Goal: Task Accomplishment & Management: Contribute content

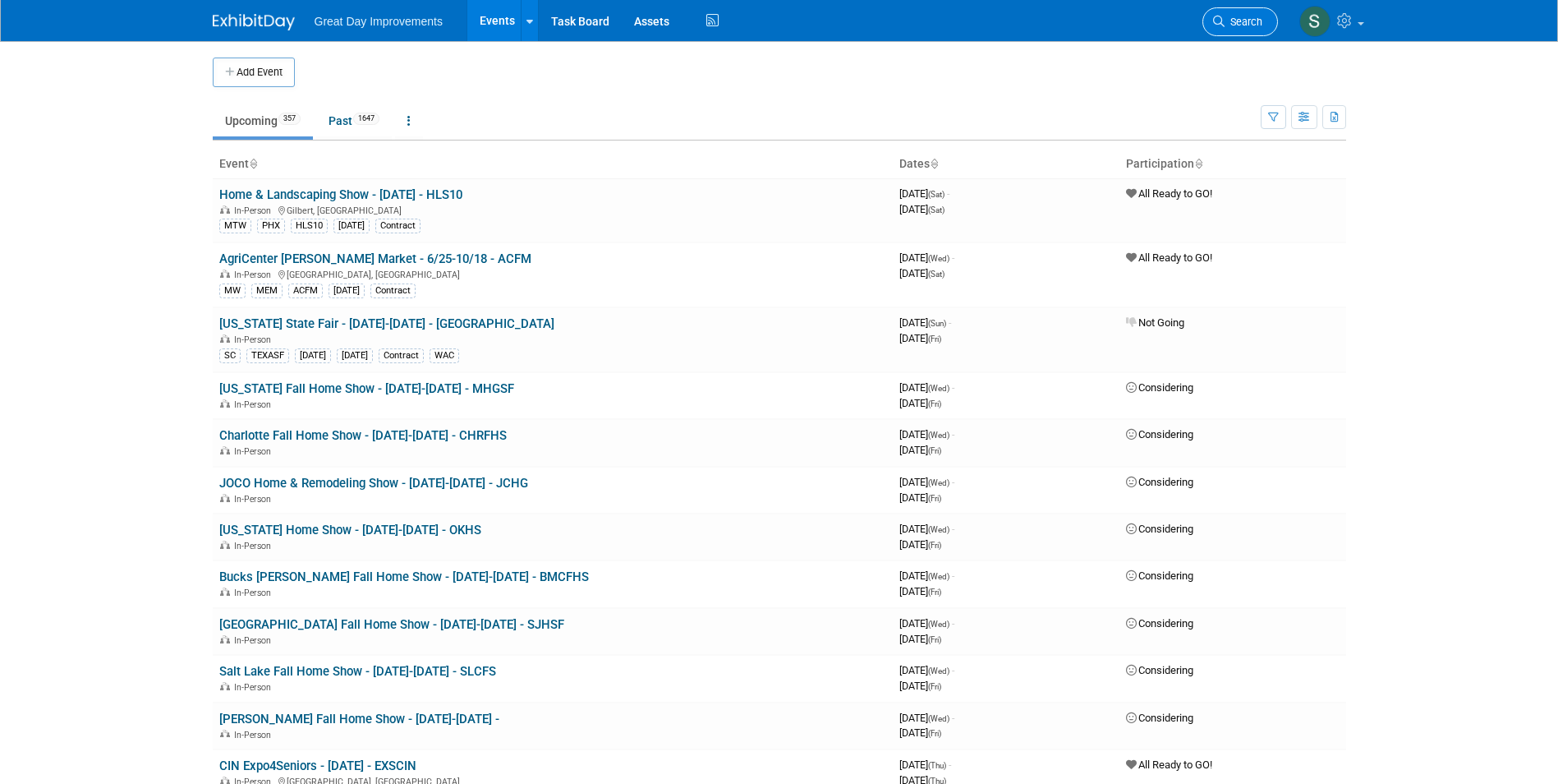
click at [1242, 16] on span "Search" at bounding box center [1243, 21] width 38 height 12
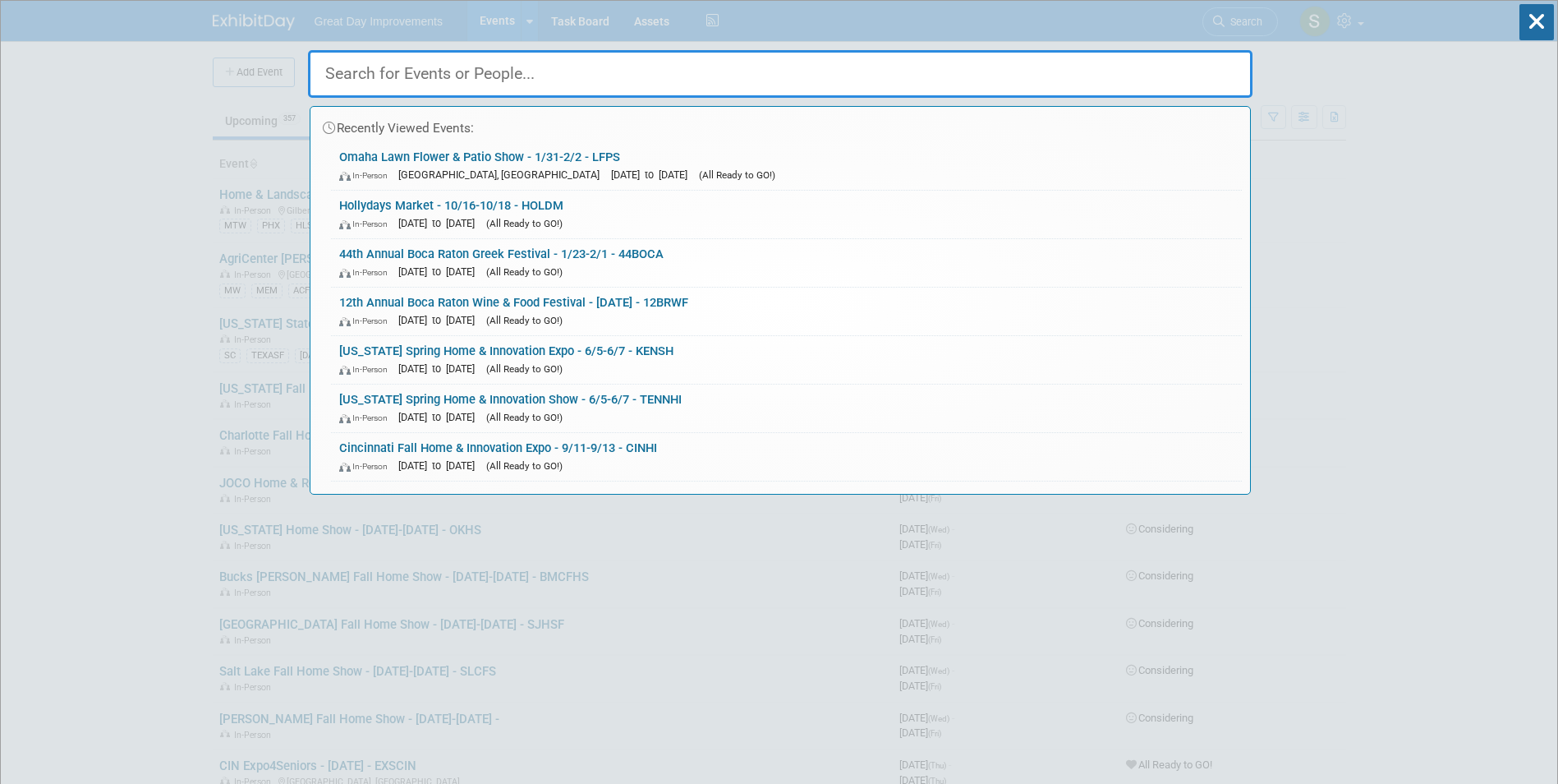
drag, startPoint x: 542, startPoint y: 81, endPoint x: 532, endPoint y: 65, distance: 18.9
click at [532, 65] on input "text" at bounding box center [780, 74] width 945 height 48
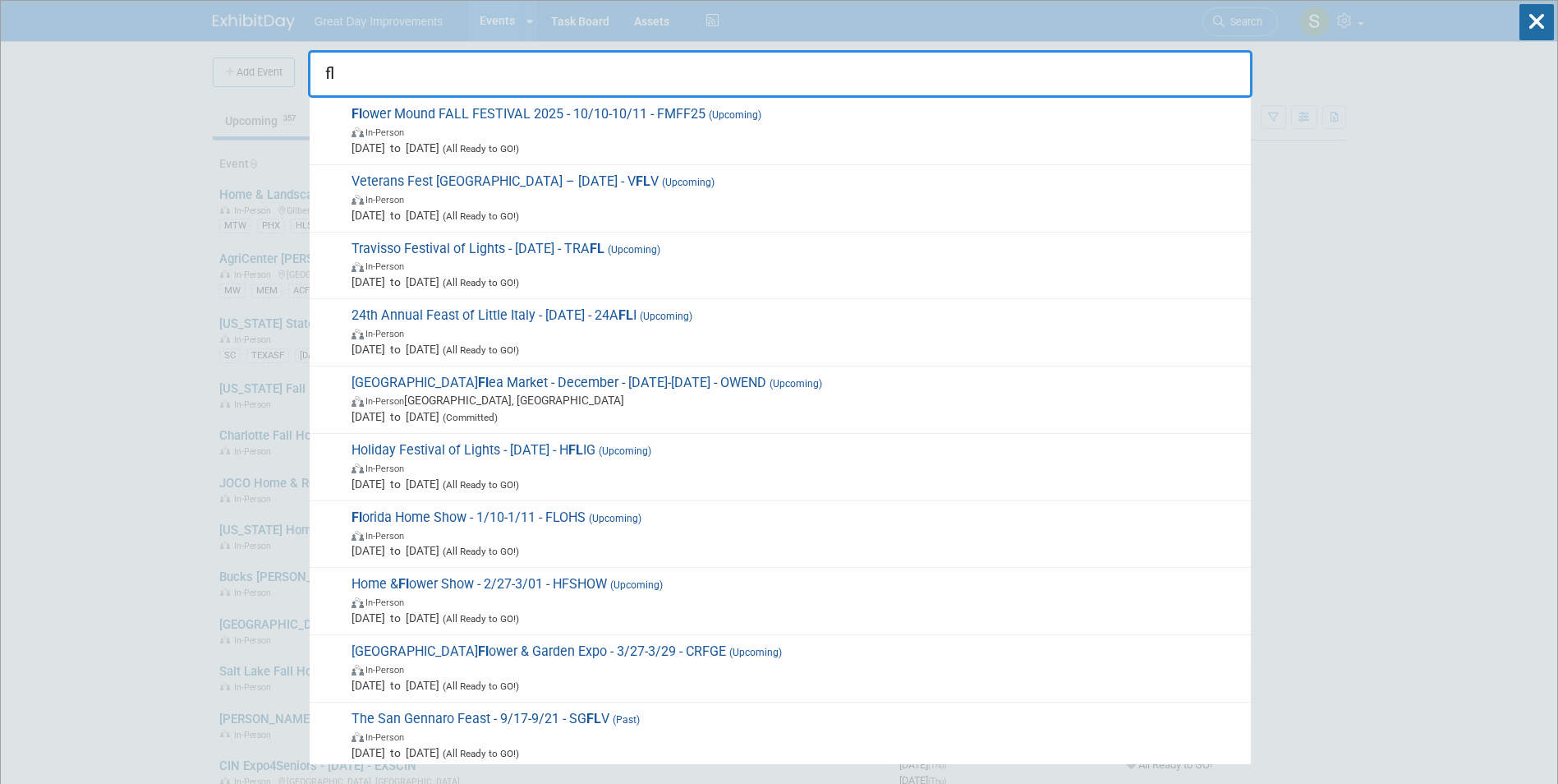
type input "f"
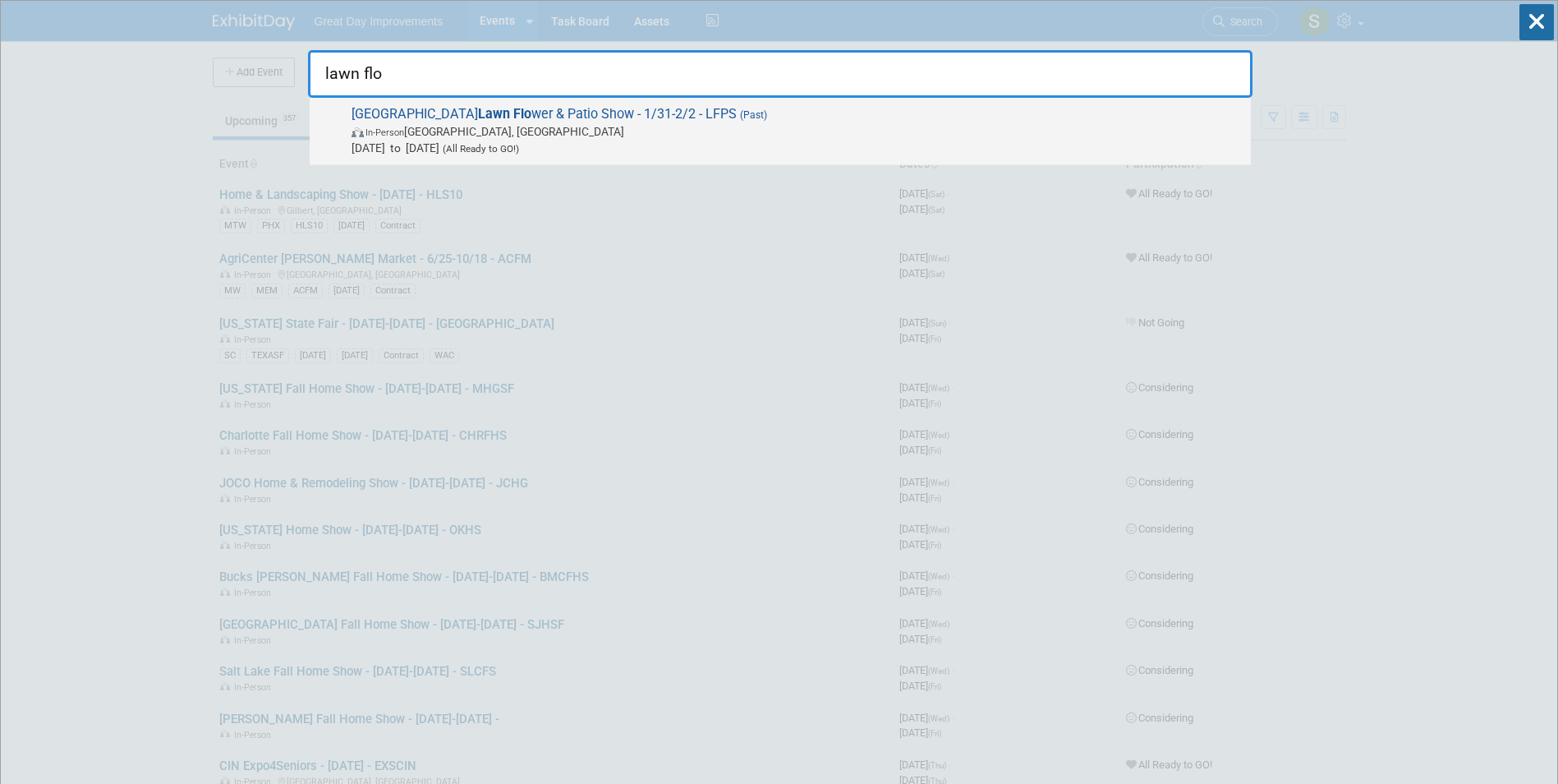
type input "lawn flo"
click at [513, 131] on span "In-Person Omaha, NE" at bounding box center [797, 131] width 892 height 17
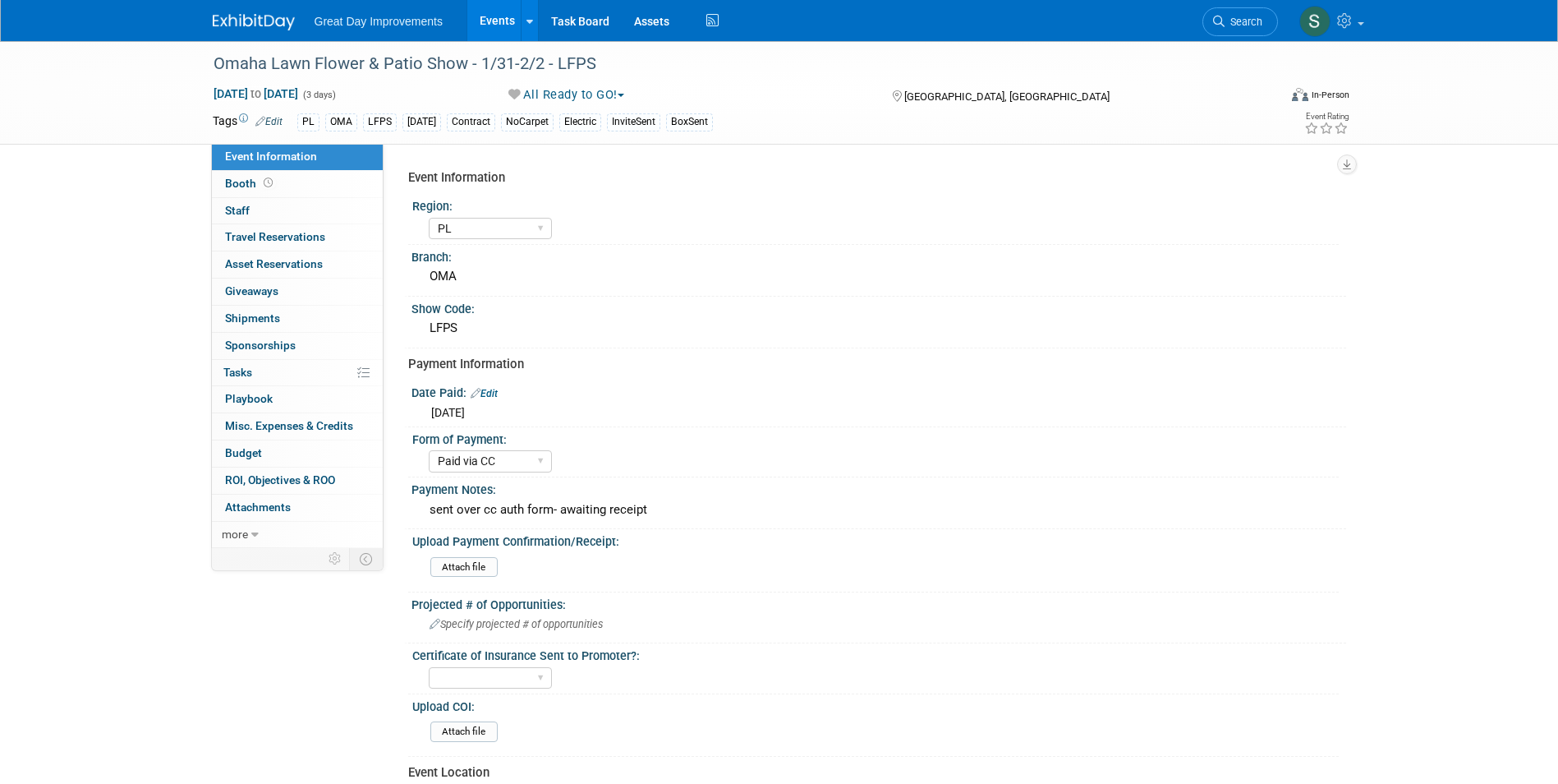
select select "PL"
select select "Paid via CC"
click at [598, 62] on div "Omaha Lawn Flower & Patio Show - 1/31-2/2 - LFPS" at bounding box center [731, 64] width 1046 height 29
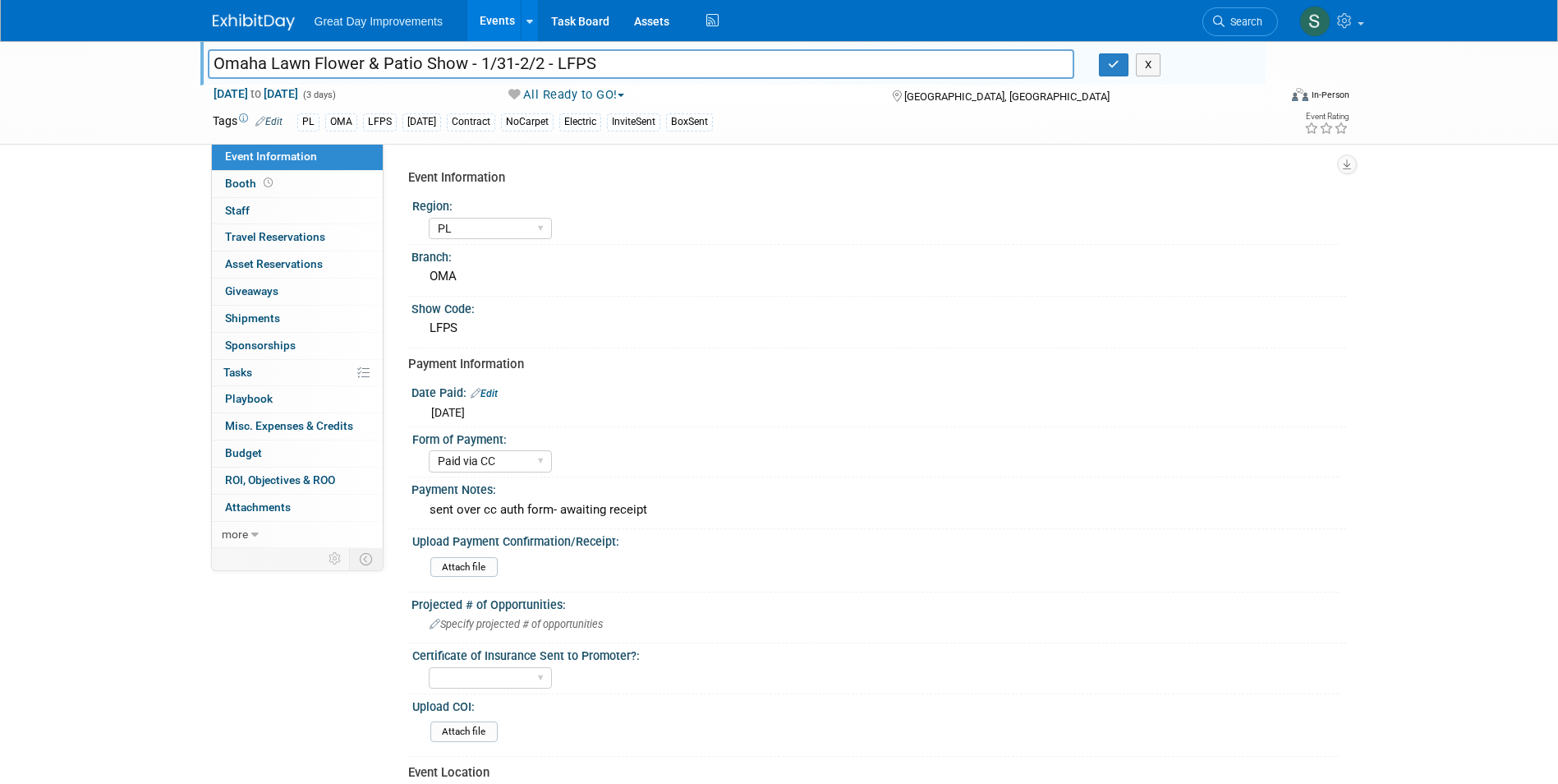
drag, startPoint x: 598, startPoint y: 62, endPoint x: 561, endPoint y: 57, distance: 37.3
click at [559, 57] on input "Omaha Lawn Flower & Patio Show - 1/31-2/2 - LFPS" at bounding box center [642, 63] width 868 height 28
click at [1119, 74] on button "button" at bounding box center [1114, 64] width 29 height 23
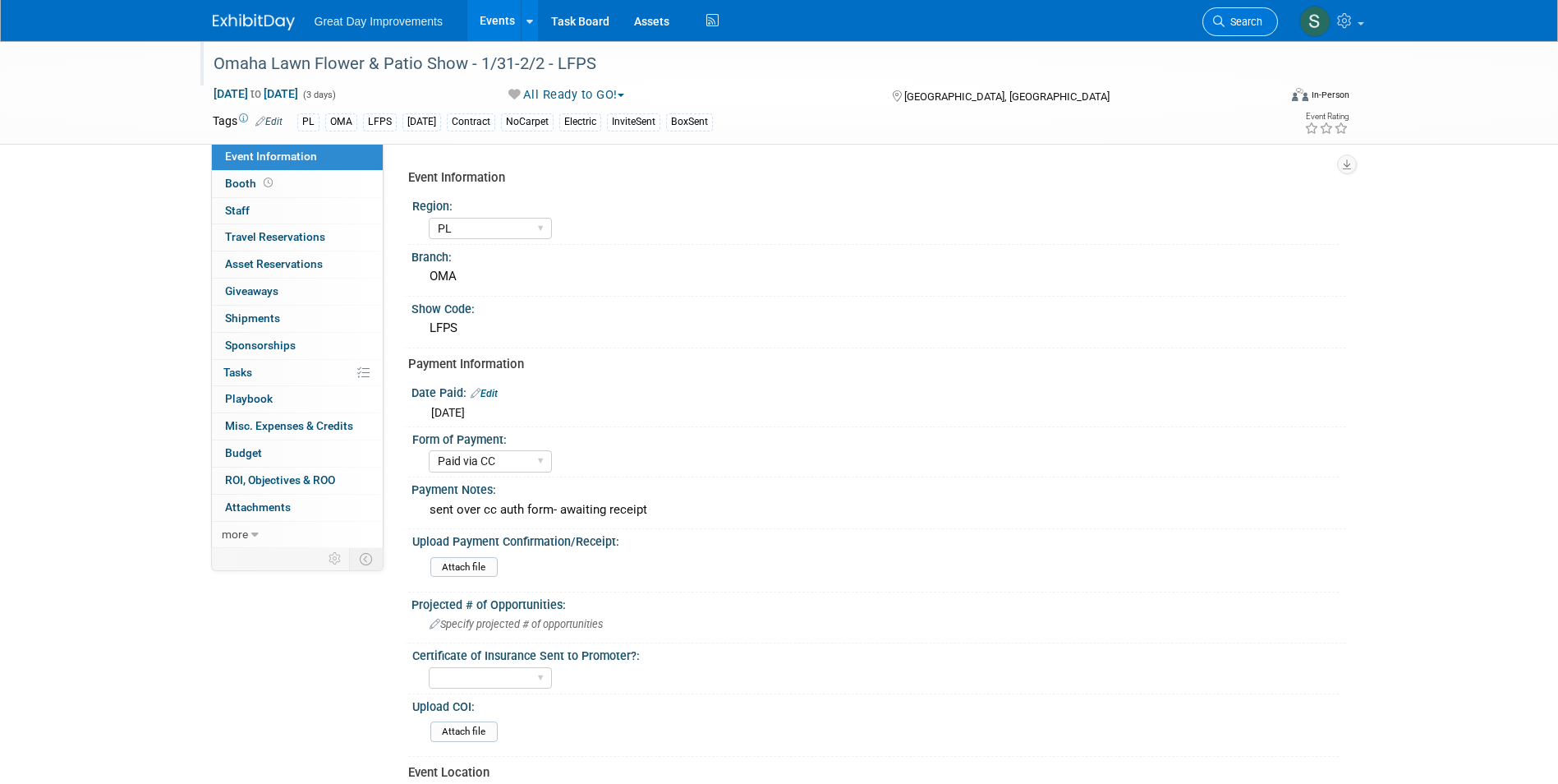
click at [1240, 15] on link "Search" at bounding box center [1240, 21] width 75 height 28
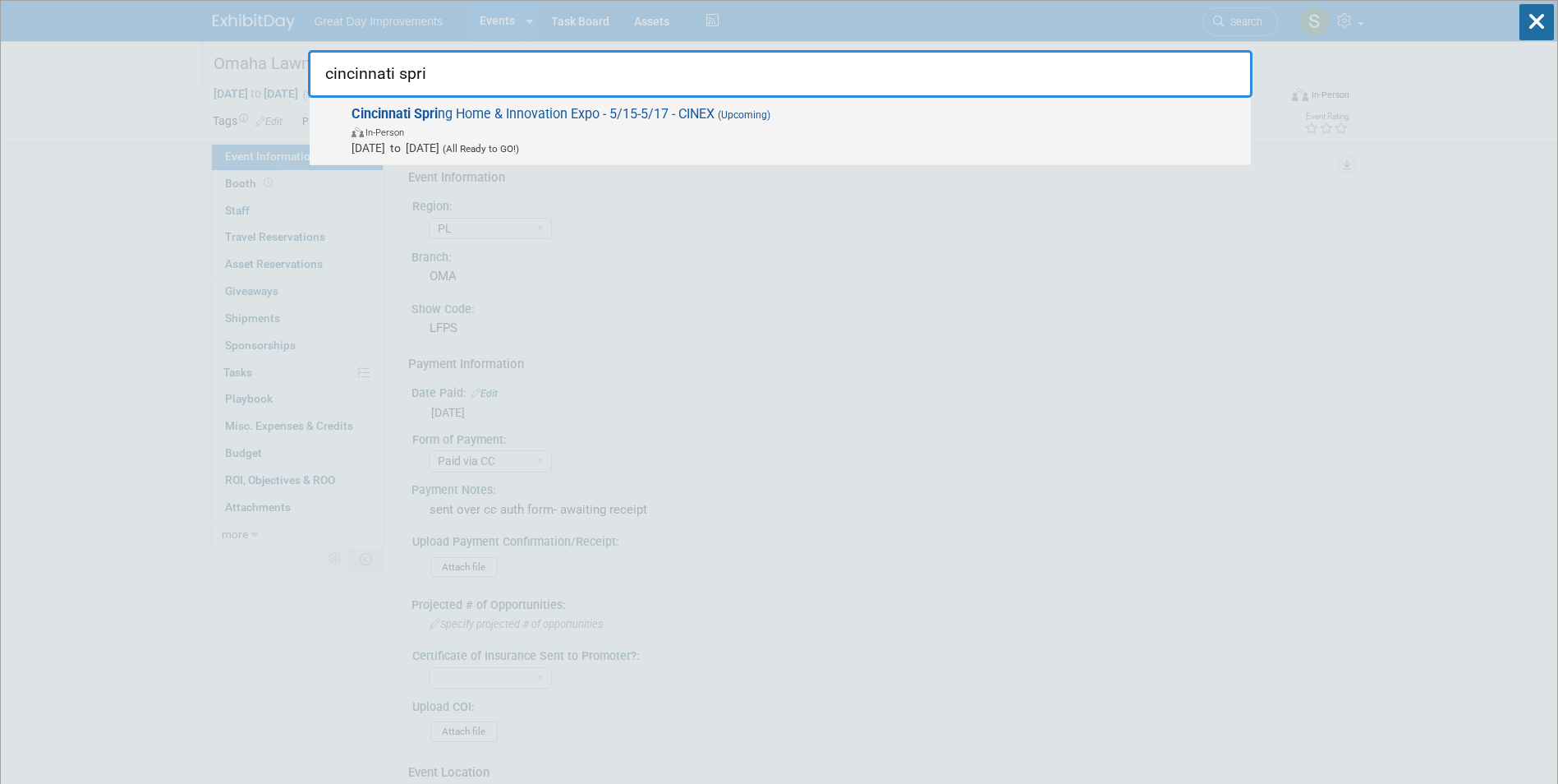
type input "cincinnati spri"
click at [761, 142] on span "May 15, 2026 to May 17, 2026 (All Ready to GO!)" at bounding box center [797, 148] width 892 height 17
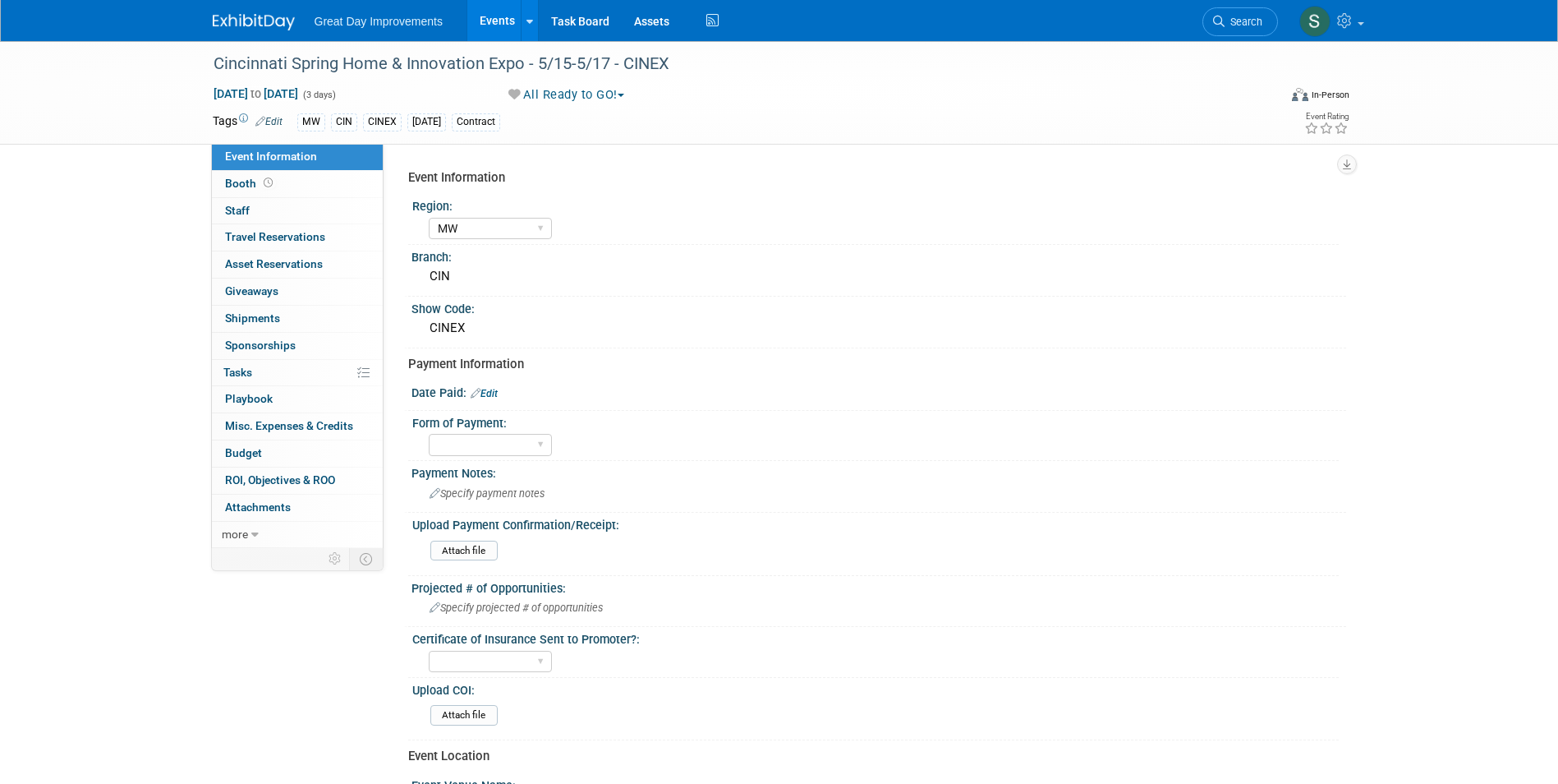
select select "MW"
click at [485, 402] on div at bounding box center [879, 402] width 910 height 4
click at [490, 396] on link "Edit" at bounding box center [483, 393] width 27 height 12
select select "9"
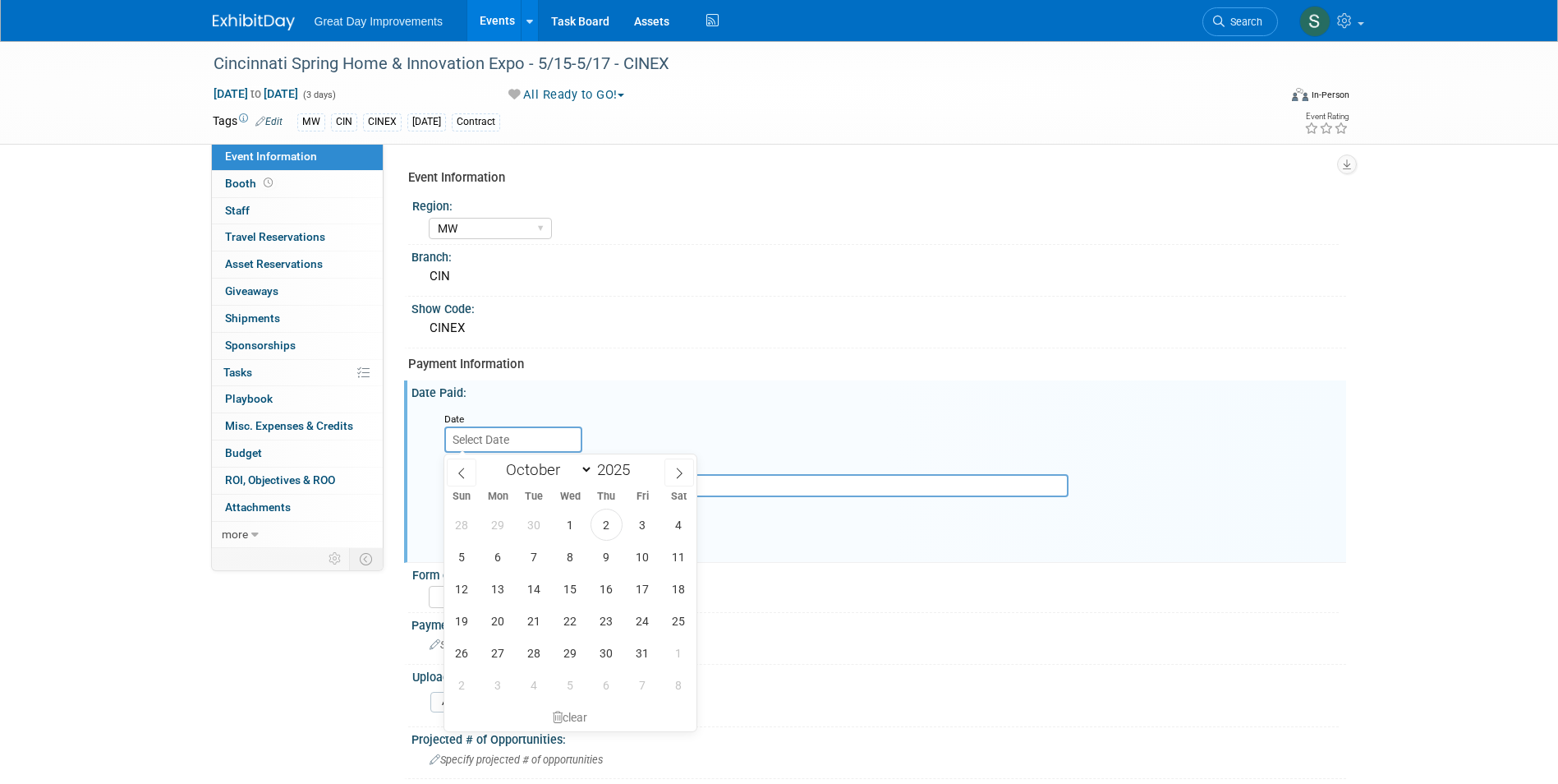
click at [511, 437] on input "text" at bounding box center [513, 439] width 138 height 27
click at [608, 524] on span "2" at bounding box center [607, 524] width 32 height 32
type input "Oct 2, 2025"
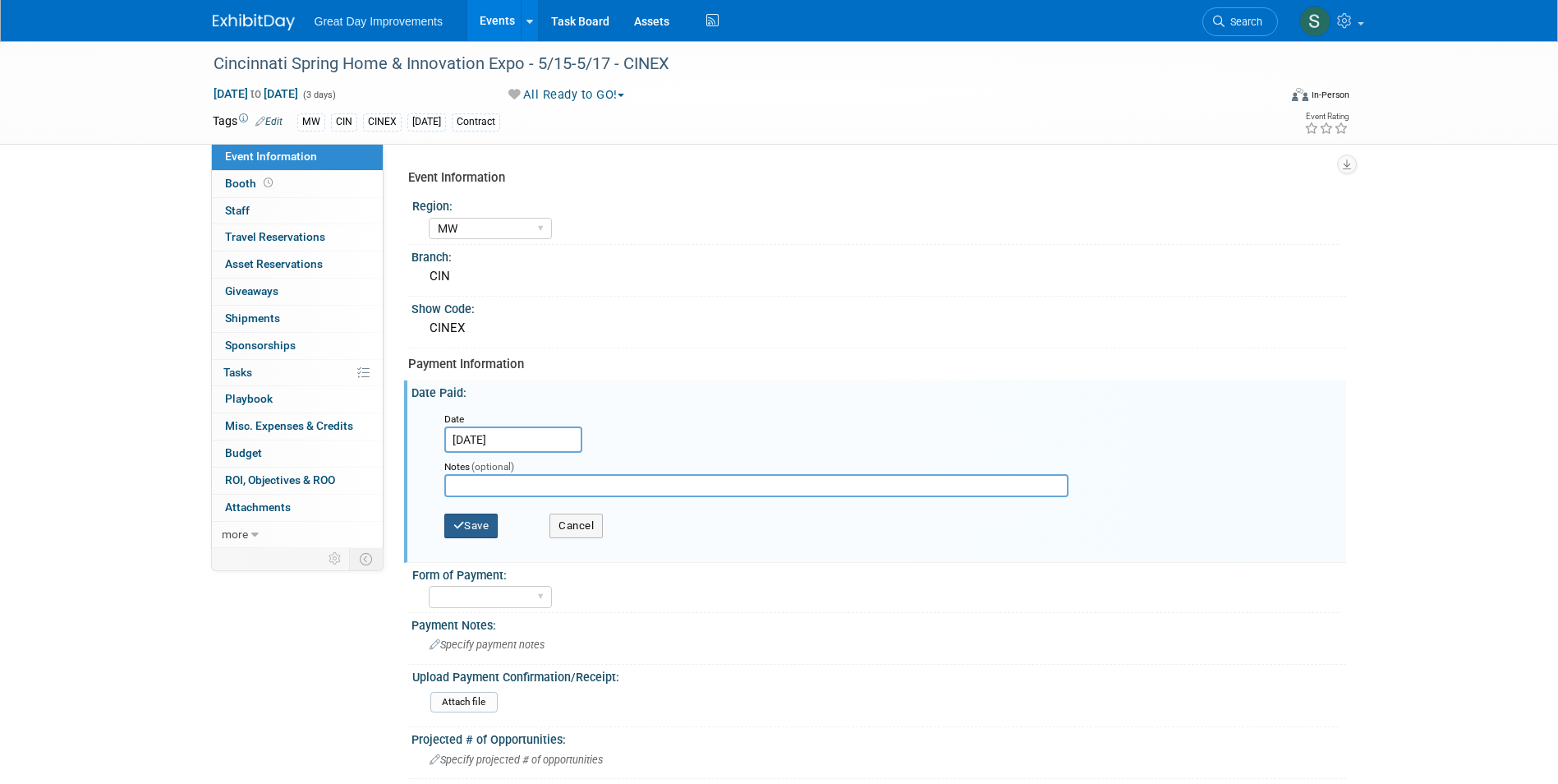
click at [462, 530] on button "Save" at bounding box center [471, 526] width 54 height 25
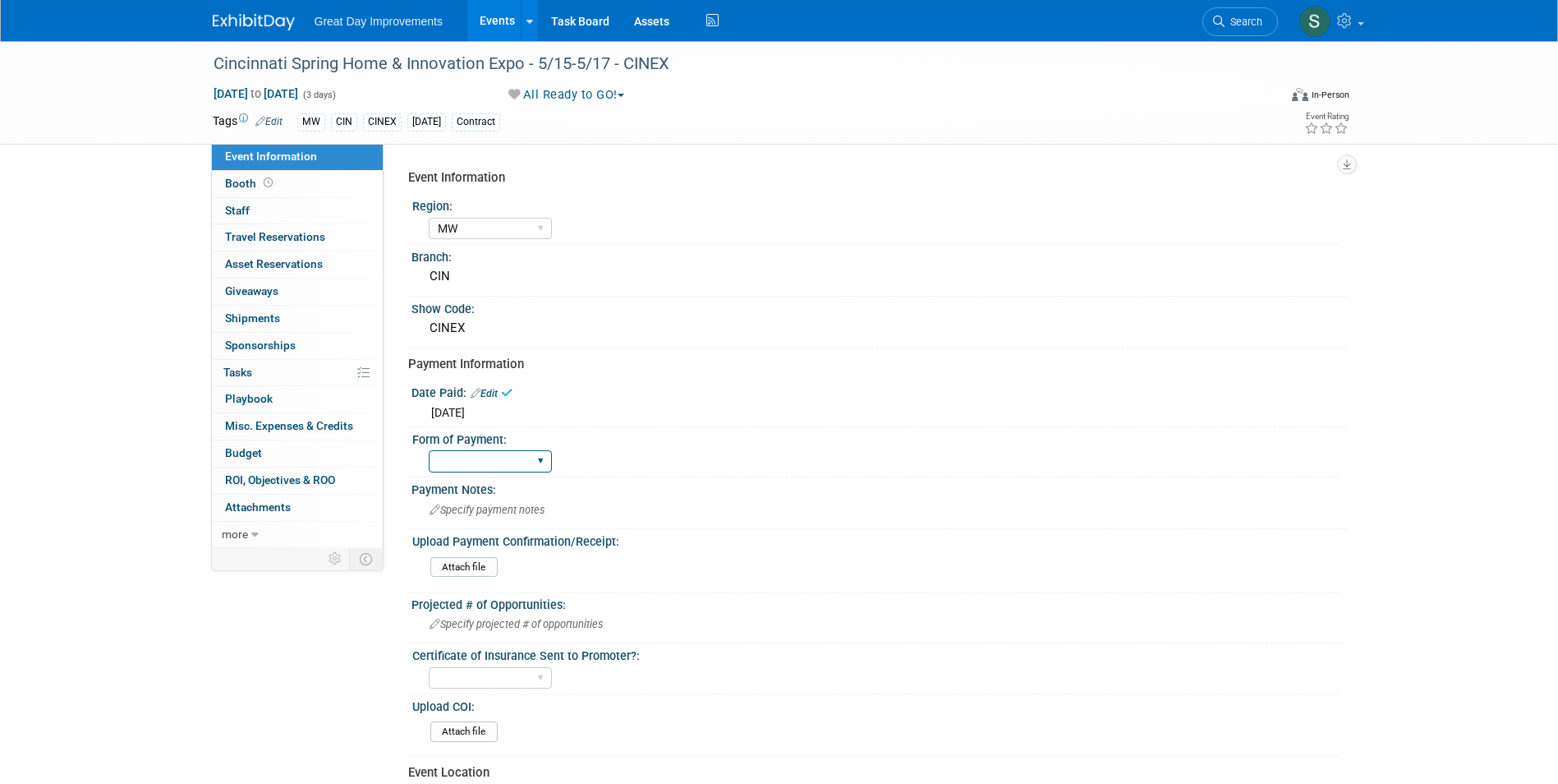
click at [481, 463] on select "Paid via CC Check Requested Pay at the Gate Other" at bounding box center [490, 461] width 123 height 22
select select "Paid via CC"
click at [428, 450] on select "Paid via CC Check Requested Pay at the Gate Other" at bounding box center [490, 461] width 123 height 22
click at [506, 512] on span "Specify payment notes" at bounding box center [486, 509] width 115 height 12
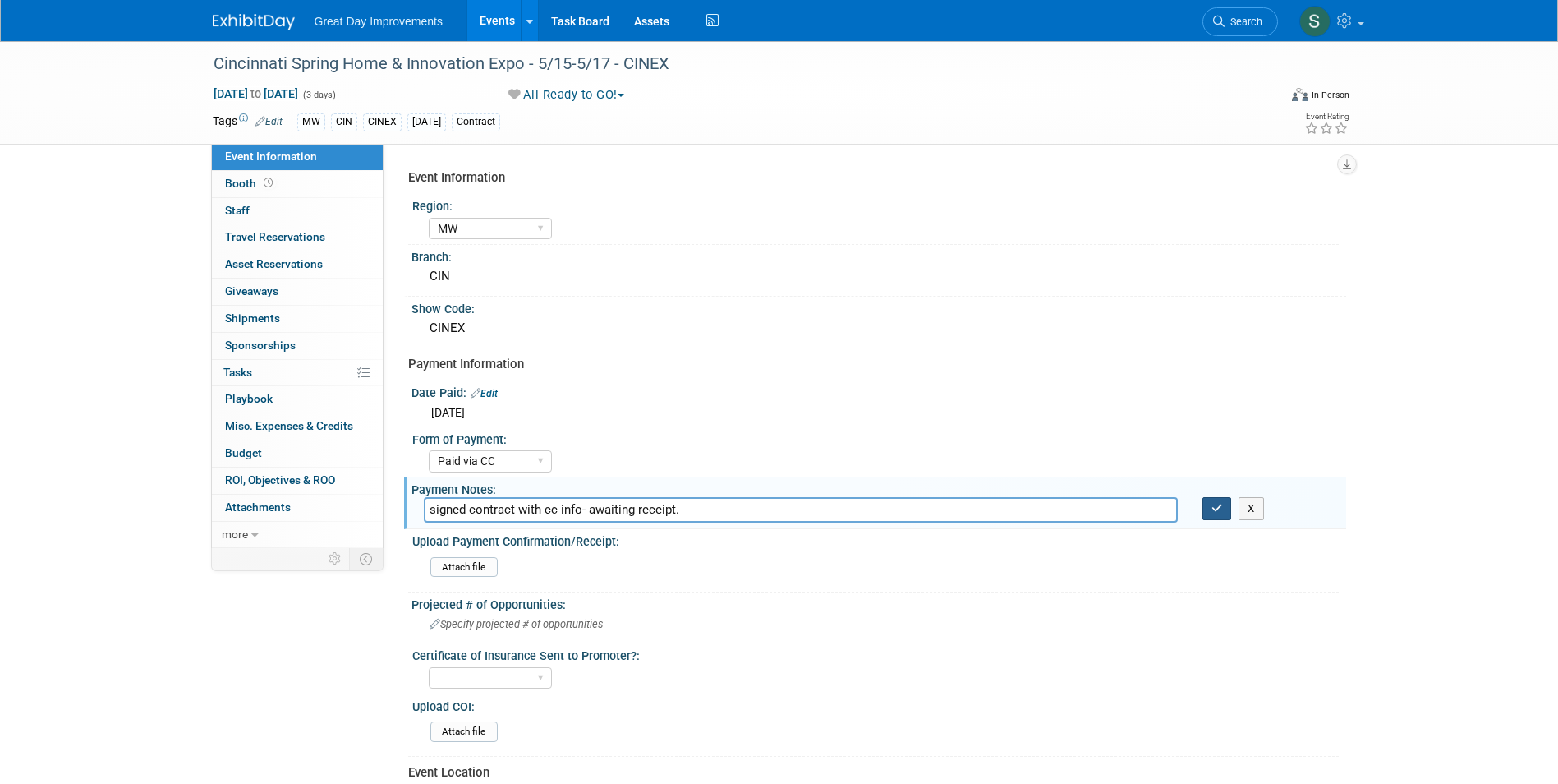
type input "signed contract with cc info- awaiting receipt."
drag, startPoint x: 1220, startPoint y: 506, endPoint x: 1168, endPoint y: 507, distance: 52.0
click at [1221, 506] on icon "button" at bounding box center [1217, 508] width 12 height 11
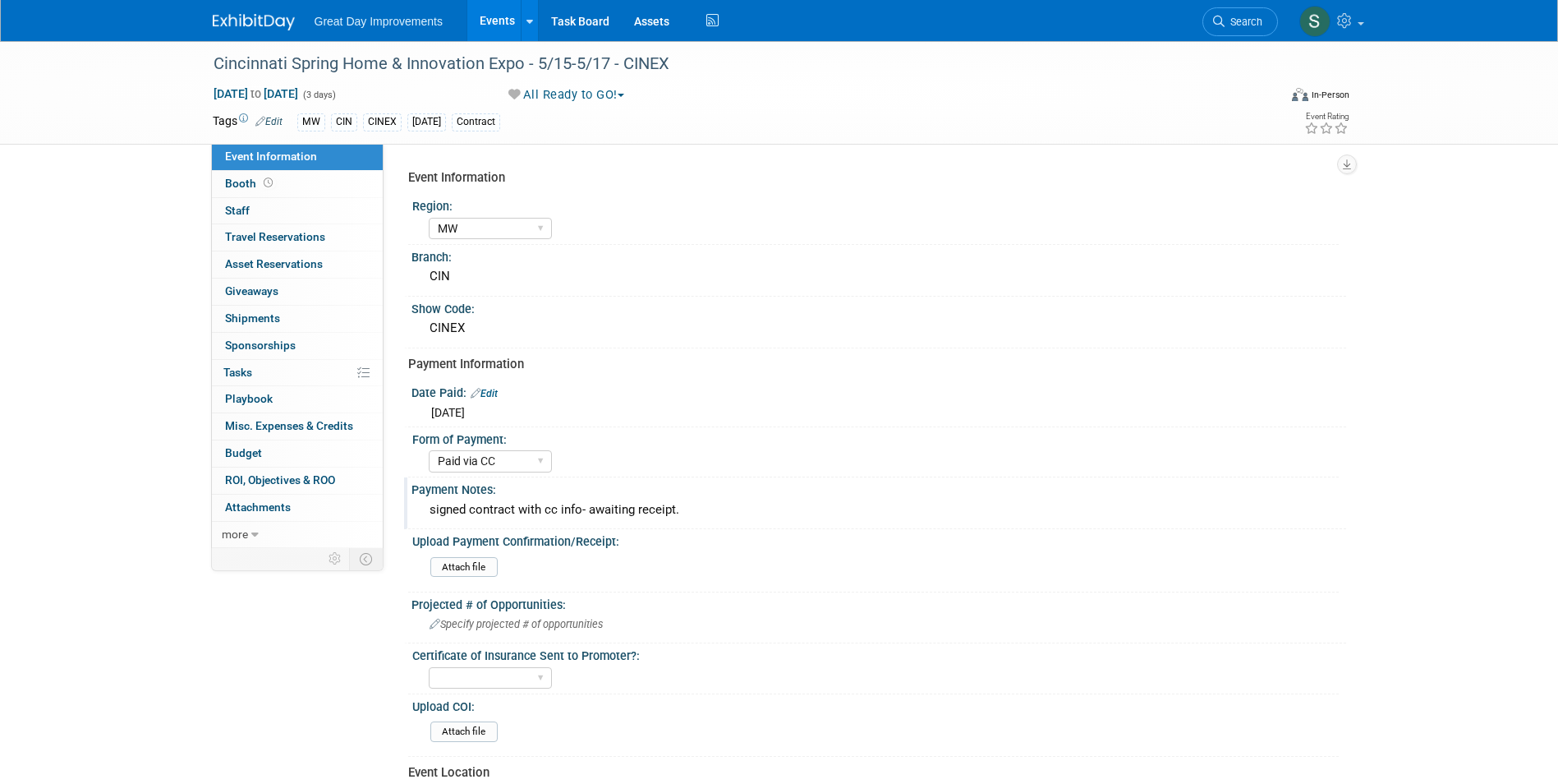
click at [1227, 21] on span "Search" at bounding box center [1243, 21] width 38 height 12
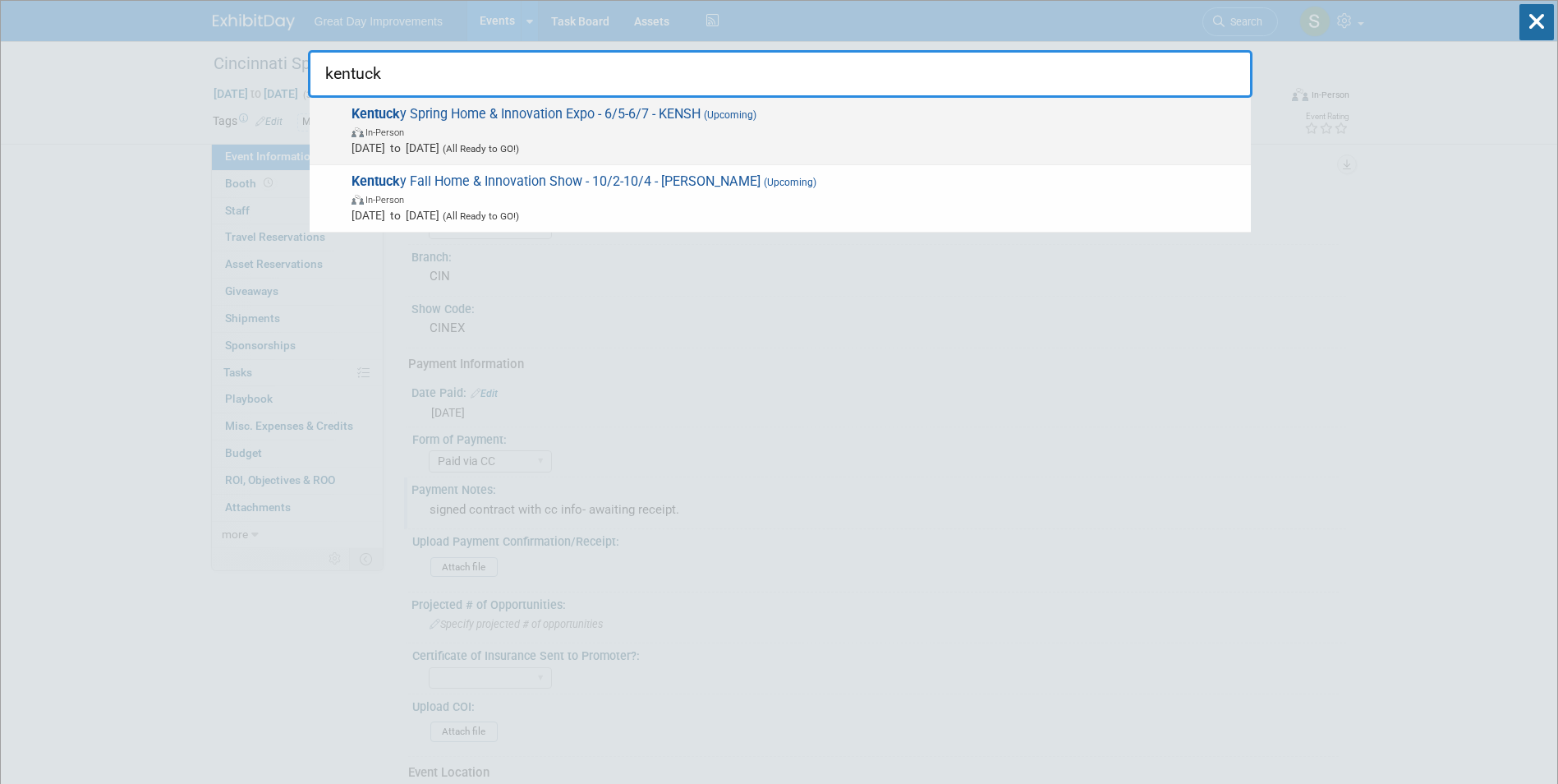
type input "kentuck"
click at [777, 130] on span "In-Person" at bounding box center [797, 131] width 892 height 17
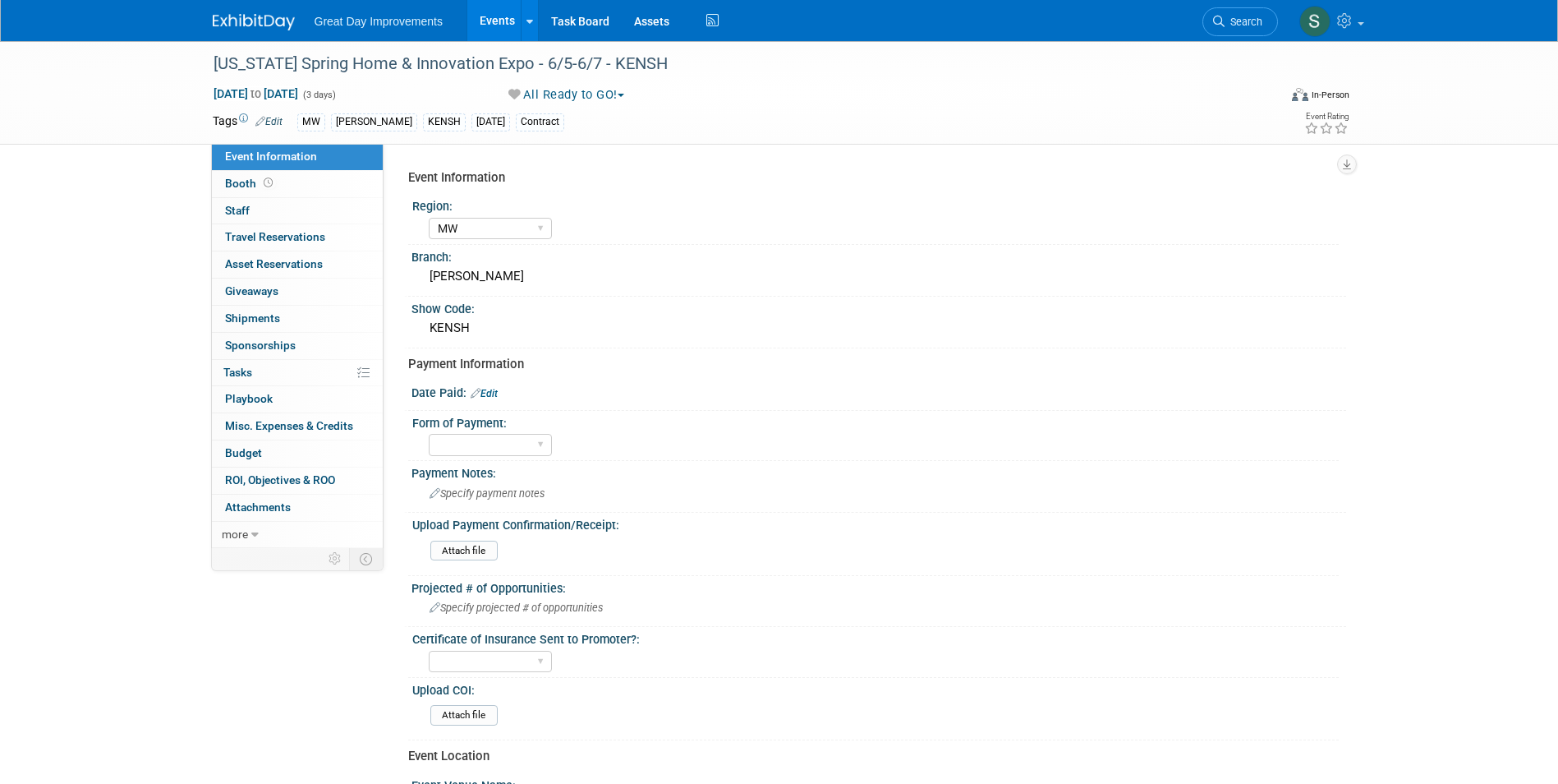
select select "MW"
click at [483, 398] on link "Edit" at bounding box center [483, 393] width 27 height 12
select select "9"
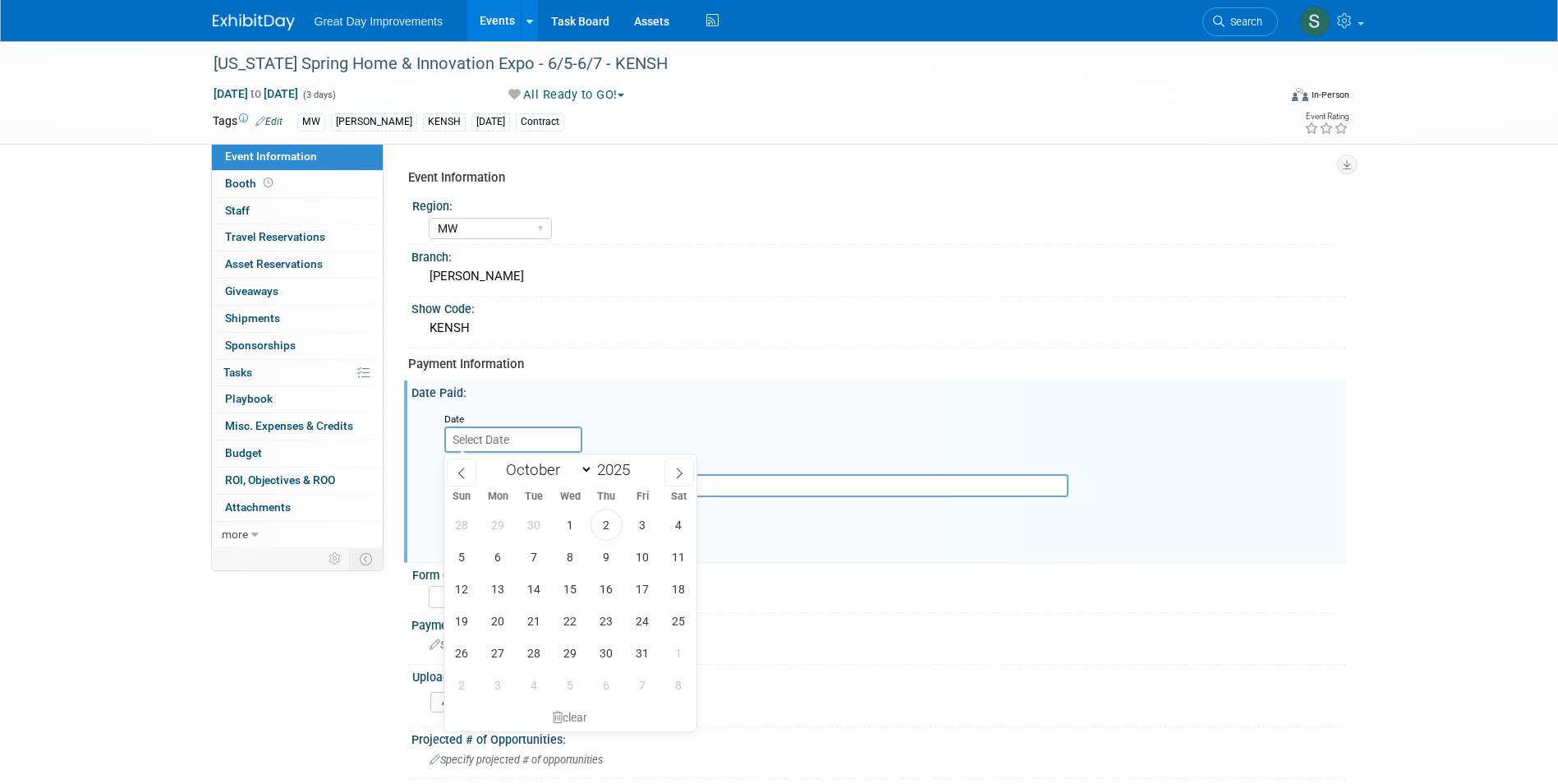
click at [504, 448] on input "text" at bounding box center [513, 439] width 138 height 27
click at [598, 522] on span "2" at bounding box center [607, 524] width 32 height 32
type input "[DATE]"
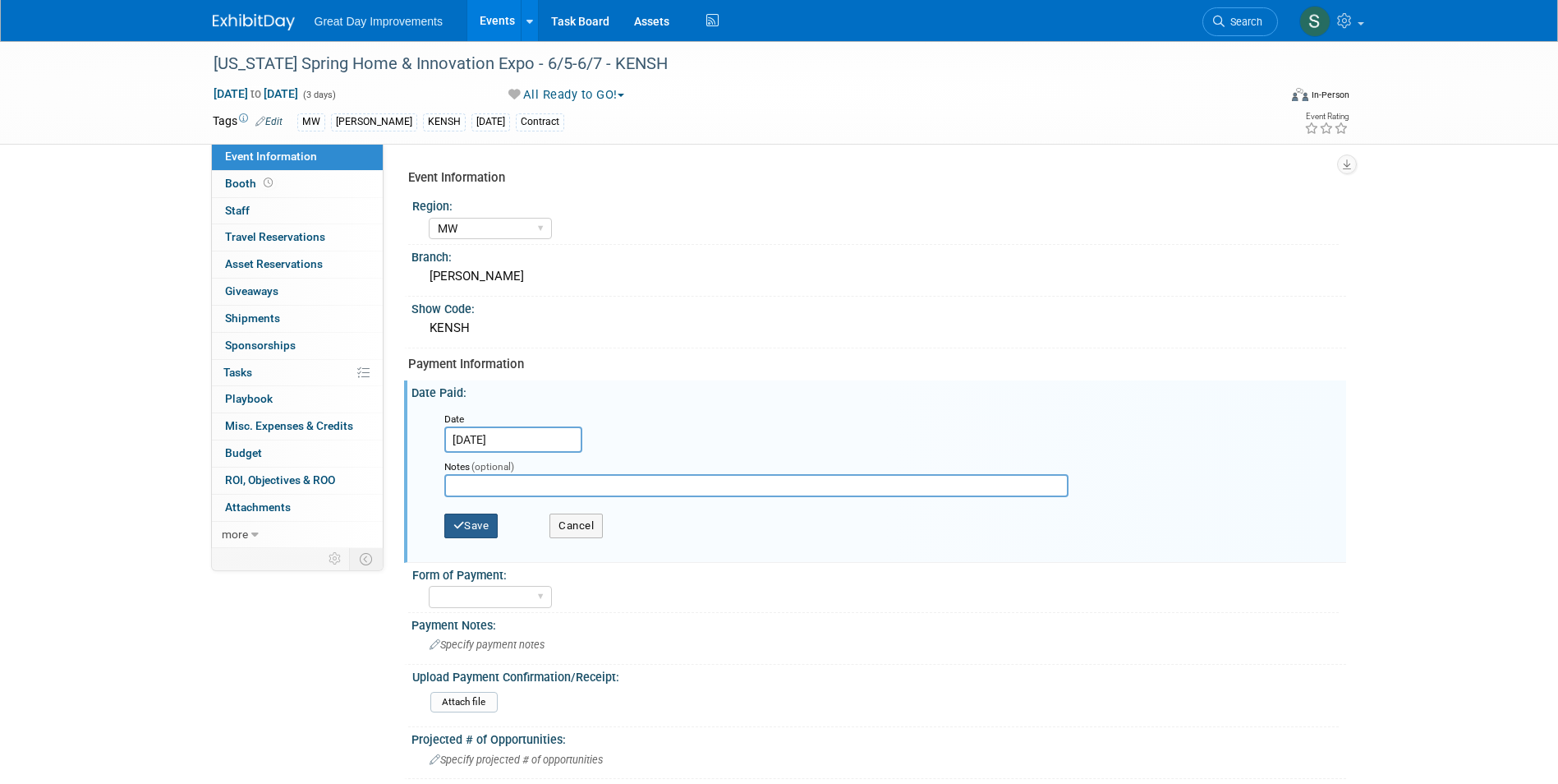
click at [485, 528] on button "Save" at bounding box center [471, 526] width 54 height 25
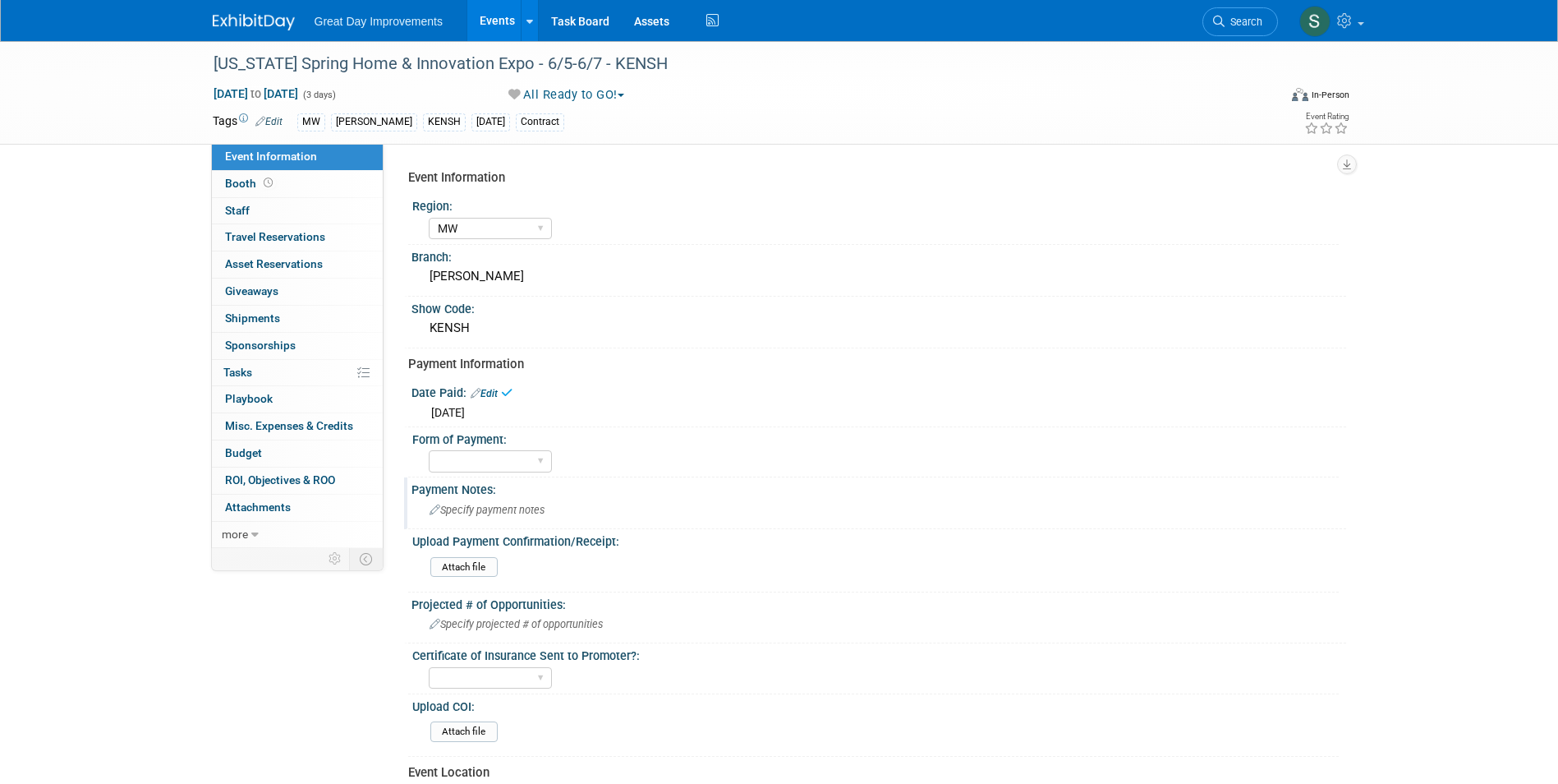
click at [484, 478] on div "Payment Notes:" at bounding box center [879, 487] width 935 height 20
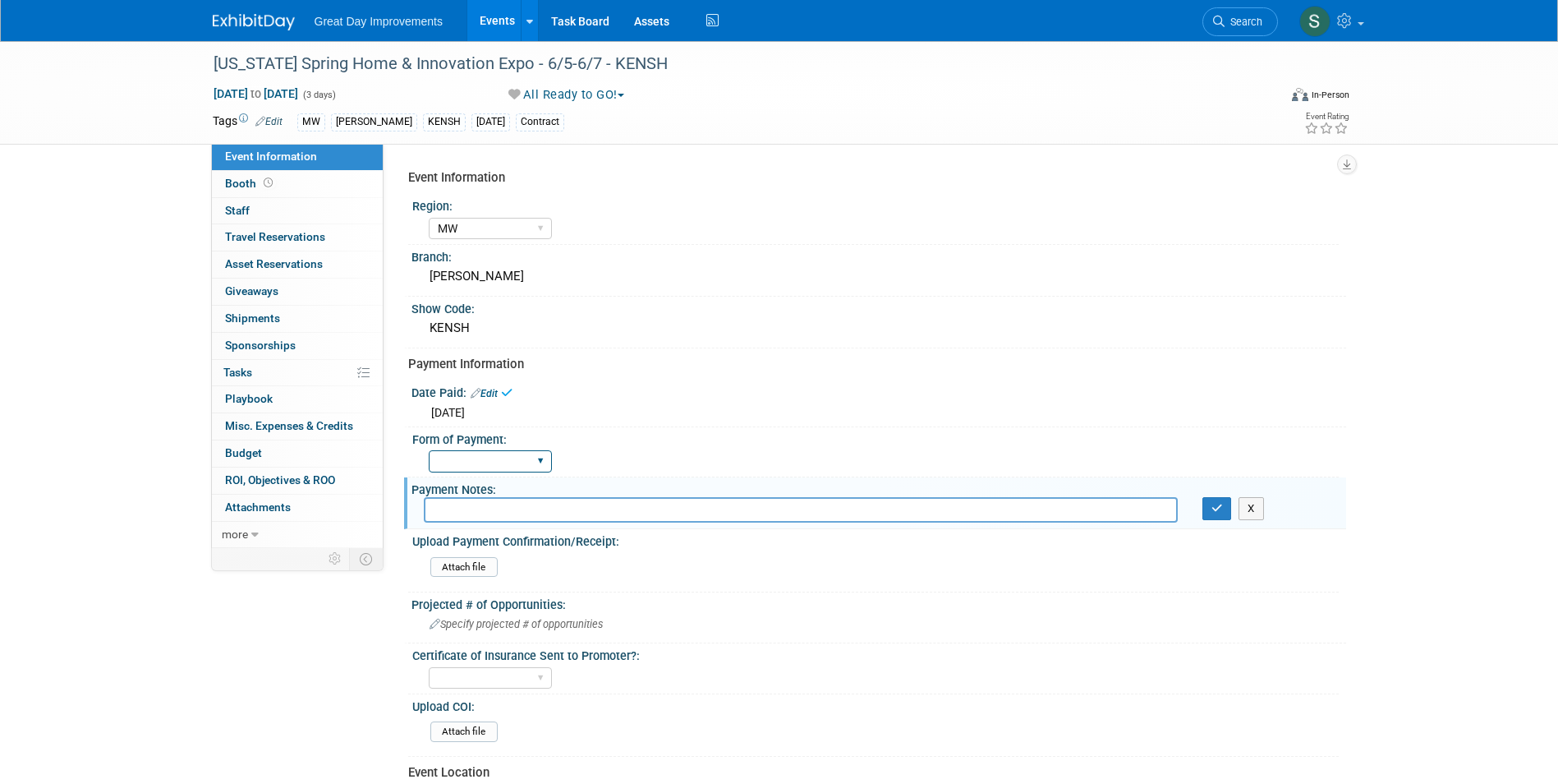
click at [483, 471] on select "Paid via CC Check Requested Pay at the Gate Other" at bounding box center [490, 461] width 123 height 22
select select "Paid via CC"
click at [428, 450] on select "Paid via CC Check Requested Pay at the Gate Other" at bounding box center [490, 461] width 123 height 22
click at [1256, 35] on li "Search" at bounding box center [1240, 20] width 75 height 40
click at [1250, 31] on link "Search" at bounding box center [1240, 21] width 75 height 28
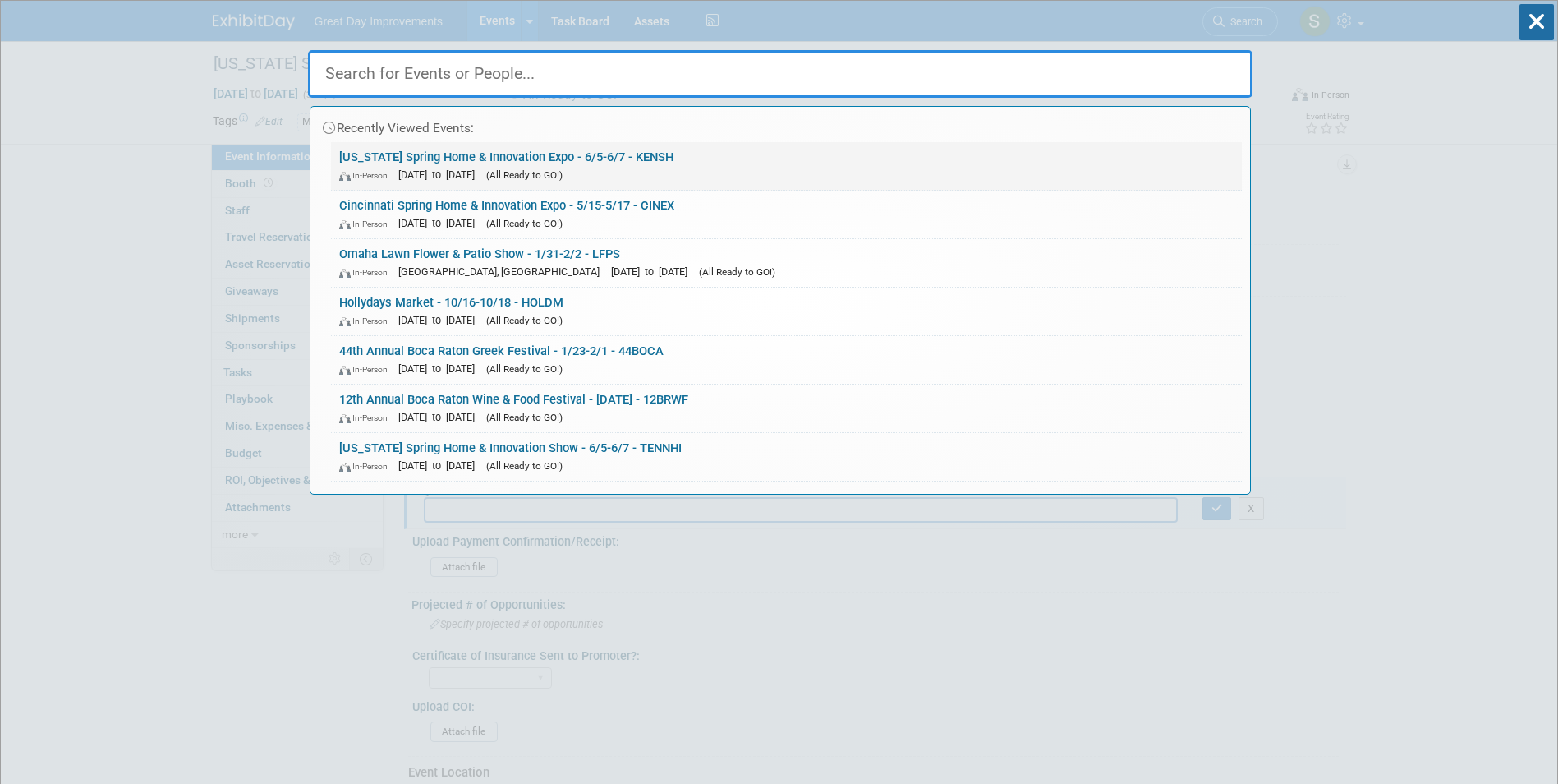
click at [838, 166] on div "In-Person Jun 5, 2026 to Jun 7, 2026 (All Ready to GO!)" at bounding box center [786, 175] width 894 height 17
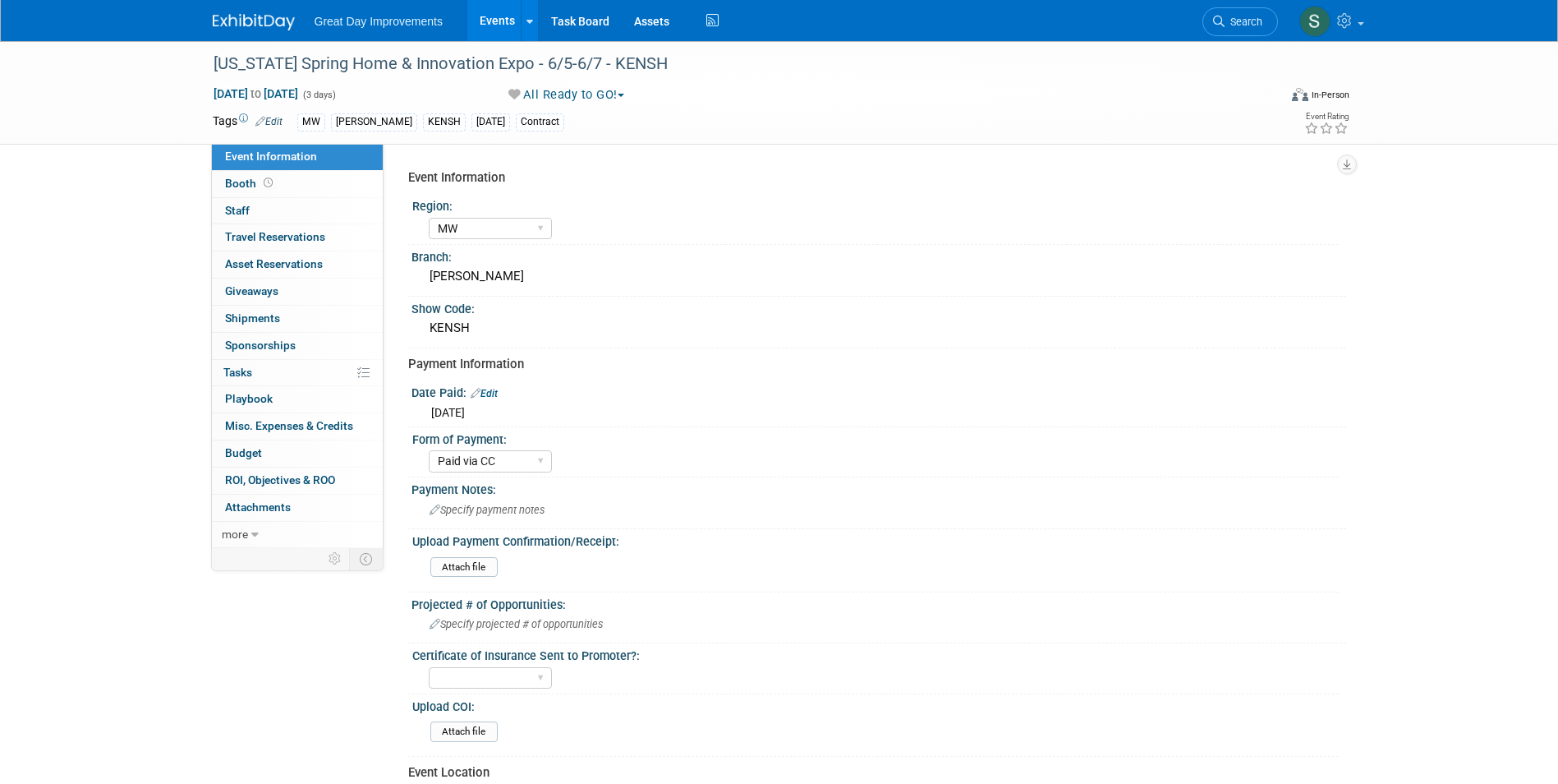
select select "MW"
select select "Paid via CC"
click at [1237, 21] on span "Search" at bounding box center [1243, 21] width 38 height 12
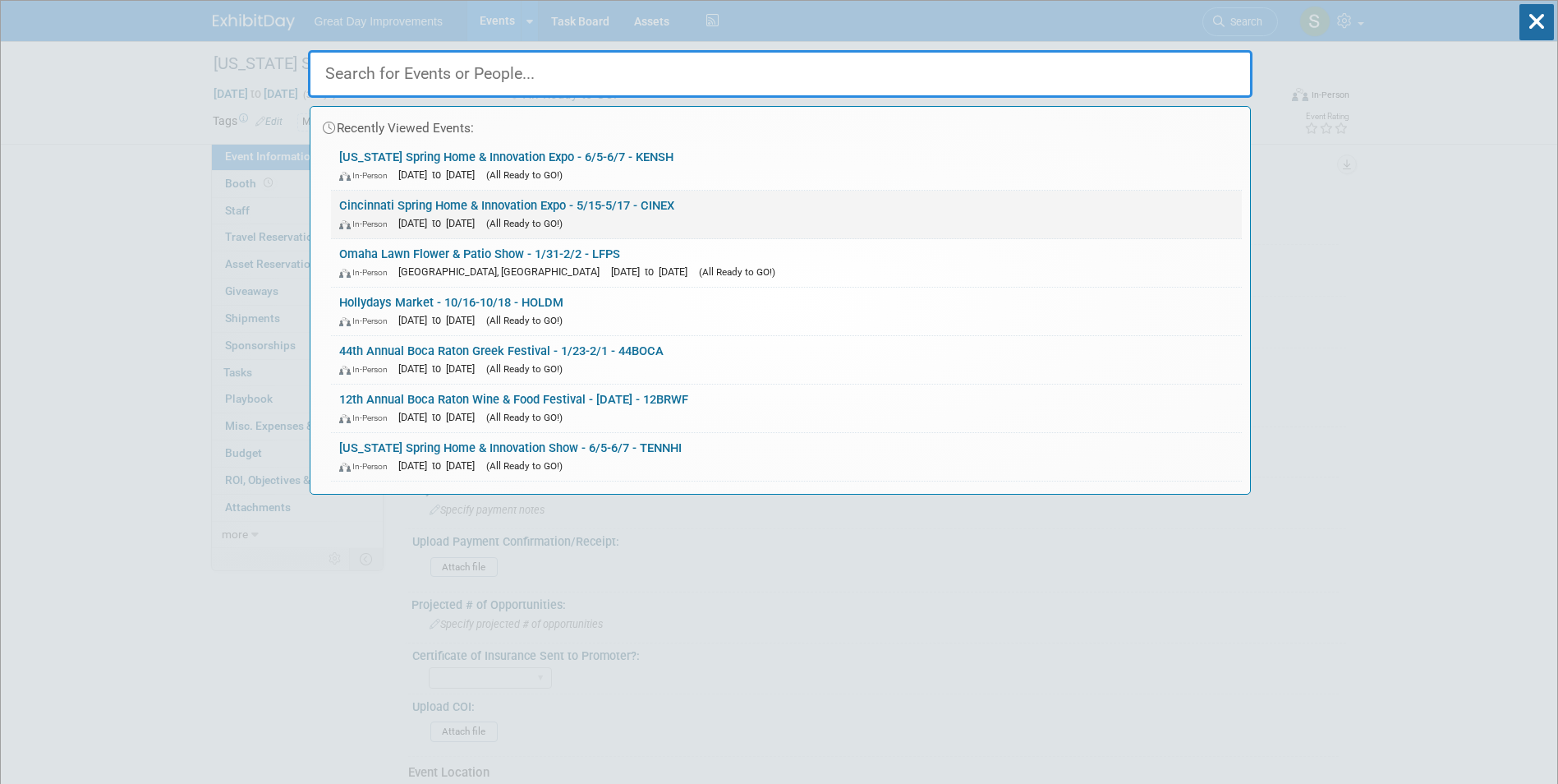
click at [731, 205] on link "Cincinnati Spring Home & Innovation Expo - 5/15-5/17 - CINEX In-Person May 15, …" at bounding box center [786, 214] width 911 height 48
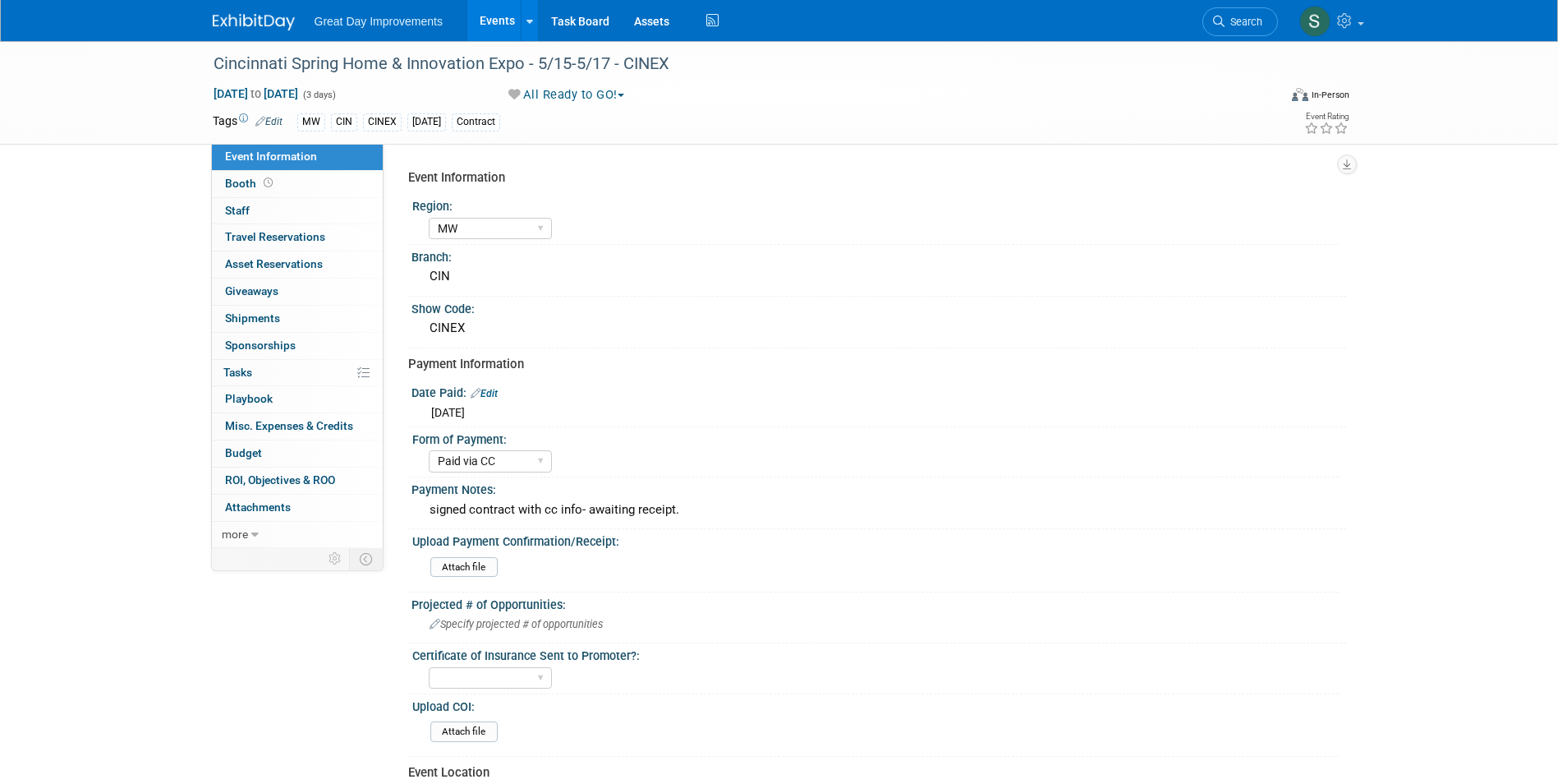
select select "MW"
select select "Paid via CC"
click at [610, 507] on div "signed contract with cc info- awaiting receipt." at bounding box center [879, 510] width 910 height 26
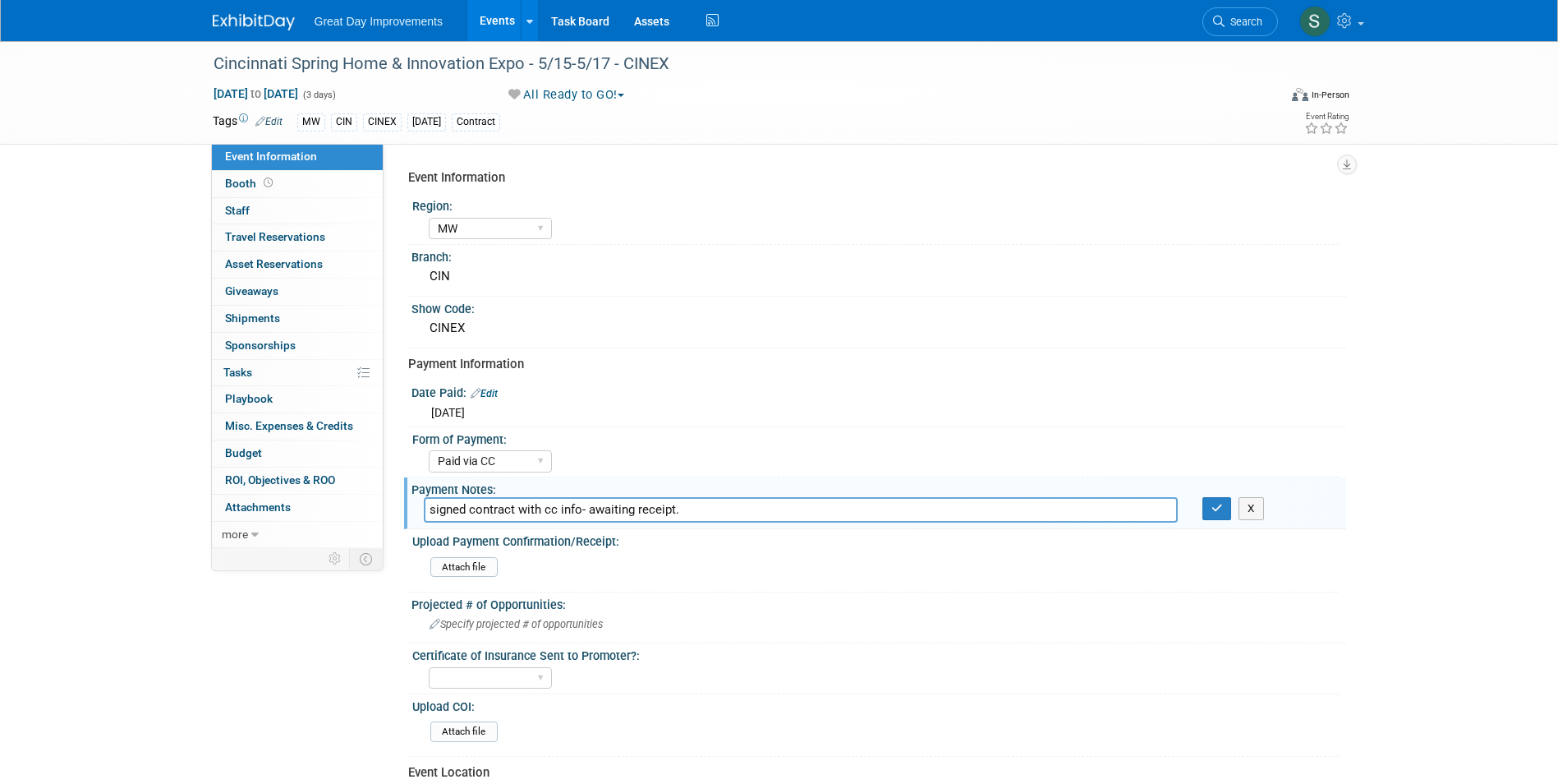
click at [610, 507] on input "signed contract with cc info- awaiting receipt." at bounding box center [801, 510] width 754 height 26
click at [1232, 19] on span "Search" at bounding box center [1243, 21] width 38 height 12
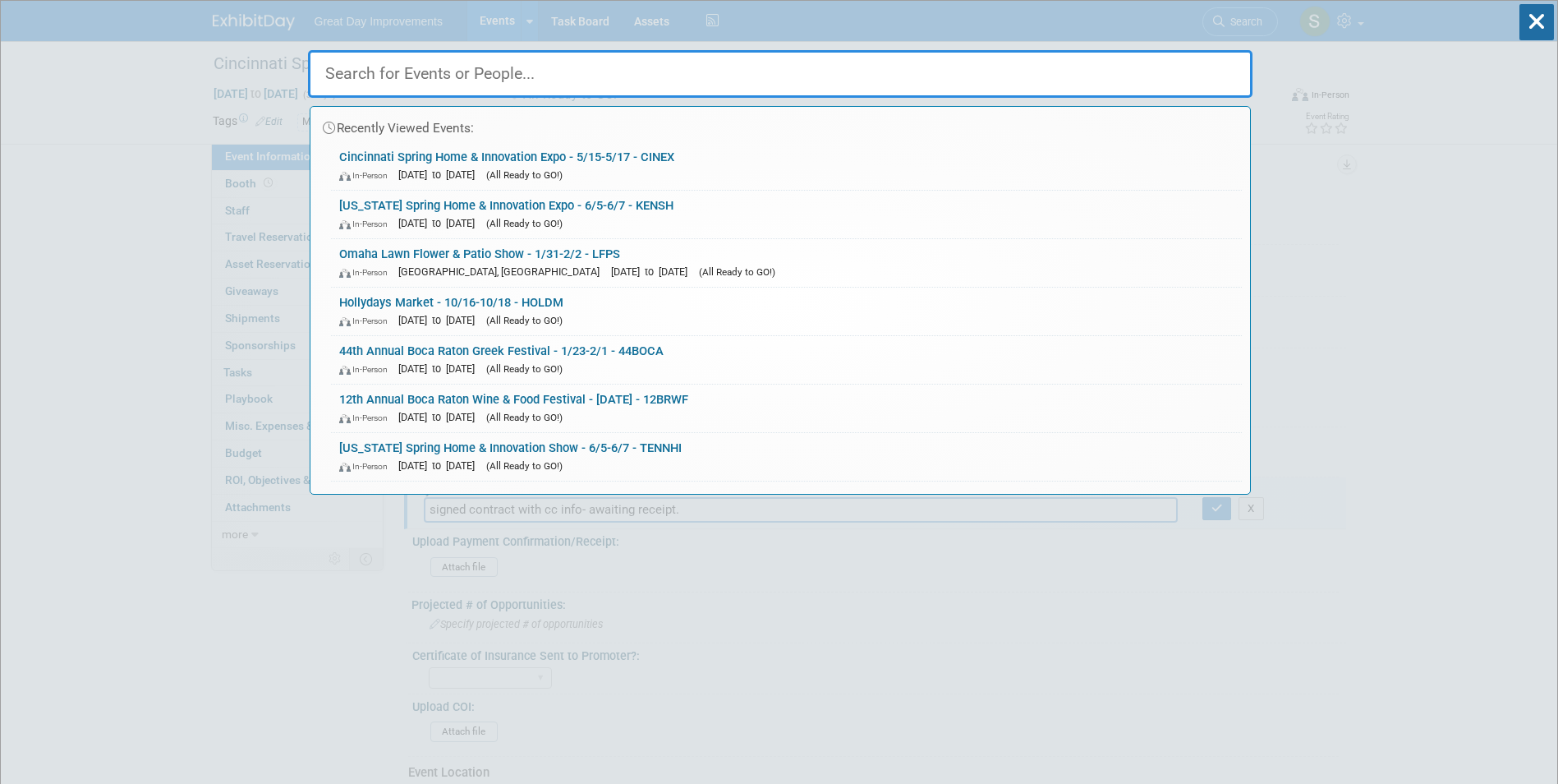
click at [517, 206] on link "Kentucky Spring Home & Innovation Expo - 6/5-6/7 - KENSH In-Person Jun 5, 2026 …" at bounding box center [786, 214] width 911 height 48
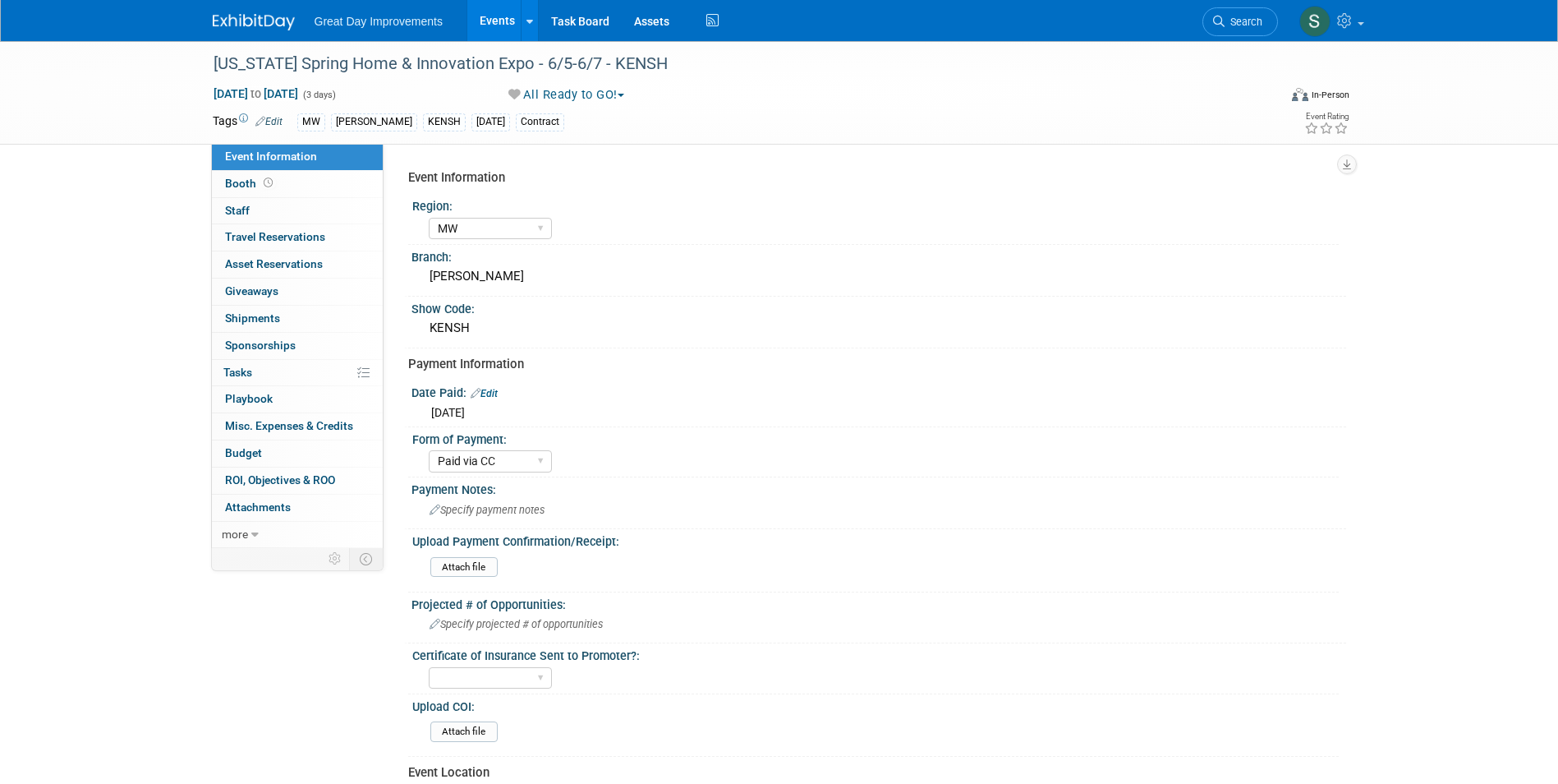
select select "MW"
select select "Paid via CC"
click at [544, 510] on span "Specify payment notes" at bounding box center [486, 509] width 115 height 12
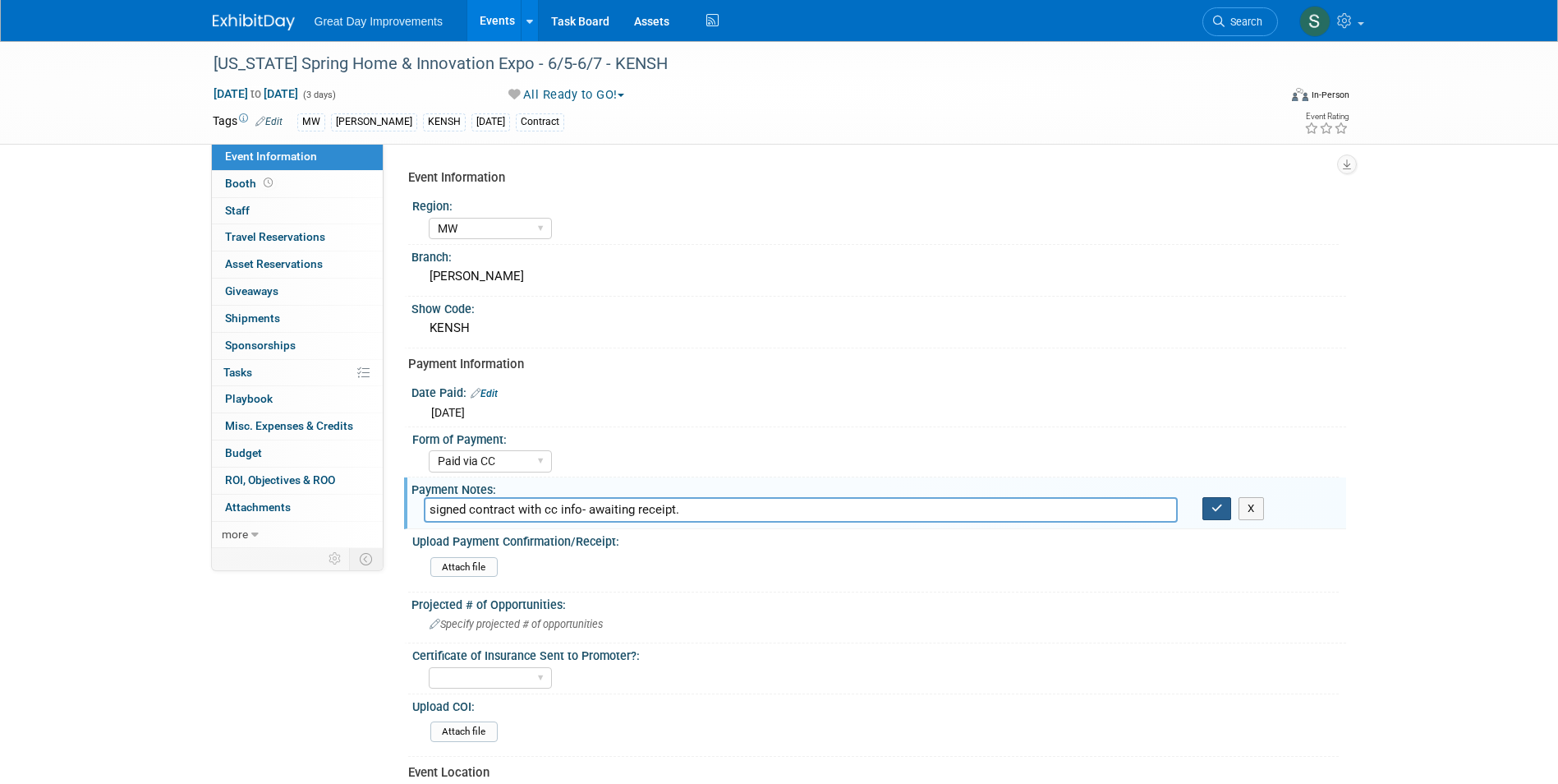
type input "signed contract with cc info- awaiting receipt."
click at [1221, 504] on icon "button" at bounding box center [1217, 508] width 12 height 11
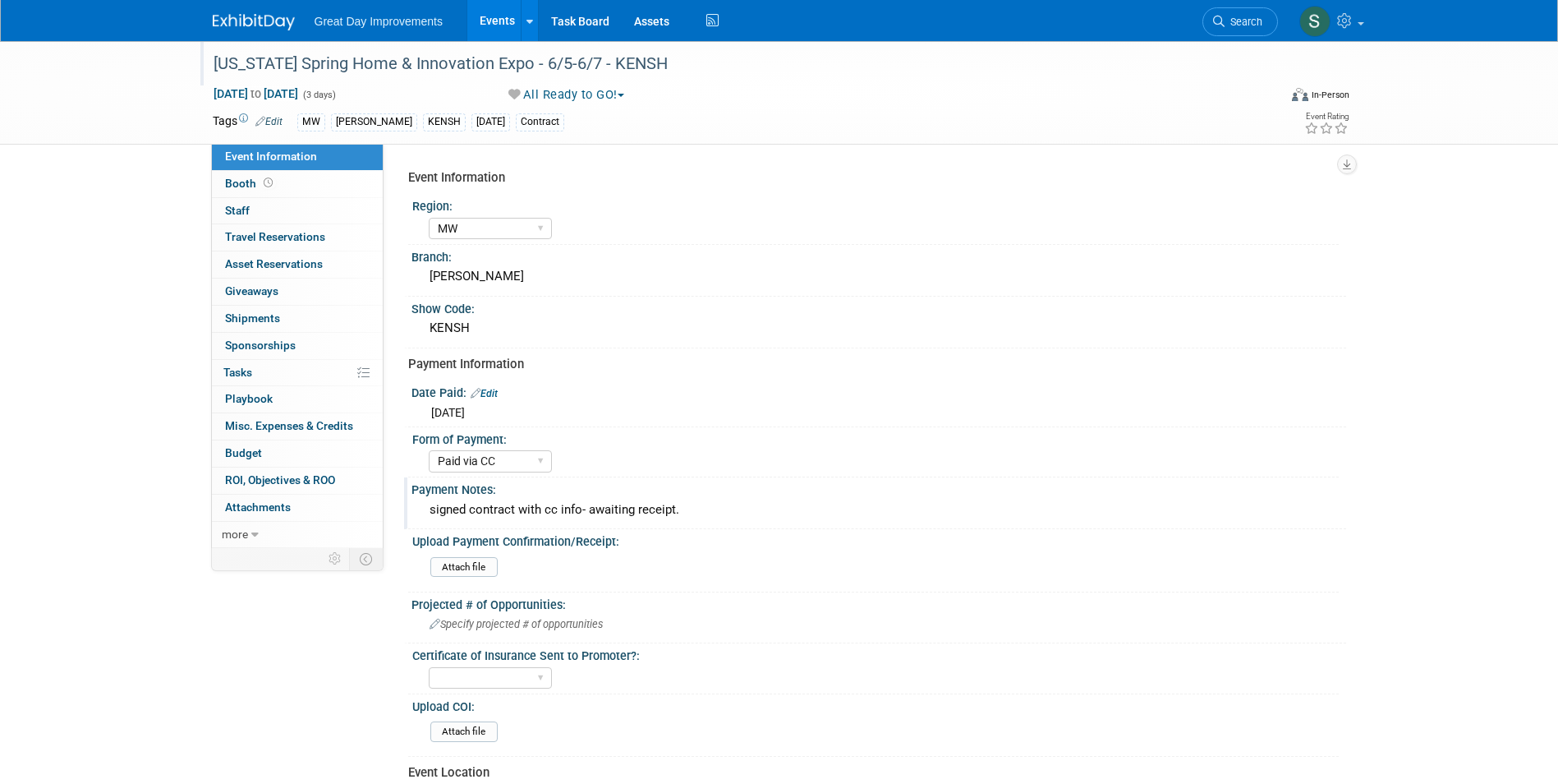
click at [604, 72] on div "[US_STATE] Spring Home & Innovation Expo - 6/5-6/7 - KENSH" at bounding box center [731, 64] width 1046 height 29
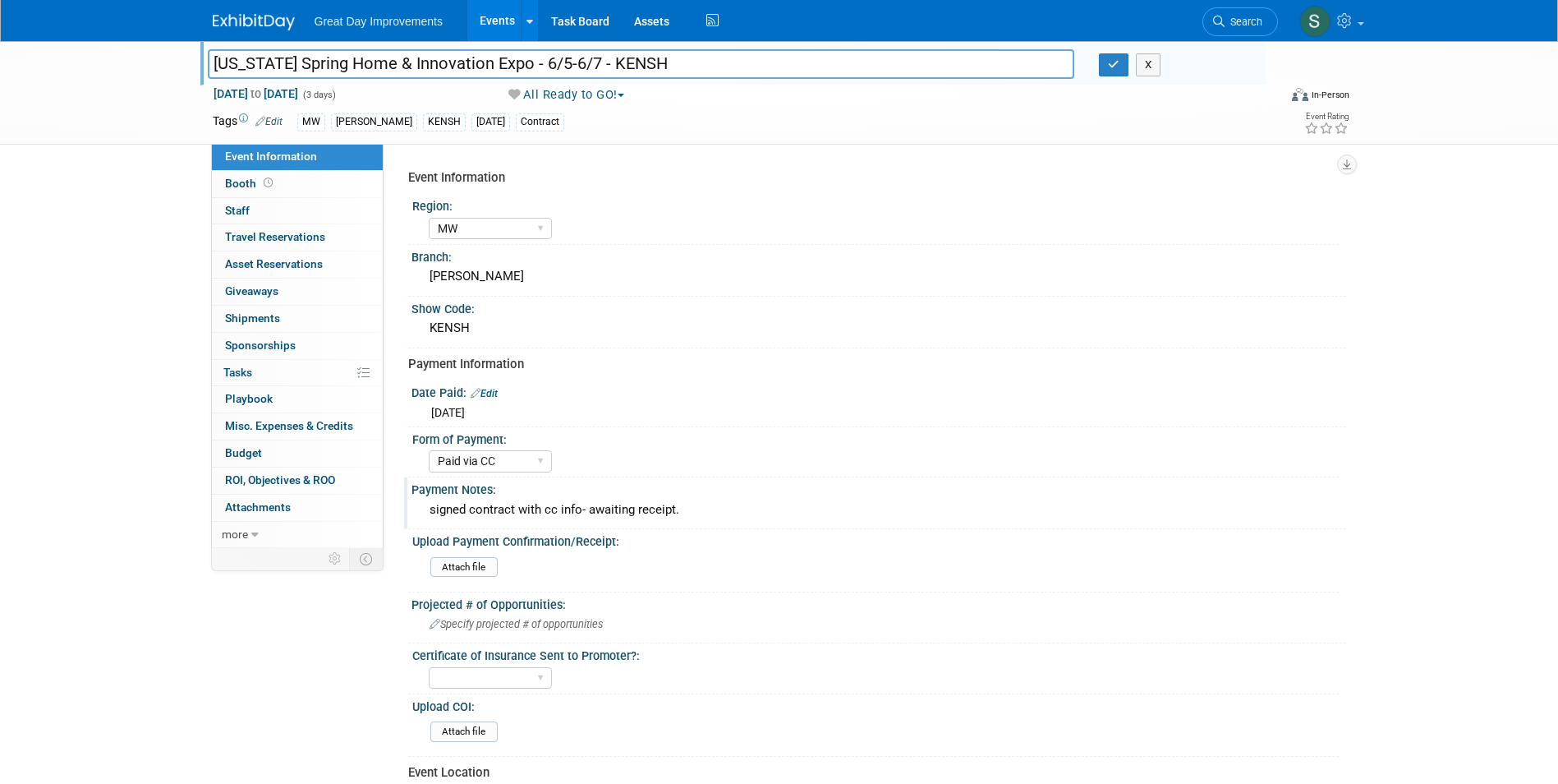
drag, startPoint x: 665, startPoint y: 61, endPoint x: 602, endPoint y: 62, distance: 63.0
click at [602, 62] on input "[US_STATE] Spring Home & Innovation Expo - 6/5-6/7 - KENSH" at bounding box center [642, 63] width 868 height 28
click at [1109, 67] on button "button" at bounding box center [1114, 64] width 29 height 23
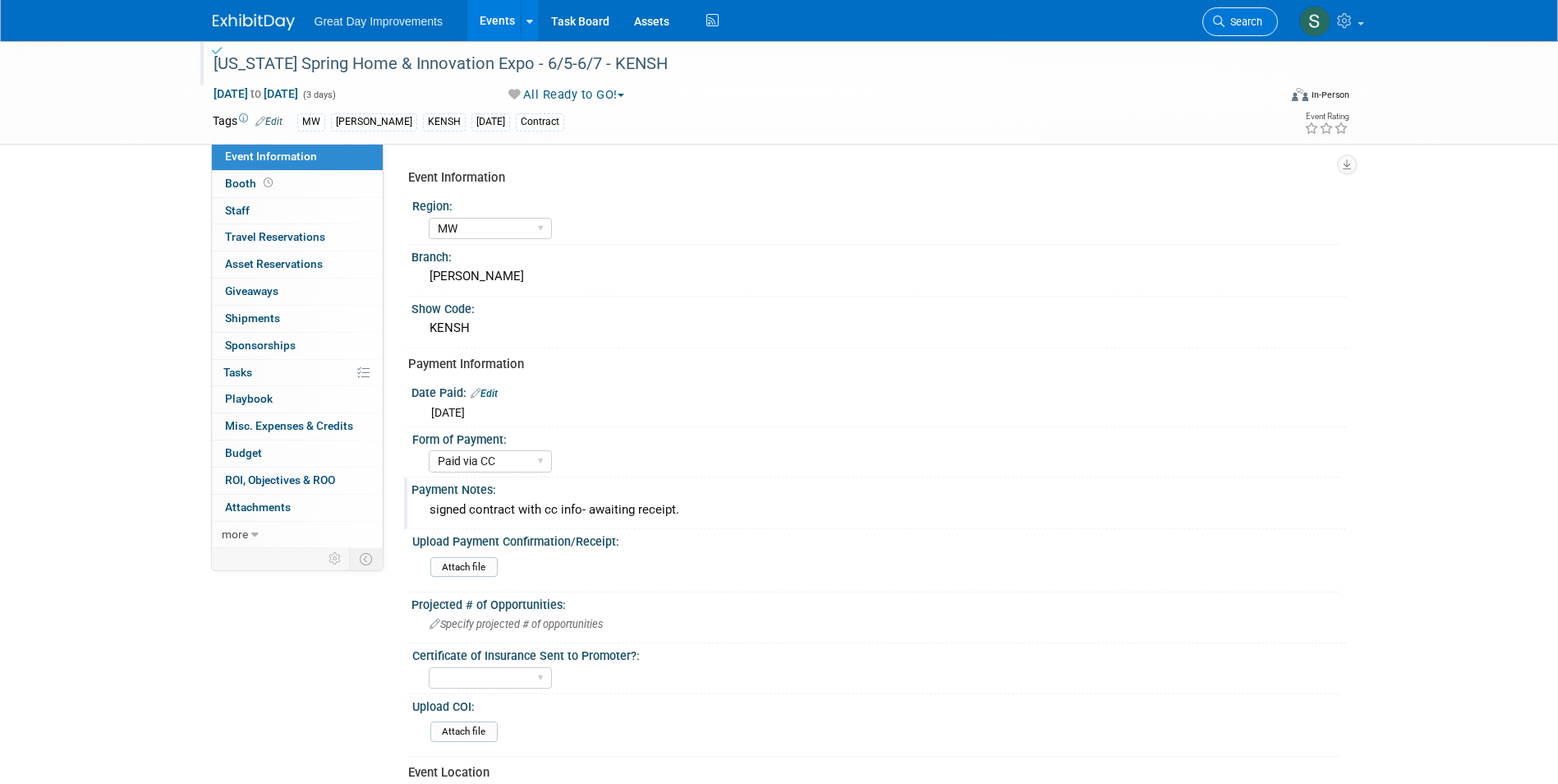
click at [1242, 17] on span "Search" at bounding box center [1243, 21] width 38 height 12
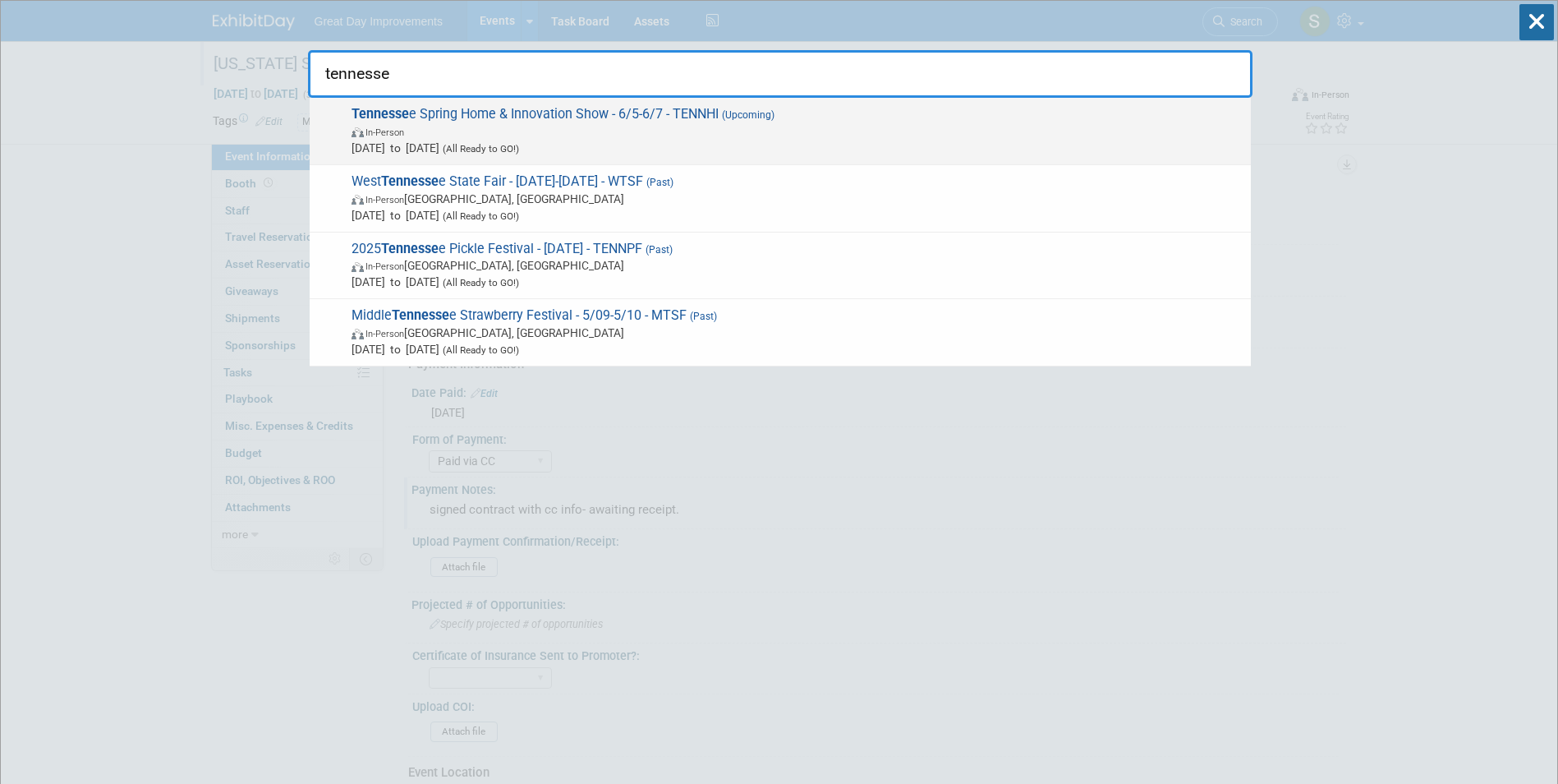
type input "tennesse"
click at [664, 128] on span "In-Person" at bounding box center [797, 131] width 892 height 17
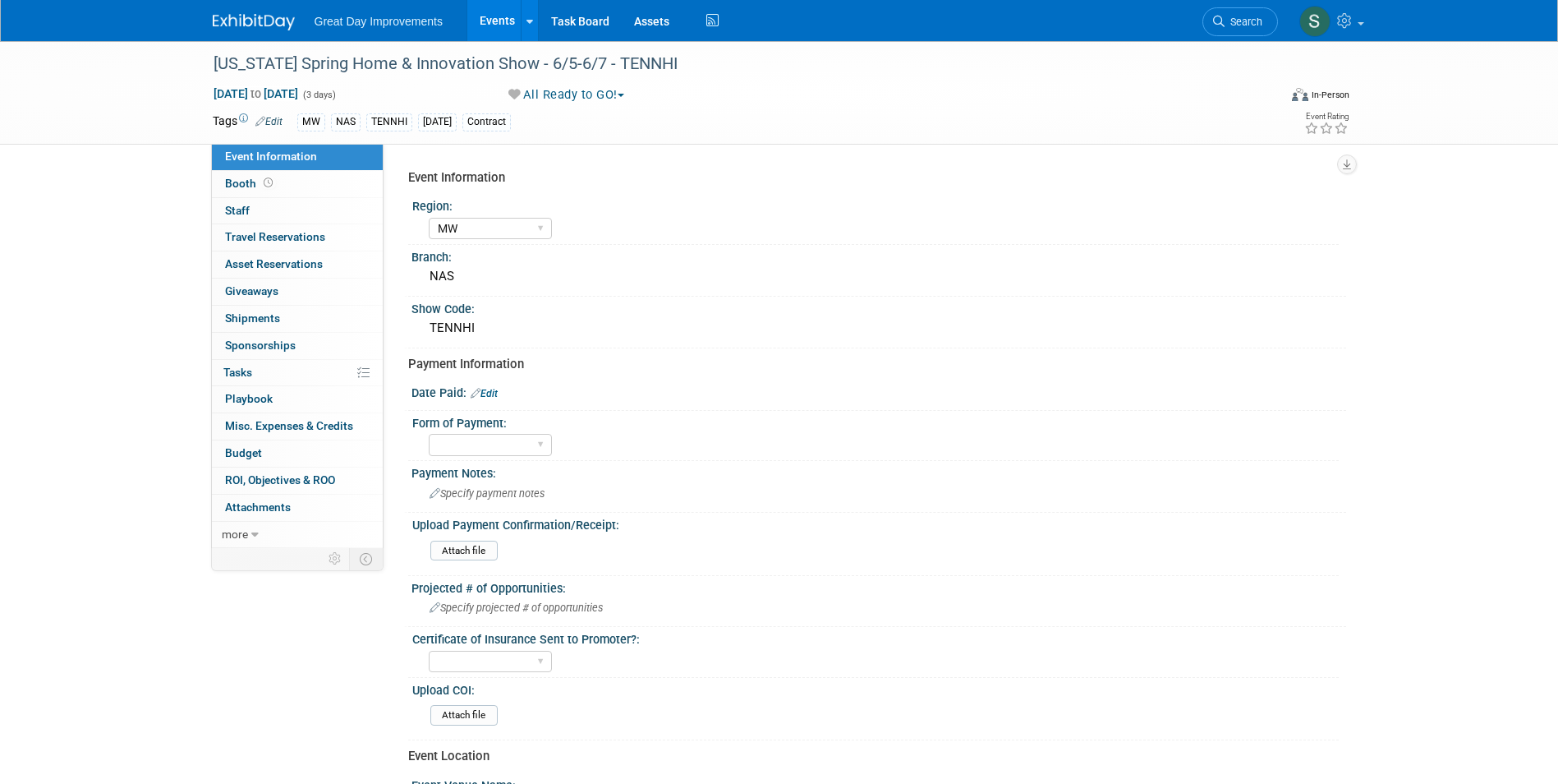
select select "MW"
click at [493, 395] on link "Edit" at bounding box center [483, 393] width 27 height 12
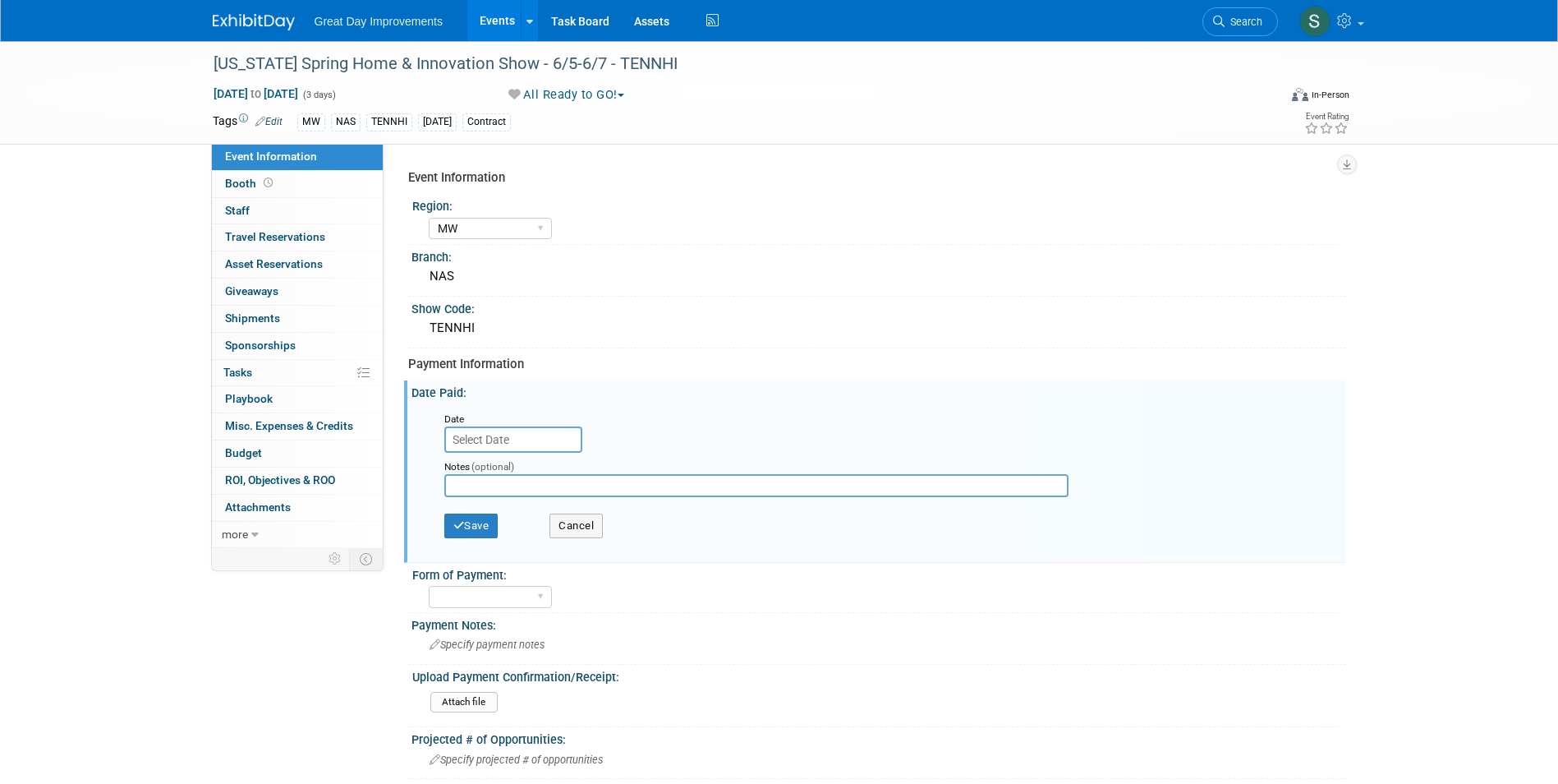
click at [481, 426] on input "text" at bounding box center [513, 439] width 138 height 27
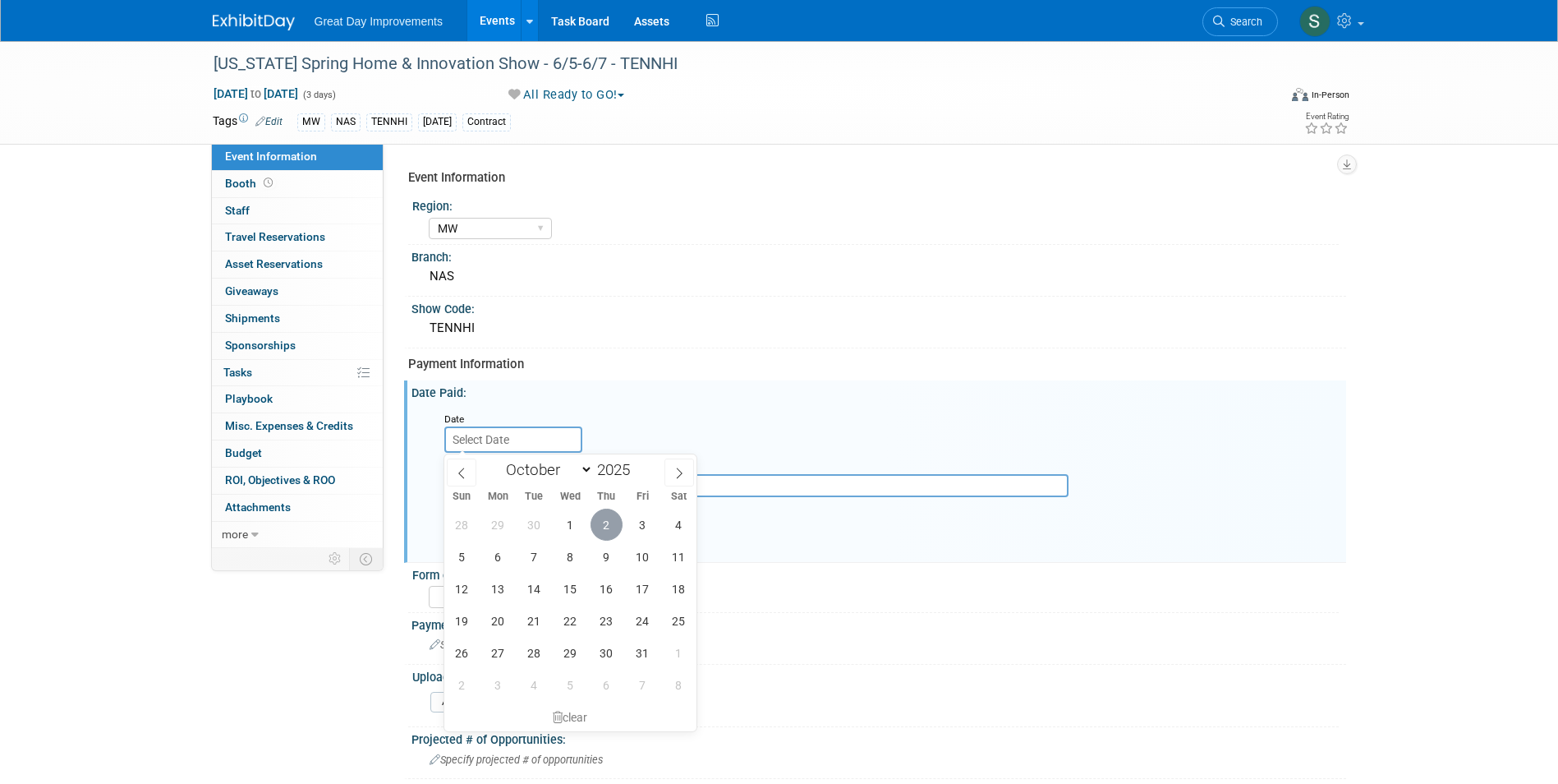
click at [591, 529] on span "2" at bounding box center [607, 524] width 32 height 32
type input "[DATE]"
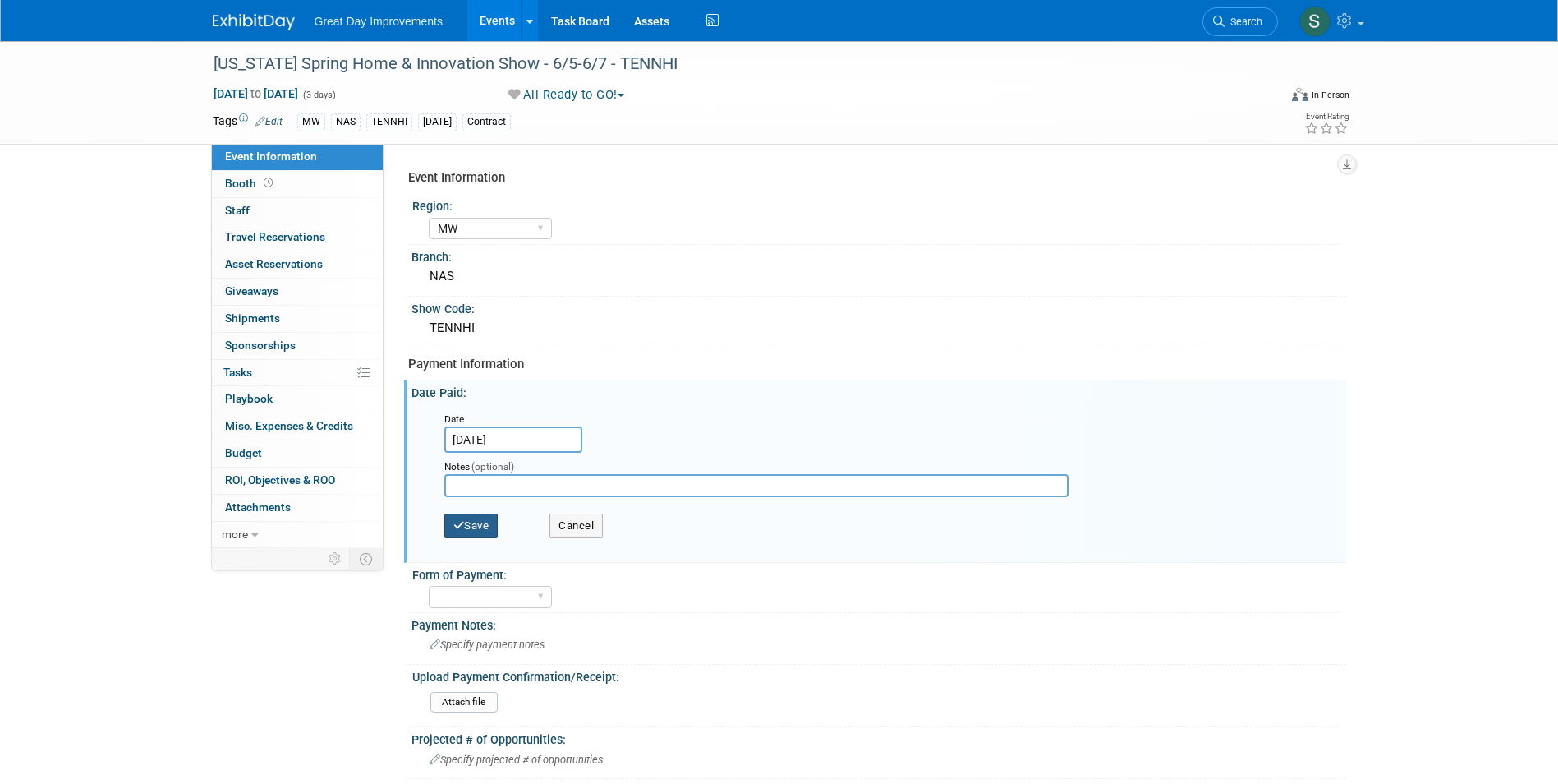
drag, startPoint x: 506, startPoint y: 529, endPoint x: 483, endPoint y: 528, distance: 23.0
click at [503, 529] on div "Save Cancel" at bounding box center [882, 528] width 877 height 45
click at [483, 527] on button "Save" at bounding box center [471, 526] width 54 height 25
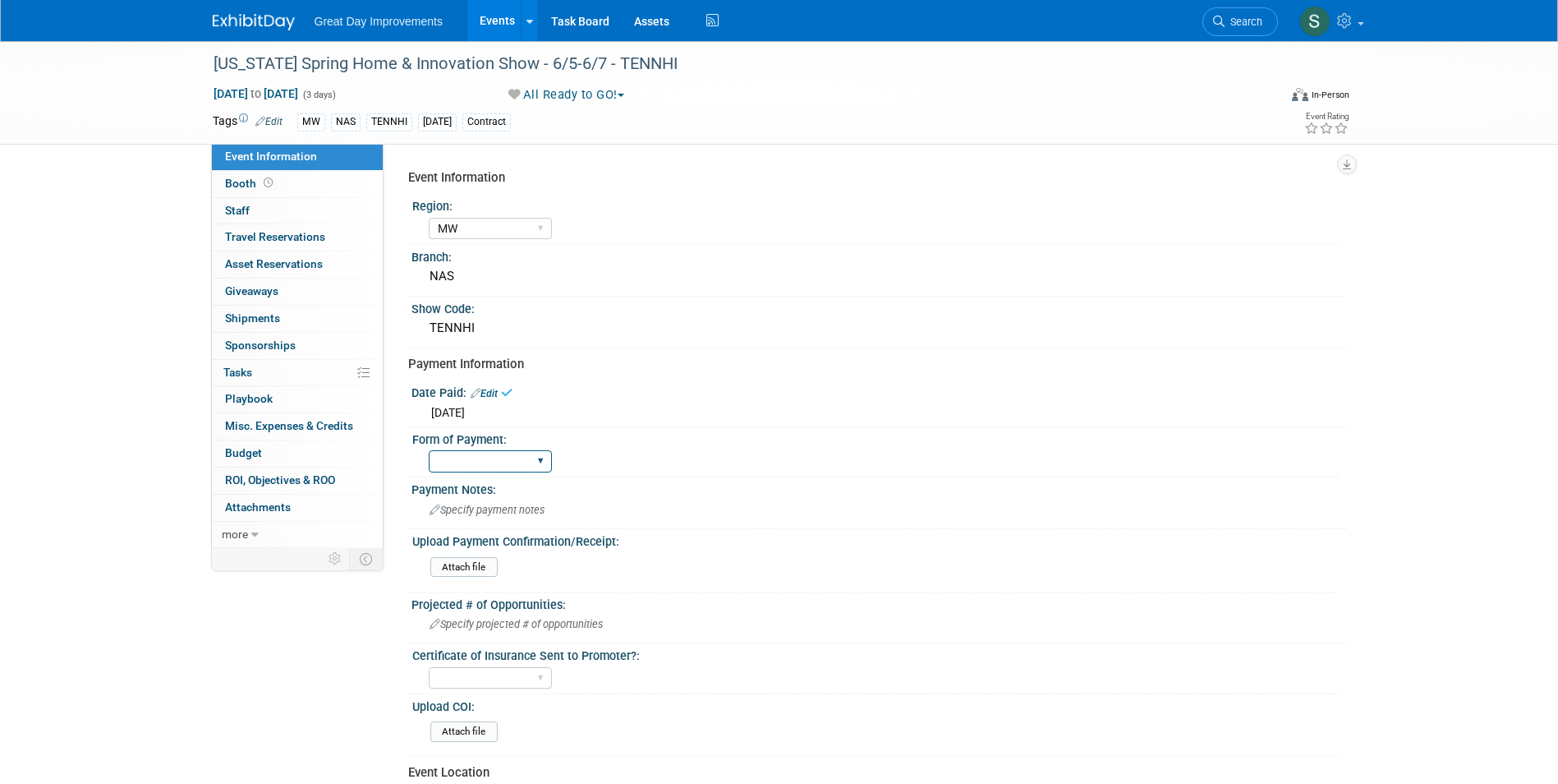
click at [499, 470] on select "Paid via CC Check Requested Pay at the Gate Other" at bounding box center [490, 461] width 123 height 22
click at [498, 465] on select "Paid via CC Check Requested Pay at the Gate Other" at bounding box center [490, 461] width 123 height 22
select select "Paid via CC"
click at [428, 450] on select "Paid via CC Check Requested Pay at the Gate Other" at bounding box center [490, 461] width 123 height 22
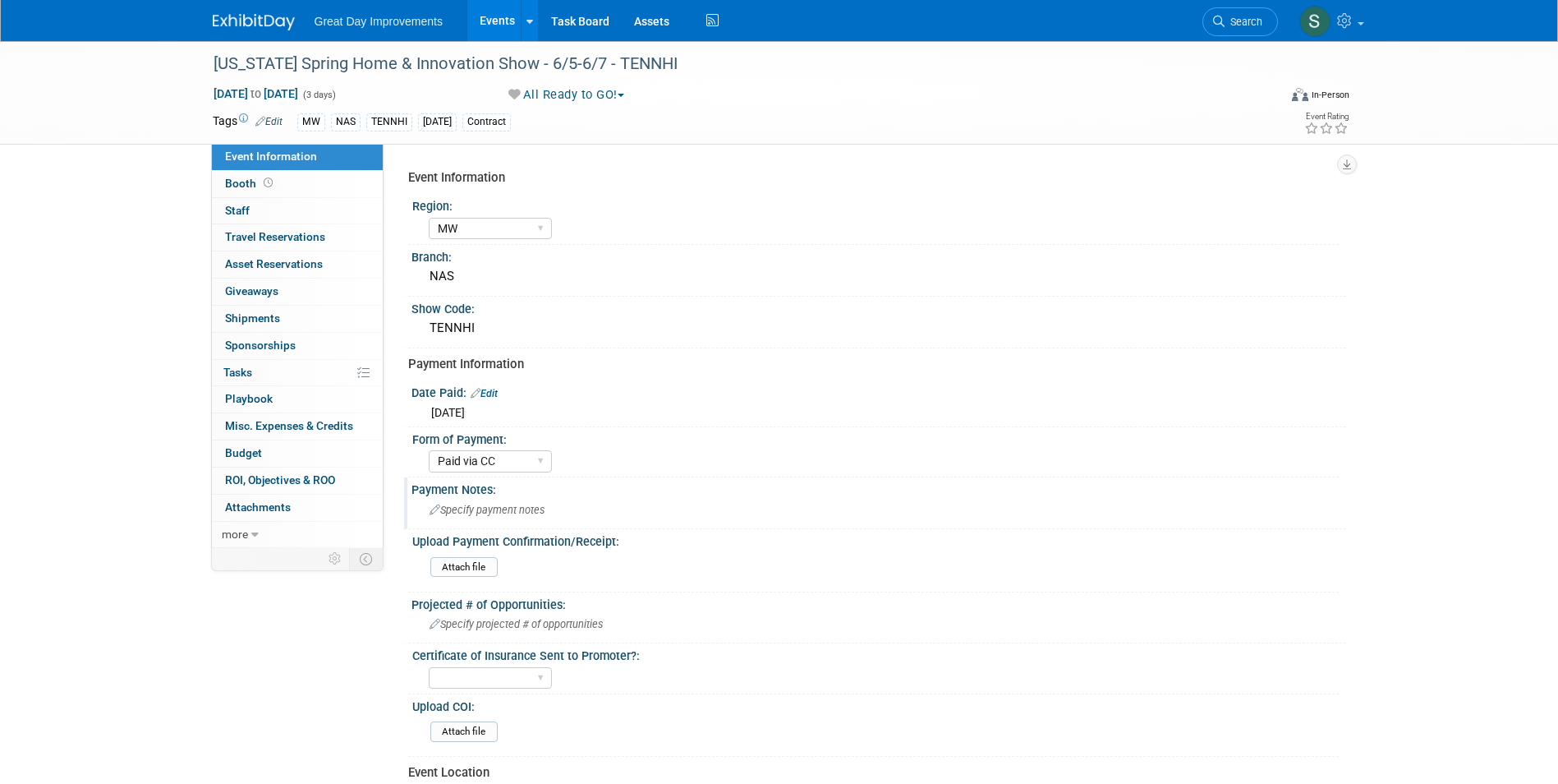
click at [466, 512] on span "Specify payment notes" at bounding box center [486, 509] width 115 height 12
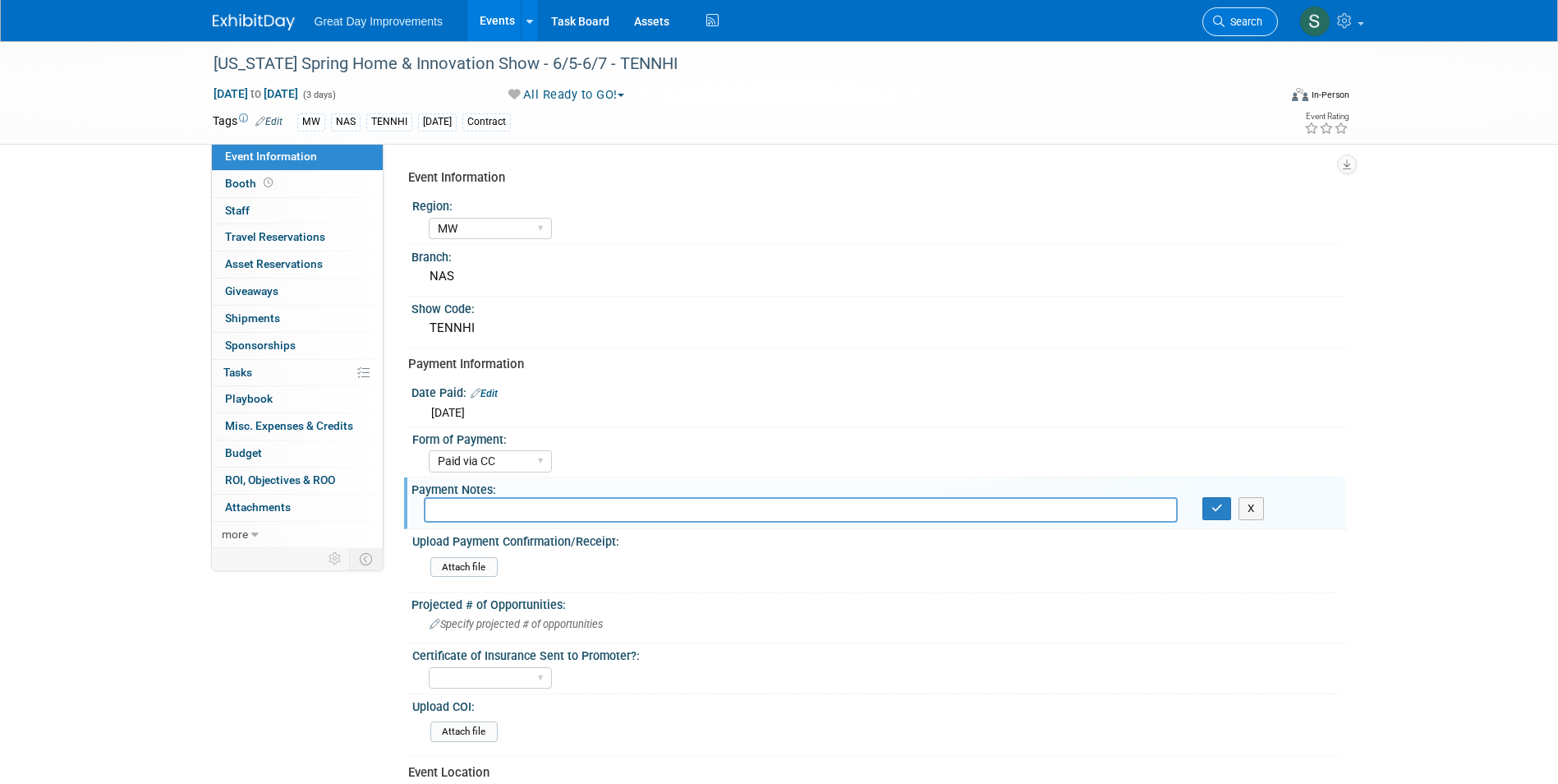
click at [1251, 17] on span "Search" at bounding box center [1243, 21] width 38 height 12
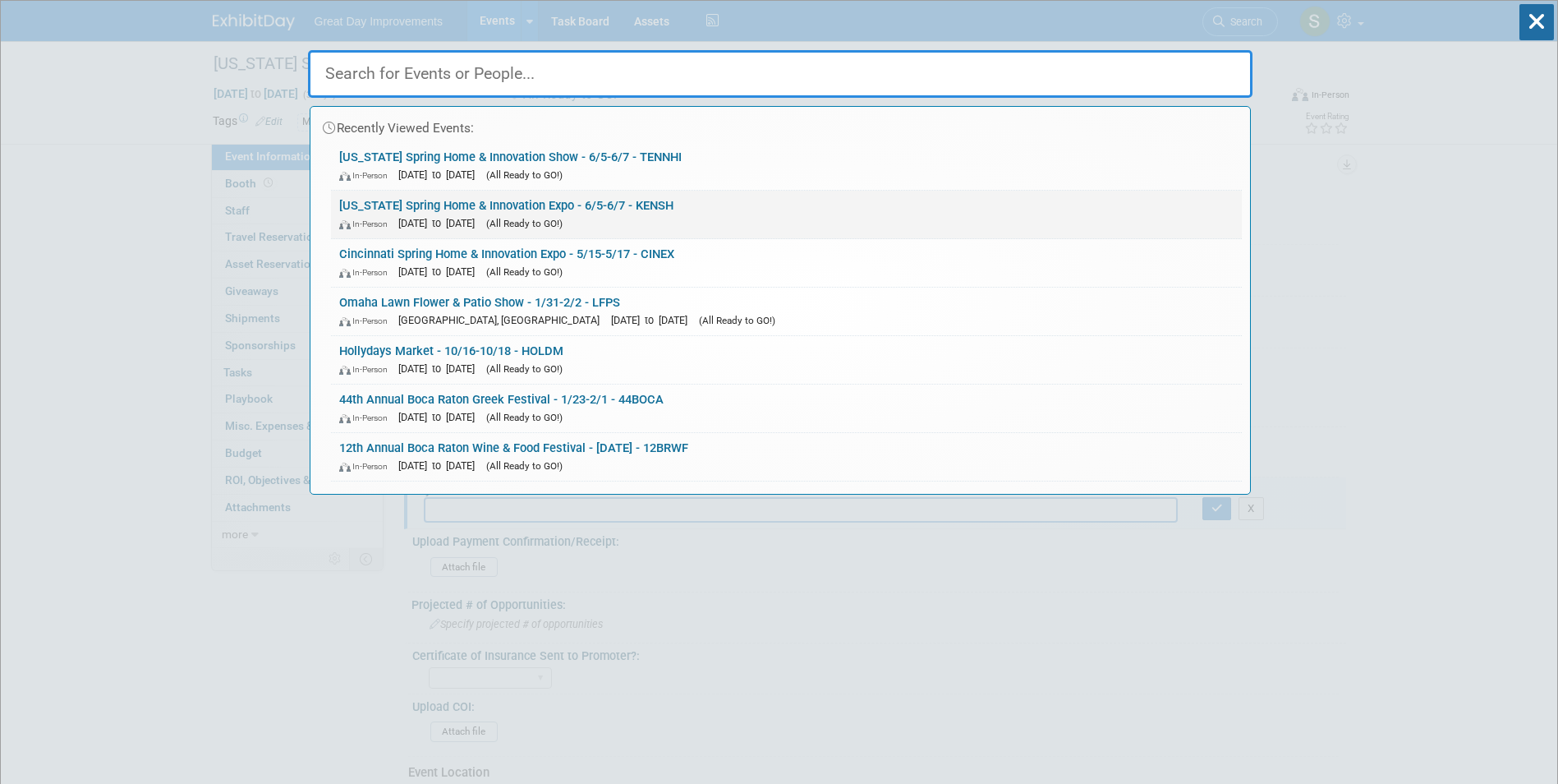
click at [682, 228] on div "In-Person [DATE] to [DATE] (All Ready to GO!)" at bounding box center [786, 222] width 894 height 17
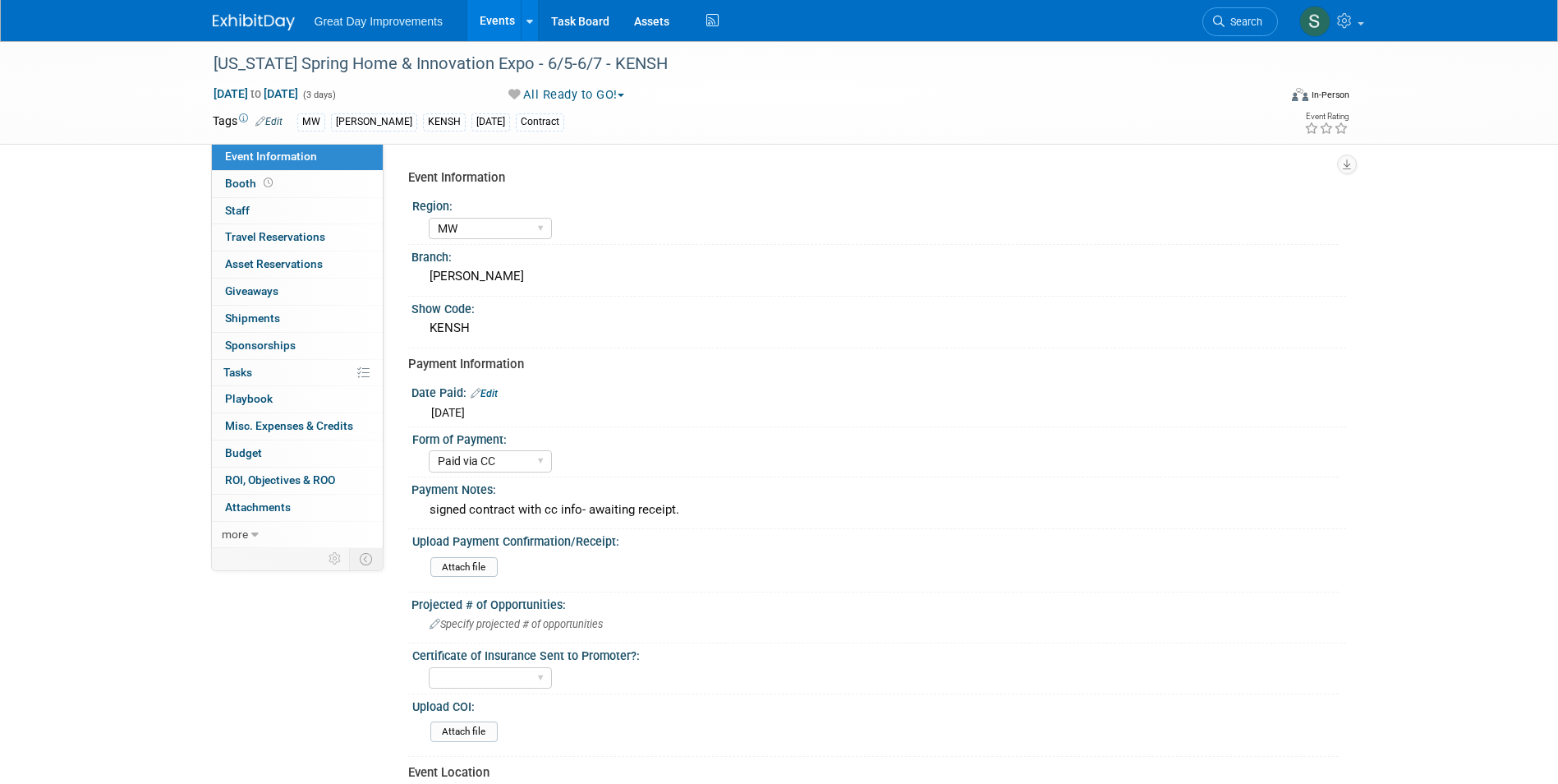
select select "MW"
select select "Paid via CC"
click at [558, 500] on div "signed contract with cc info- awaiting receipt." at bounding box center [879, 510] width 910 height 26
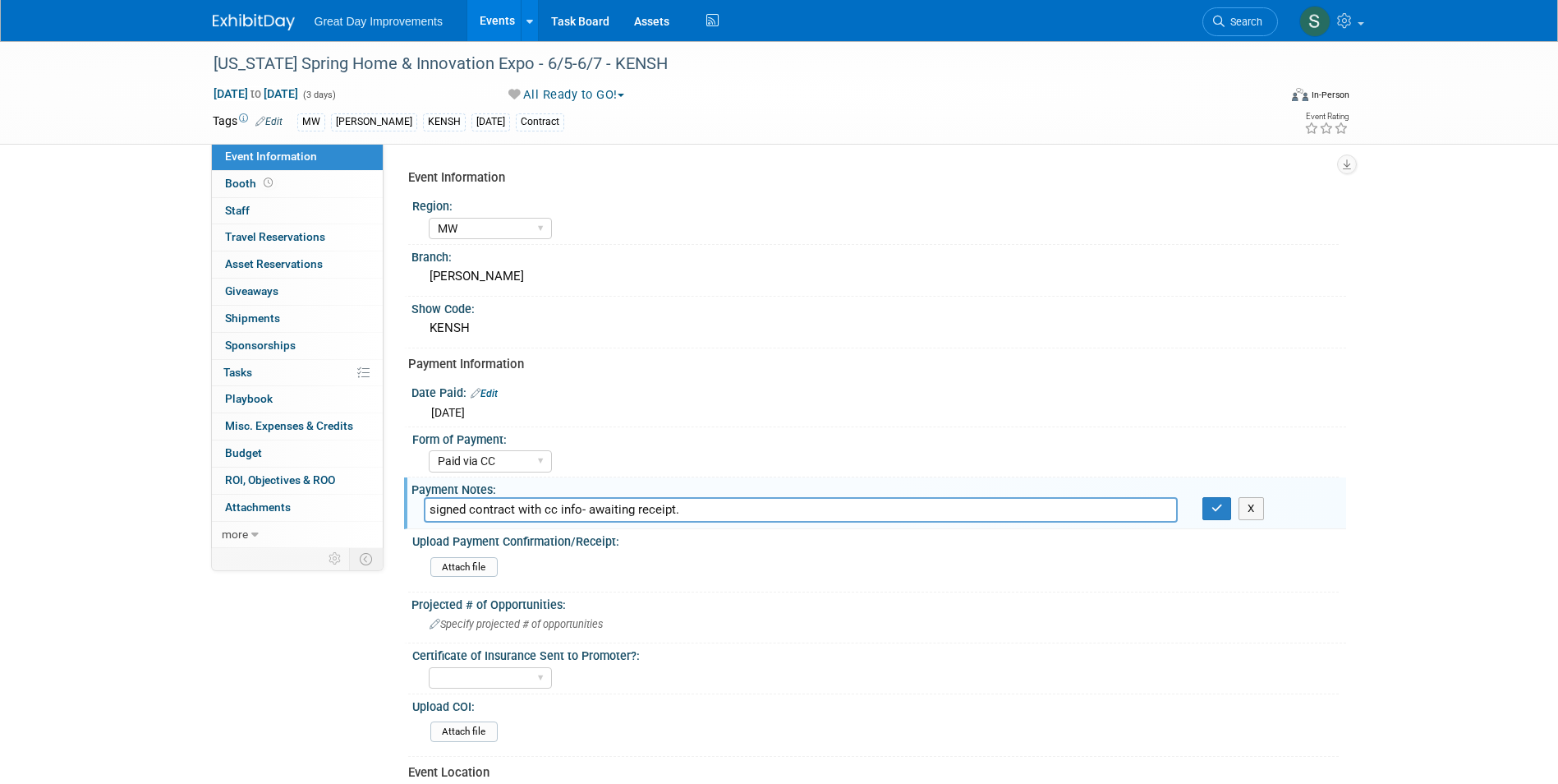
click at [558, 500] on input "signed contract with cc info- awaiting receipt." at bounding box center [801, 510] width 754 height 26
click at [1241, 12] on link "Search" at bounding box center [1240, 21] width 75 height 28
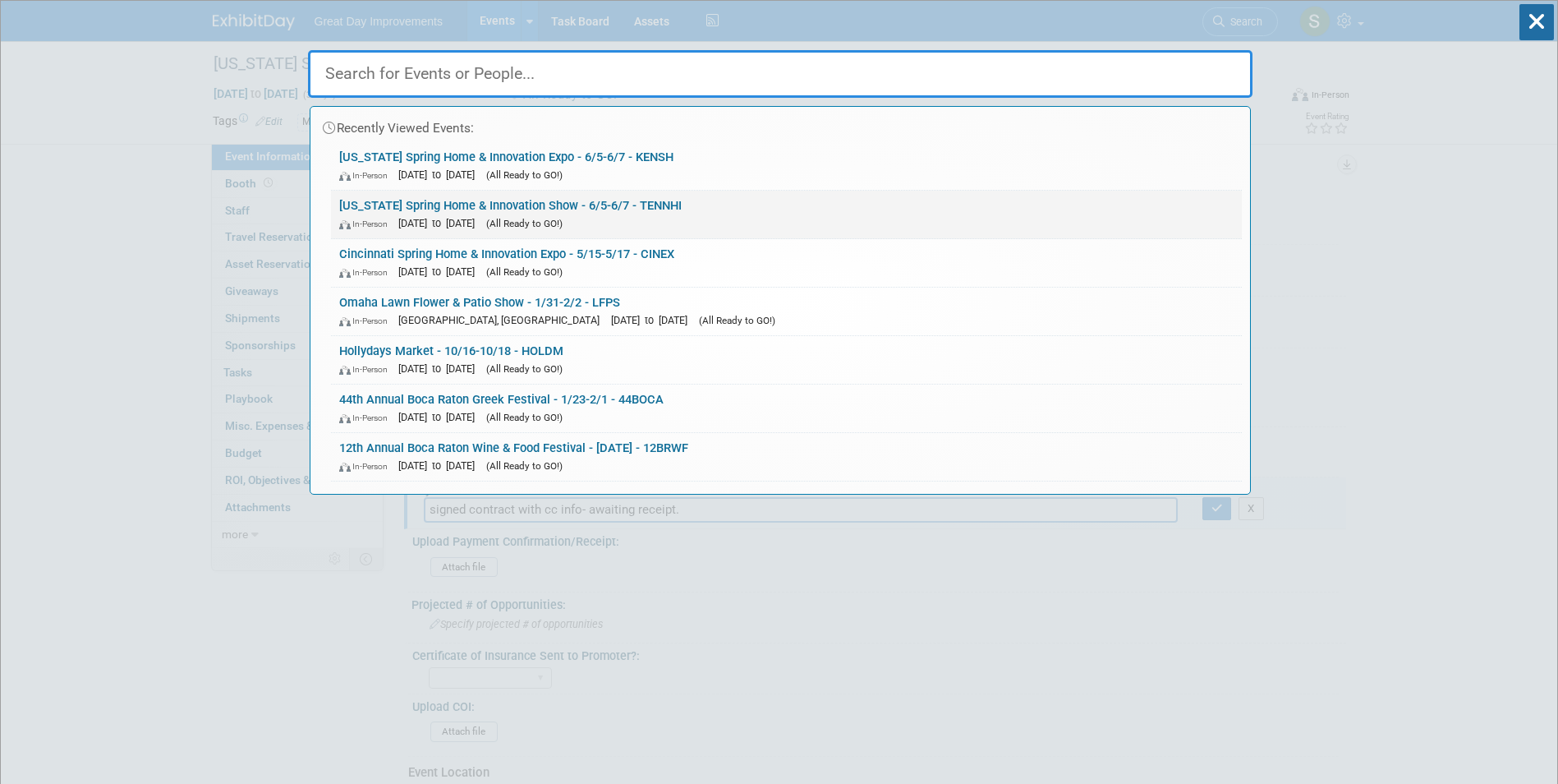
click at [704, 215] on div "In-Person Jun 5, 2026 to Jun 7, 2026 (All Ready to GO!)" at bounding box center [786, 222] width 894 height 17
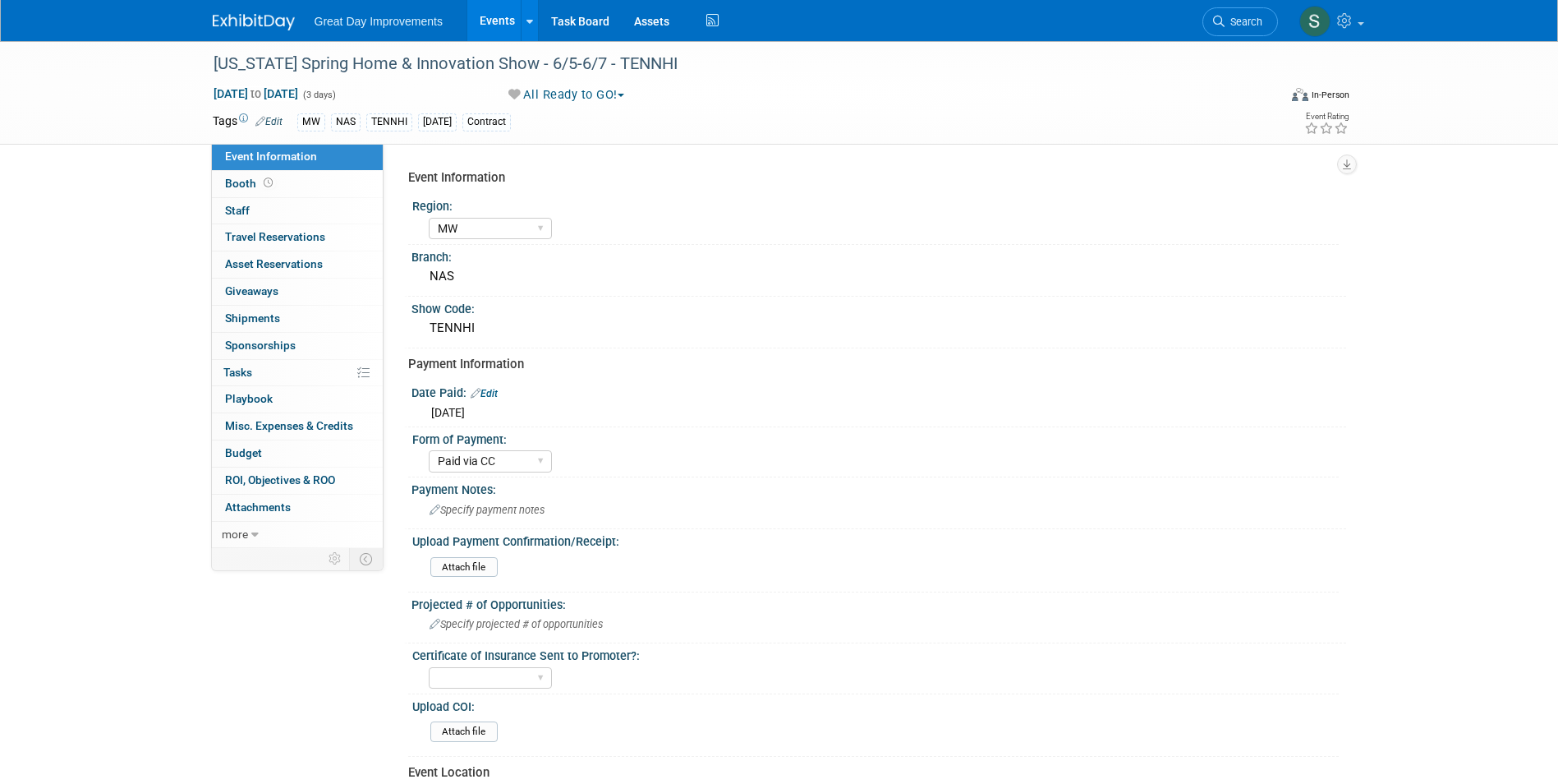
select select "MW"
select select "Paid via CC"
click at [477, 494] on div "Payment Notes:" at bounding box center [879, 487] width 935 height 20
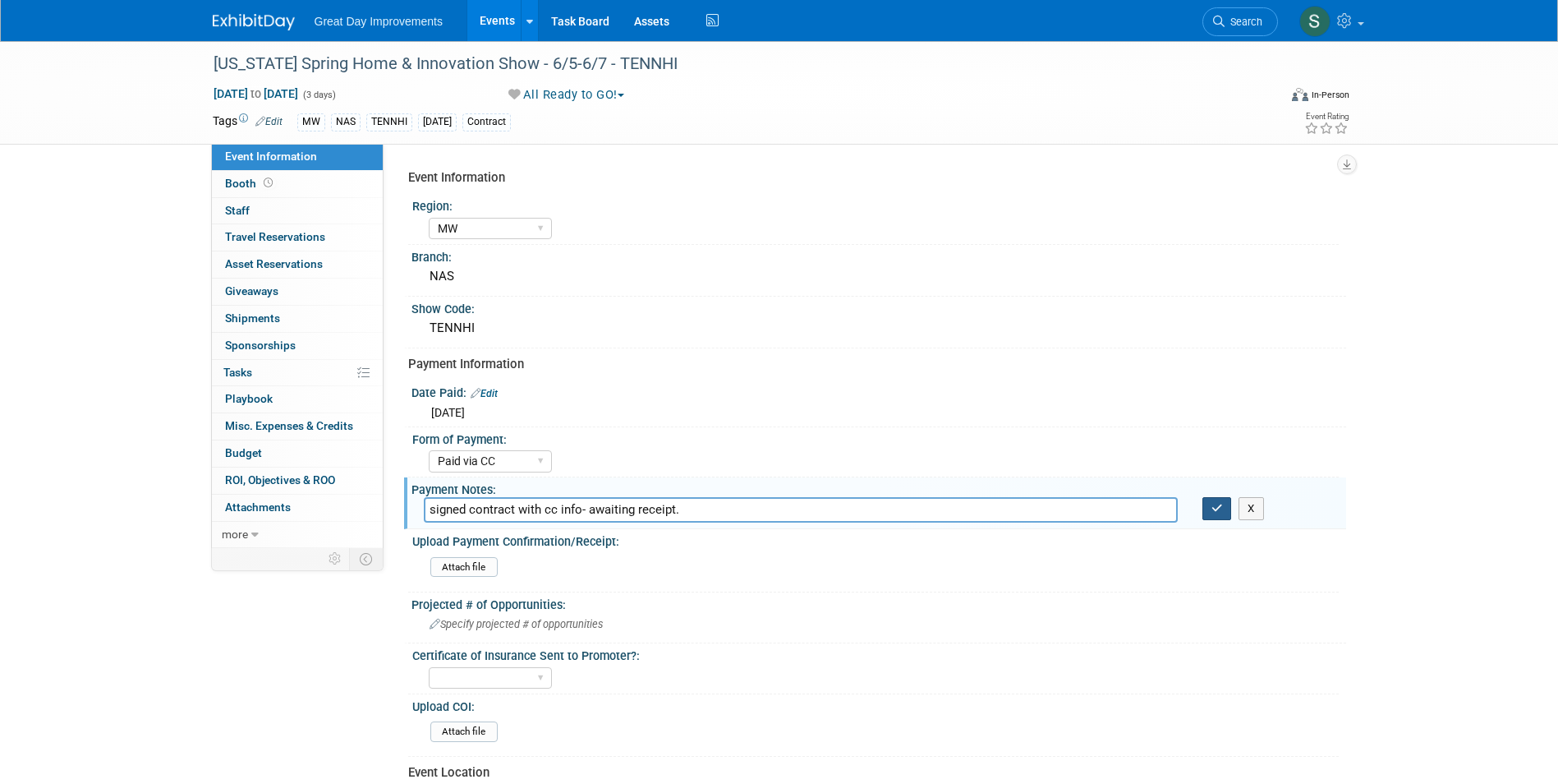
type input "signed contract with cc info- awaiting receipt."
click at [1210, 505] on button "button" at bounding box center [1217, 508] width 29 height 23
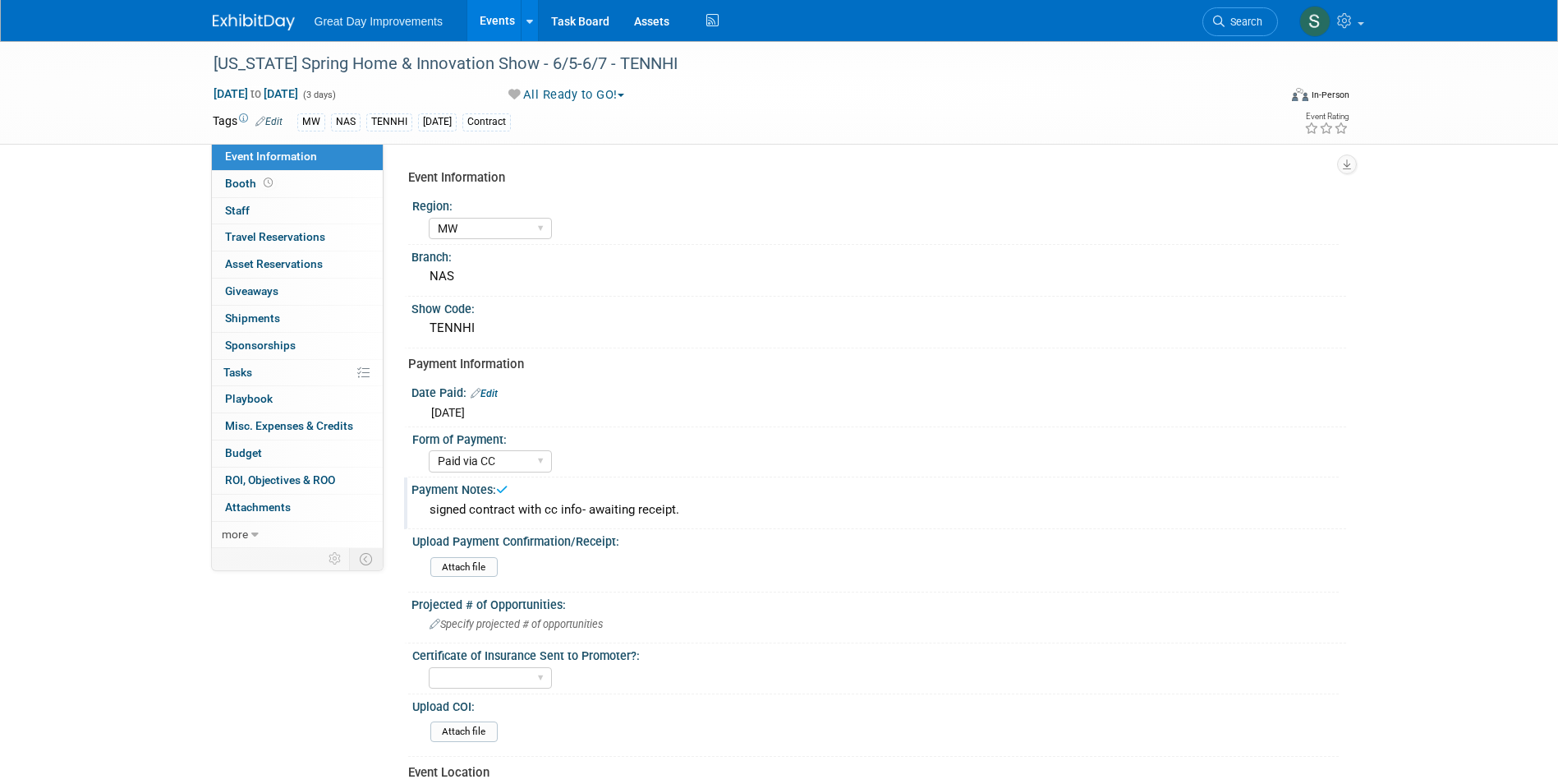
click at [253, 15] on link at bounding box center [263, 14] width 102 height 13
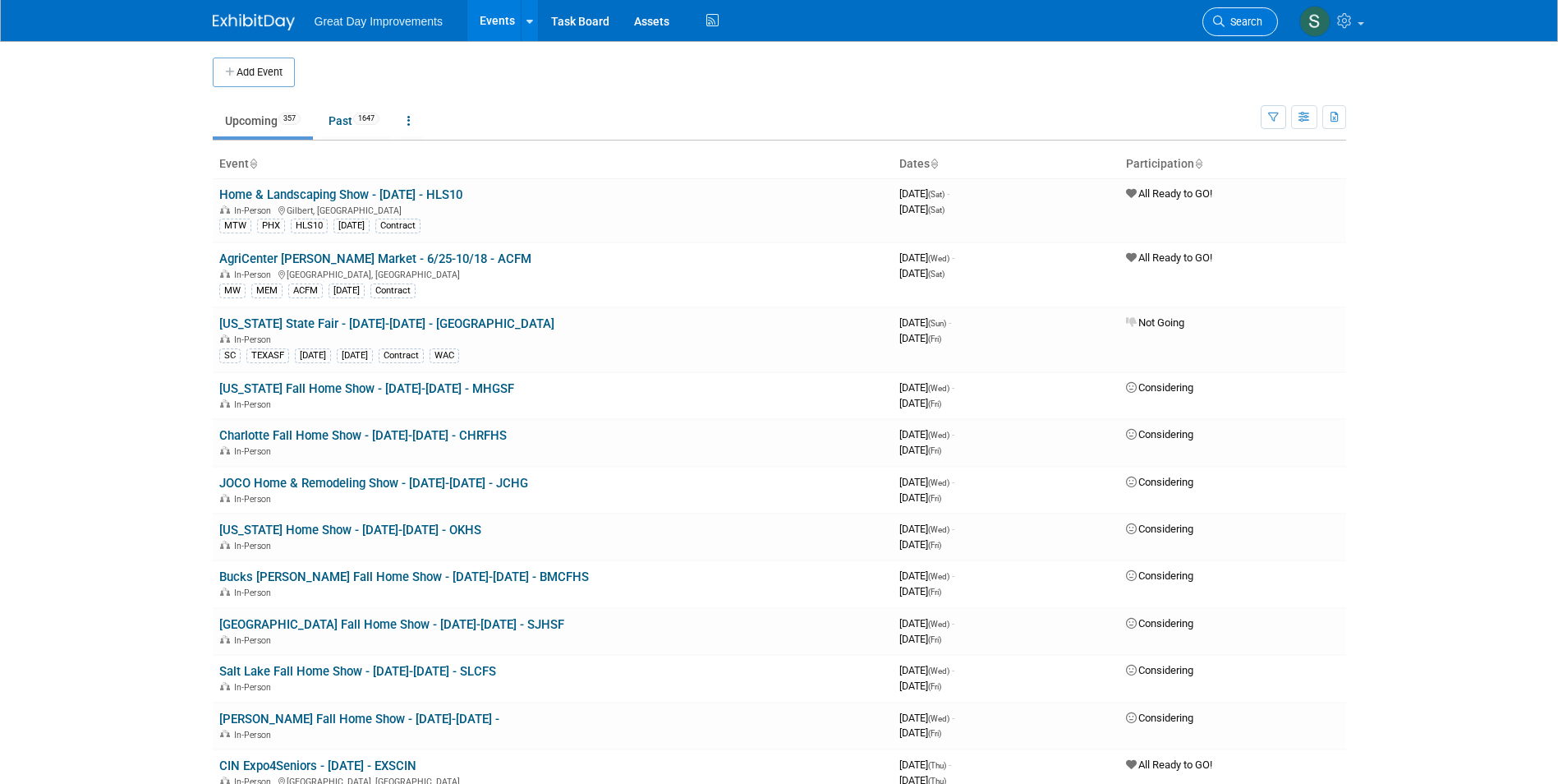
click at [1224, 20] on span "Search" at bounding box center [1243, 21] width 38 height 12
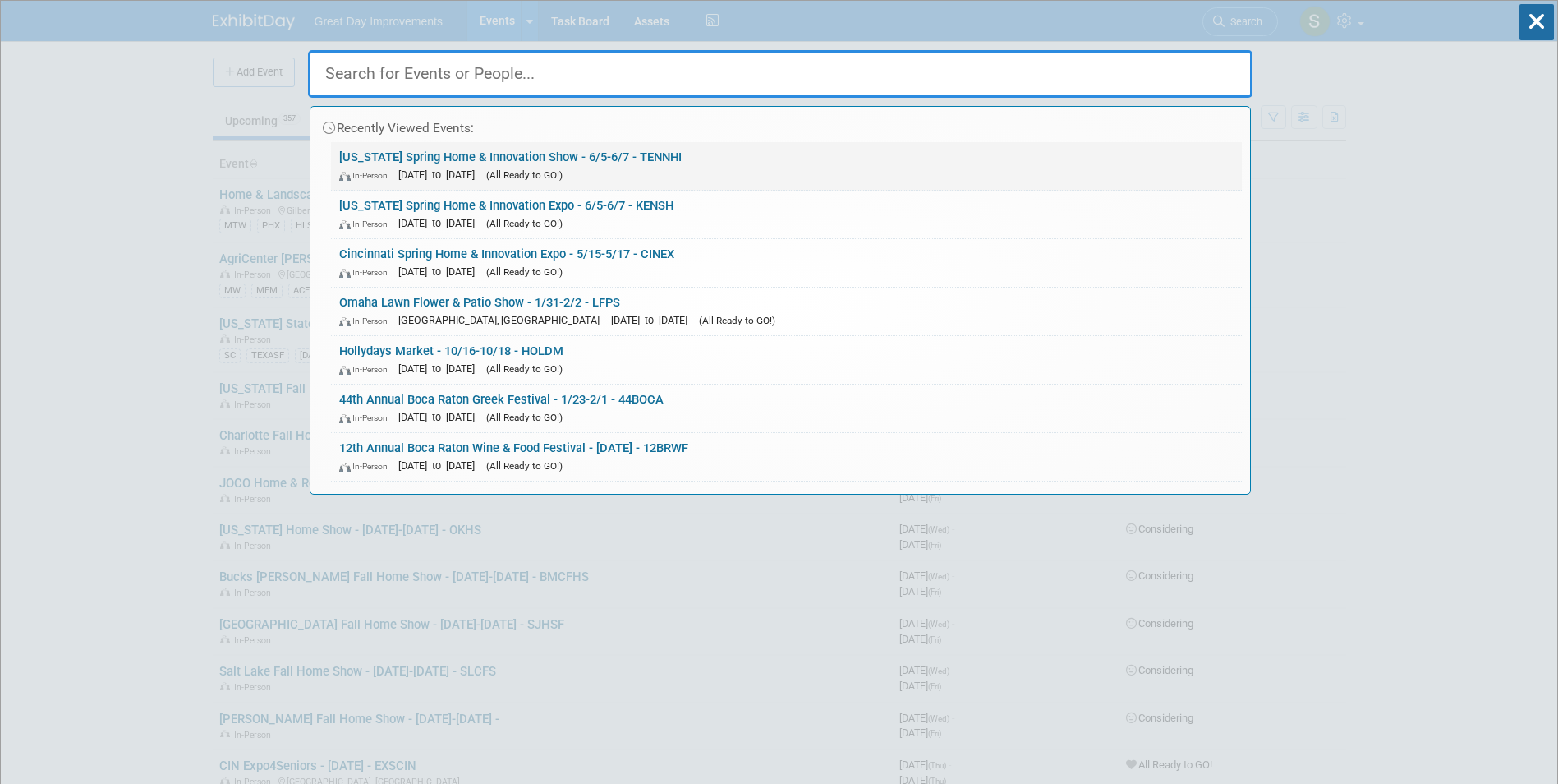
click at [698, 172] on div "In-Person Jun 5, 2026 to Jun 7, 2026 (All Ready to GO!)" at bounding box center [786, 175] width 894 height 17
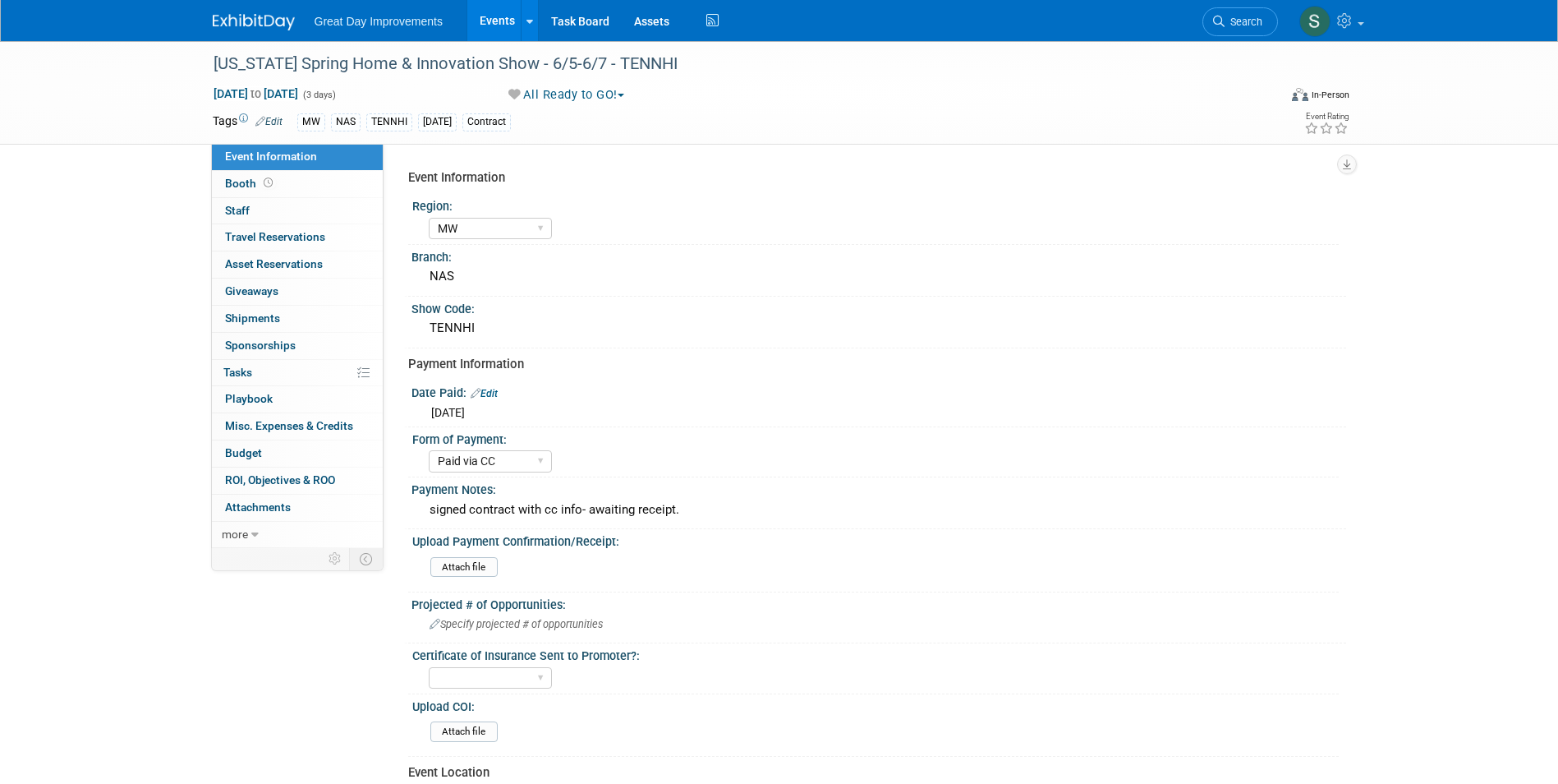
select select "MW"
select select "Paid via CC"
click at [643, 76] on div "[US_STATE] Spring Home & Innovation Show - 6/5-6/7 - TENNHI" at bounding box center [731, 64] width 1046 height 29
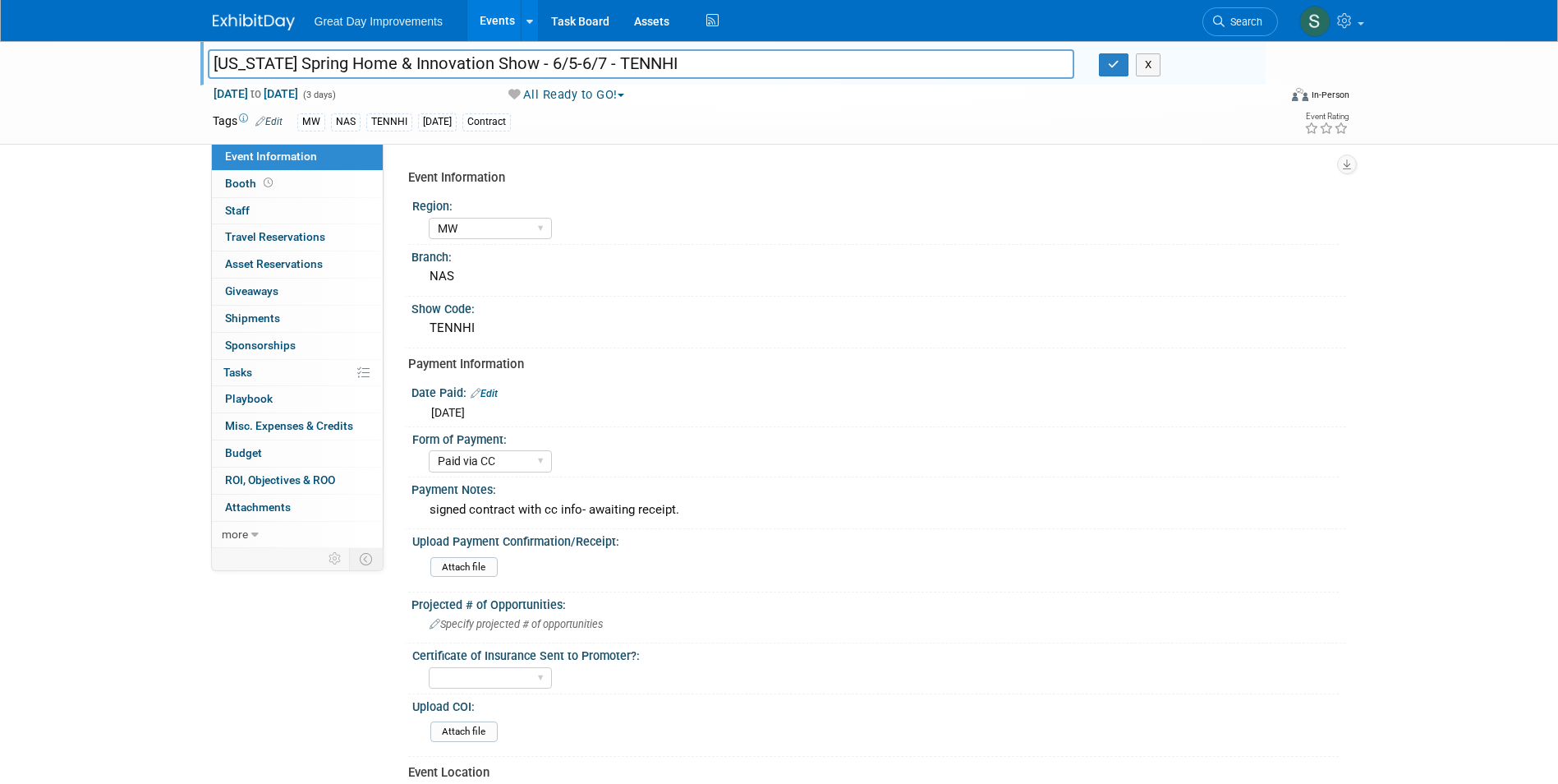
drag, startPoint x: 675, startPoint y: 68, endPoint x: 616, endPoint y: 70, distance: 59.0
click at [616, 70] on input "[US_STATE] Spring Home & Innovation Show - 6/5-6/7 - TENNHI" at bounding box center [642, 63] width 868 height 28
click at [1103, 72] on button "button" at bounding box center [1114, 64] width 29 height 23
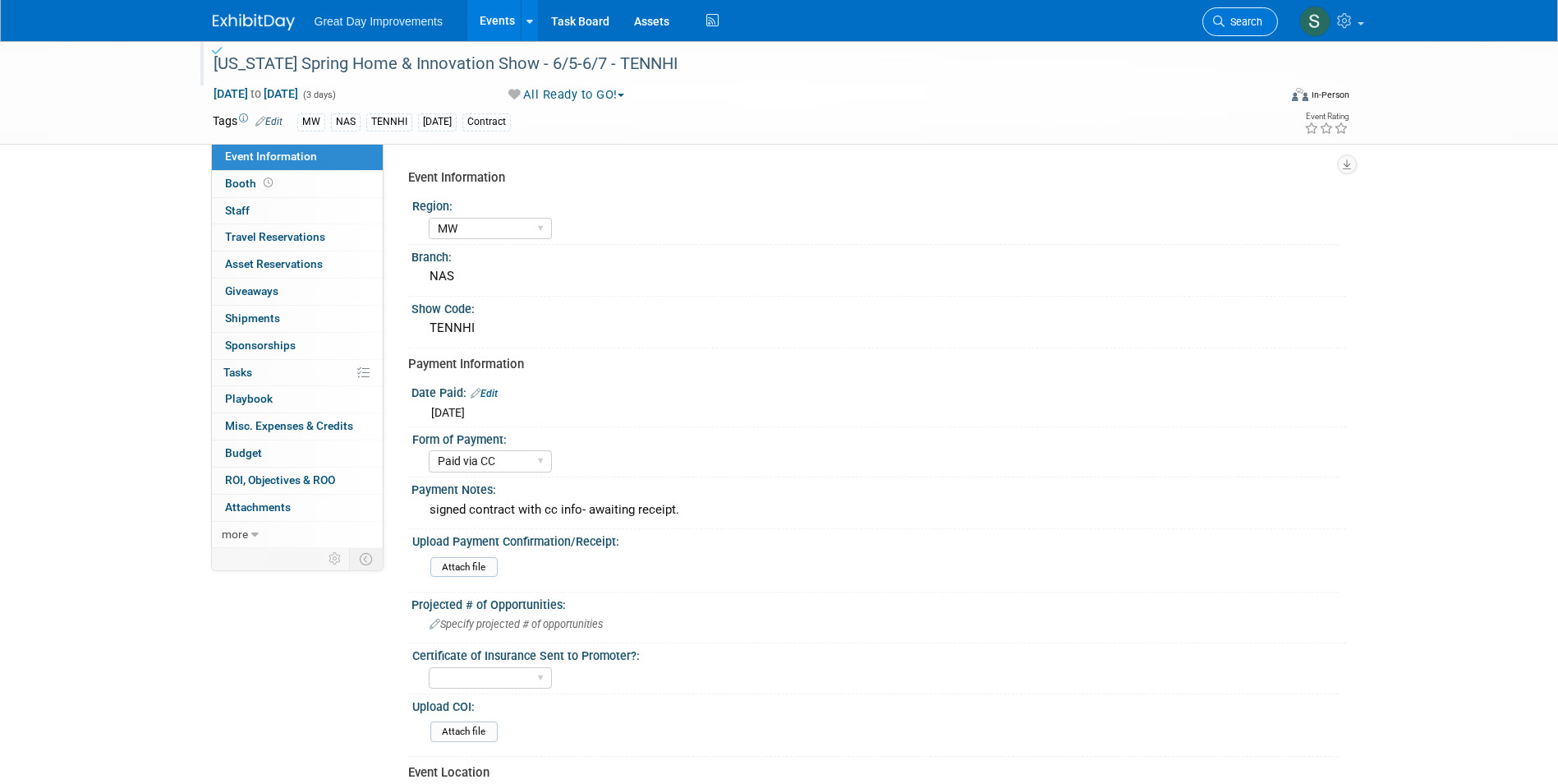
drag, startPoint x: 1202, startPoint y: 19, endPoint x: 1256, endPoint y: 19, distance: 54.0
click at [1215, 19] on div "Great Day Improvements Events Add Event Bulk Upload Events Shareable Event Boar…" at bounding box center [779, 20] width 1133 height 41
click at [1245, 22] on span "Search" at bounding box center [1243, 21] width 38 height 12
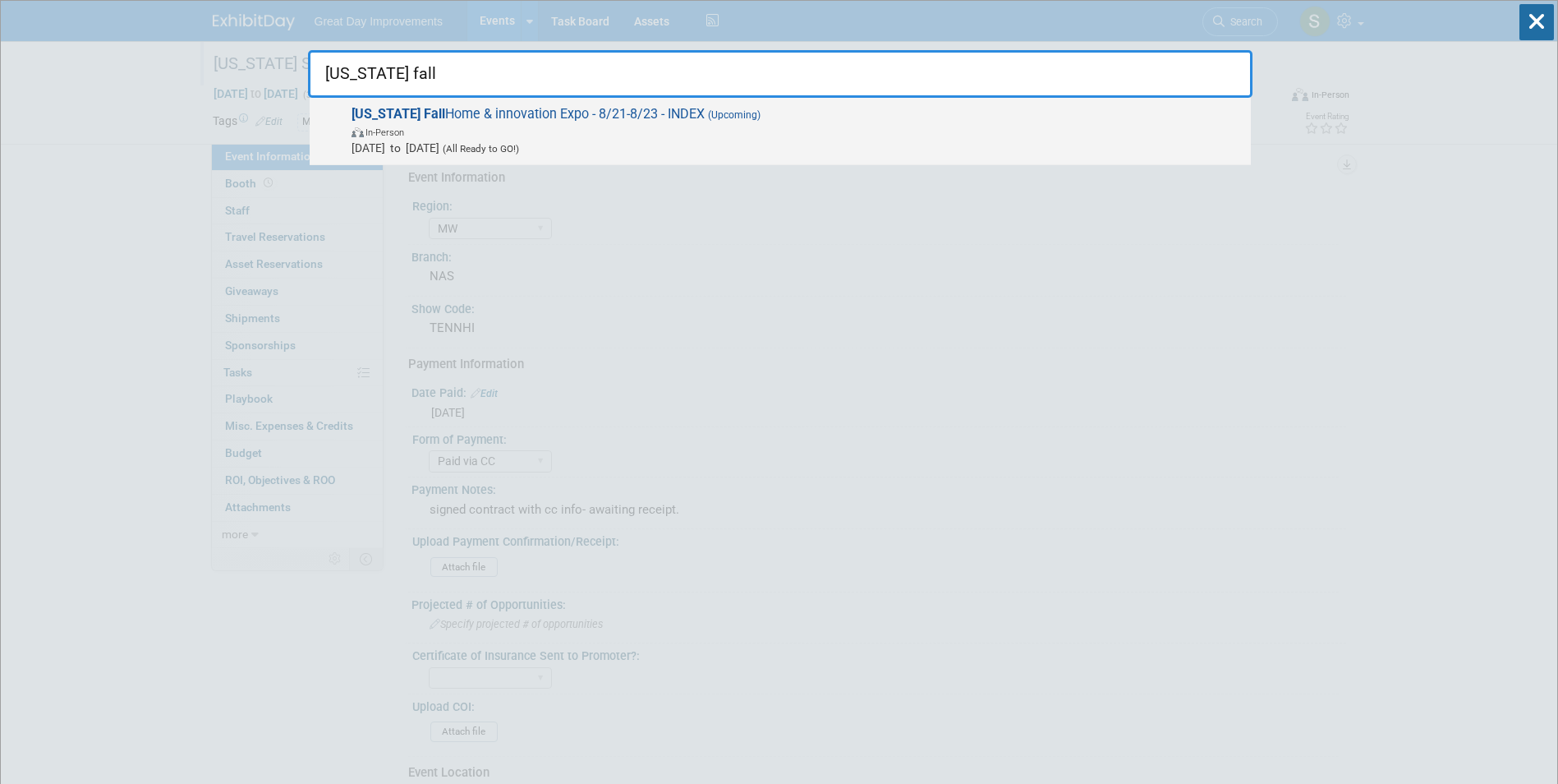
type input "[US_STATE] fall"
click at [787, 137] on span "In-Person" at bounding box center [797, 131] width 892 height 17
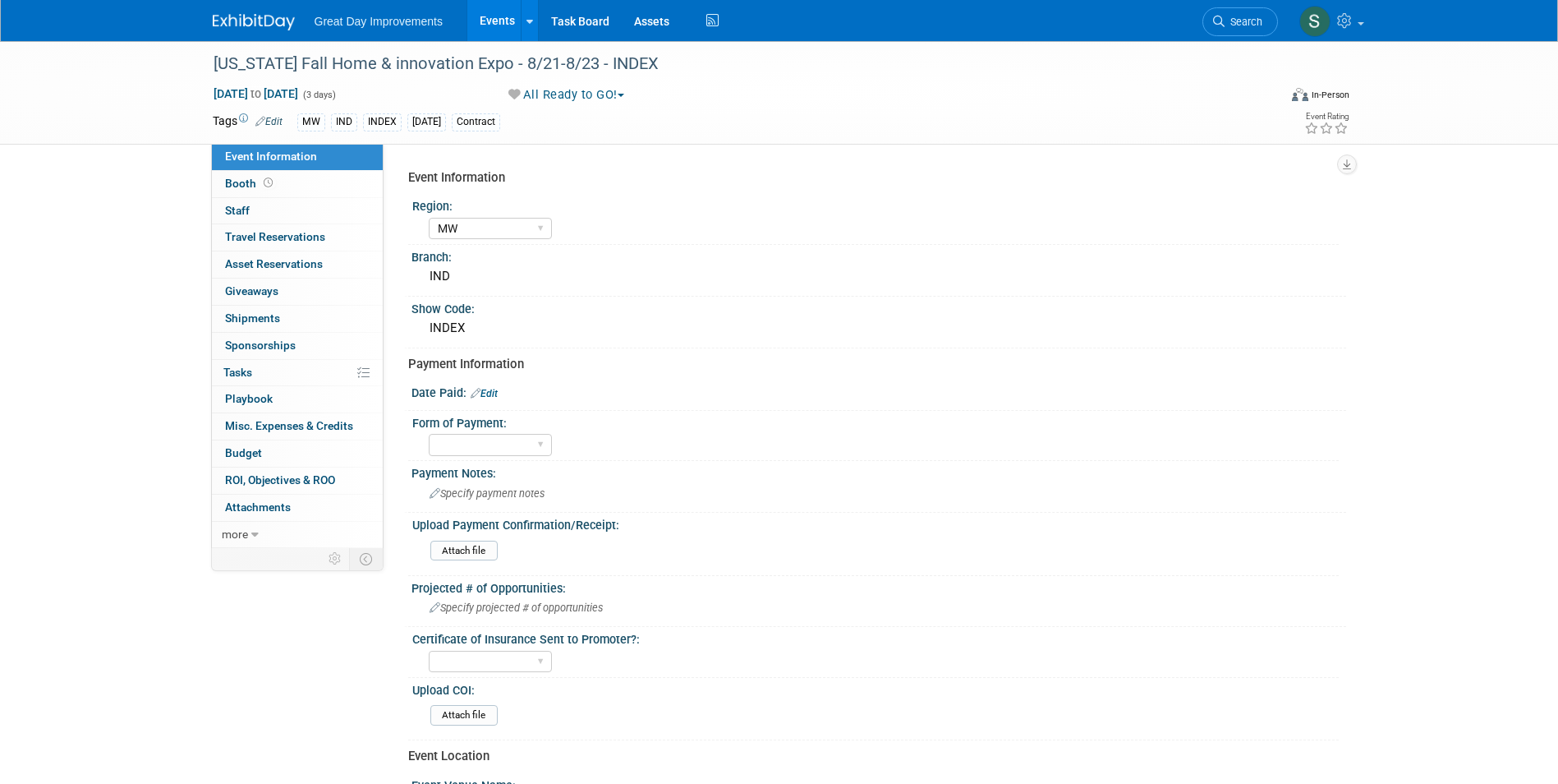
select select "MW"
click at [498, 393] on link "Edit" at bounding box center [483, 393] width 27 height 12
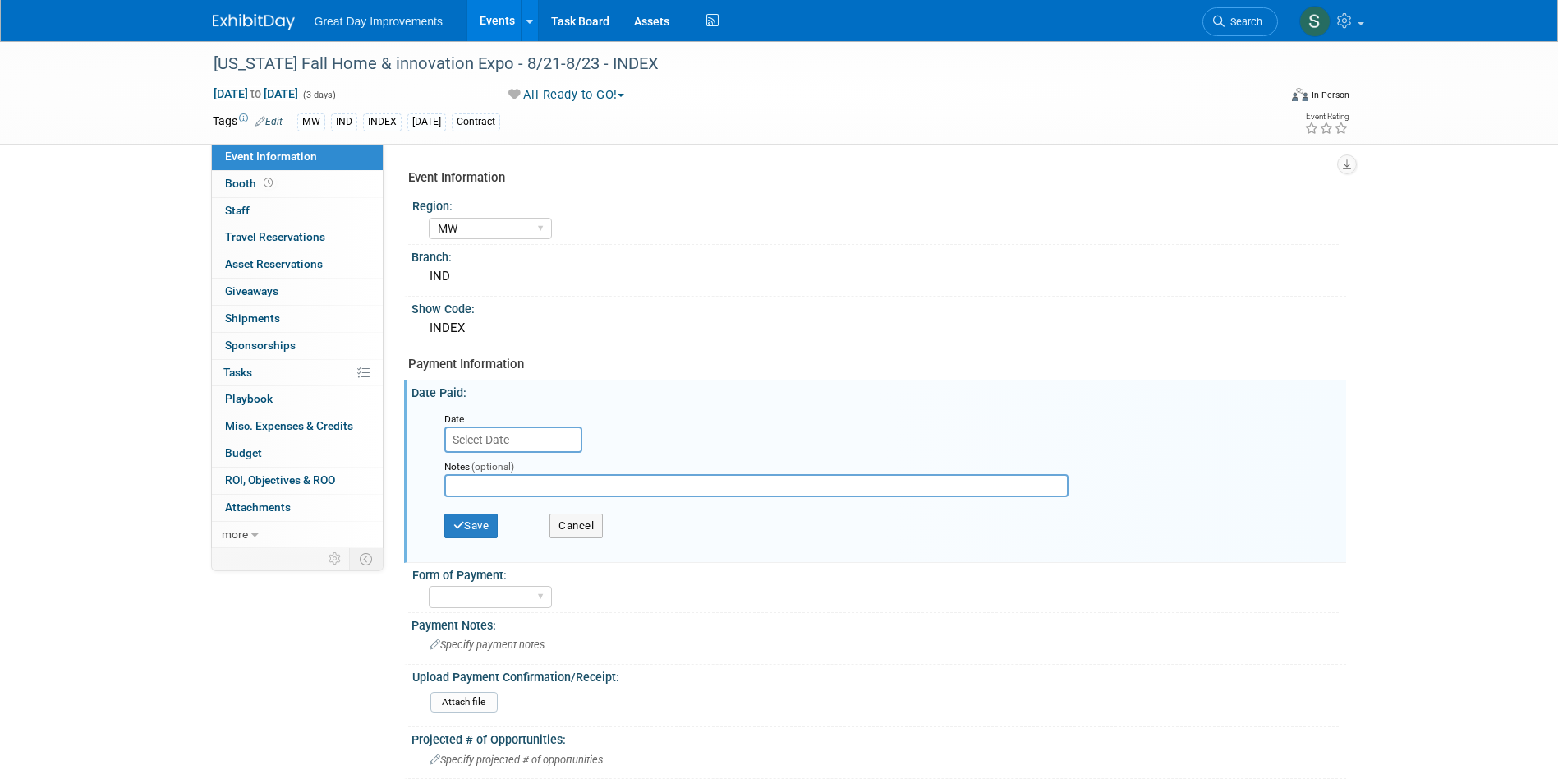
click at [510, 426] on div "Date" at bounding box center [514, 431] width 140 height 42
click at [514, 430] on input "text" at bounding box center [513, 439] width 138 height 27
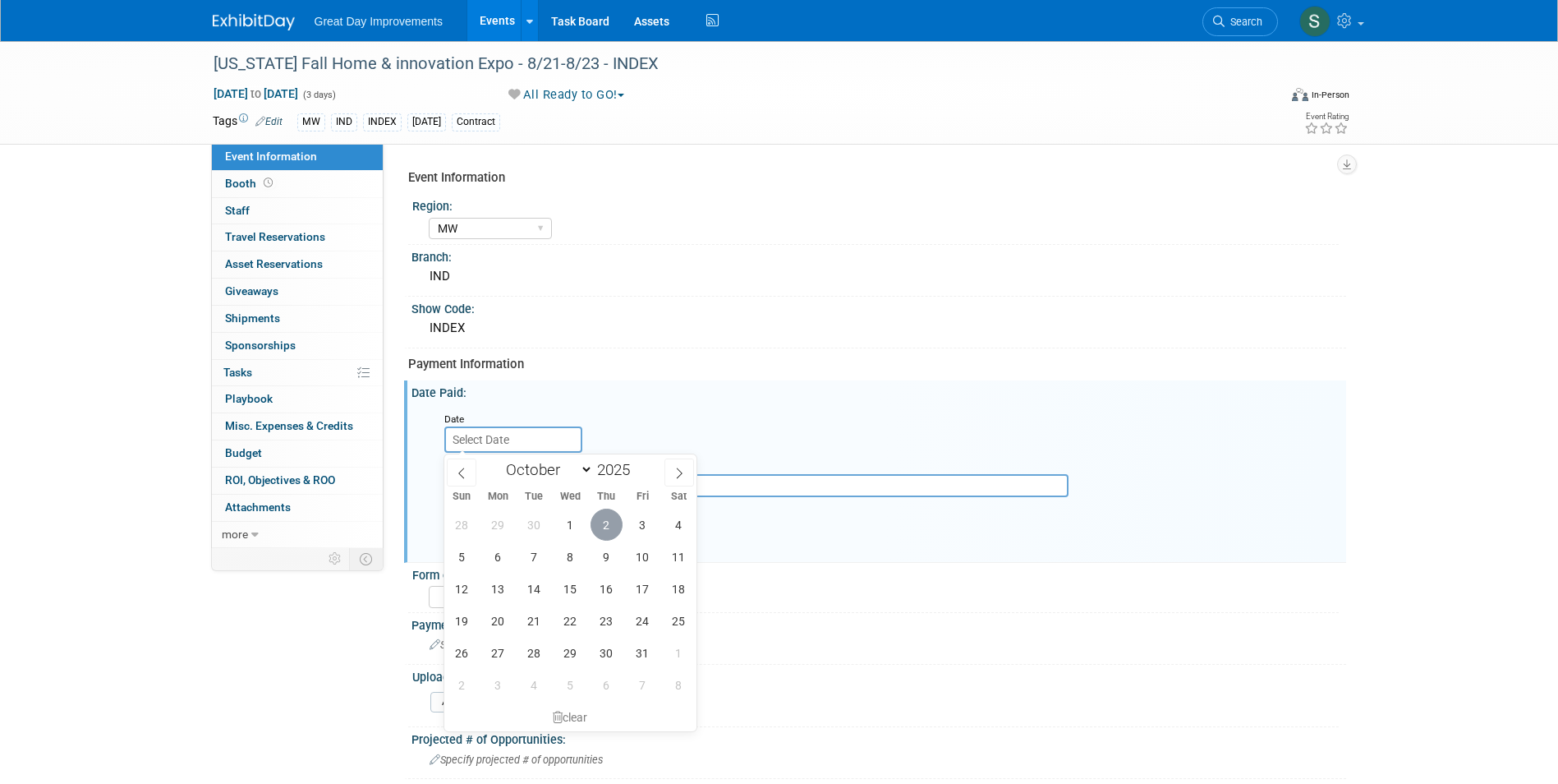
click at [608, 526] on span "2" at bounding box center [607, 524] width 32 height 32
type input "[DATE]"
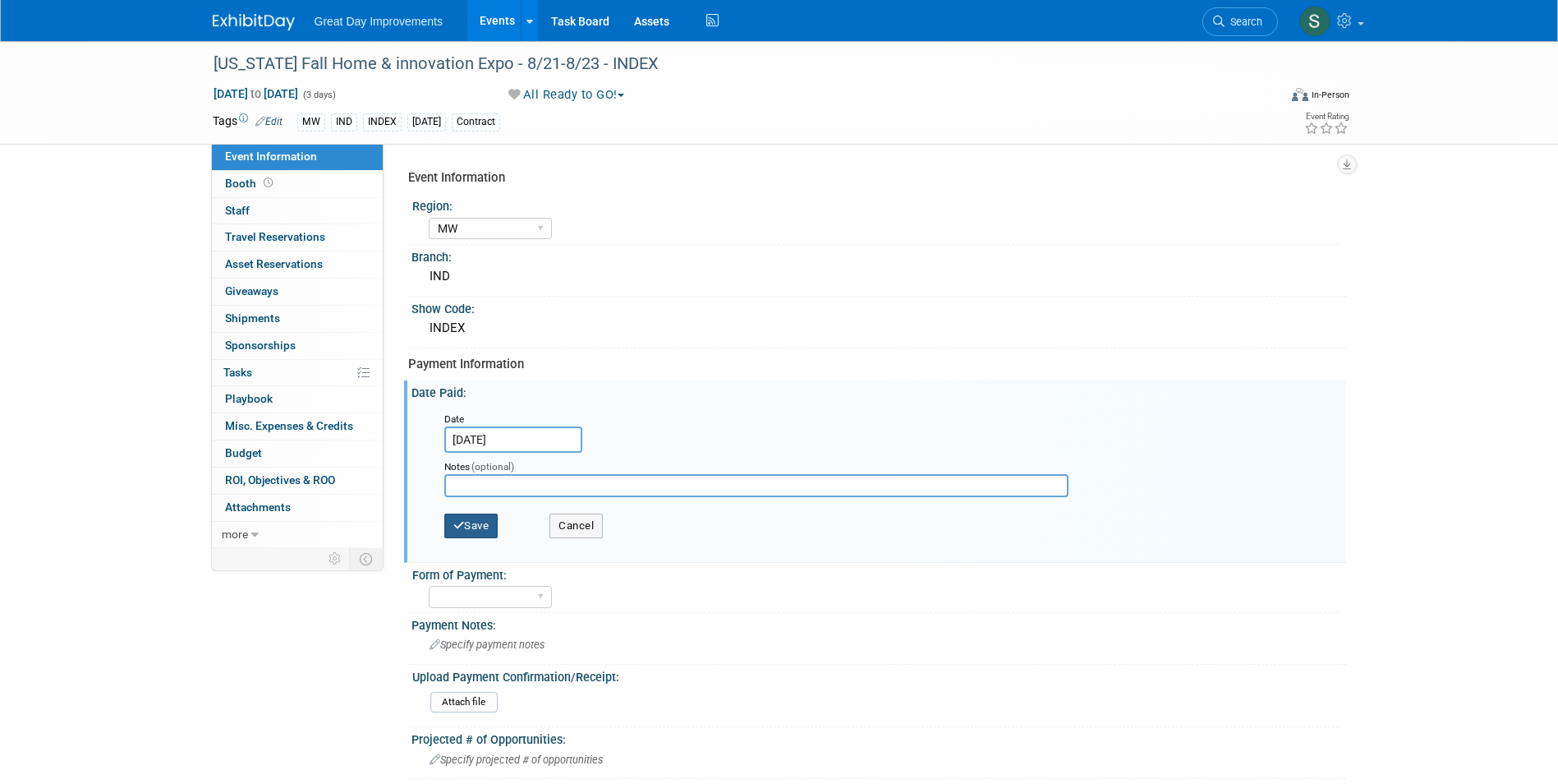
click at [492, 523] on button "Save" at bounding box center [471, 526] width 54 height 25
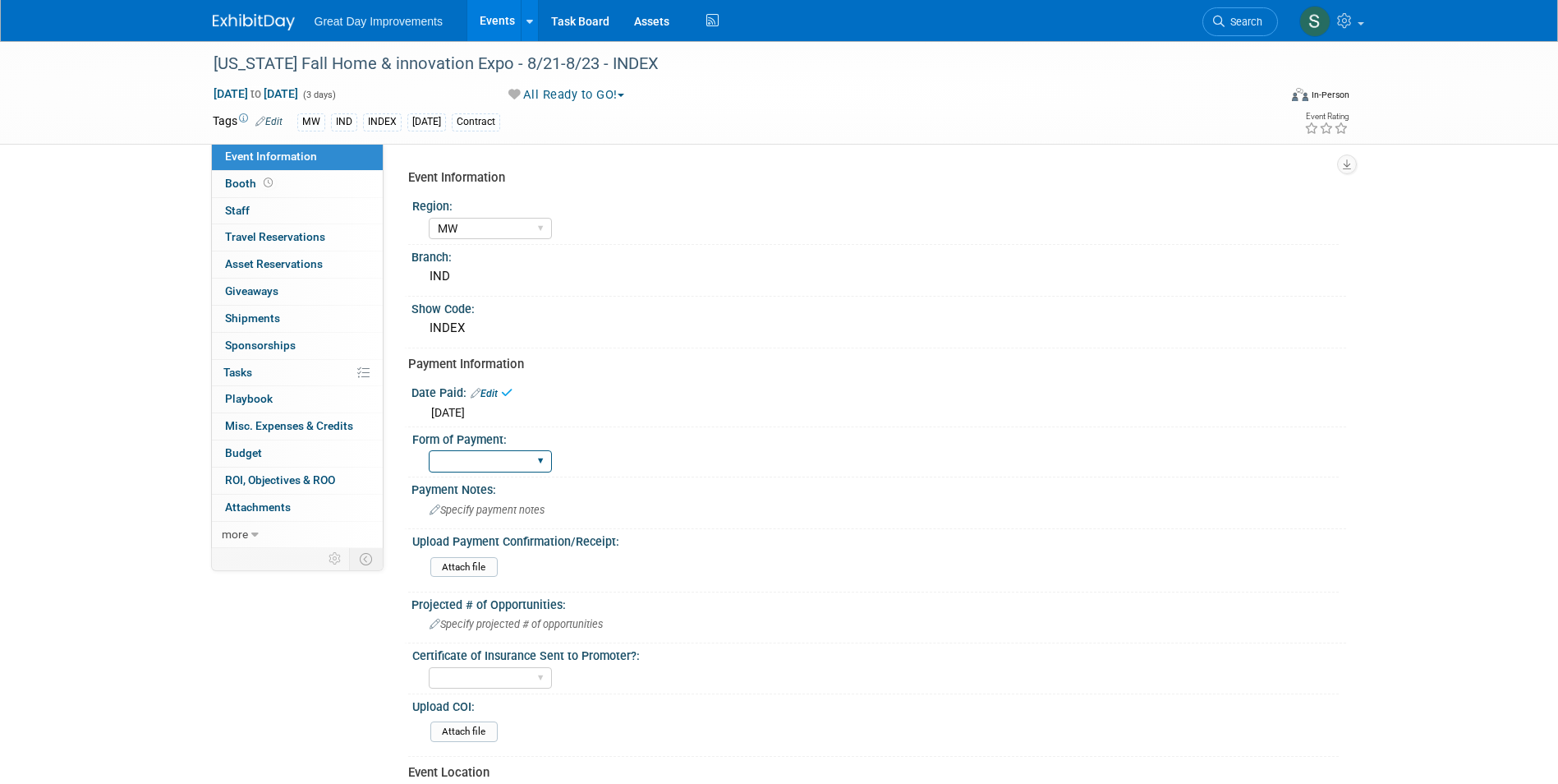
click at [523, 457] on select "Paid via CC Check Requested Pay at the Gate Other" at bounding box center [490, 461] width 123 height 22
select select "Paid via CC"
click at [428, 450] on select "Paid via CC Check Requested Pay at the Gate Other" at bounding box center [490, 461] width 123 height 22
click at [508, 504] on div "Specify payment notes" at bounding box center [879, 510] width 910 height 26
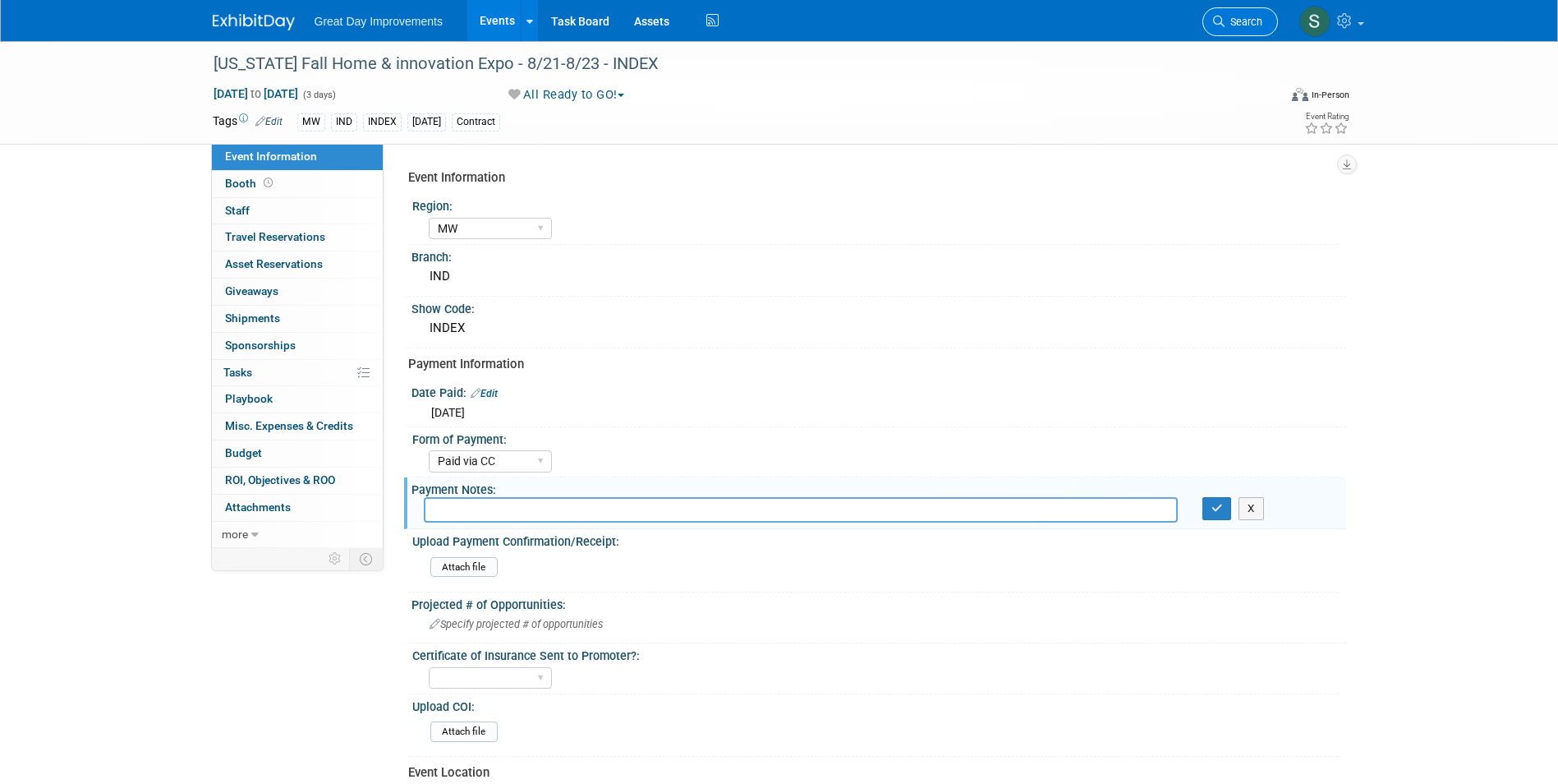
click at [1214, 24] on icon at bounding box center [1219, 21] width 12 height 12
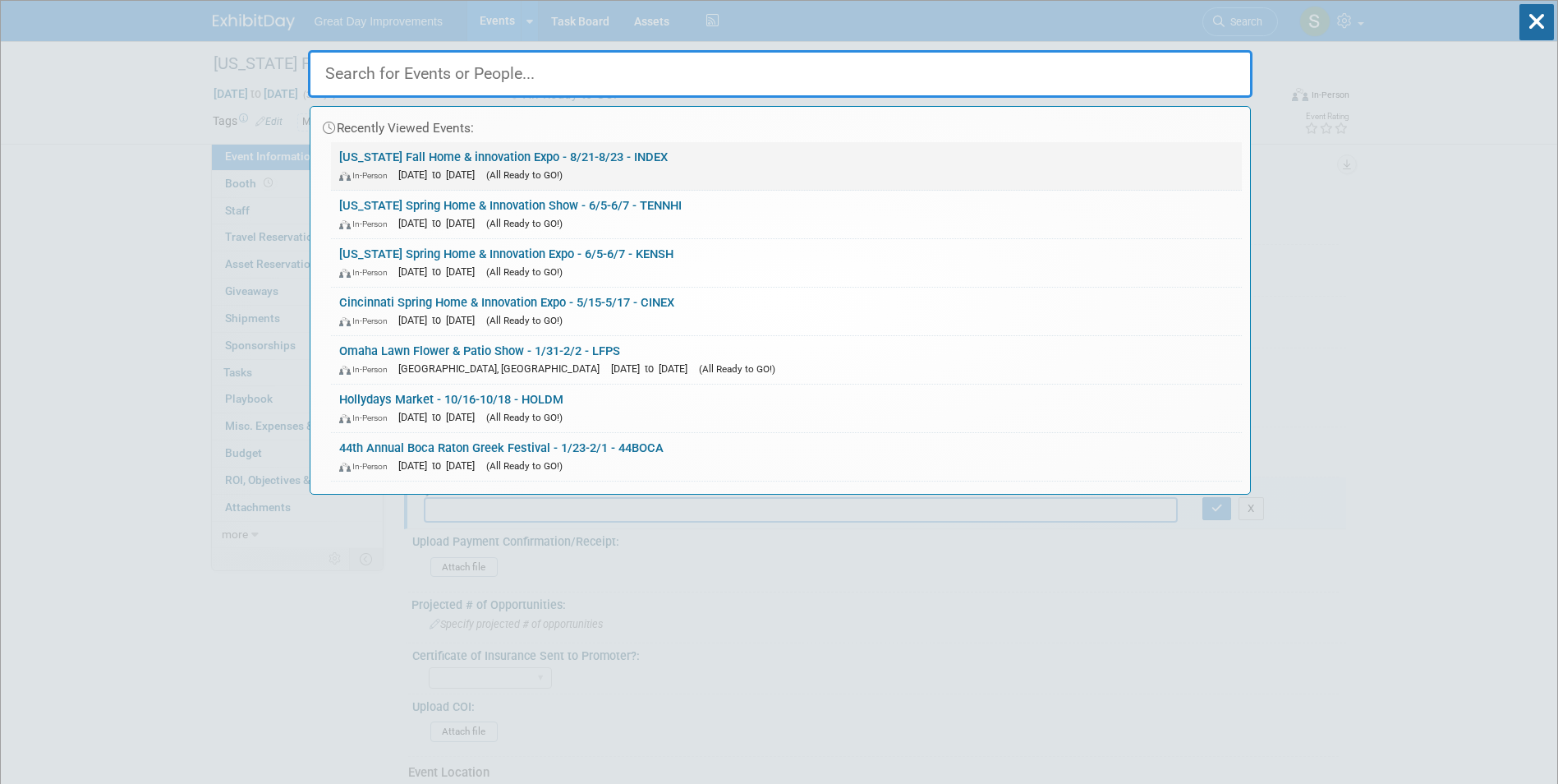
click at [687, 166] on div "In-Person [DATE] to [DATE] (All Ready to GO!)" at bounding box center [786, 175] width 894 height 17
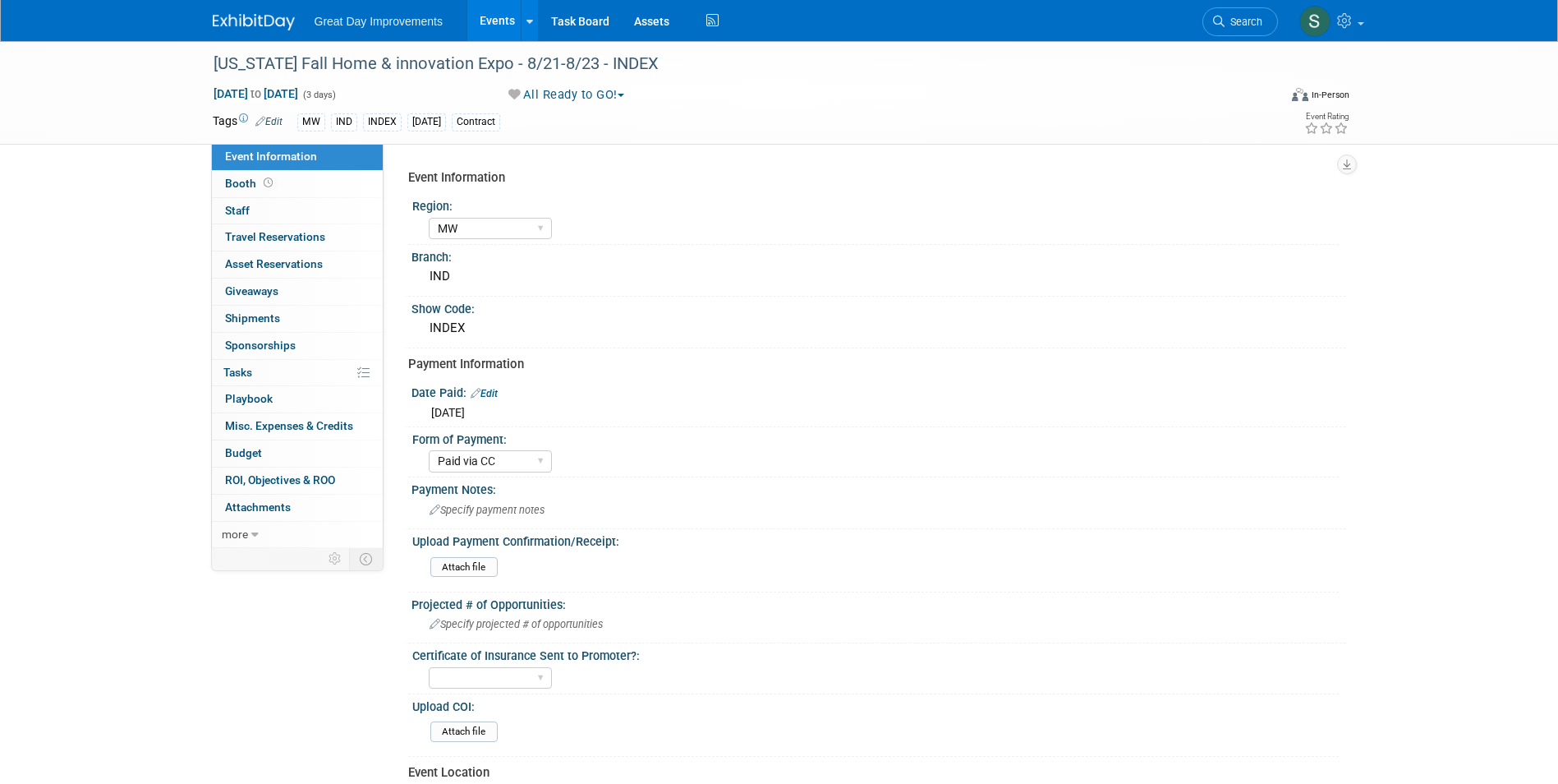
select select "MW"
select select "Paid via CC"
click at [1251, 4] on li "Search" at bounding box center [1240, 20] width 75 height 40
click at [1242, 21] on span "Search" at bounding box center [1243, 21] width 38 height 12
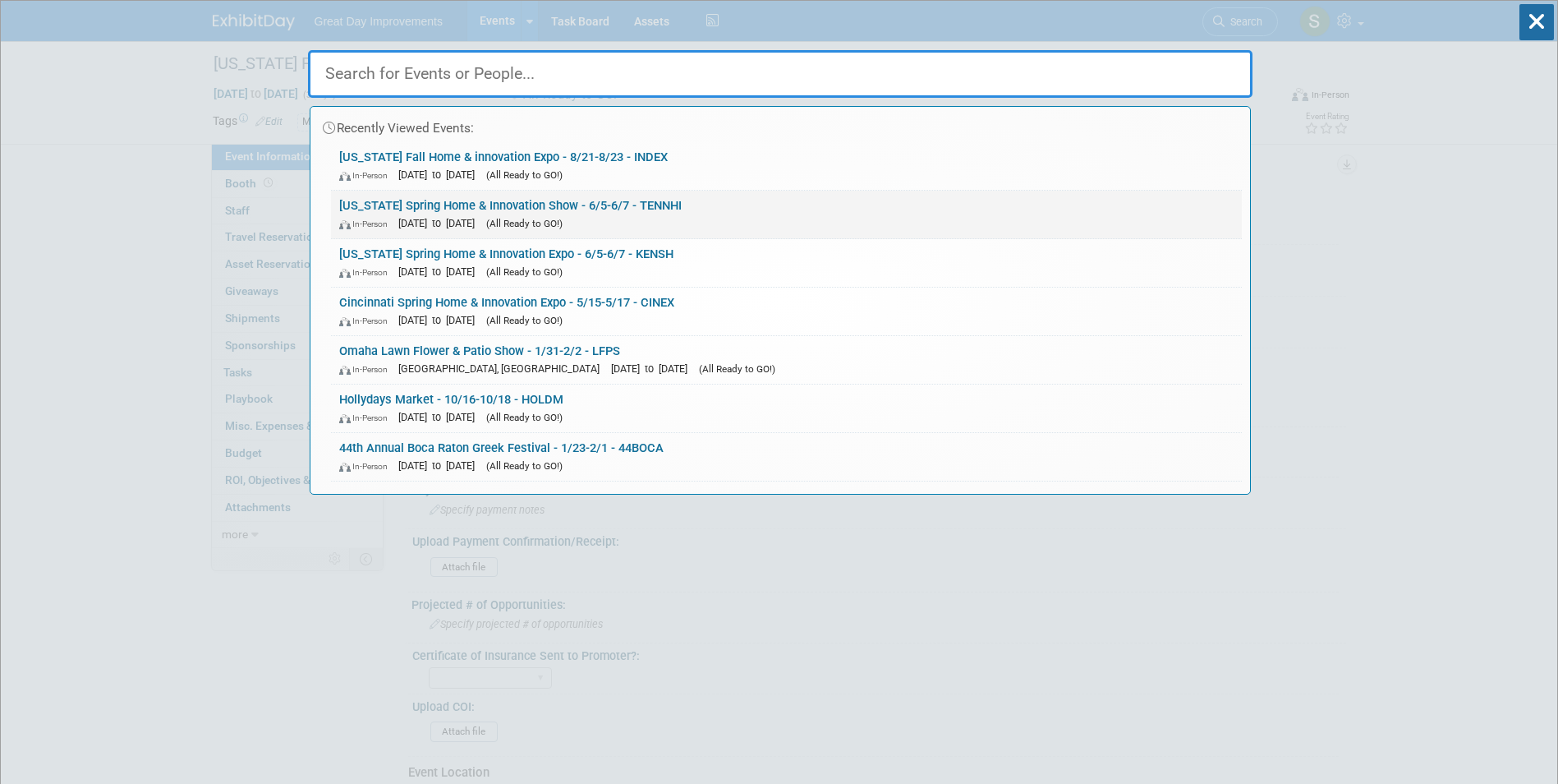
click at [792, 203] on link "[US_STATE] Spring Home & Innovation Show - 6/5-6/7 - TENNHI In-Person [DATE] to…" at bounding box center [786, 214] width 911 height 48
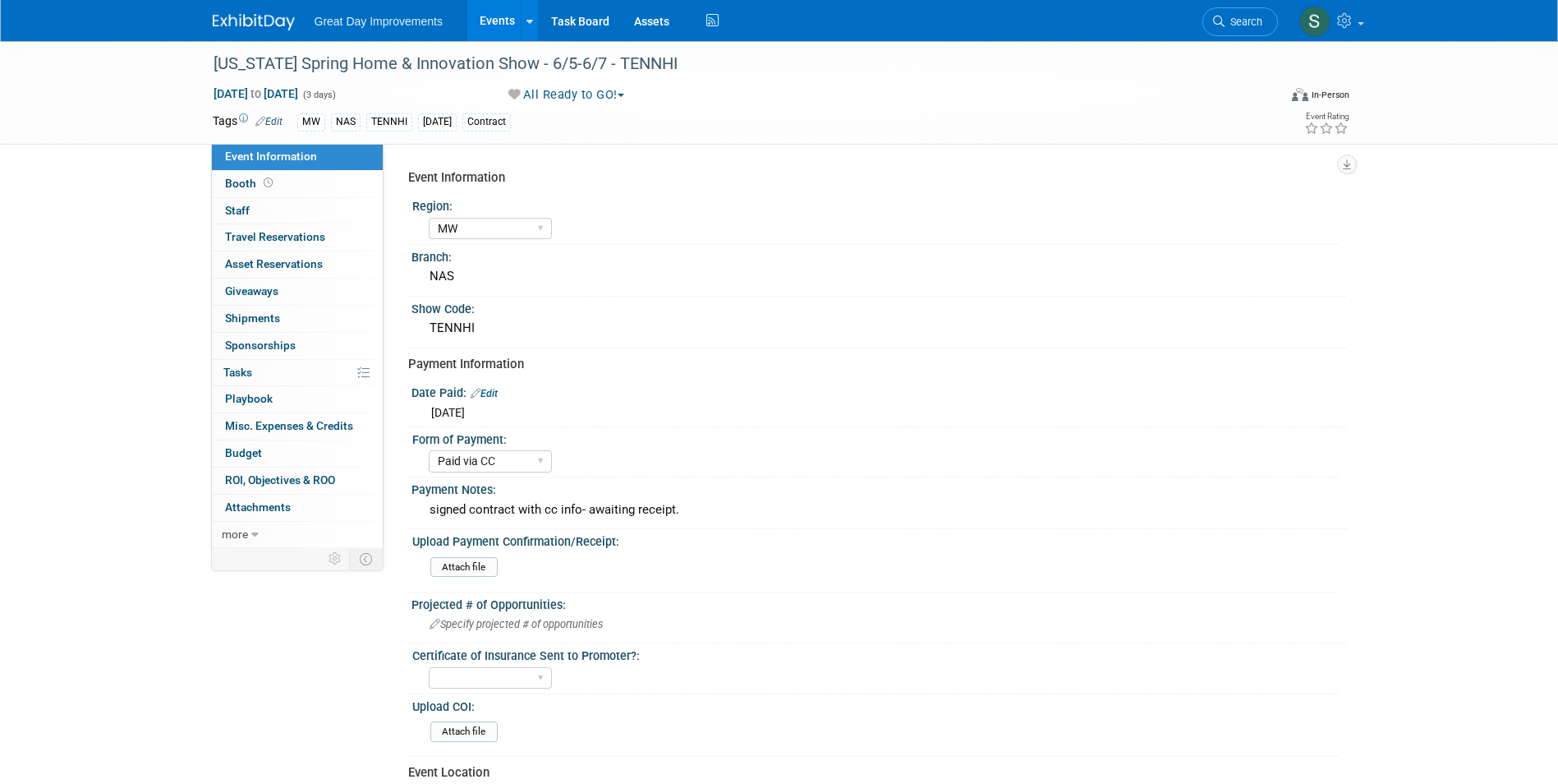
select select "MW"
select select "Paid via CC"
click at [570, 498] on div "signed contract with cc info- awaiting receipt." at bounding box center [879, 510] width 910 height 26
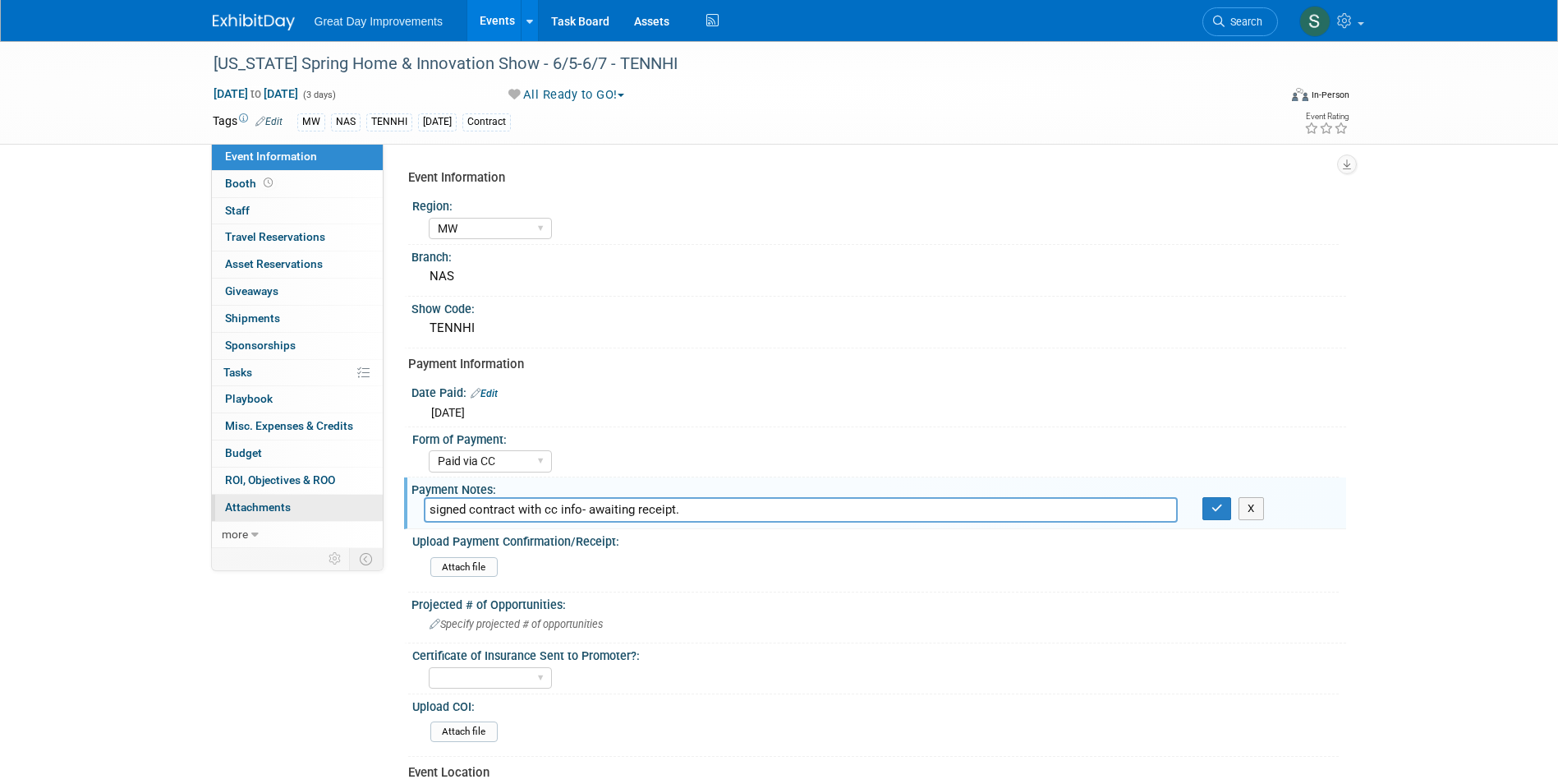
drag, startPoint x: 709, startPoint y: 510, endPoint x: 373, endPoint y: 512, distance: 336.0
click at [373, 512] on div "Event Information Event Info Booth Booth 0 Staff 0 Staff 0 Travel Reservations …" at bounding box center [779, 555] width 1158 height 1028
click at [1254, 20] on span "Search" at bounding box center [1243, 21] width 38 height 12
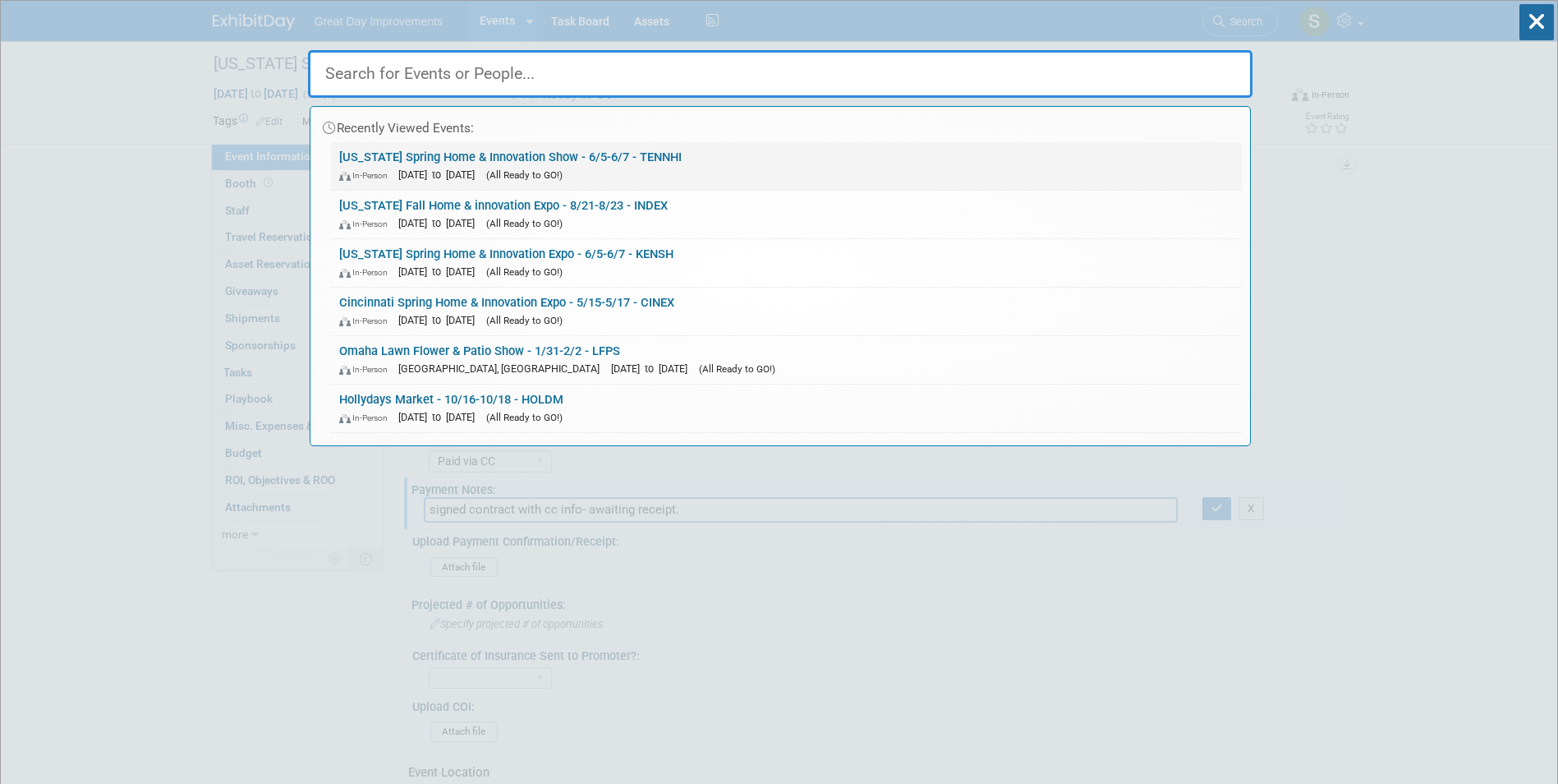
click at [711, 168] on div "In-Person Jun 5, 2026 to Jun 7, 2026 (All Ready to GO!)" at bounding box center [786, 175] width 894 height 17
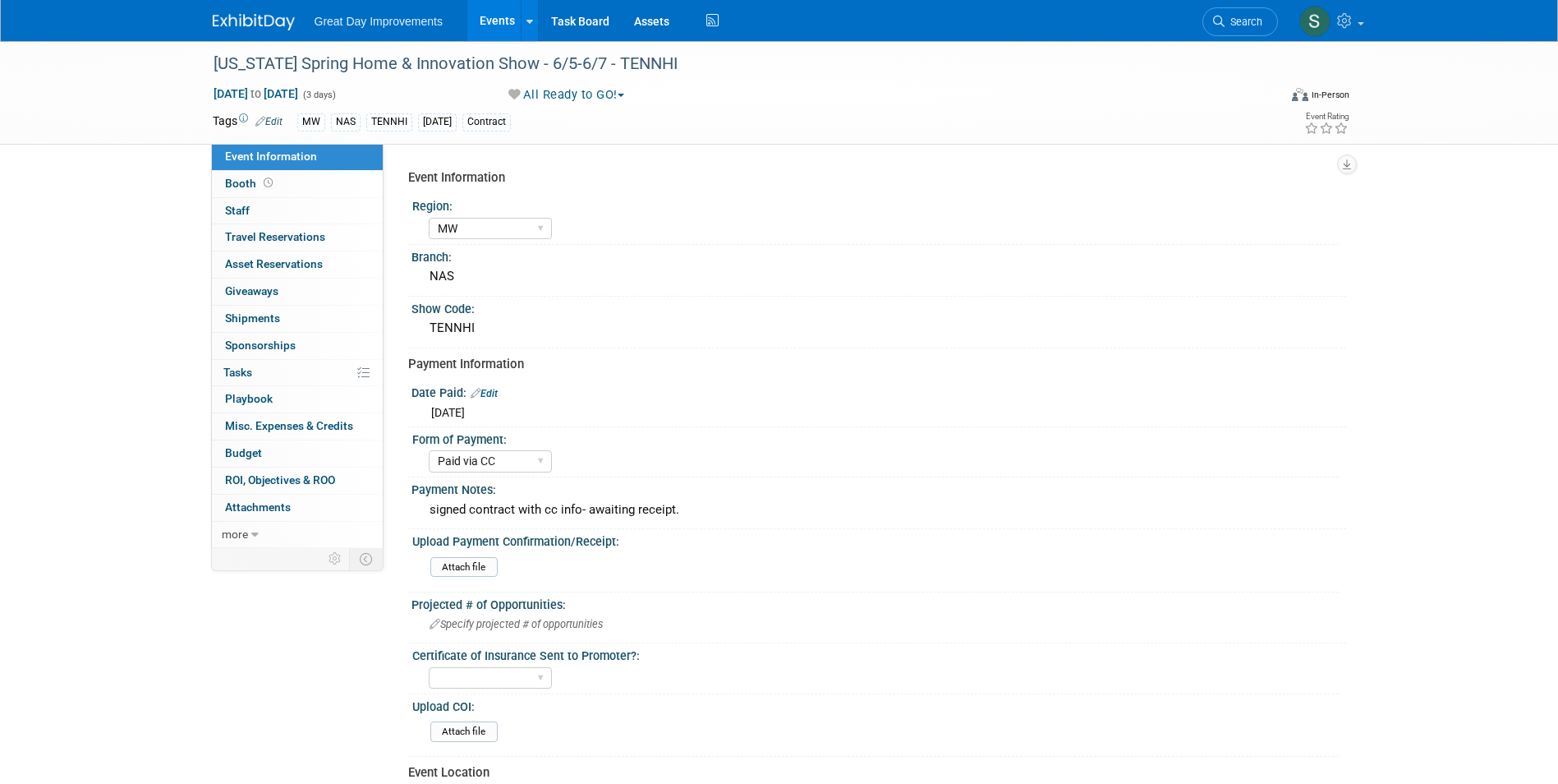
select select "MW"
select select "Paid via CC"
click at [1245, 28] on link "Search" at bounding box center [1240, 21] width 75 height 28
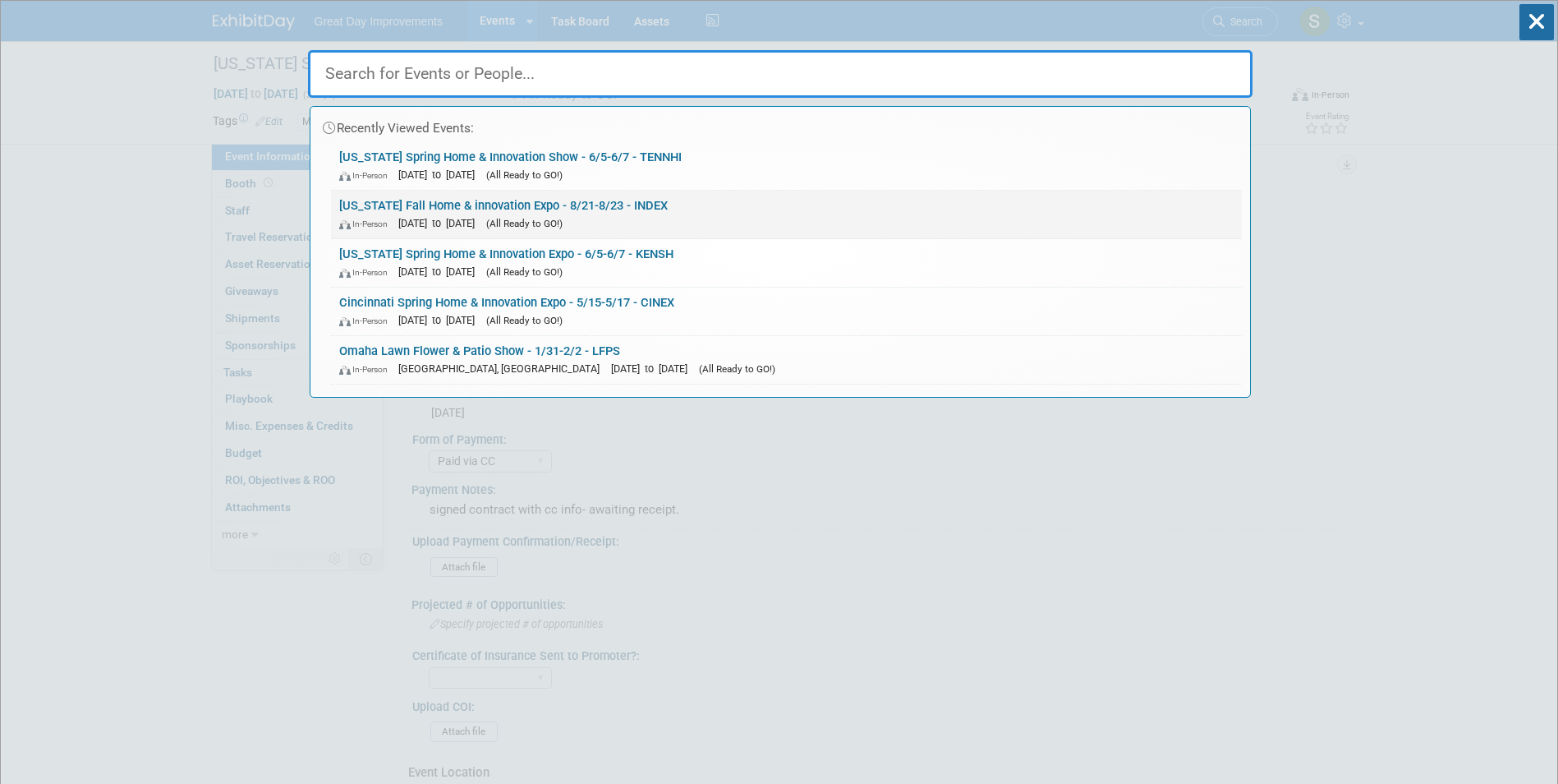
click at [947, 193] on link "Indiana Fall Home & innovation Expo - 8/21-8/23 - INDEX In-Person Aug 21, 2026 …" at bounding box center [786, 214] width 911 height 48
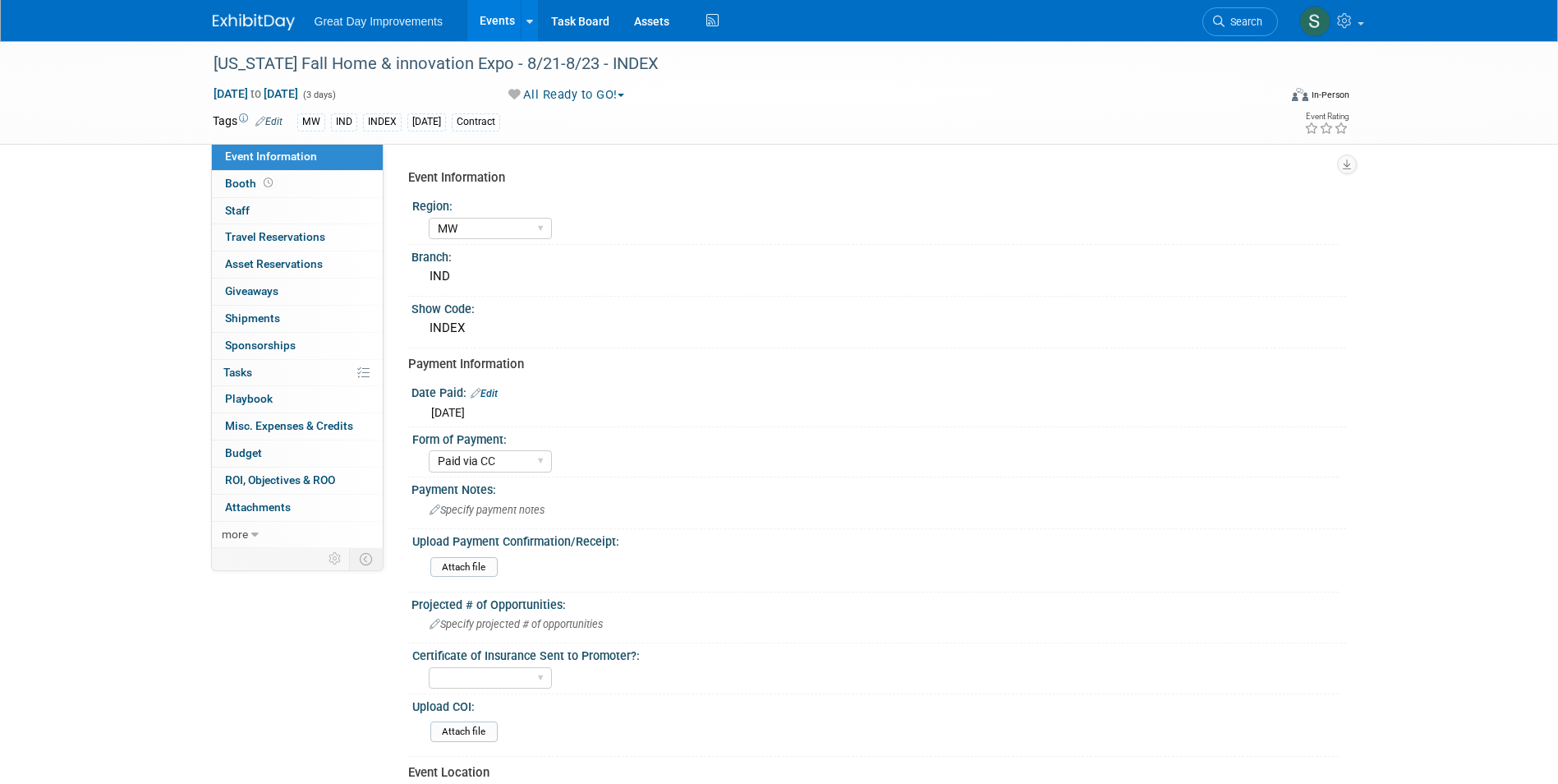
select select "MW"
select select "Paid via CC"
drag, startPoint x: 570, startPoint y: 494, endPoint x: 575, endPoint y: 506, distance: 13.0
click at [575, 506] on div "Payment Notes: Specify payment notes" at bounding box center [875, 503] width 942 height 51
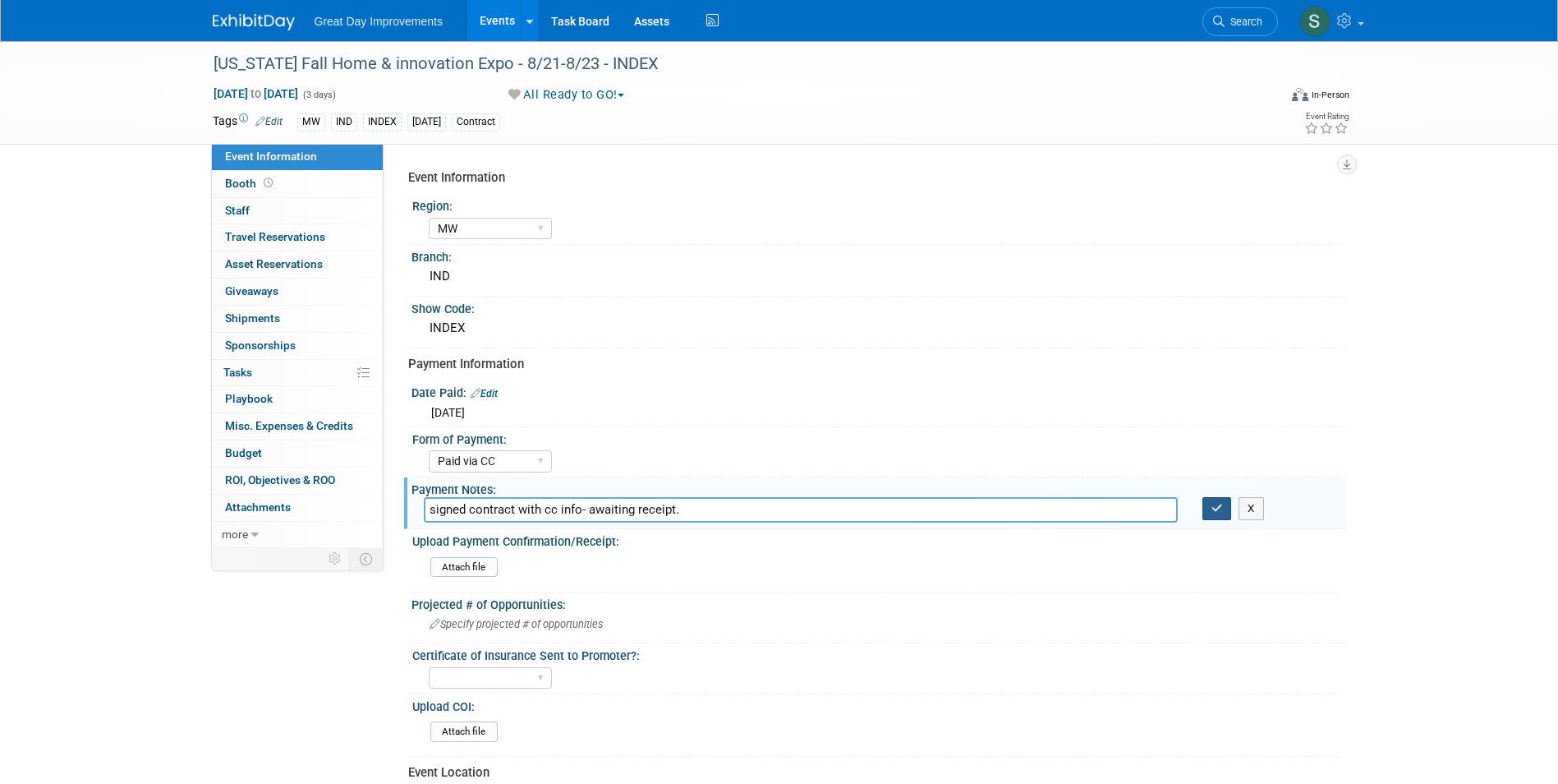
type input "signed contract with cc info- awaiting receipt."
click at [1214, 511] on icon "button" at bounding box center [1217, 508] width 12 height 11
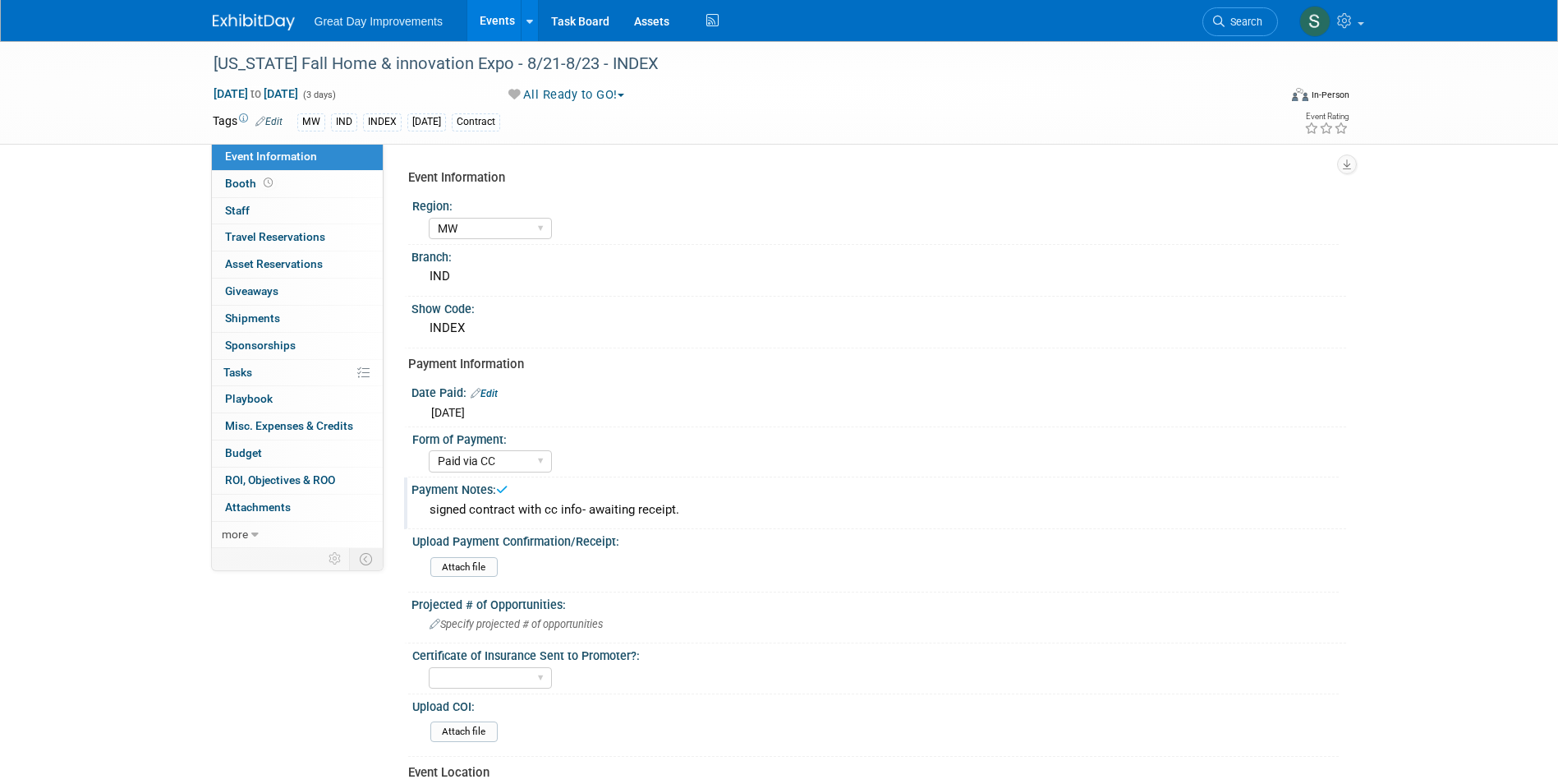
click at [245, 17] on img at bounding box center [253, 22] width 82 height 17
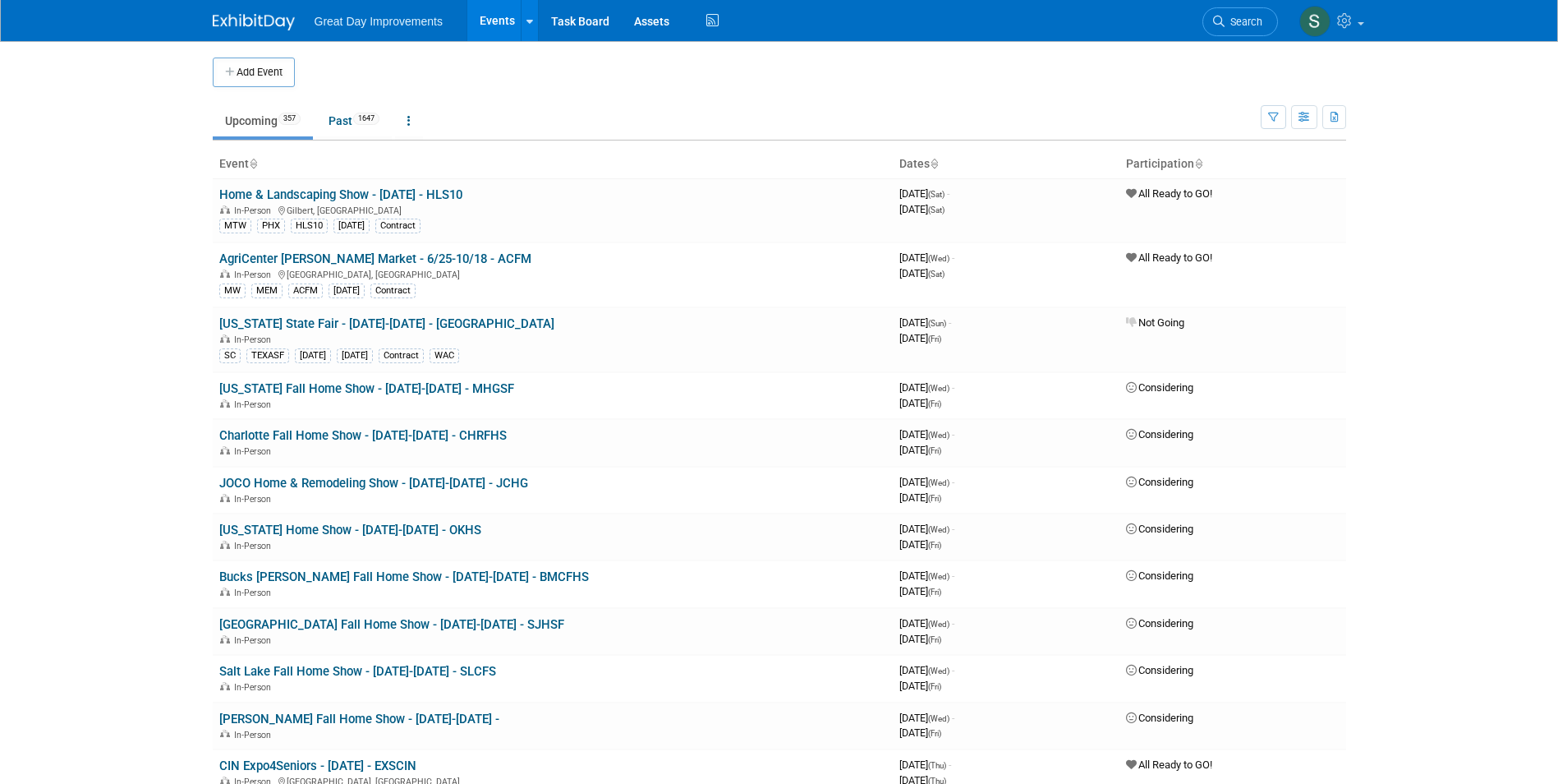
click at [1243, 17] on span "Search" at bounding box center [1243, 21] width 38 height 12
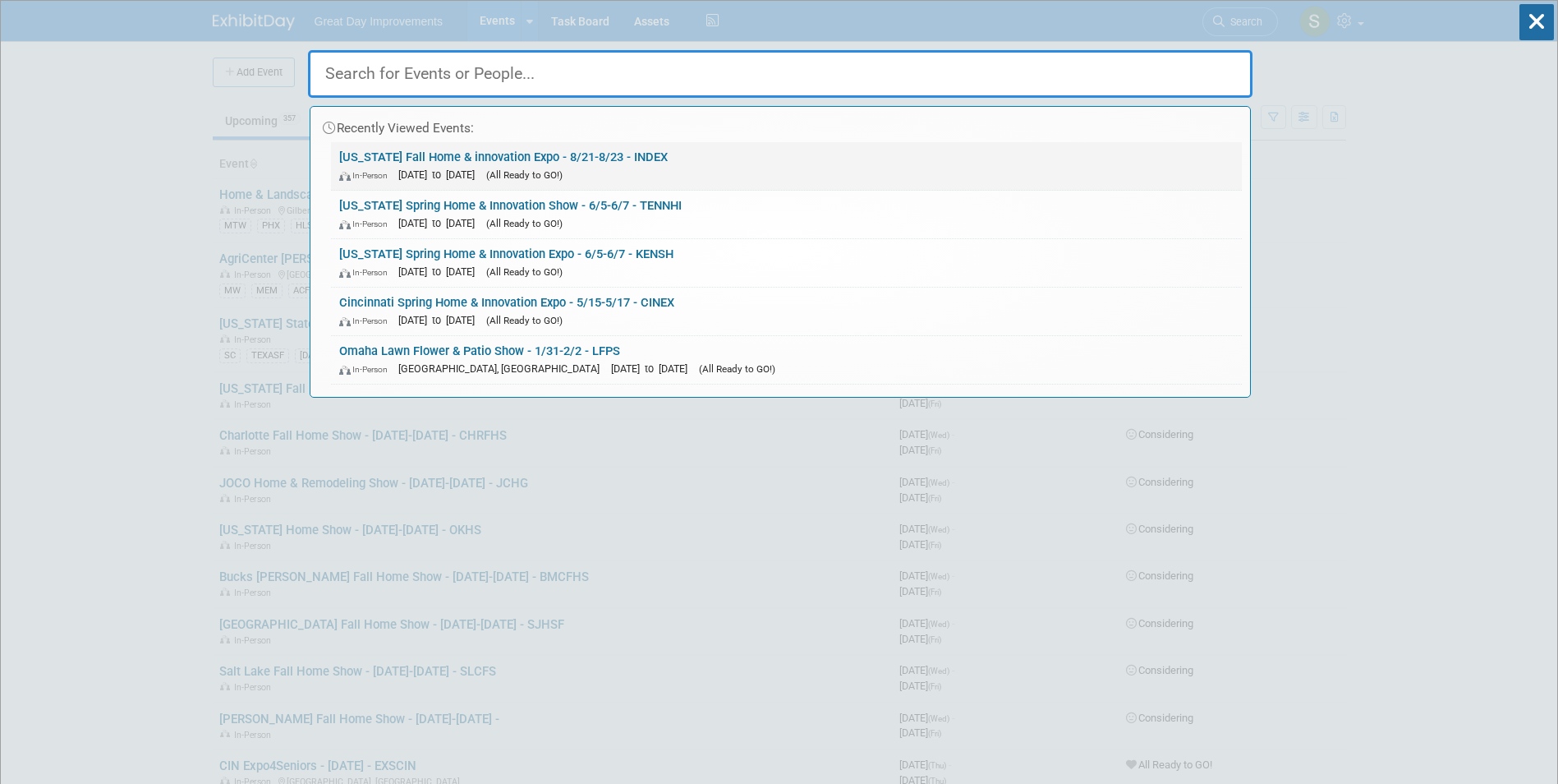
click at [671, 158] on link "Indiana Fall Home & innovation Expo - 8/21-8/23 - INDEX In-Person Aug 21, 2026 …" at bounding box center [786, 166] width 911 height 48
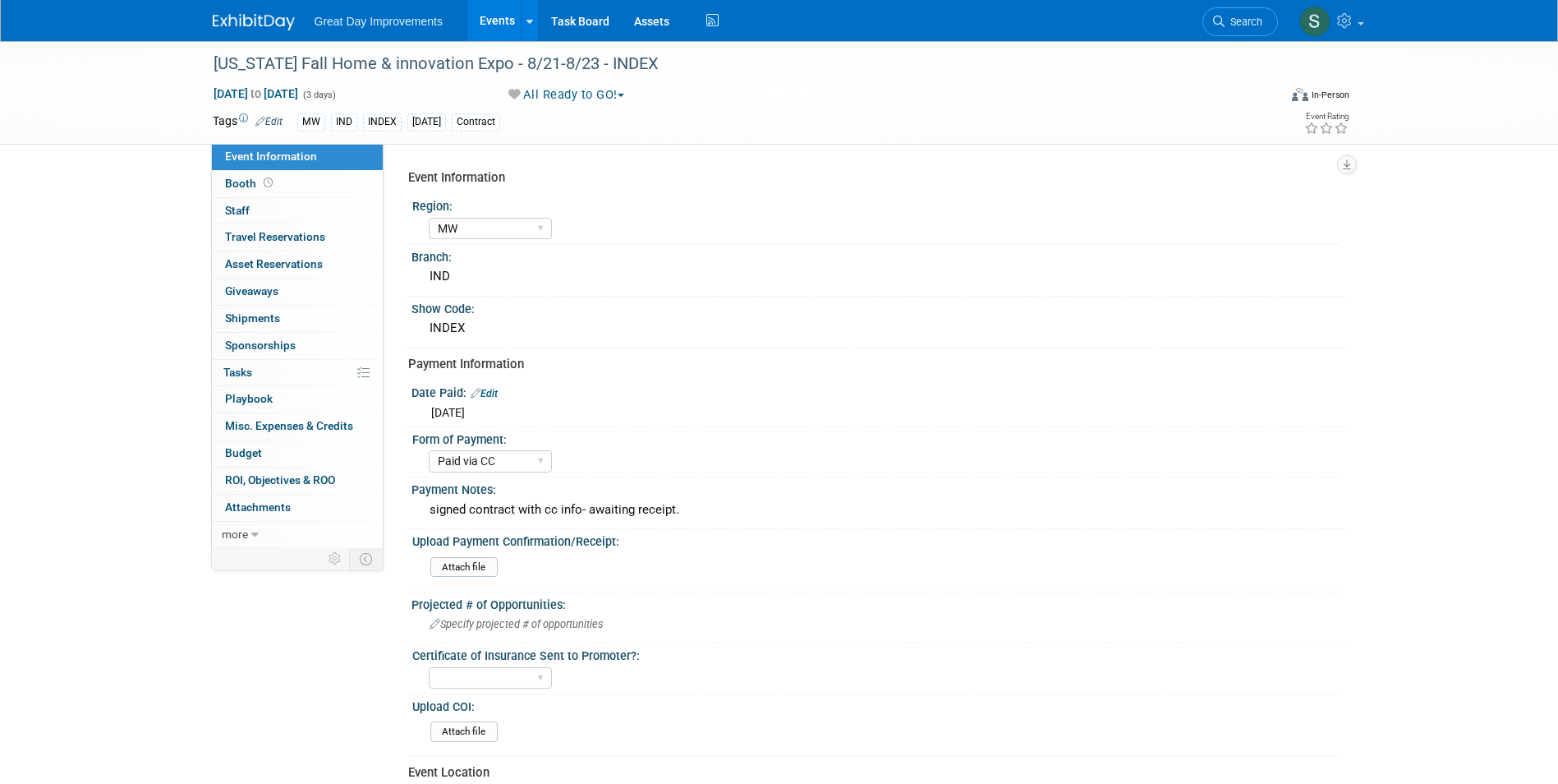
select select "MW"
select select "Paid via CC"
click at [621, 67] on div "[US_STATE] Fall Home & innovation Expo - 8/21-8/23 - INDEX" at bounding box center [731, 64] width 1046 height 29
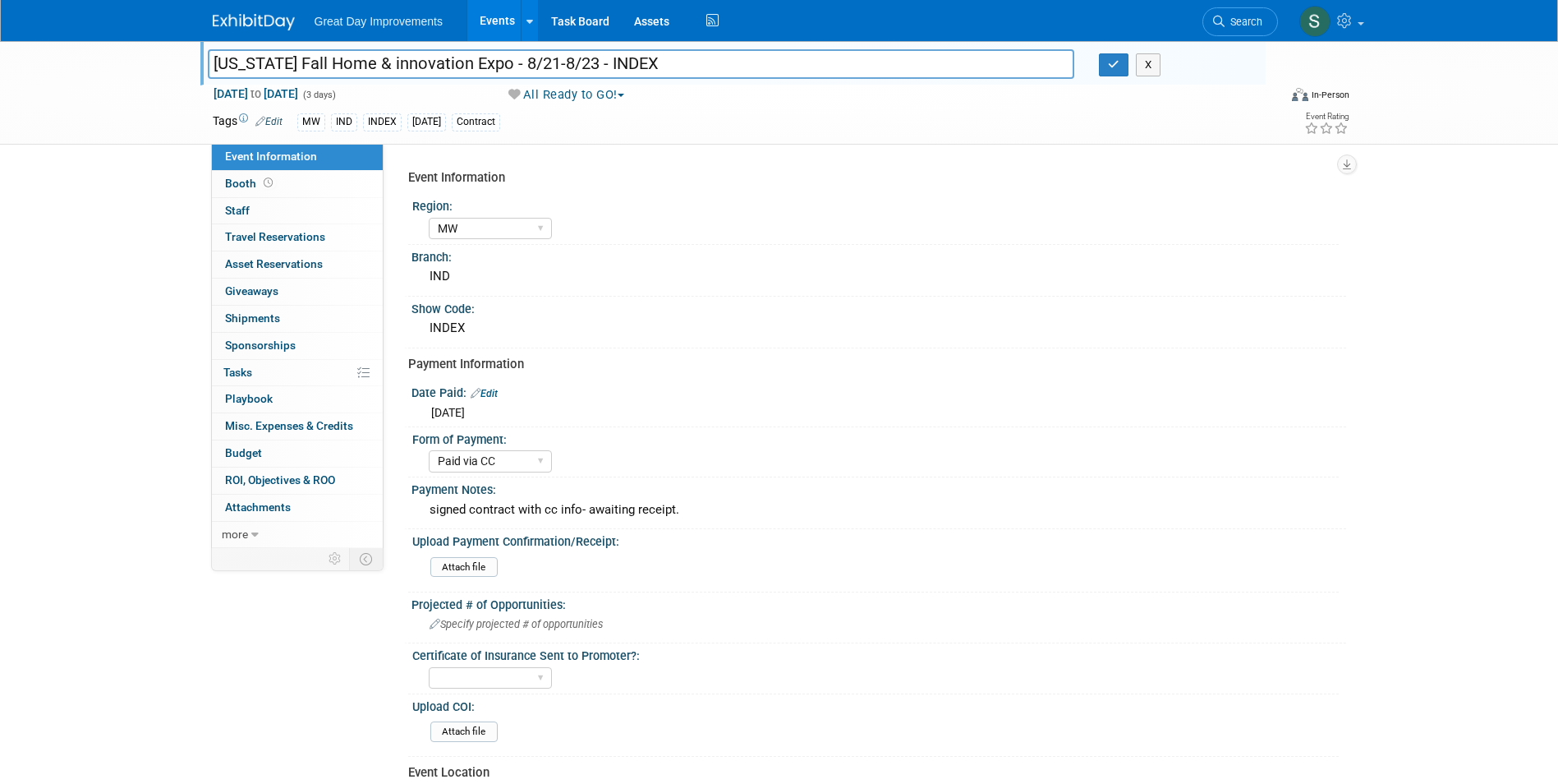
drag, startPoint x: 633, startPoint y: 62, endPoint x: 583, endPoint y: 62, distance: 50.0
click at [583, 62] on input "[US_STATE] Fall Home & innovation Expo - 8/21-8/23 - INDEX" at bounding box center [642, 63] width 868 height 28
click at [1223, 27] on icon at bounding box center [1219, 21] width 12 height 12
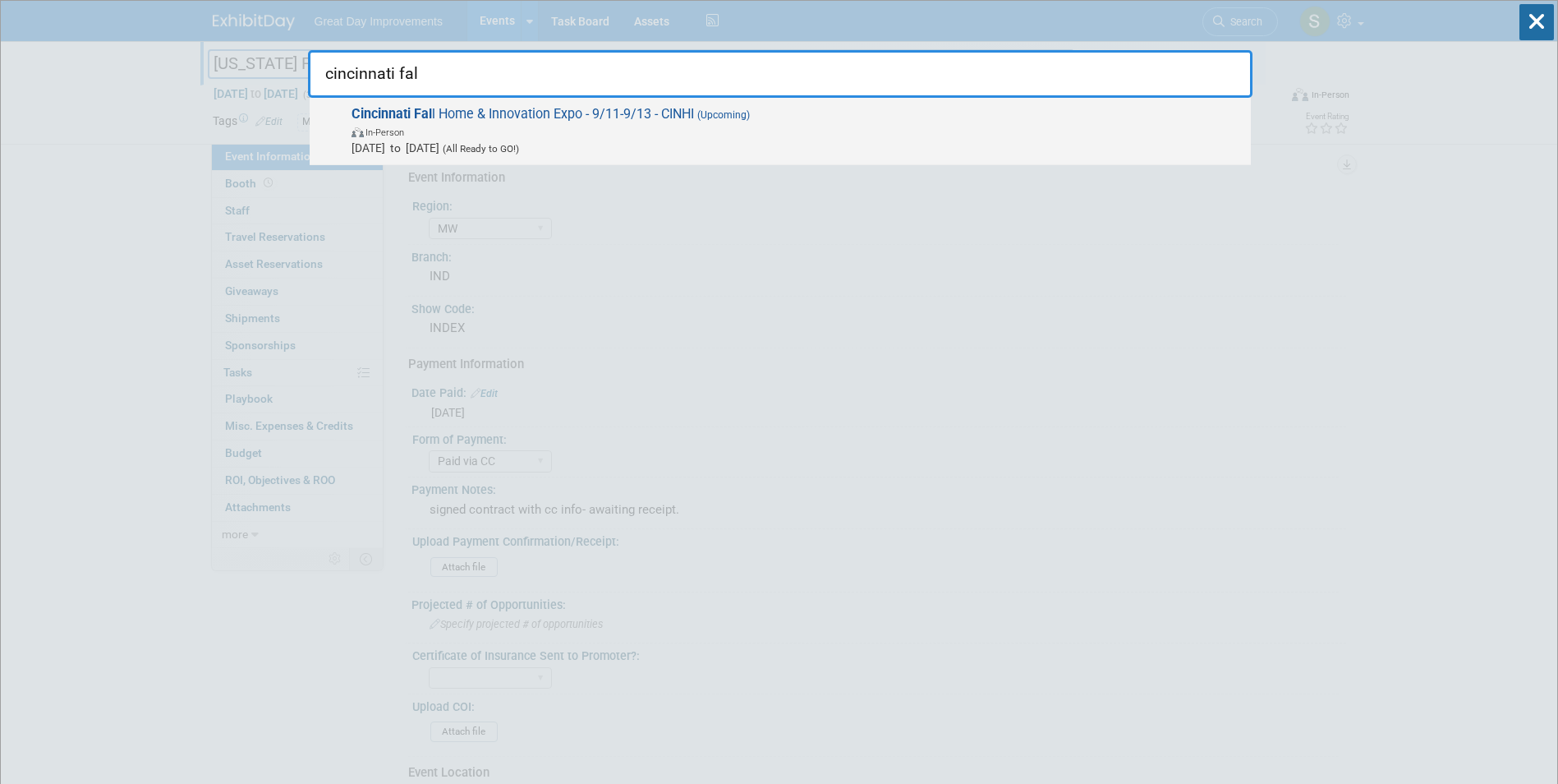
type input "cincinnati fal"
click at [519, 151] on span "(All Ready to GO!)" at bounding box center [479, 148] width 80 height 12
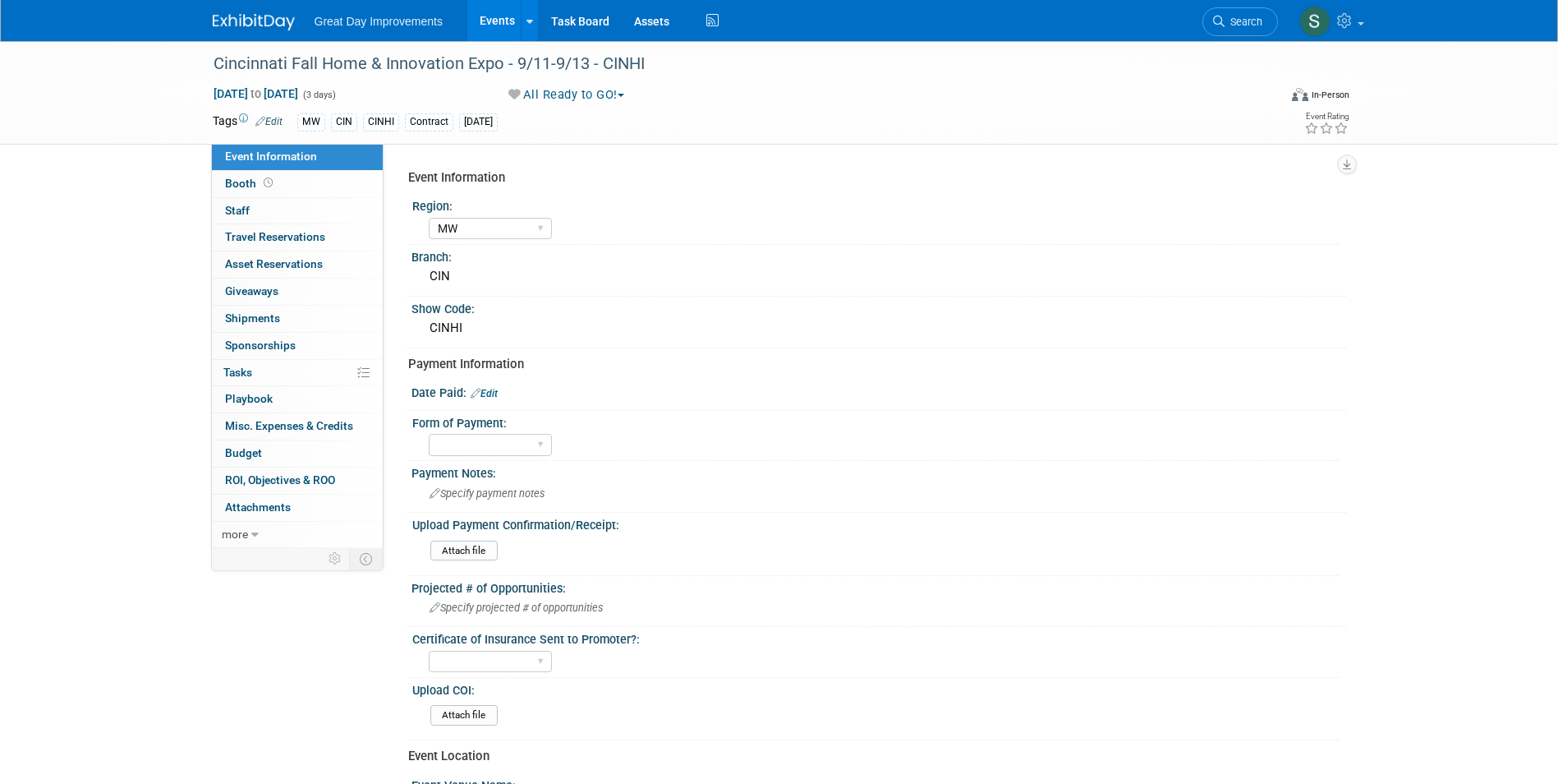
select select "MW"
click at [498, 390] on link "Edit" at bounding box center [483, 393] width 27 height 12
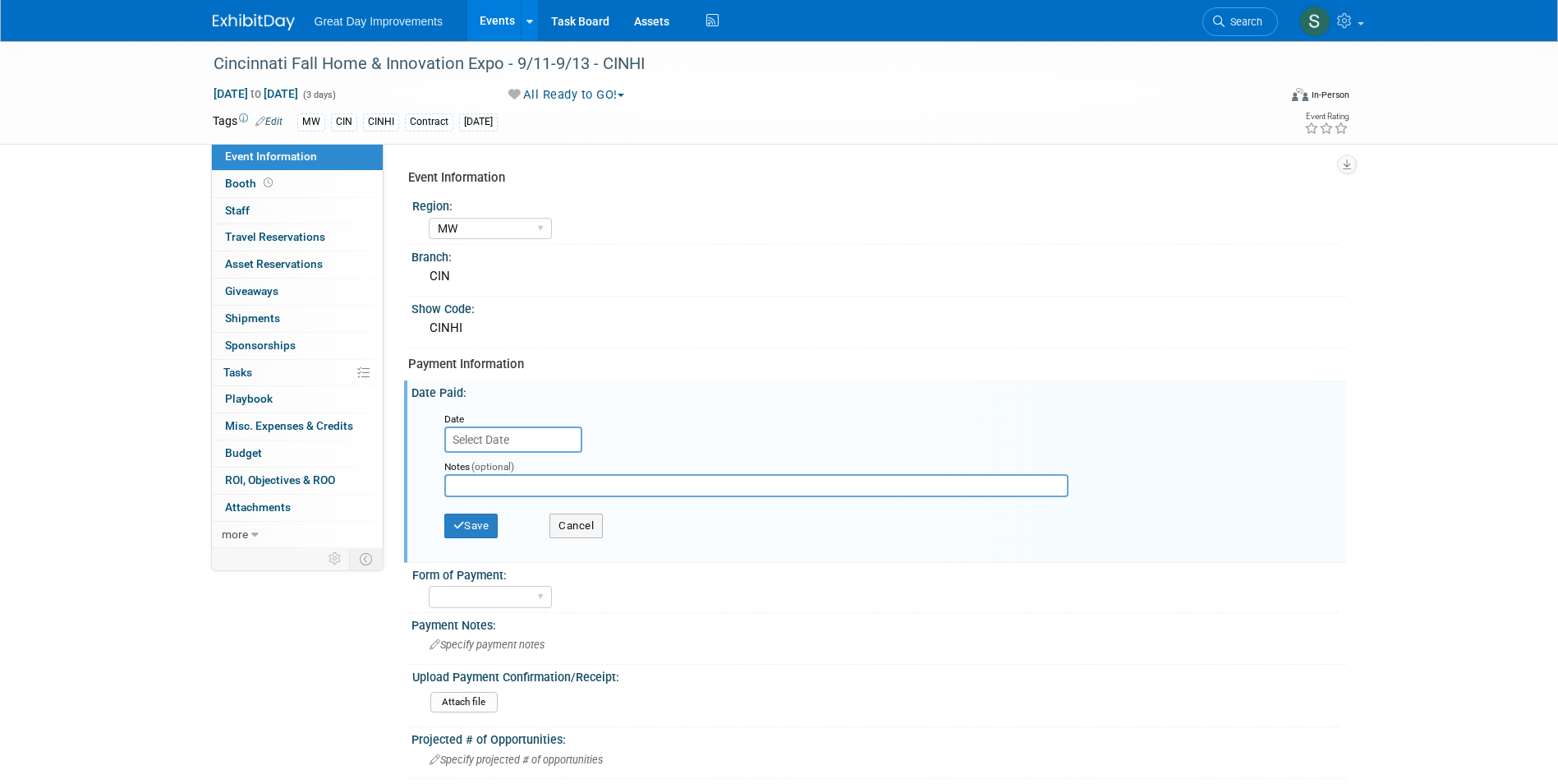
click at [498, 461] on span "(optional)" at bounding box center [493, 466] width 42 height 12
click at [493, 442] on input "text" at bounding box center [513, 439] width 138 height 27
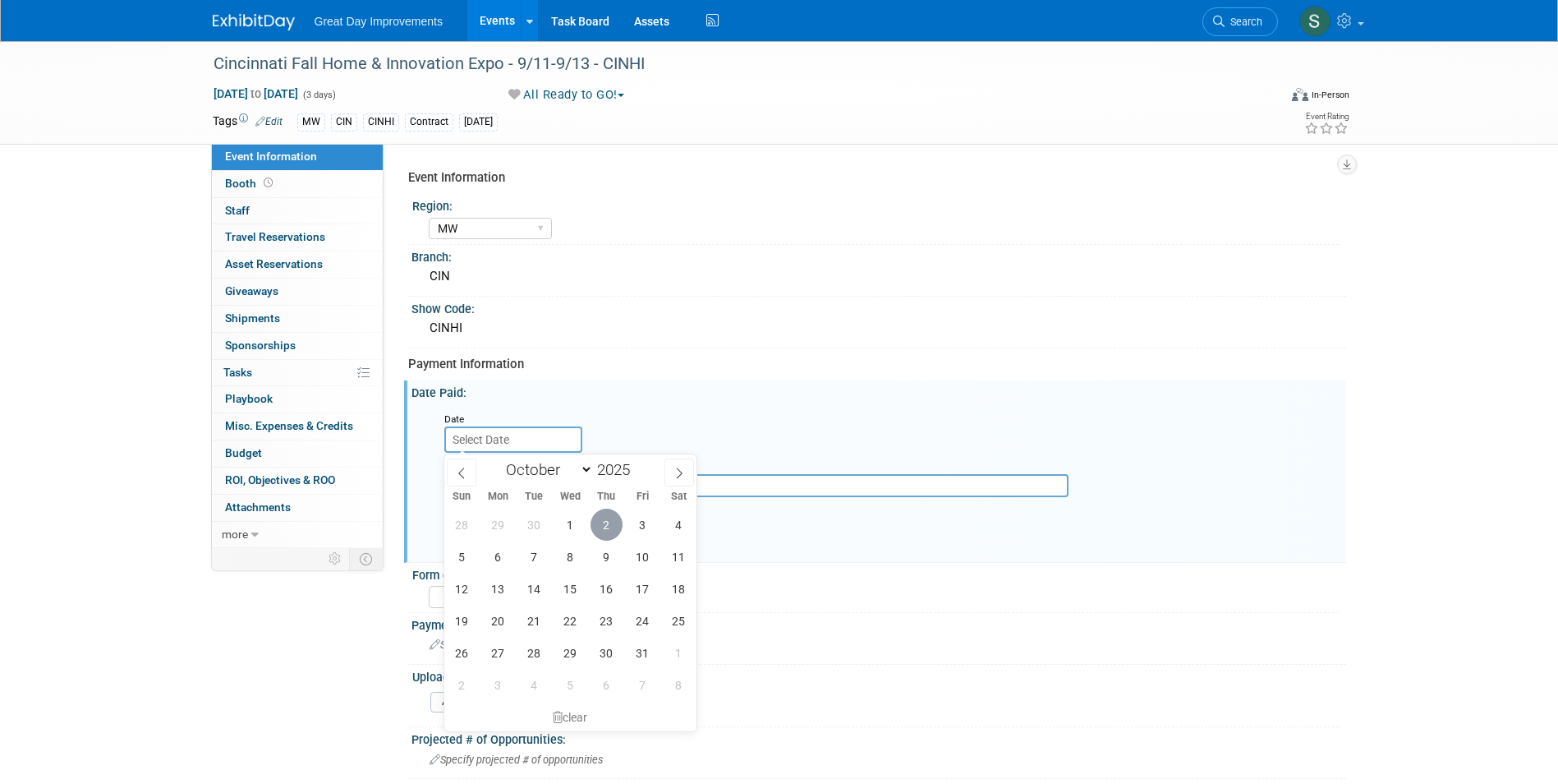
click at [607, 528] on span "2" at bounding box center [607, 524] width 32 height 32
type input "[DATE]"
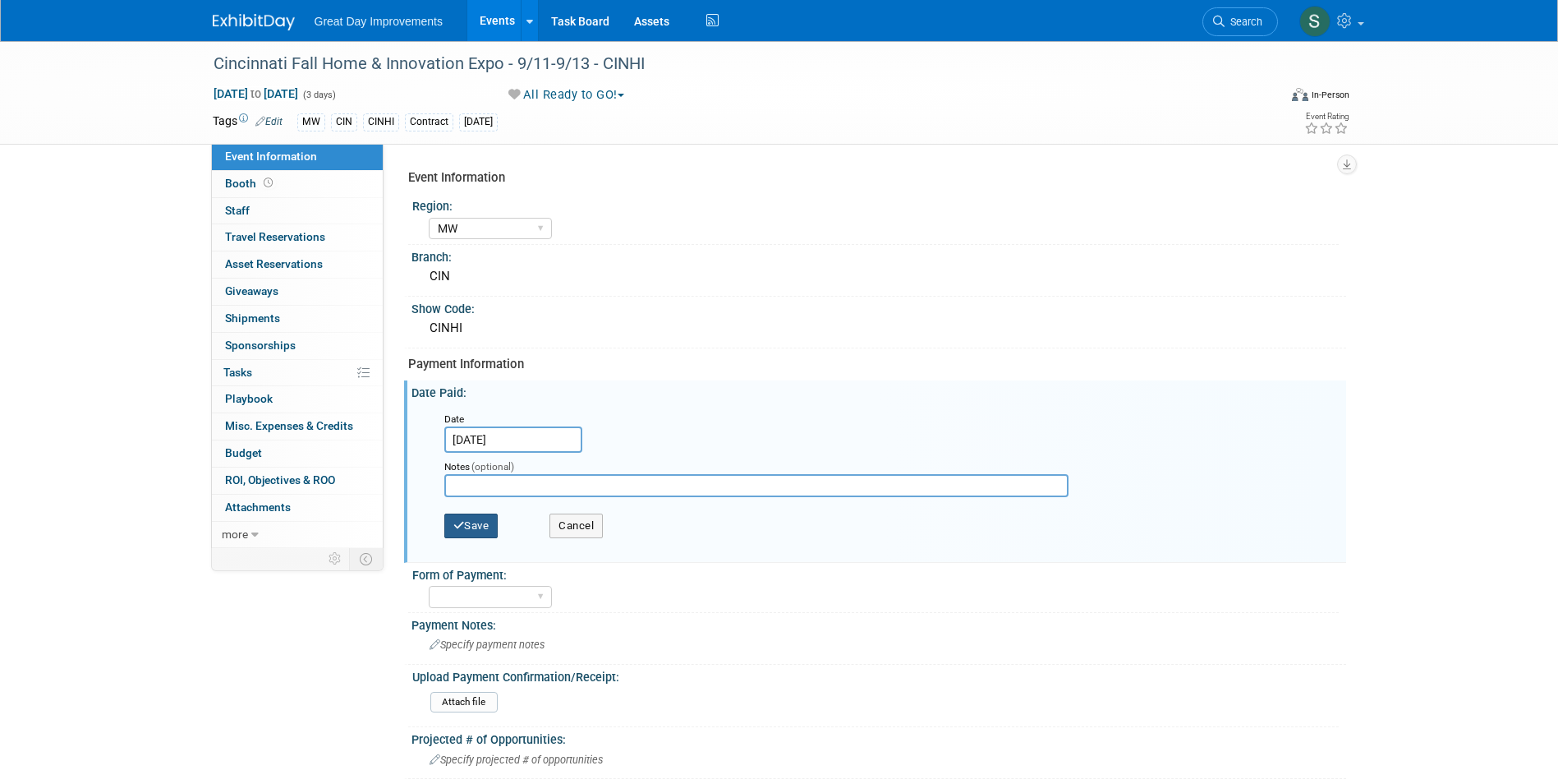
click at [489, 528] on button "Save" at bounding box center [471, 526] width 54 height 25
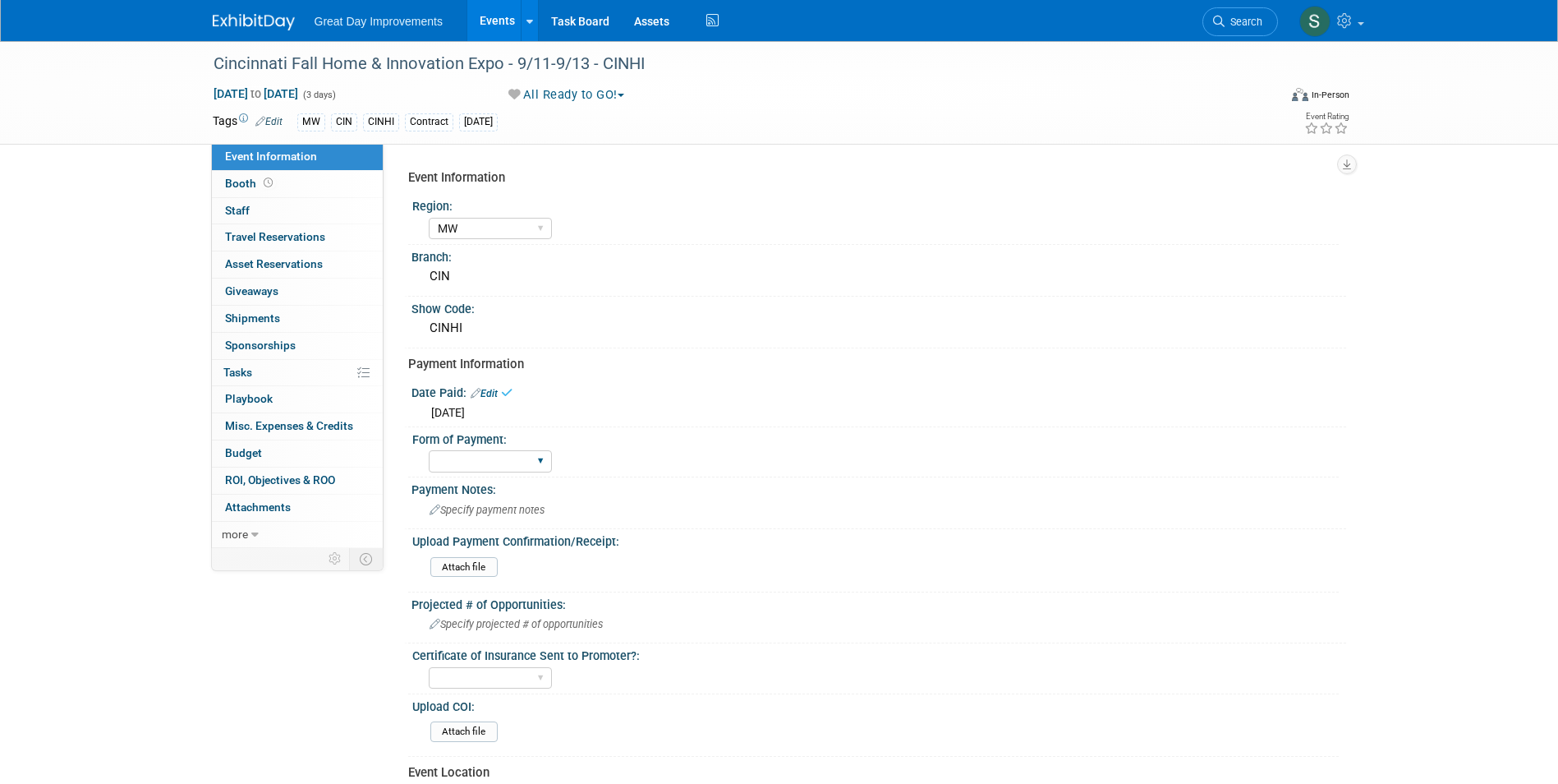
click at [499, 474] on div "Paid via CC Check Requested Pay at the Gate Other" at bounding box center [490, 460] width 123 height 30
click at [493, 471] on select "Paid via CC Check Requested Pay at the Gate Other" at bounding box center [490, 461] width 123 height 22
select select "Paid via CC"
click at [428, 450] on select "Paid via CC Check Requested Pay at the Gate Other" at bounding box center [490, 461] width 123 height 22
click at [505, 514] on span "Specify payment notes" at bounding box center [486, 509] width 115 height 12
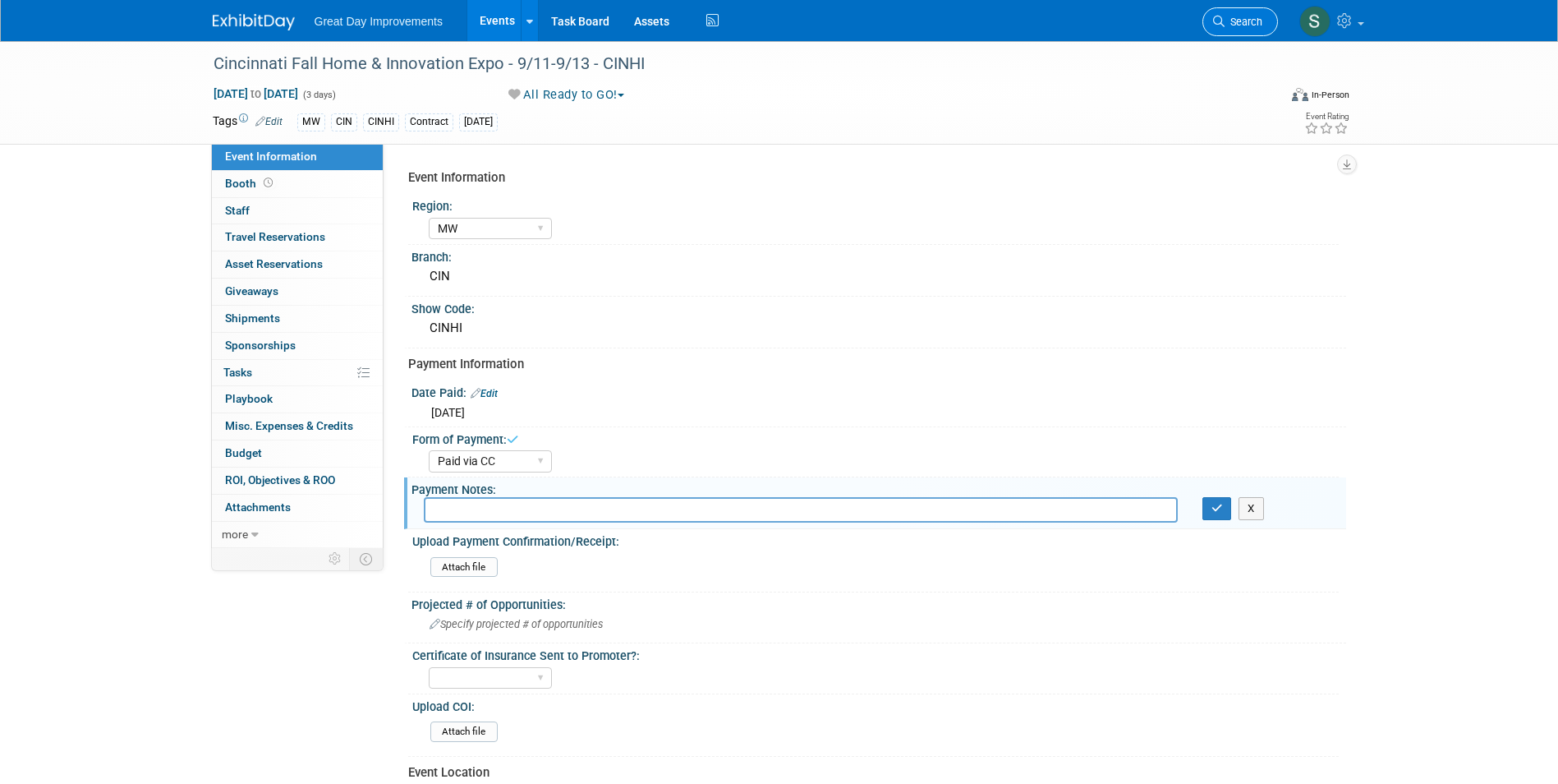
click at [1232, 18] on span "Search" at bounding box center [1243, 21] width 38 height 12
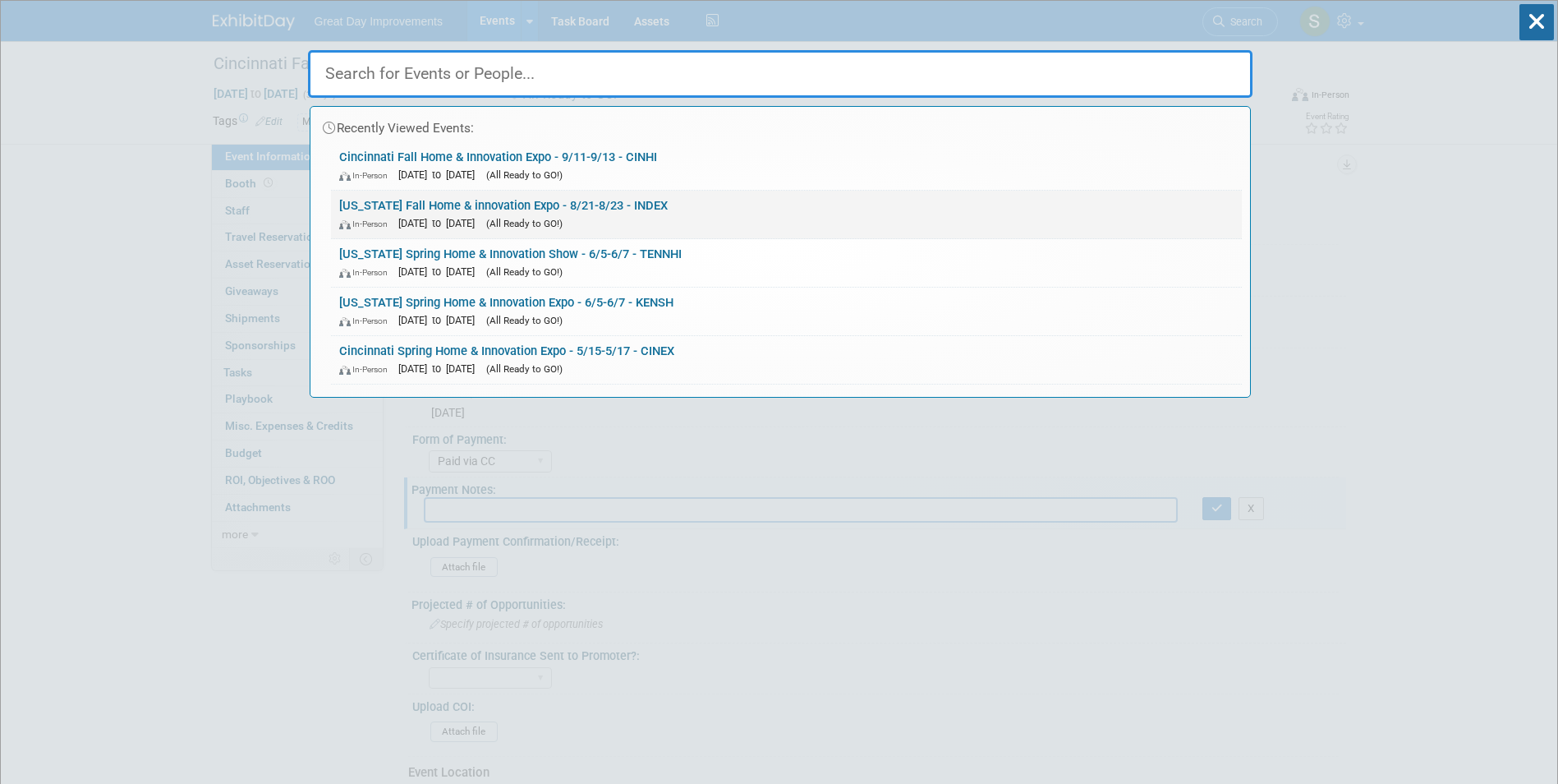
click at [688, 226] on div "In-Person Aug 21, 2026 to Aug 23, 2026 (All Ready to GO!)" at bounding box center [786, 222] width 894 height 17
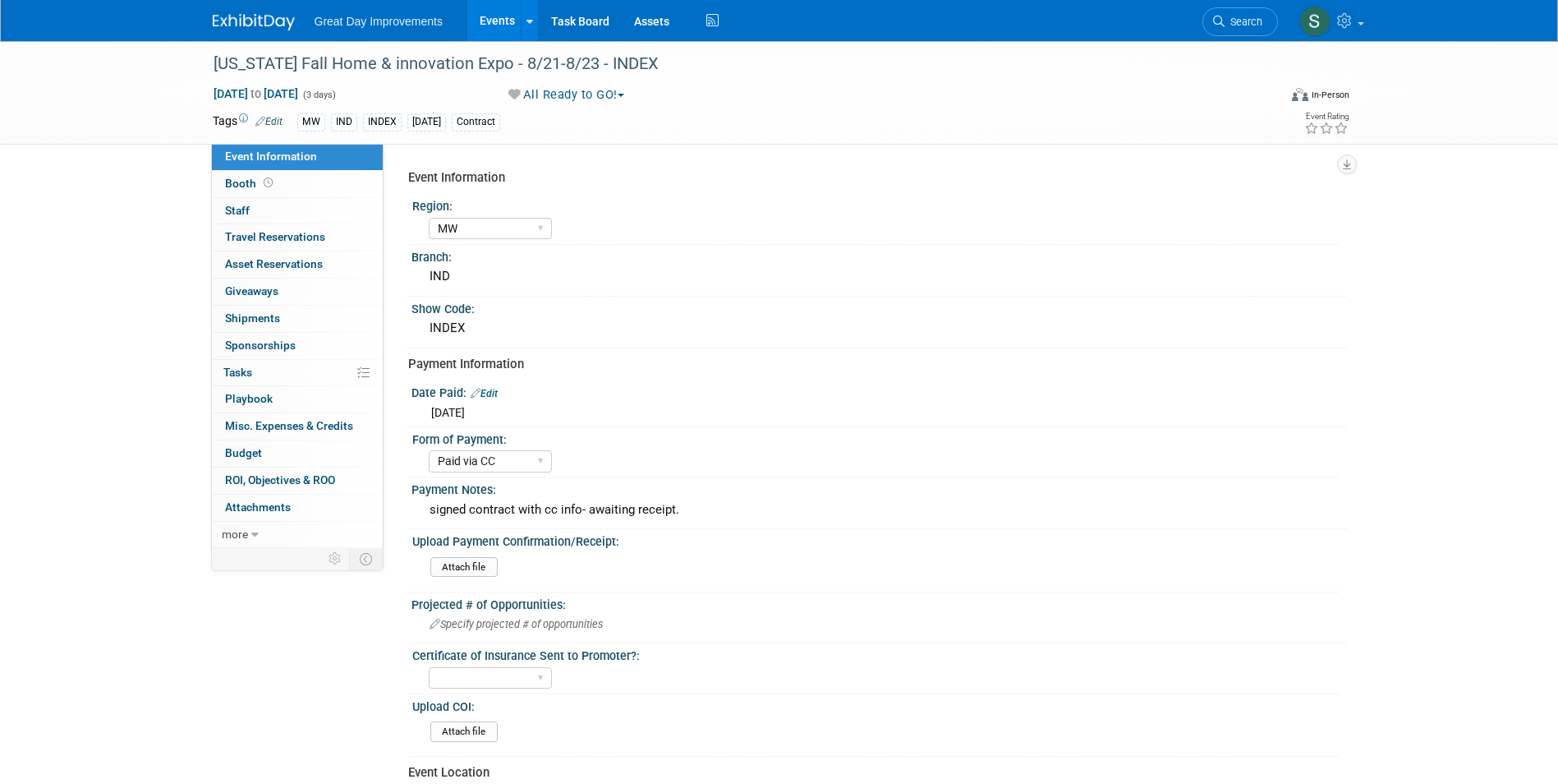
select select "MW"
select select "Paid via CC"
click at [599, 514] on div "signed contract with cc info- awaiting receipt." at bounding box center [879, 510] width 910 height 26
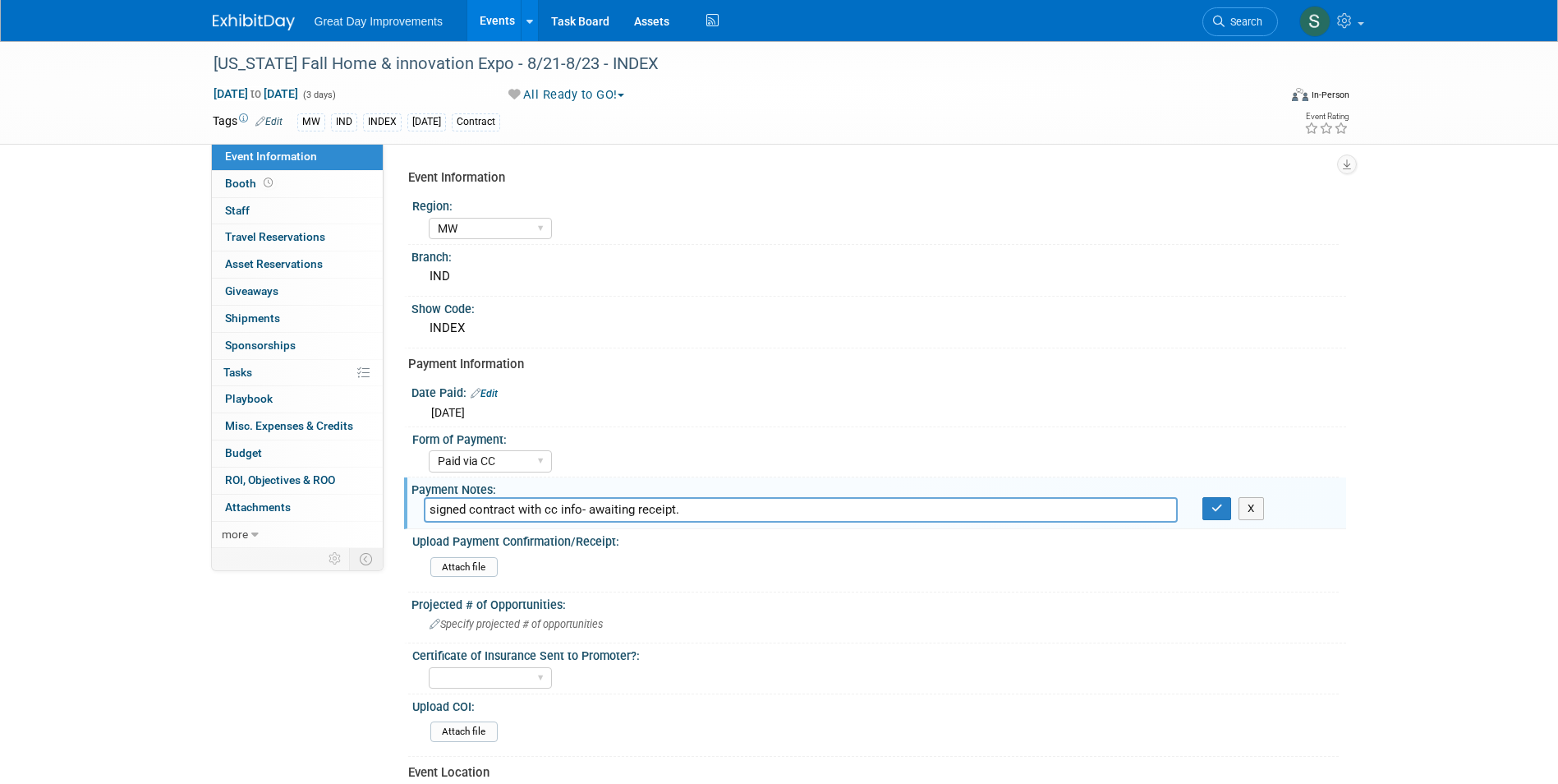
click at [599, 514] on input "signed contract with cc info- awaiting receipt." at bounding box center [801, 510] width 754 height 26
click at [1264, 13] on link "Search" at bounding box center [1240, 21] width 75 height 28
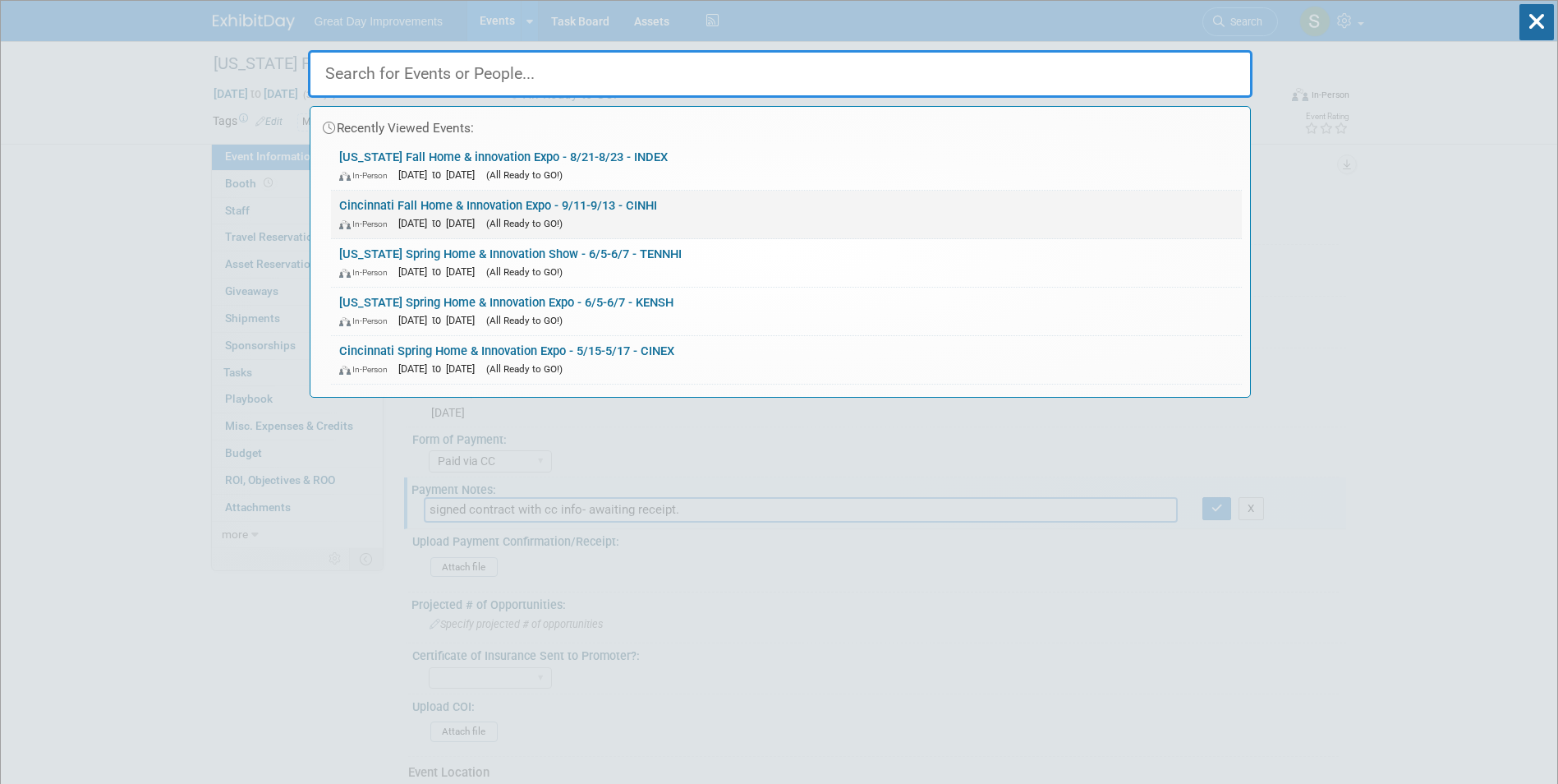
click at [711, 212] on link "Cincinnati Fall Home & Innovation Expo - 9/11-9/13 - CINHI In-Person Sep 11, 20…" at bounding box center [786, 214] width 911 height 48
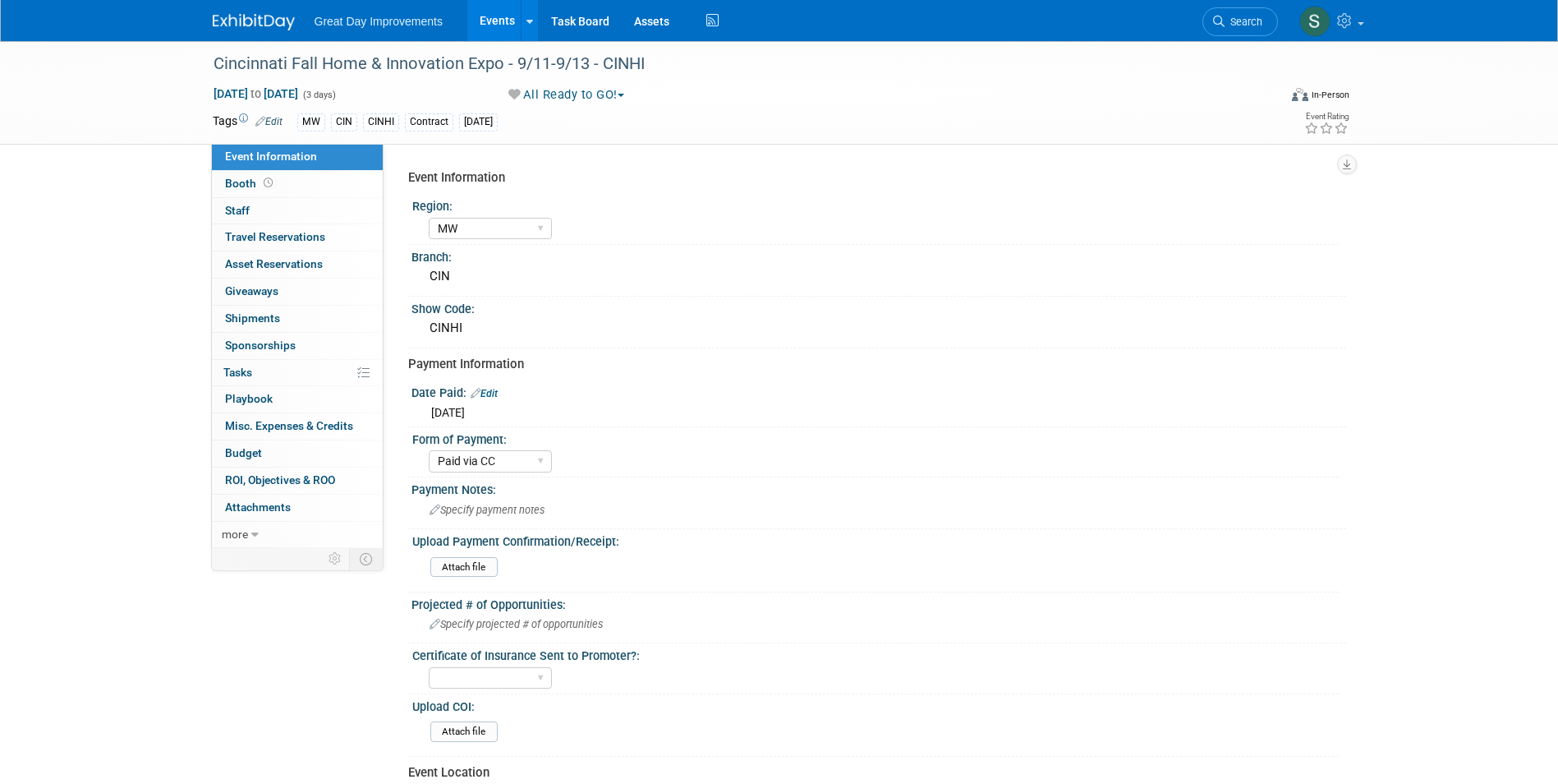
select select "MW"
select select "Paid via CC"
click at [544, 514] on span "Specify payment notes" at bounding box center [486, 509] width 115 height 12
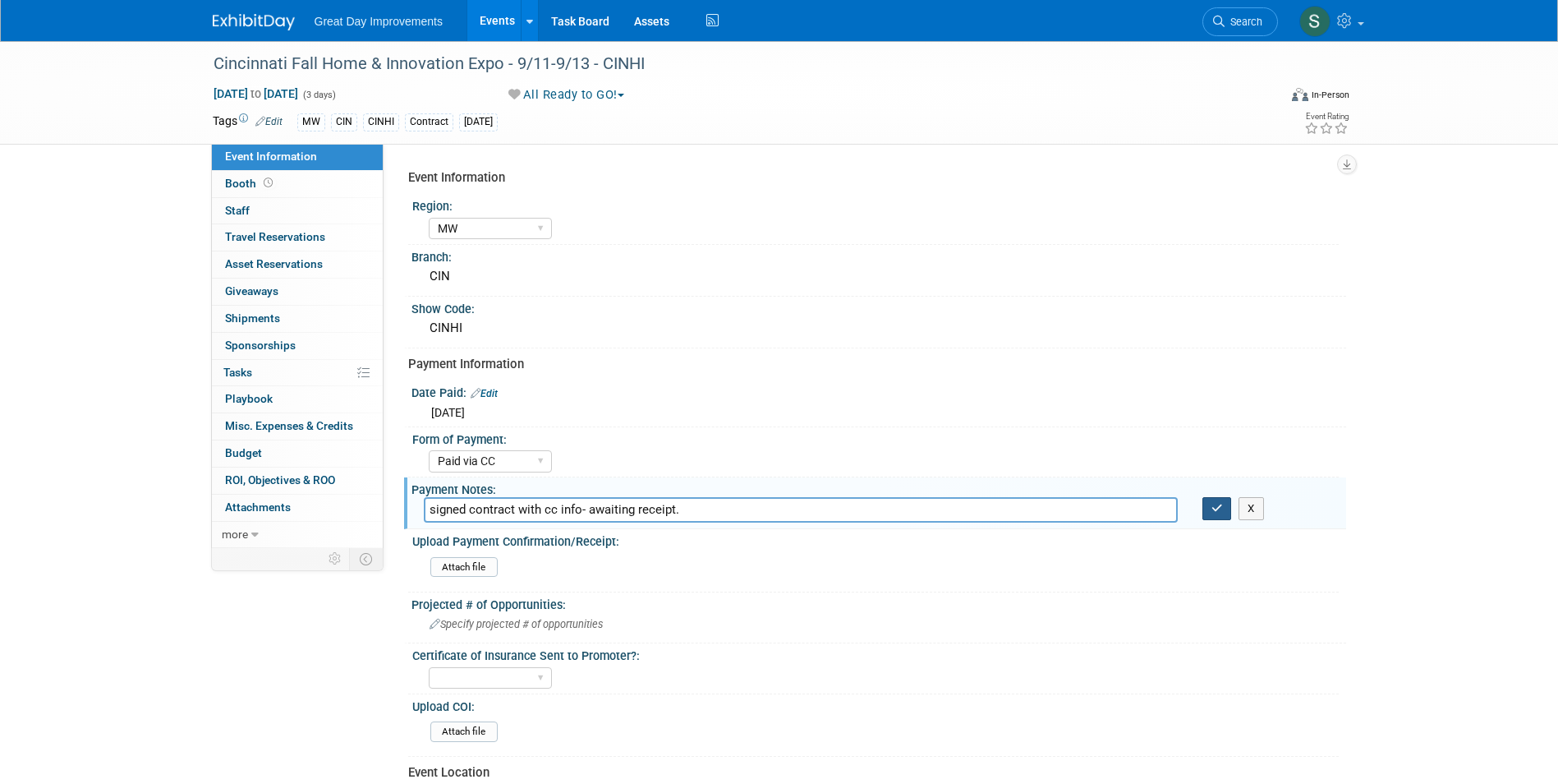
type input "signed contract with cc info- awaiting receipt."
click at [1208, 498] on button "button" at bounding box center [1217, 508] width 29 height 23
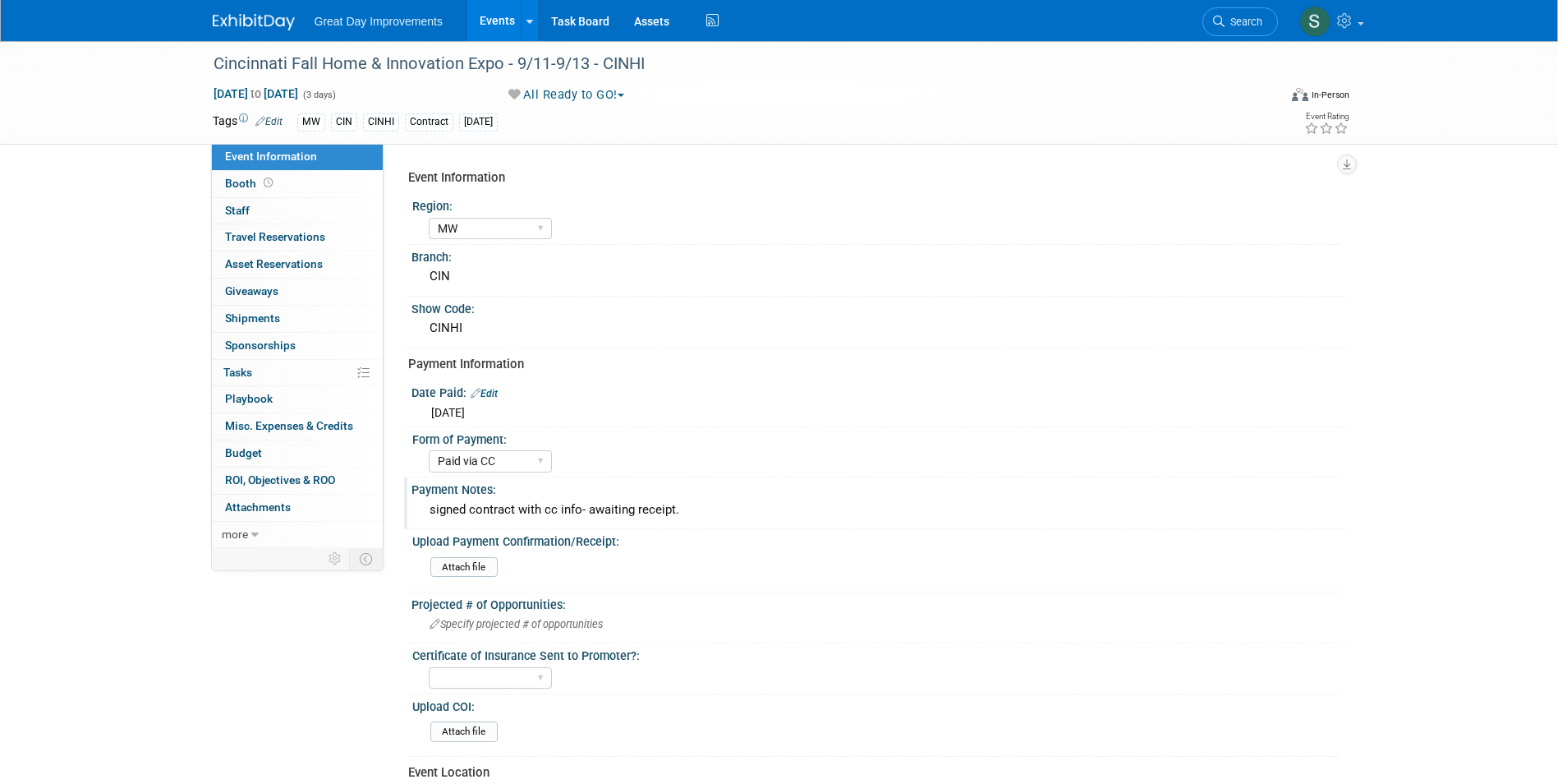
click at [236, 18] on img at bounding box center [253, 22] width 82 height 17
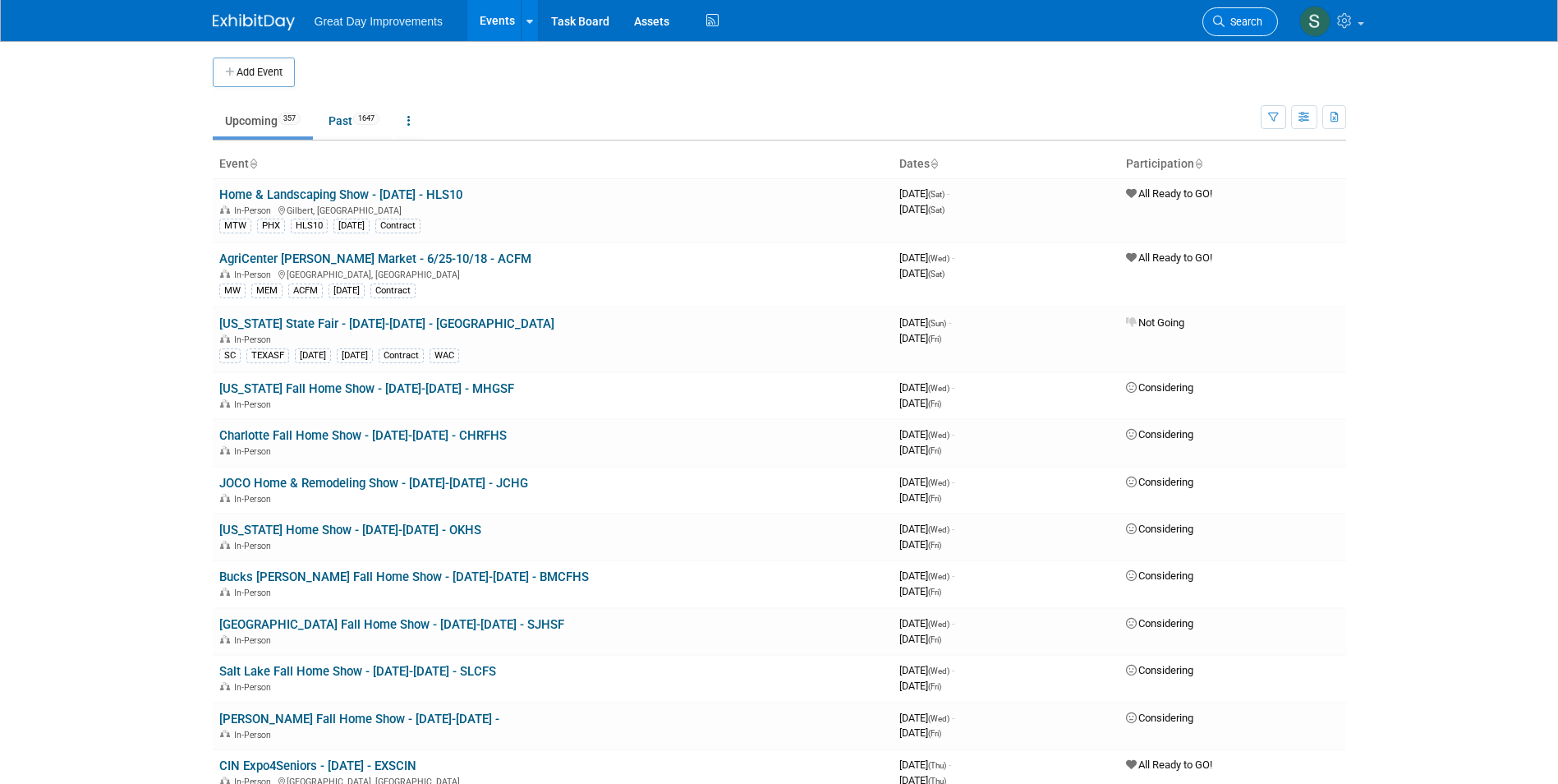
click at [1239, 25] on span "Search" at bounding box center [1243, 21] width 38 height 12
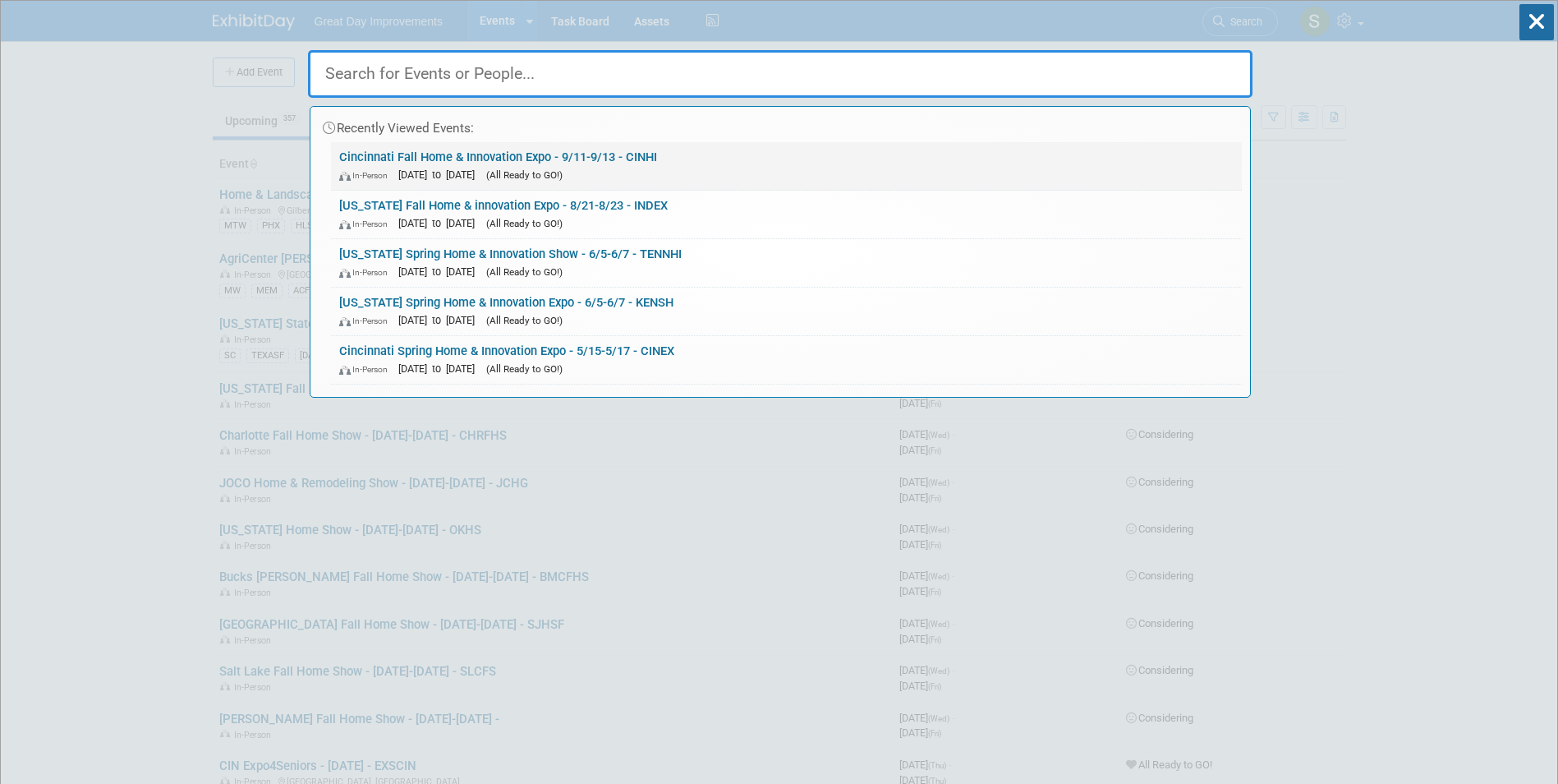
click at [763, 169] on div "In-Person Sep 11, 2026 to Sep 13, 2026 (All Ready to GO!)" at bounding box center [786, 175] width 894 height 17
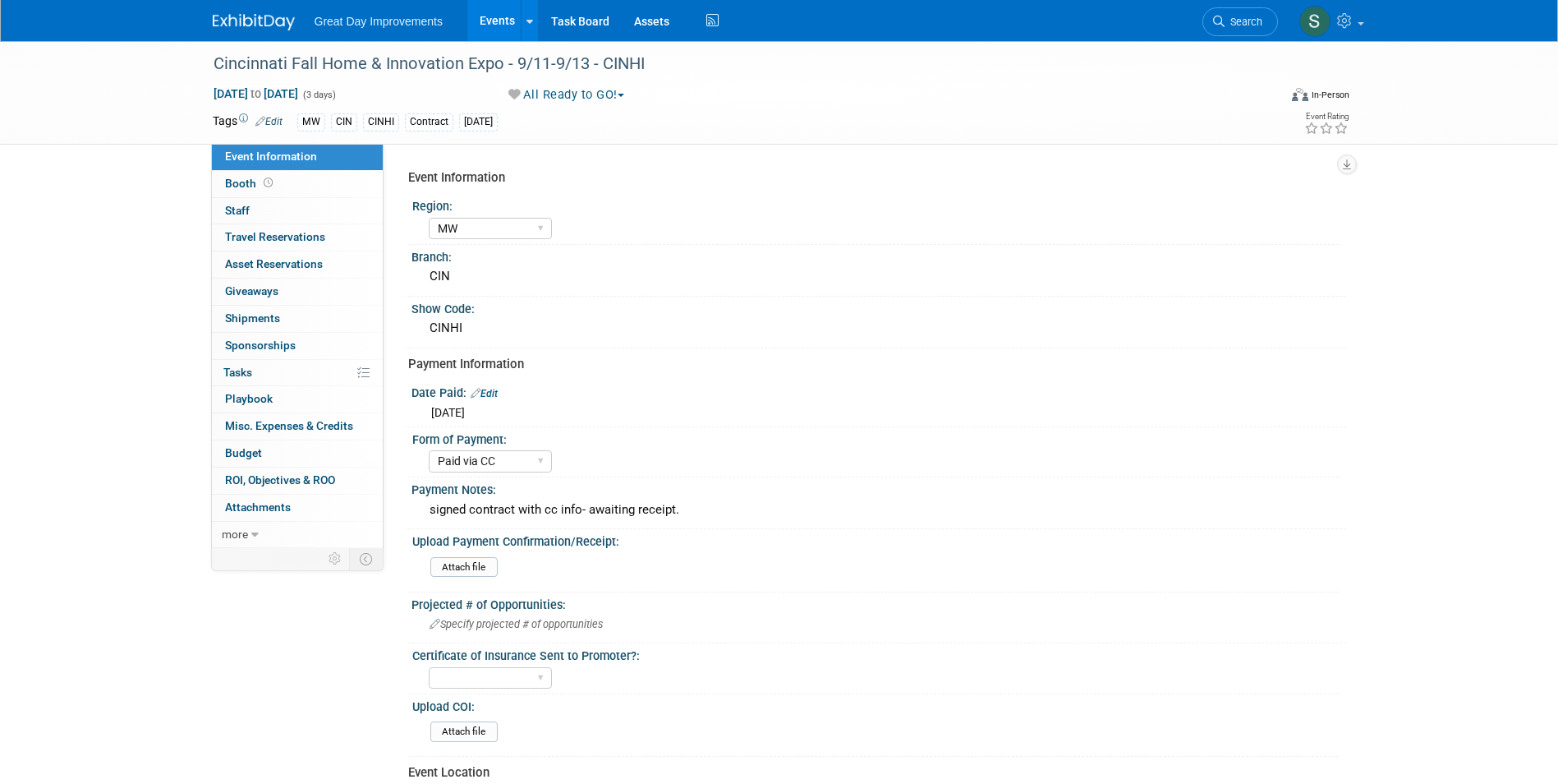
select select "MW"
select select "Paid via CC"
click at [621, 65] on div "Cincinnati Fall Home & Innovation Expo - 9/11-9/13 - CINHI" at bounding box center [731, 64] width 1046 height 29
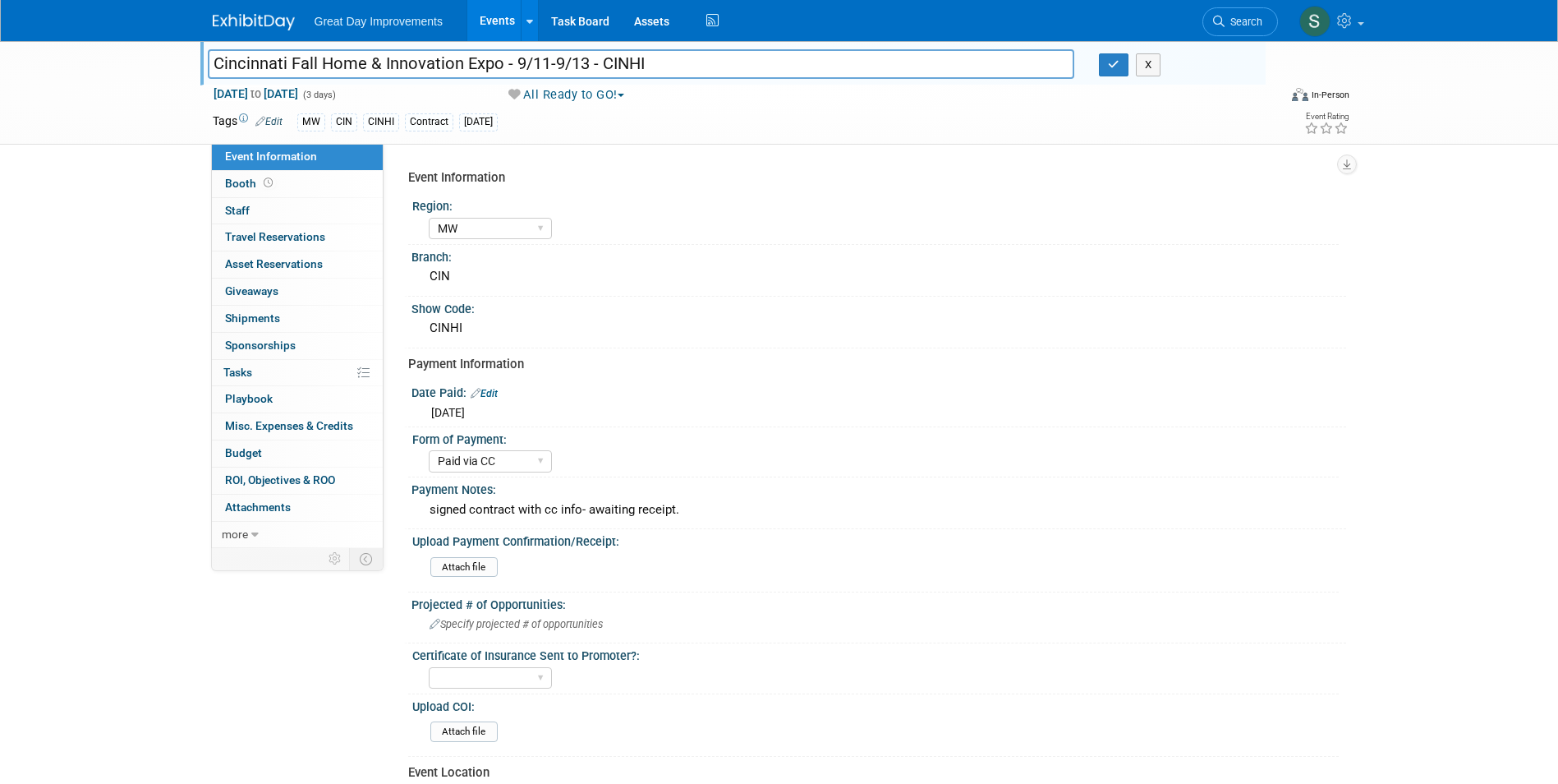
drag, startPoint x: 651, startPoint y: 72, endPoint x: 601, endPoint y: 67, distance: 50.2
click at [601, 67] on input "Cincinnati Fall Home & Innovation Expo - 9/11-9/13 - CINHI" at bounding box center [642, 63] width 868 height 28
click at [1248, 19] on span "Search" at bounding box center [1243, 21] width 38 height 12
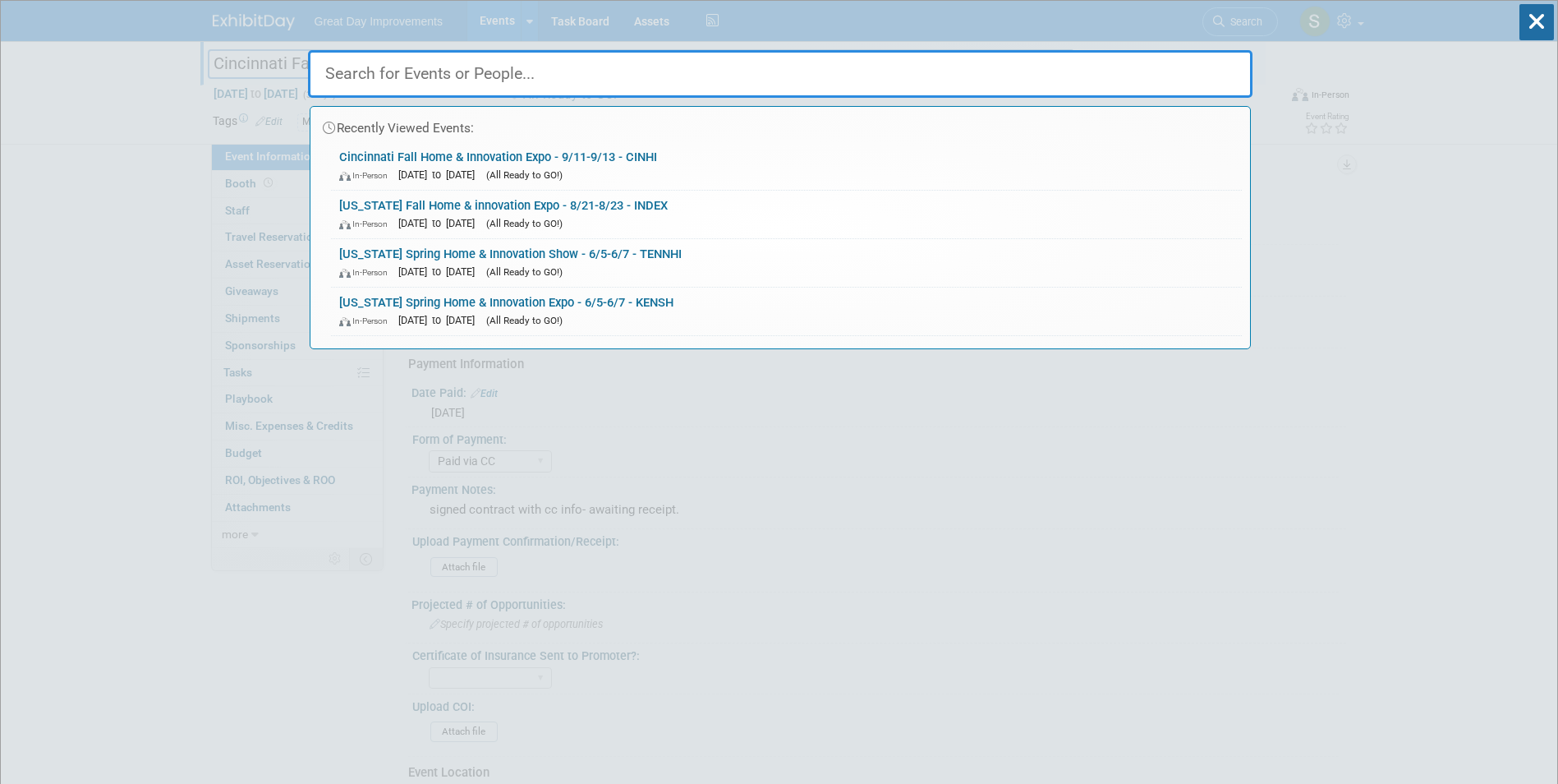
paste input "Kentucky Fall Home & Innovation Show"
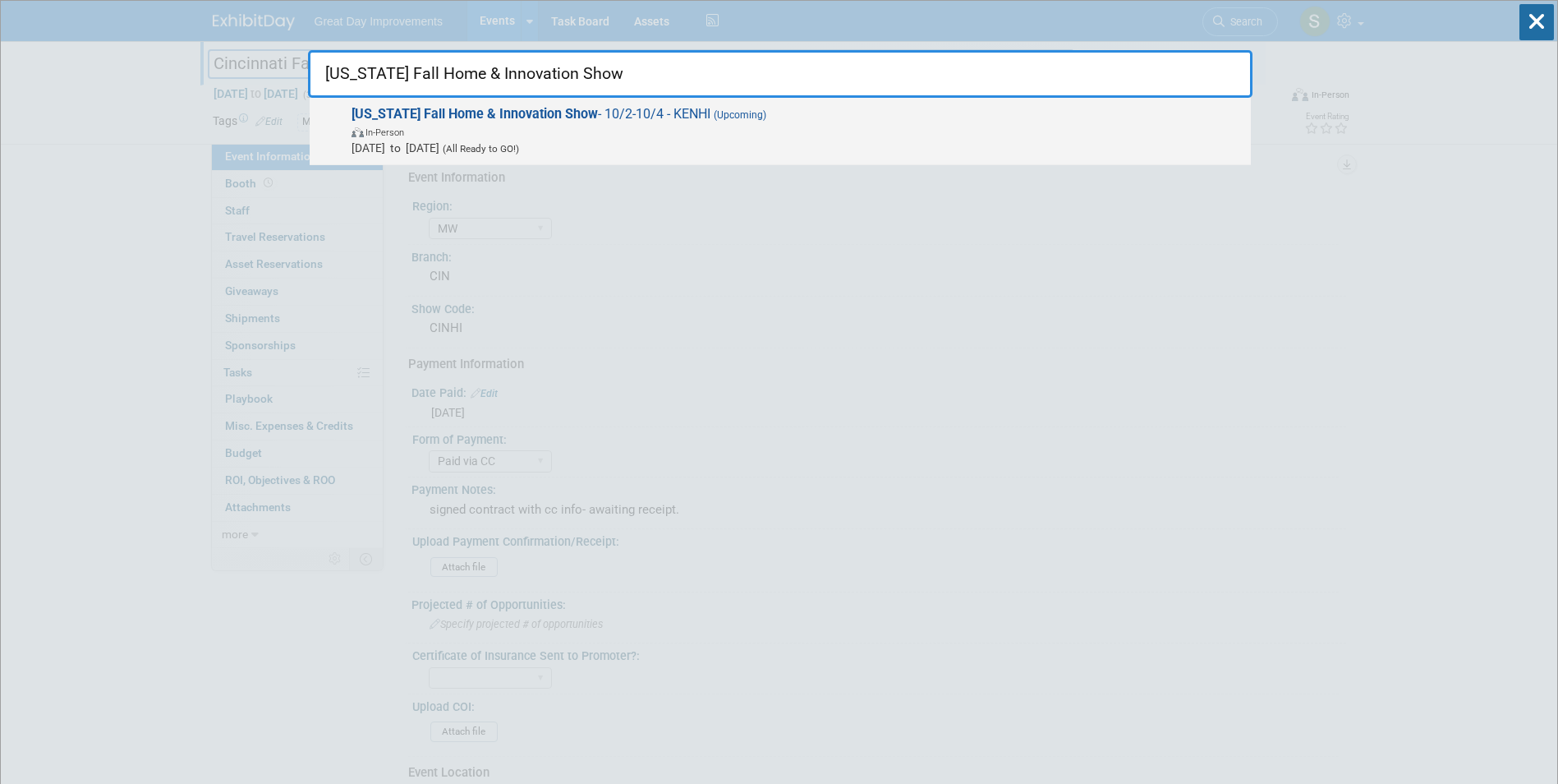
type input "Kentucky Fall Home & Innovation Show"
click at [607, 123] on span "In-Person" at bounding box center [797, 131] width 892 height 17
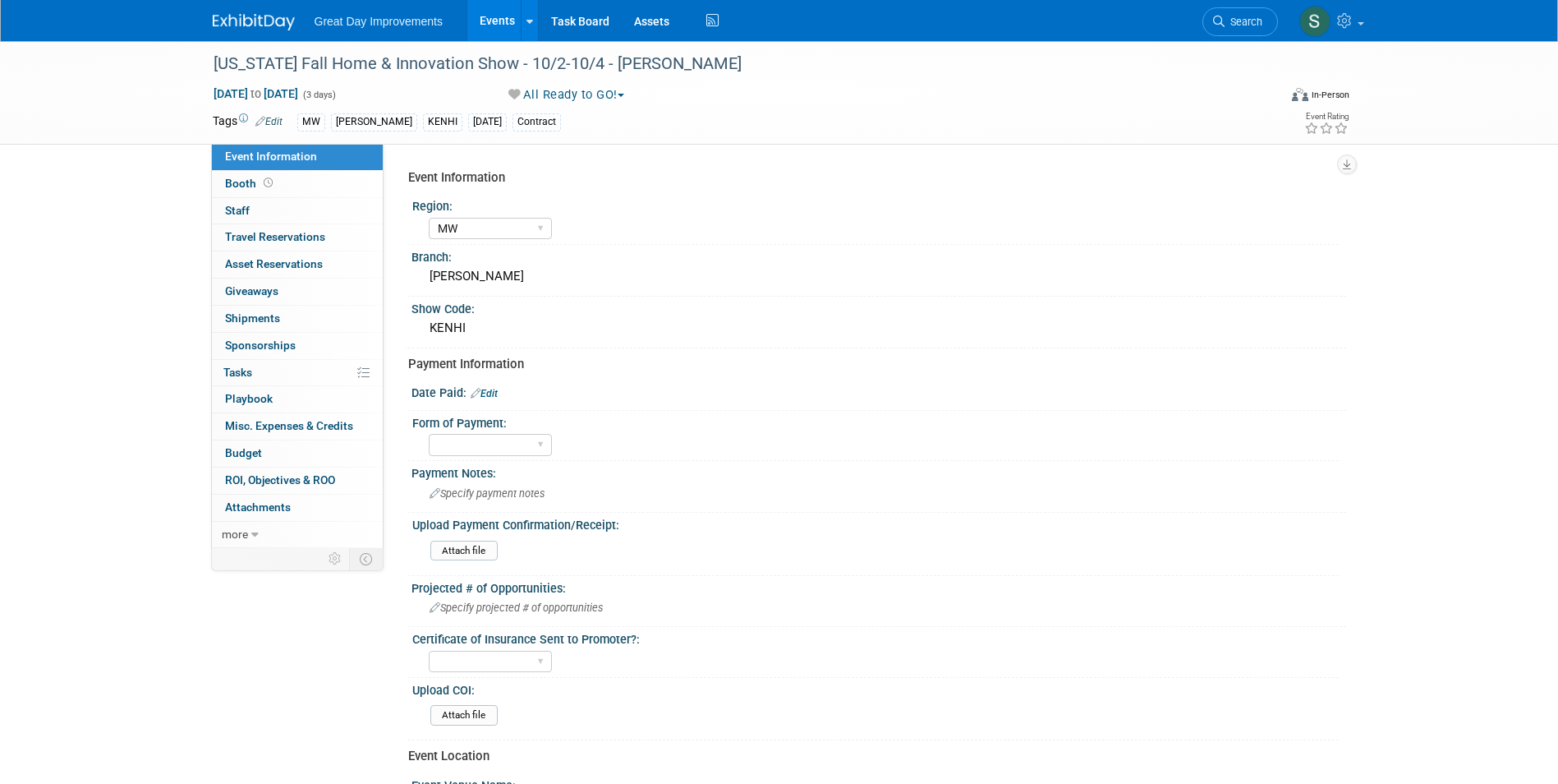
select select "MW"
click at [607, 62] on div "[US_STATE] Fall Home & Innovation Show - 10/2-10/4 - [PERSON_NAME]" at bounding box center [731, 64] width 1046 height 29
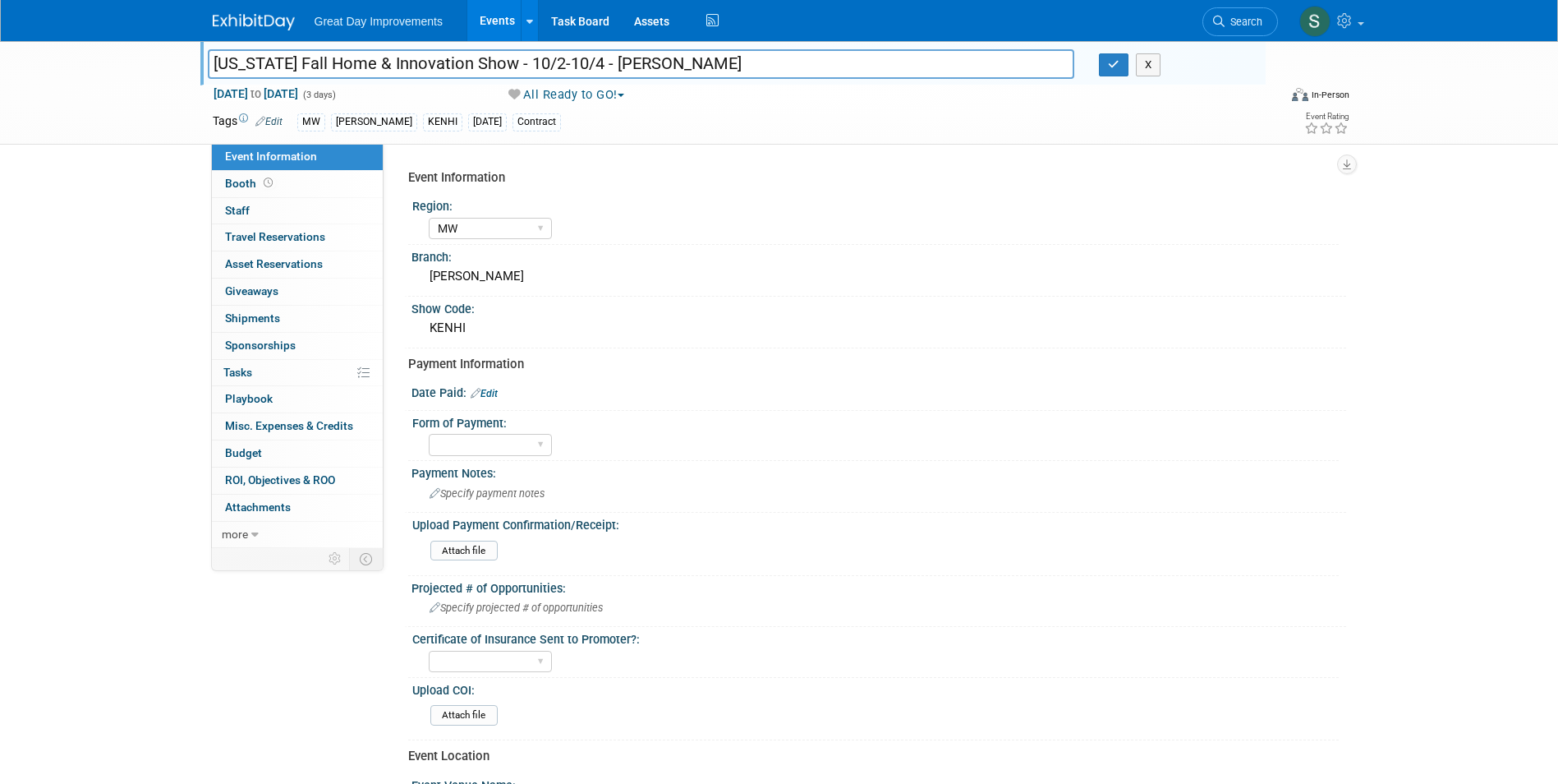
drag, startPoint x: 654, startPoint y: 64, endPoint x: 601, endPoint y: 65, distance: 53.0
click at [601, 65] on input "[US_STATE] Fall Home & Innovation Show - 10/2-10/4 - [PERSON_NAME]" at bounding box center [642, 63] width 868 height 28
click at [1119, 66] on icon "button" at bounding box center [1114, 64] width 12 height 11
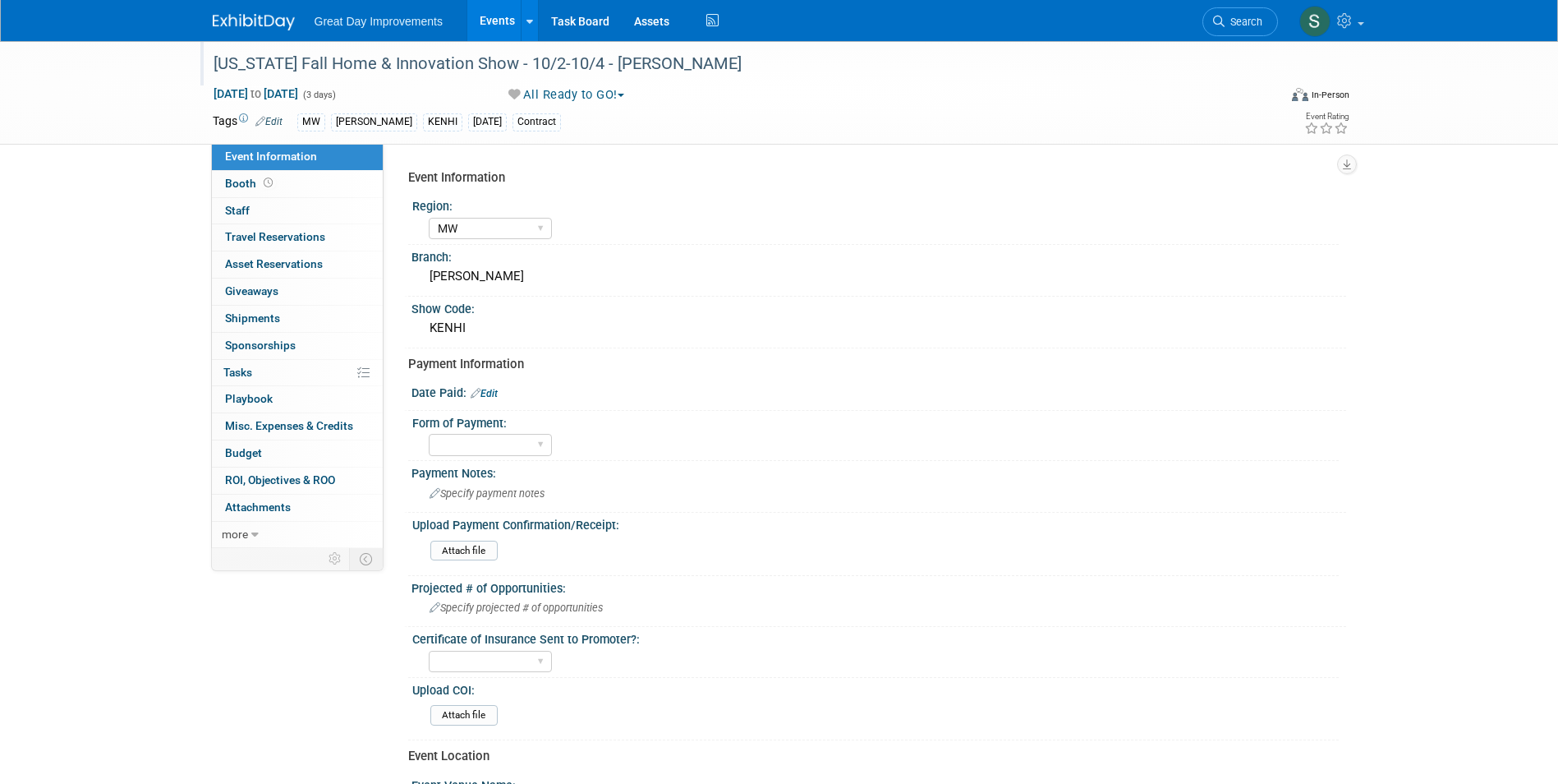
click at [1245, 20] on span "Search" at bounding box center [1243, 21] width 38 height 12
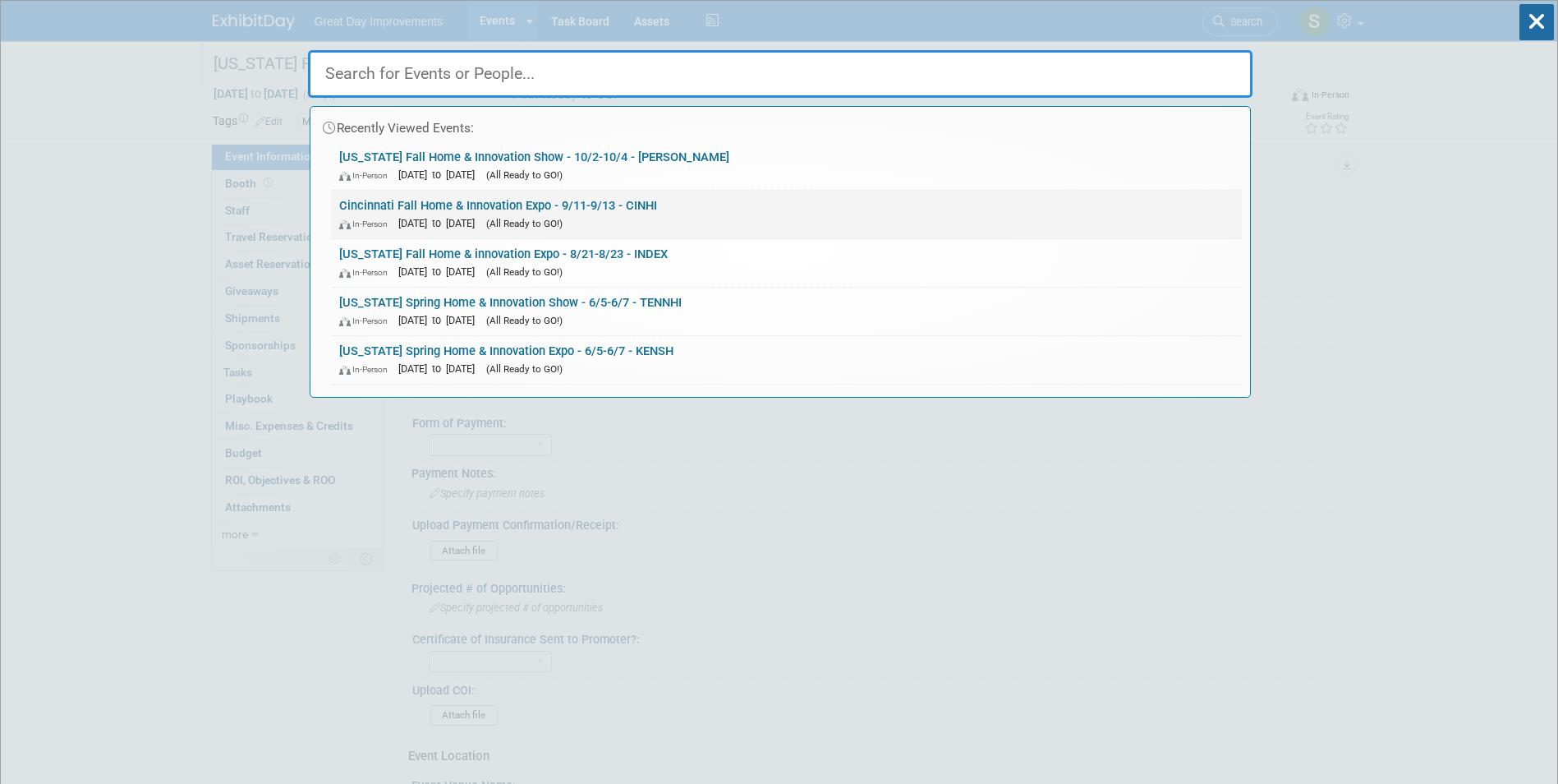
click at [684, 216] on div "In-Person Sep 11, 2026 to Sep 13, 2026 (All Ready to GO!)" at bounding box center [786, 222] width 894 height 17
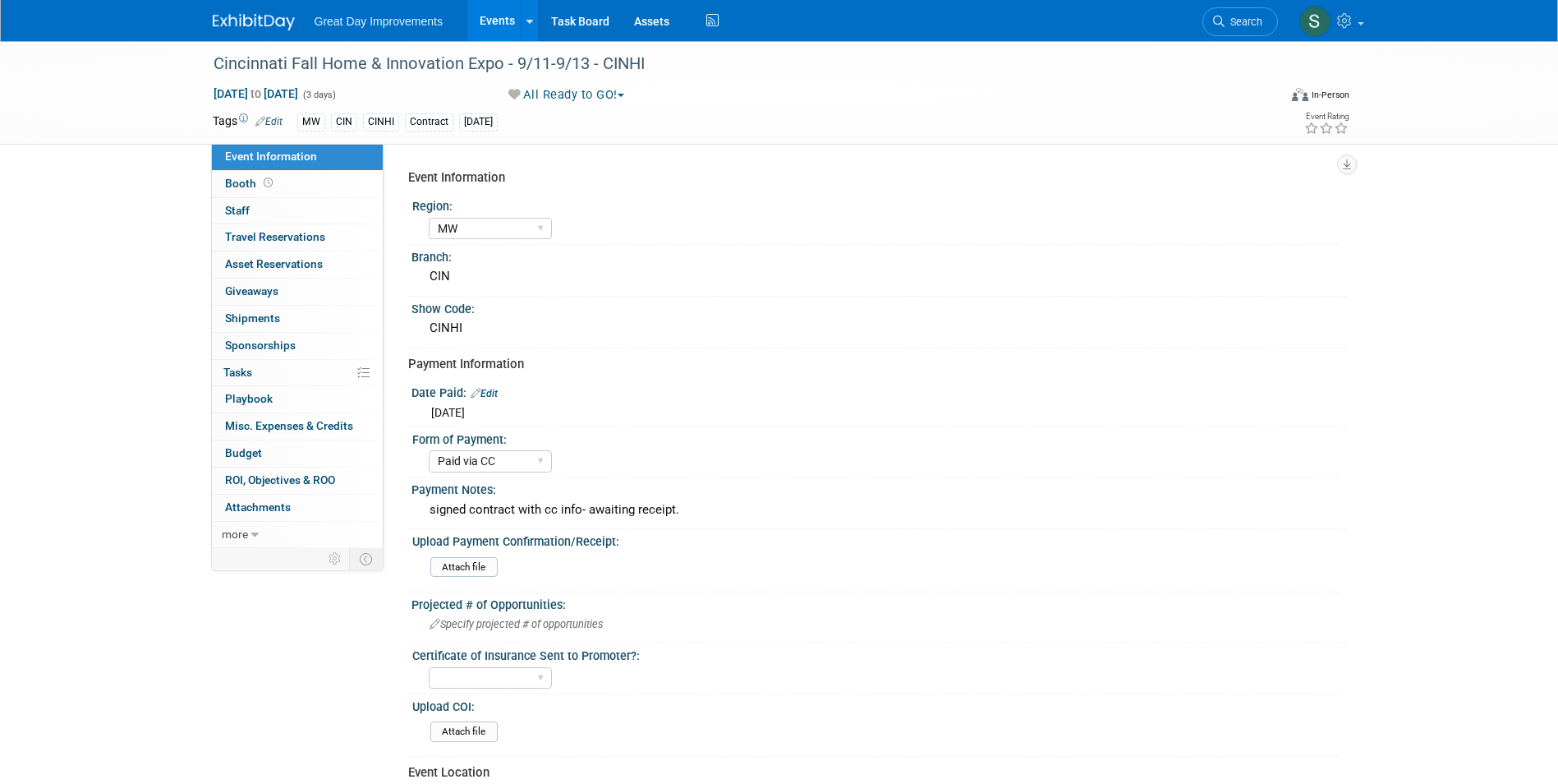
select select "MW"
select select "Paid via CC"
click at [572, 506] on div "signed contract with cc info- awaiting receipt." at bounding box center [879, 510] width 910 height 26
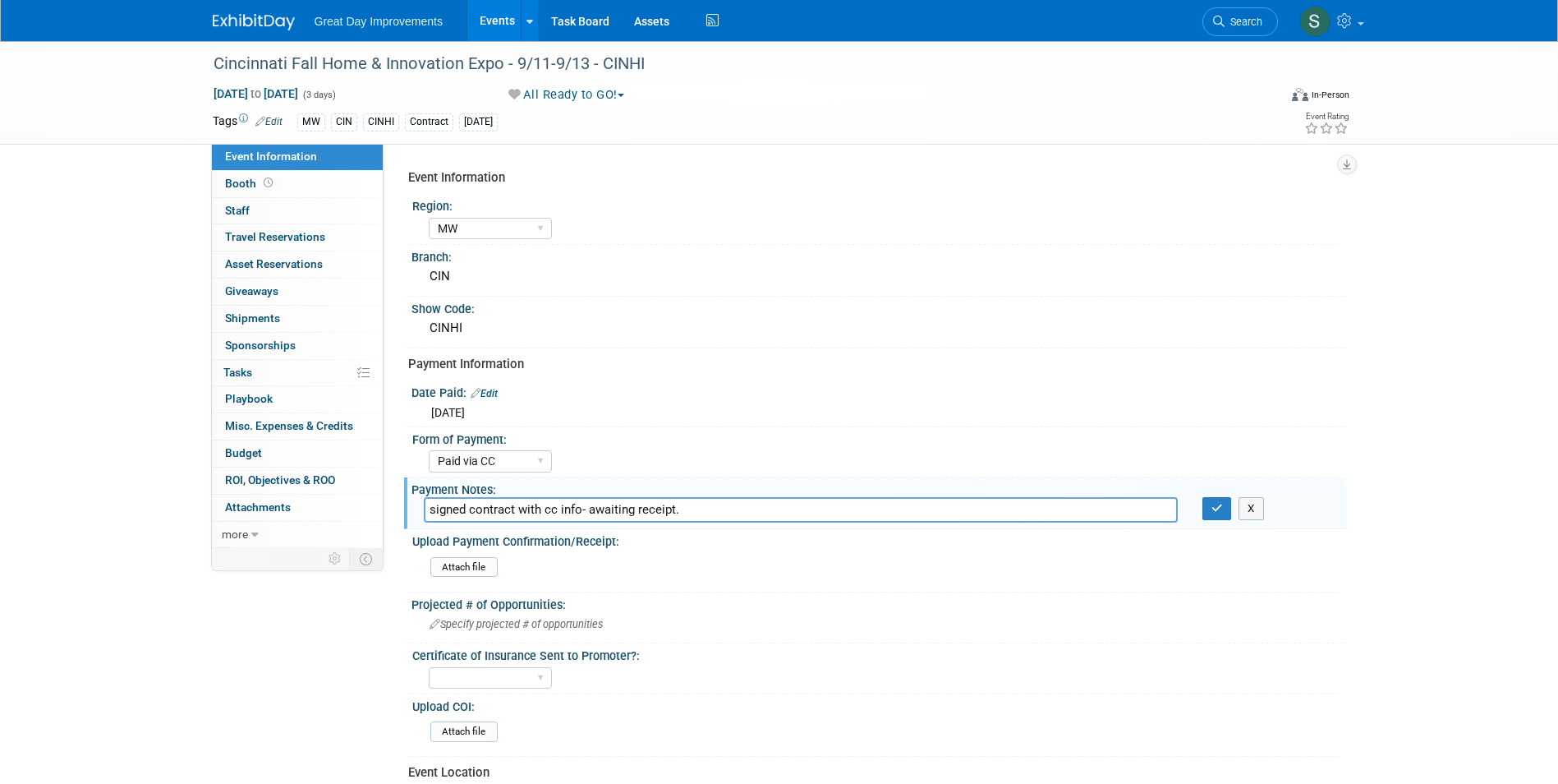
click at [572, 506] on input "signed contract with cc info- awaiting receipt." at bounding box center [801, 510] width 754 height 26
click at [1245, 18] on span "Search" at bounding box center [1243, 21] width 38 height 12
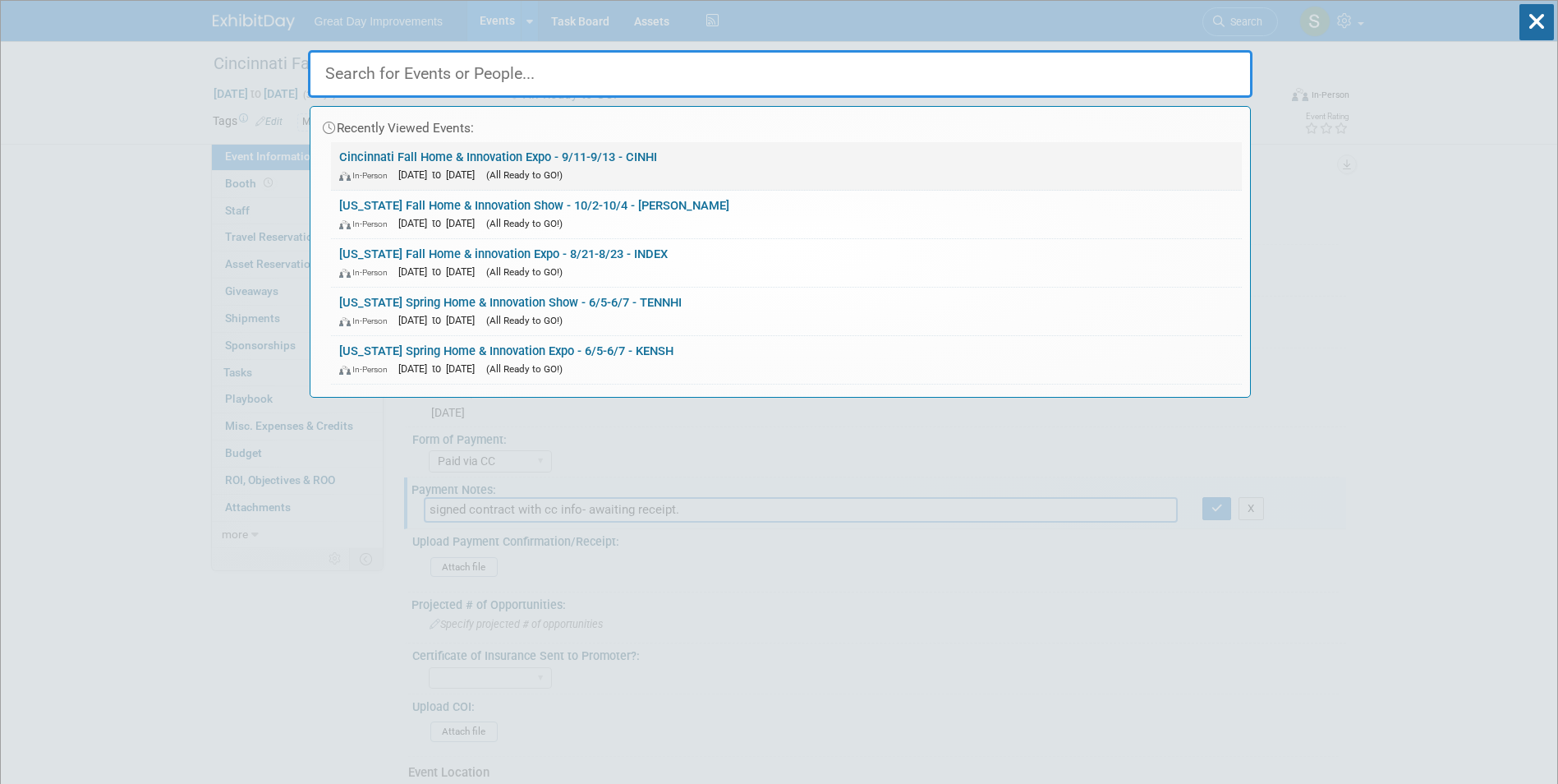
click at [664, 162] on link "Cincinnati Fall Home & Innovation Expo - 9/11-9/13 - CINHI In-Person Sep 11, 20…" at bounding box center [786, 166] width 911 height 48
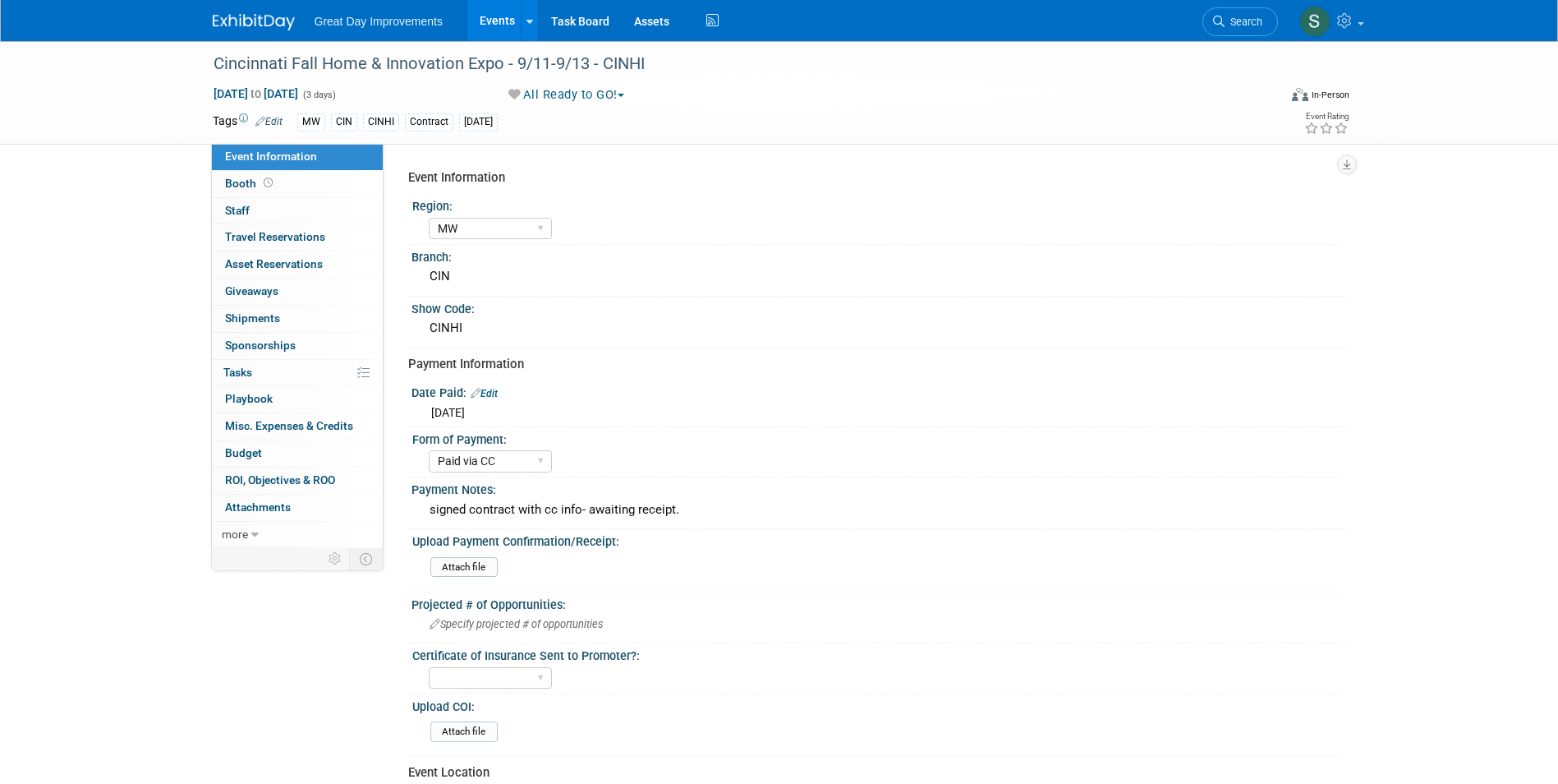
select select "MW"
select select "Paid via CC"
click at [1247, 23] on span "Search" at bounding box center [1243, 21] width 38 height 12
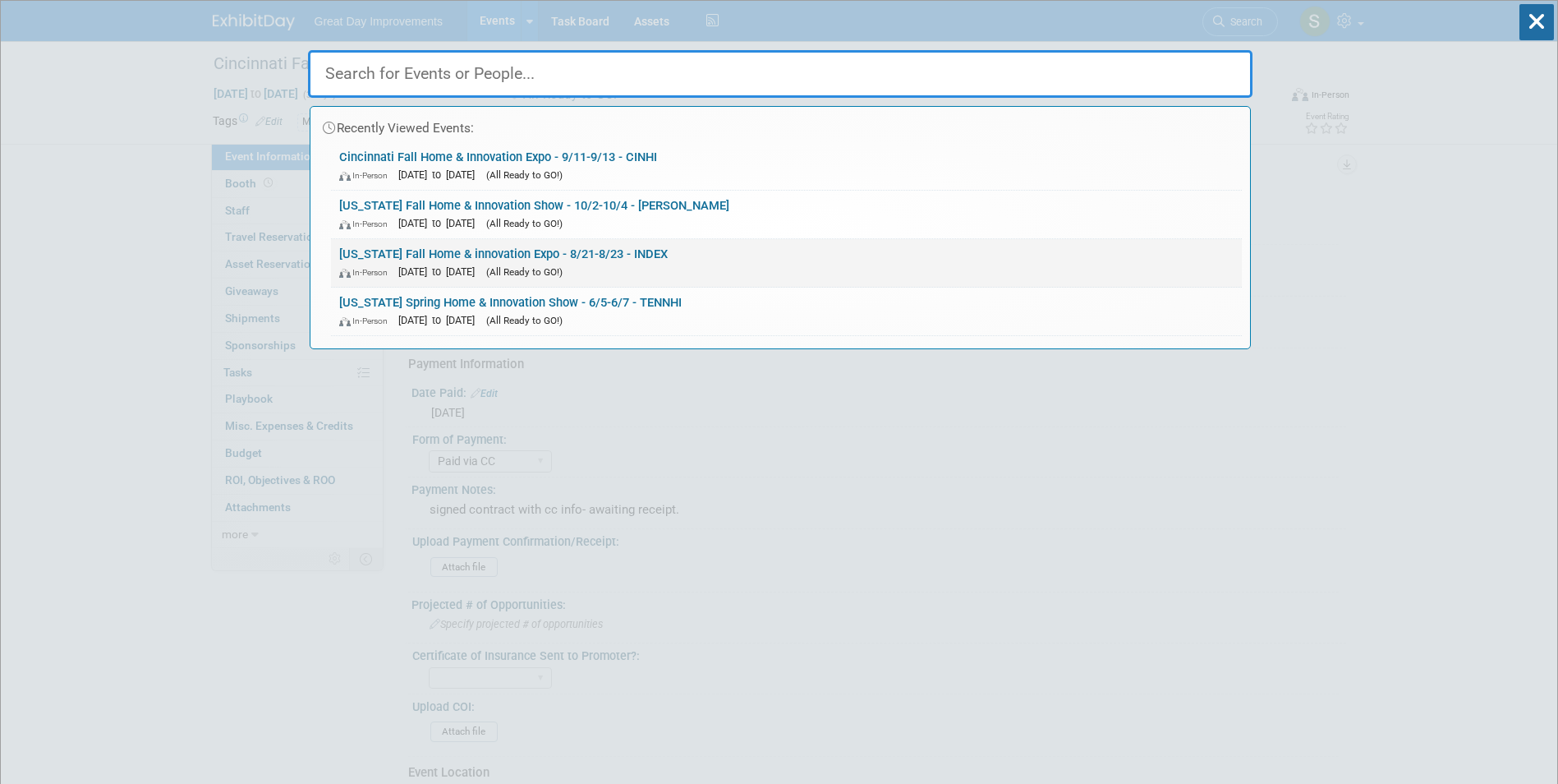
click at [698, 257] on link "Indiana Fall Home & innovation Expo - 8/21-8/23 - INDEX In-Person Aug 21, 2026 …" at bounding box center [786, 263] width 911 height 48
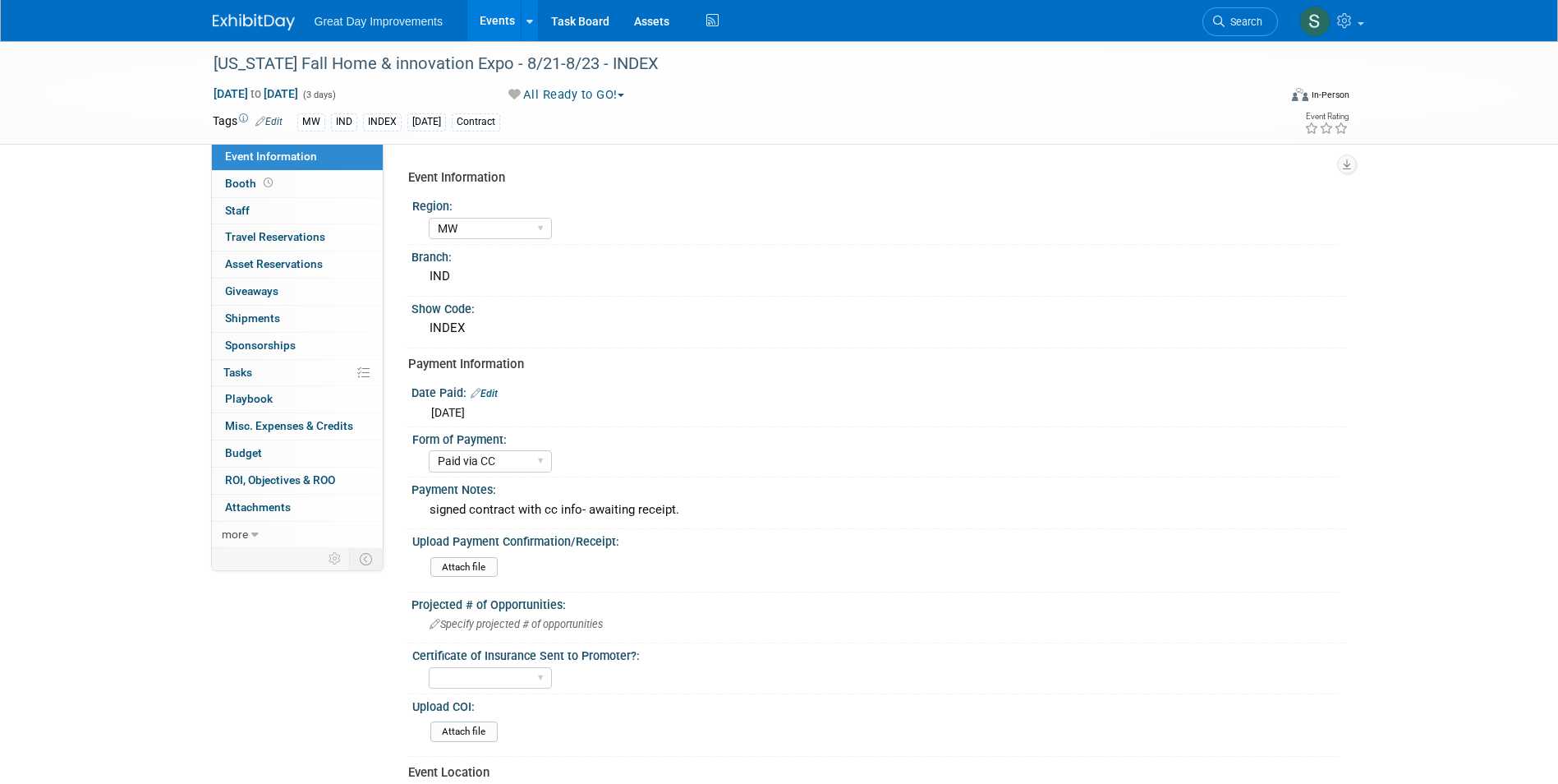
select select "MW"
select select "Paid via CC"
click at [1238, 8] on link "Search" at bounding box center [1240, 21] width 75 height 28
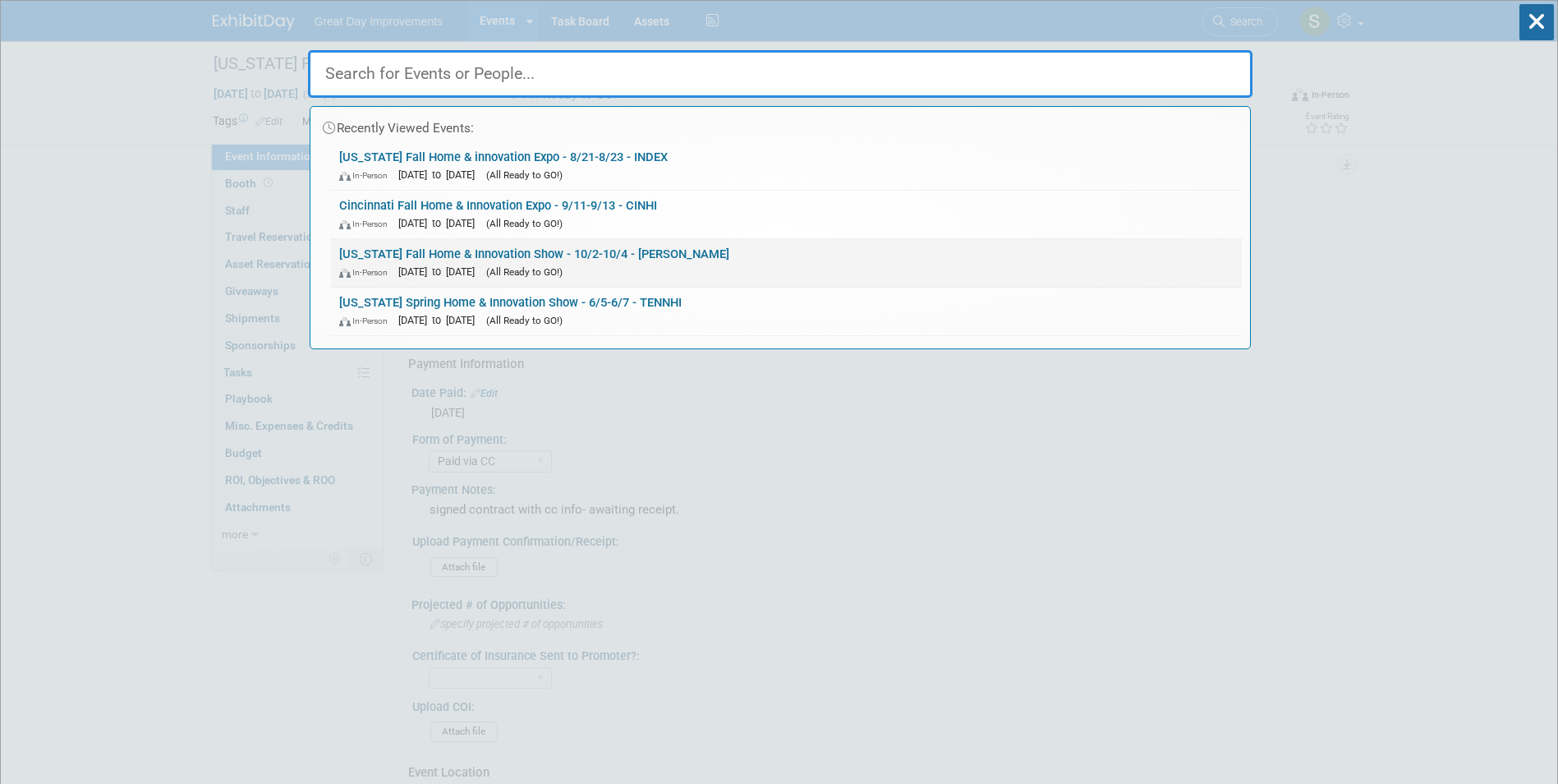
click at [734, 247] on link "Kentucky Fall Home & Innovation Show - 10/2-10/4 - KENHI In-Person Oct 2, 2026 …" at bounding box center [786, 263] width 911 height 48
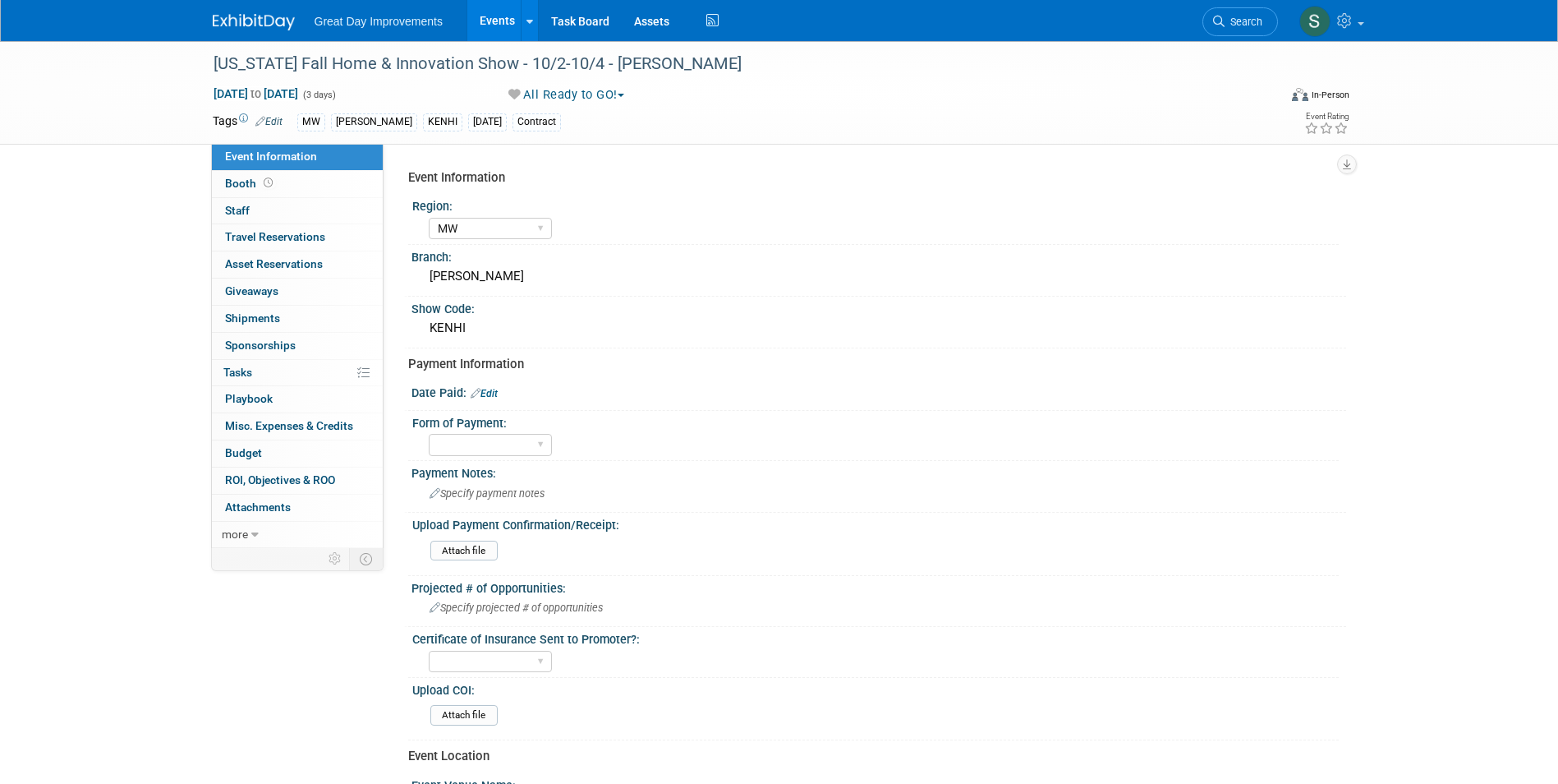
select select "MW"
click at [495, 392] on link "Edit" at bounding box center [483, 393] width 27 height 12
select select "9"
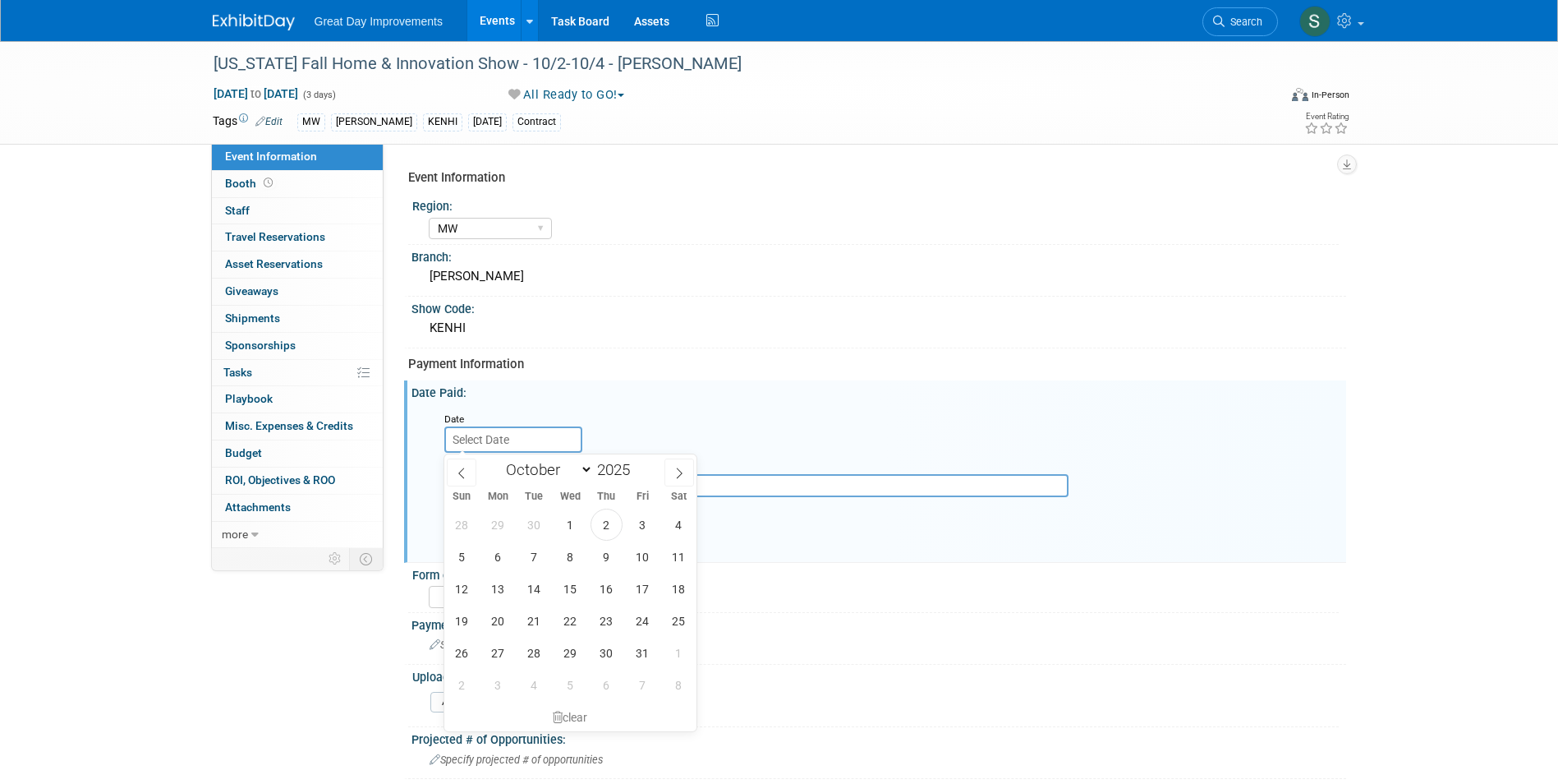
click at [524, 439] on input "text" at bounding box center [513, 439] width 138 height 27
click at [602, 528] on span "2" at bounding box center [607, 524] width 32 height 32
type input "Oct 2, 2025"
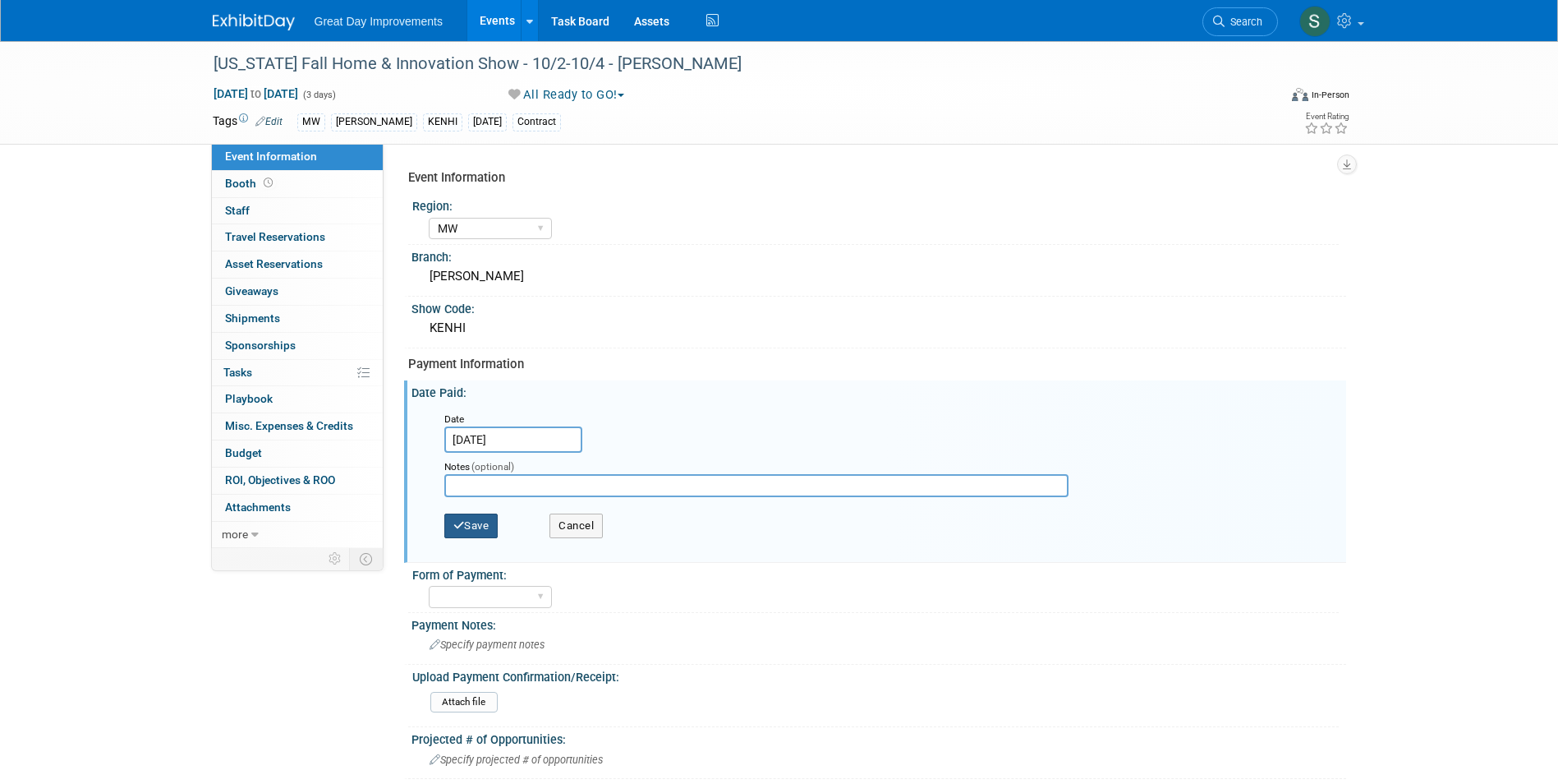
click at [493, 516] on button "Save" at bounding box center [471, 526] width 54 height 25
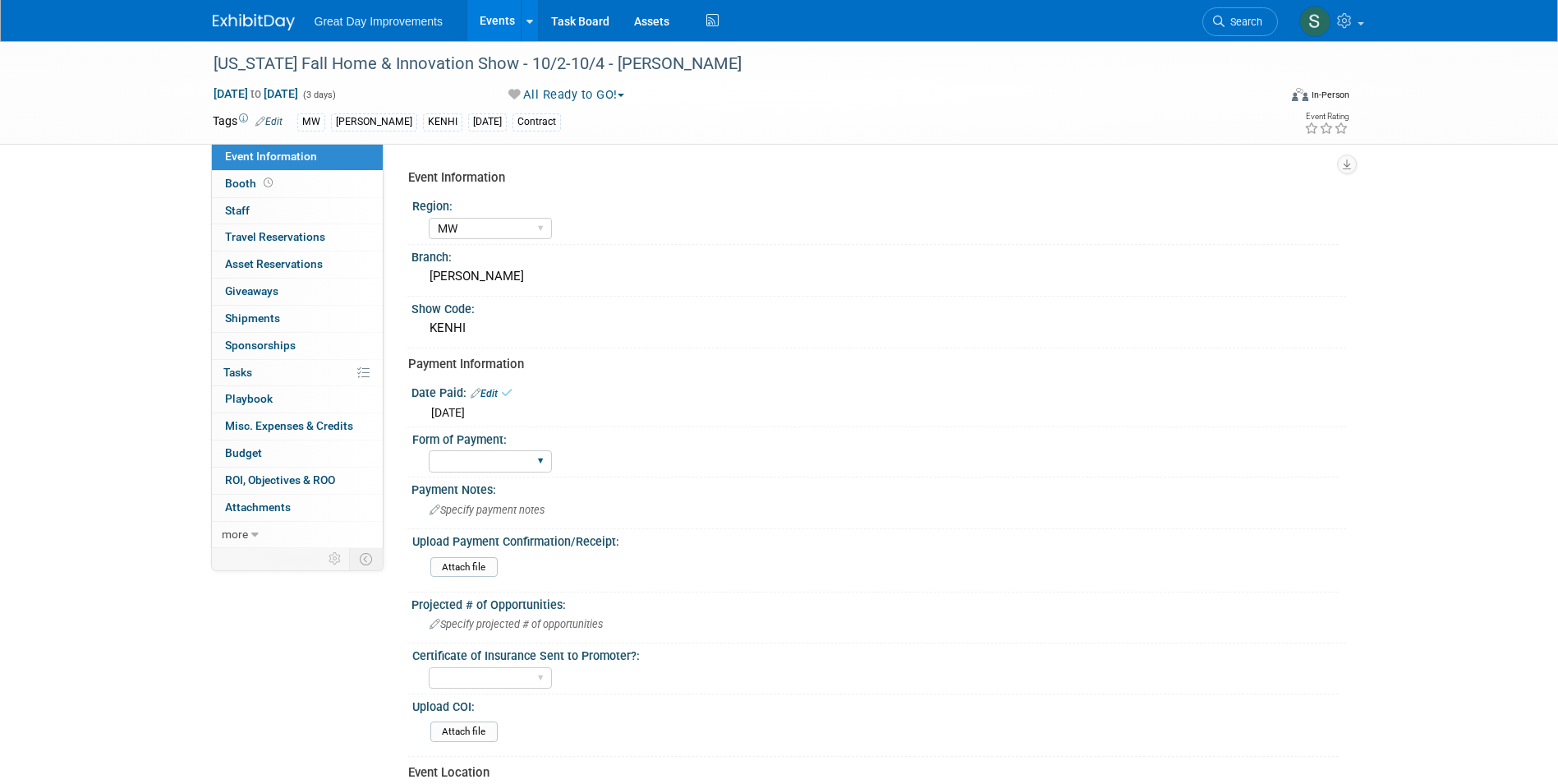
click at [491, 473] on div "Paid via CC Check Requested Pay at the Gate Other" at bounding box center [490, 460] width 123 height 30
click at [492, 466] on select "Paid via CC Check Requested Pay at the Gate Other" at bounding box center [490, 461] width 123 height 22
select select "Paid via CC"
click at [428, 450] on select "Paid via CC Check Requested Pay at the Gate Other" at bounding box center [490, 461] width 123 height 22
click at [510, 507] on span "Specify payment notes" at bounding box center [486, 509] width 115 height 12
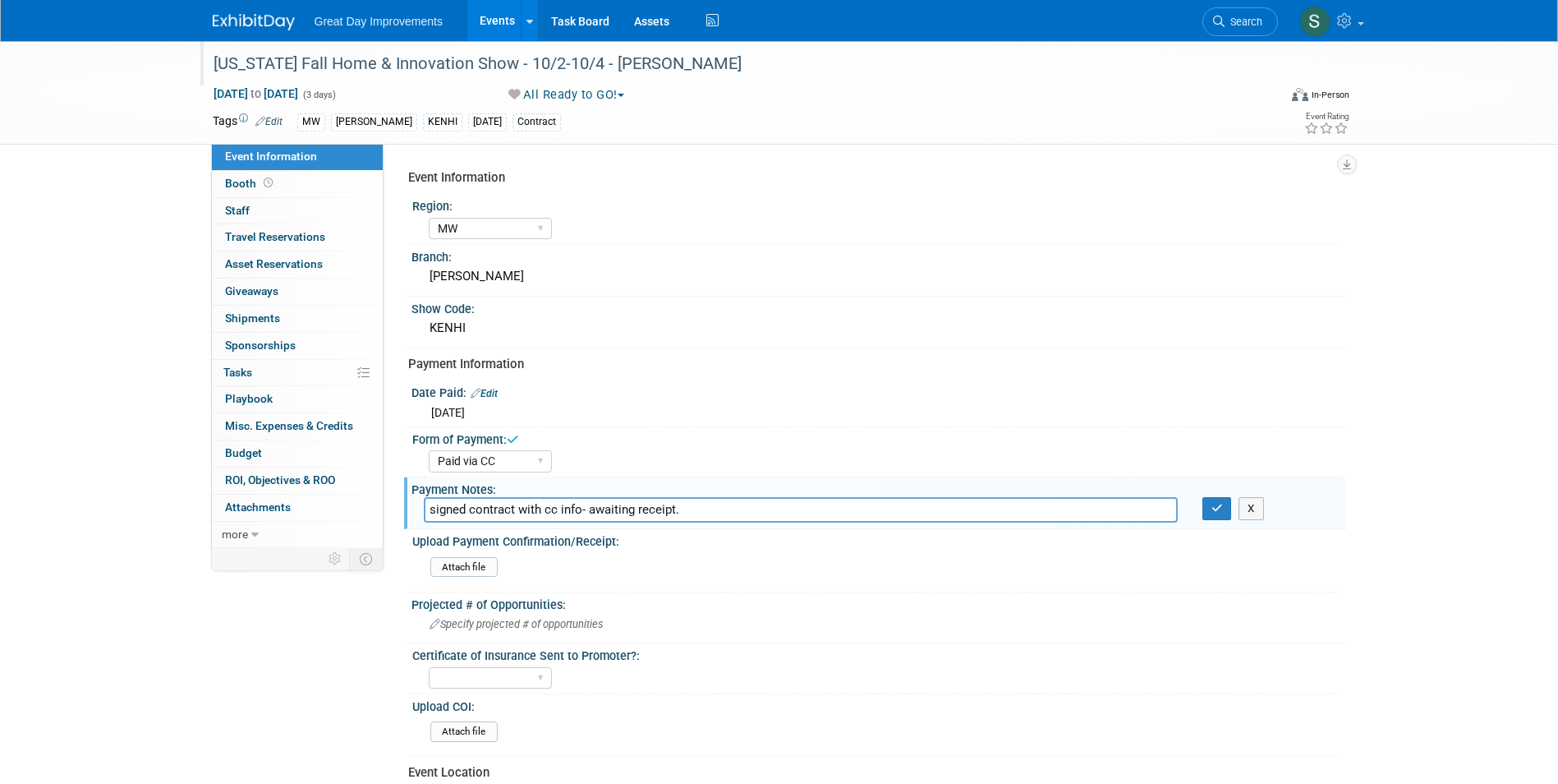
type input "signed contract with cc info- awaiting receipt."
click at [587, 57] on div "[US_STATE] Fall Home & Innovation Show - 10/2-10/4 - [PERSON_NAME]" at bounding box center [731, 64] width 1046 height 29
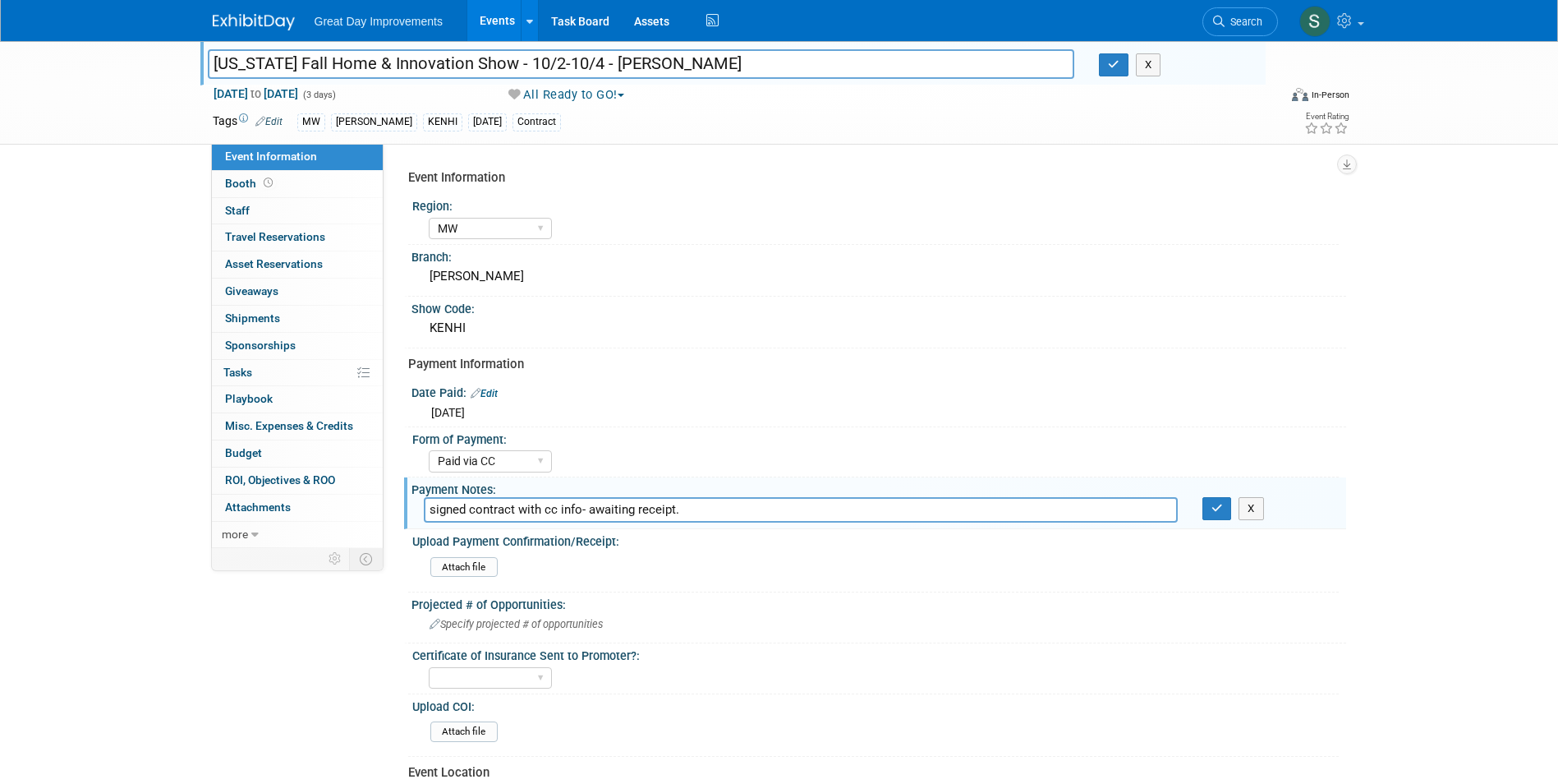
drag, startPoint x: 659, startPoint y: 62, endPoint x: 629, endPoint y: 62, distance: 30.0
click at [601, 69] on input "[US_STATE] Fall Home & Innovation Show - 10/2-10/4 - [PERSON_NAME]" at bounding box center [642, 63] width 868 height 28
click at [1107, 60] on button "button" at bounding box center [1114, 64] width 29 height 23
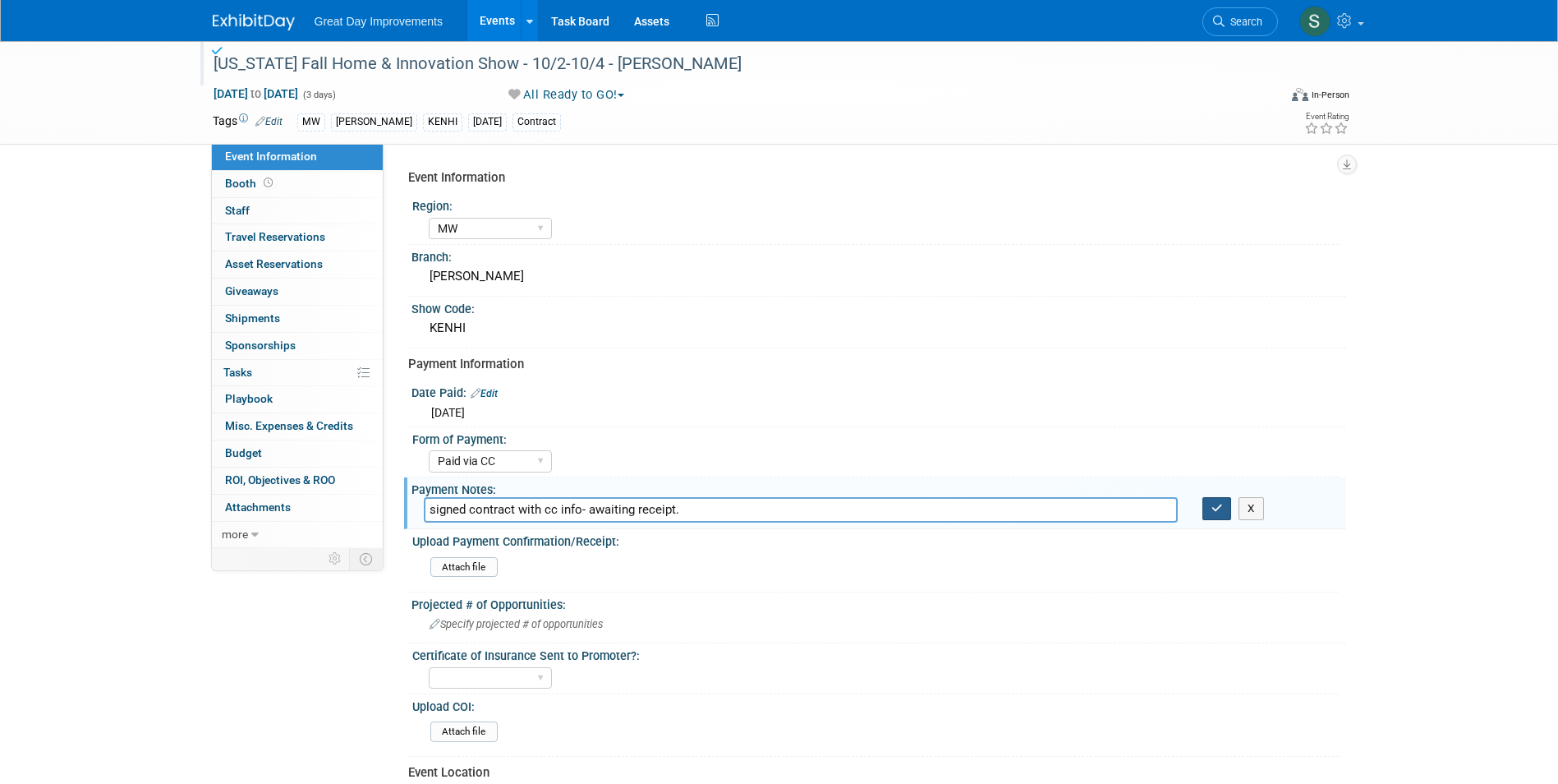
click at [1218, 507] on icon "button" at bounding box center [1217, 508] width 12 height 11
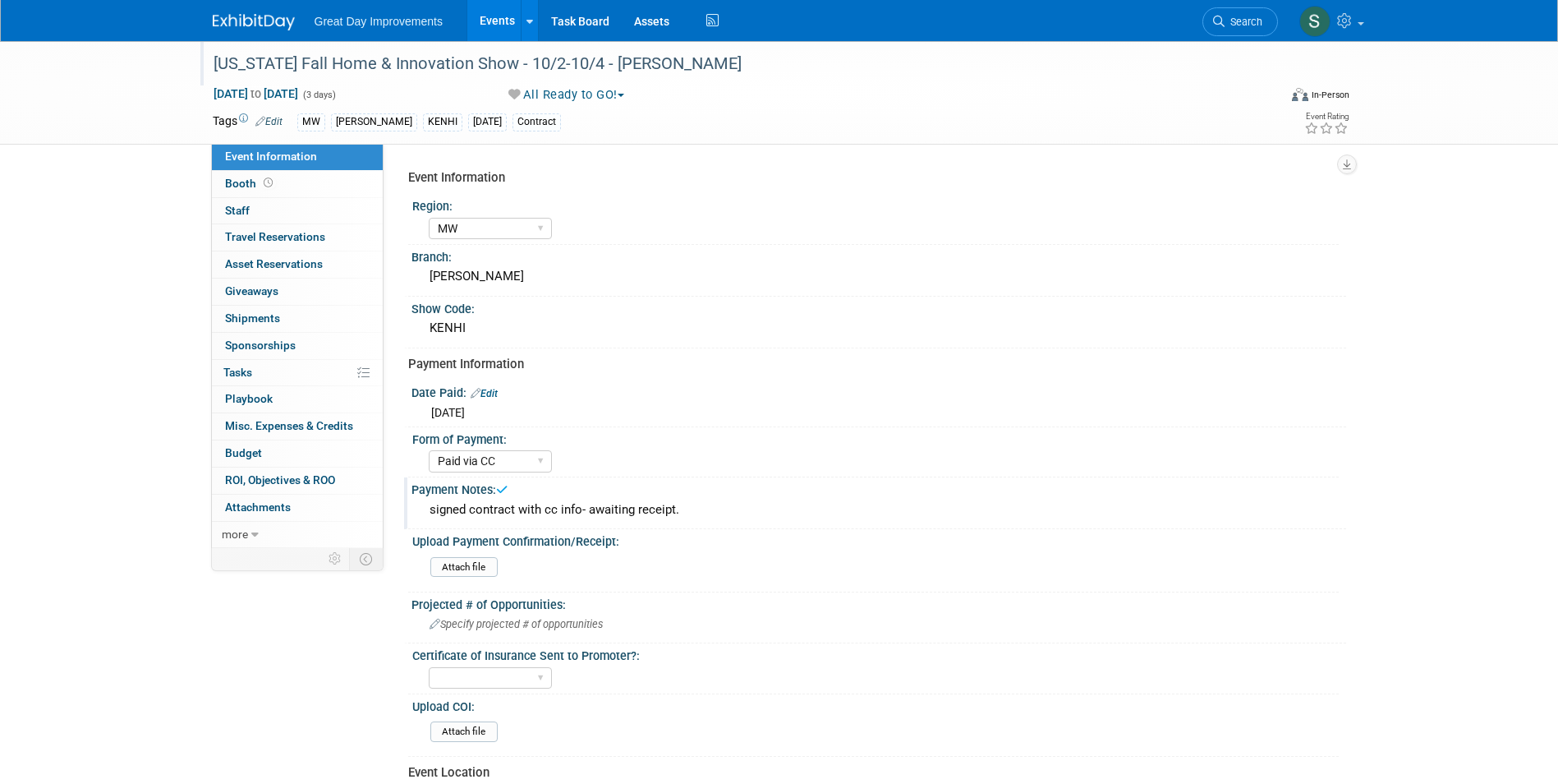
click at [255, 13] on link at bounding box center [263, 14] width 102 height 13
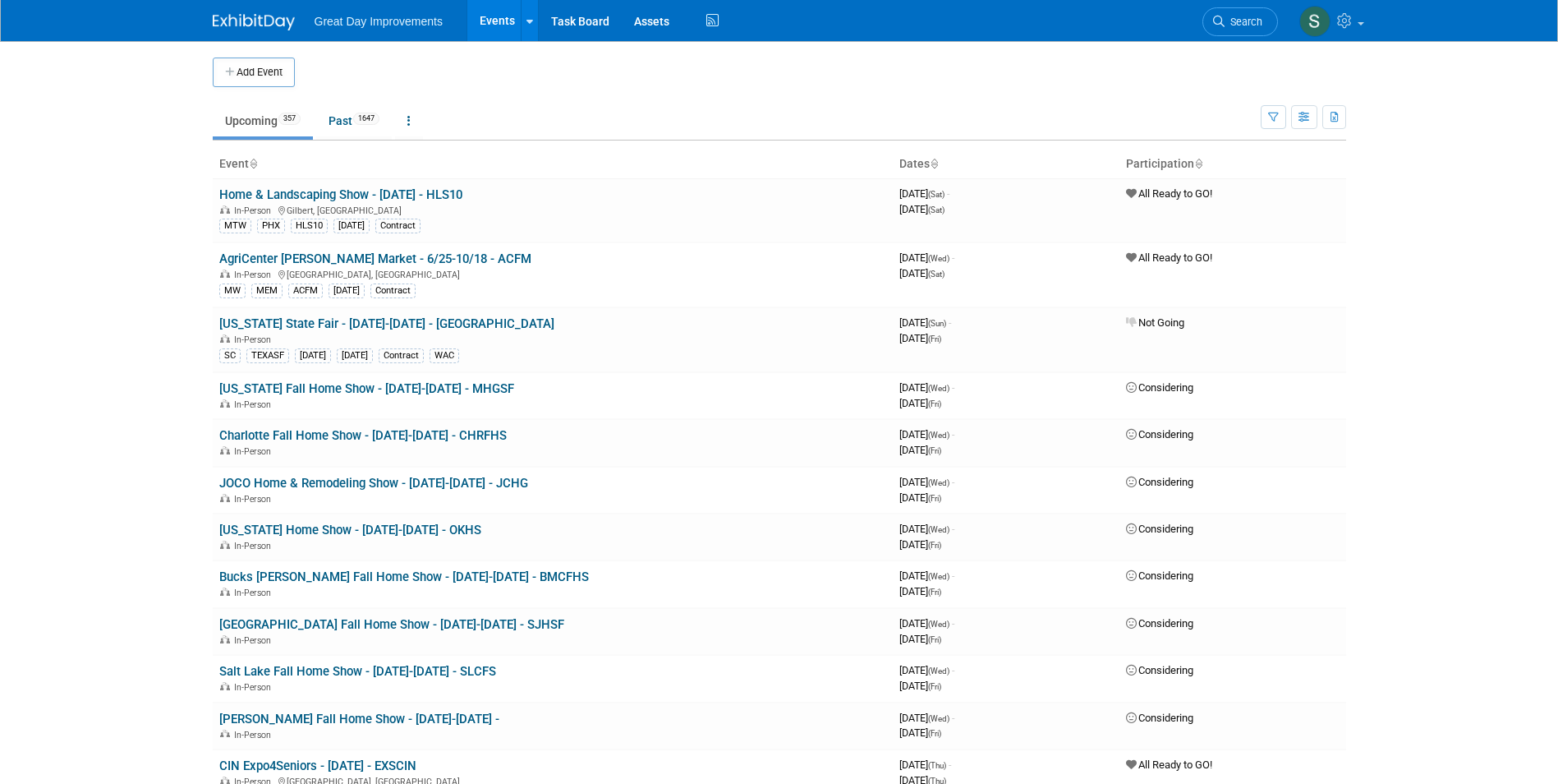
drag, startPoint x: 1246, startPoint y: 18, endPoint x: 1047, endPoint y: 38, distance: 200.0
click at [1246, 19] on span "Search" at bounding box center [1243, 21] width 38 height 12
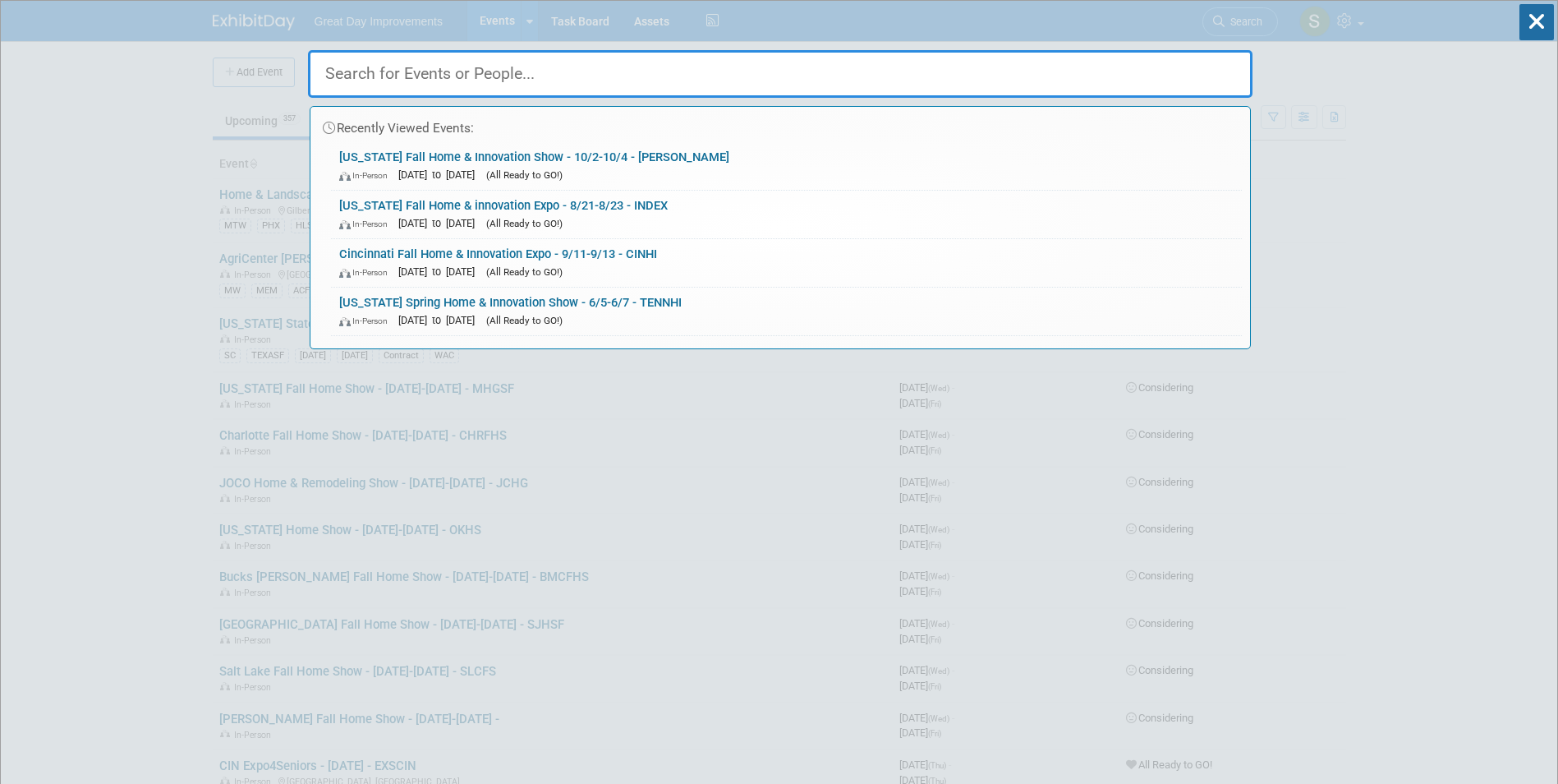
paste input "ISHIE"
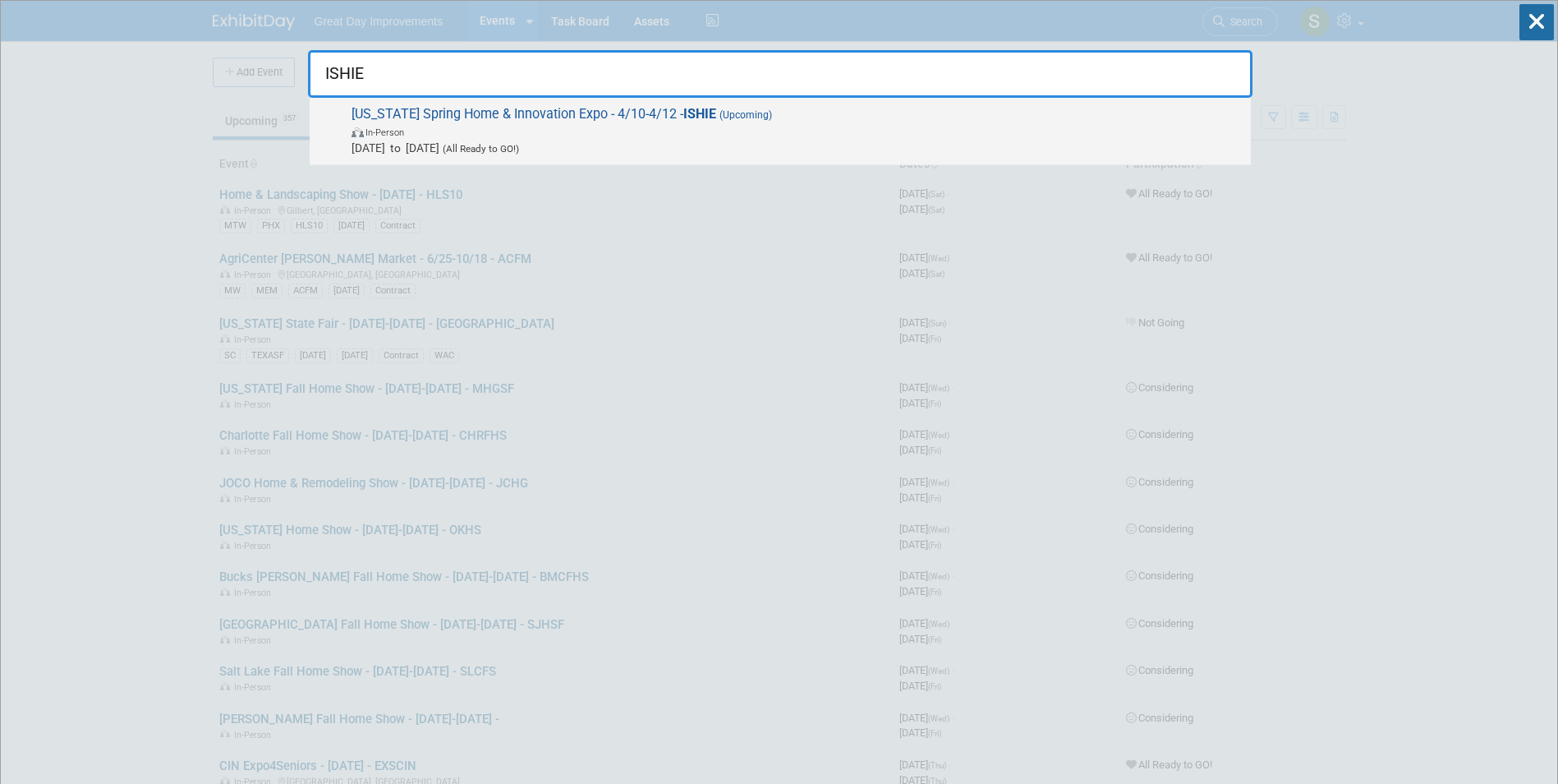
type input "ISHIE"
click at [699, 123] on span "In-Person" at bounding box center [797, 131] width 892 height 17
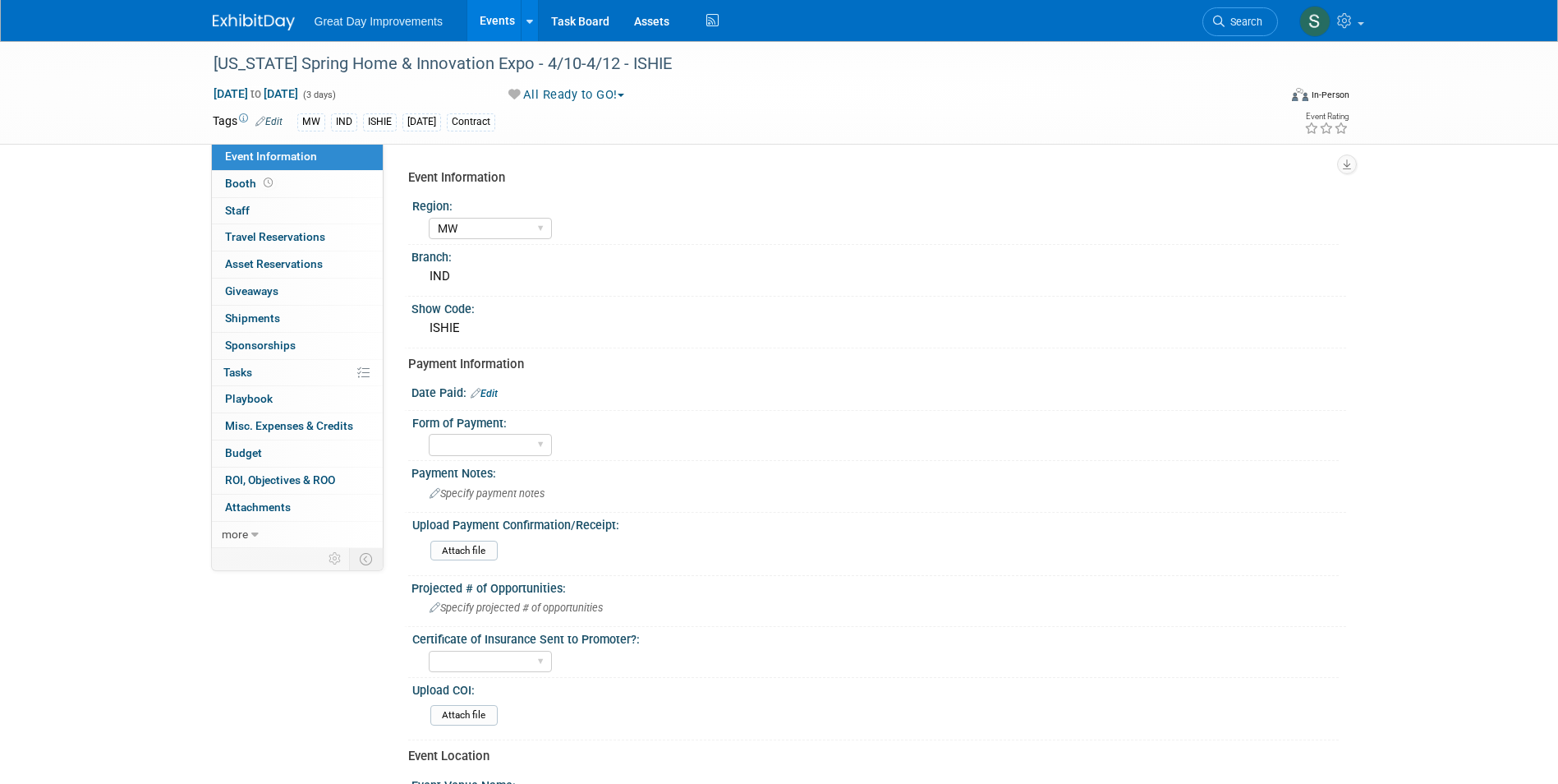
select select "MW"
click at [1234, 12] on link "Search" at bounding box center [1240, 21] width 75 height 28
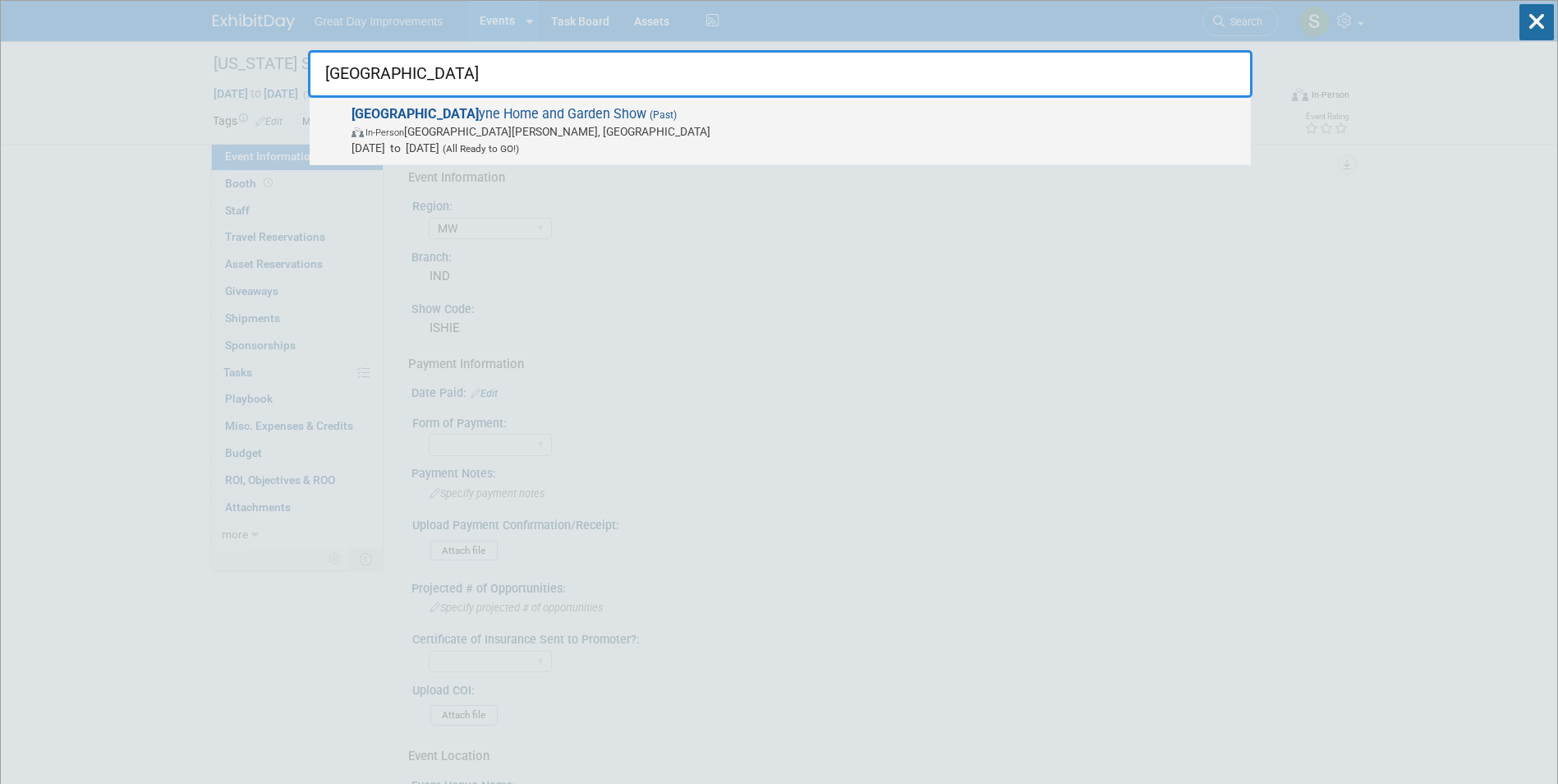
type input "[GEOGRAPHIC_DATA]"
click at [519, 144] on span "(All Ready to GO!)" at bounding box center [479, 148] width 80 height 12
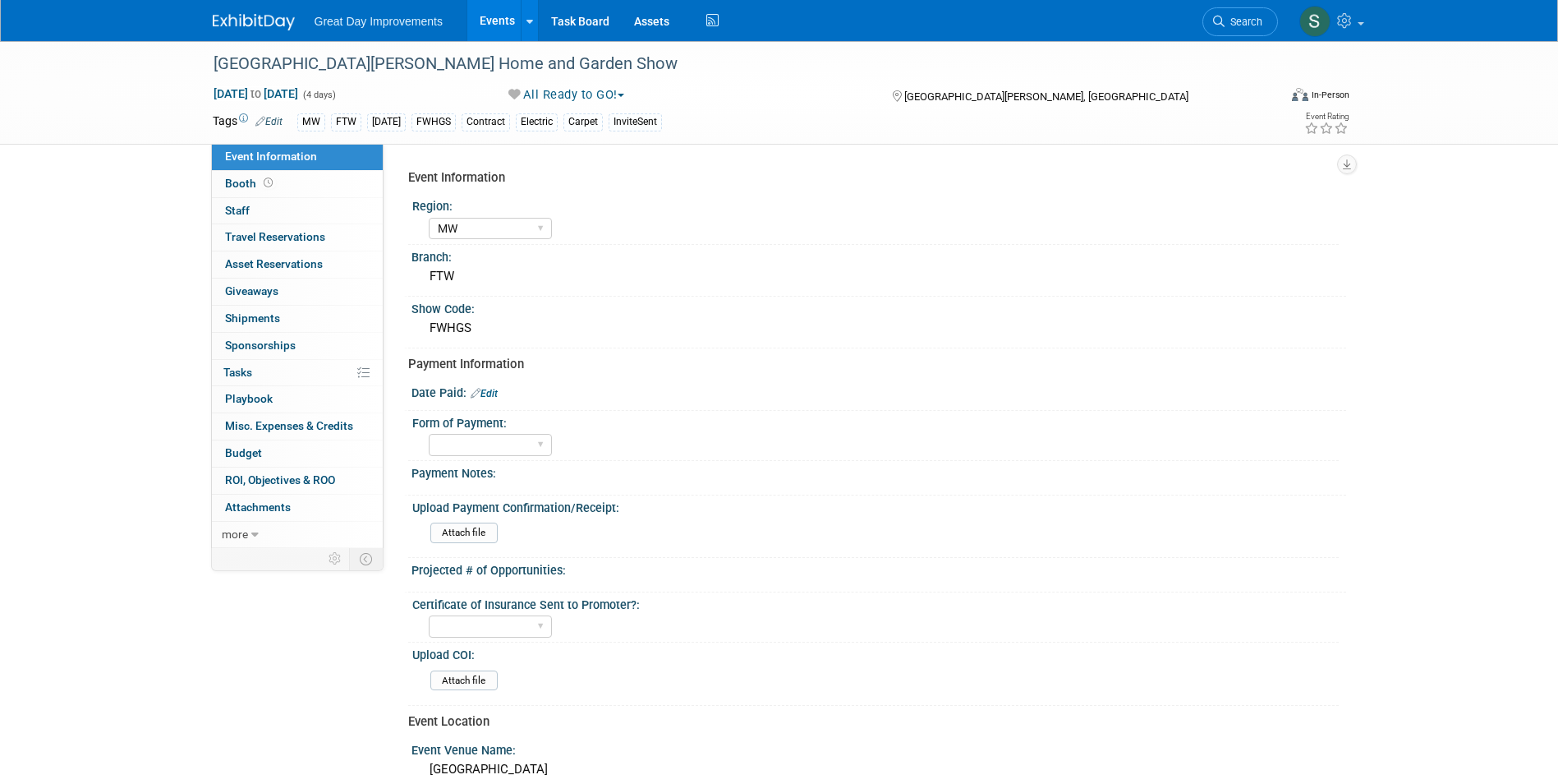
select select "MW"
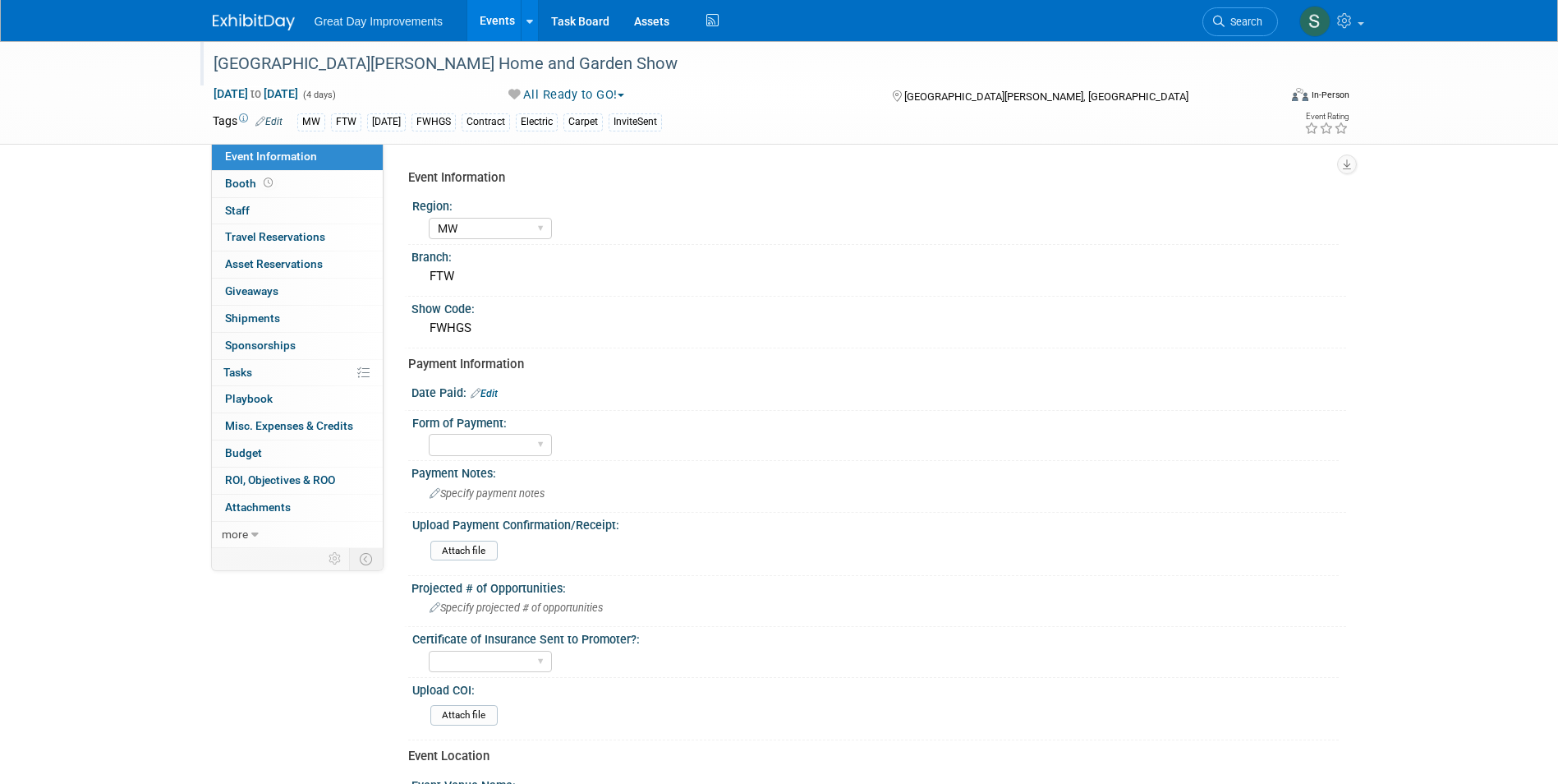
drag, startPoint x: 1173, startPoint y: 51, endPoint x: 1165, endPoint y: 44, distance: 10.6
click at [1166, 44] on div "[GEOGRAPHIC_DATA][PERSON_NAME] Home and Garden Show" at bounding box center [733, 63] width 1065 height 44
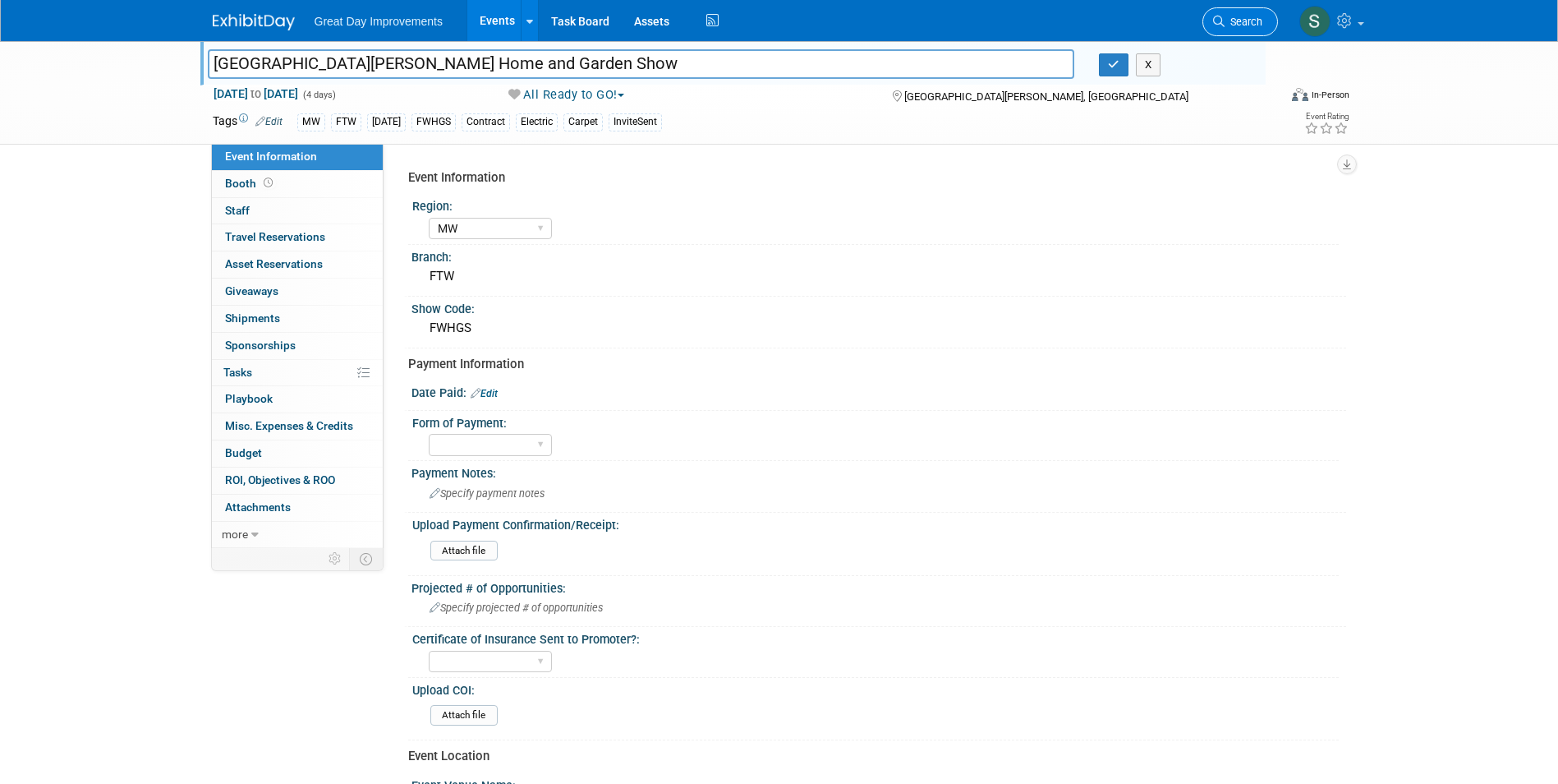
click at [1237, 20] on span "Search" at bounding box center [1243, 21] width 38 height 12
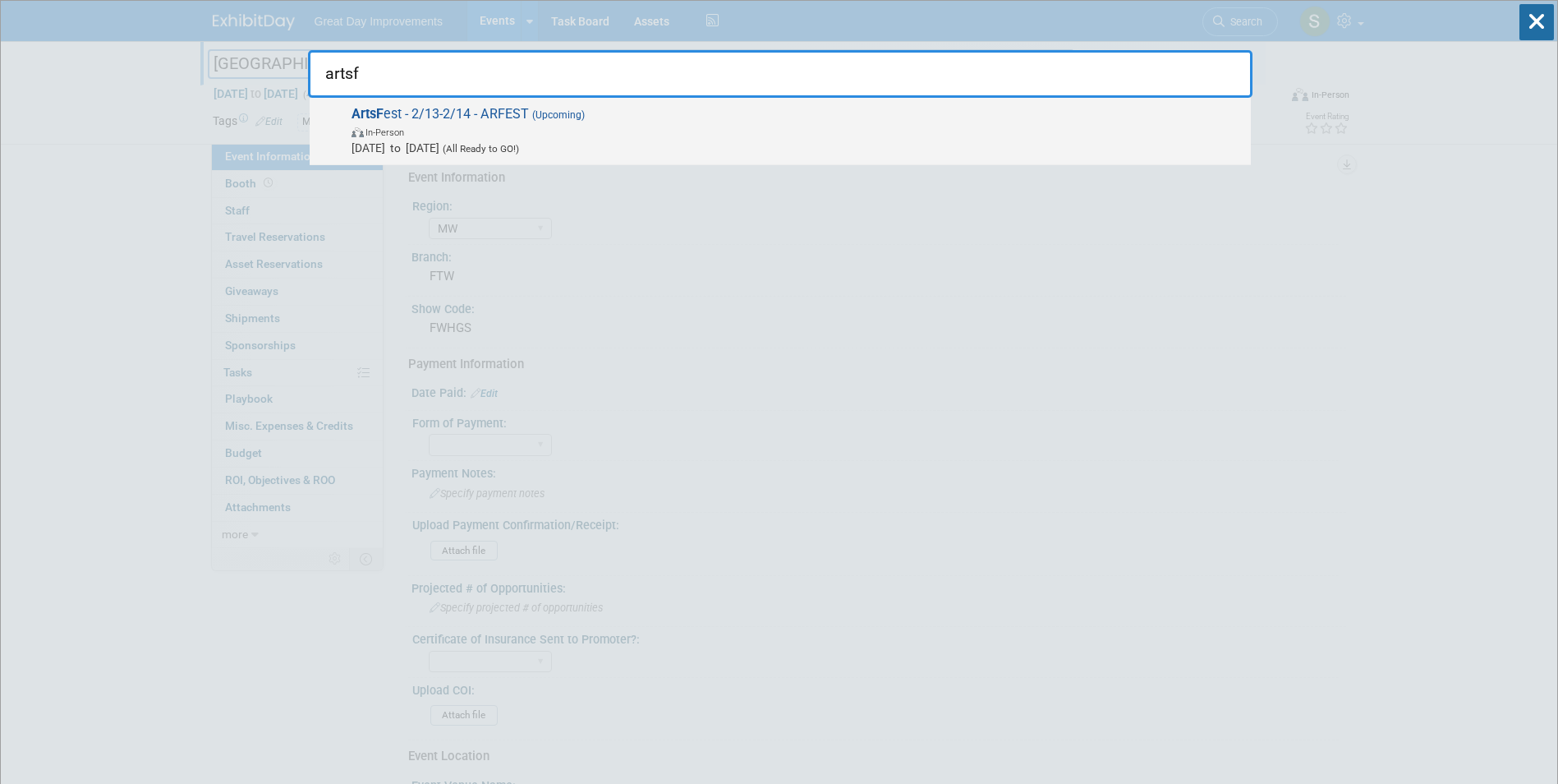
type input "artsf"
click at [418, 122] on span "ArtsF est - 2/13-2/14 - ARFEST (Upcoming) In-Person Feb 13, 2026 to Feb 14, 202…" at bounding box center [794, 131] width 896 height 51
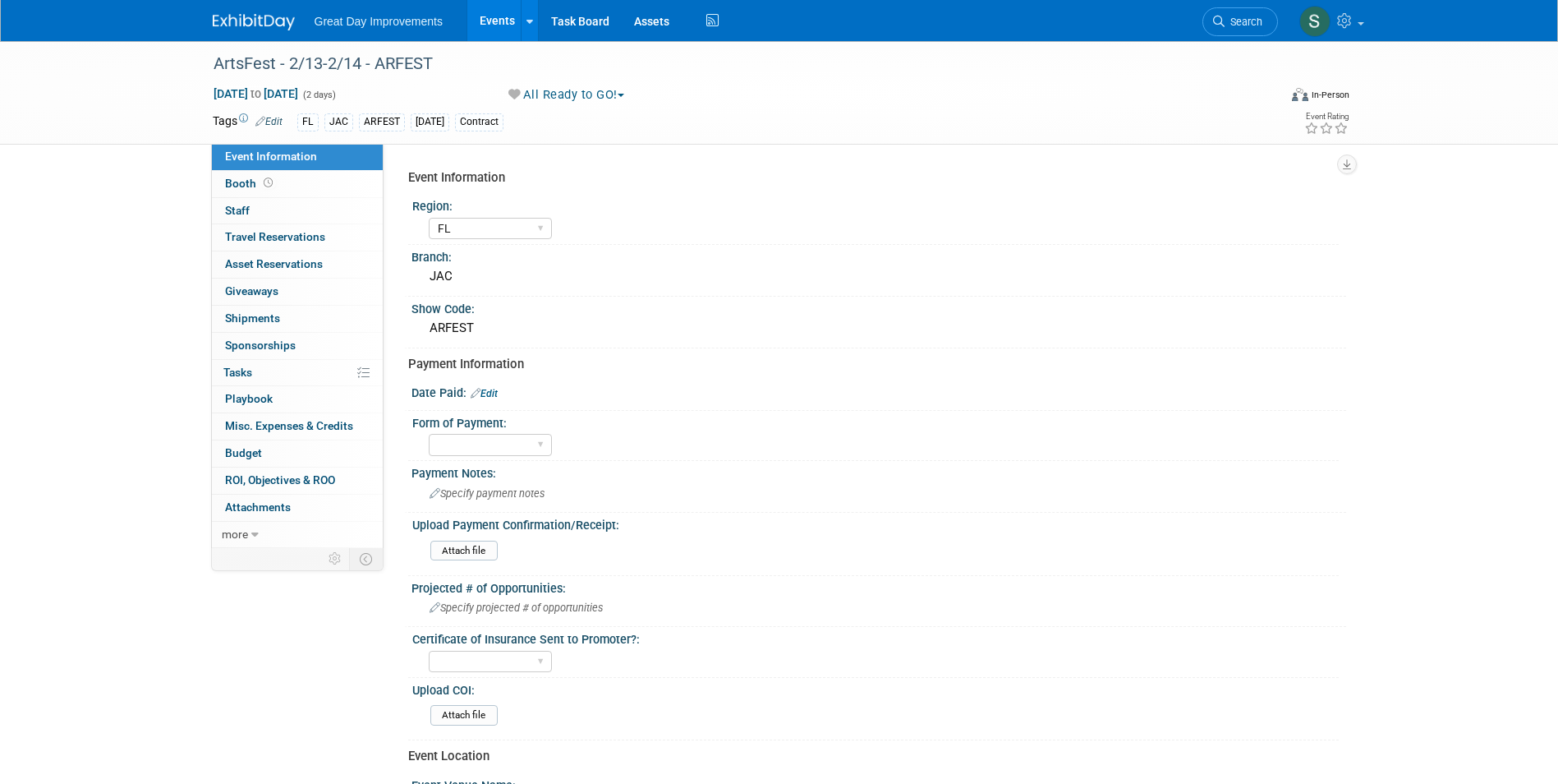
select select "FL"
click at [487, 390] on link "Edit" at bounding box center [483, 393] width 27 height 12
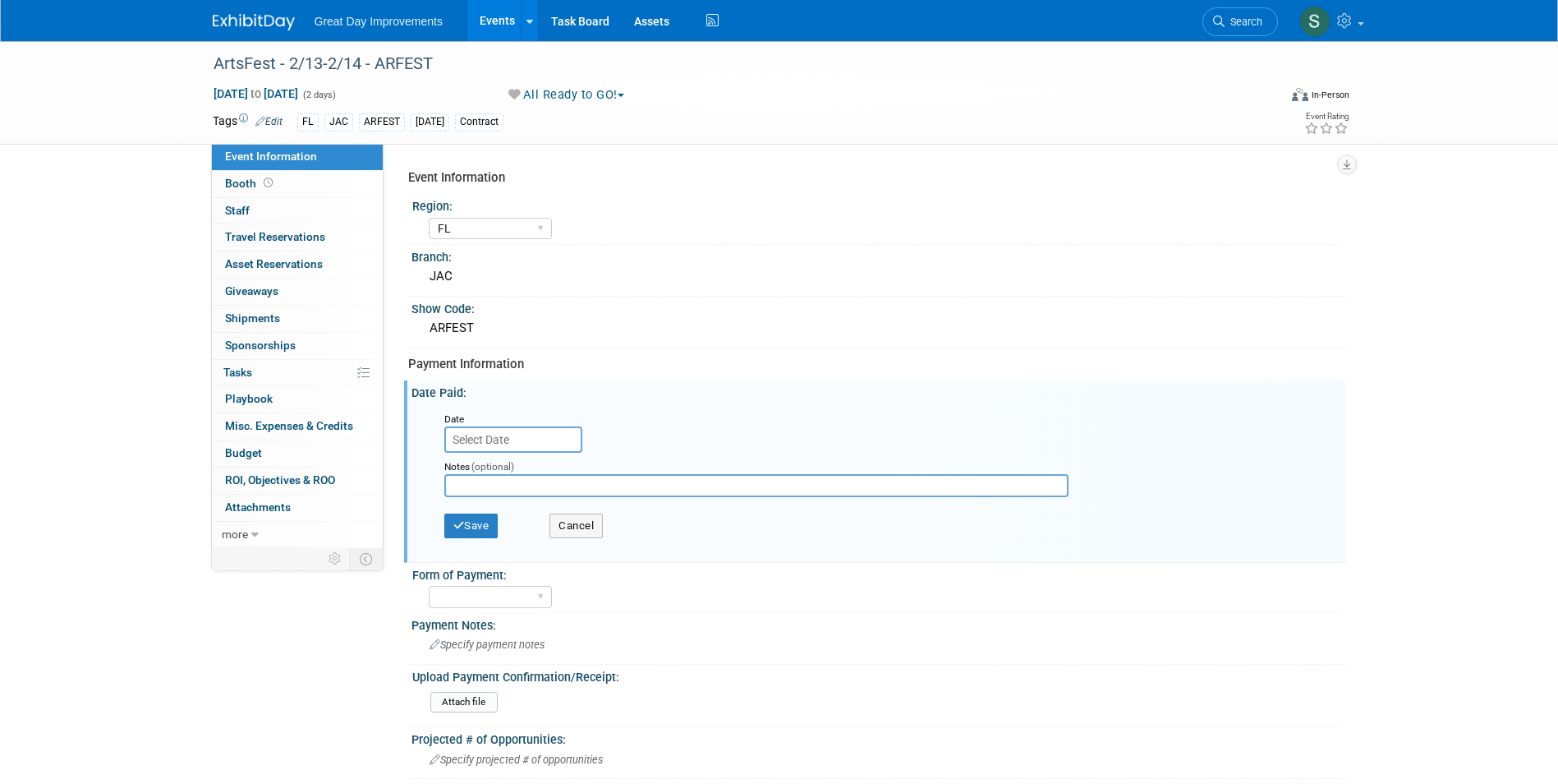
click at [502, 439] on input "text" at bounding box center [513, 439] width 138 height 27
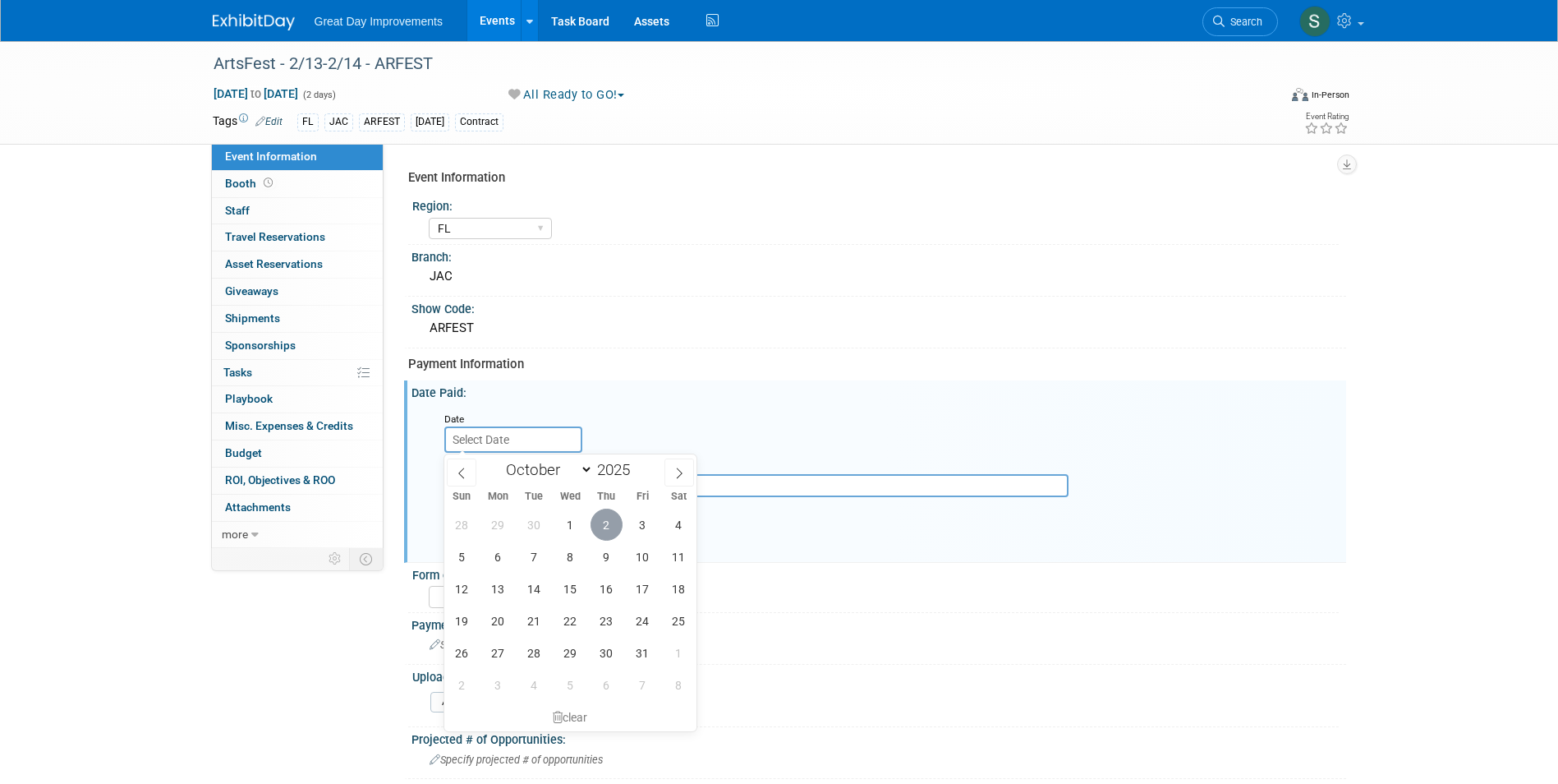
click at [617, 525] on span "2" at bounding box center [607, 524] width 32 height 32
type input "[DATE]"
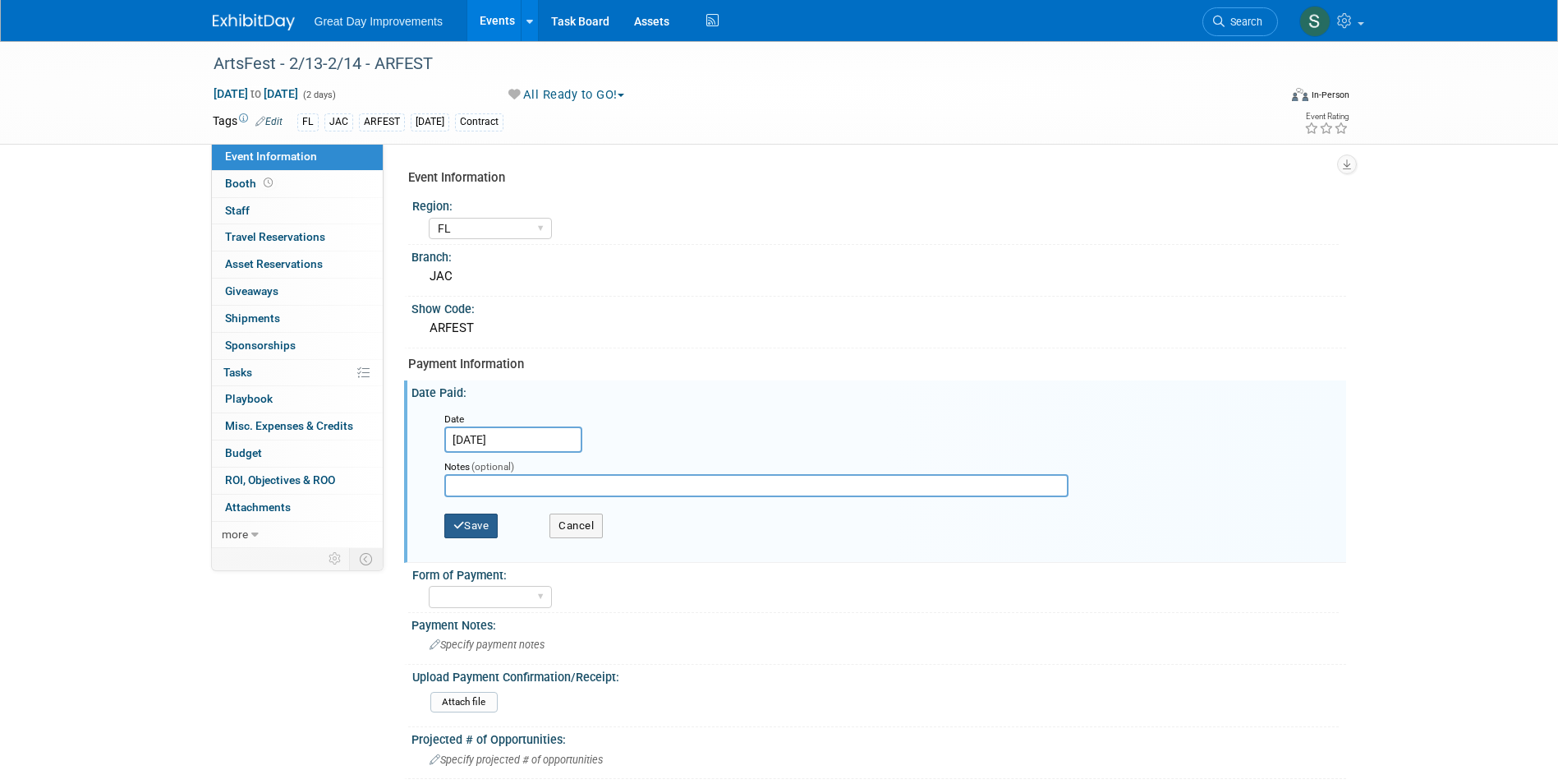
click at [456, 524] on icon "button" at bounding box center [459, 526] width 12 height 11
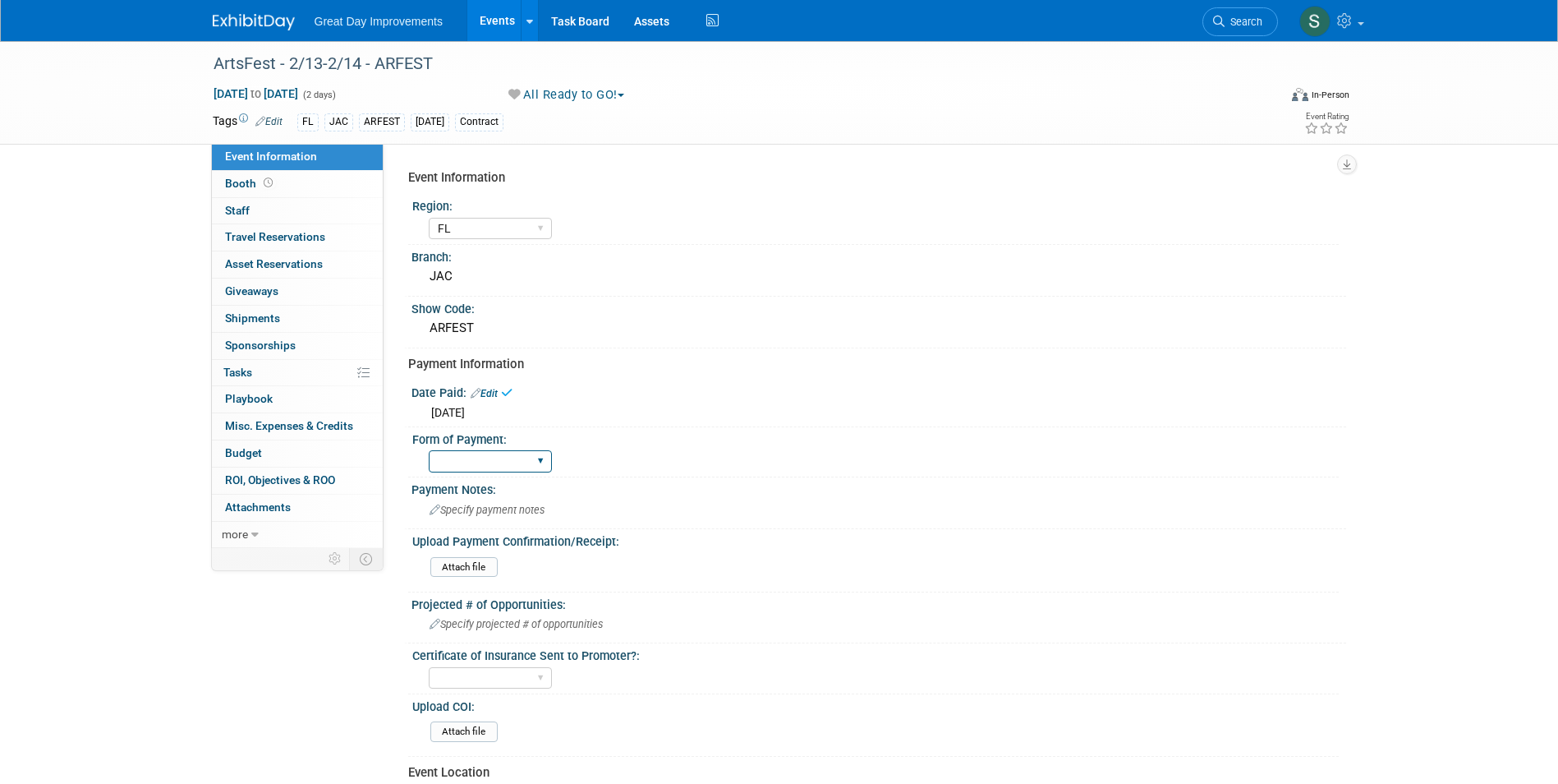
click at [495, 466] on select "Paid via CC Check Requested Pay at the Gate Other" at bounding box center [490, 461] width 123 height 22
select select "Paid via CC"
click at [428, 450] on select "Paid via CC Check Requested Pay at the Gate Other" at bounding box center [490, 461] width 123 height 22
click at [487, 507] on span "Specify payment notes" at bounding box center [486, 509] width 115 height 12
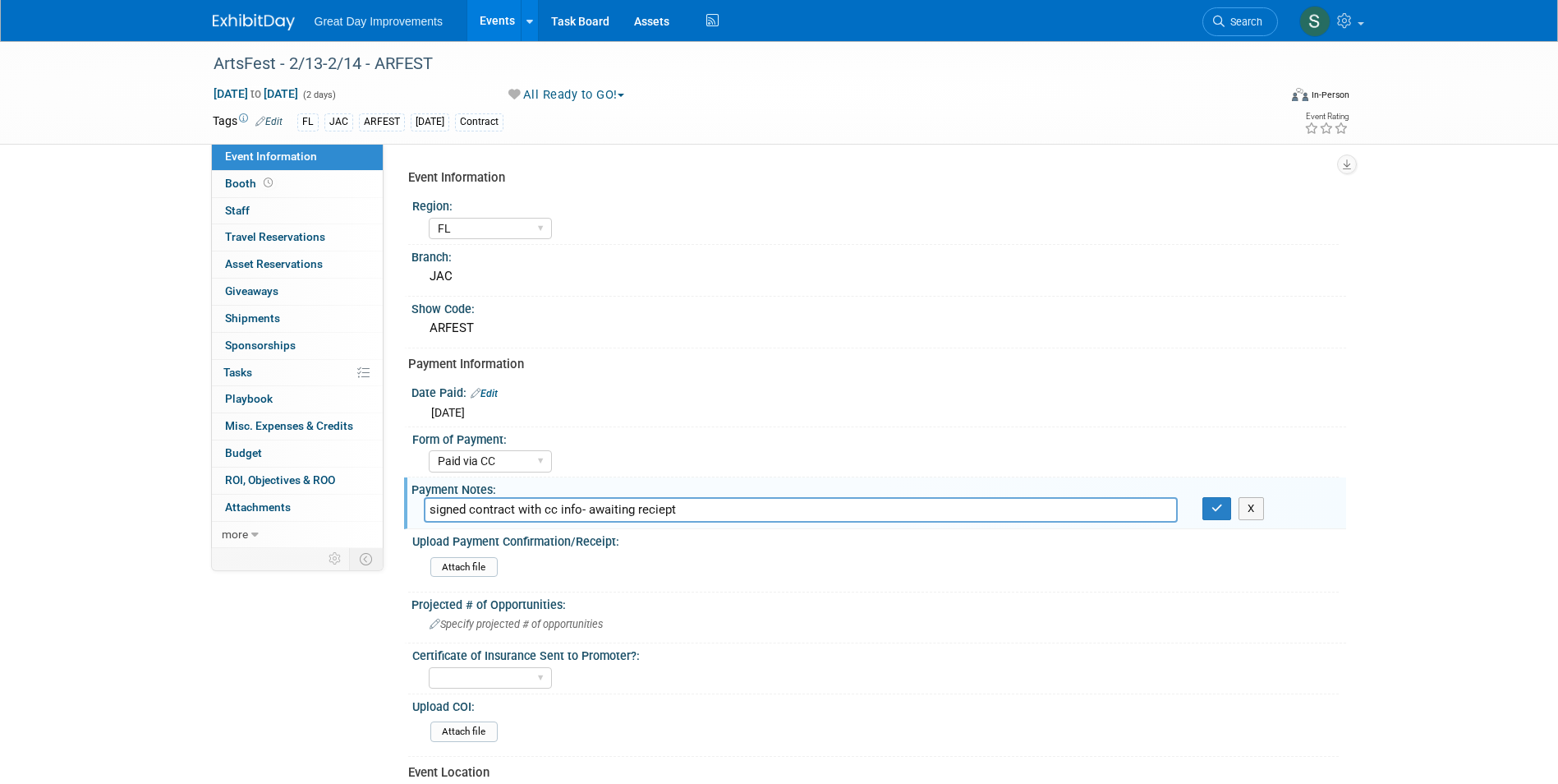
type input "signed contract with cc info- awaiting reciept"
click at [663, 508] on input "signed contract with cc info- awaiting reciept" at bounding box center [801, 510] width 754 height 26
type input "signed contract with cc info- awaiting receipt"
click at [1217, 510] on icon "button" at bounding box center [1217, 508] width 12 height 11
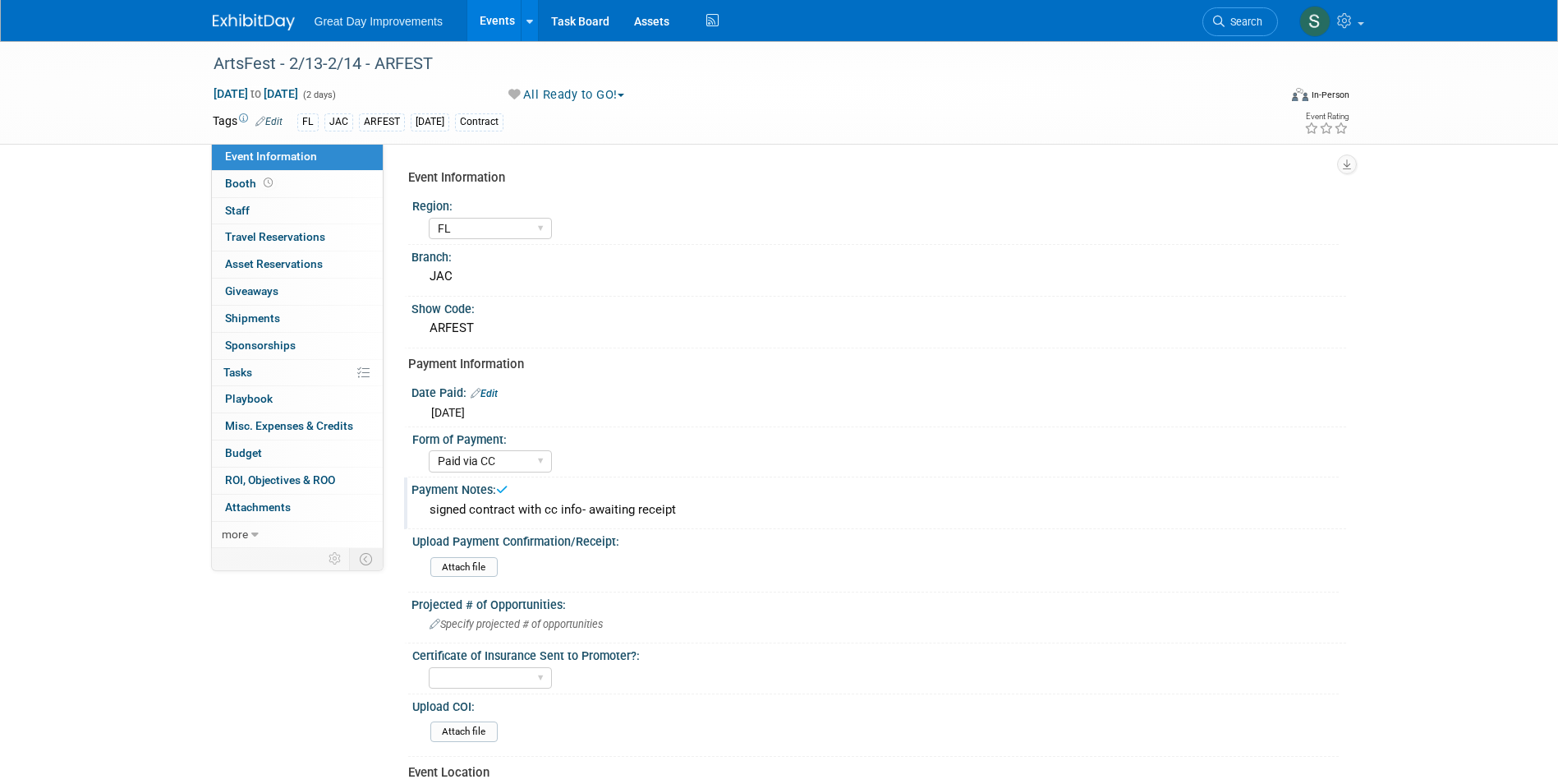
click at [230, 12] on link at bounding box center [263, 14] width 102 height 13
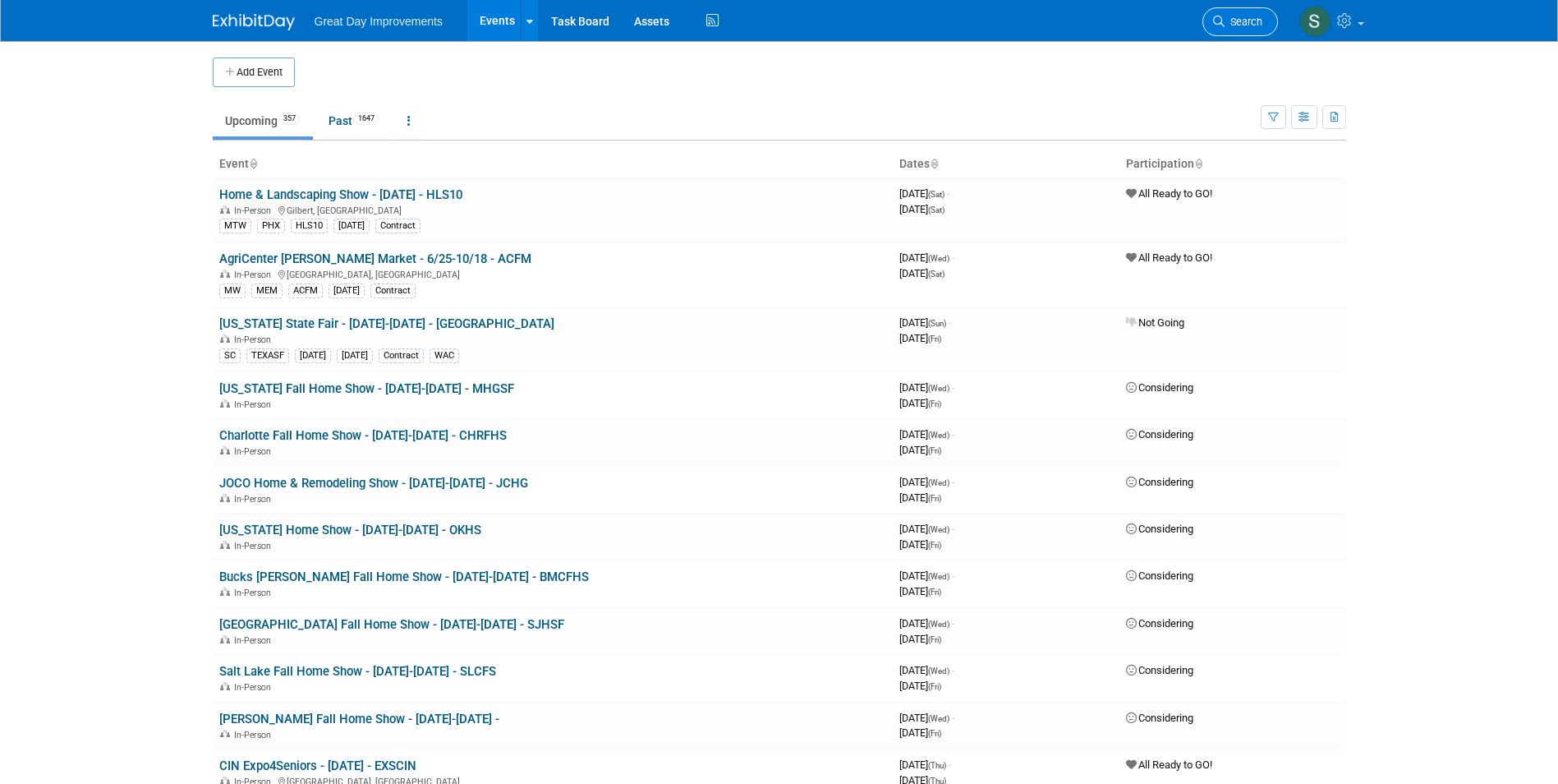
click at [1211, 26] on link "Search" at bounding box center [1240, 21] width 75 height 28
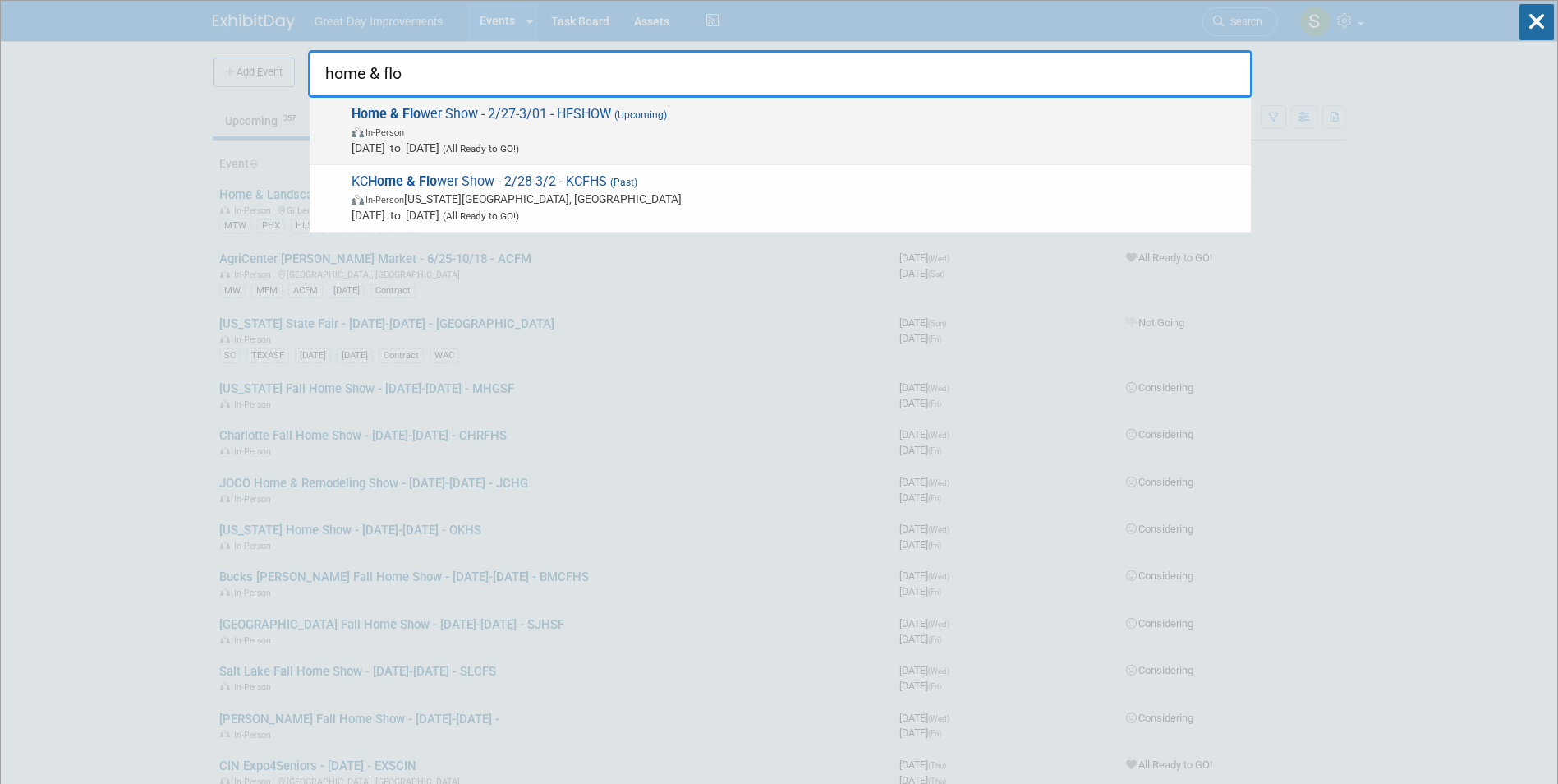
type input "home & flo"
click at [777, 118] on span "Home & Flo wer Show - 2/27-3/01 - HFSHOW (Upcoming) In-Person Feb 27, 2026 to M…" at bounding box center [794, 131] width 896 height 51
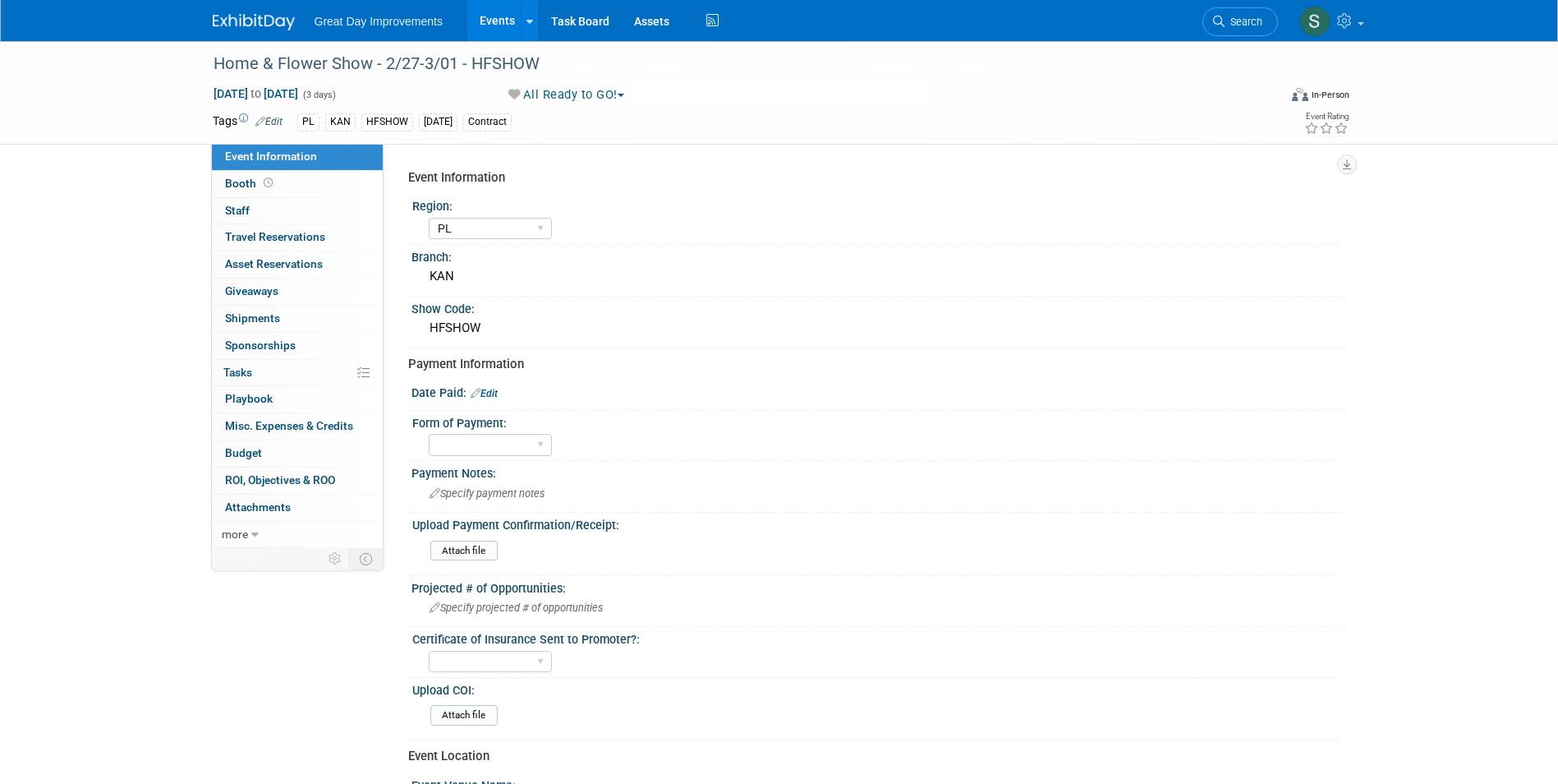
select select "PL"
click at [496, 392] on link "Edit" at bounding box center [483, 393] width 27 height 12
select select "9"
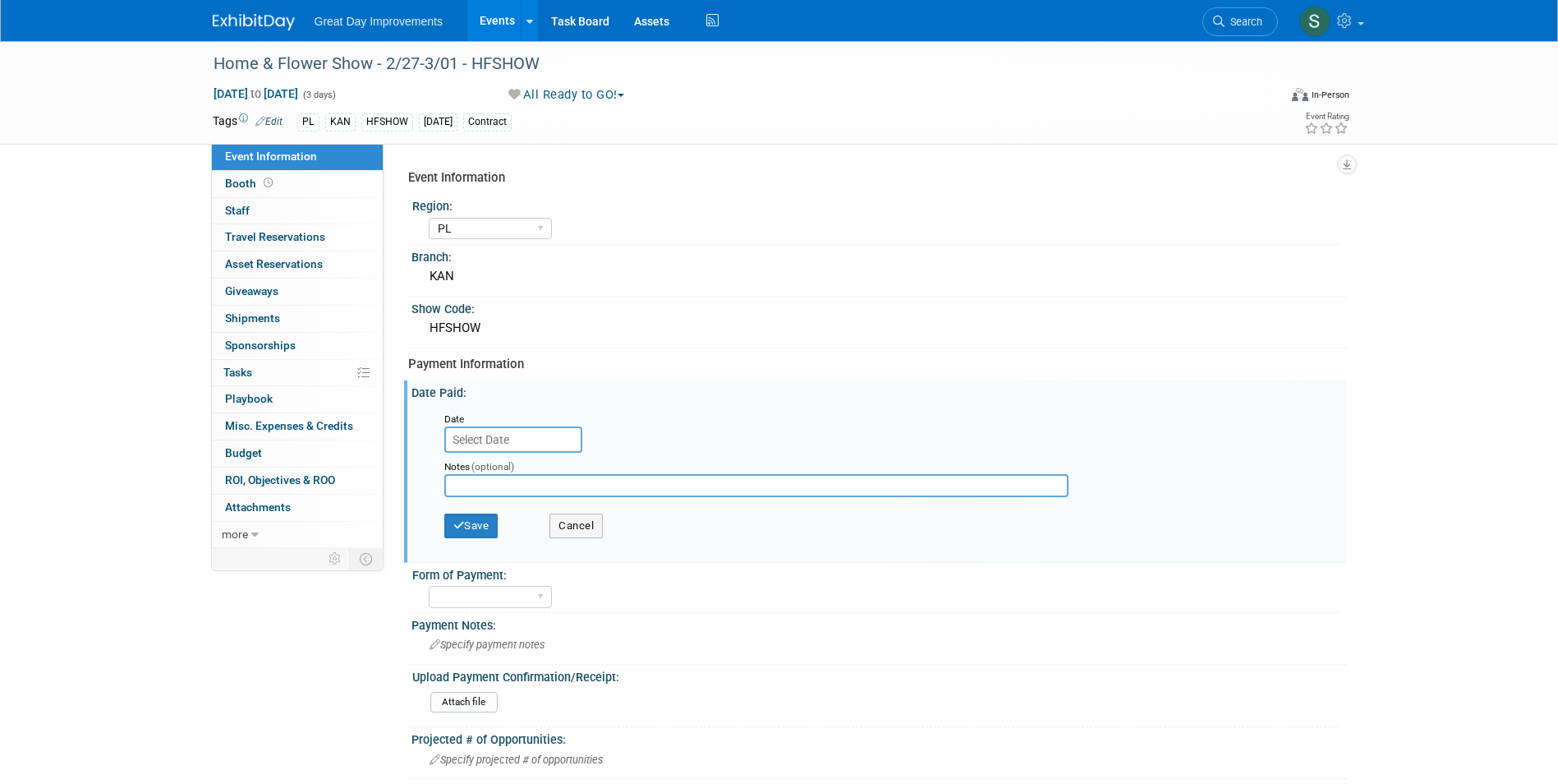
click at [533, 437] on input "text" at bounding box center [513, 439] width 138 height 27
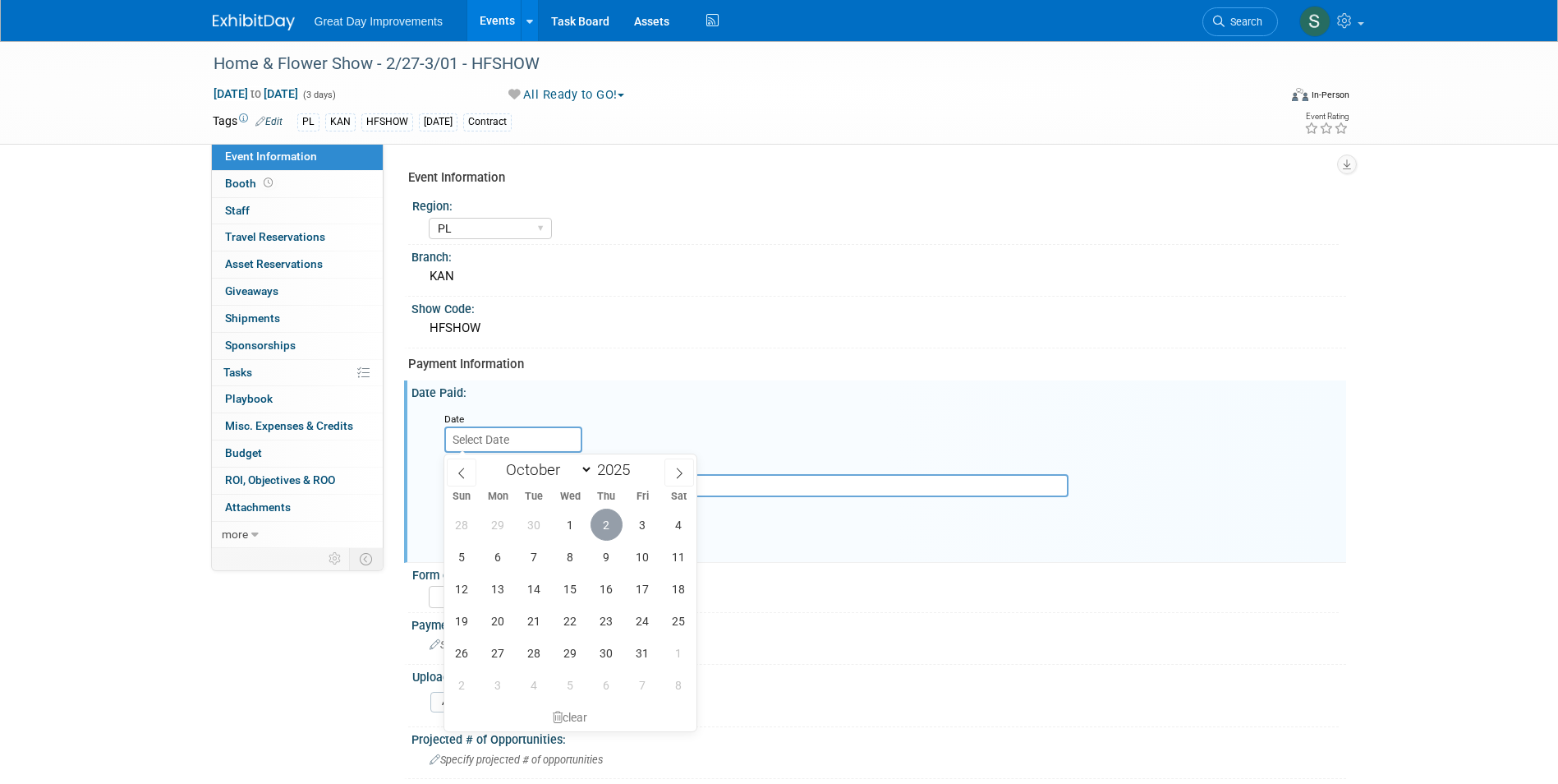
click at [610, 521] on span "2" at bounding box center [607, 524] width 32 height 32
type input "Oct 2, 2025"
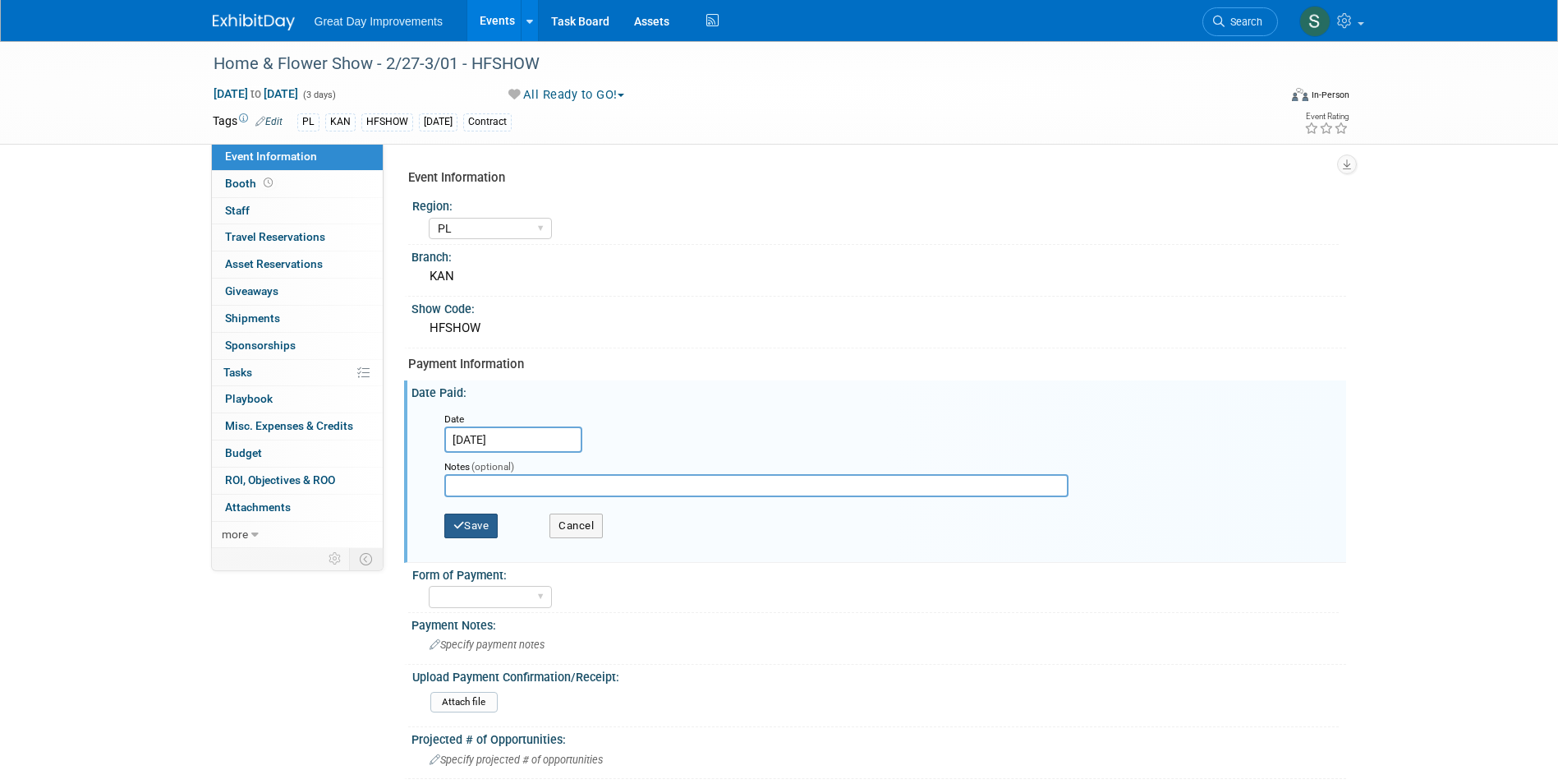
click at [491, 520] on button "Save" at bounding box center [471, 526] width 54 height 25
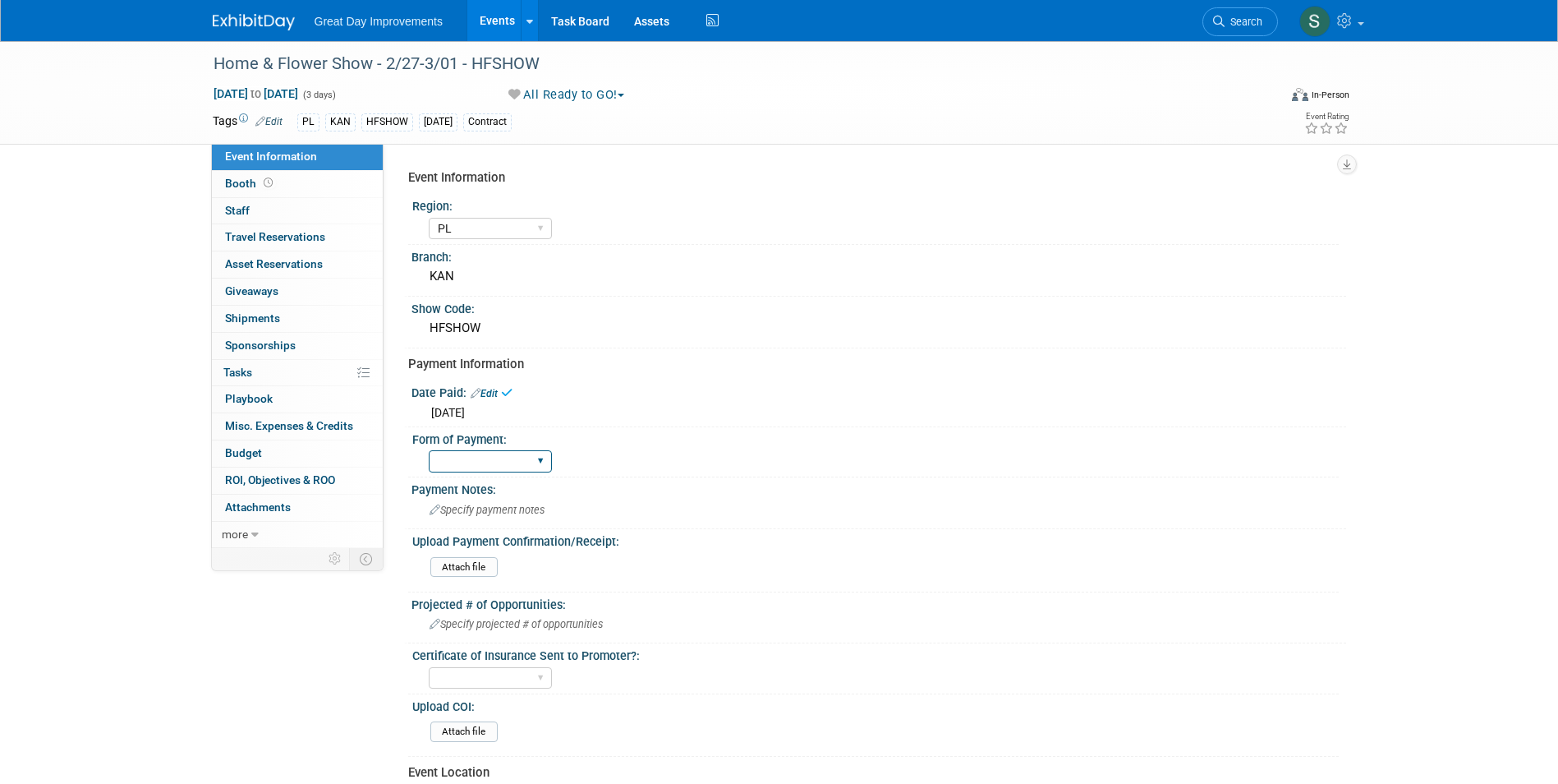
click at [472, 469] on select "Paid via CC Check Requested Pay at the Gate Other" at bounding box center [490, 461] width 123 height 22
select select "Paid via CC"
click at [428, 450] on select "Paid via CC Check Requested Pay at the Gate Other" at bounding box center [490, 461] width 123 height 22
click at [498, 508] on span "Specify payment notes" at bounding box center [486, 509] width 115 height 12
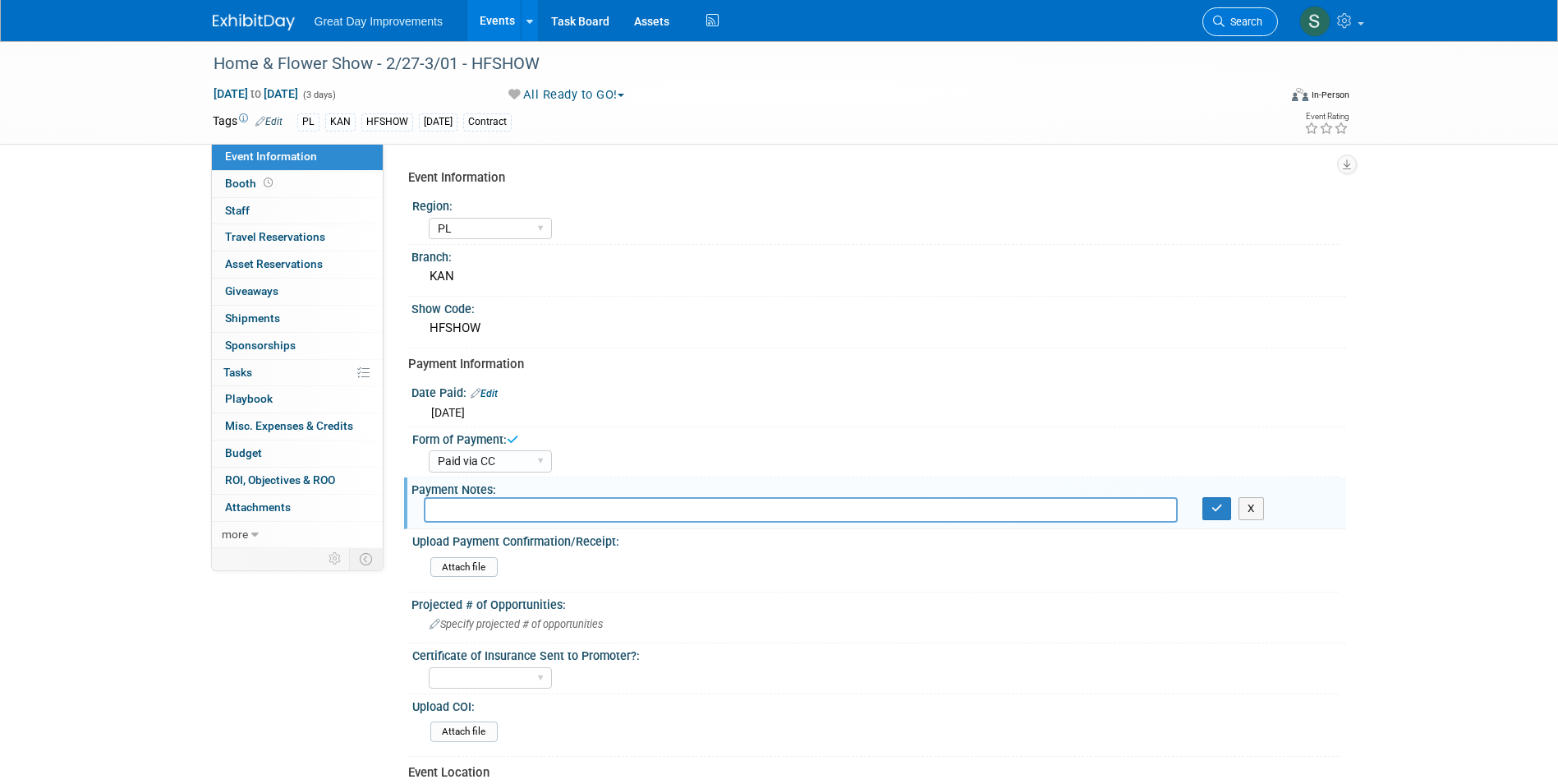
click at [1250, 15] on li "Search" at bounding box center [1240, 20] width 75 height 40
click at [1245, 18] on span "Search" at bounding box center [1243, 21] width 38 height 12
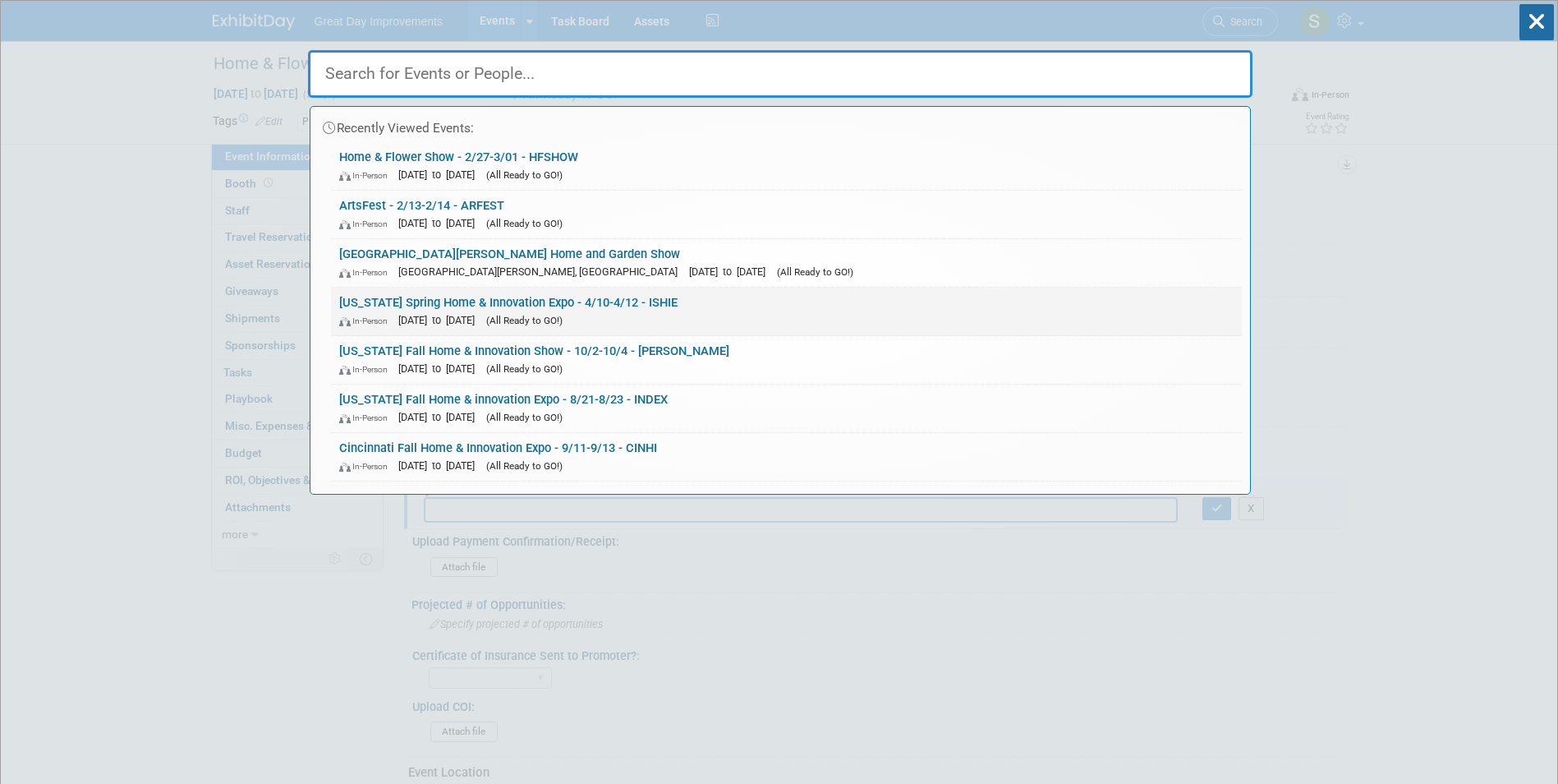
click at [722, 328] on div "In-Person Apr 10, 2026 to Apr 12, 2026 (All Ready to GO!)" at bounding box center [786, 320] width 894 height 17
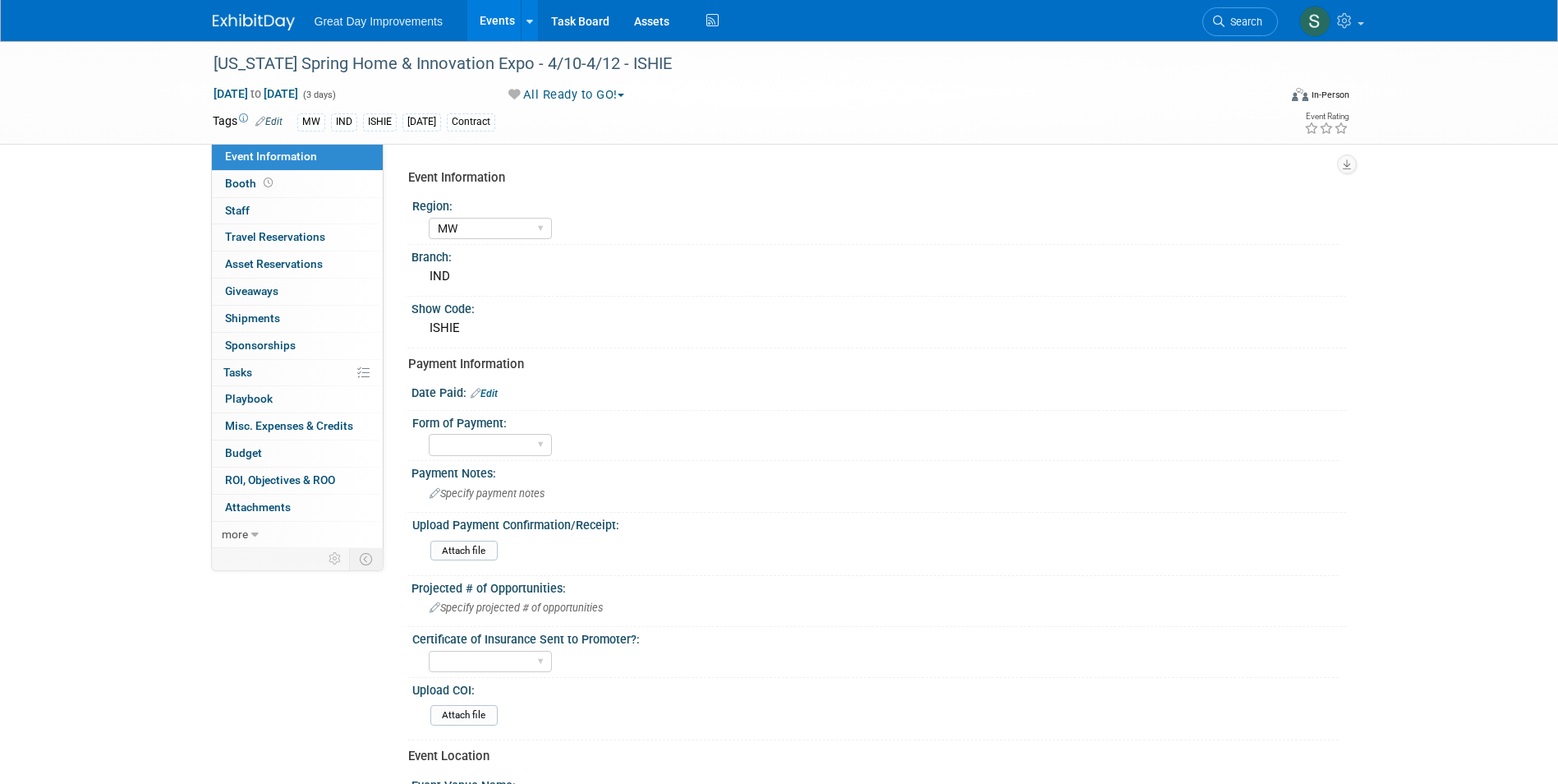
select select "MW"
click at [1242, 20] on span "Search" at bounding box center [1243, 21] width 38 height 12
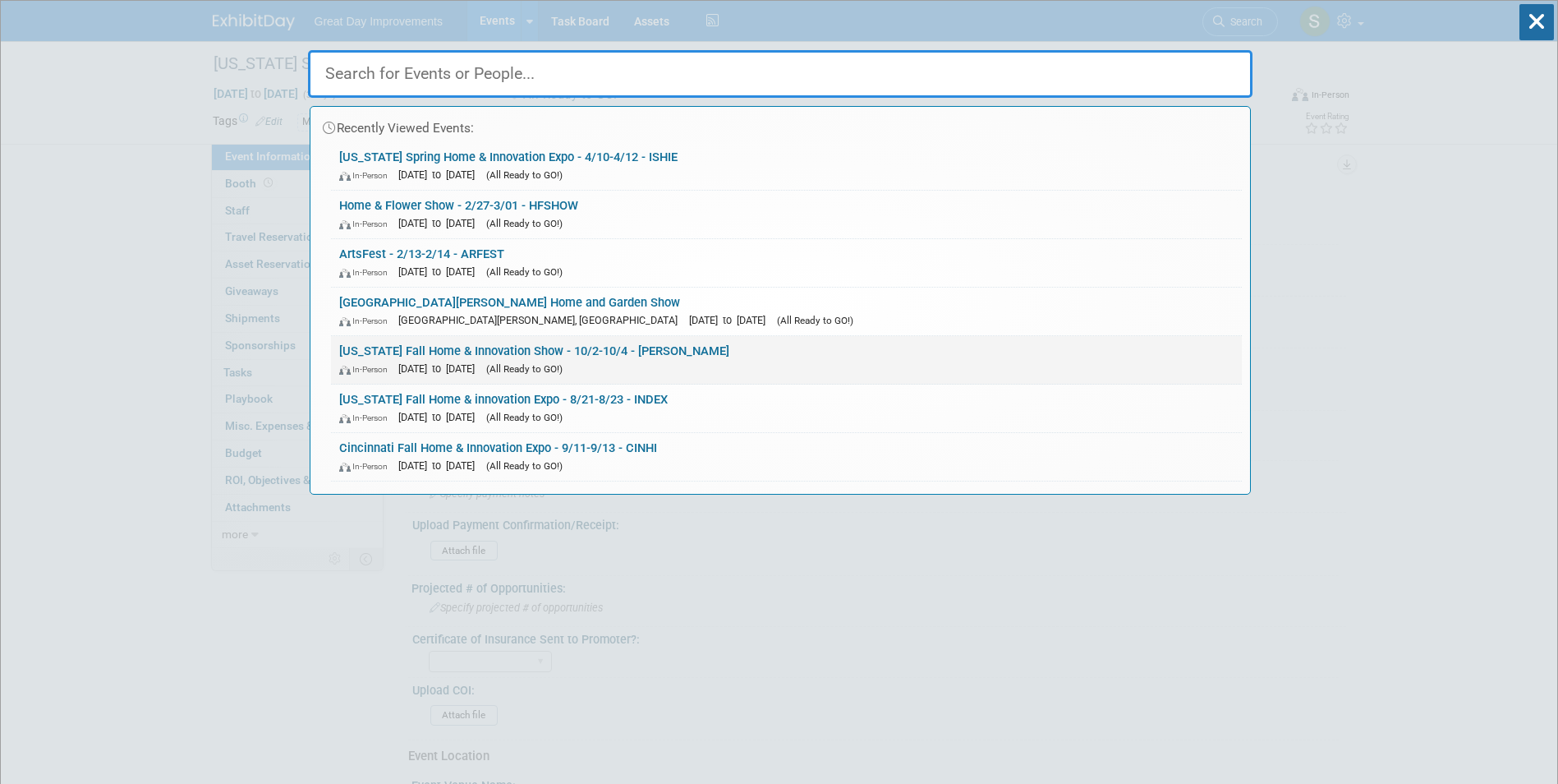
click at [664, 352] on link "Kentucky Fall Home & Innovation Show - 10/2-10/4 - KENHI In-Person Oct 2, 2026 …" at bounding box center [786, 360] width 911 height 48
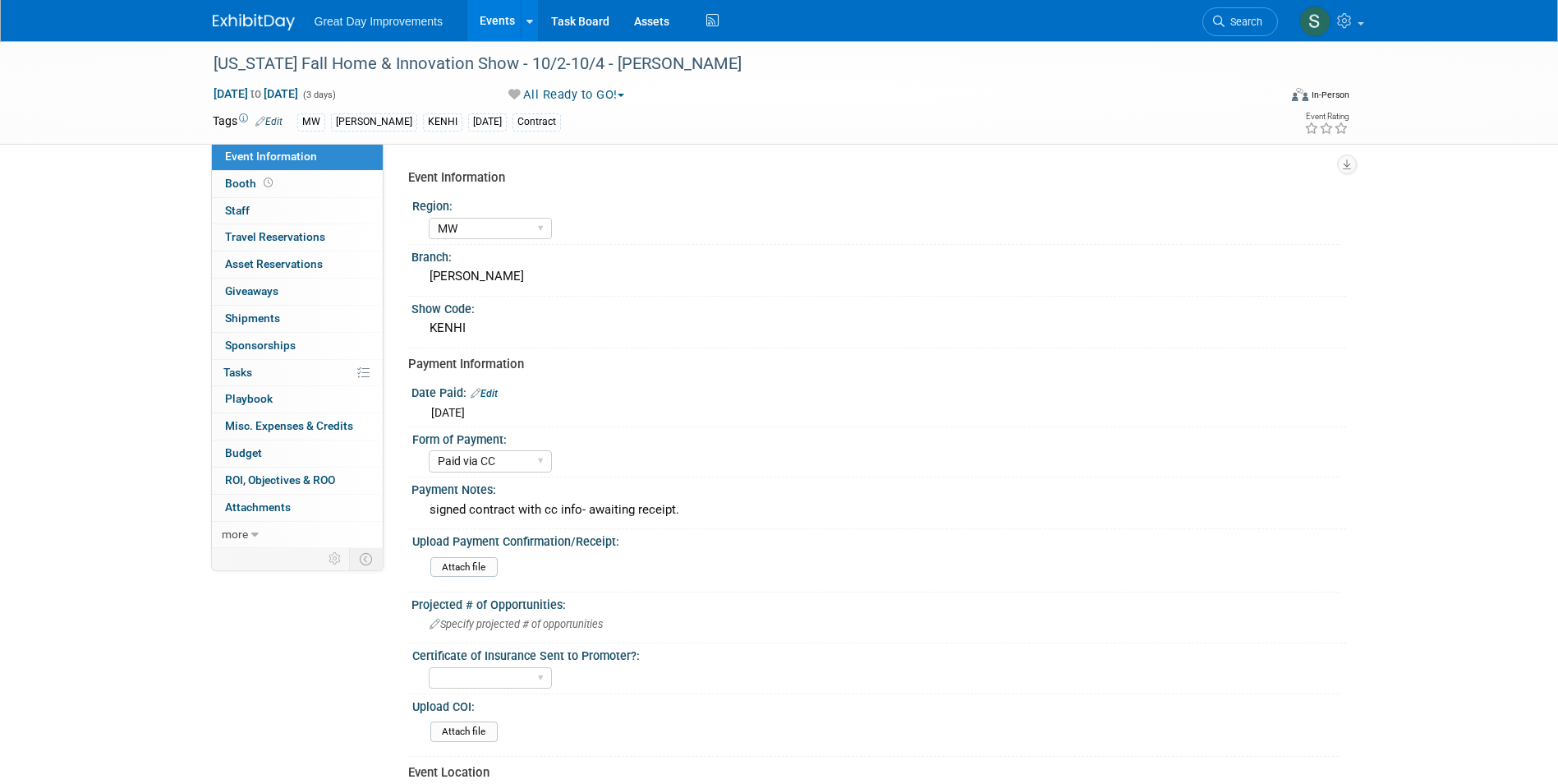
select select "MW"
select select "Paid via CC"
click at [590, 505] on div "signed contract with cc info- awaiting receipt." at bounding box center [879, 510] width 910 height 26
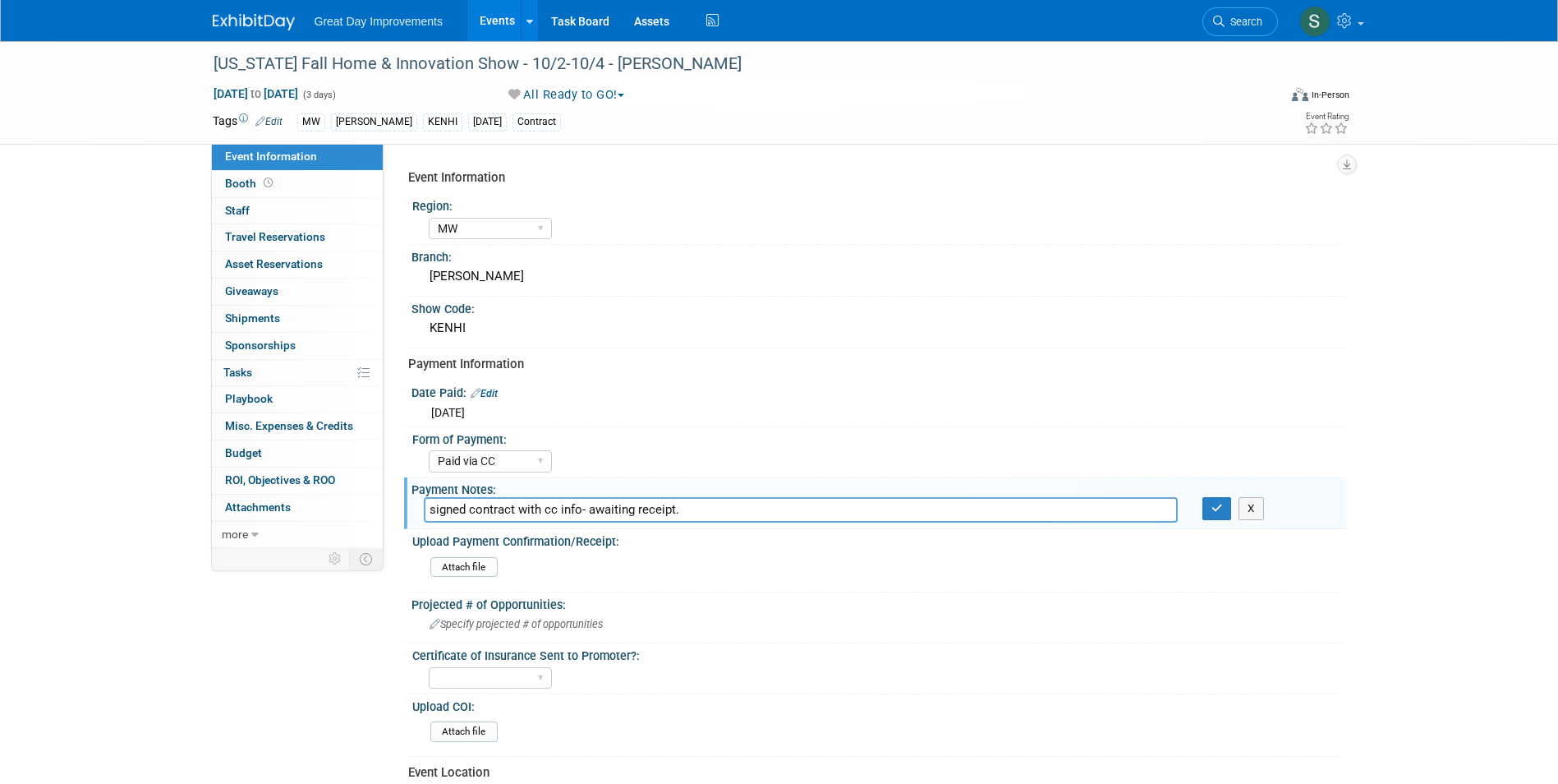
click at [590, 505] on input "signed contract with cc info- awaiting receipt." at bounding box center [801, 510] width 754 height 26
click at [1238, 17] on span "Search" at bounding box center [1243, 21] width 38 height 12
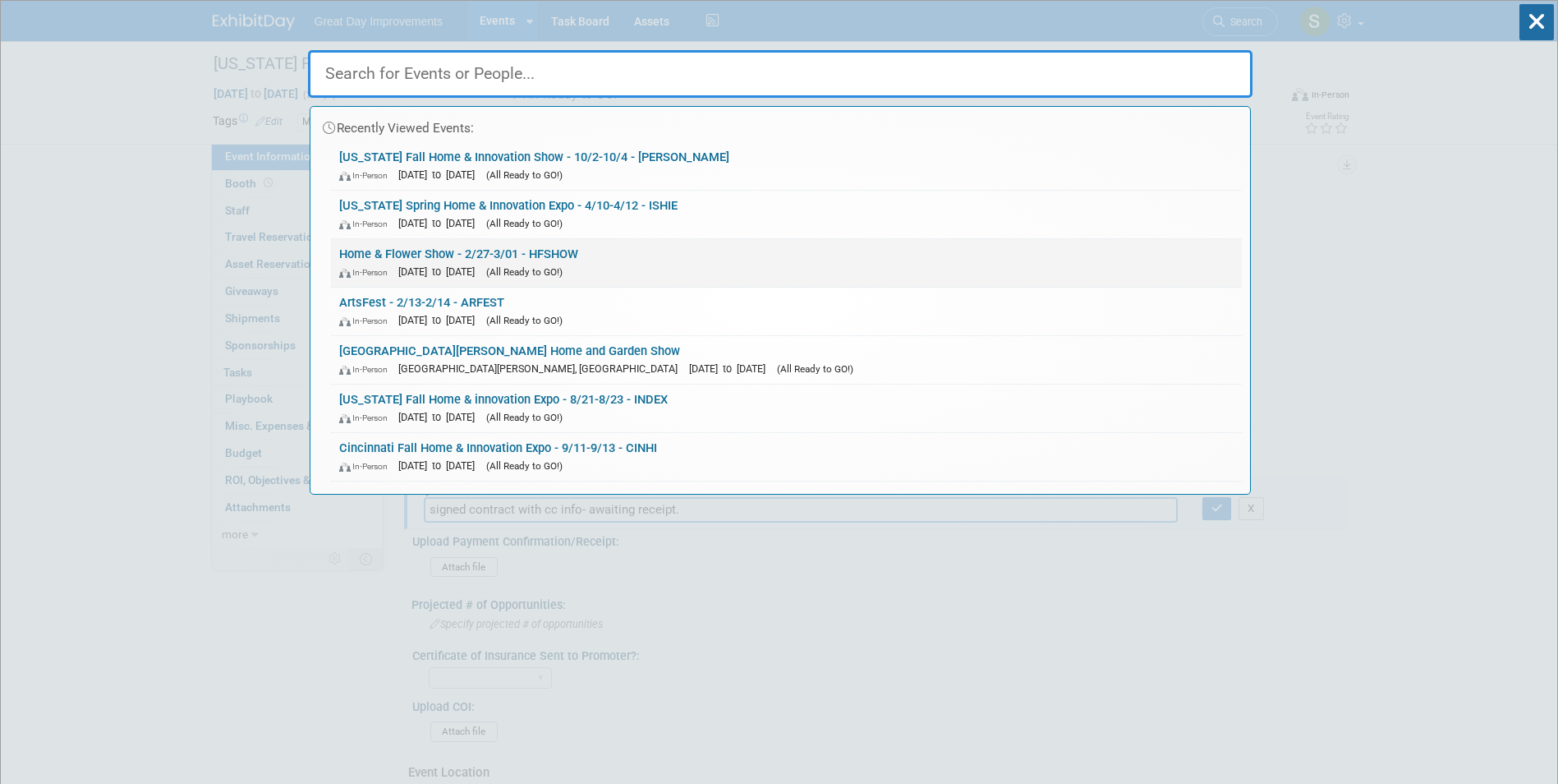
click at [502, 256] on link "Home & Flower Show - 2/27-3/01 - HFSHOW In-Person Feb 27, 2026 to Mar 1, 2026 (…" at bounding box center [786, 263] width 911 height 48
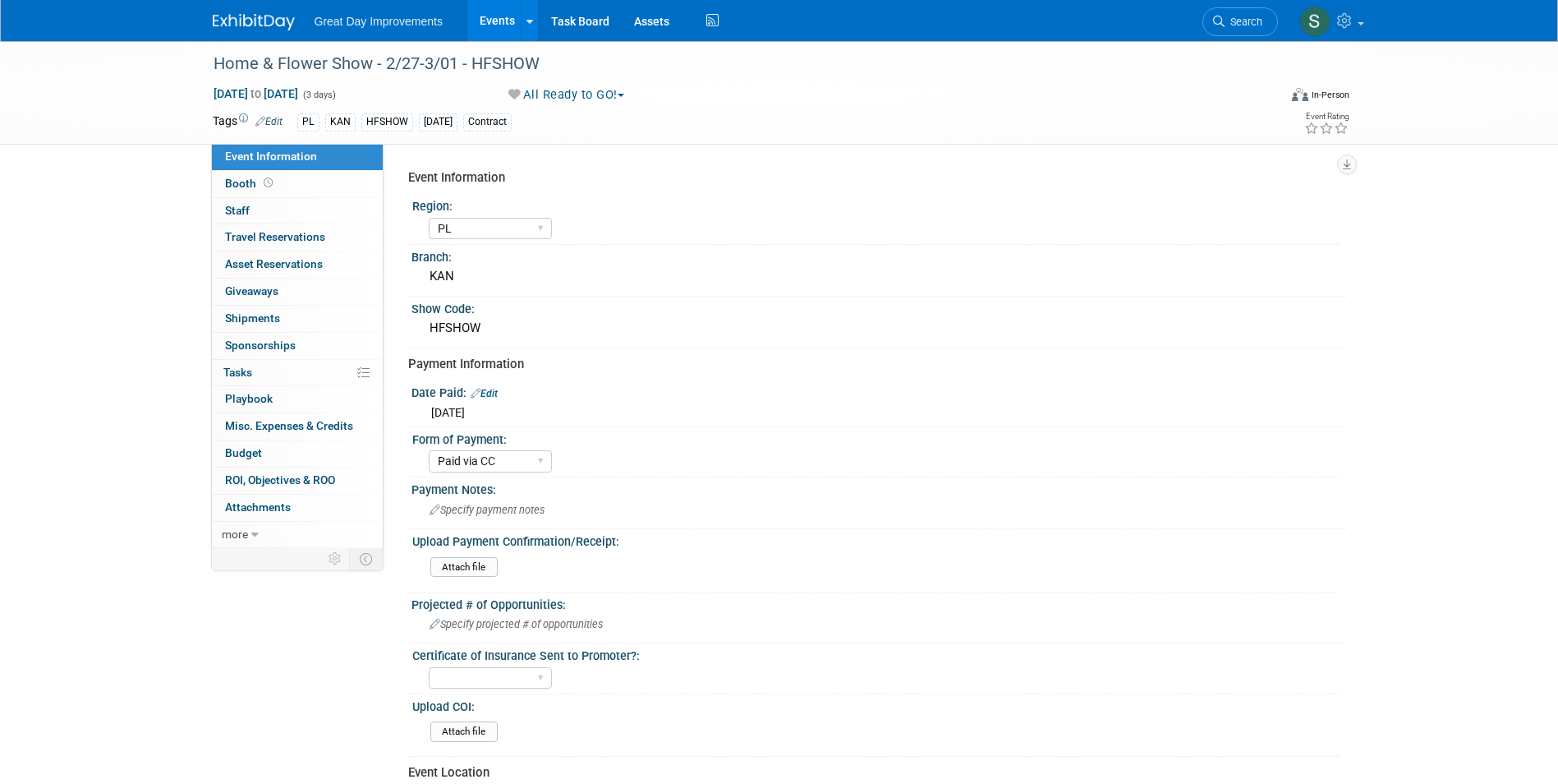
select select "PL"
select select "Paid via CC"
click at [492, 497] on div "Specify payment notes" at bounding box center [879, 510] width 910 height 26
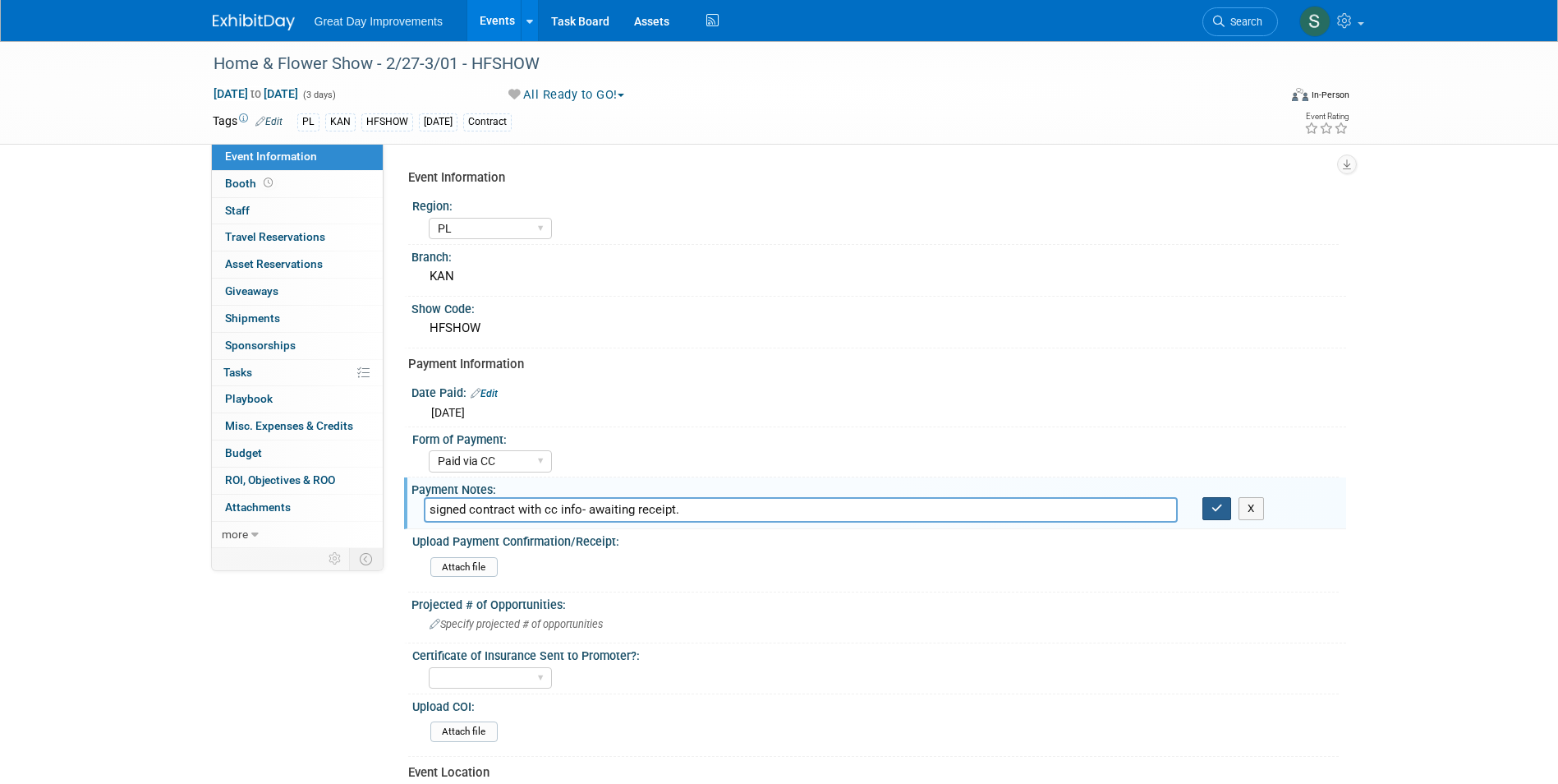
type input "signed contract with cc info- awaiting receipt."
click at [1222, 503] on icon "button" at bounding box center [1217, 508] width 12 height 11
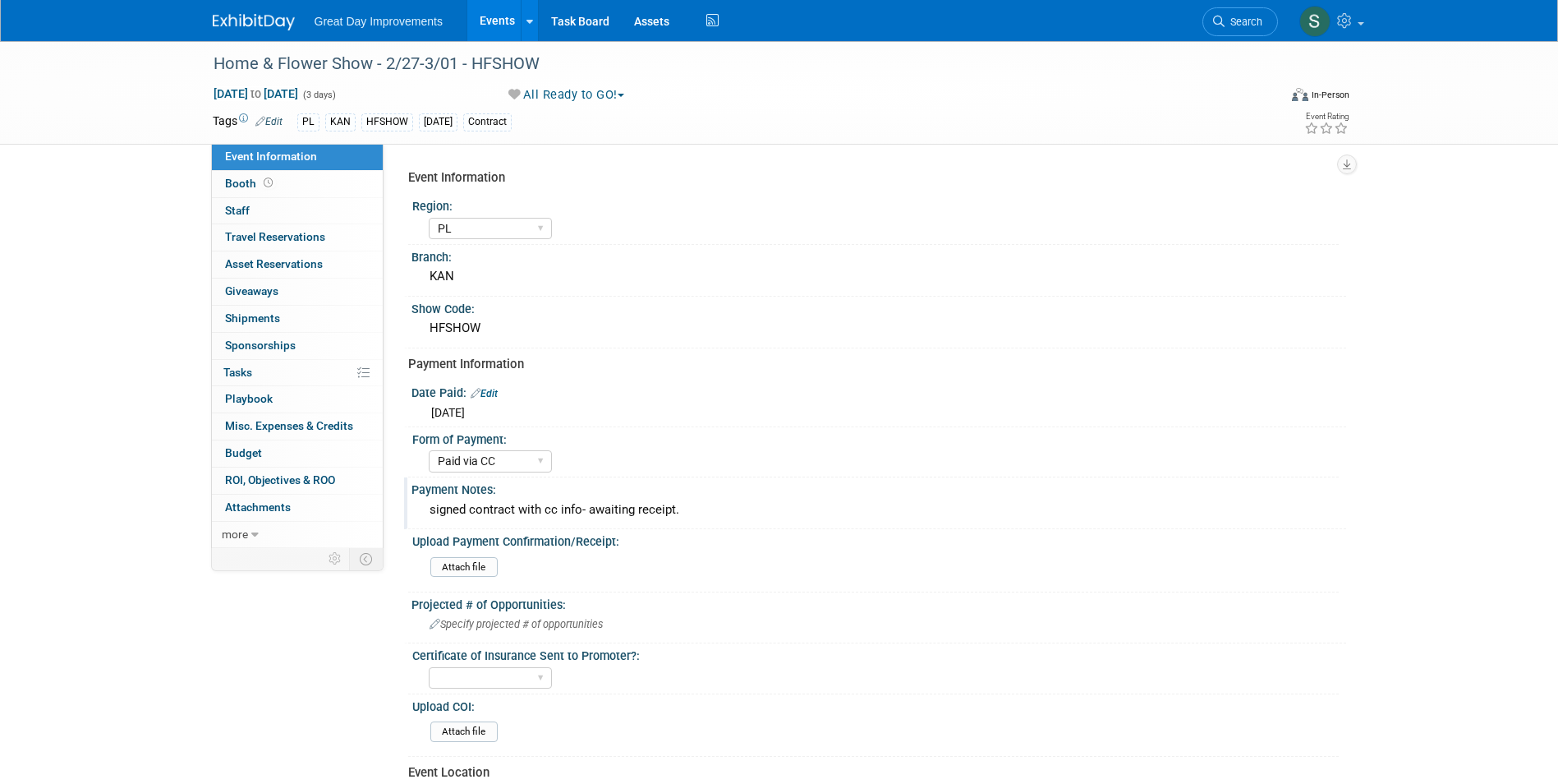
click at [246, 33] on div "Great Day Improvements Events Add Event Bulk Upload Events Shareable Event Boar…" at bounding box center [779, 20] width 1133 height 41
click at [477, 60] on div "Home & Flower Show - 2/27-3/01 - HFSHOW" at bounding box center [731, 64] width 1046 height 29
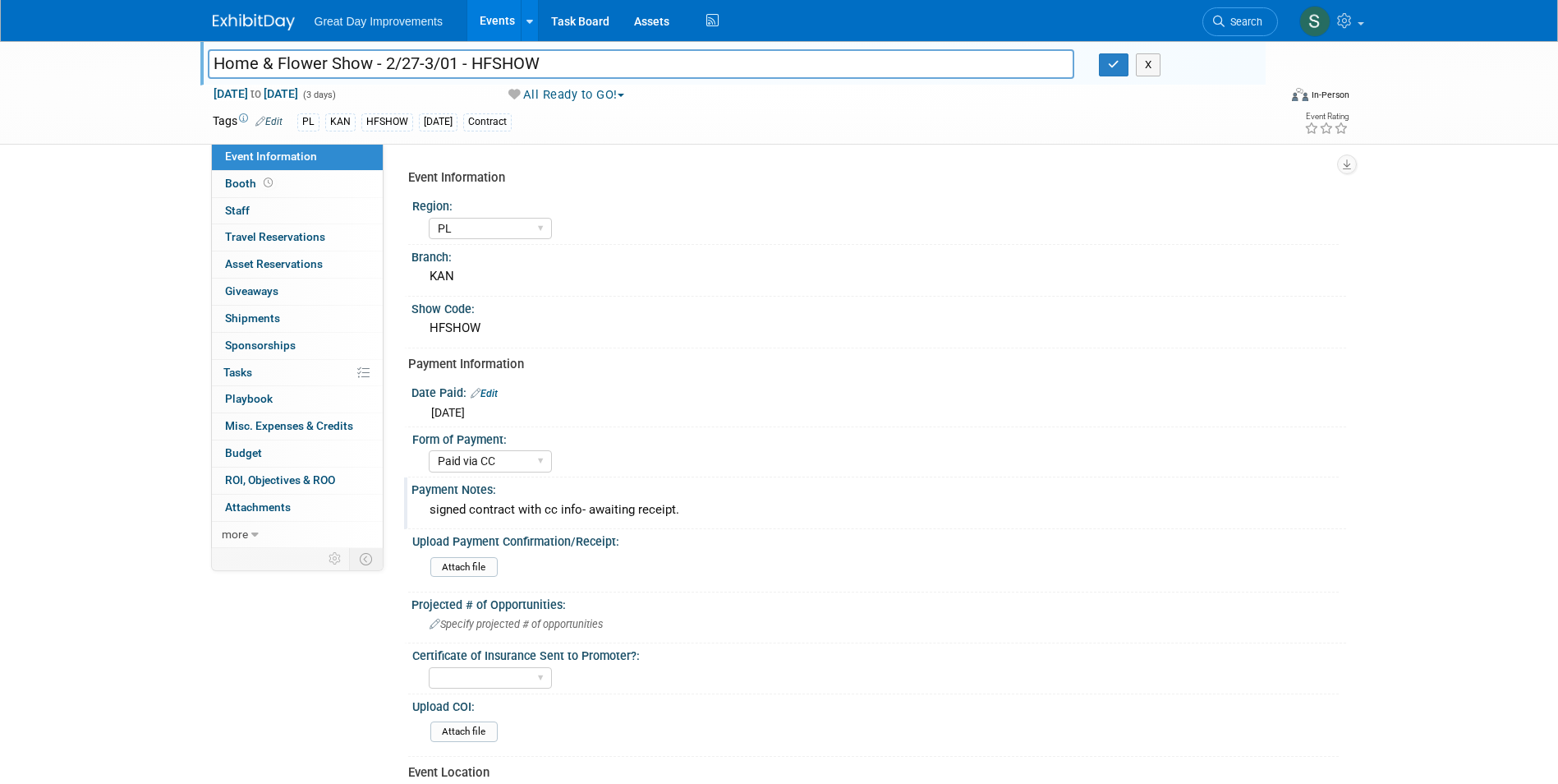
drag, startPoint x: 552, startPoint y: 61, endPoint x: 473, endPoint y: 65, distance: 79.1
click at [473, 65] on input "Home & Flower Show - 2/27-3/01 - HFSHOW" at bounding box center [642, 63] width 868 height 28
type input "Home & Flower Show - 2/27-3/01 - HFSHOW"
click at [252, 6] on div at bounding box center [263, 15] width 102 height 30
click at [257, 19] on img at bounding box center [253, 22] width 82 height 17
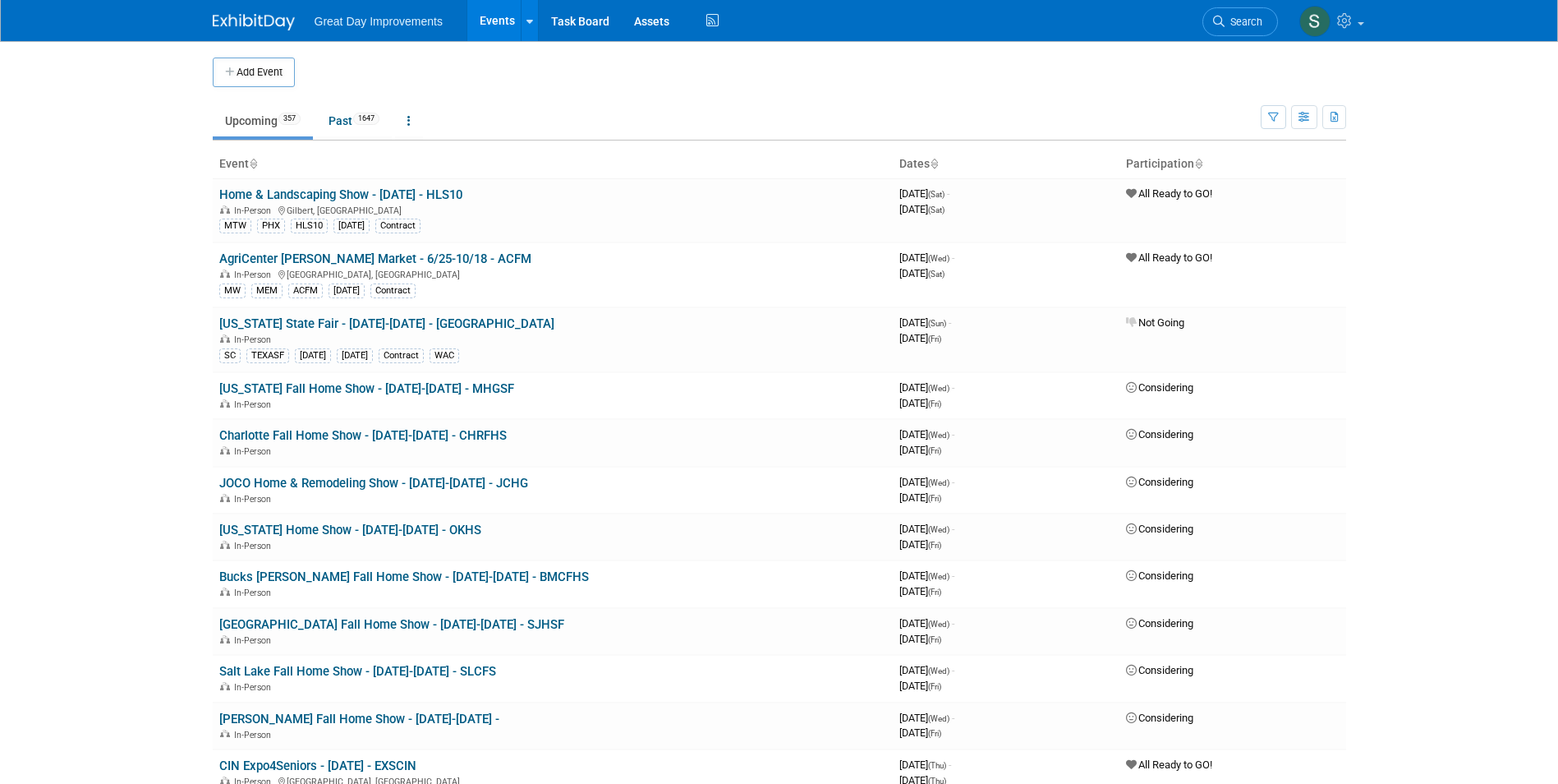
click at [1247, 18] on span "Search" at bounding box center [1243, 21] width 38 height 12
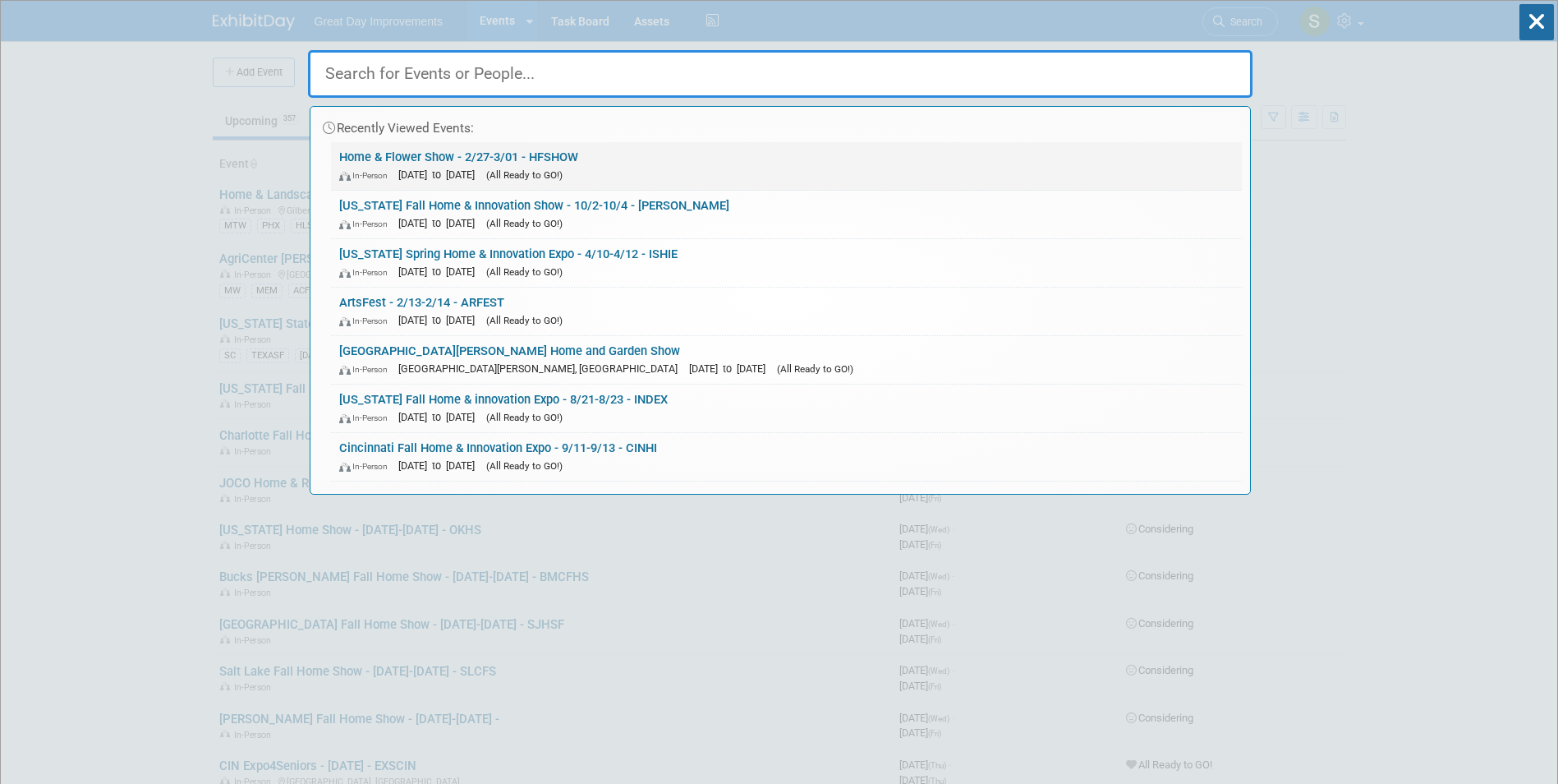
click at [463, 160] on link "Home & Flower Show - 2/27-3/01 - HFSHOW In-Person Feb 27, 2026 to Mar 1, 2026 (…" at bounding box center [786, 166] width 911 height 48
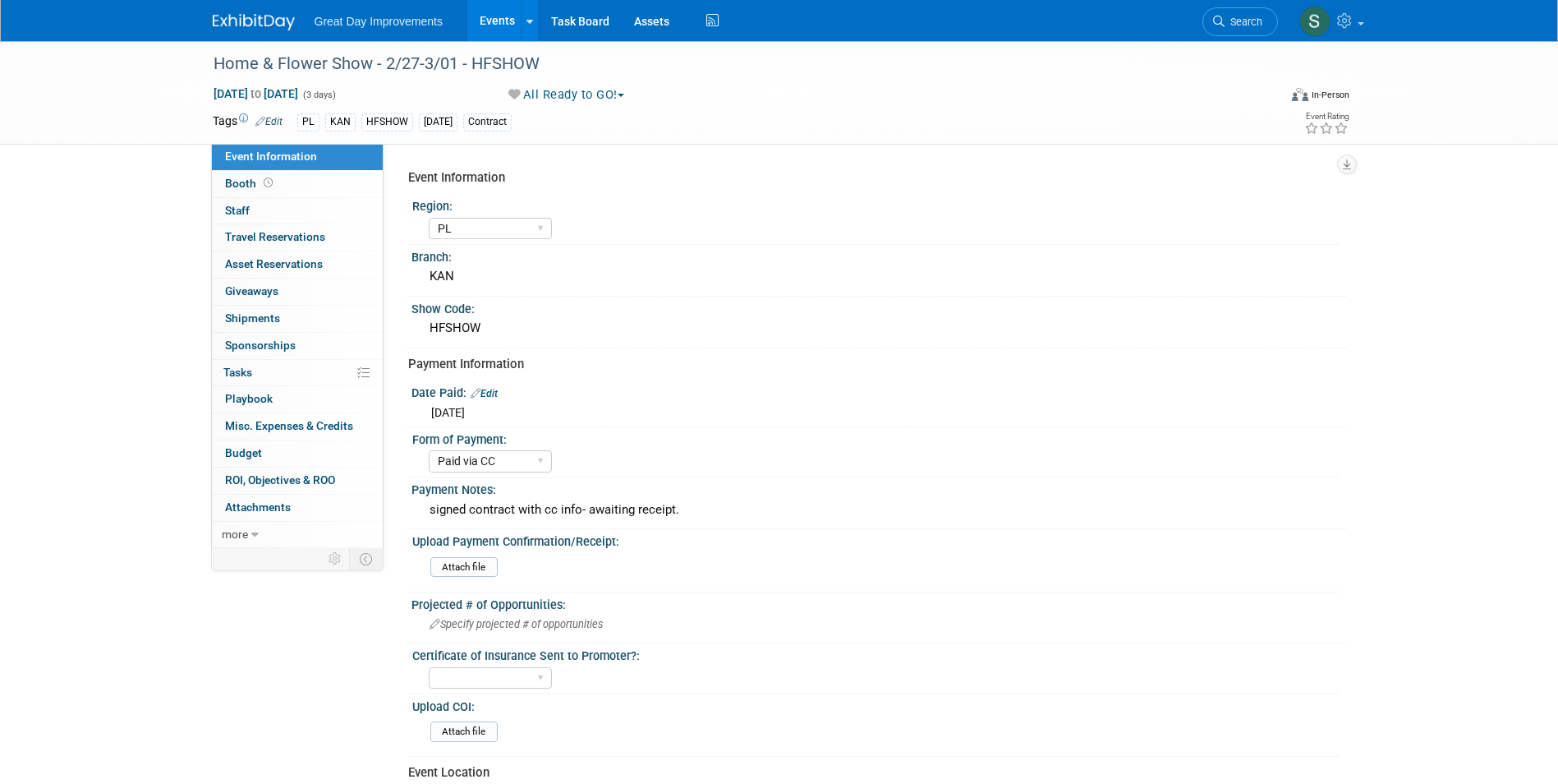
select select "PL"
select select "Paid via CC"
click at [269, 17] on img at bounding box center [253, 22] width 82 height 17
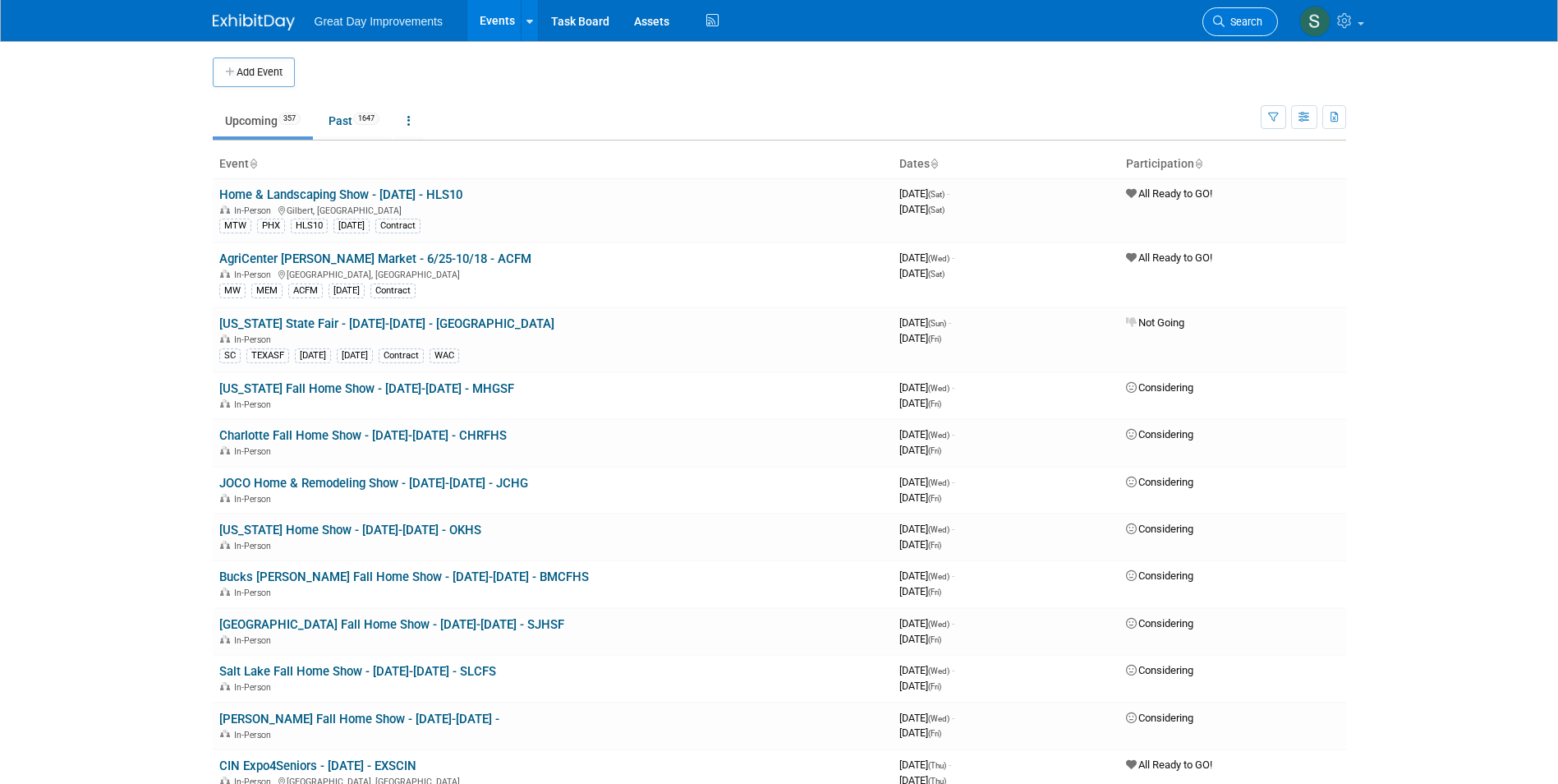
click at [1219, 19] on icon at bounding box center [1219, 21] width 12 height 12
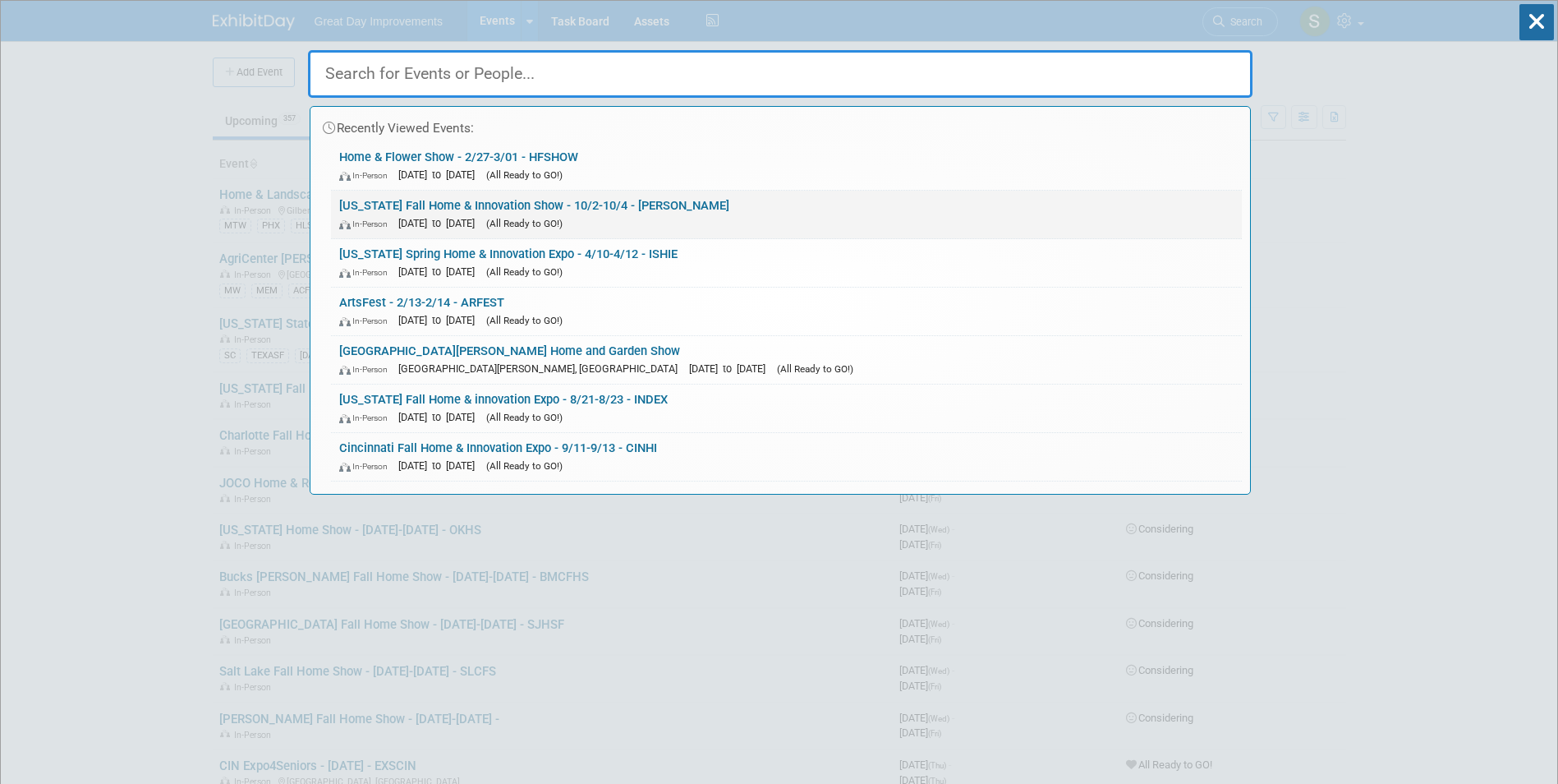
click at [646, 216] on div "In-Person Oct 2, 2026 to Oct 4, 2026 (All Ready to GO!)" at bounding box center [786, 222] width 894 height 17
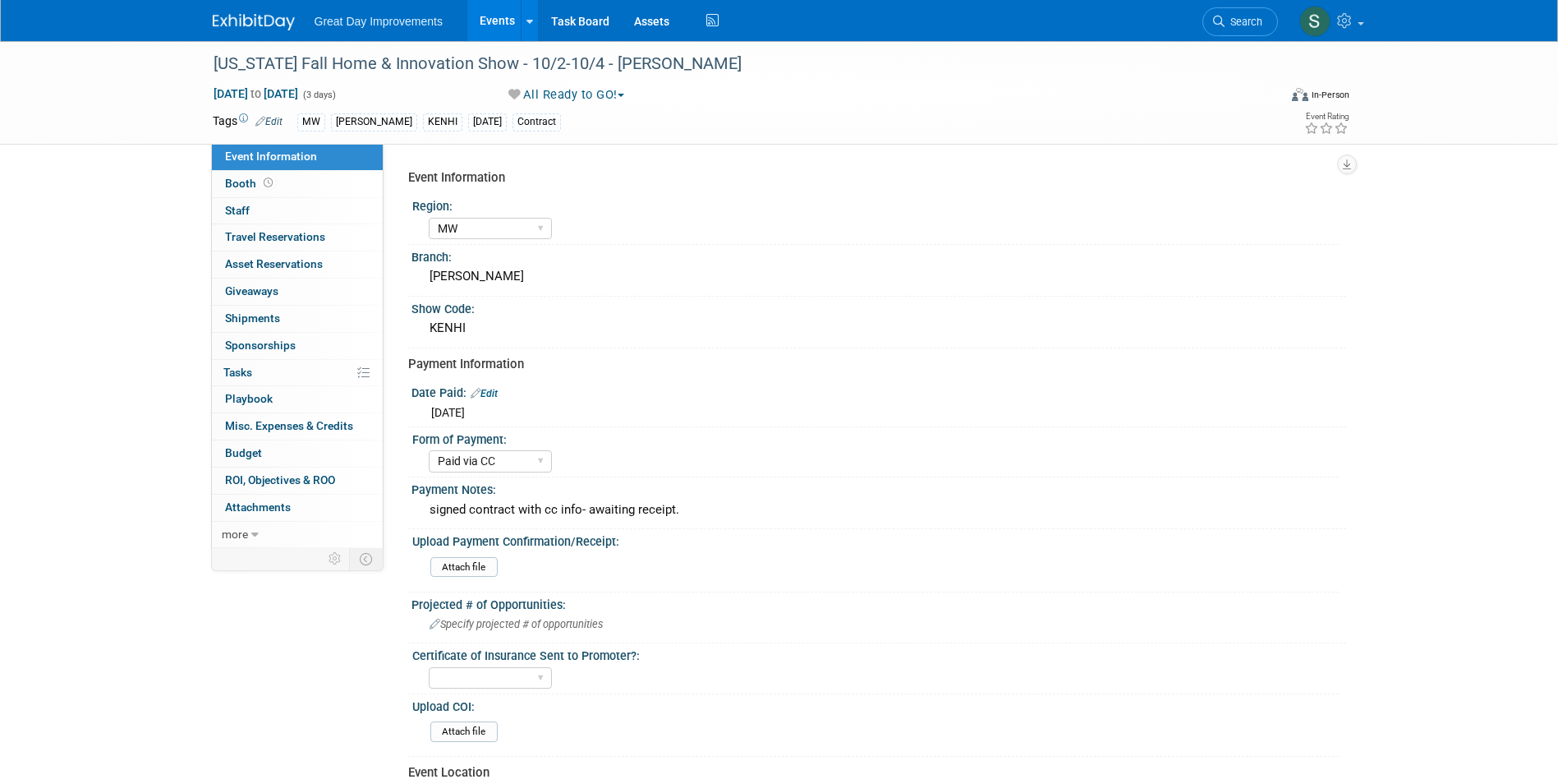
select select "MW"
select select "Paid via CC"
click at [1254, 19] on span "Search" at bounding box center [1243, 21] width 38 height 12
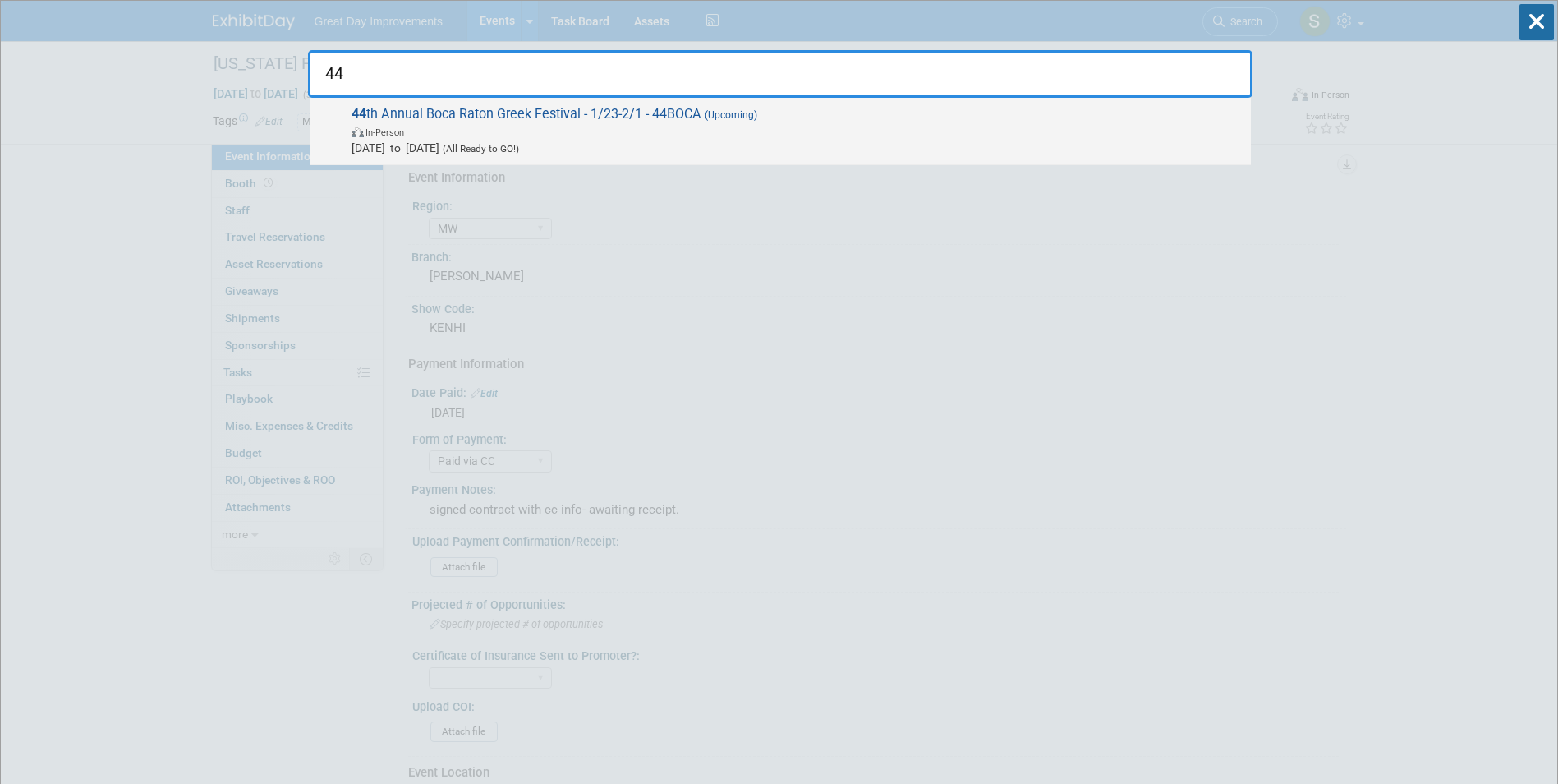
type input "44"
click at [895, 115] on span "44 th Annual Boca Raton Greek Festival - 1/23-2/1 - 44BOCA (Upcoming) In-Person…" at bounding box center [794, 131] width 896 height 51
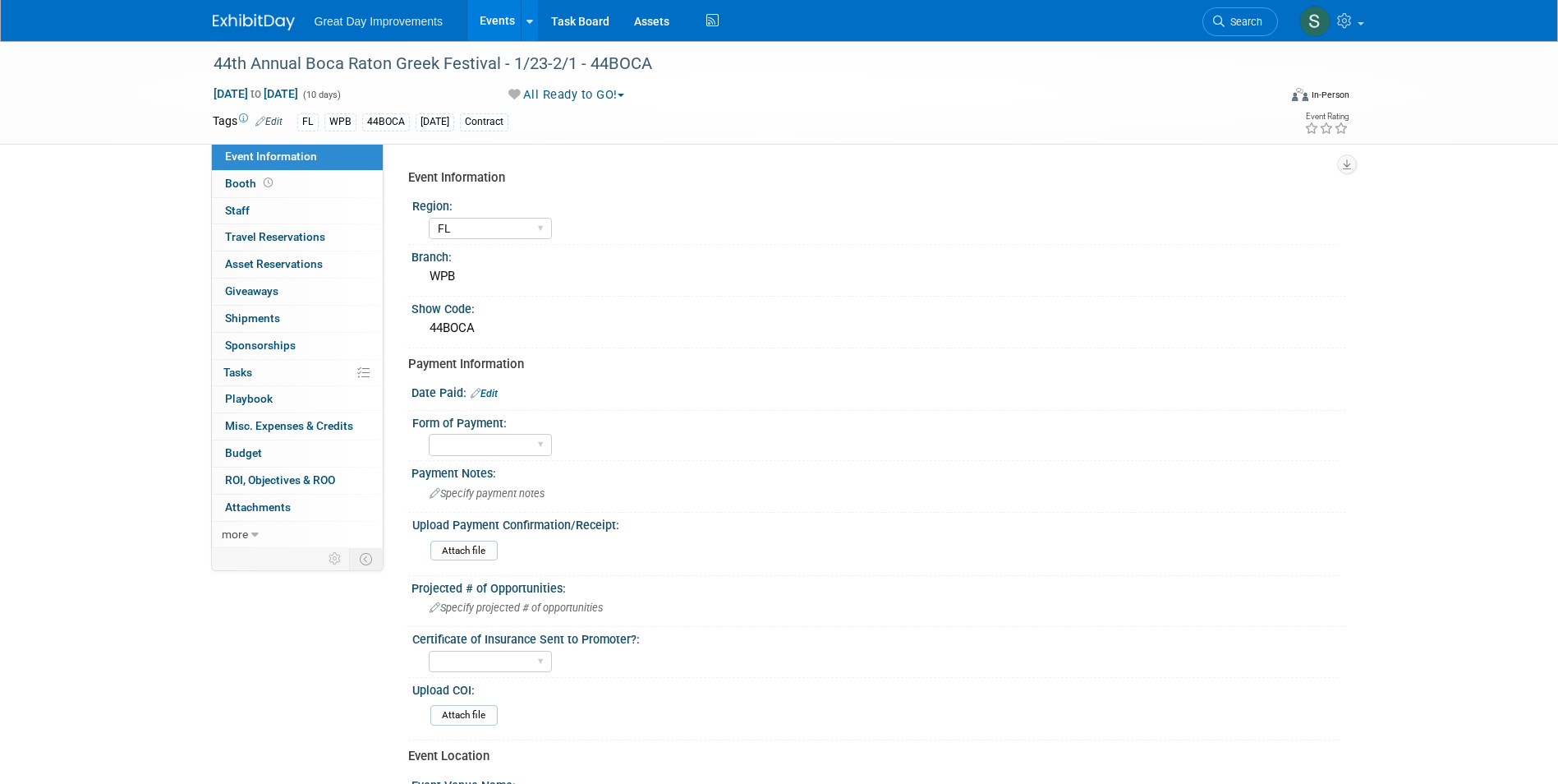
select select "FL"
click at [496, 394] on link "Edit" at bounding box center [483, 393] width 27 height 12
select select "9"
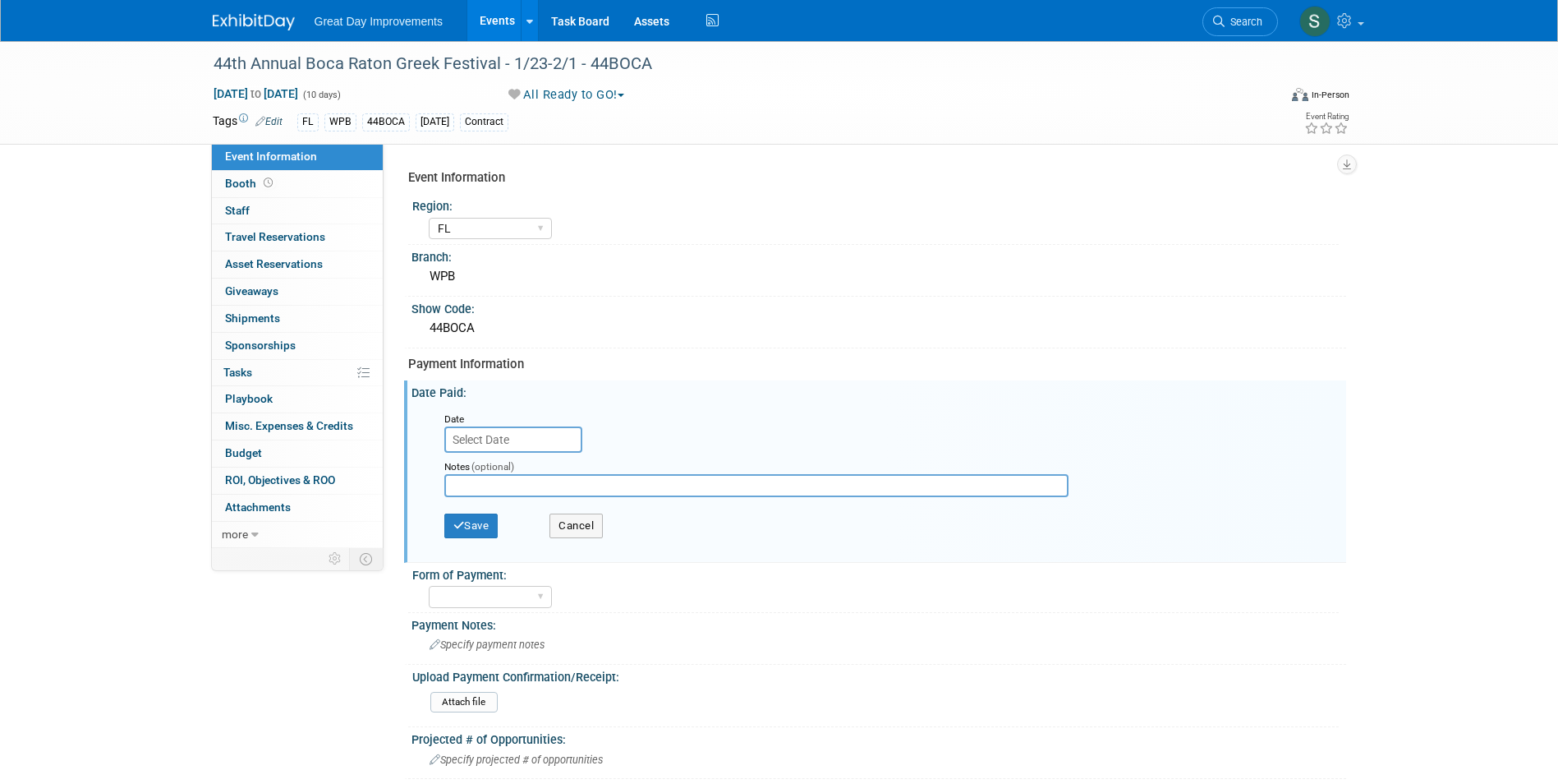
click at [517, 437] on input "text" at bounding box center [513, 439] width 138 height 27
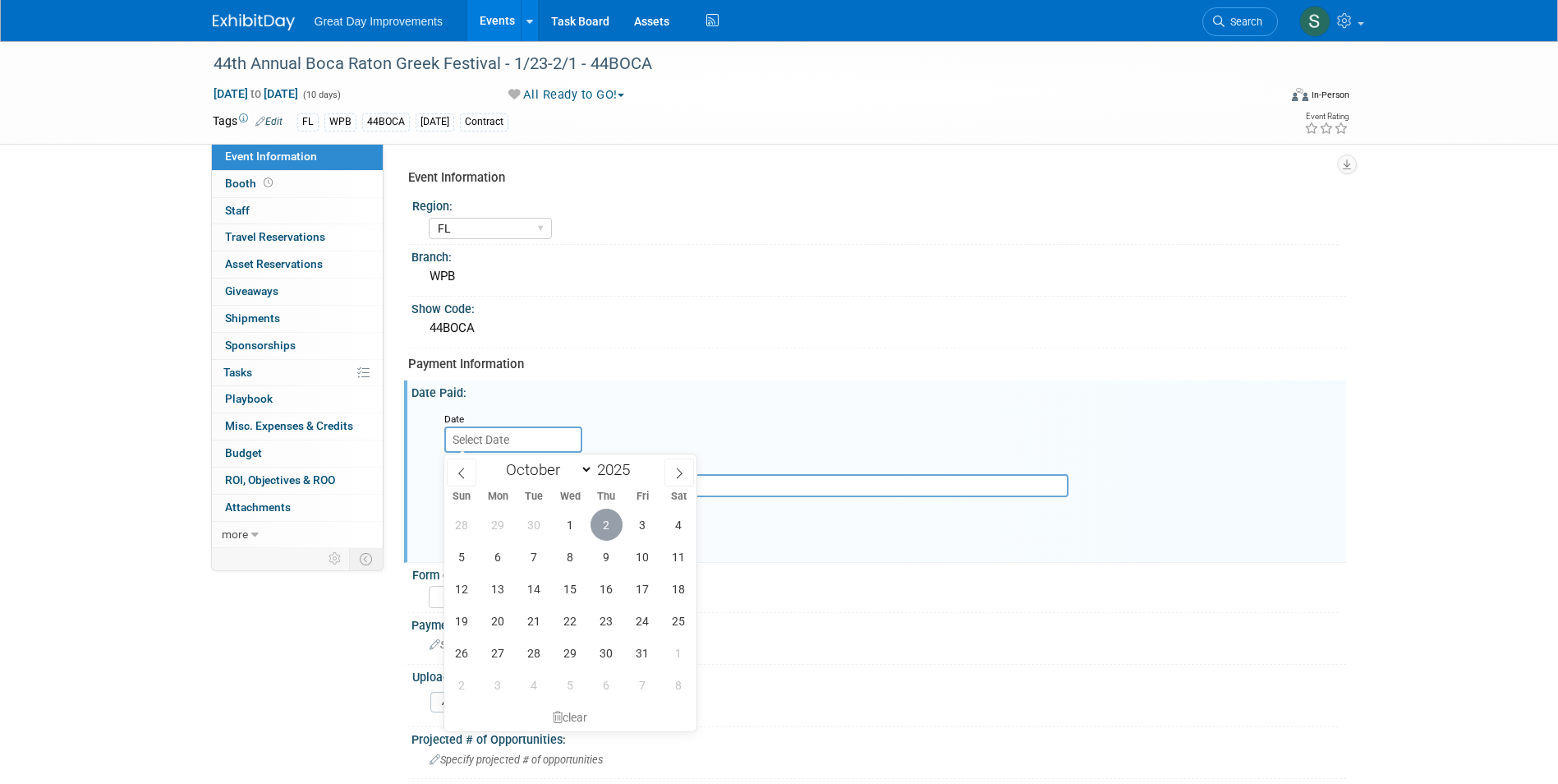
click at [598, 519] on span "2" at bounding box center [607, 524] width 32 height 32
type input "Oct 2, 2025"
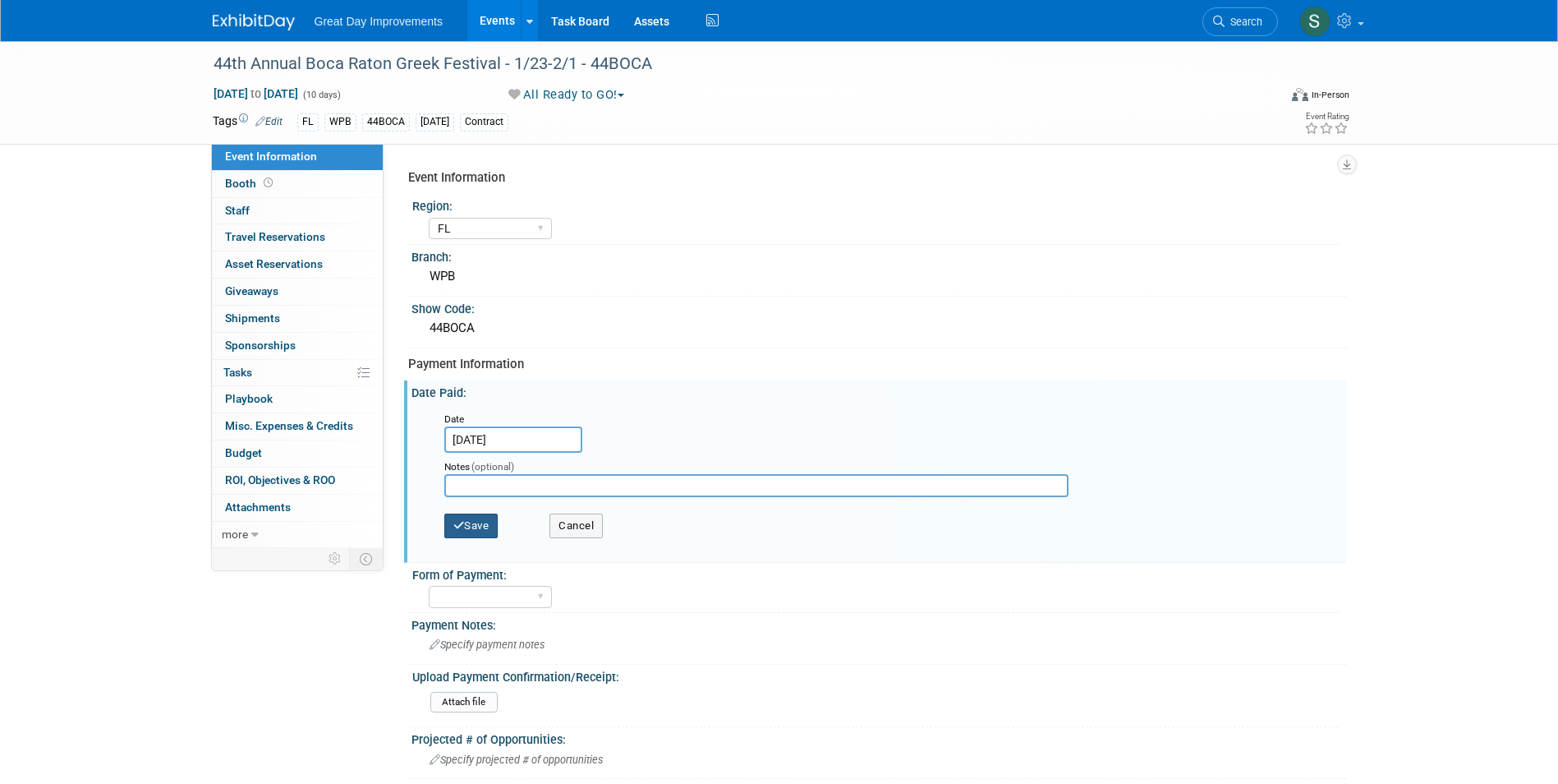
click at [481, 519] on button "Save" at bounding box center [471, 526] width 54 height 25
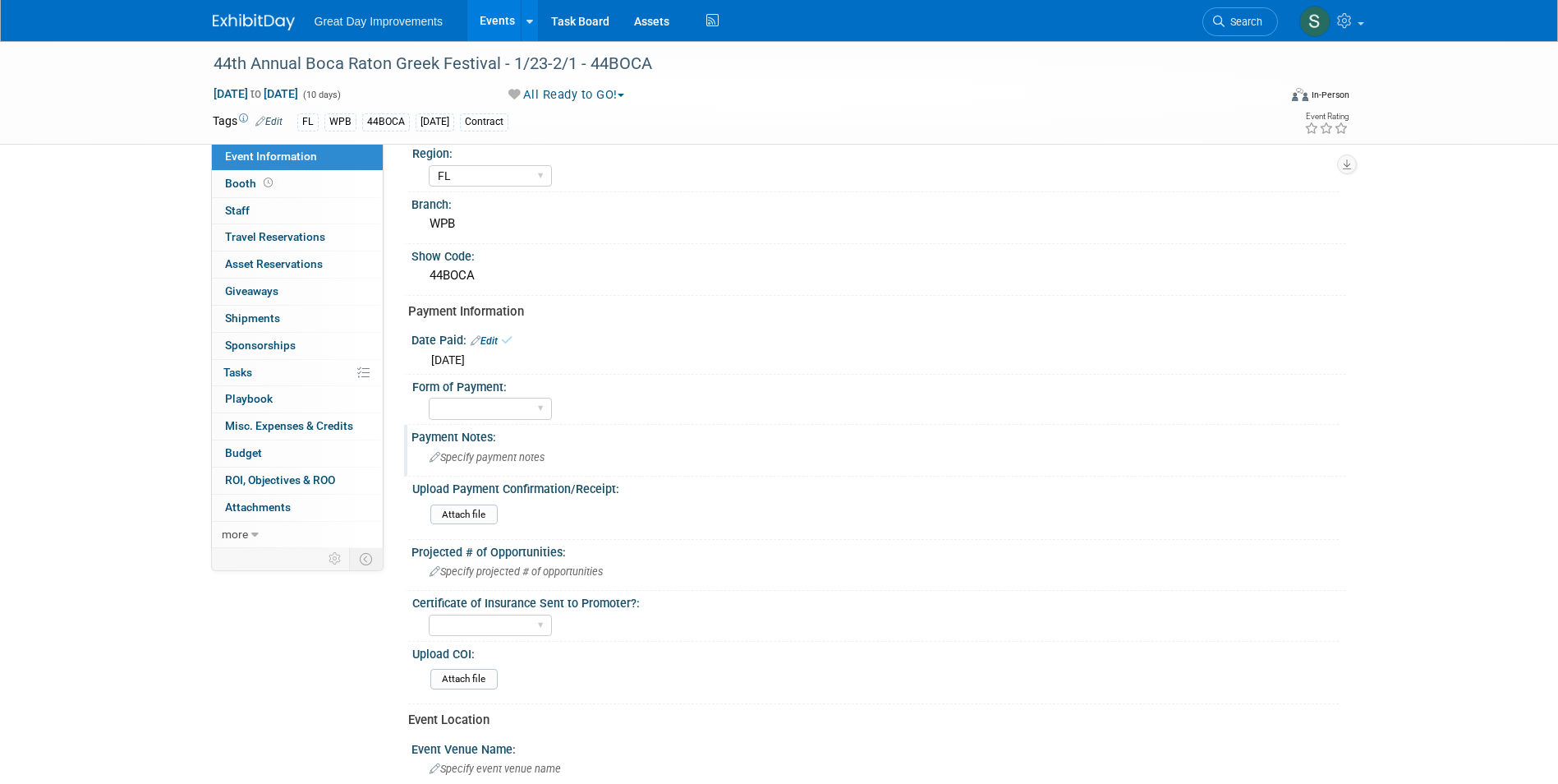
scroll to position [82, 0]
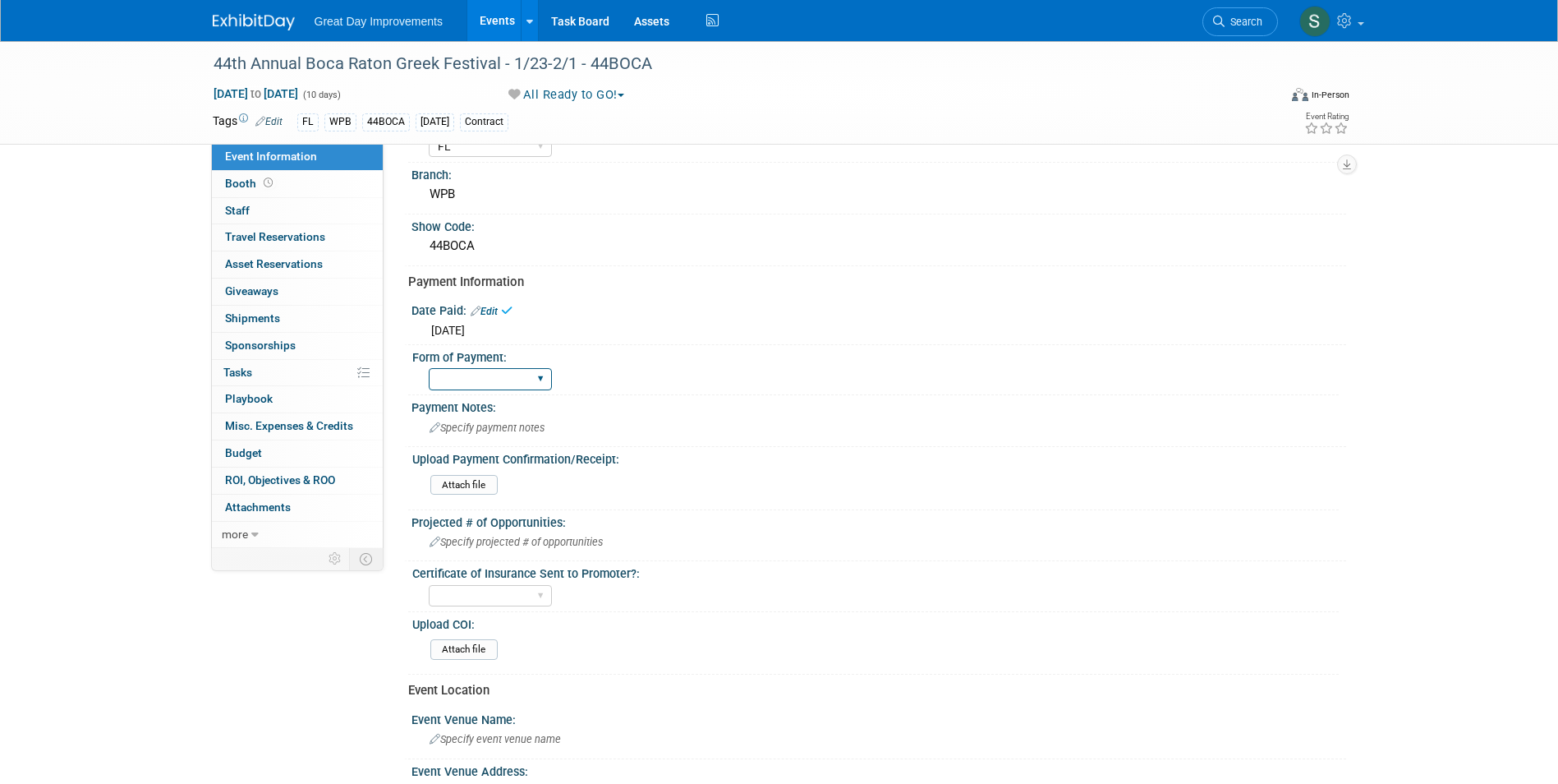
click at [498, 387] on select "Paid via CC Check Requested Pay at the Gate Other" at bounding box center [490, 379] width 123 height 22
select select "Paid via CC"
click at [428, 368] on select "Paid via CC Check Requested Pay at the Gate Other" at bounding box center [490, 379] width 123 height 22
click at [532, 421] on div "Specify payment notes" at bounding box center [879, 427] width 910 height 26
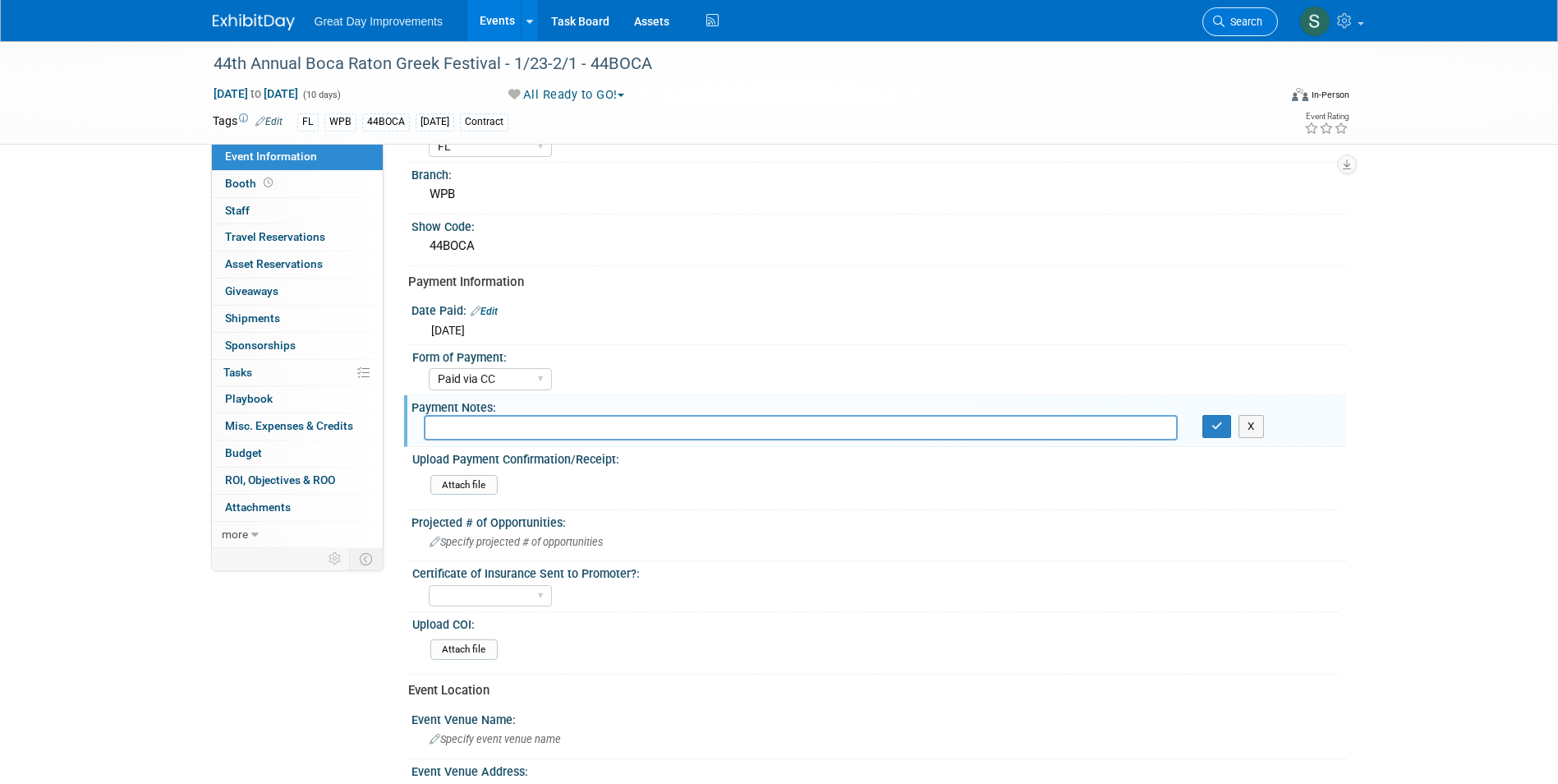
click at [1228, 16] on span "Search" at bounding box center [1243, 21] width 38 height 12
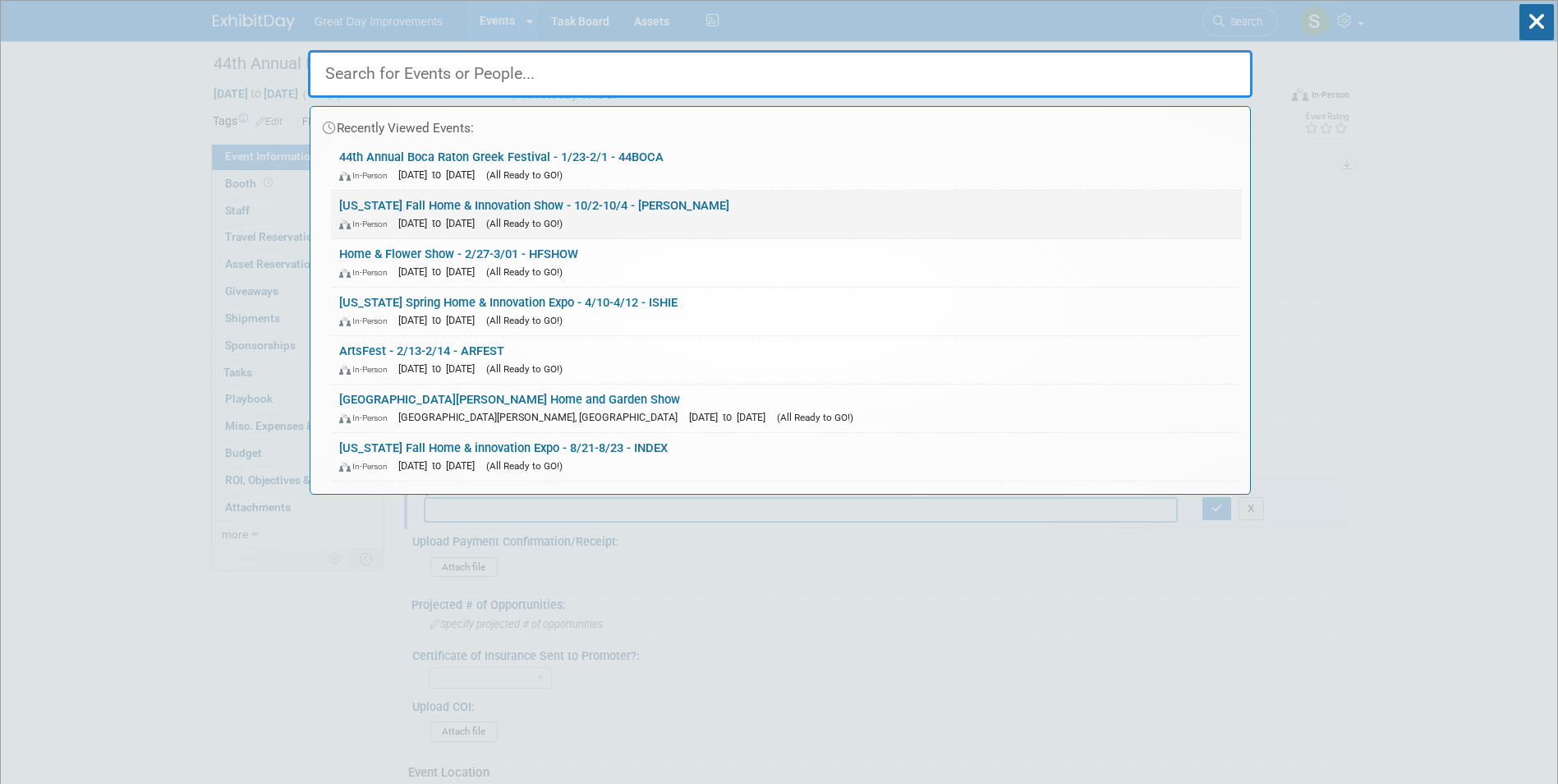
click at [678, 219] on div "In-Person Oct 2, 2026 to Oct 4, 2026 (All Ready to GO!)" at bounding box center [786, 222] width 894 height 17
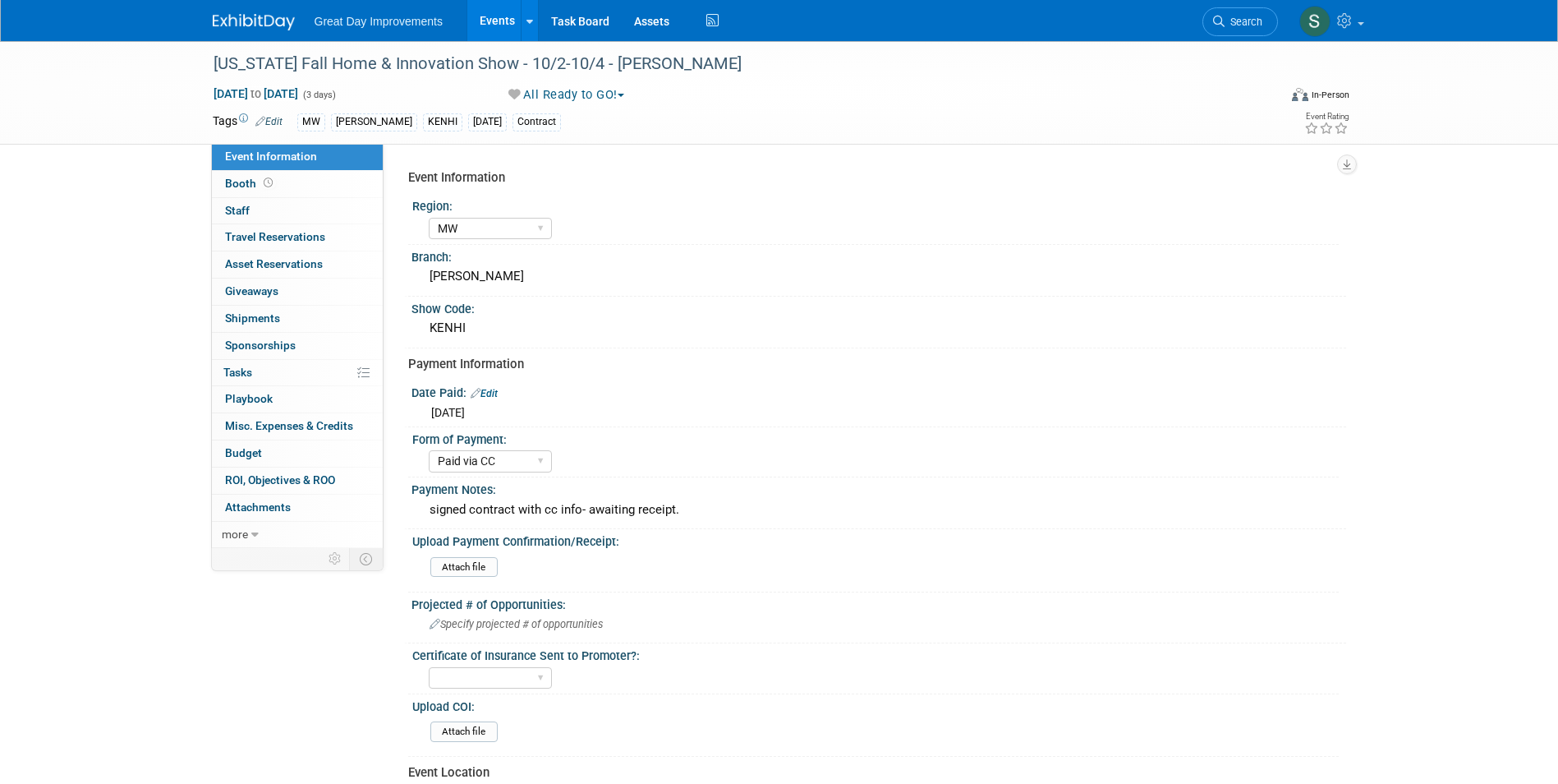
select select "MW"
select select "Paid via CC"
click at [686, 500] on div "signed contract with cc info- awaiting receipt." at bounding box center [879, 510] width 910 height 26
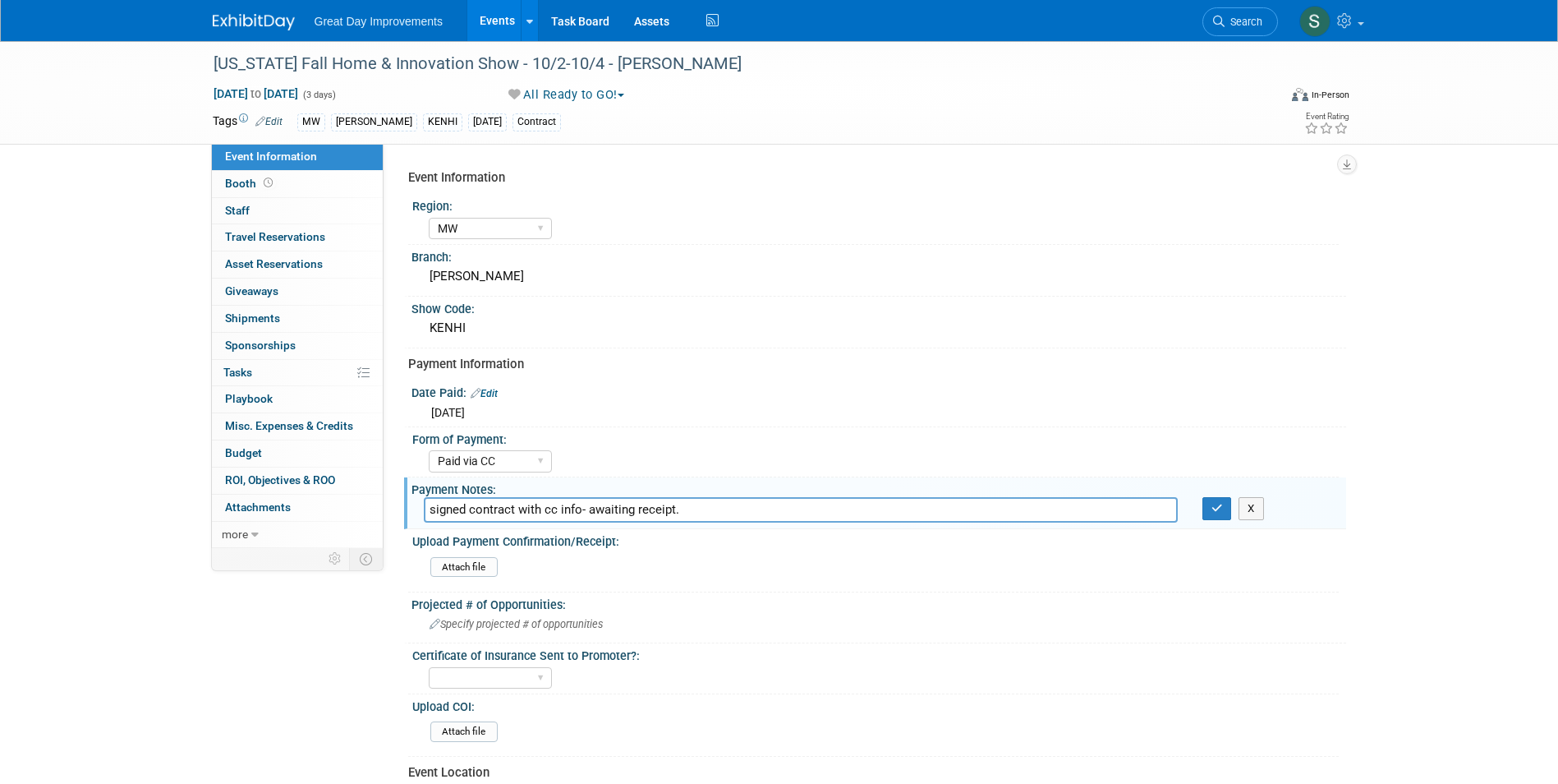
drag, startPoint x: 624, startPoint y: 506, endPoint x: 425, endPoint y: 505, distance: 199.0
click at [425, 505] on input "signed contract with cc info- awaiting receipt." at bounding box center [801, 510] width 754 height 26
click at [1221, 19] on icon at bounding box center [1219, 21] width 12 height 12
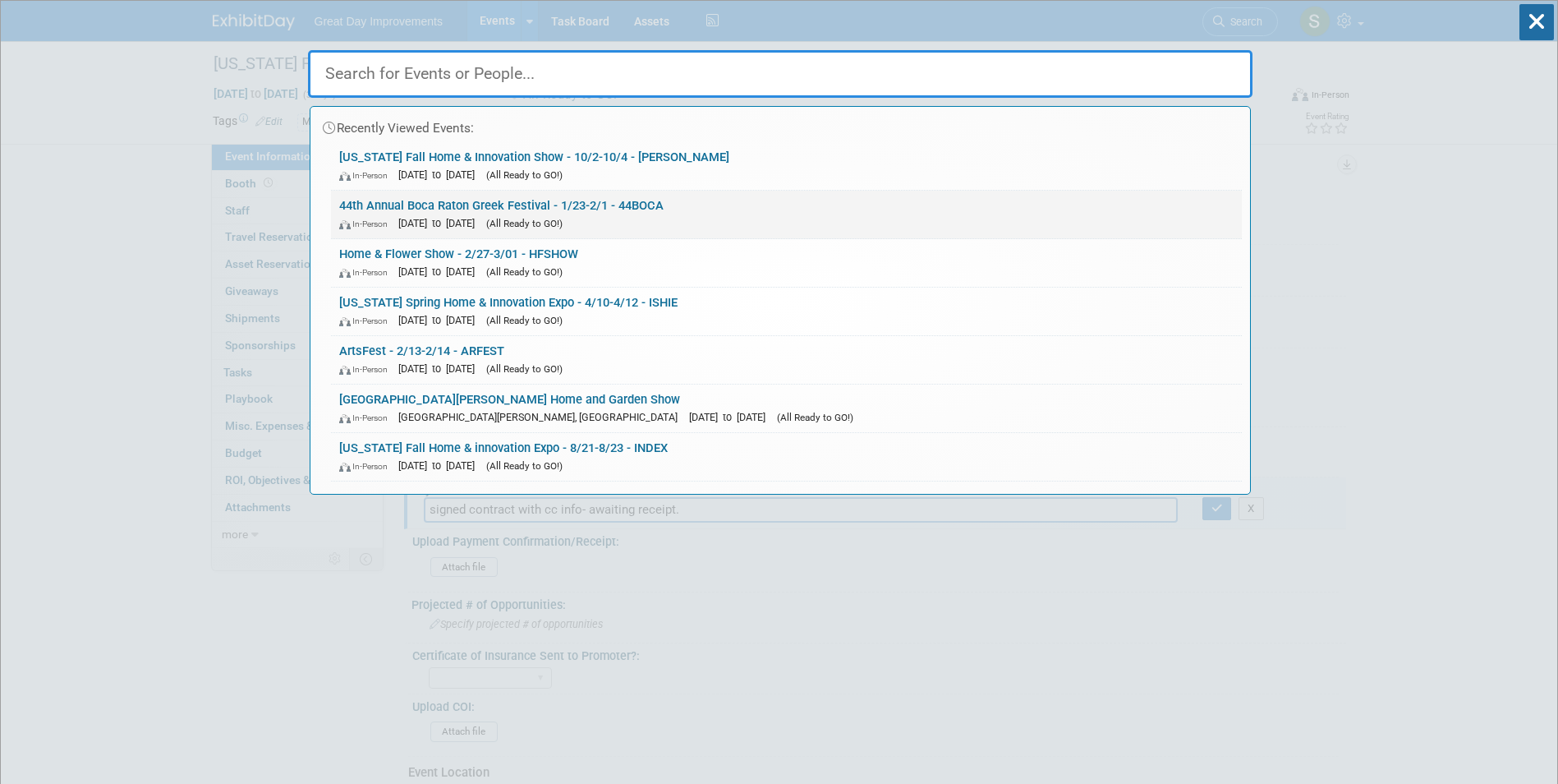
click at [744, 202] on link "44th Annual Boca Raton Greek Festival - 1/23-2/1 - 44BOCA In-Person [DATE] to […" at bounding box center [786, 214] width 911 height 48
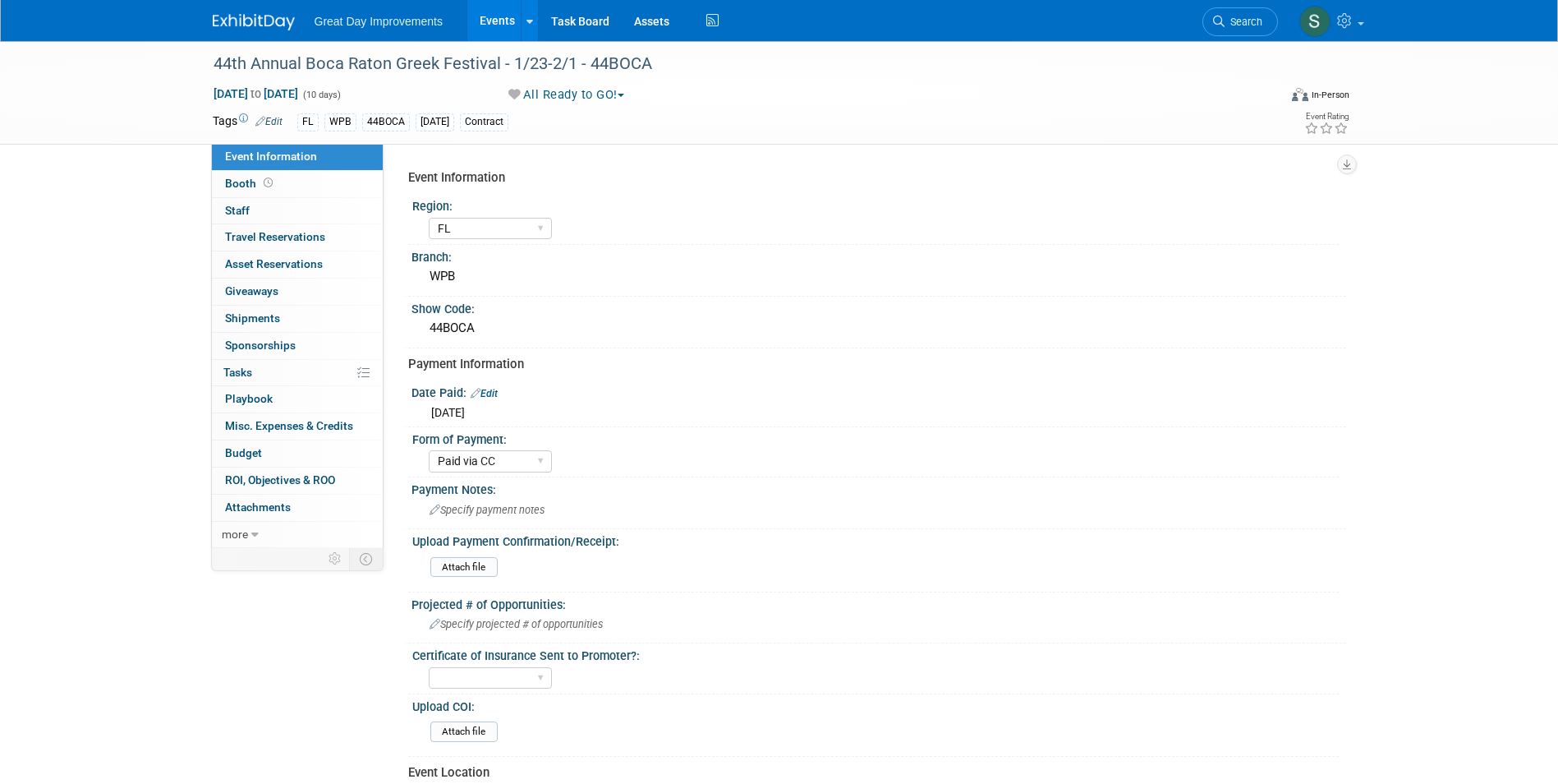
select select "FL"
select select "Paid via CC"
click at [515, 511] on span "Specify payment notes" at bounding box center [486, 509] width 115 height 12
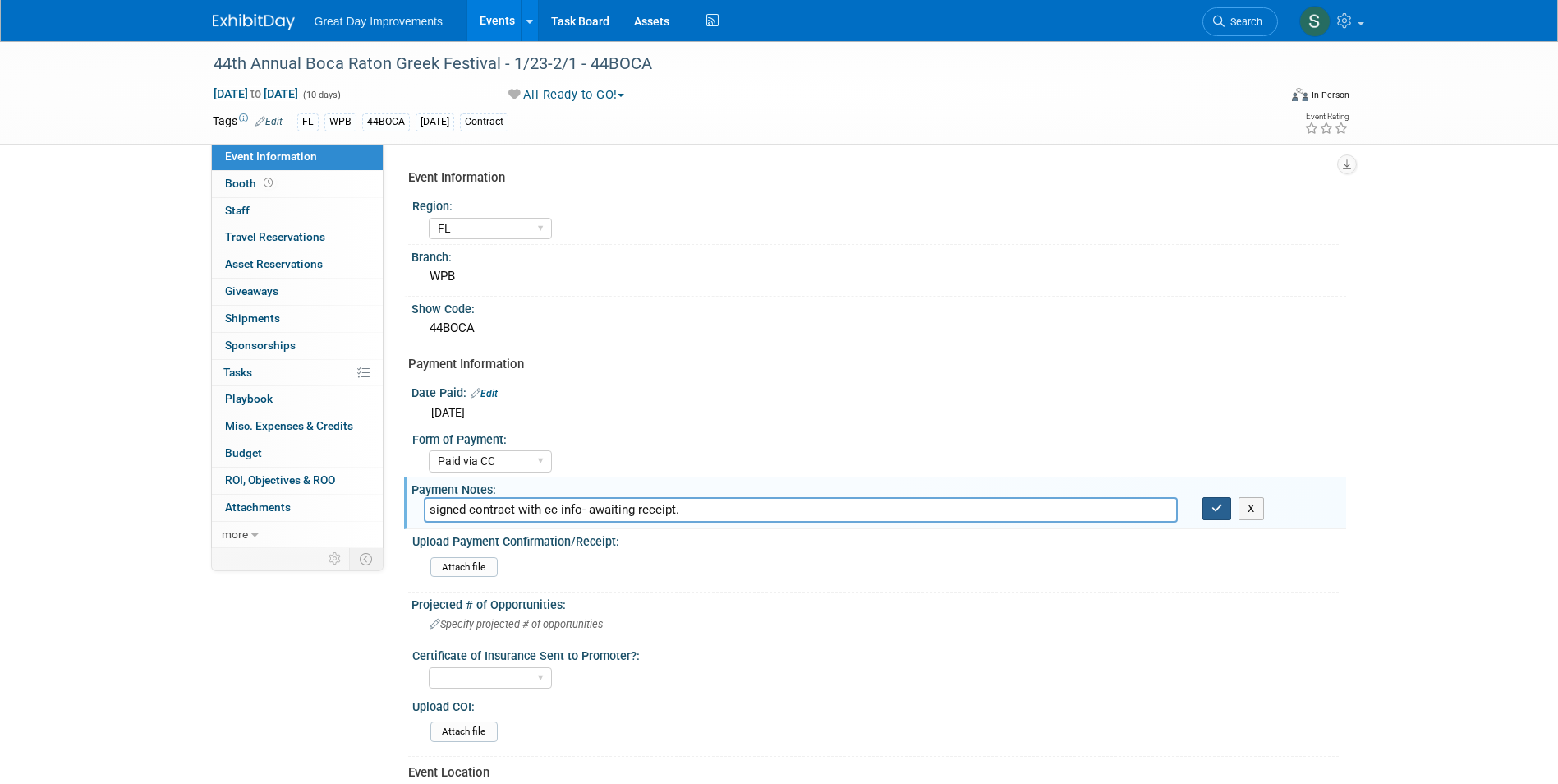
type input "signed contract with cc info- awaiting receipt."
click at [1224, 510] on button "button" at bounding box center [1217, 508] width 29 height 23
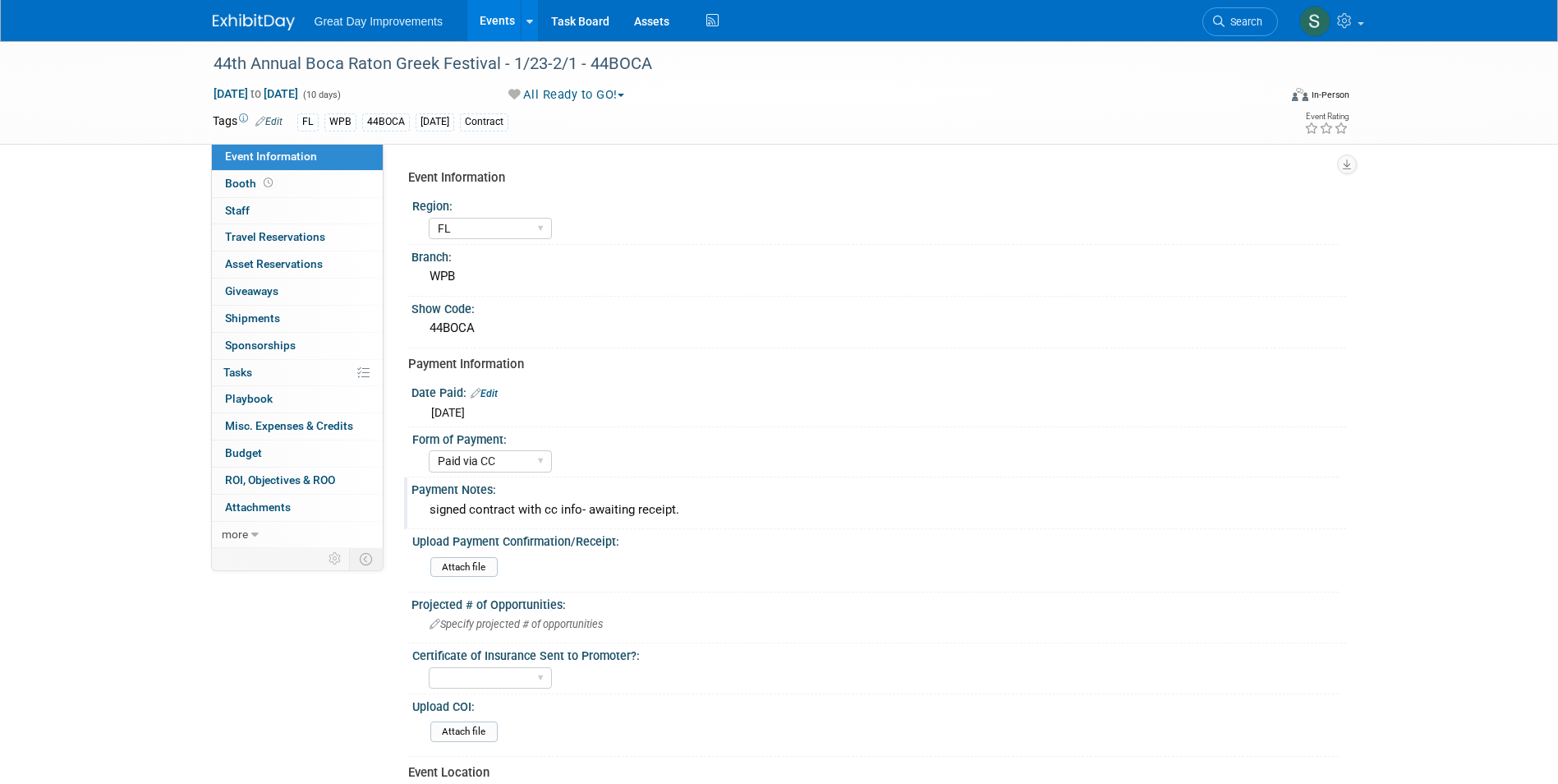
click at [272, 23] on img at bounding box center [253, 22] width 82 height 17
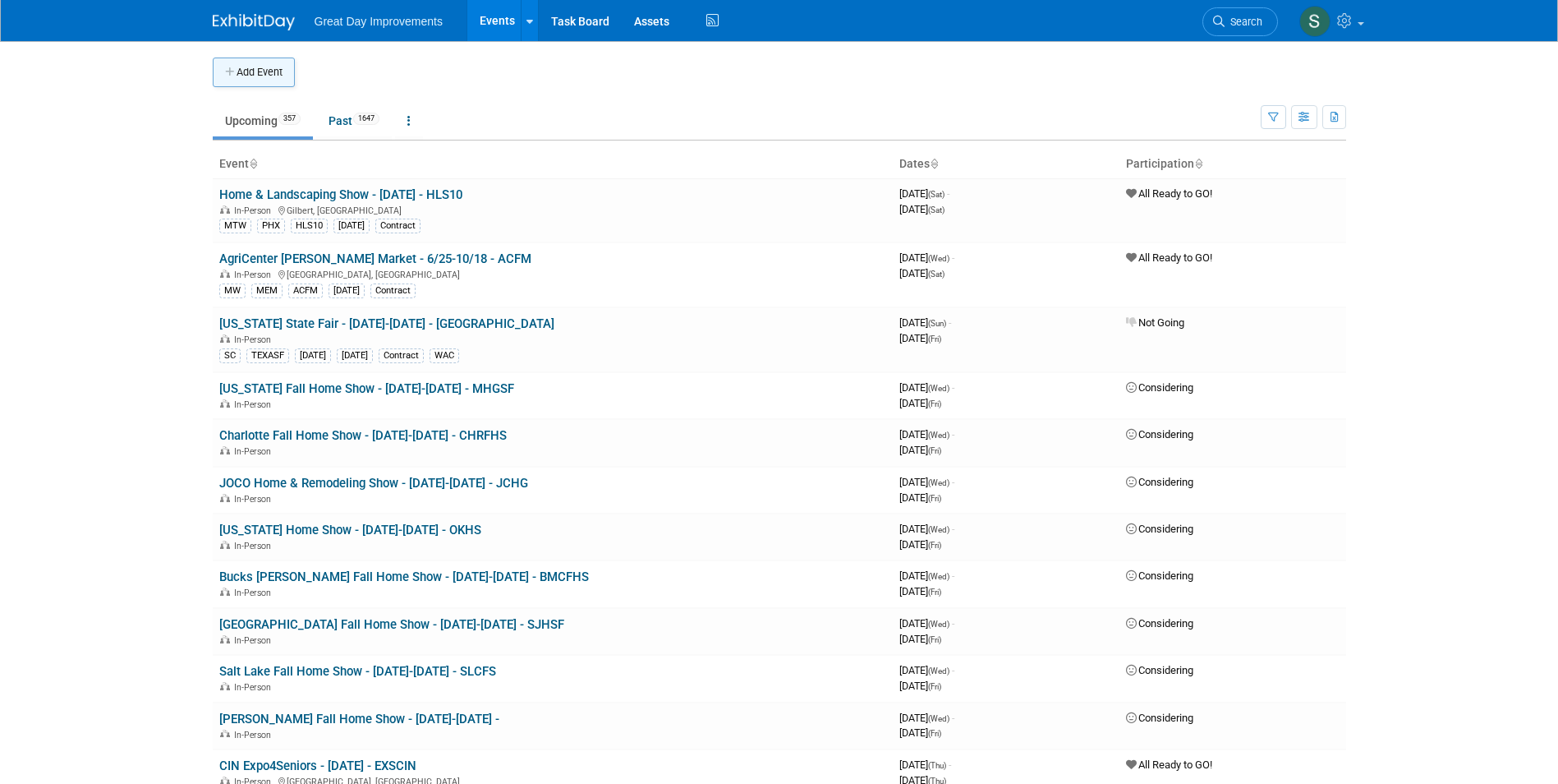
click at [240, 77] on button "Add Event" at bounding box center [253, 73] width 82 height 29
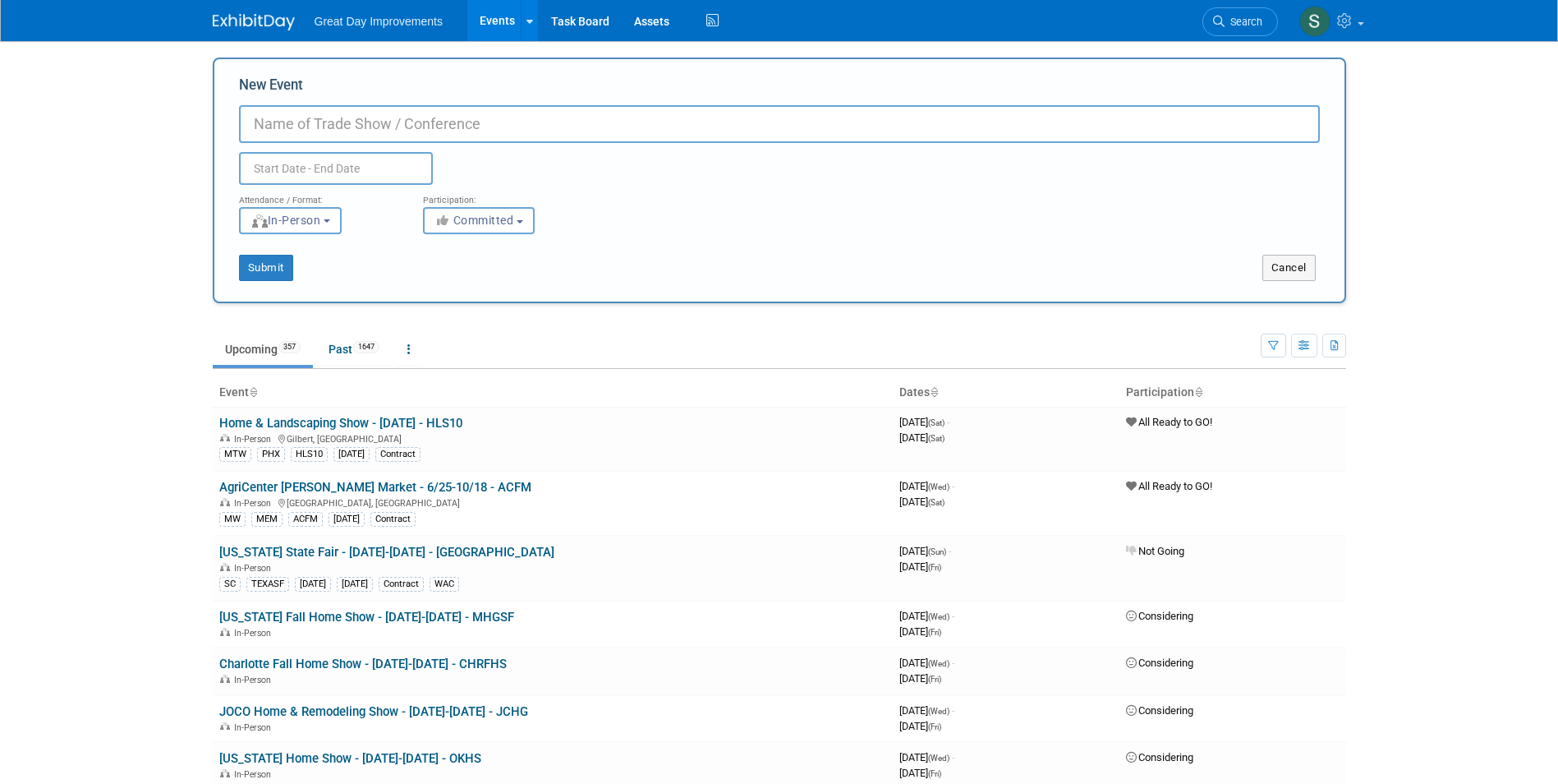
paste input "FALL [PERSON_NAME] Home & Outdoor Living Show"
type input "FALL [PERSON_NAME] Home & Outdoor Living Show - 8/29-8/30 - [GEOGRAPHIC_DATA]"
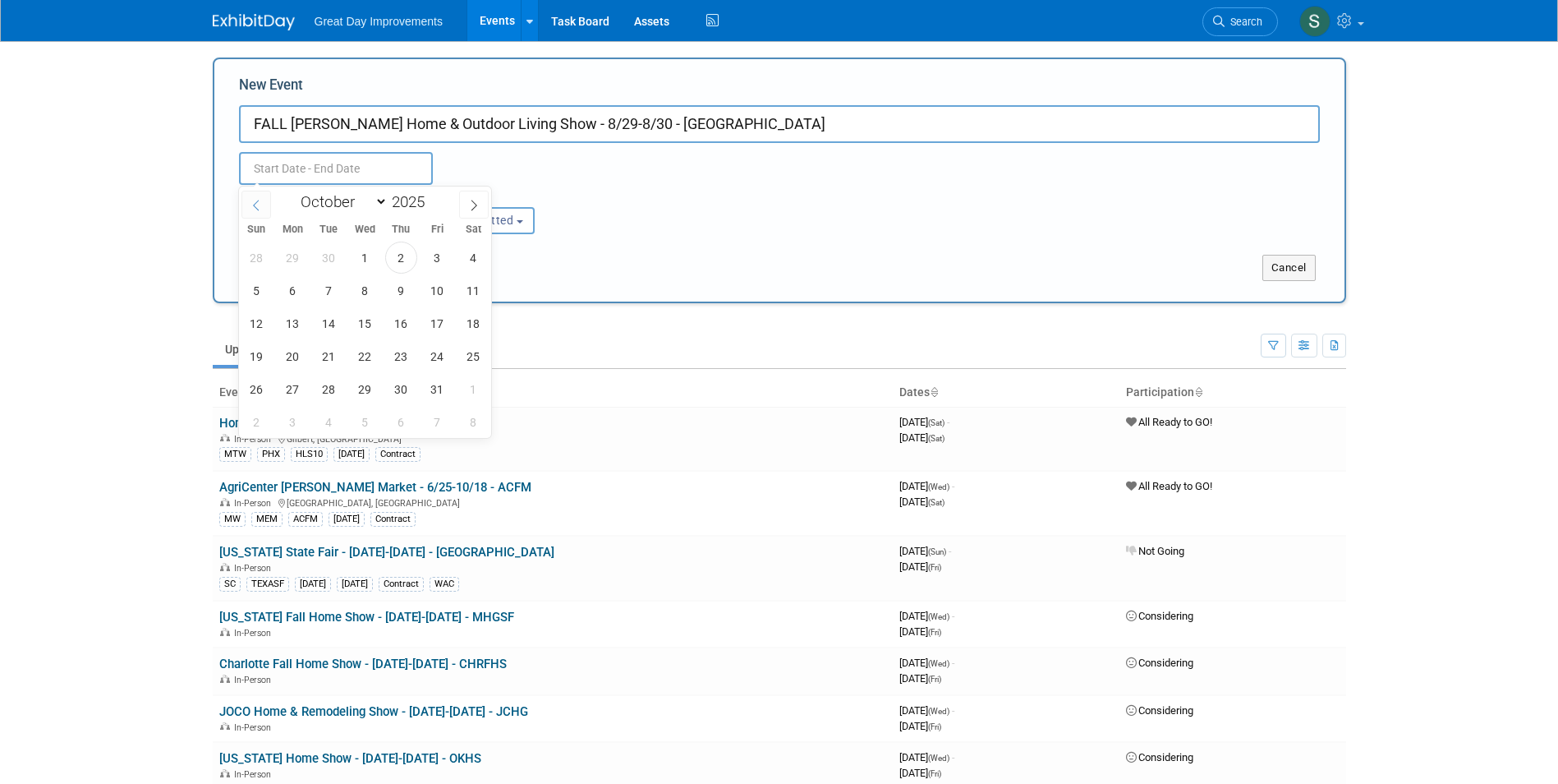
click at [258, 206] on icon at bounding box center [256, 205] width 12 height 12
click at [482, 205] on span at bounding box center [474, 204] width 29 height 28
select select "7"
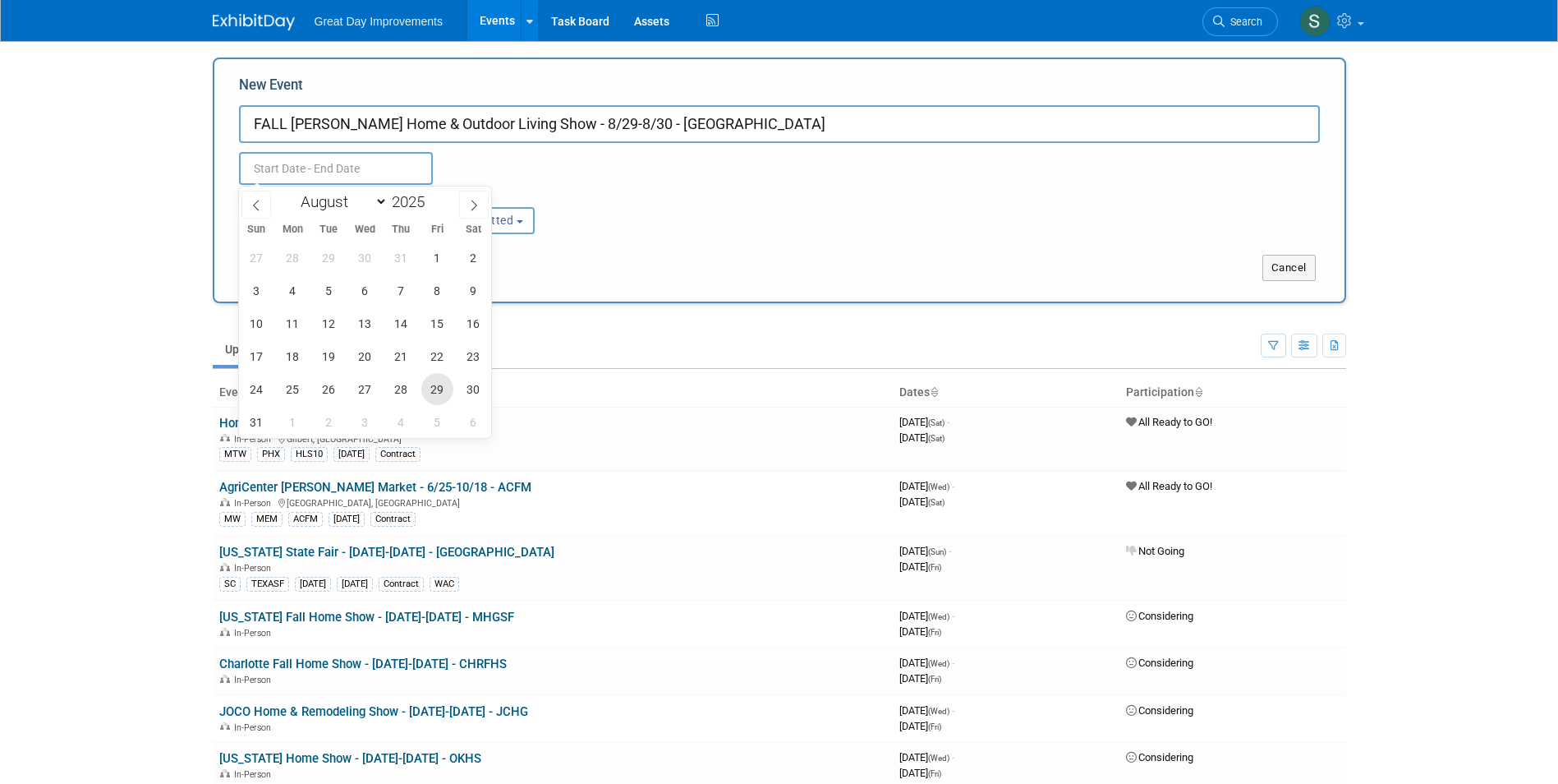
click at [427, 386] on span "29" at bounding box center [437, 389] width 32 height 32
click at [466, 390] on span "30" at bounding box center [473, 389] width 32 height 32
type input "Aug 29, 2025 to Aug 30, 2025"
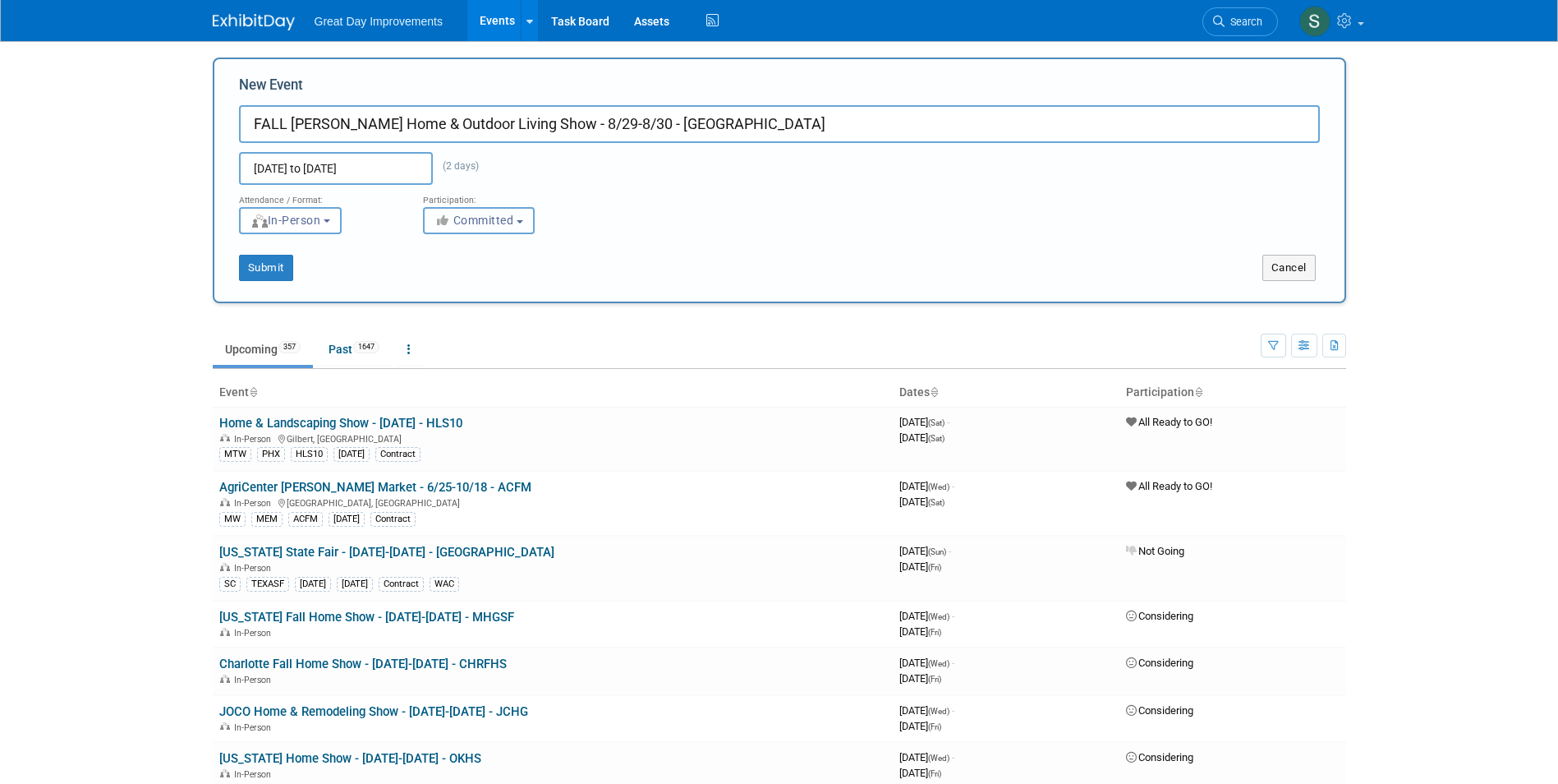
click at [506, 214] on span "Committed" at bounding box center [474, 220] width 80 height 13
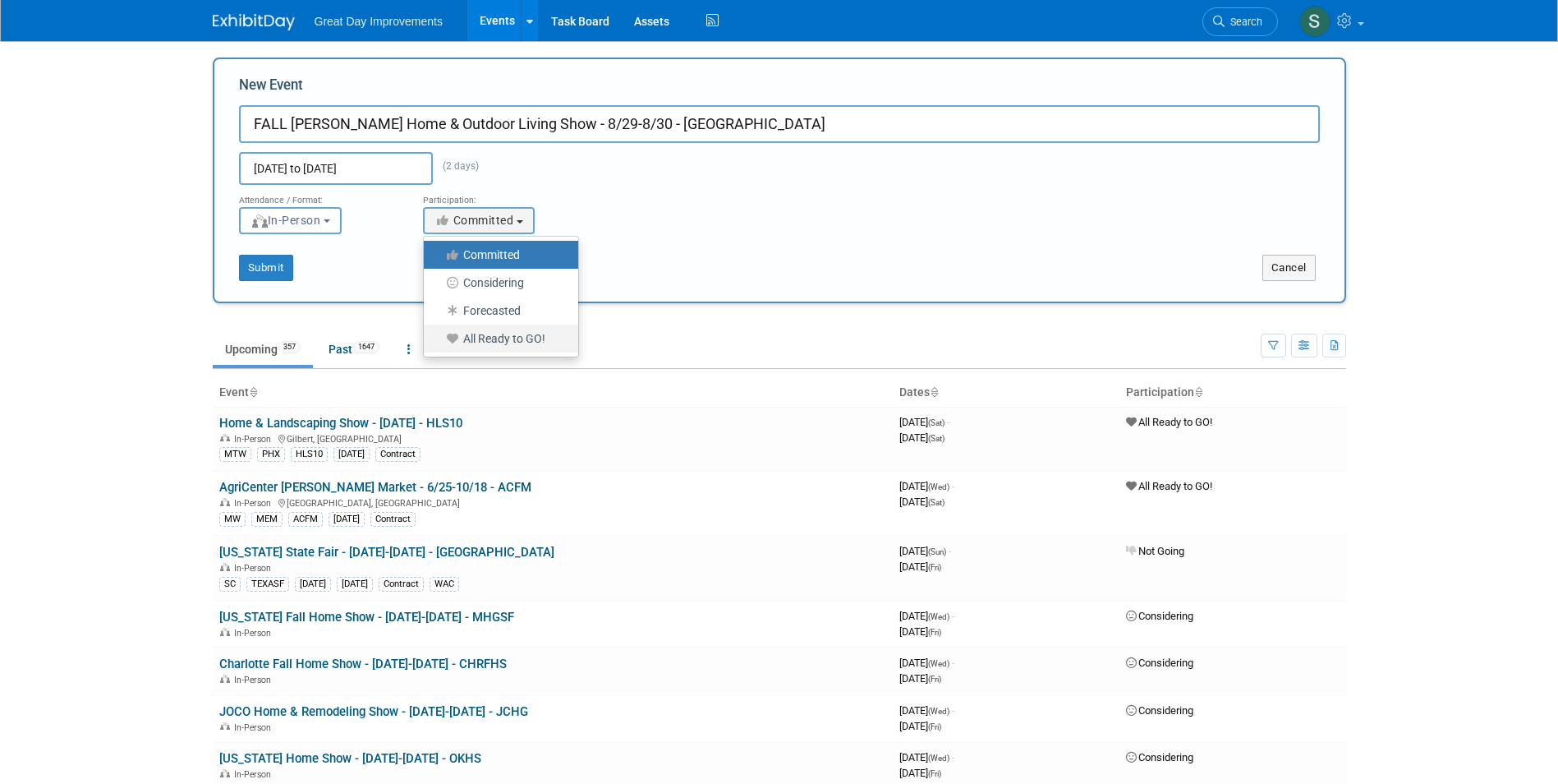
click at [537, 347] on label "All Ready to GO!" at bounding box center [496, 338] width 130 height 21
click at [438, 344] on input "All Ready to GO!" at bounding box center [434, 339] width 11 height 11
select select "102"
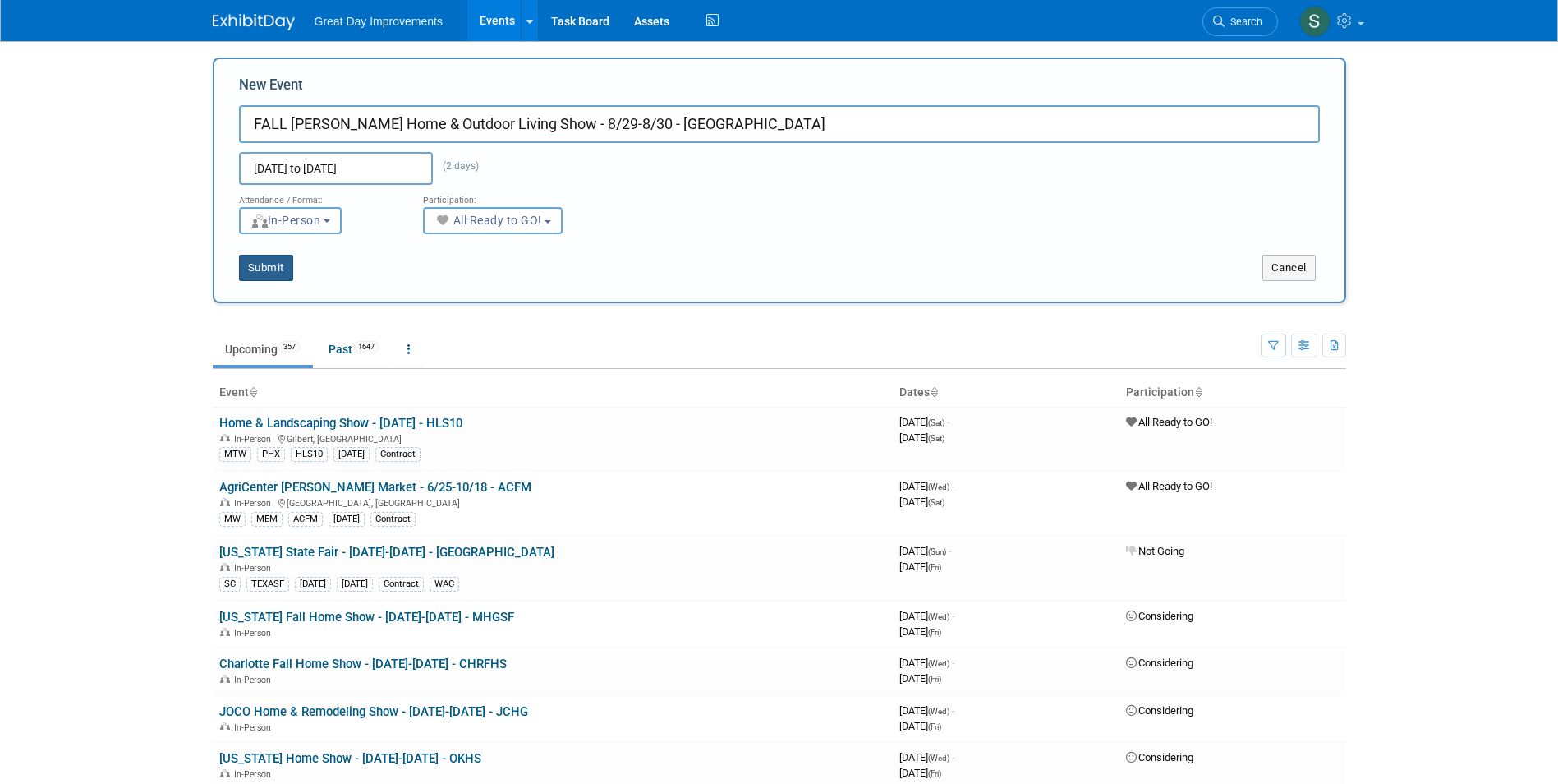
click at [275, 265] on button "Submit" at bounding box center [266, 267] width 54 height 27
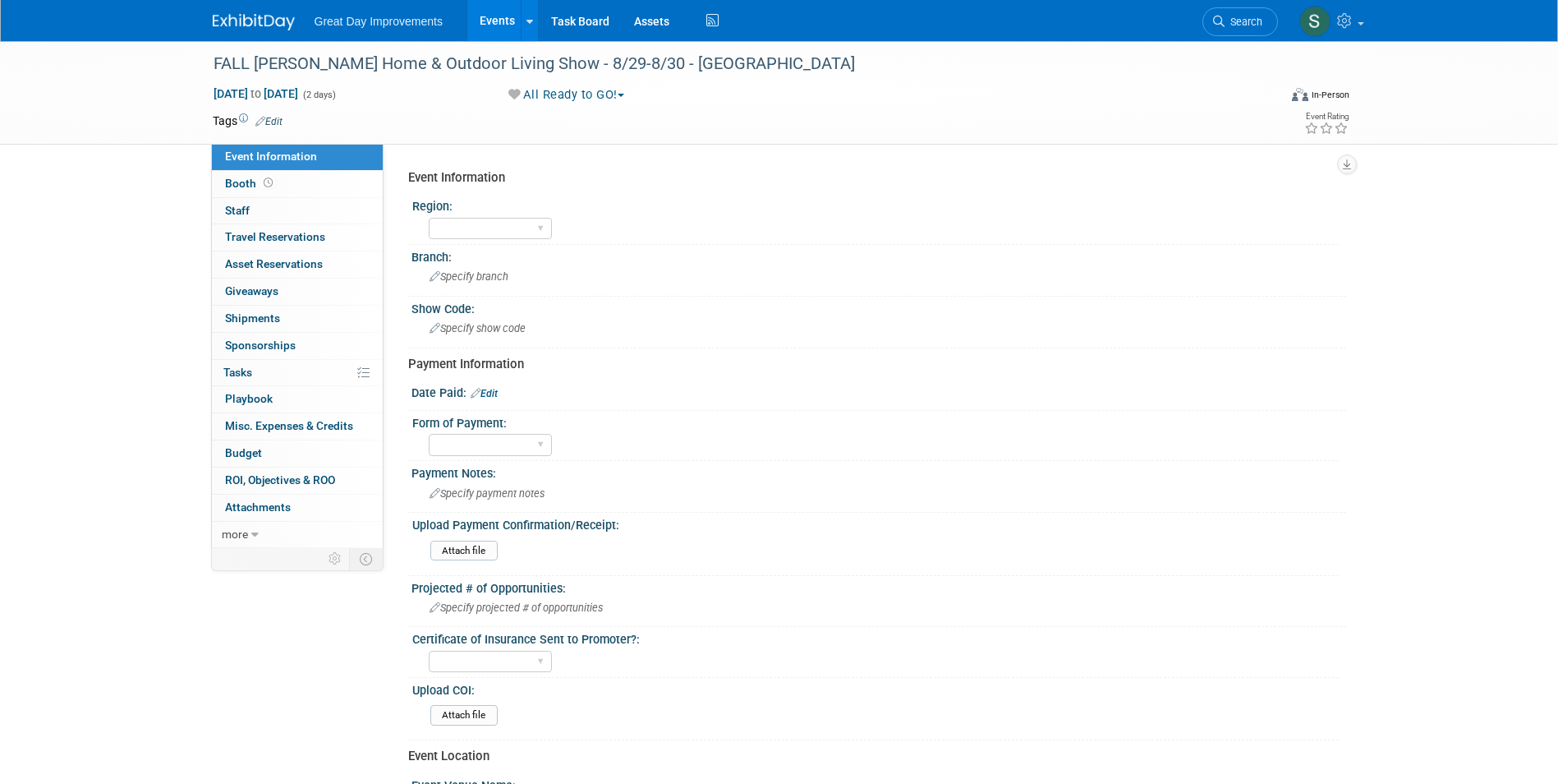
click at [267, 121] on link "Edit" at bounding box center [268, 121] width 27 height 12
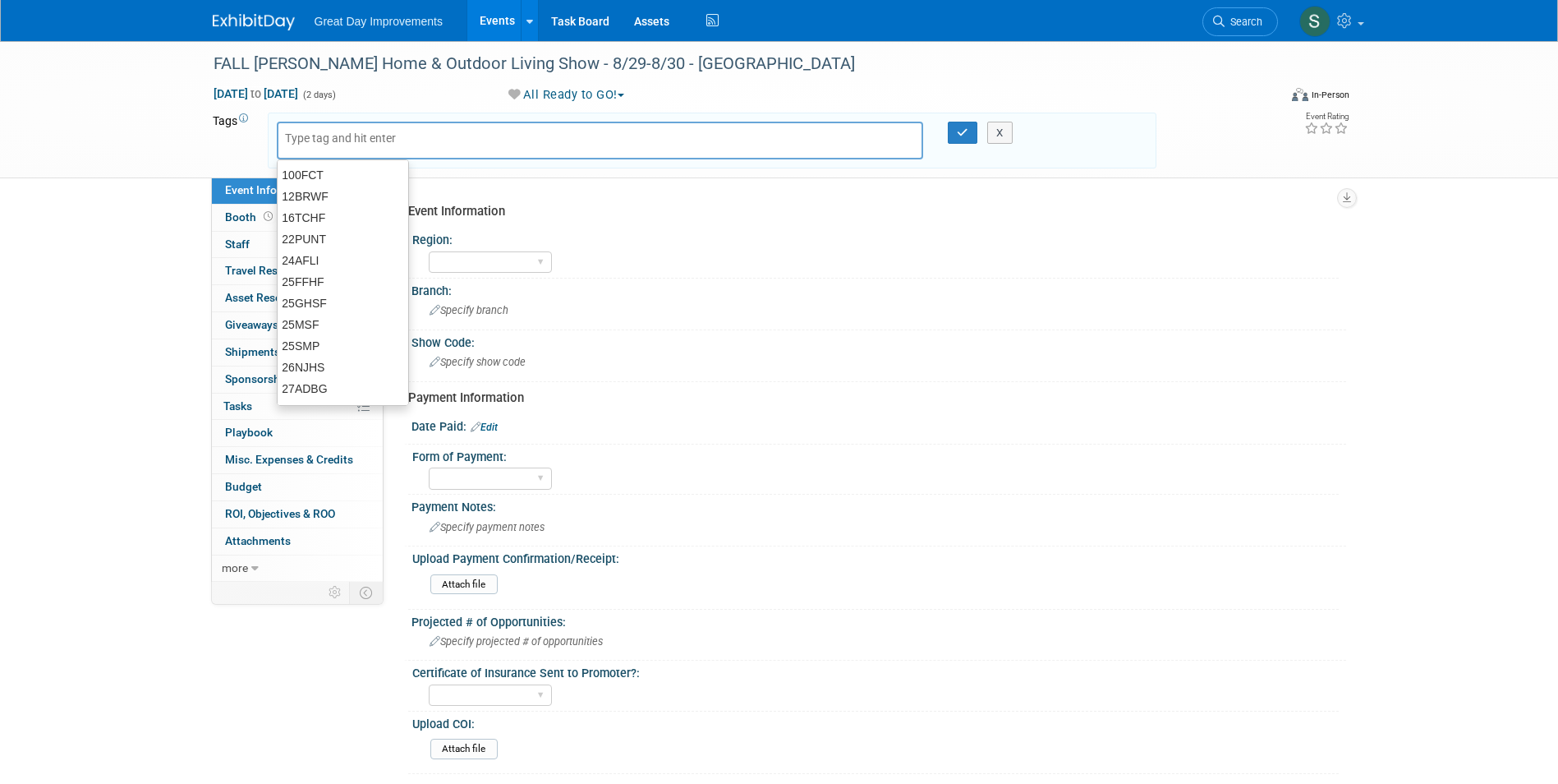
click at [344, 131] on input "text" at bounding box center [350, 138] width 131 height 17
type input "GC"
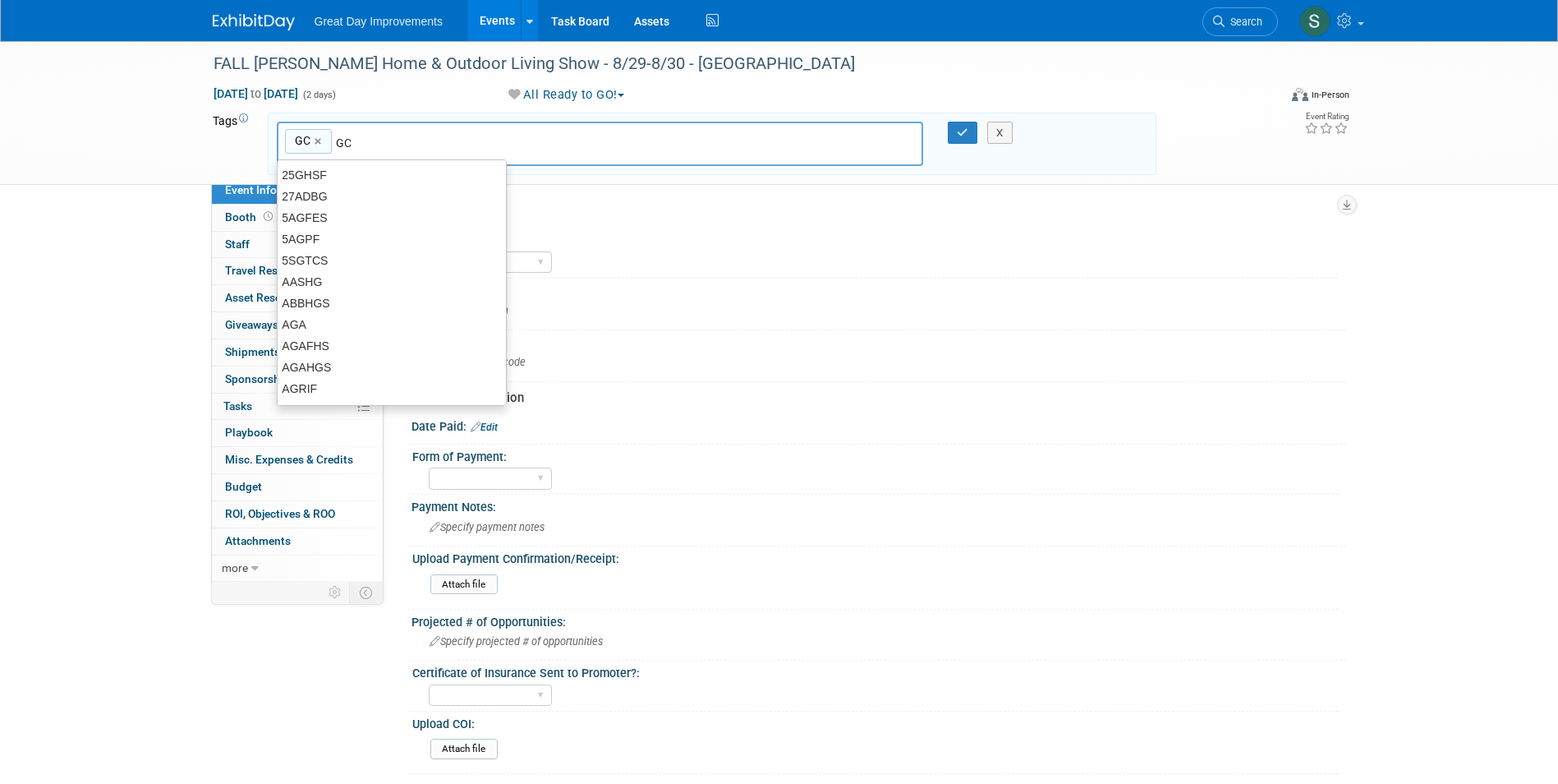
type input "GC"
type input "HOU"
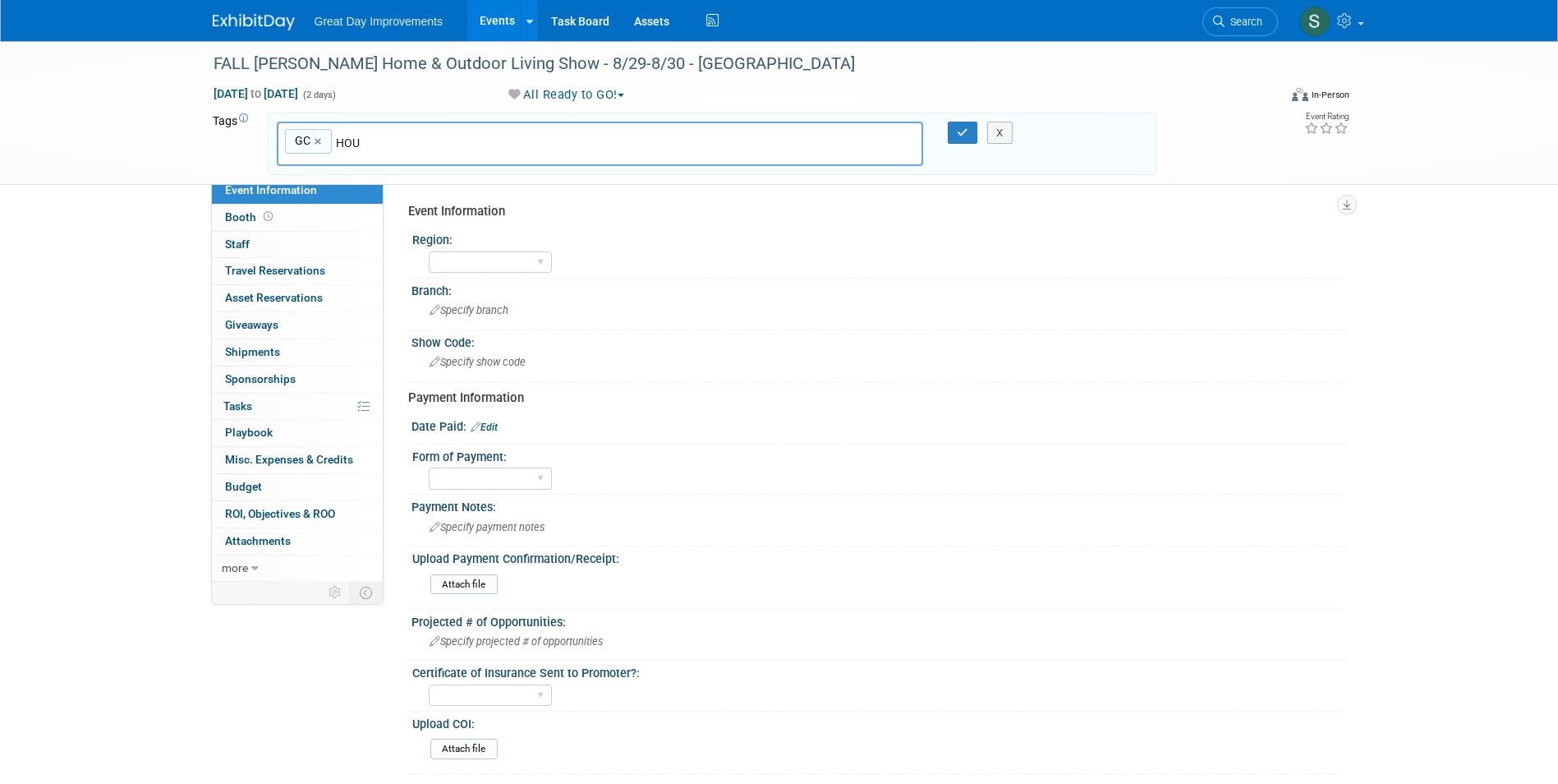
type input "GC, HOU"
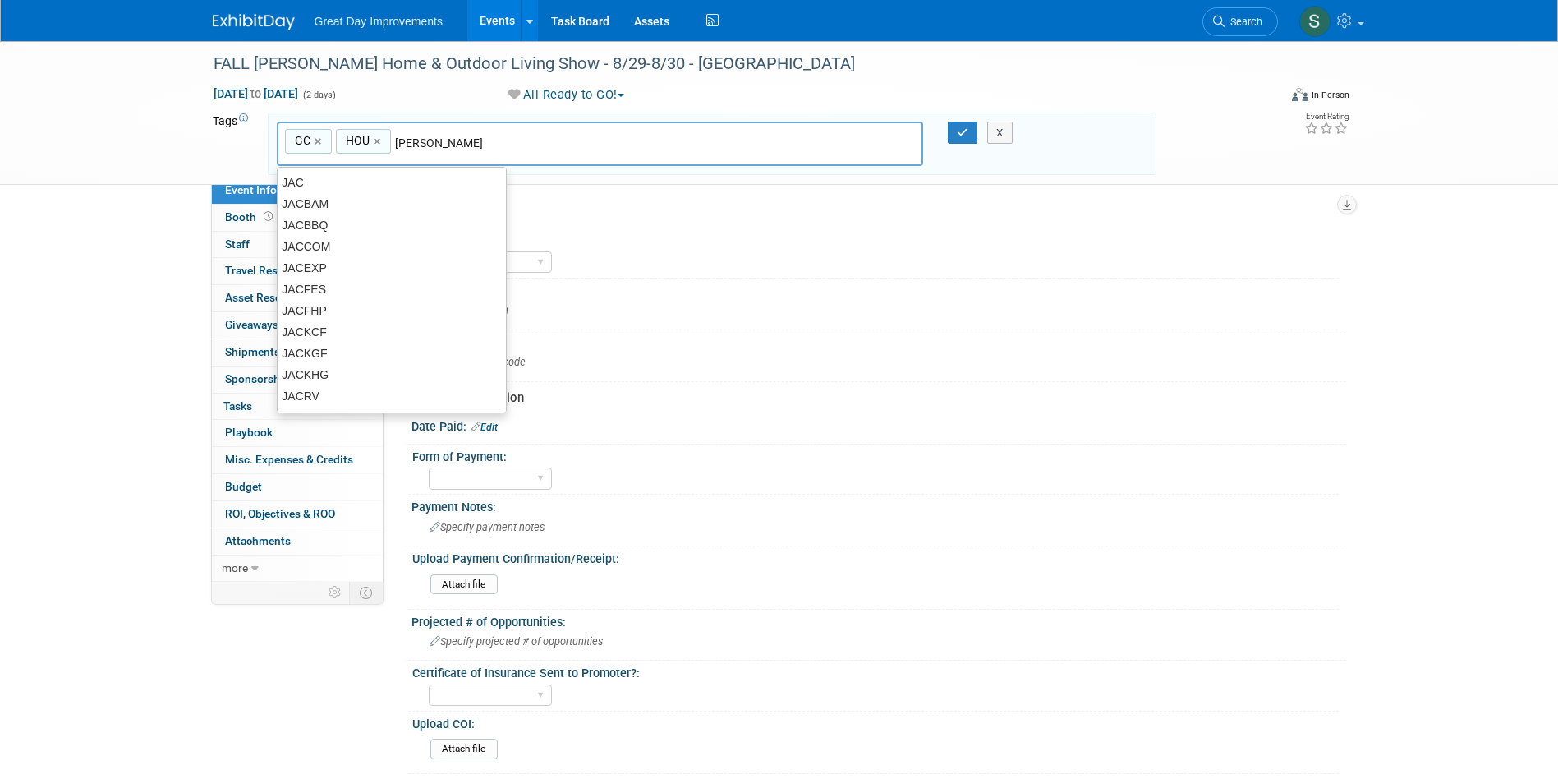
type input "J"
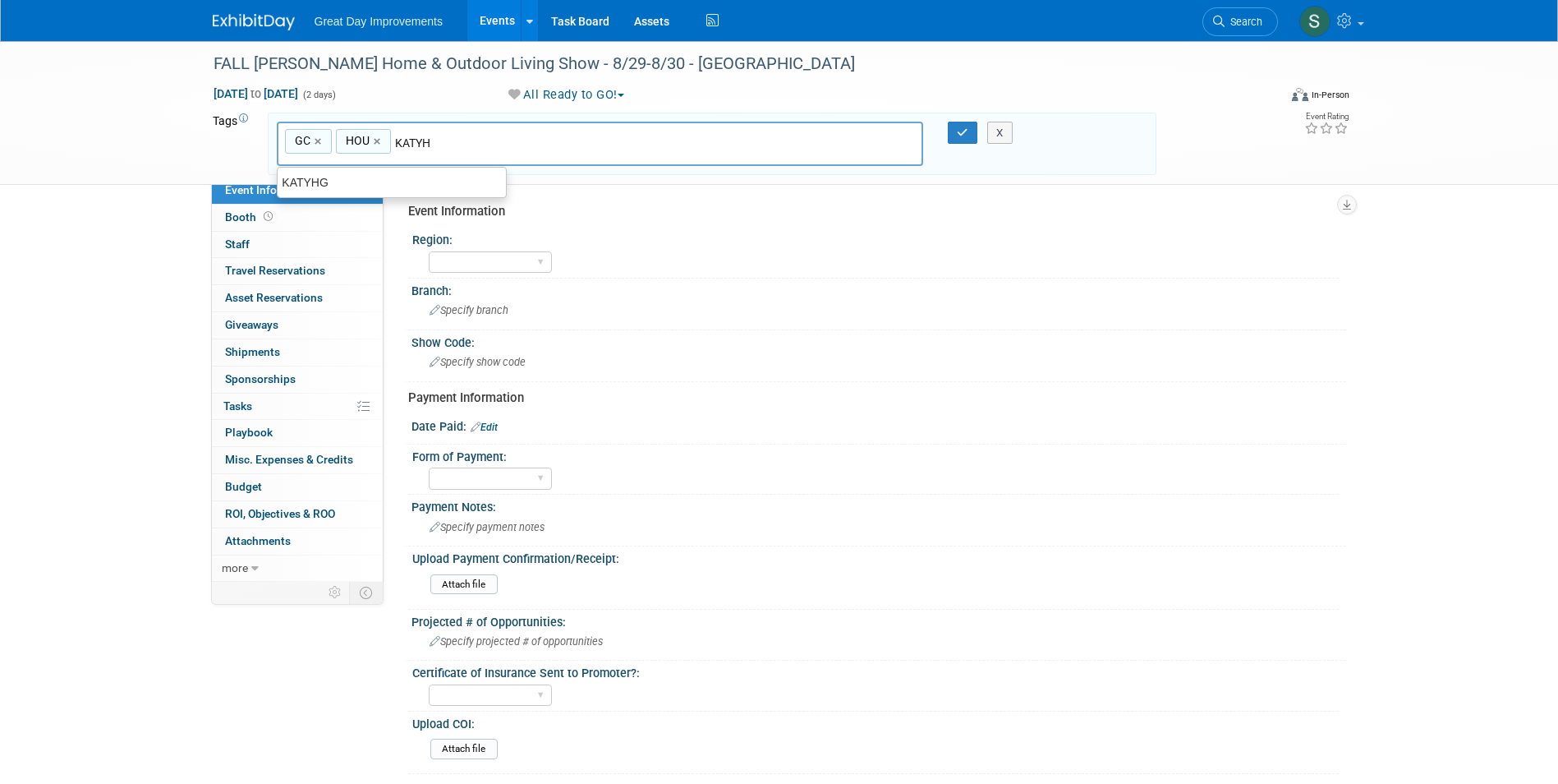
type input "KATYHO"
type input "GC, HOU, KATYHO"
type input "Contract"
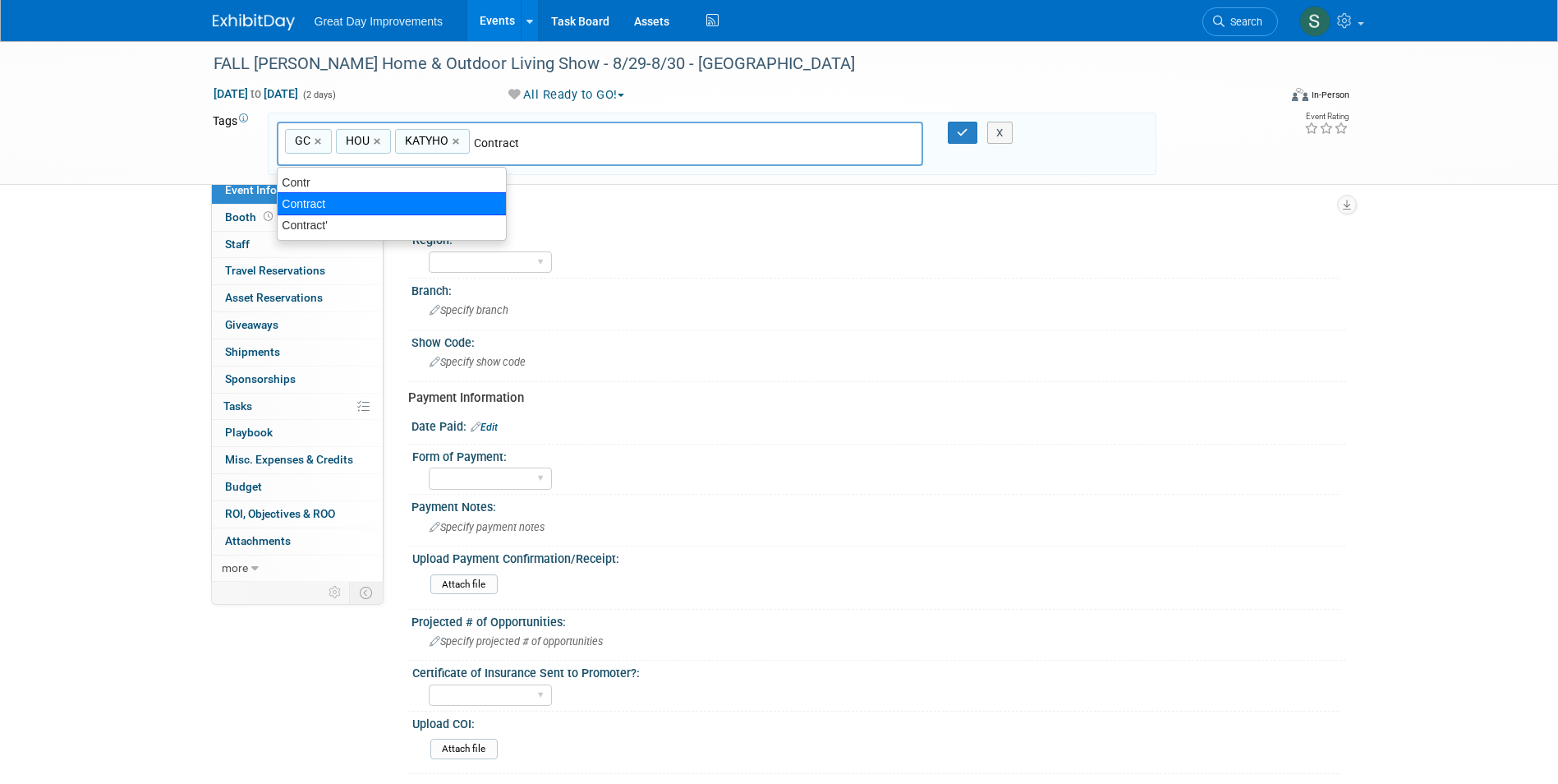
type input "GC, HOU, KATYHO, Contract"
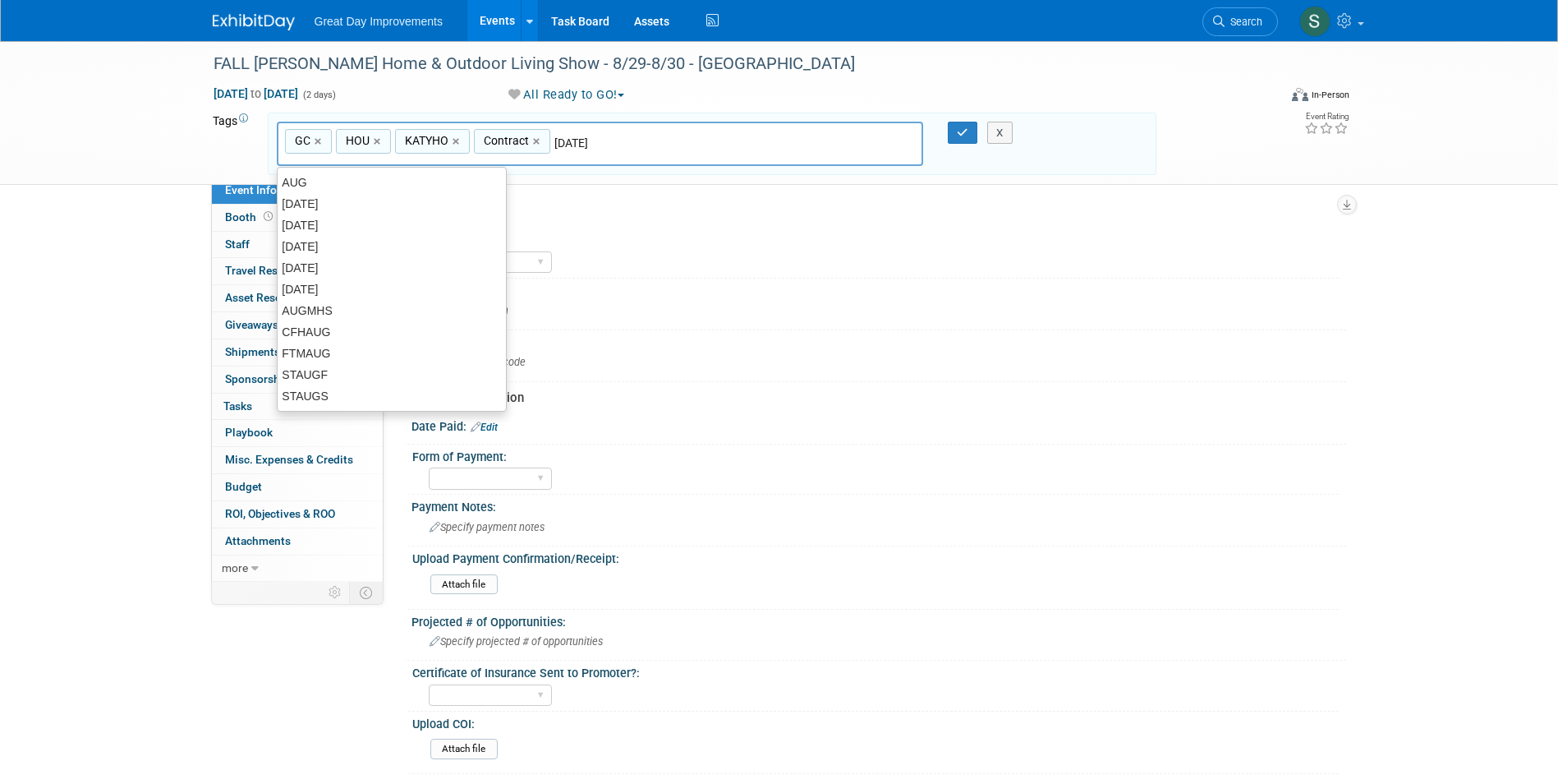
type input "[DATE]"
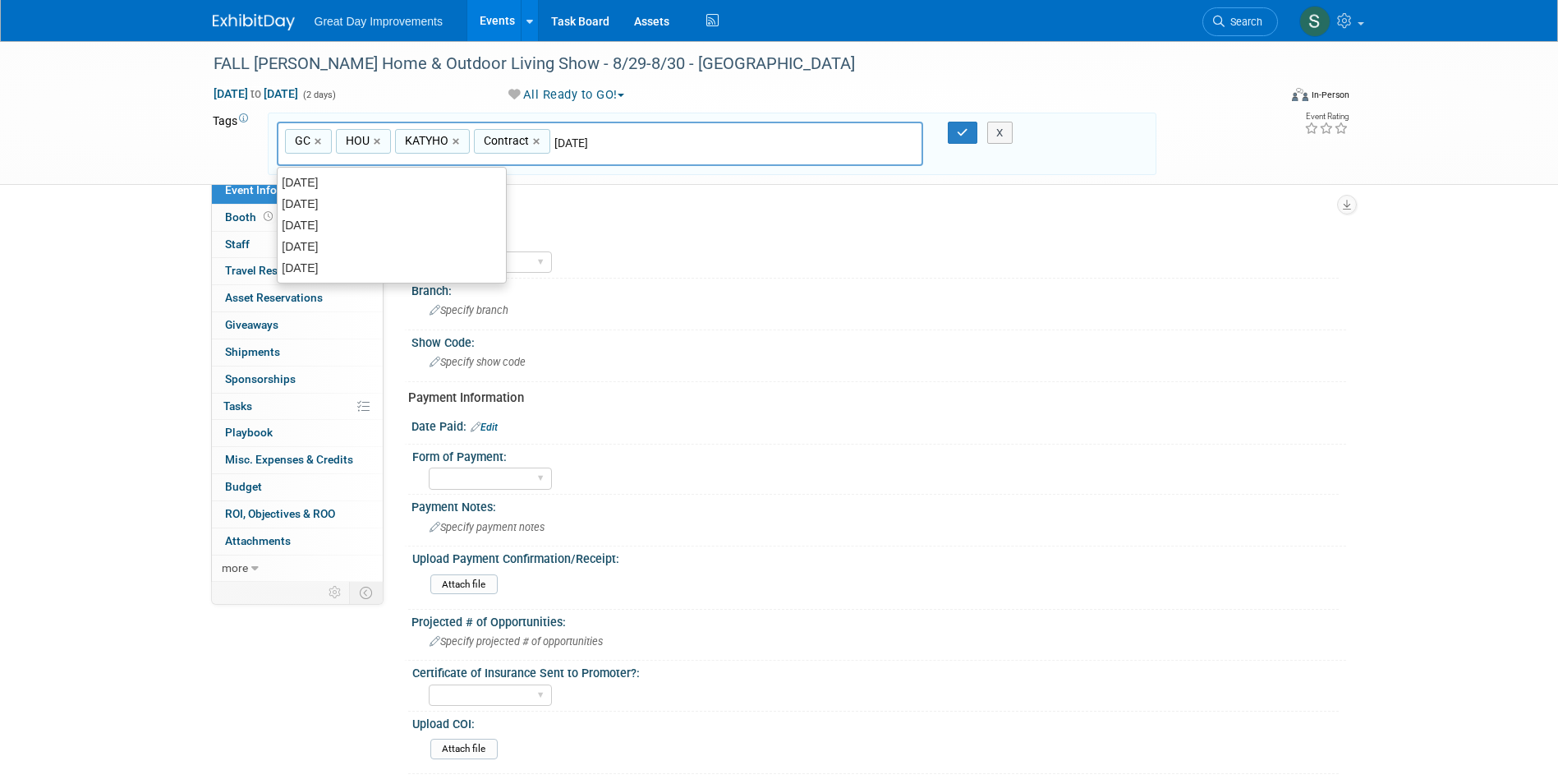
type input "GC, HOU, KATYHO, Contract, AUG25"
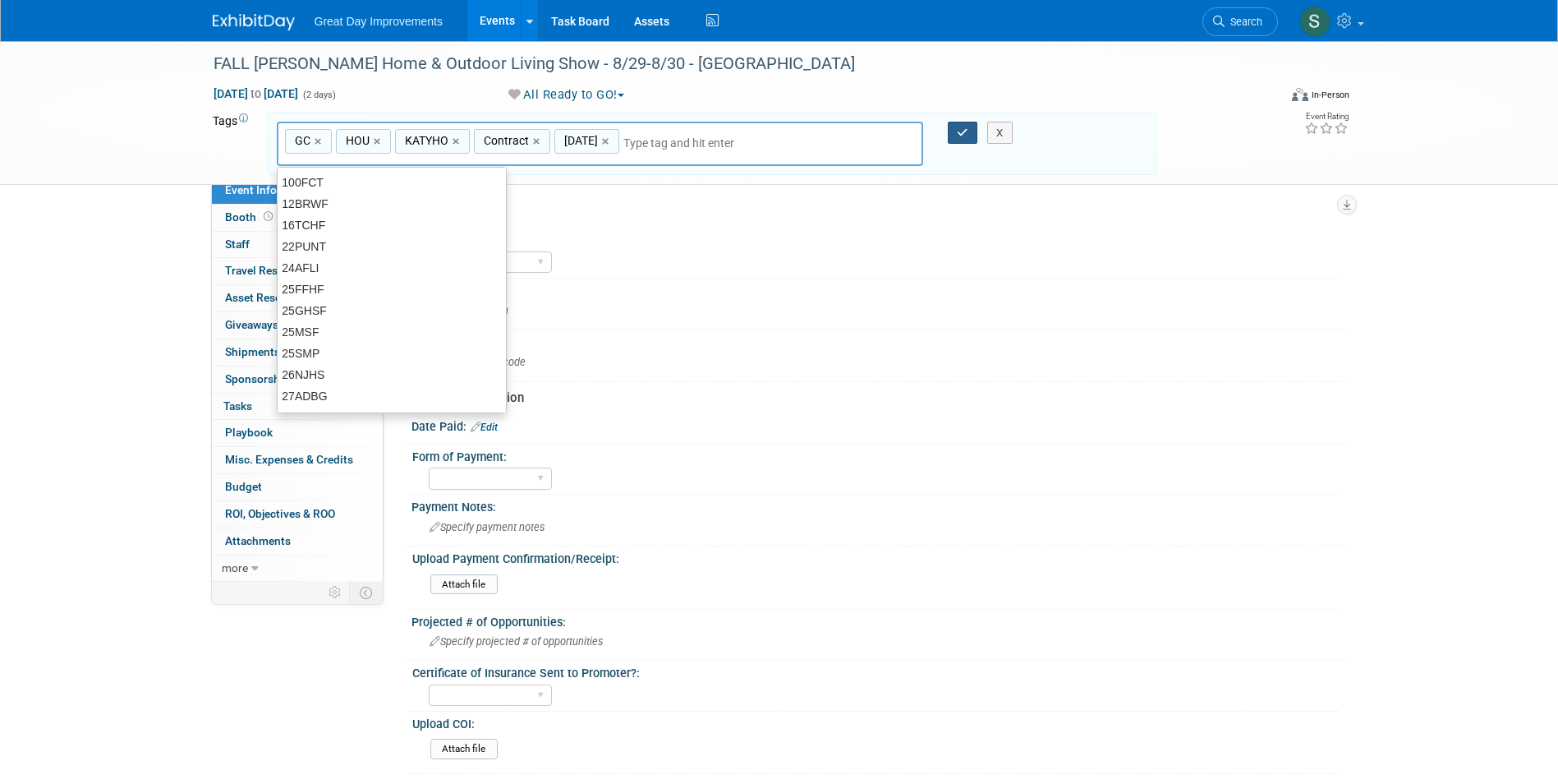
click at [951, 135] on button "button" at bounding box center [962, 132] width 29 height 23
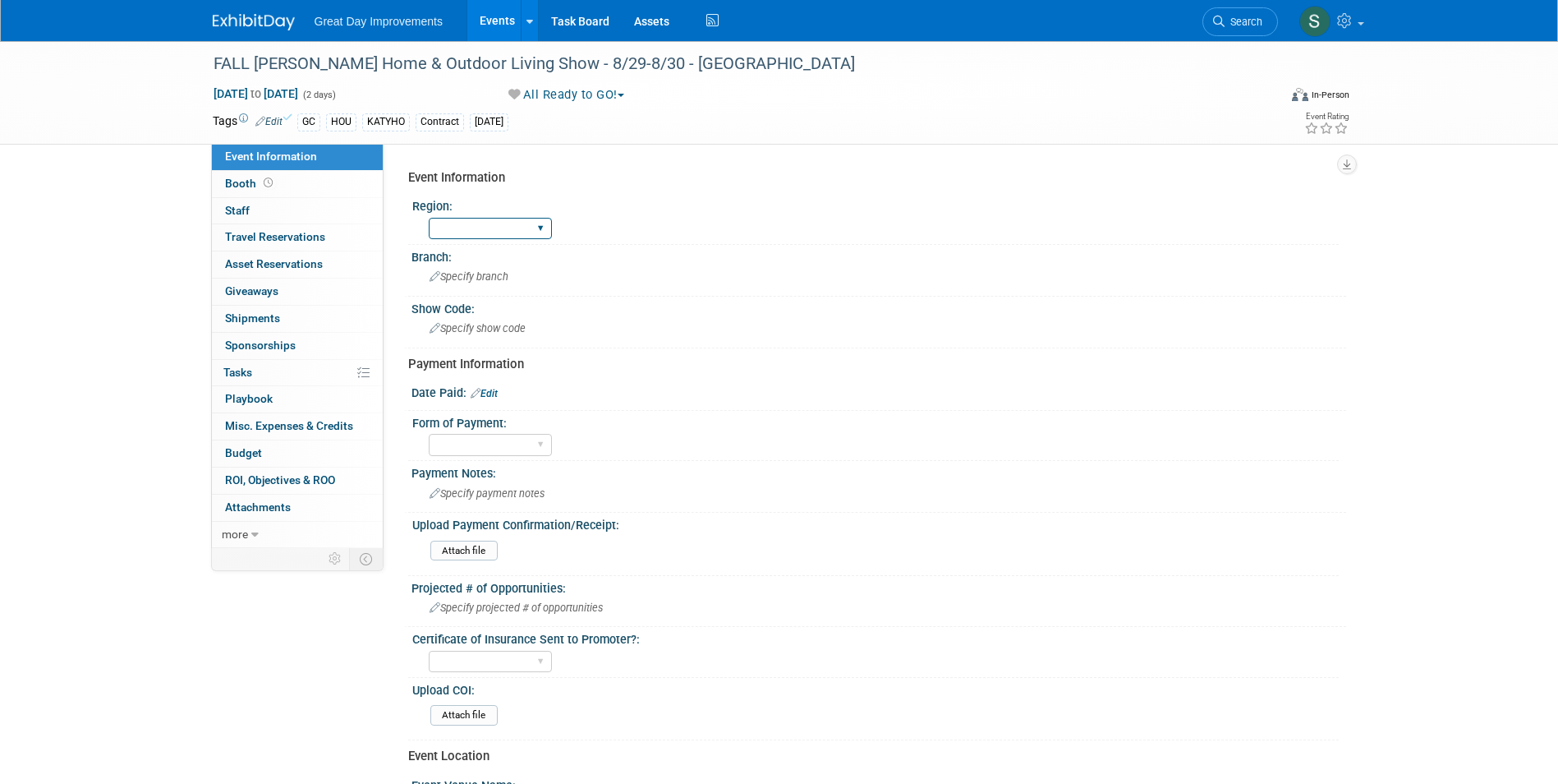
click at [470, 225] on select "GC MA MW MTW NE NEW OV PL PNW SA SE SC UMW FL" at bounding box center [490, 229] width 123 height 22
select select "GC"
click at [428, 218] on select "GC MA MW MTW NE NEW OV PL PNW SA SE SC UMW FL" at bounding box center [490, 229] width 123 height 22
click at [499, 278] on span "Specify branch" at bounding box center [469, 276] width 79 height 12
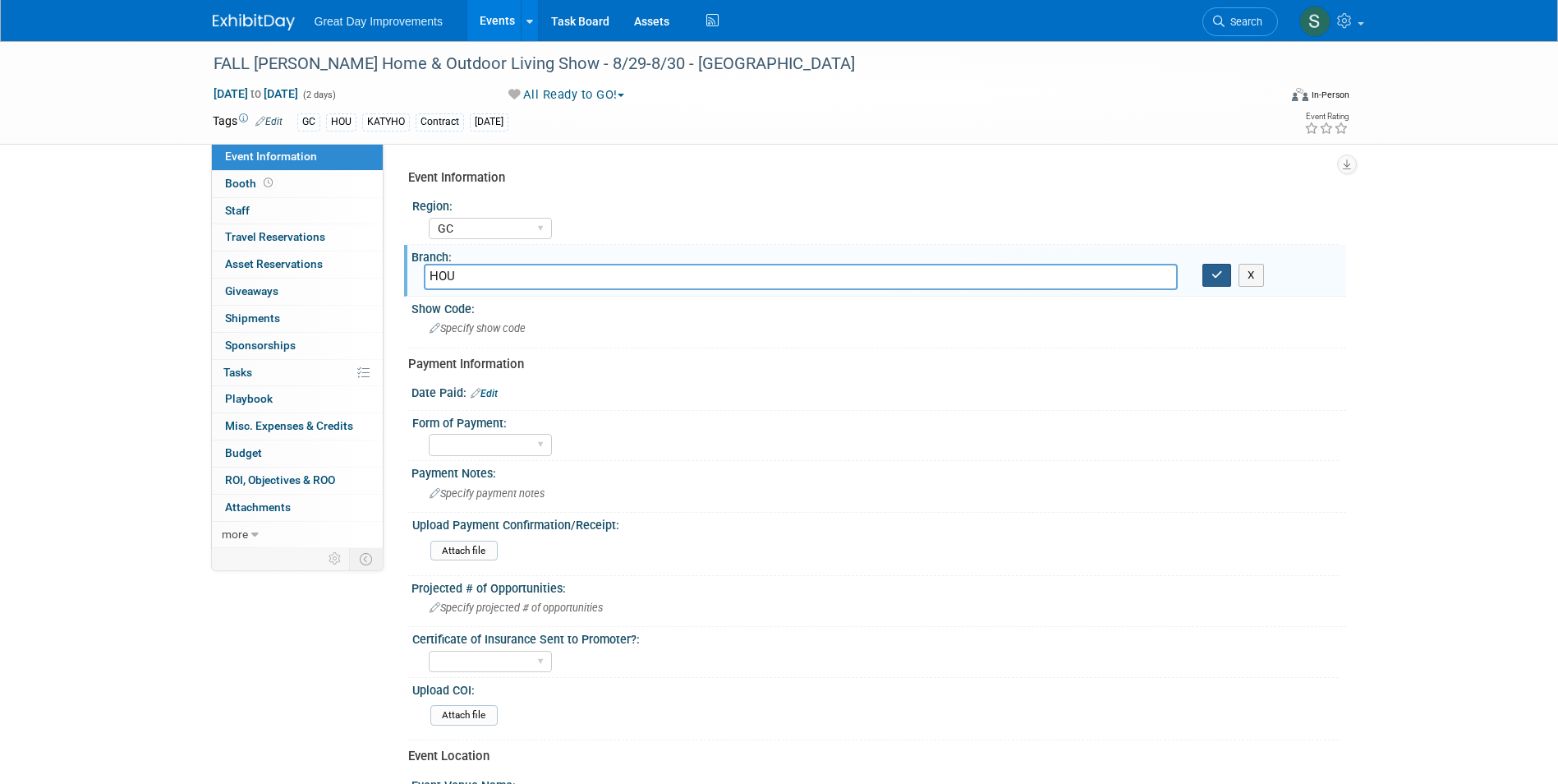
type input "HOU"
click at [1208, 278] on button "button" at bounding box center [1217, 275] width 29 height 23
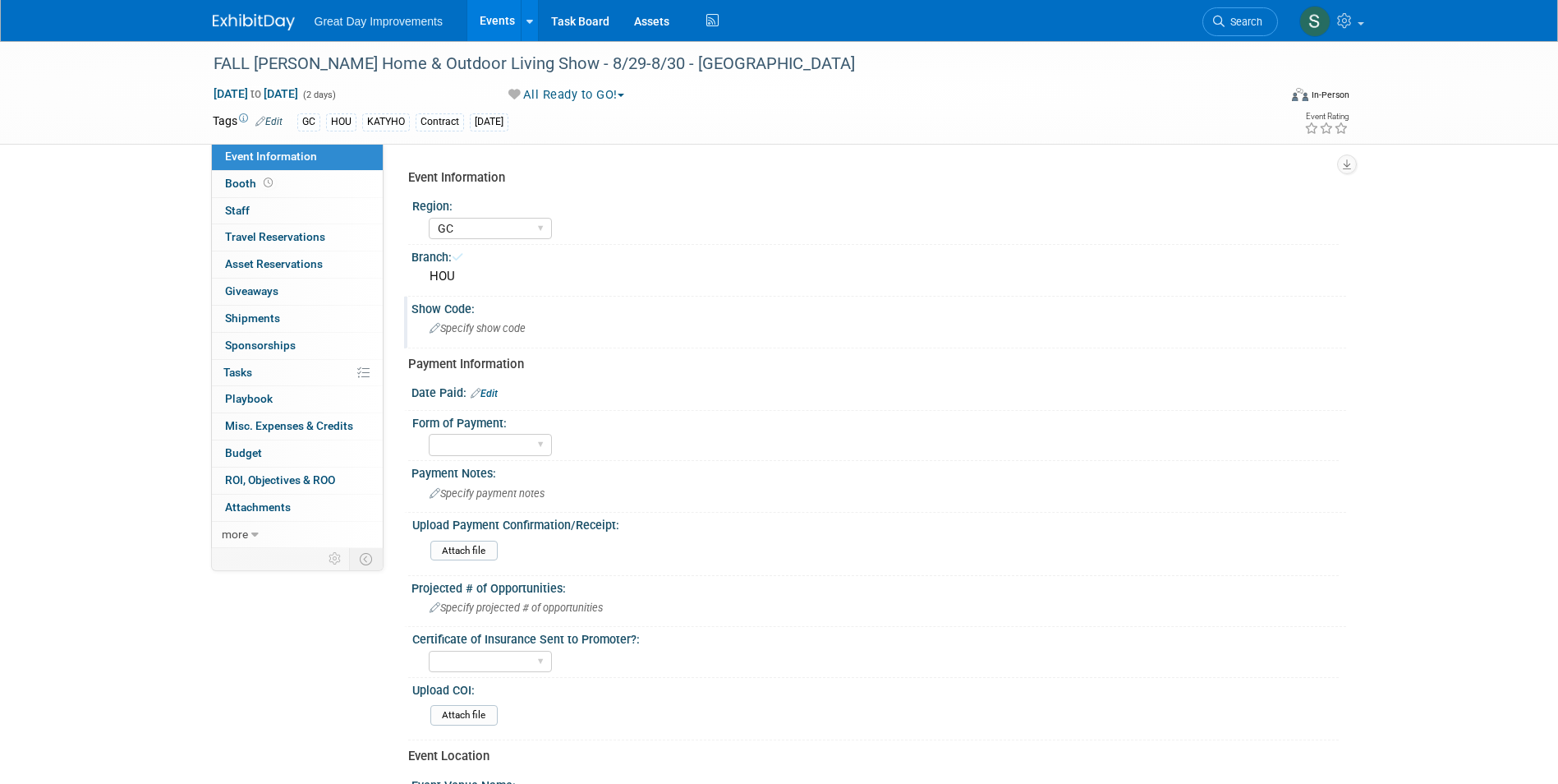
click at [573, 328] on div "Specify show code" at bounding box center [879, 328] width 910 height 26
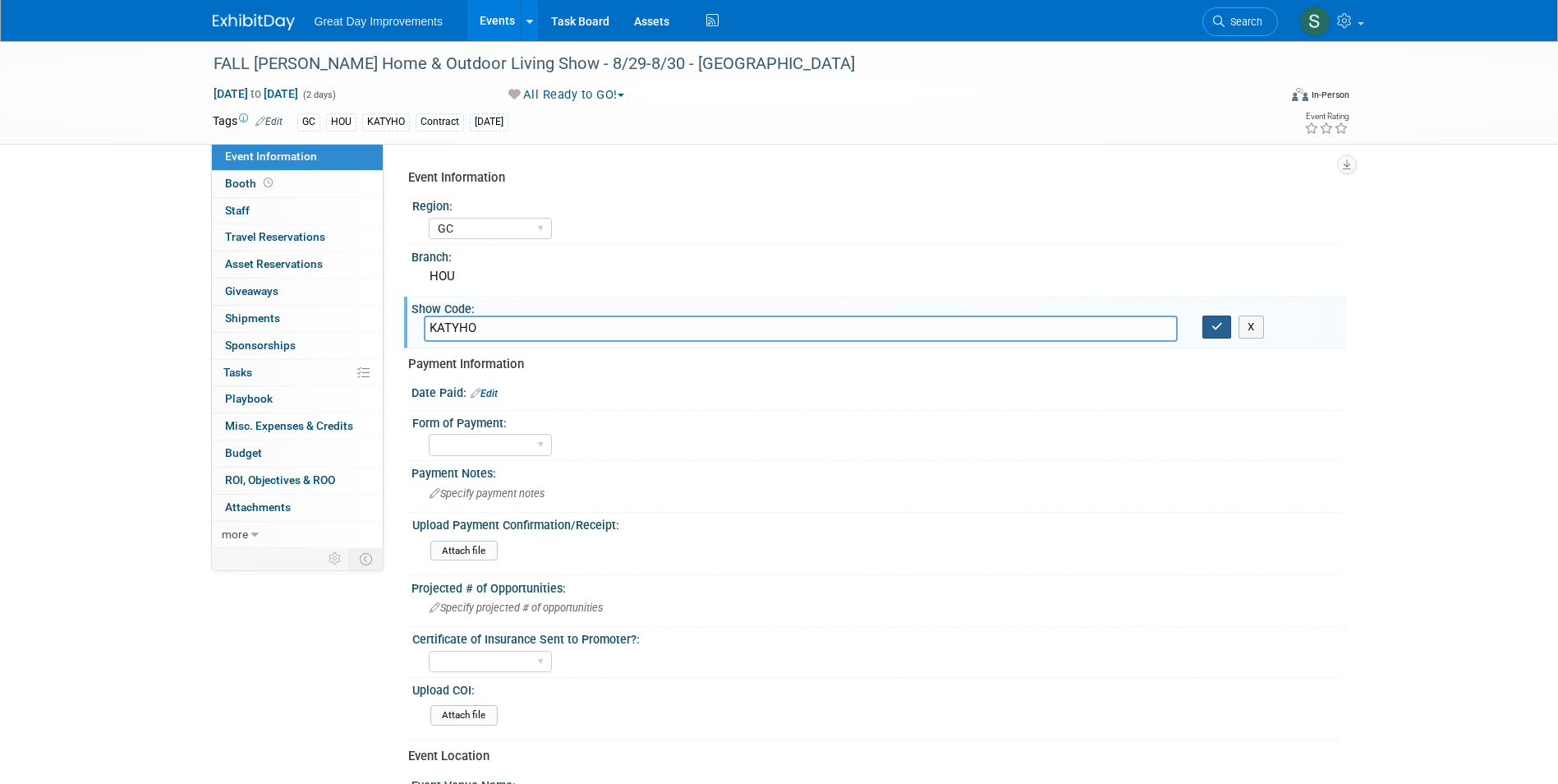
type input "KATYHO"
click at [1209, 326] on button "button" at bounding box center [1217, 326] width 29 height 23
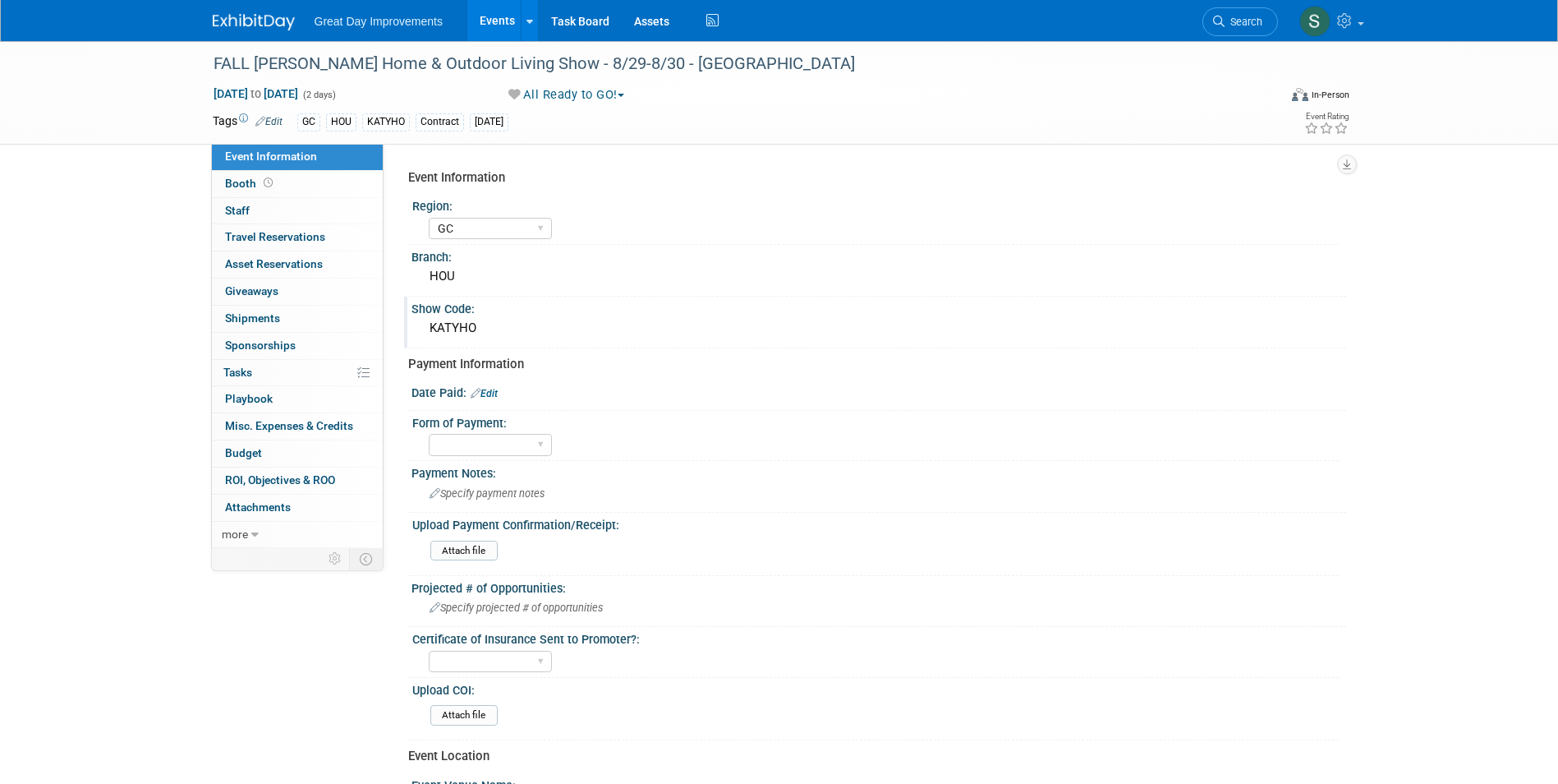
click at [494, 395] on link "Edit" at bounding box center [483, 393] width 27 height 12
select select "9"
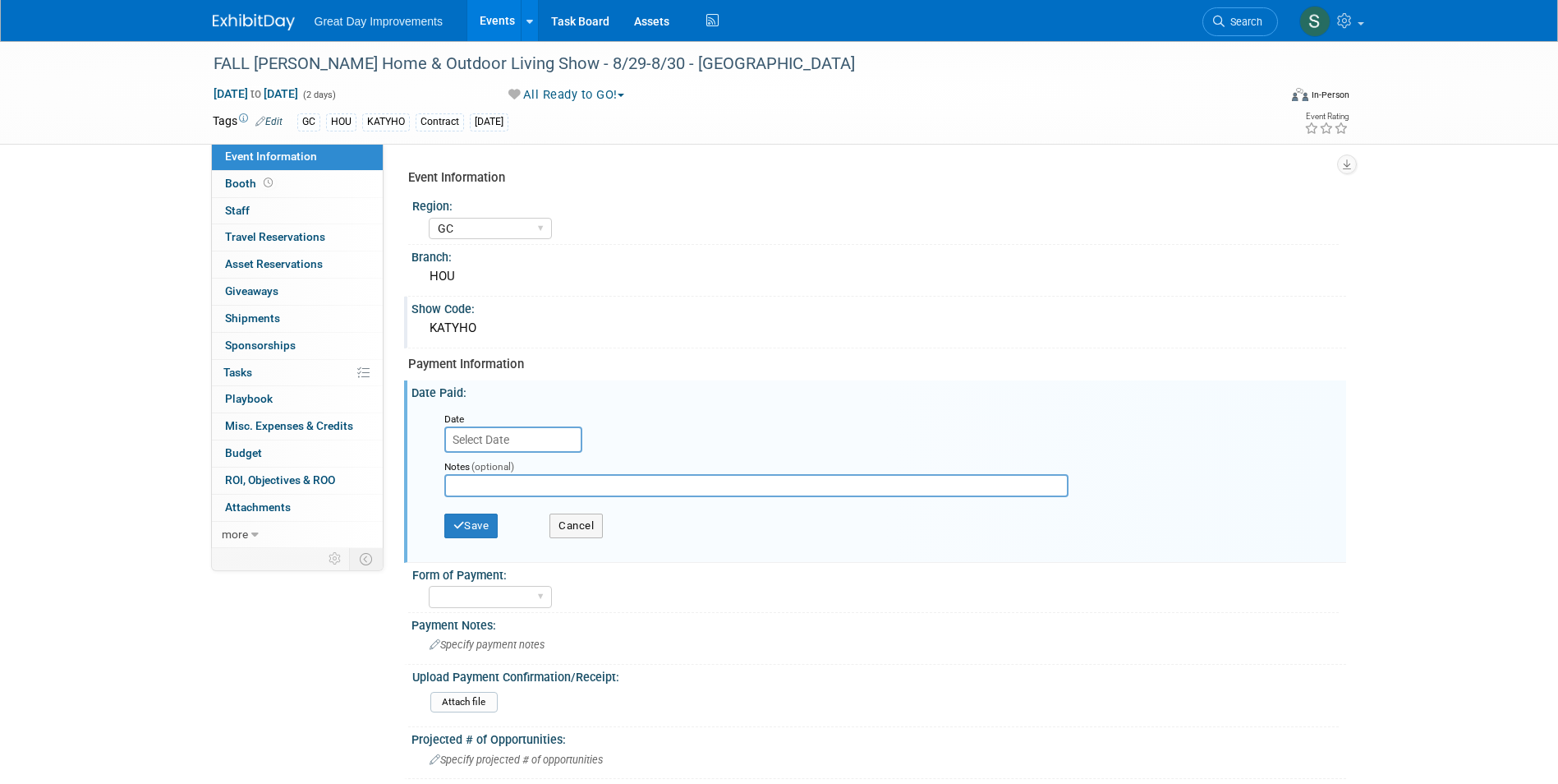
click at [517, 437] on input "text" at bounding box center [513, 439] width 138 height 27
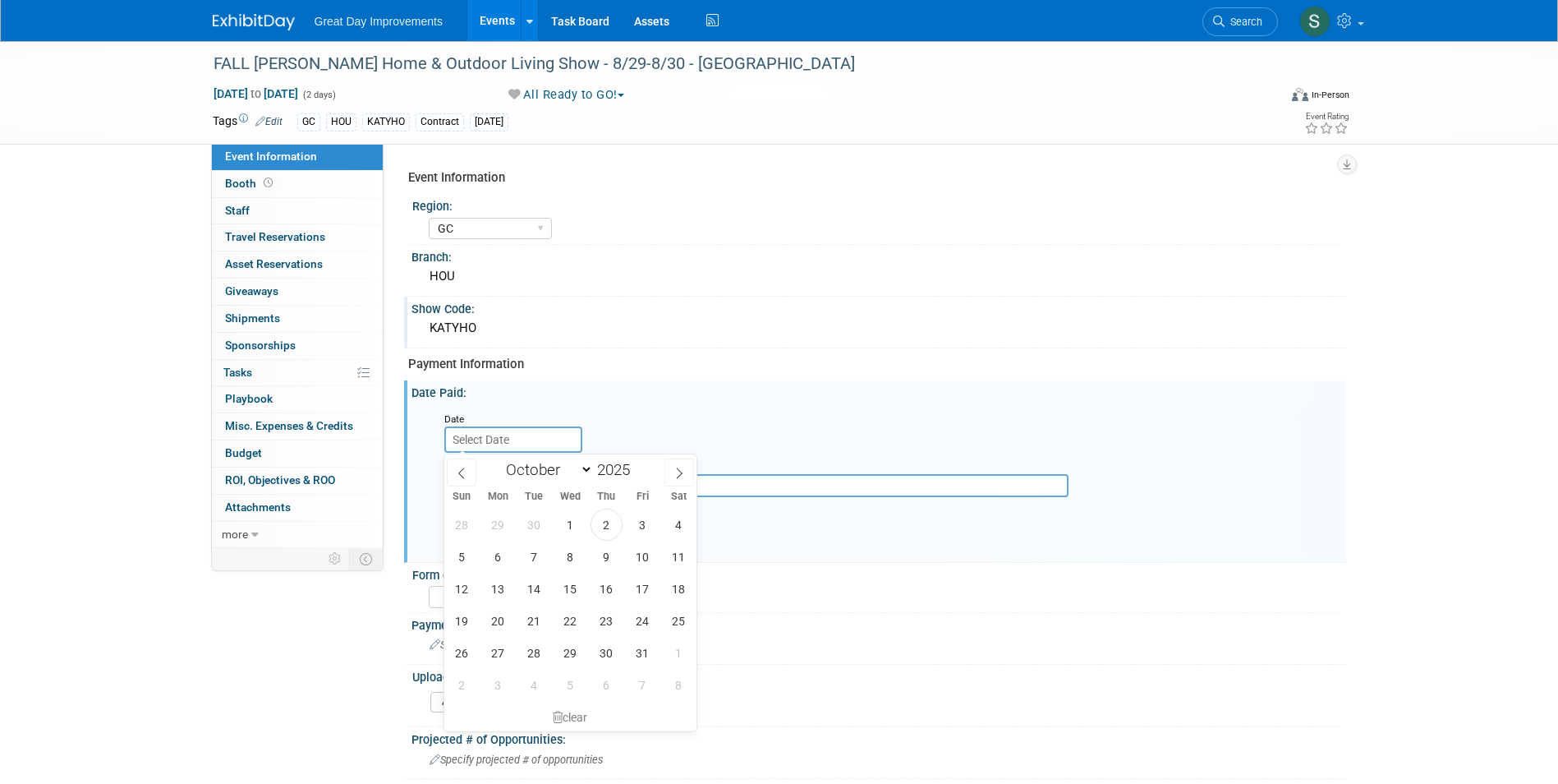
click at [852, 341] on div "KATYHO" at bounding box center [879, 328] width 935 height 27
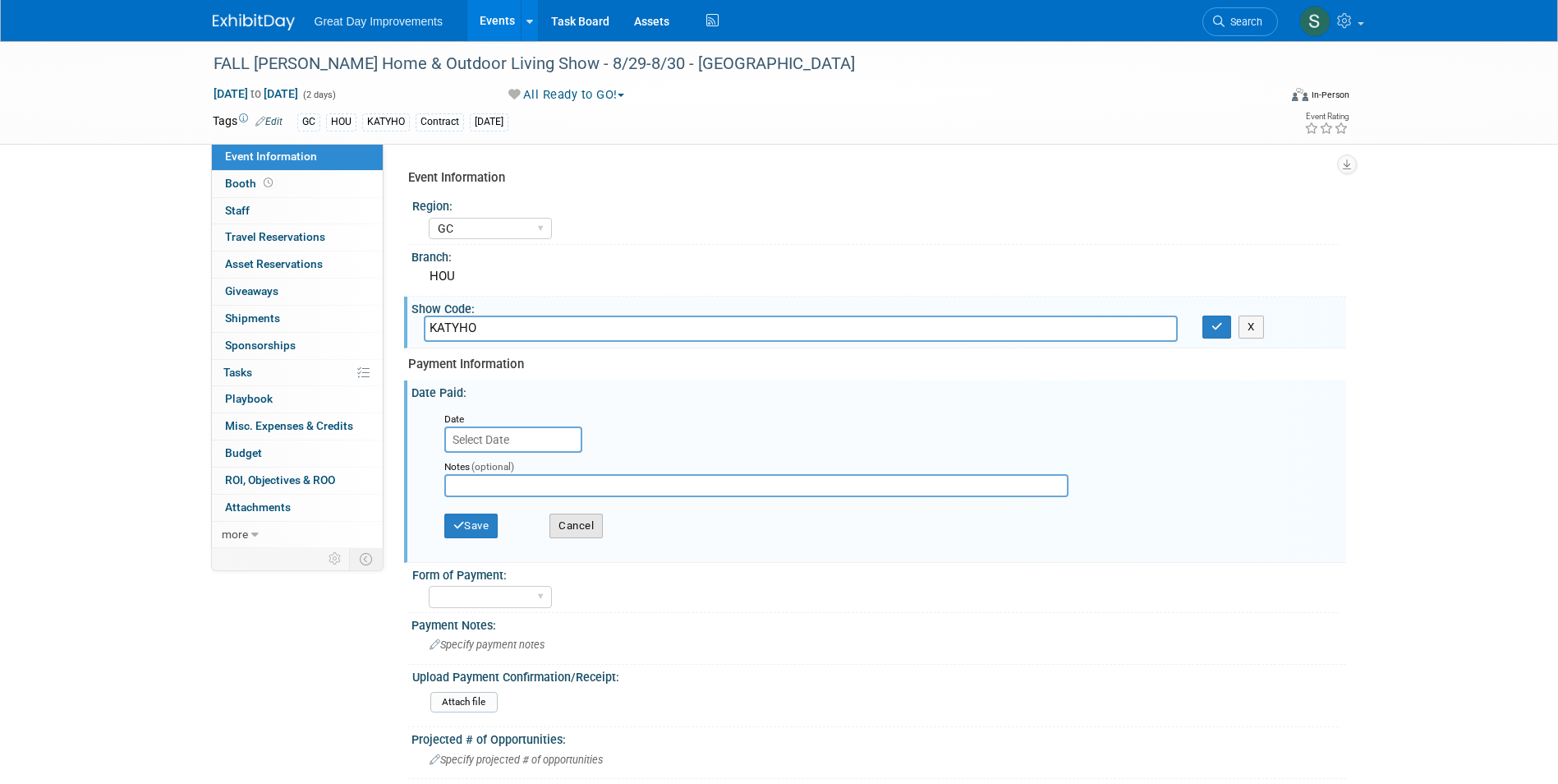
click at [574, 526] on button "Cancel" at bounding box center [576, 526] width 53 height 25
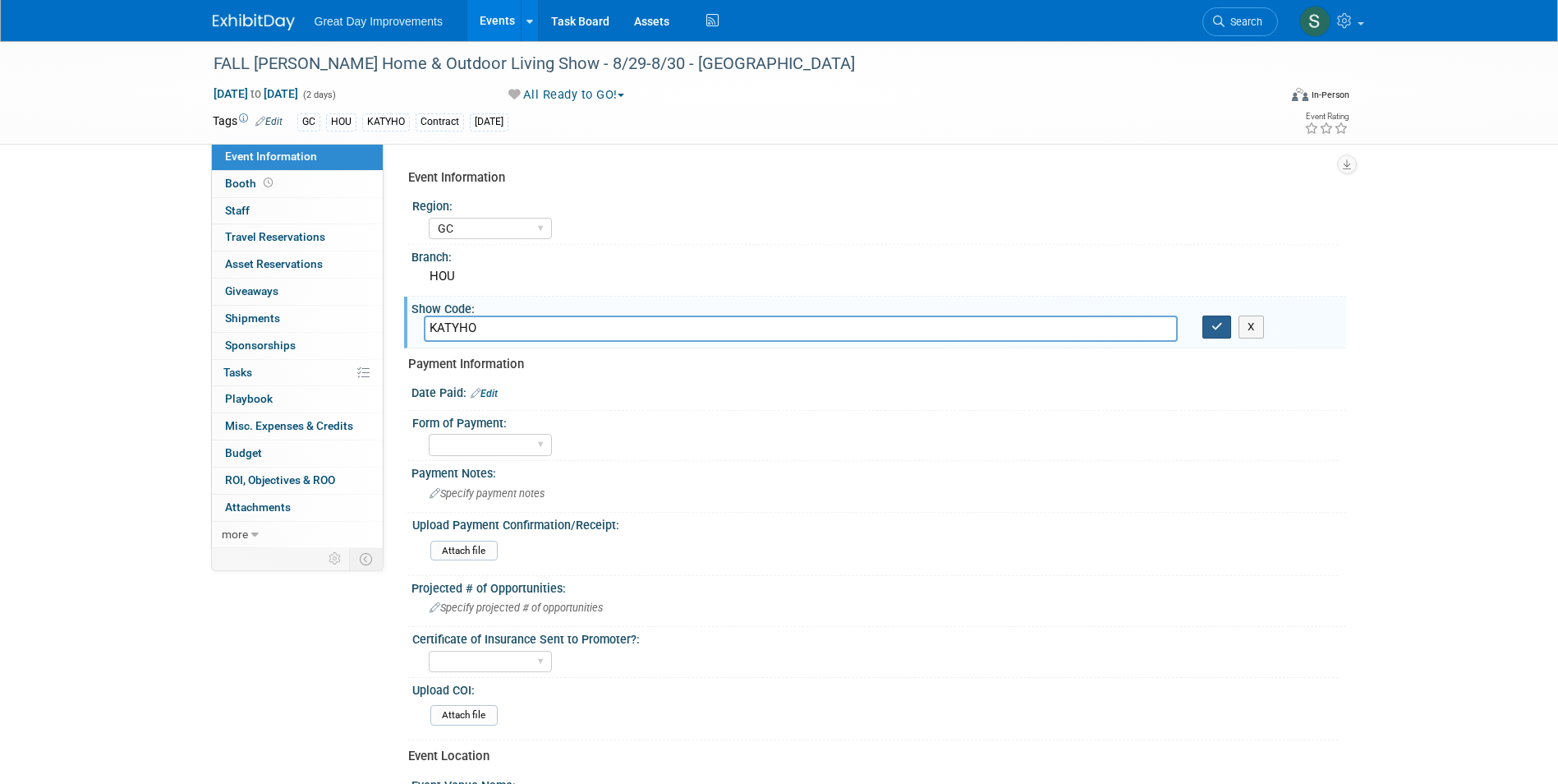
click at [1219, 326] on icon "button" at bounding box center [1217, 326] width 12 height 11
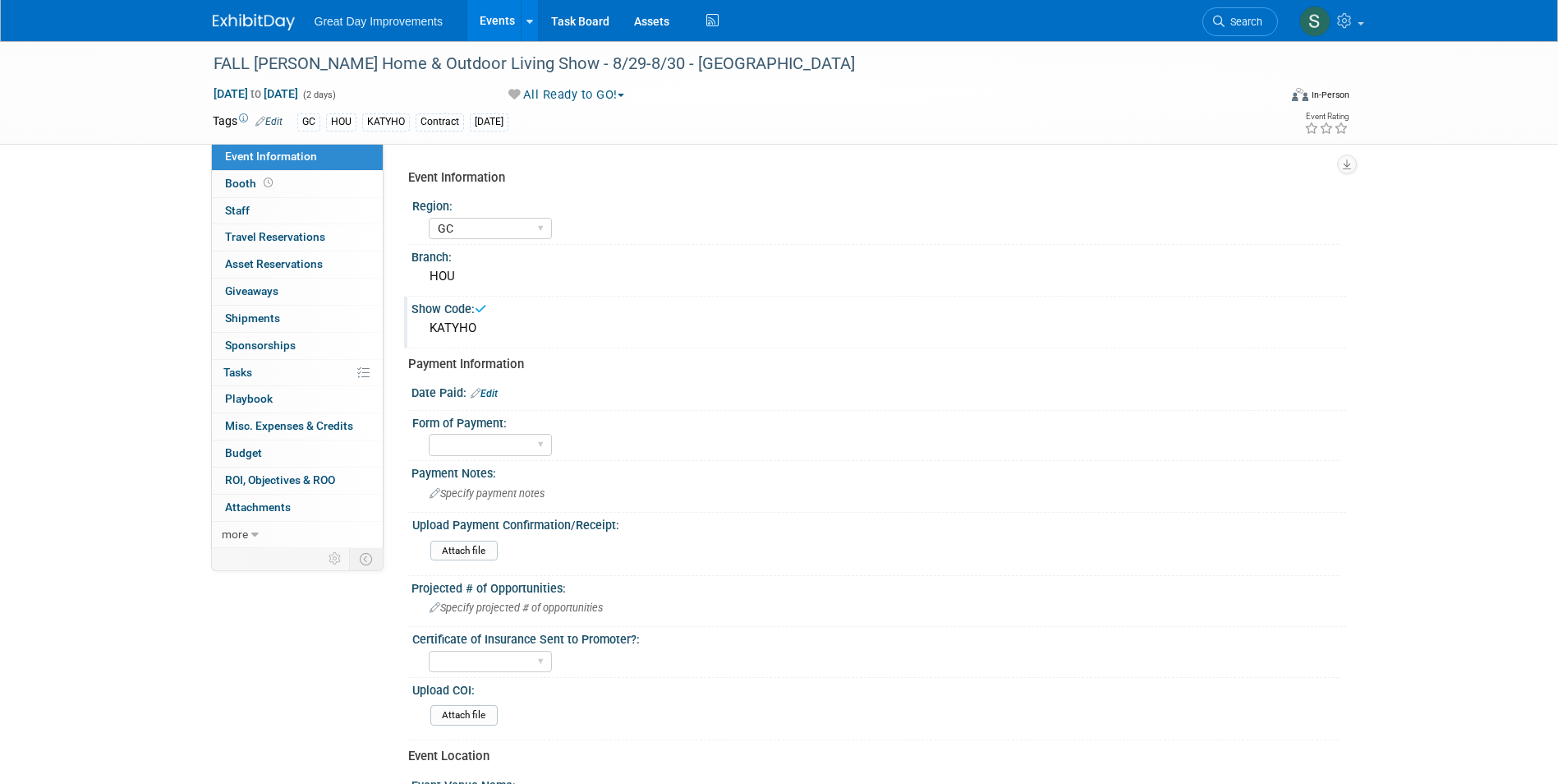
click at [232, 24] on img at bounding box center [253, 22] width 82 height 17
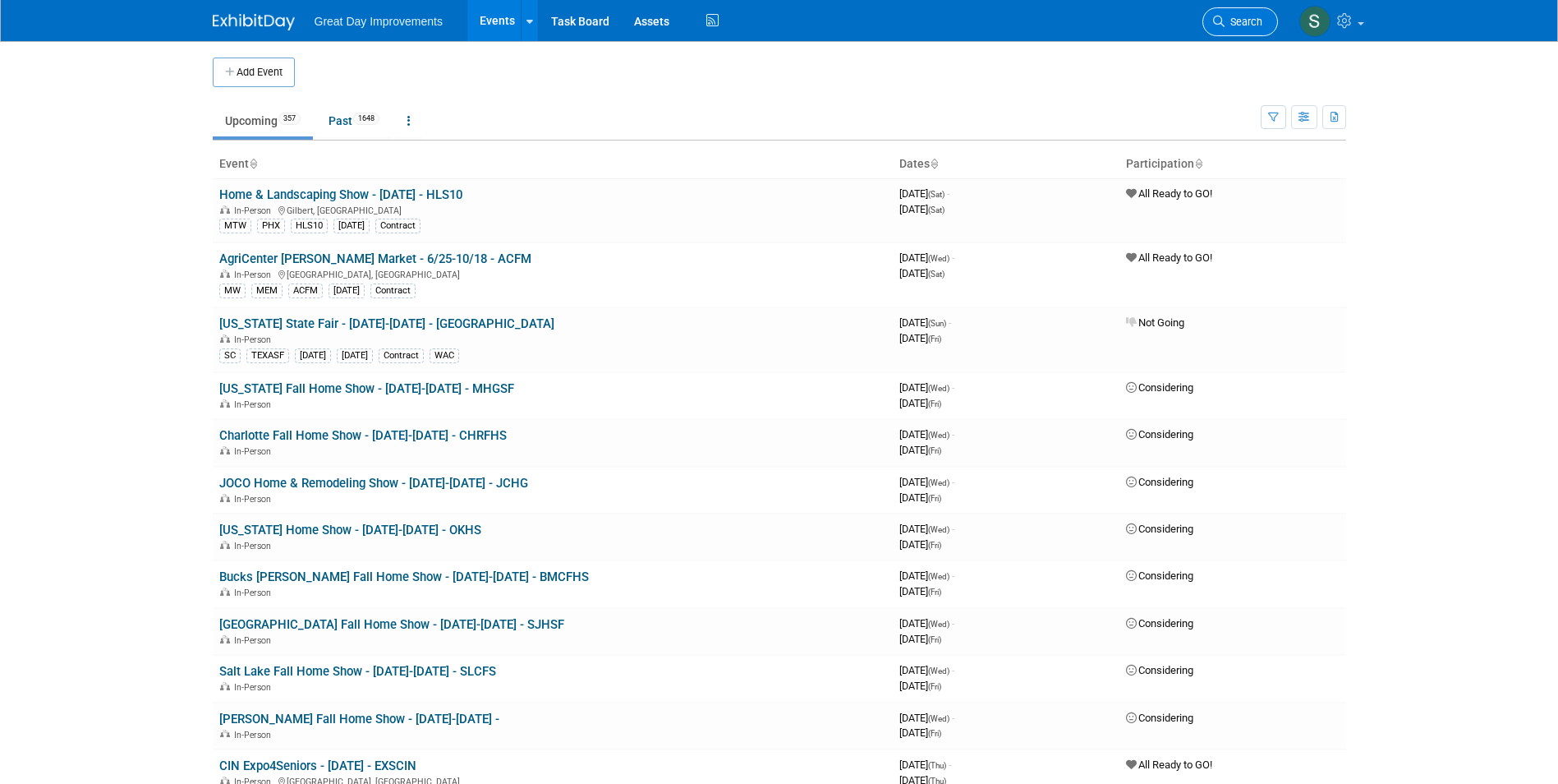
click at [1224, 22] on span "Search" at bounding box center [1243, 21] width 38 height 12
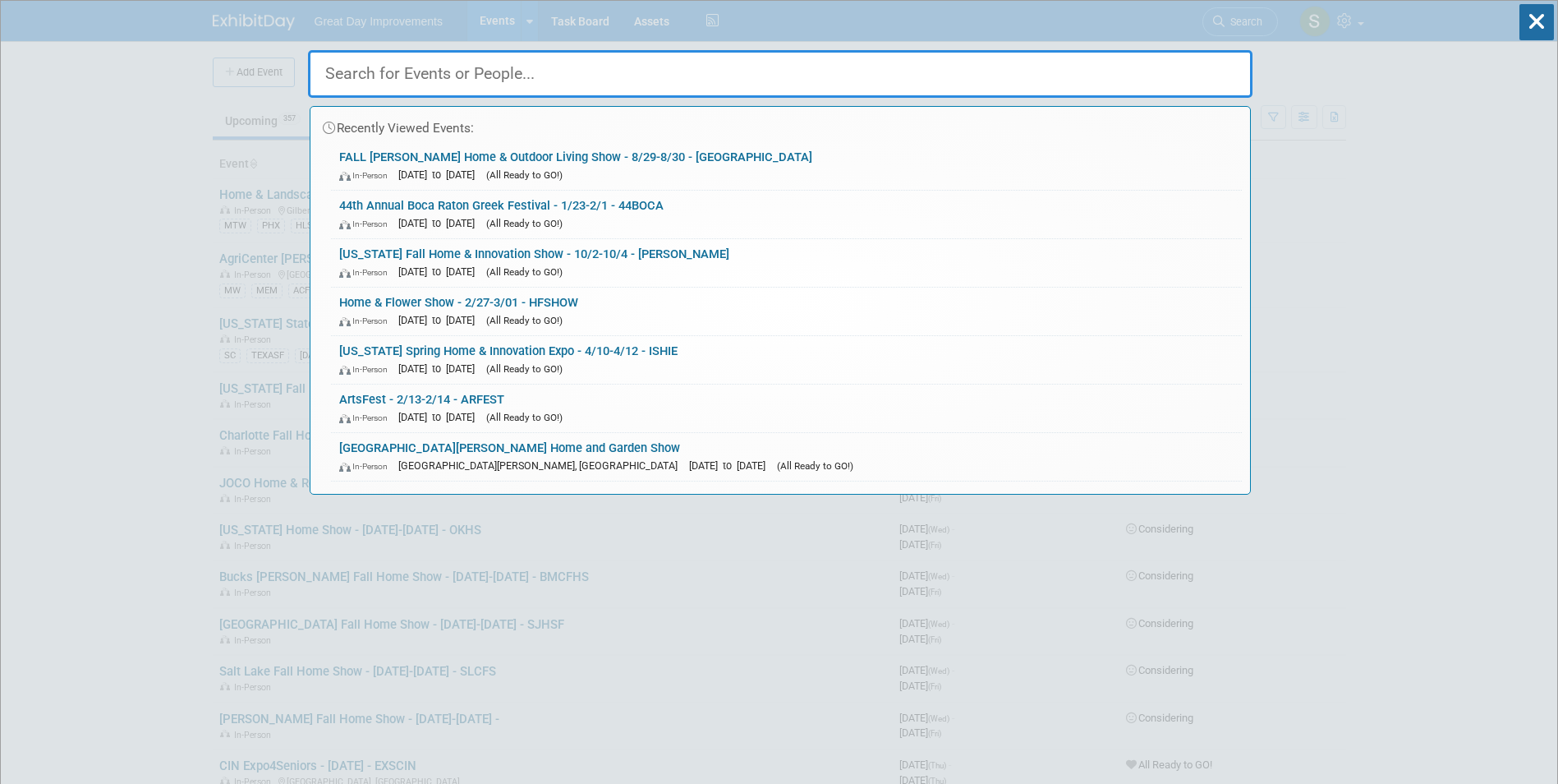
drag, startPoint x: 1224, startPoint y: 22, endPoint x: 1123, endPoint y: 39, distance: 102.4
click at [1222, 24] on div "Recently Viewed Events: FALL Katy Home & Outdoor Living Show - 8/29-8/30 - KATY…" at bounding box center [780, 247] width 945 height 494
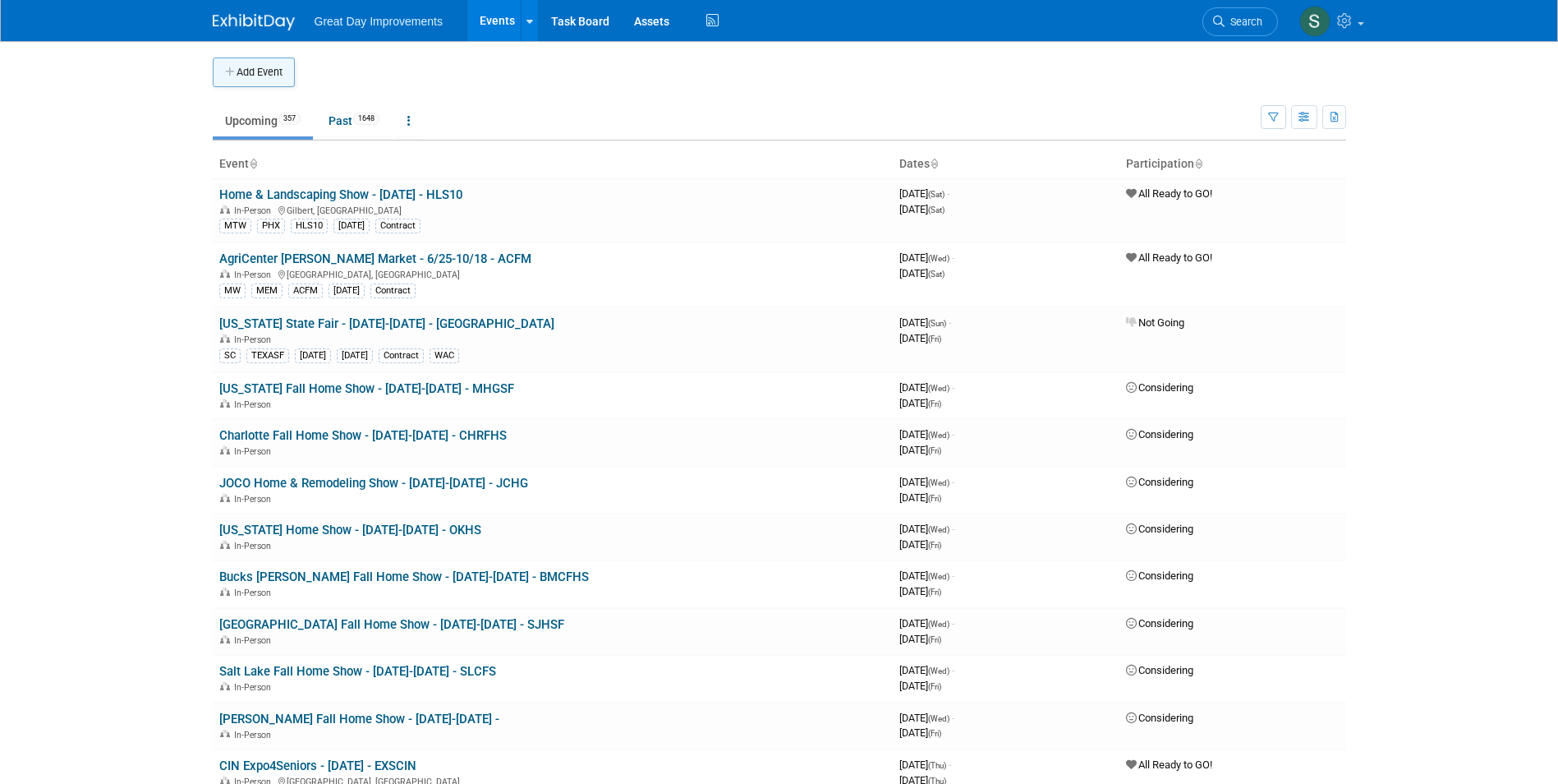
click at [267, 79] on button "Add Event" at bounding box center [253, 73] width 82 height 29
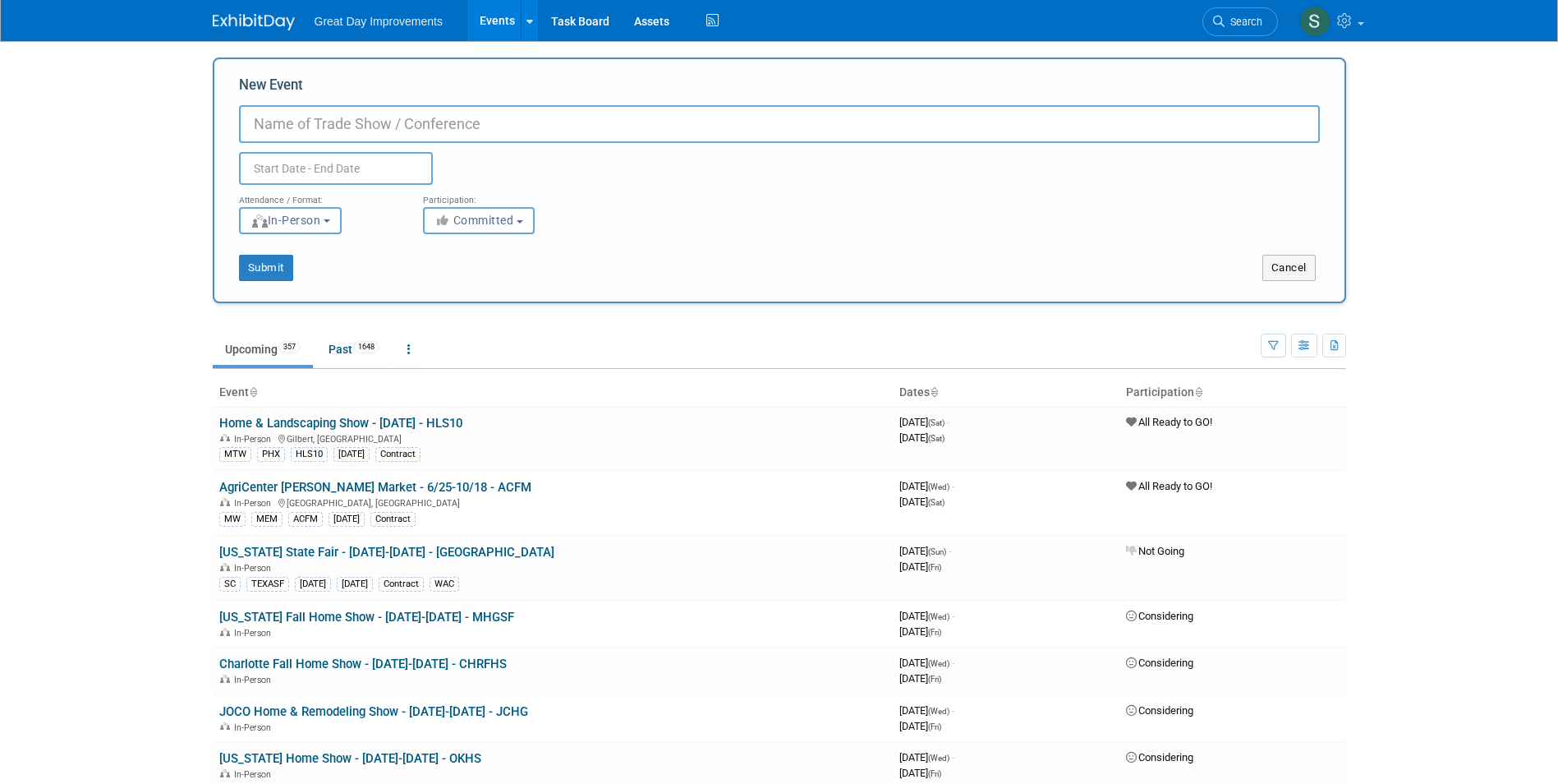
paste input "FALL Katy Home & Outdoor Living Show"
type input "FALL [PERSON_NAME] Home & Outdoor Living Show - 8/29-8/30 - [GEOGRAPHIC_DATA]"
click at [506, 222] on span "Committed" at bounding box center [474, 220] width 80 height 13
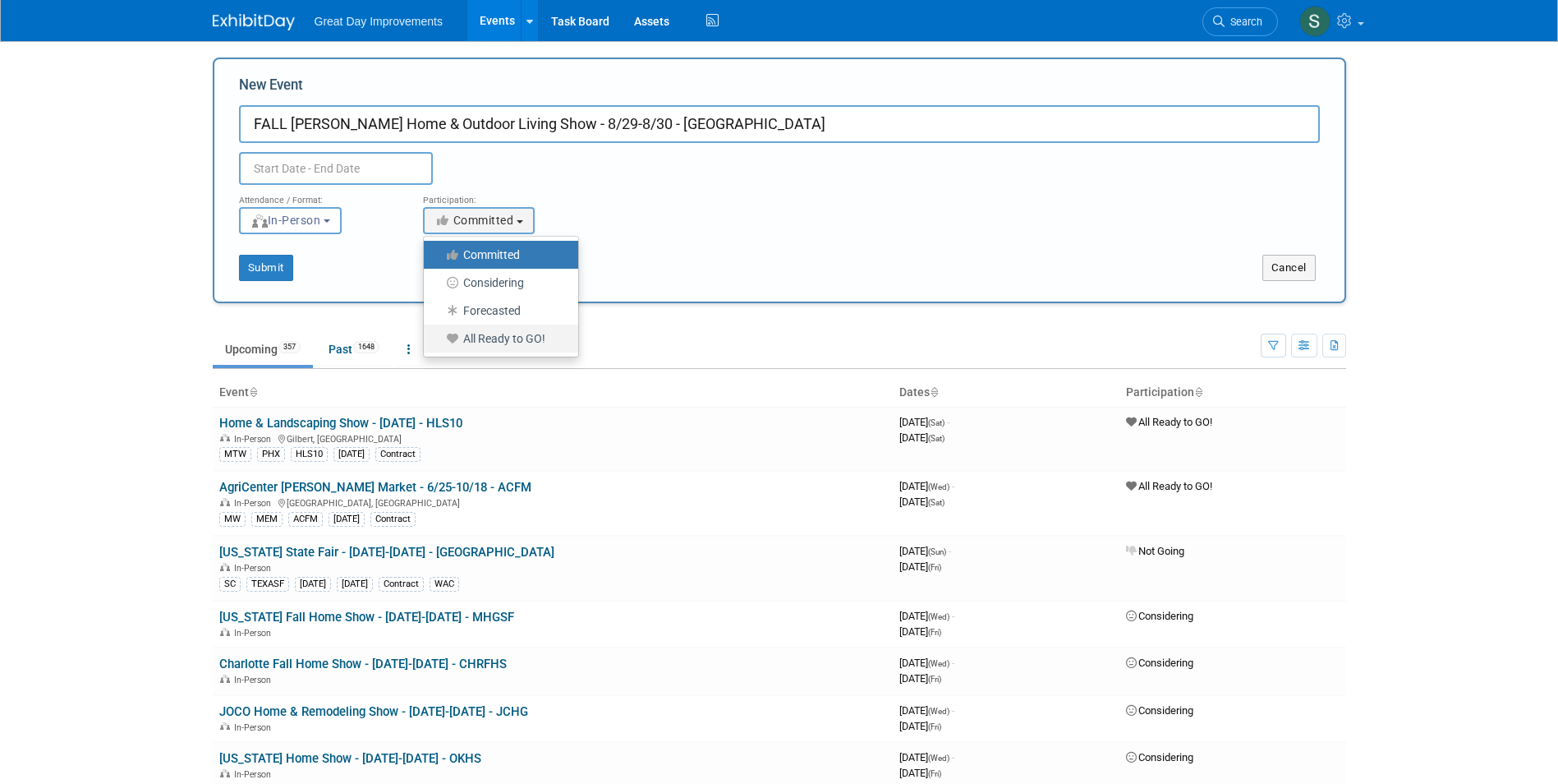
click at [543, 333] on label "All Ready to GO!" at bounding box center [496, 338] width 130 height 21
click at [438, 334] on input "All Ready to GO!" at bounding box center [434, 339] width 11 height 11
select select "102"
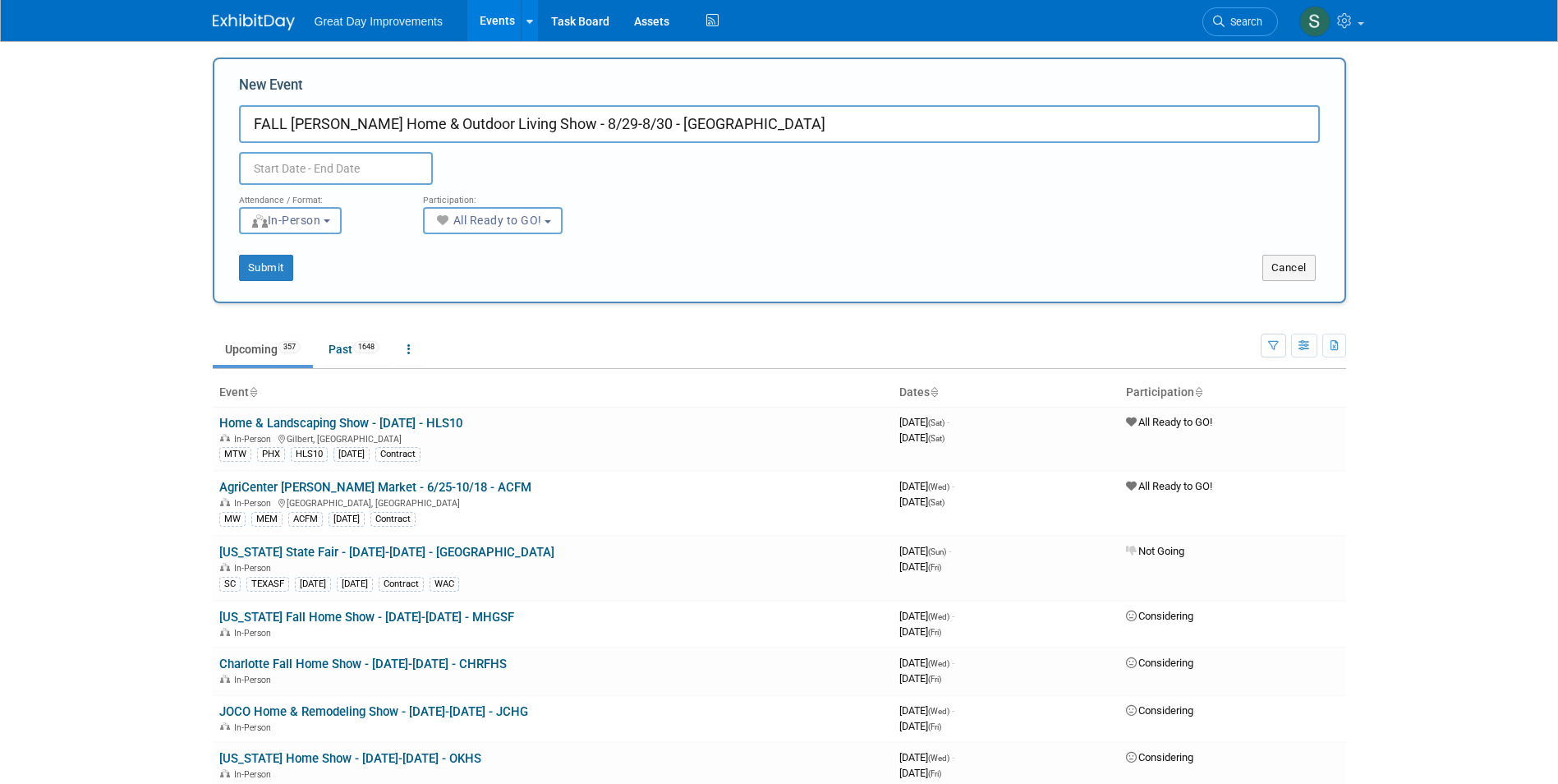
click at [383, 167] on input "text" at bounding box center [335, 168] width 194 height 33
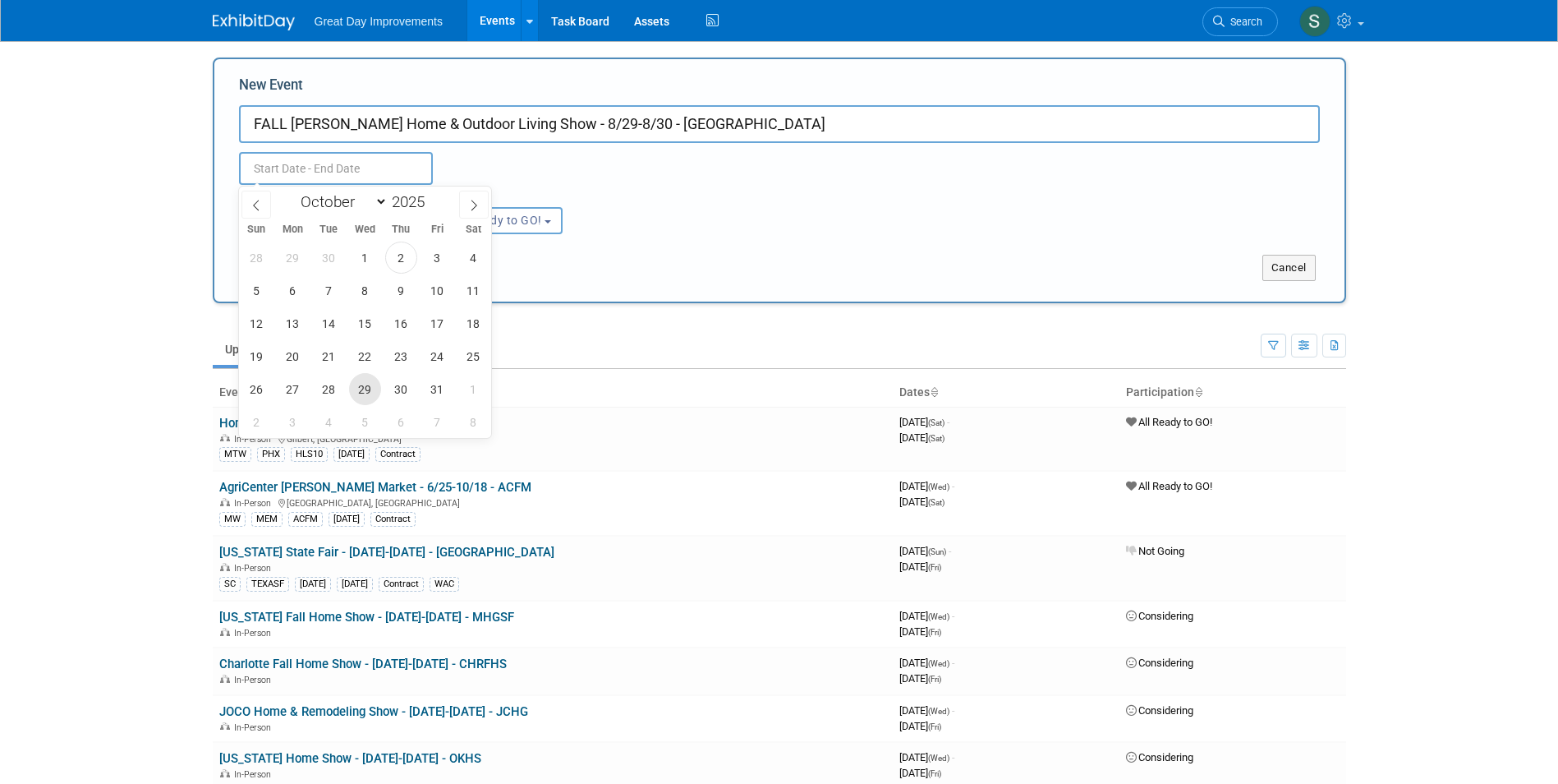
click at [362, 392] on span "29" at bounding box center [365, 389] width 32 height 32
click at [396, 391] on span "30" at bounding box center [401, 389] width 32 height 32
type input "Oct 29, 2025 to Oct 30, 2025"
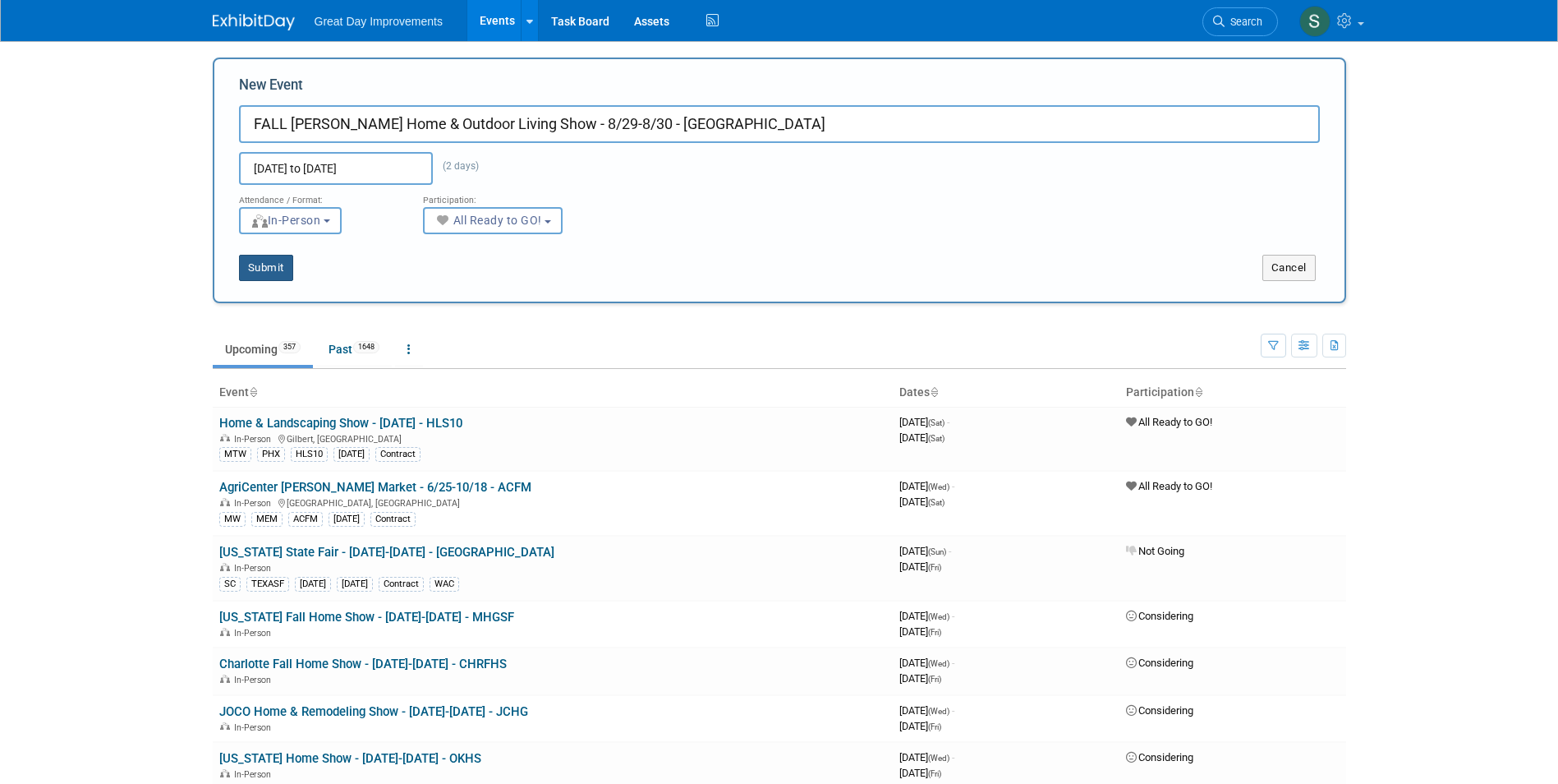
click at [264, 258] on button "Submit" at bounding box center [266, 267] width 54 height 27
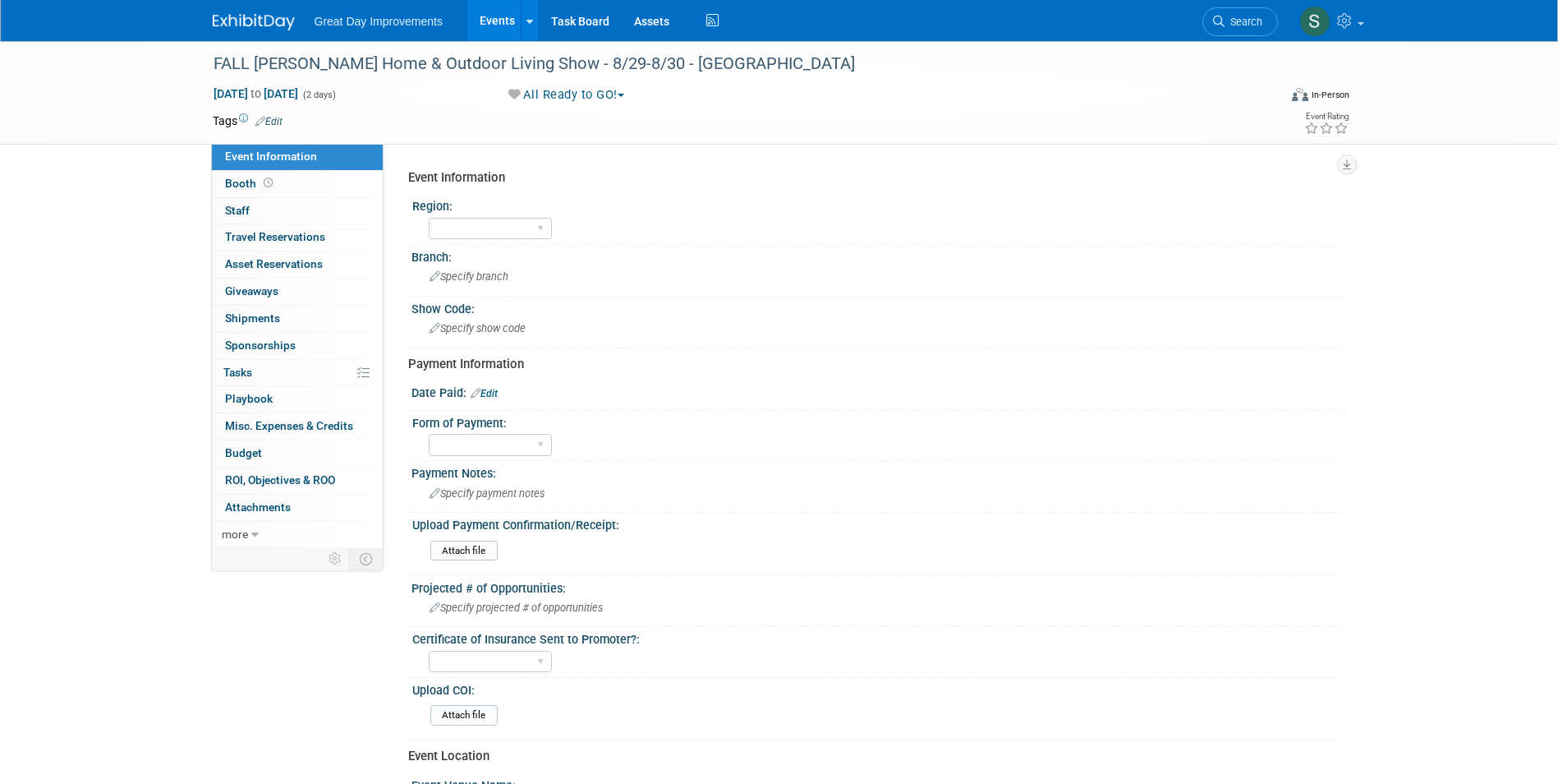
click at [274, 119] on link "Edit" at bounding box center [268, 121] width 27 height 12
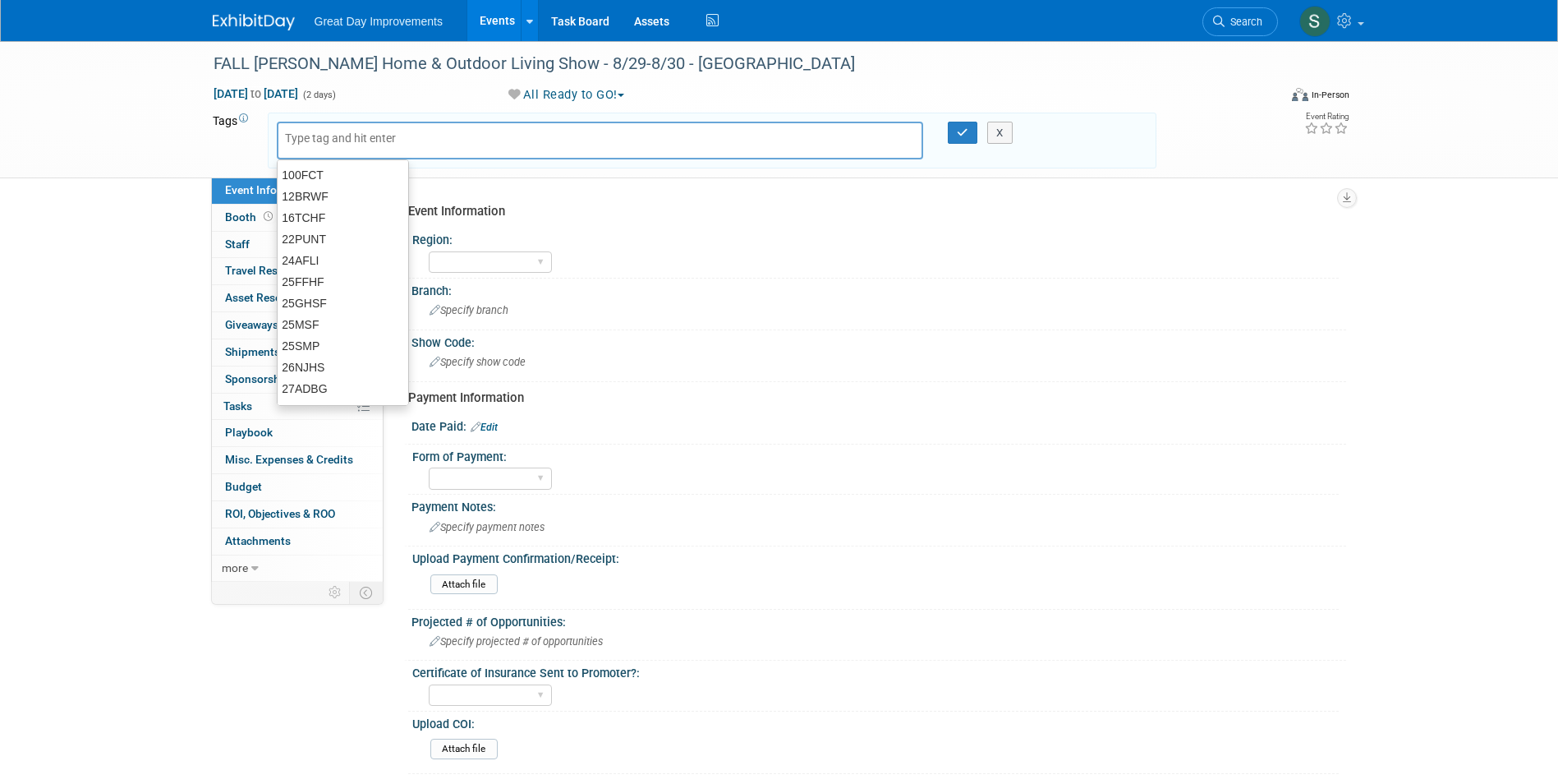
click at [326, 144] on input "text" at bounding box center [350, 138] width 131 height 17
type input "GC"
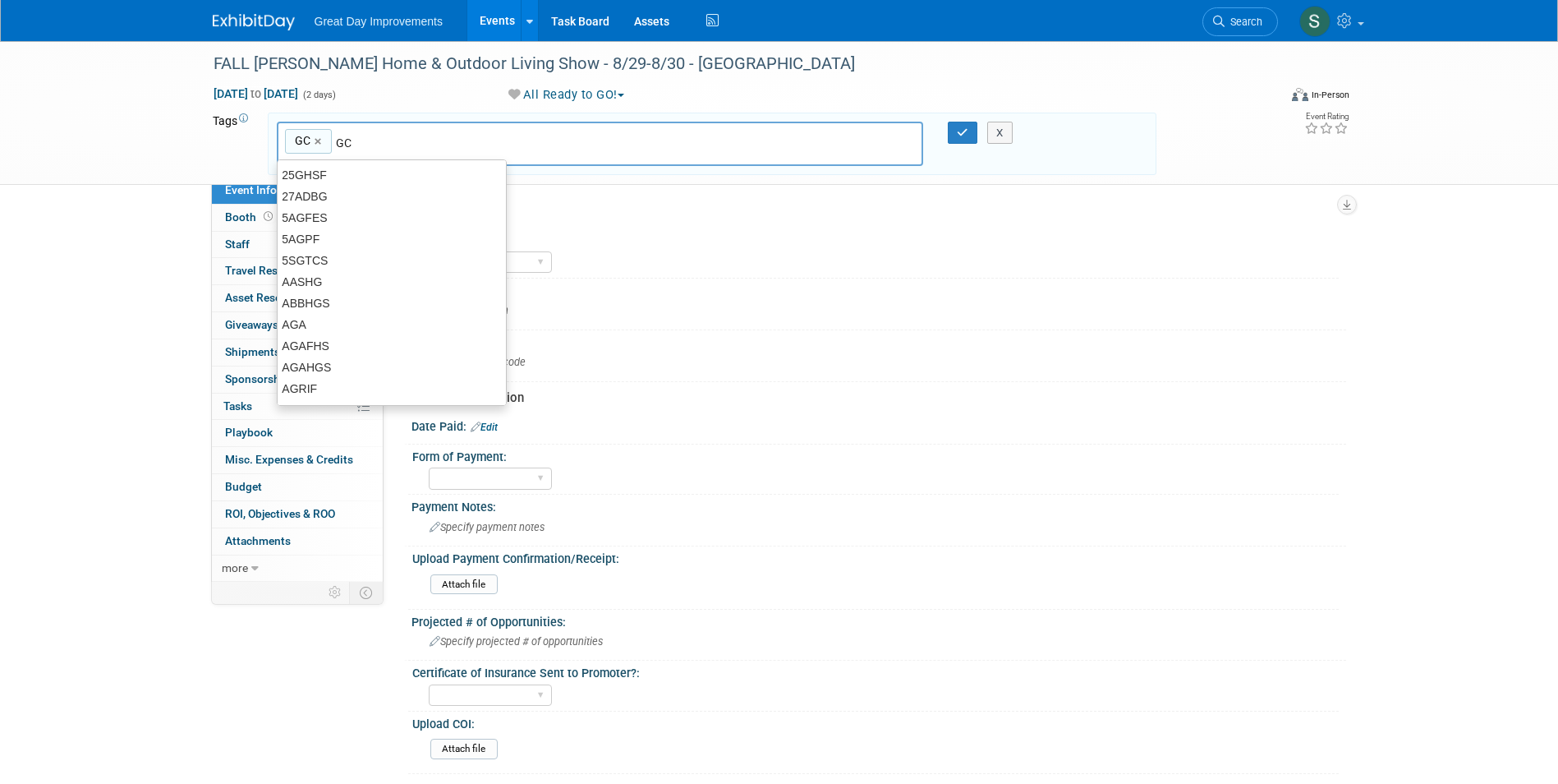
type input "GC"
type input "HOU"
type input "GC, HOU"
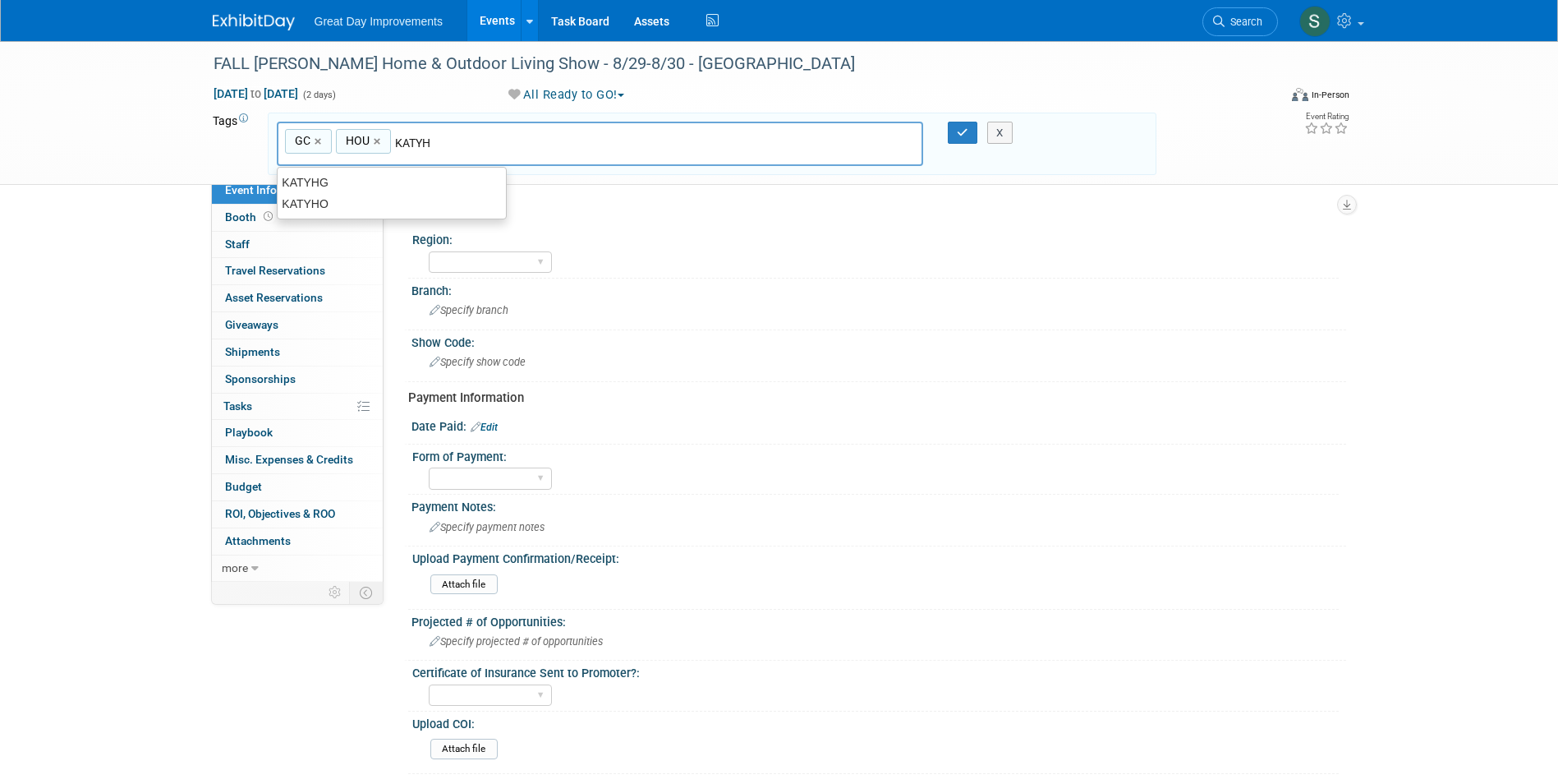
type input "KATYHO"
type input "GC, HOU, KATYHO"
type input "[DATE]"
type input "GC, HOU, KATYHO, [DATE]"
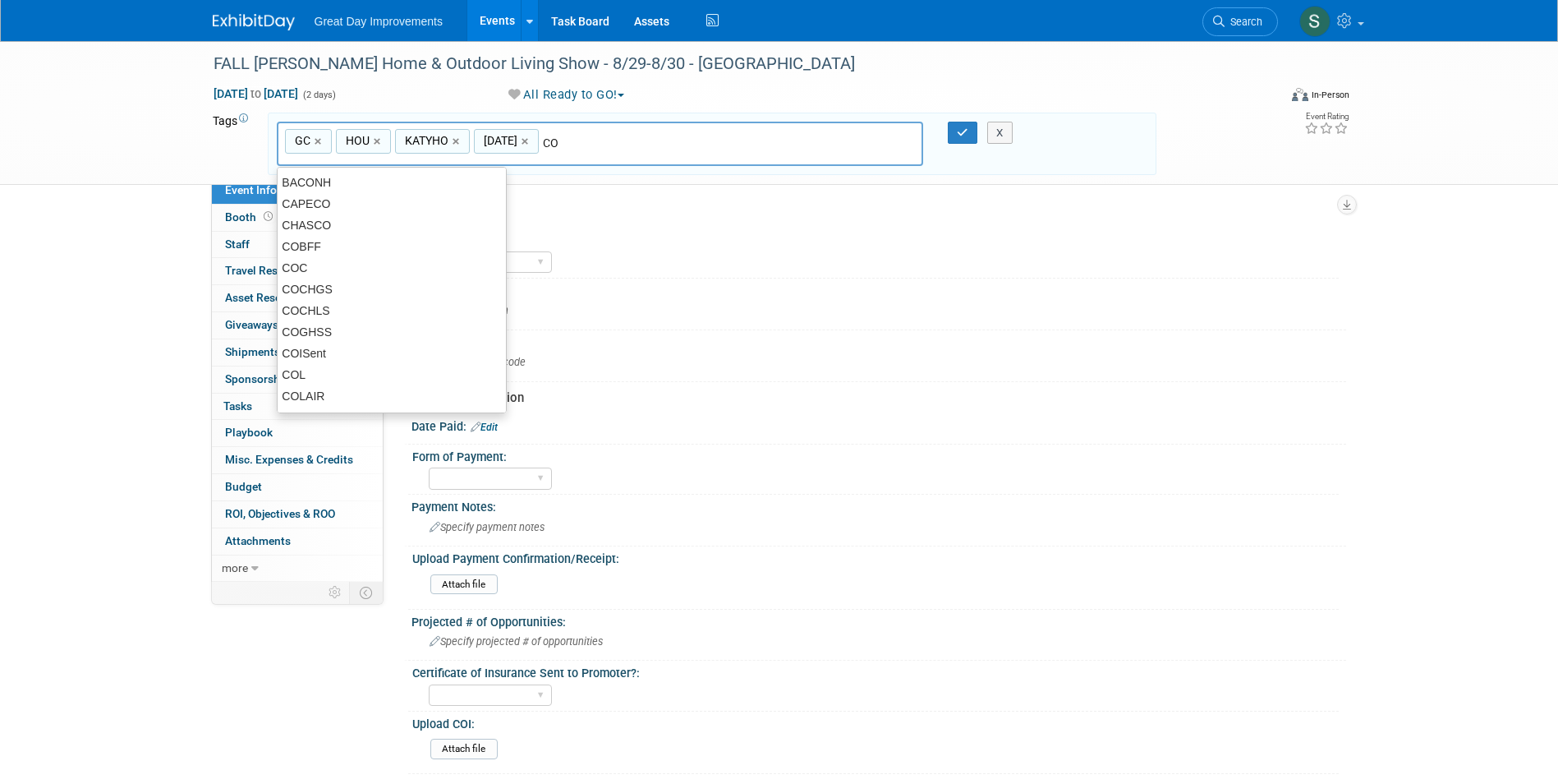
type input "C"
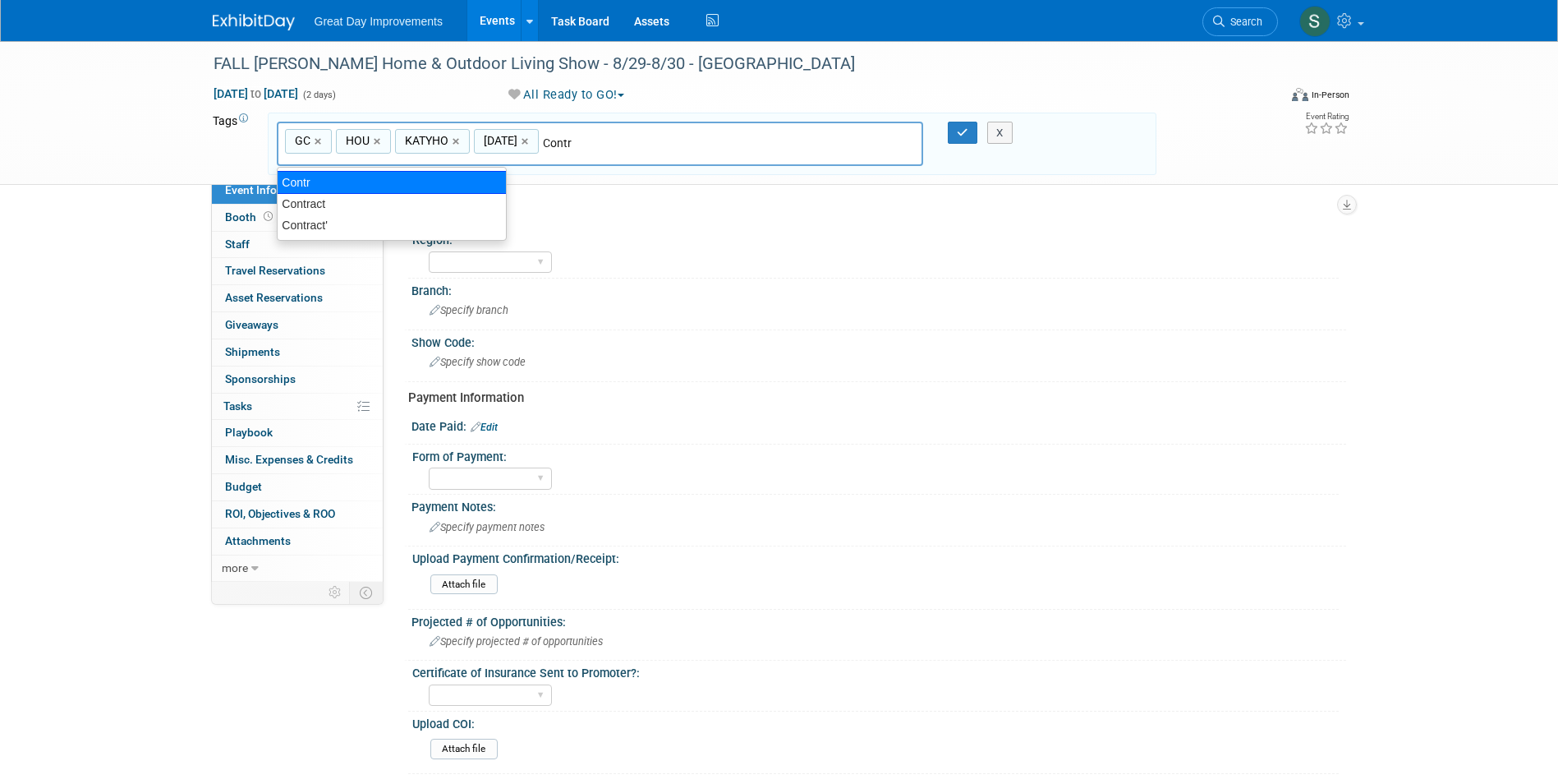
type input "Contract"
type input "GC, HOU, KATYHO, [DATE], Contract"
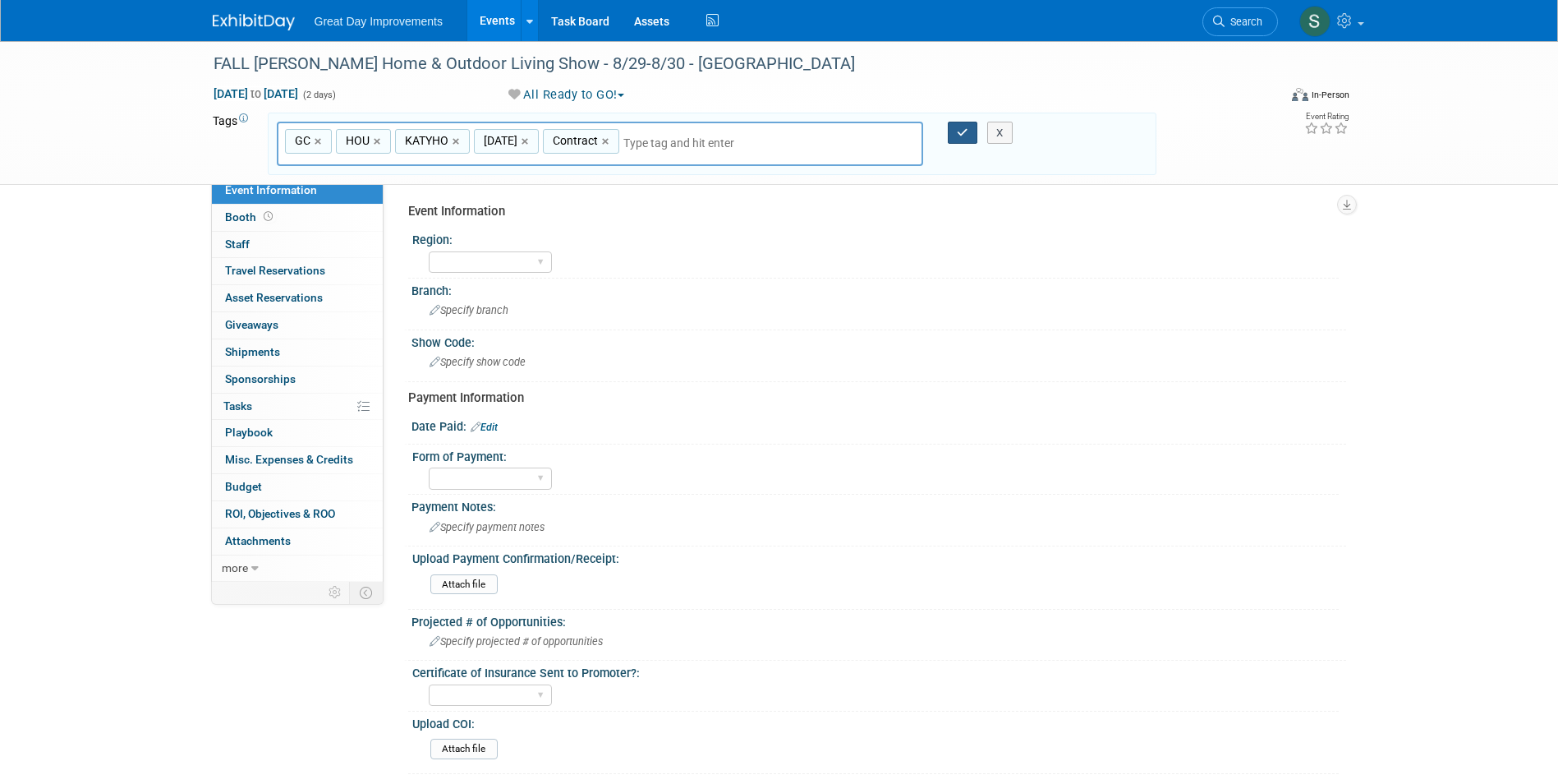
click at [964, 134] on icon "button" at bounding box center [962, 133] width 12 height 11
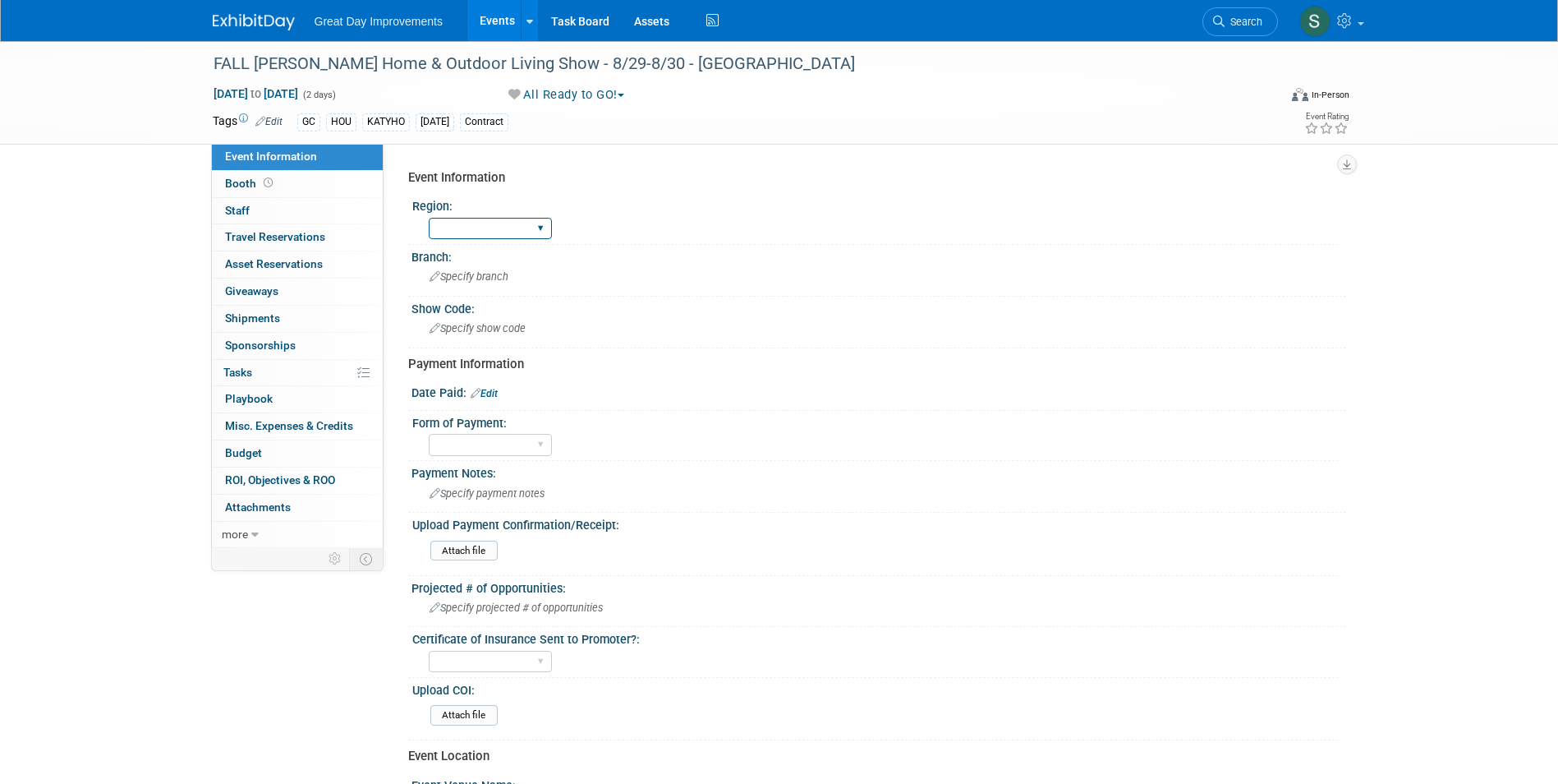
click at [501, 220] on select "GC MA MW MTW NE NEW OV PL PNW SA SE SC UMW FL" at bounding box center [490, 229] width 123 height 22
select select "GC"
click at [428, 218] on select "GC MA MW MTW NE NEW OV PL PNW SA SE SC UMW FL" at bounding box center [490, 229] width 123 height 22
click at [490, 275] on span "Specify branch" at bounding box center [469, 276] width 79 height 12
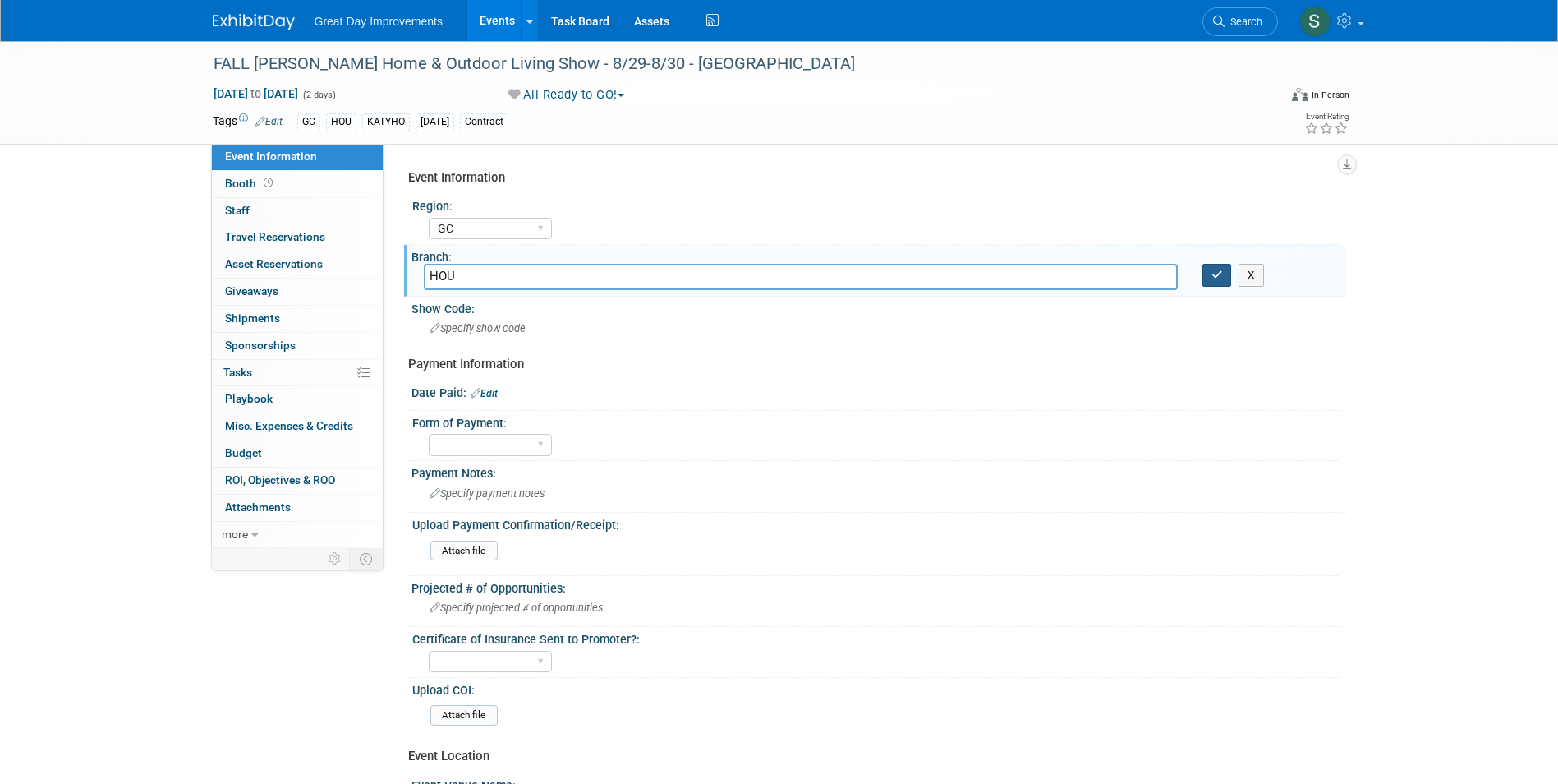
type input "HOU"
click at [1211, 276] on icon "button" at bounding box center [1217, 275] width 12 height 11
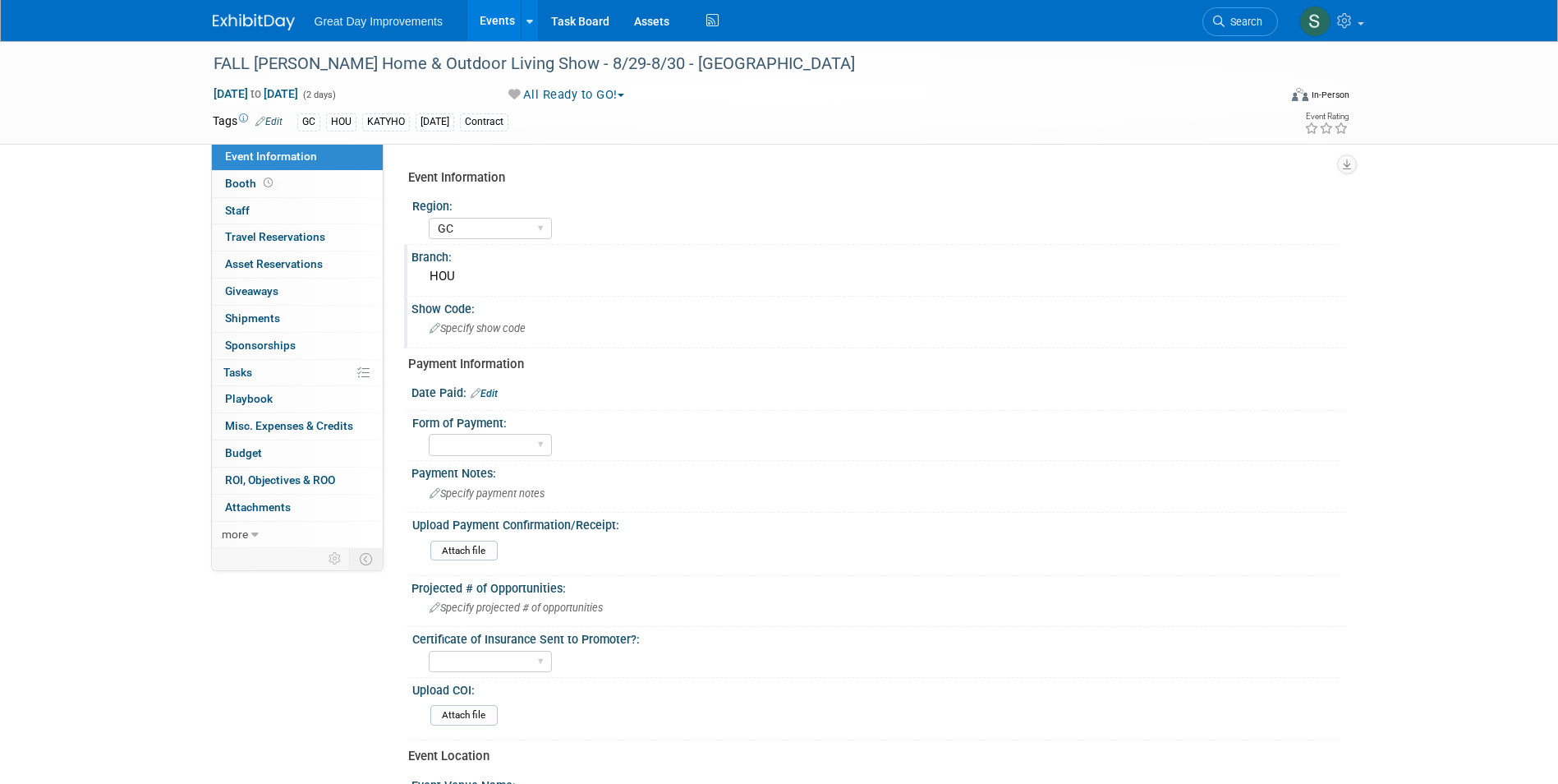
click at [575, 318] on div "Specify show code" at bounding box center [879, 328] width 910 height 26
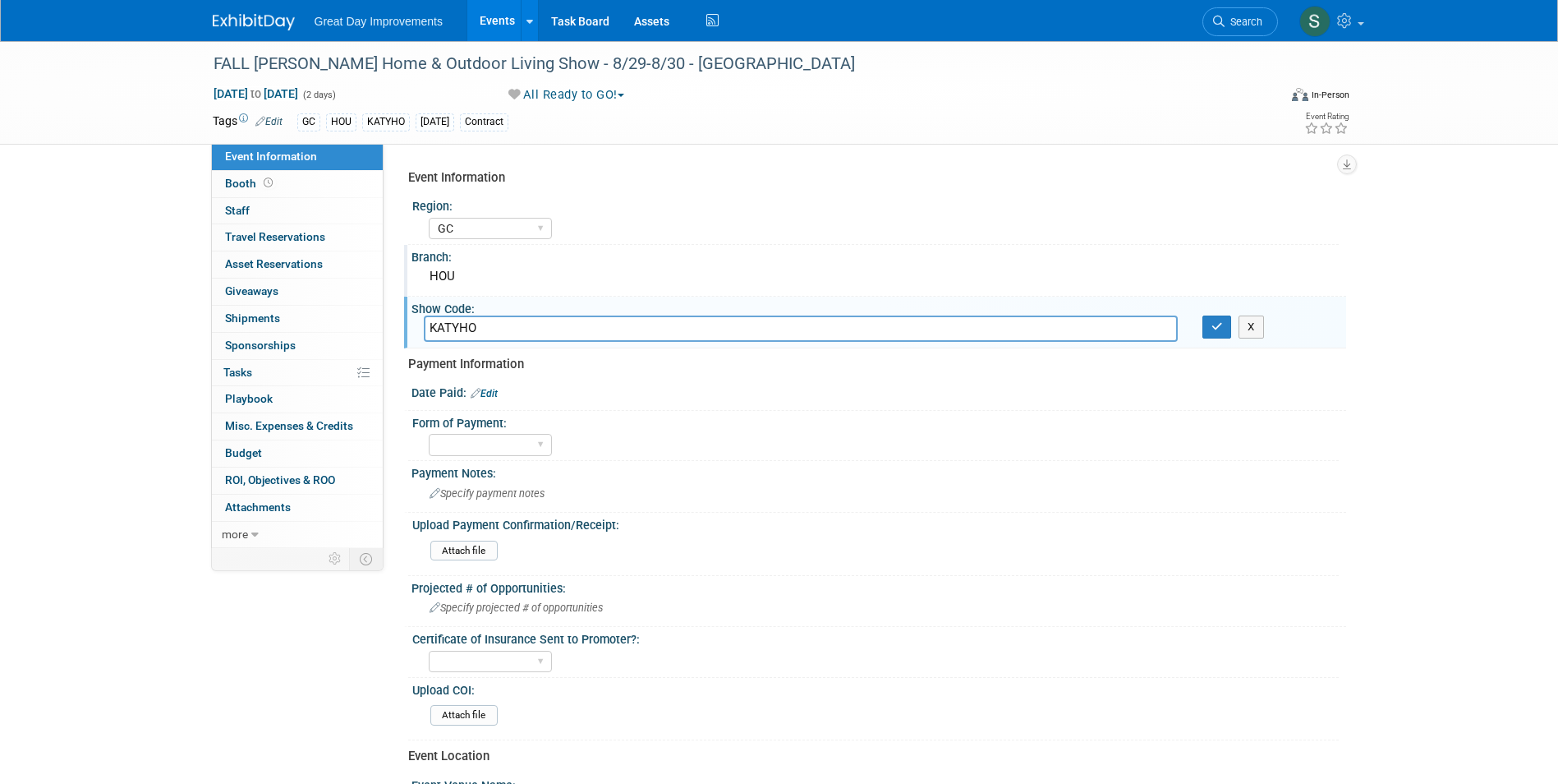
type input "KATYHO"
click at [1224, 328] on button "button" at bounding box center [1217, 326] width 29 height 23
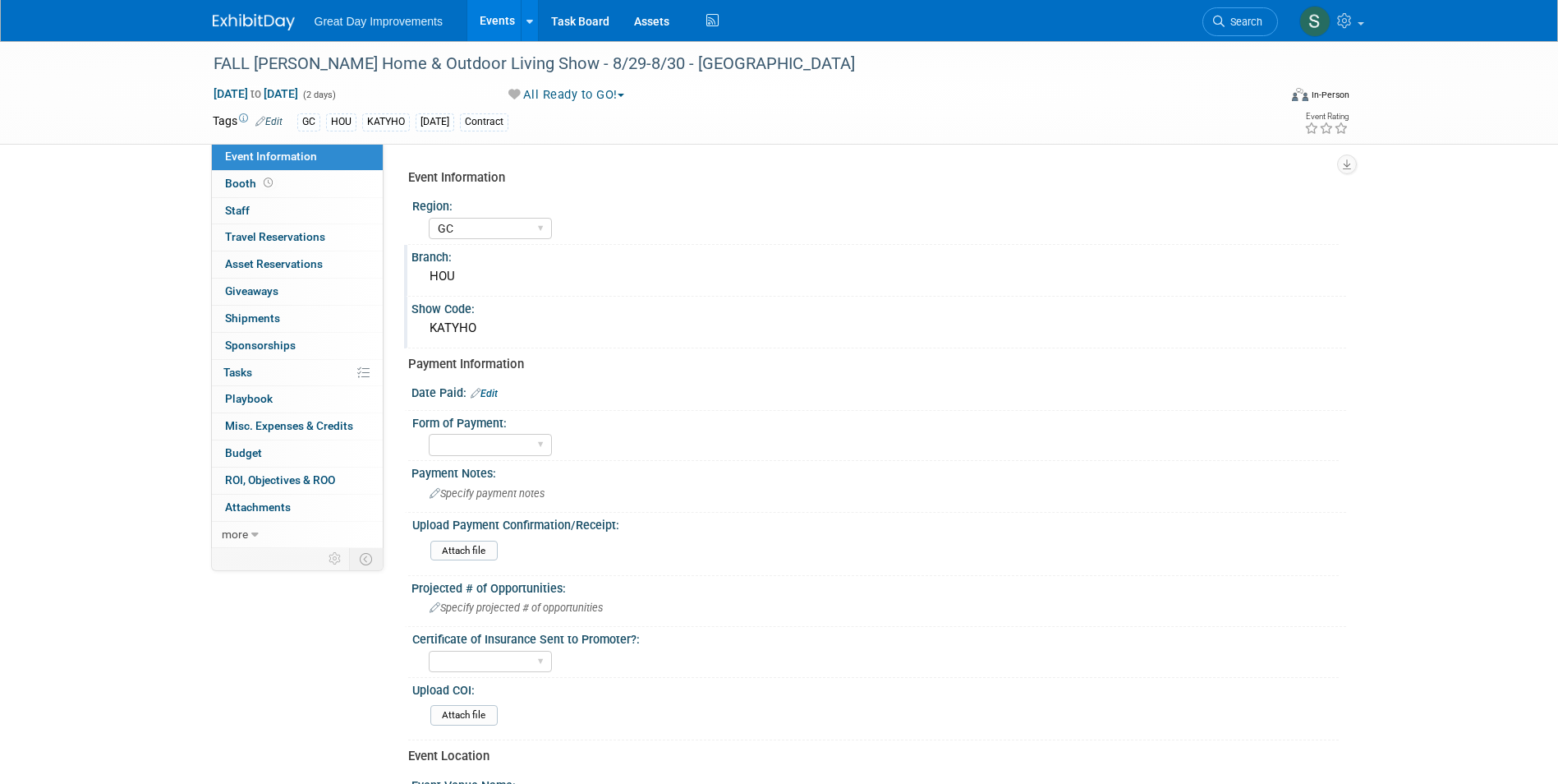
click at [252, 7] on link at bounding box center [263, 14] width 102 height 13
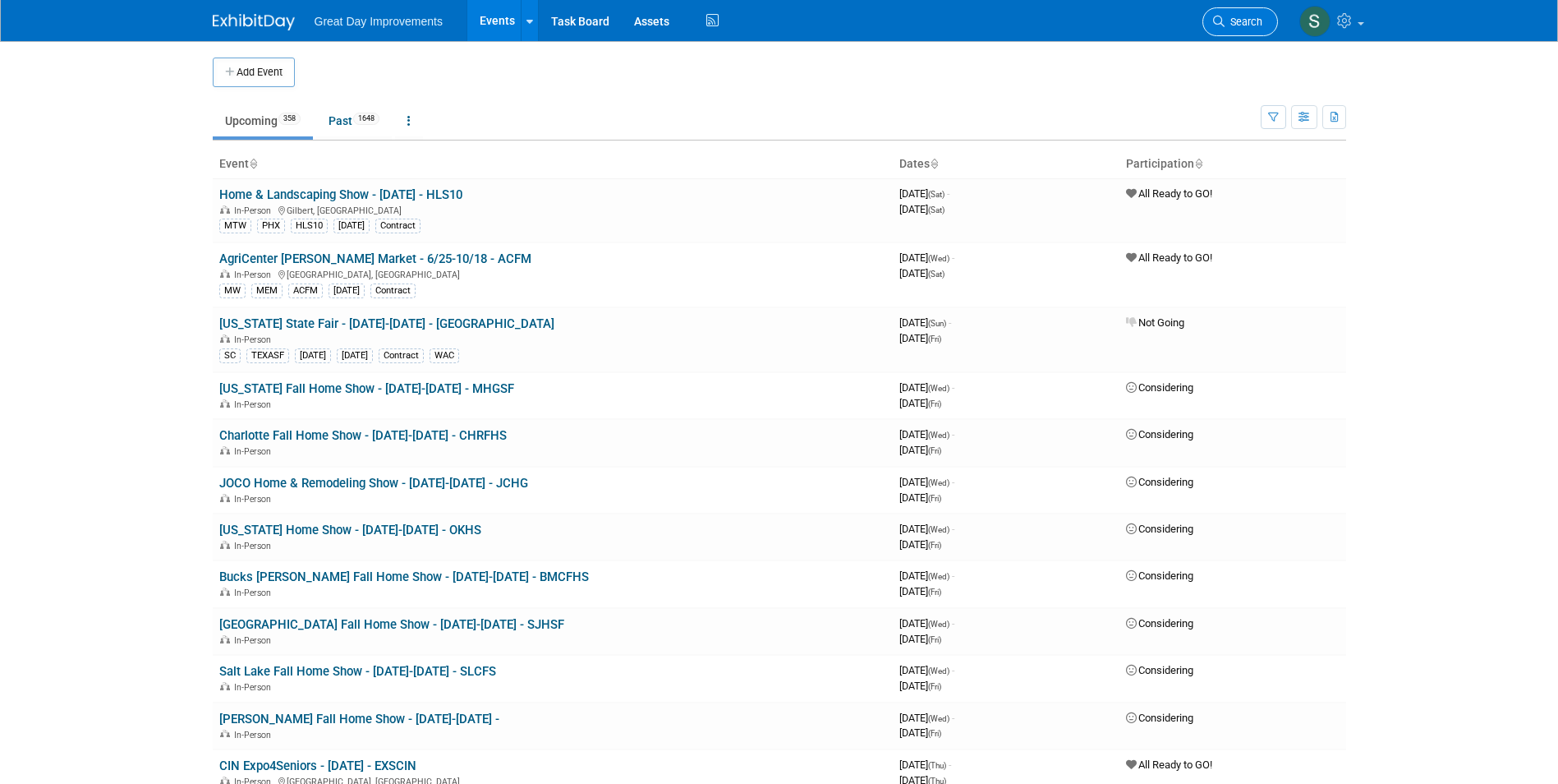
click at [1232, 19] on span "Search" at bounding box center [1243, 21] width 38 height 12
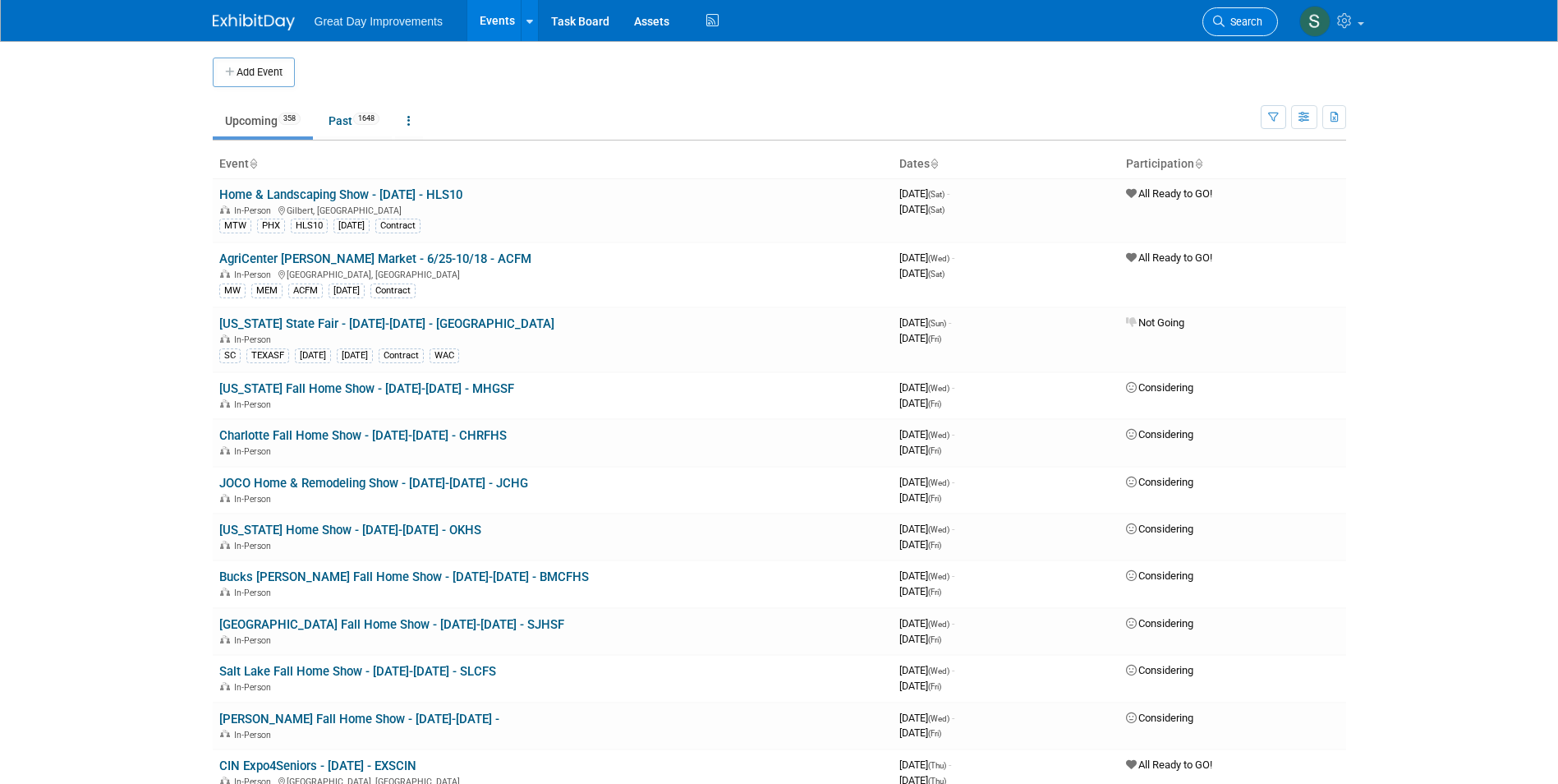
click at [1219, 18] on icon at bounding box center [1219, 21] width 12 height 12
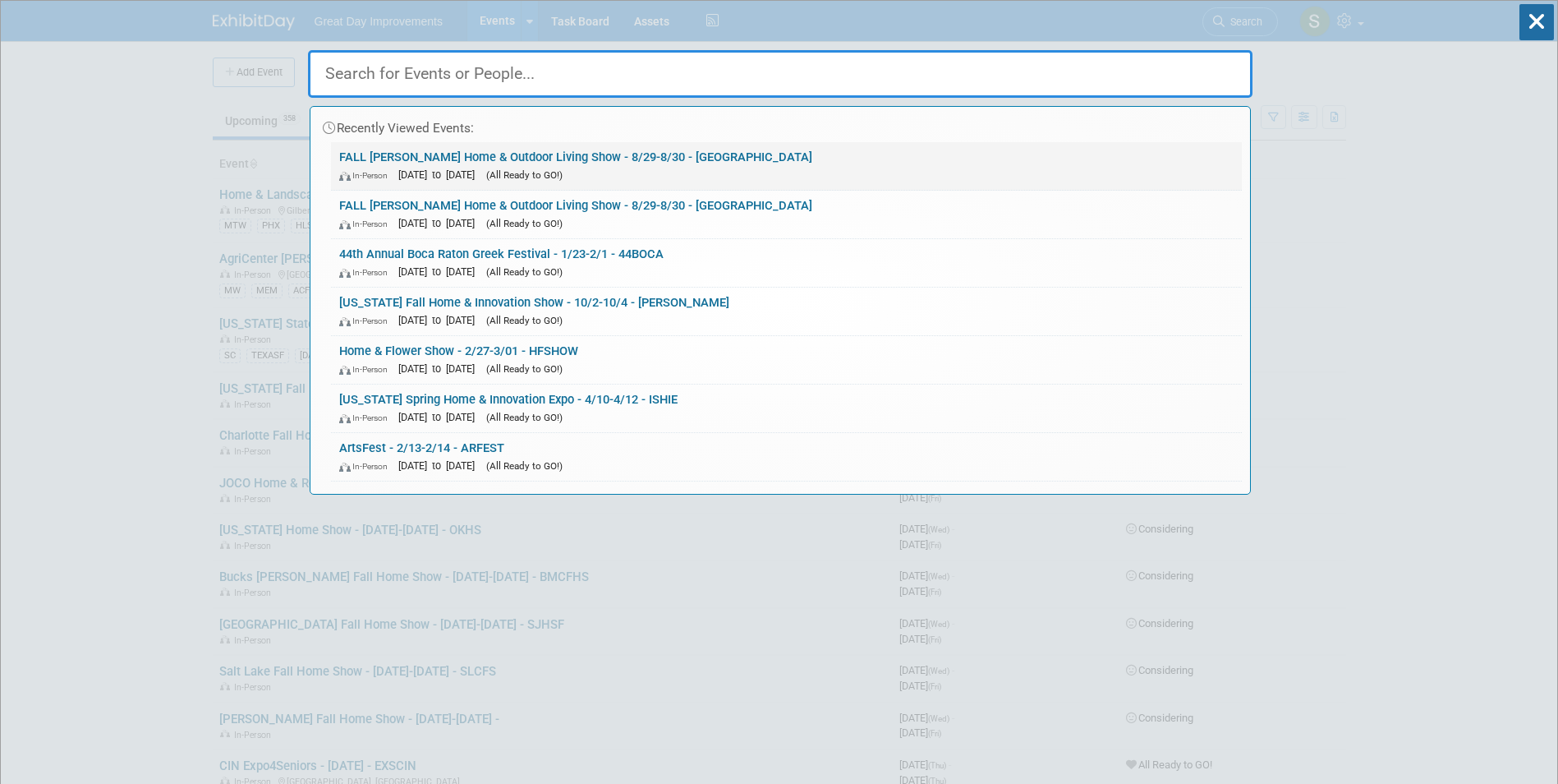
click at [563, 174] on span "(All Ready to GO!)" at bounding box center [524, 175] width 76 height 12
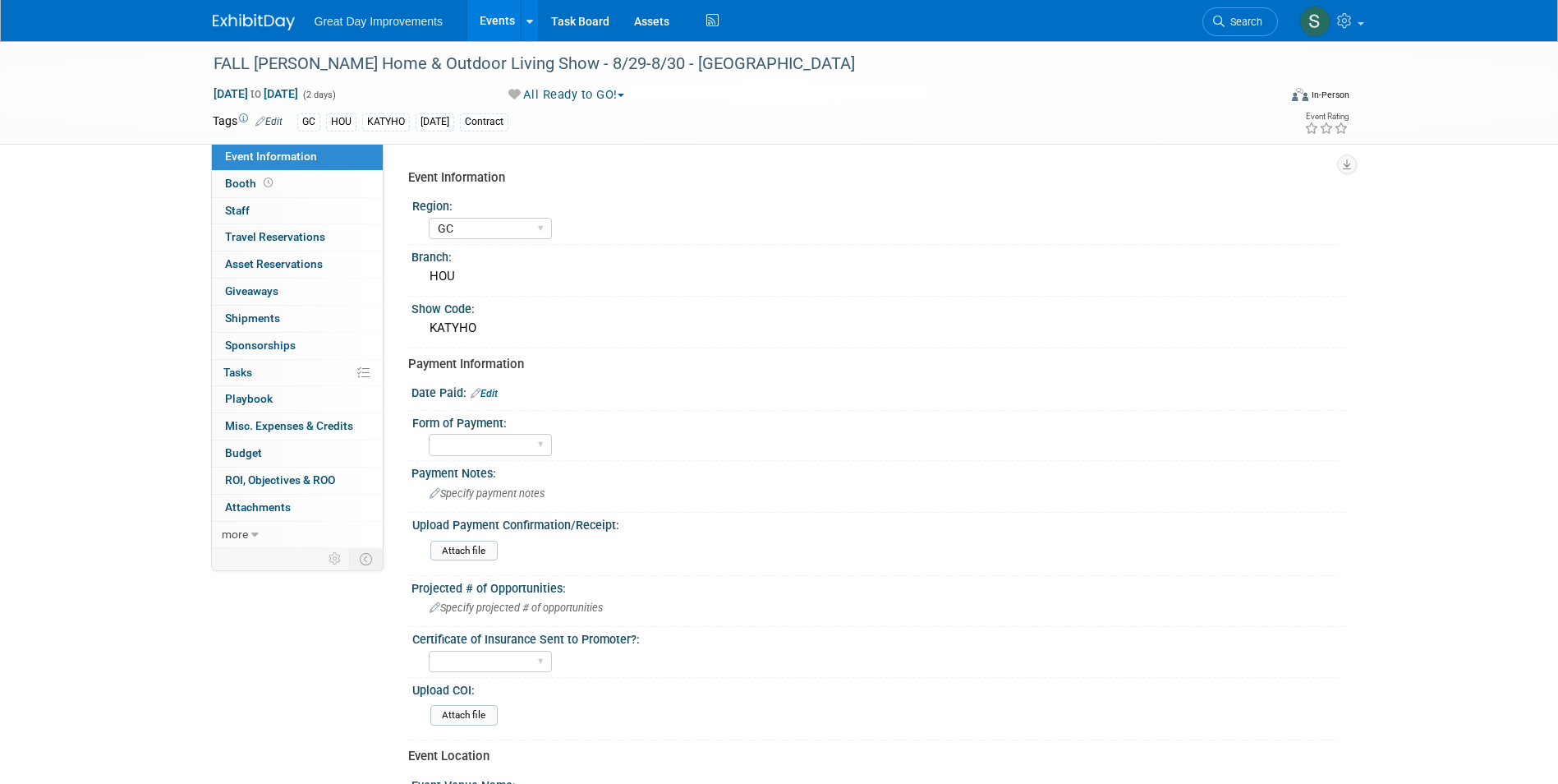
select select "GC"
click at [264, 18] on img at bounding box center [253, 22] width 82 height 17
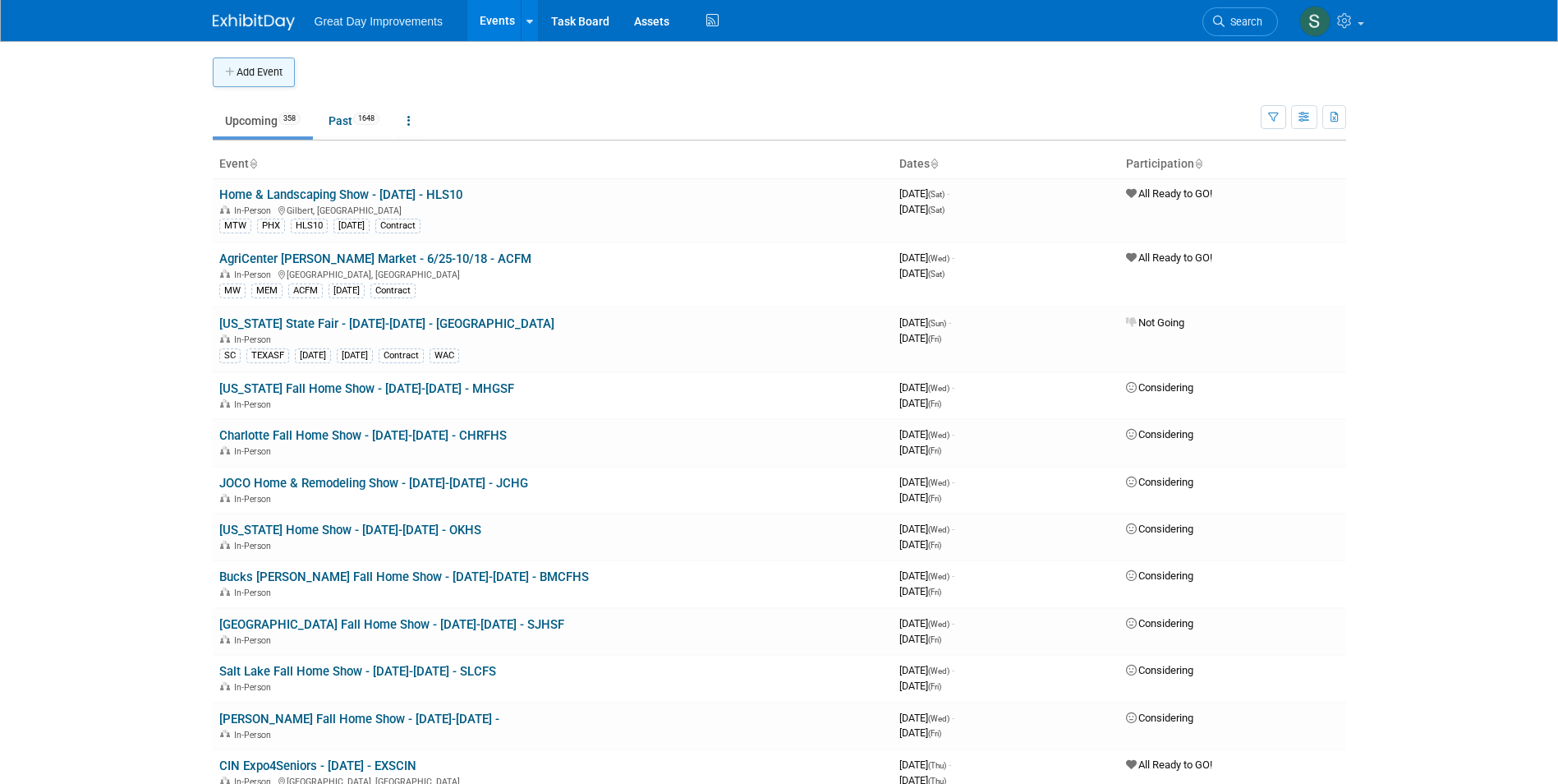
click at [222, 61] on button "Add Event" at bounding box center [253, 73] width 82 height 29
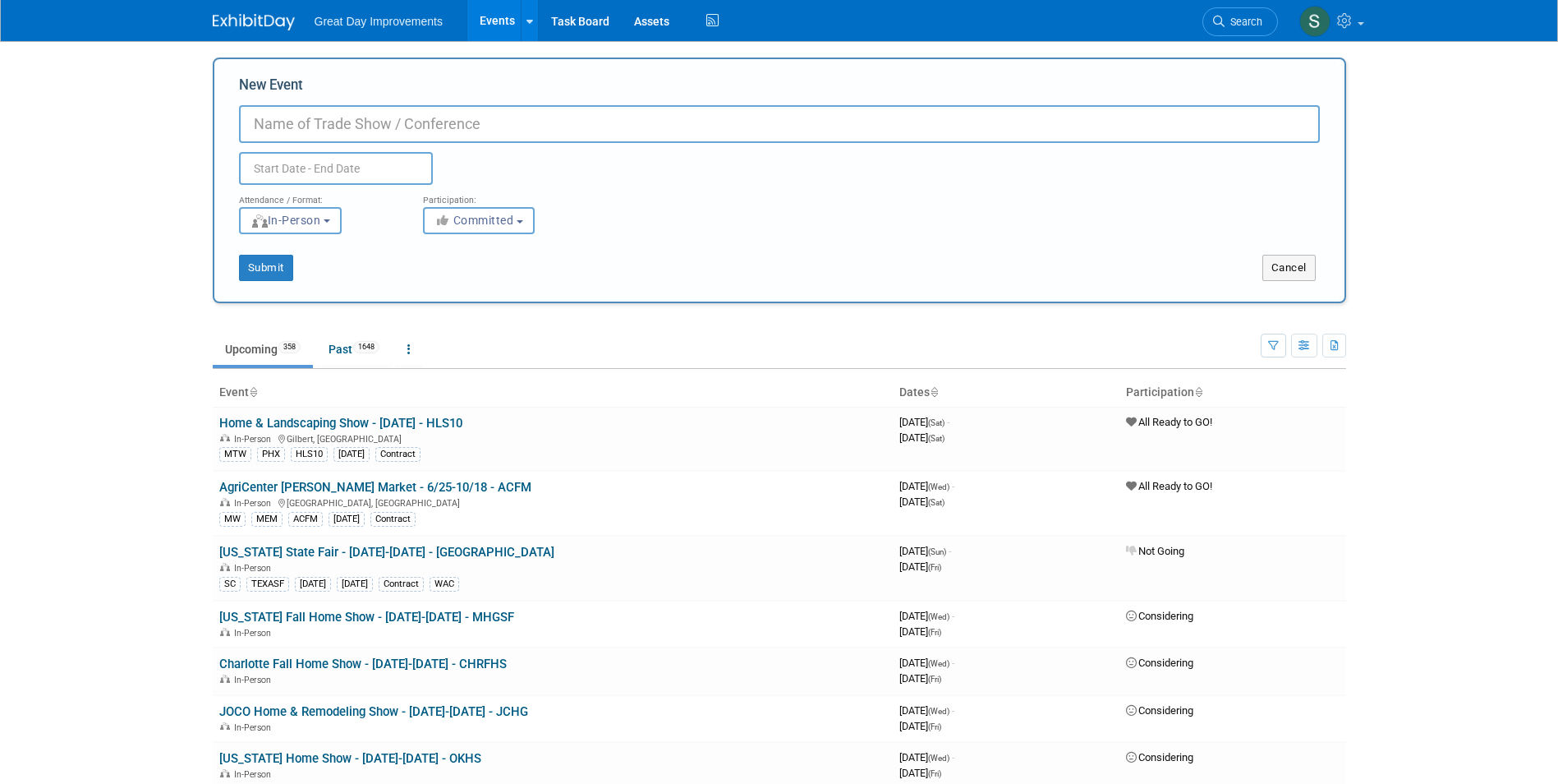
paste input "Salt Lake Home & Garden Show"
type input "Salt Lake Home & Garden Show - 3/6-3/8 - SLHGS"
click at [504, 205] on div "Participation:" at bounding box center [502, 195] width 159 height 21
click at [511, 217] on span "Committed" at bounding box center [474, 220] width 80 height 13
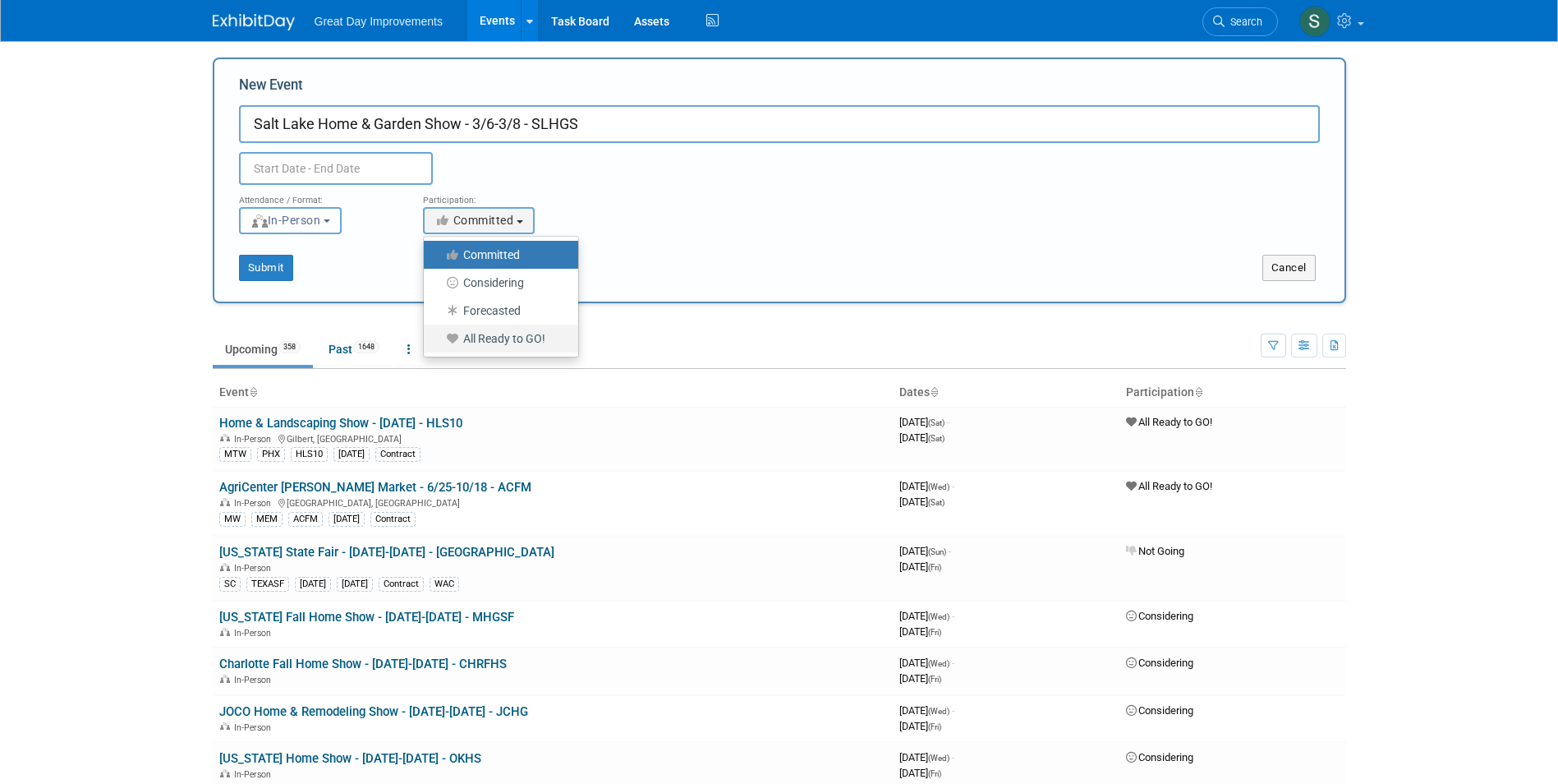
drag, startPoint x: 537, startPoint y: 333, endPoint x: 425, endPoint y: 235, distance: 148.8
click at [537, 335] on label "All Ready to GO!" at bounding box center [496, 338] width 130 height 21
click at [438, 335] on input "All Ready to GO!" at bounding box center [434, 339] width 11 height 11
select select "102"
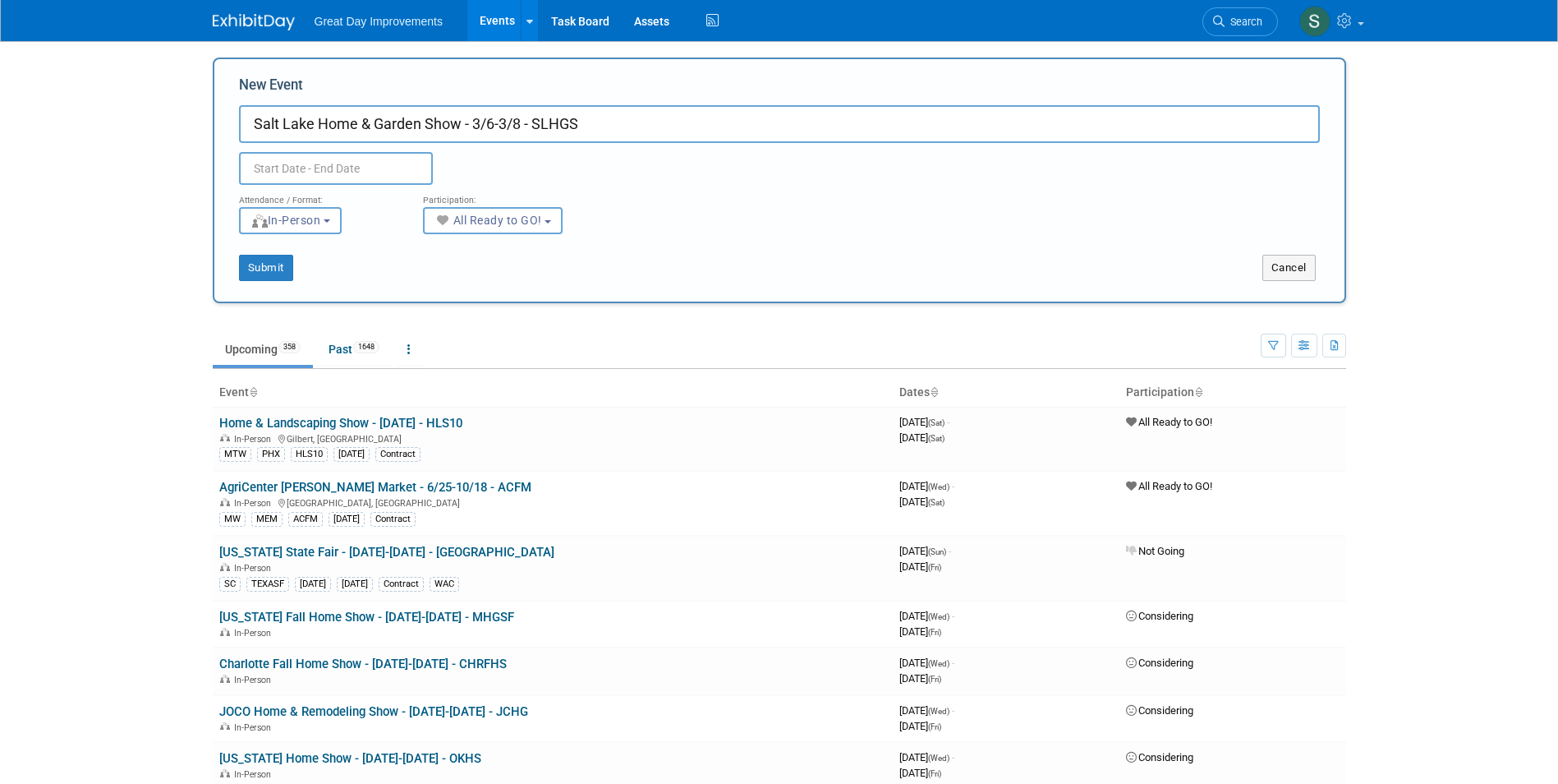
click at [378, 159] on input "text" at bounding box center [335, 168] width 194 height 33
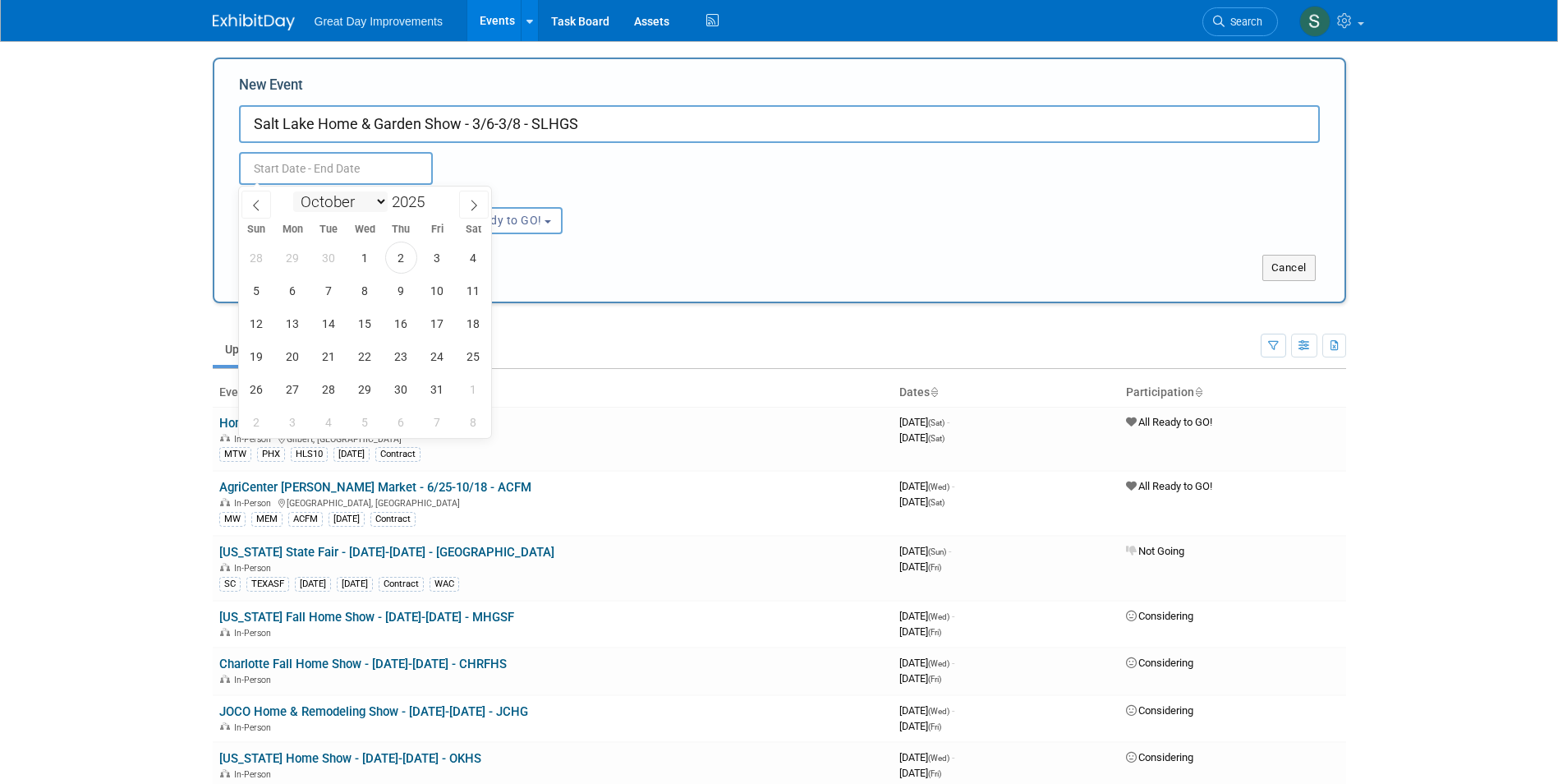
click at [349, 200] on select "January February March April May June July August September October November De…" at bounding box center [340, 201] width 95 height 20
select select "2"
click at [293, 191] on select "January February March April May June July August September October November De…" at bounding box center [340, 201] width 95 height 20
click at [436, 199] on span at bounding box center [431, 197] width 12 height 10
type input "2026"
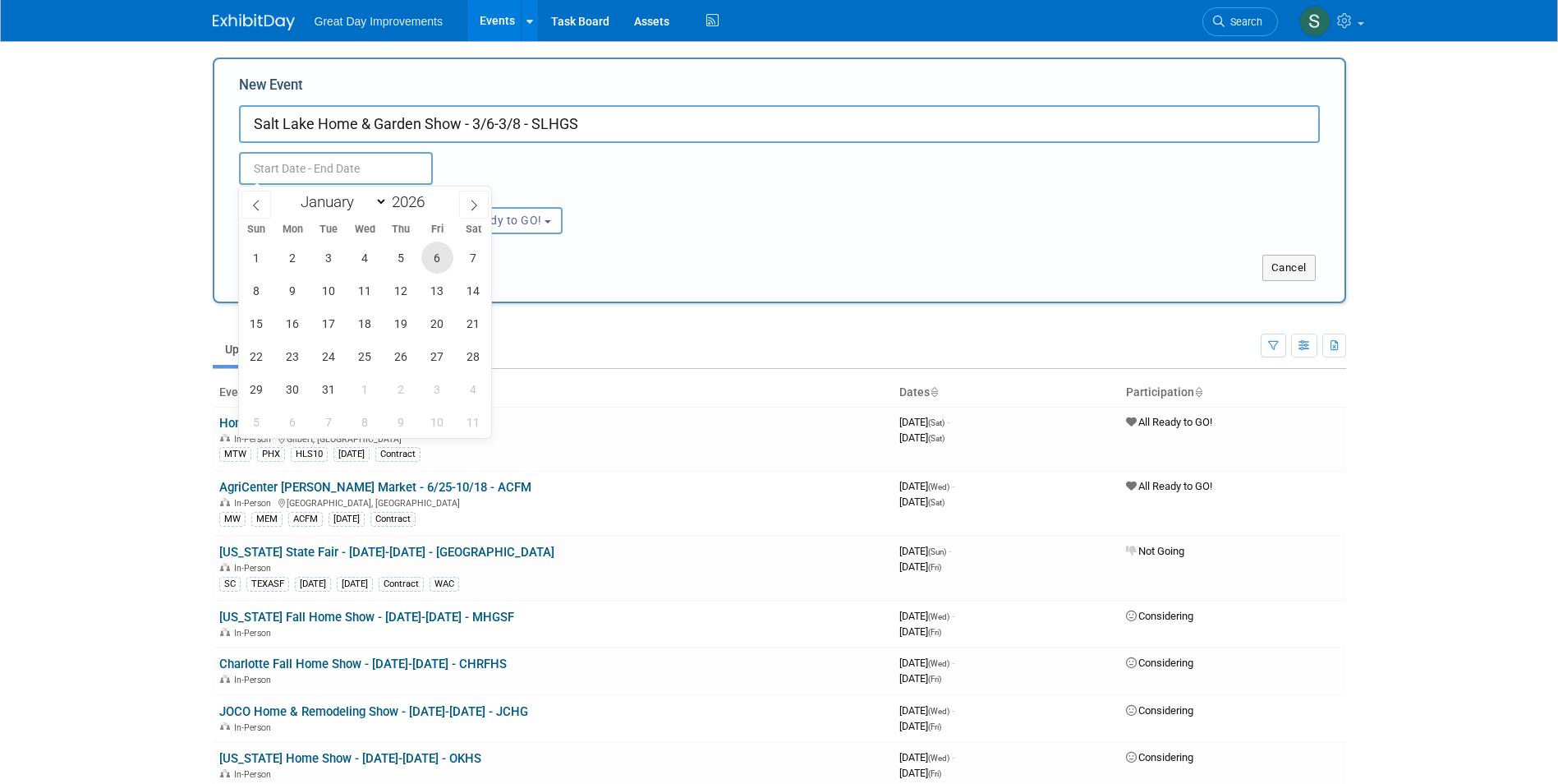
click at [444, 252] on span "6" at bounding box center [437, 257] width 32 height 32
drag, startPoint x: 278, startPoint y: 284, endPoint x: 262, endPoint y: 288, distance: 16.5
click at [262, 288] on div "1 2 3 4 5 6 7 8 9 10 11 12 13 14 15 16 17 18 19 20 21 22 23 24 25 26 27 28 29 3…" at bounding box center [365, 339] width 253 height 197
click at [263, 288] on span "8" at bounding box center [256, 290] width 32 height 32
type input "Mar 6, 2026 to Mar 8, 2026"
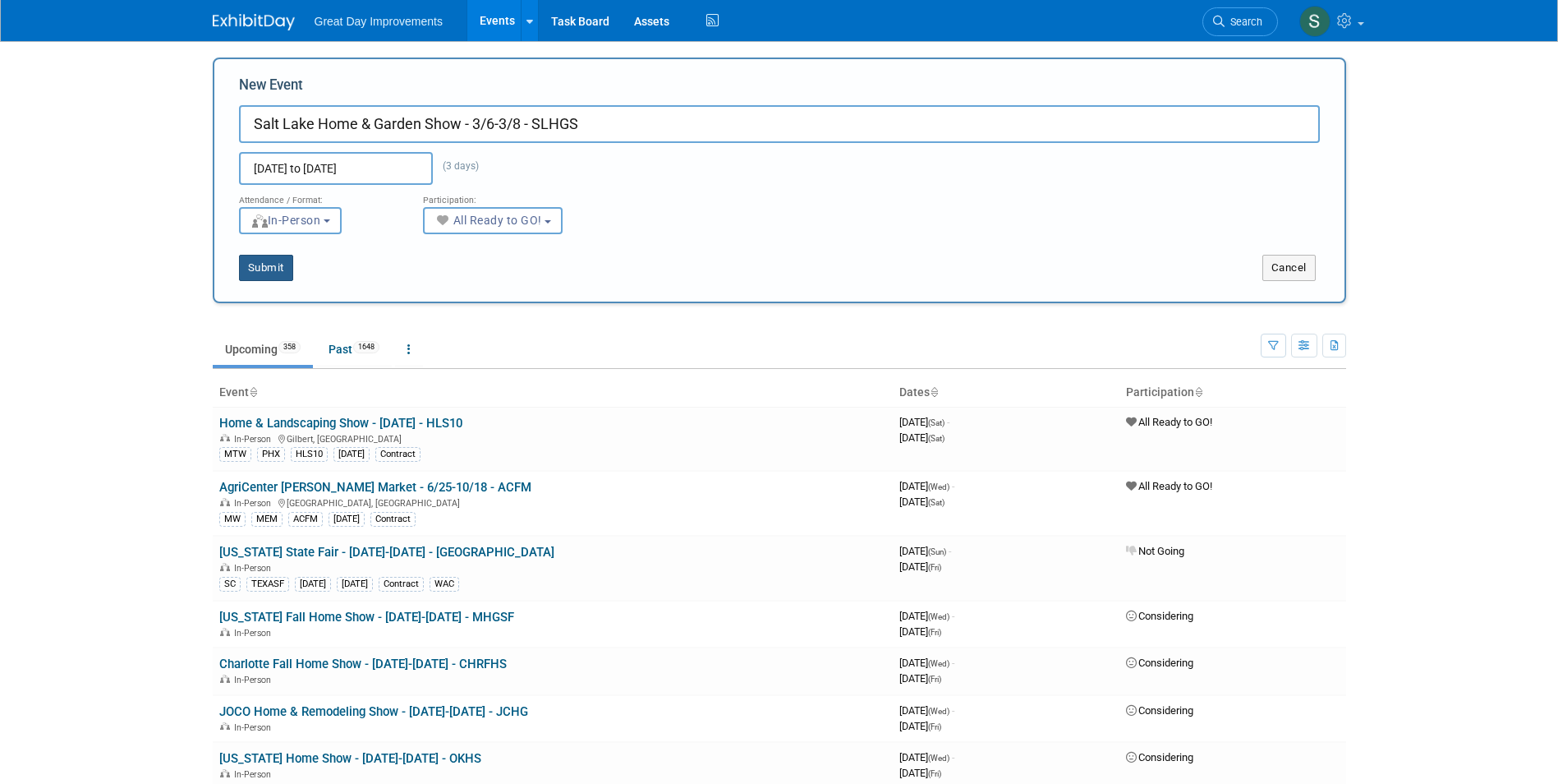
click at [256, 267] on button "Submit" at bounding box center [266, 267] width 54 height 27
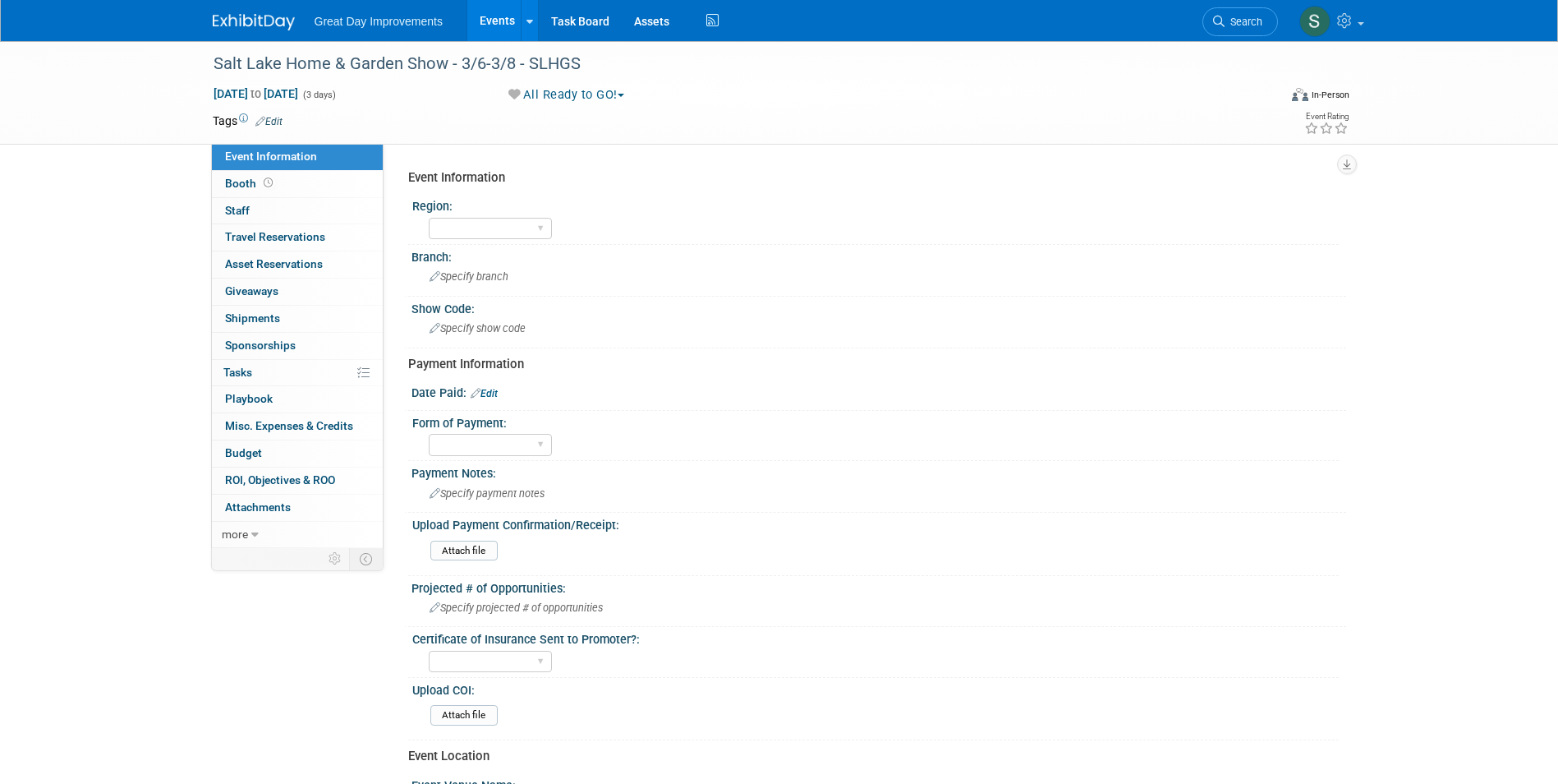
click at [272, 120] on link "Edit" at bounding box center [268, 121] width 27 height 12
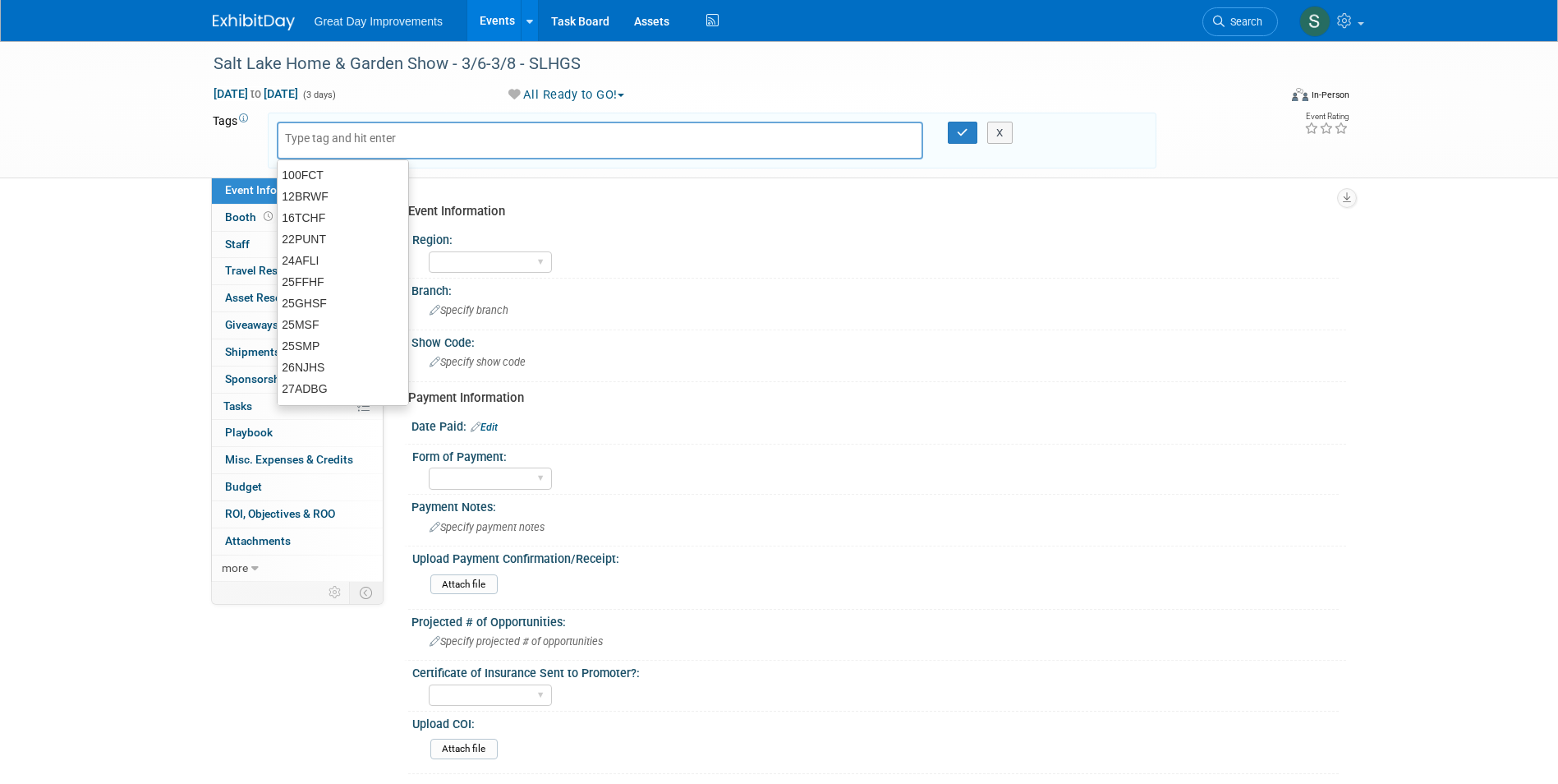
click at [345, 141] on input "text" at bounding box center [350, 138] width 131 height 17
type input "MTW"
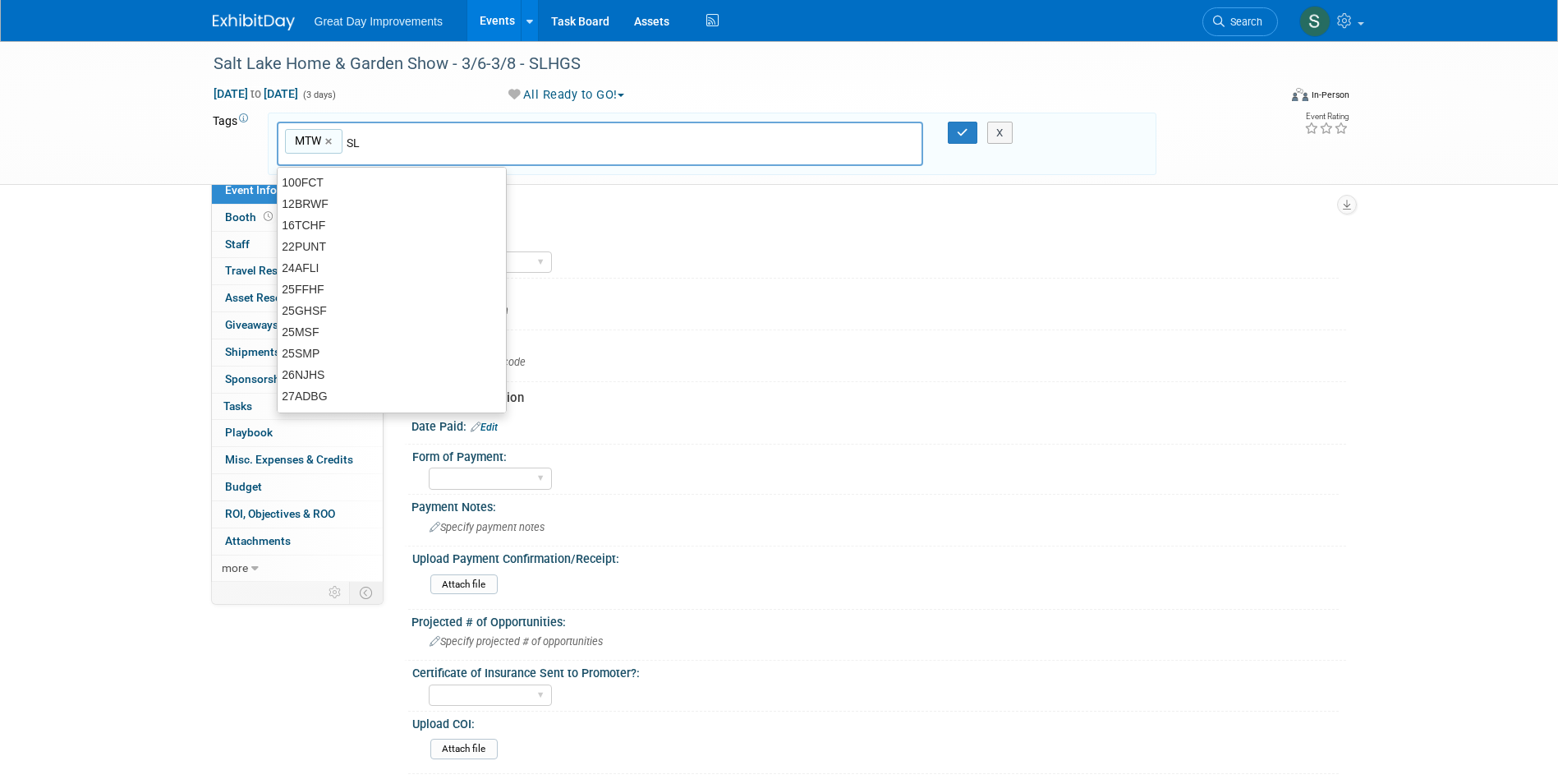
type input "SLC"
type input "MTW, SLC"
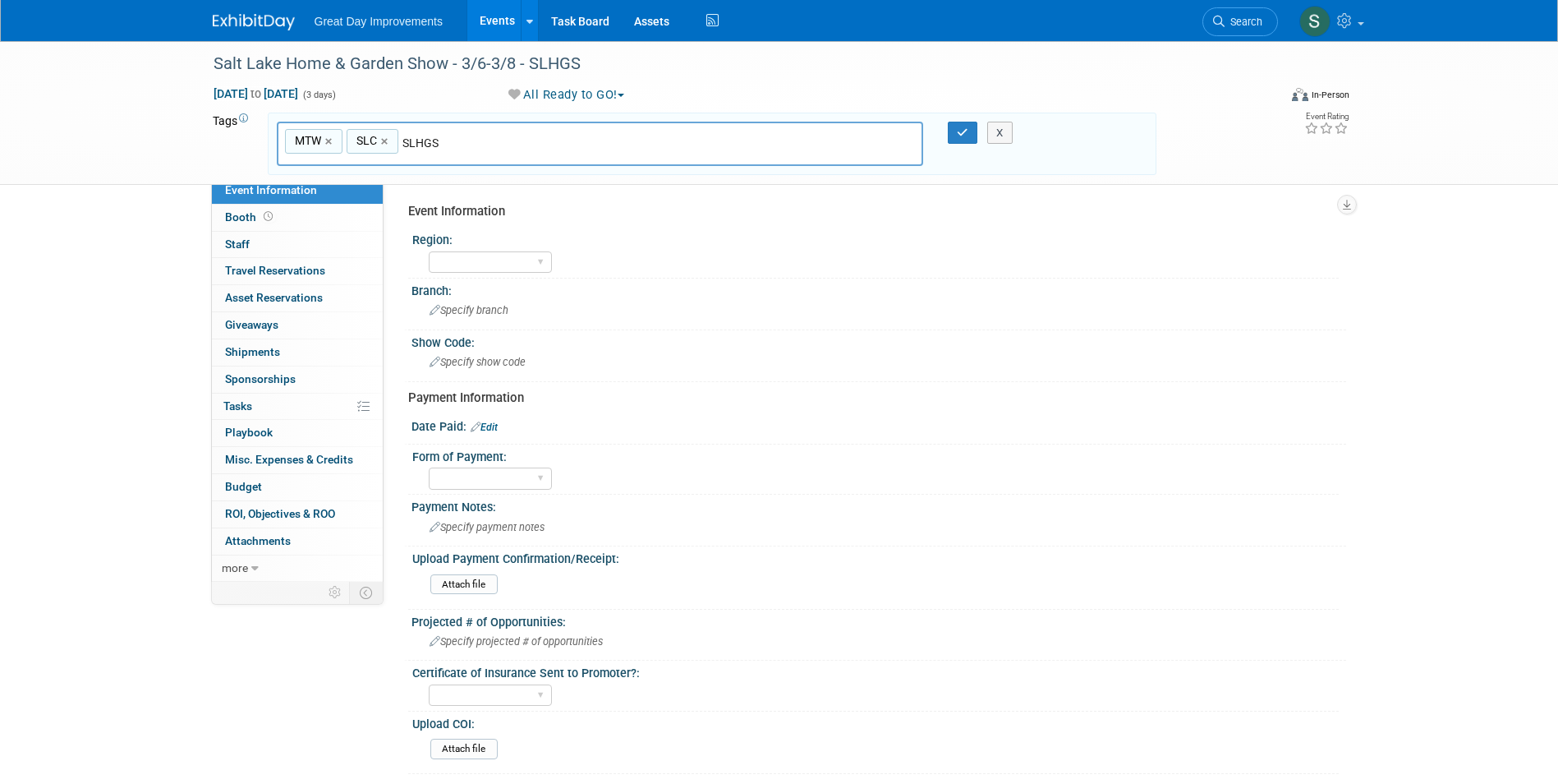
type input "SLHGS"
type input "MTW, SLC, SLHGS"
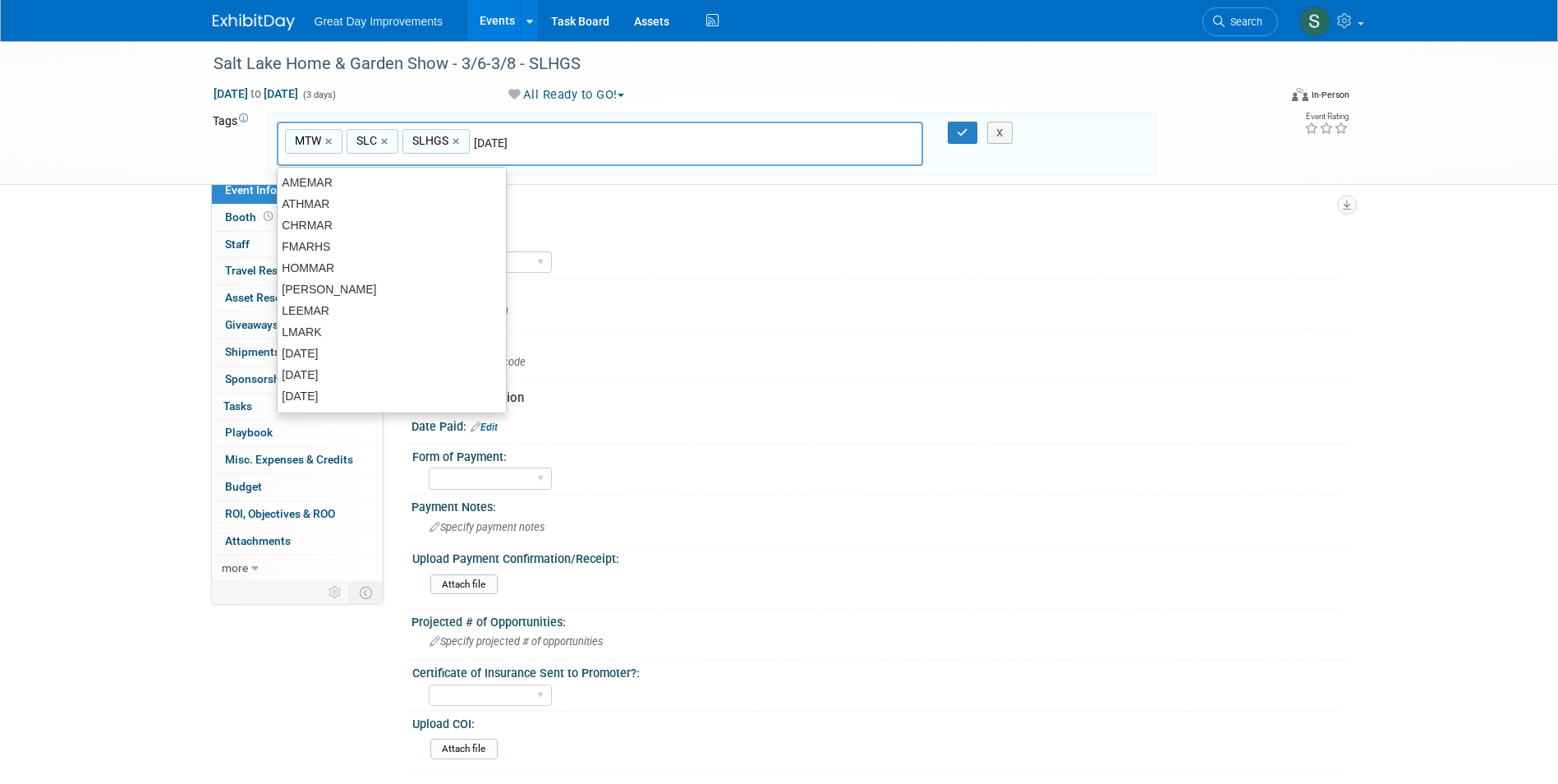
type input "[DATE]"
type input "MTW, SLC, SLHGS, MAR26"
type input "Contr"
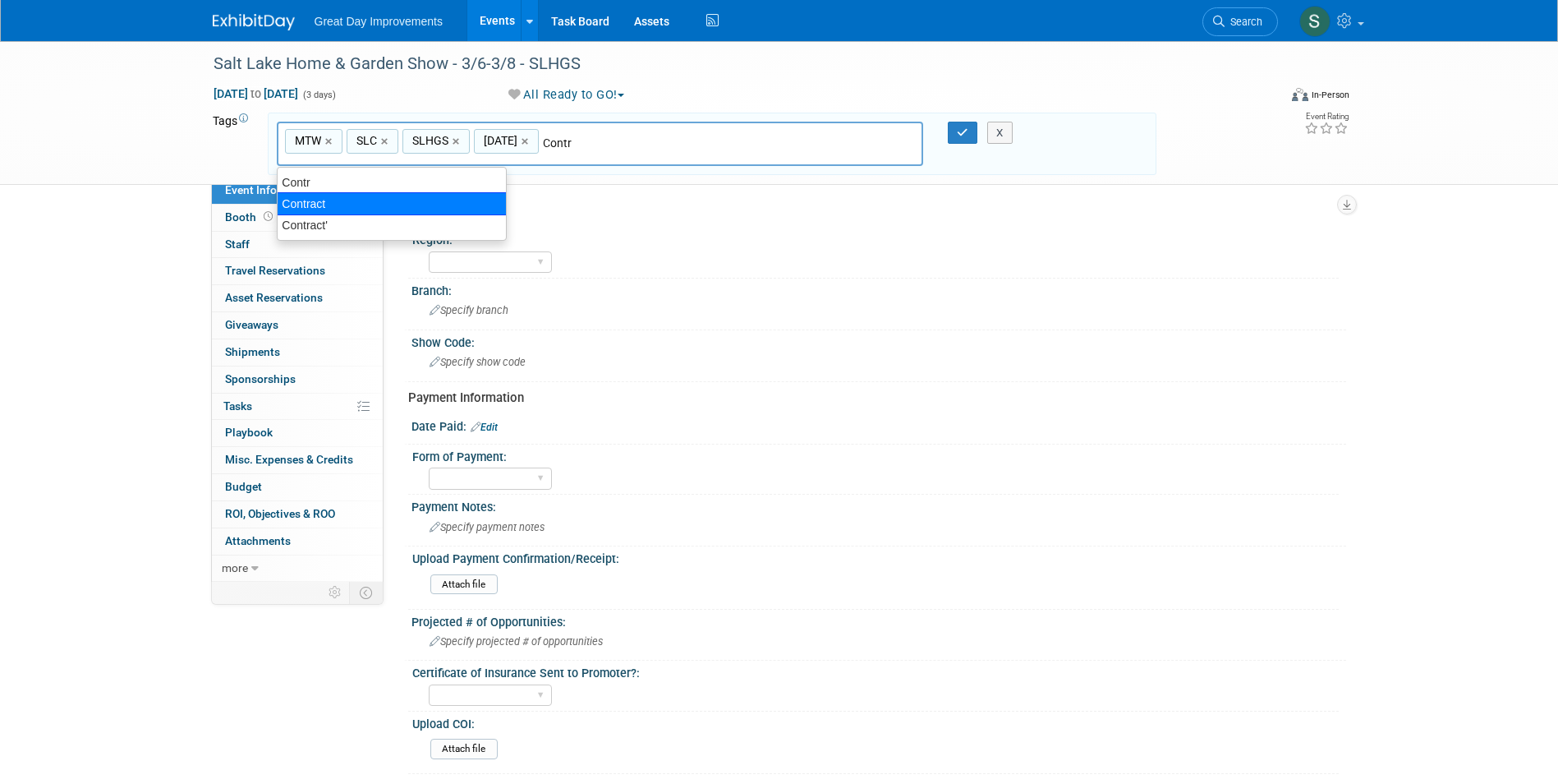
click at [336, 197] on div "Contract" at bounding box center [392, 203] width 230 height 23
type input "MTW, SLC, SLHGS, MAR26, Contract"
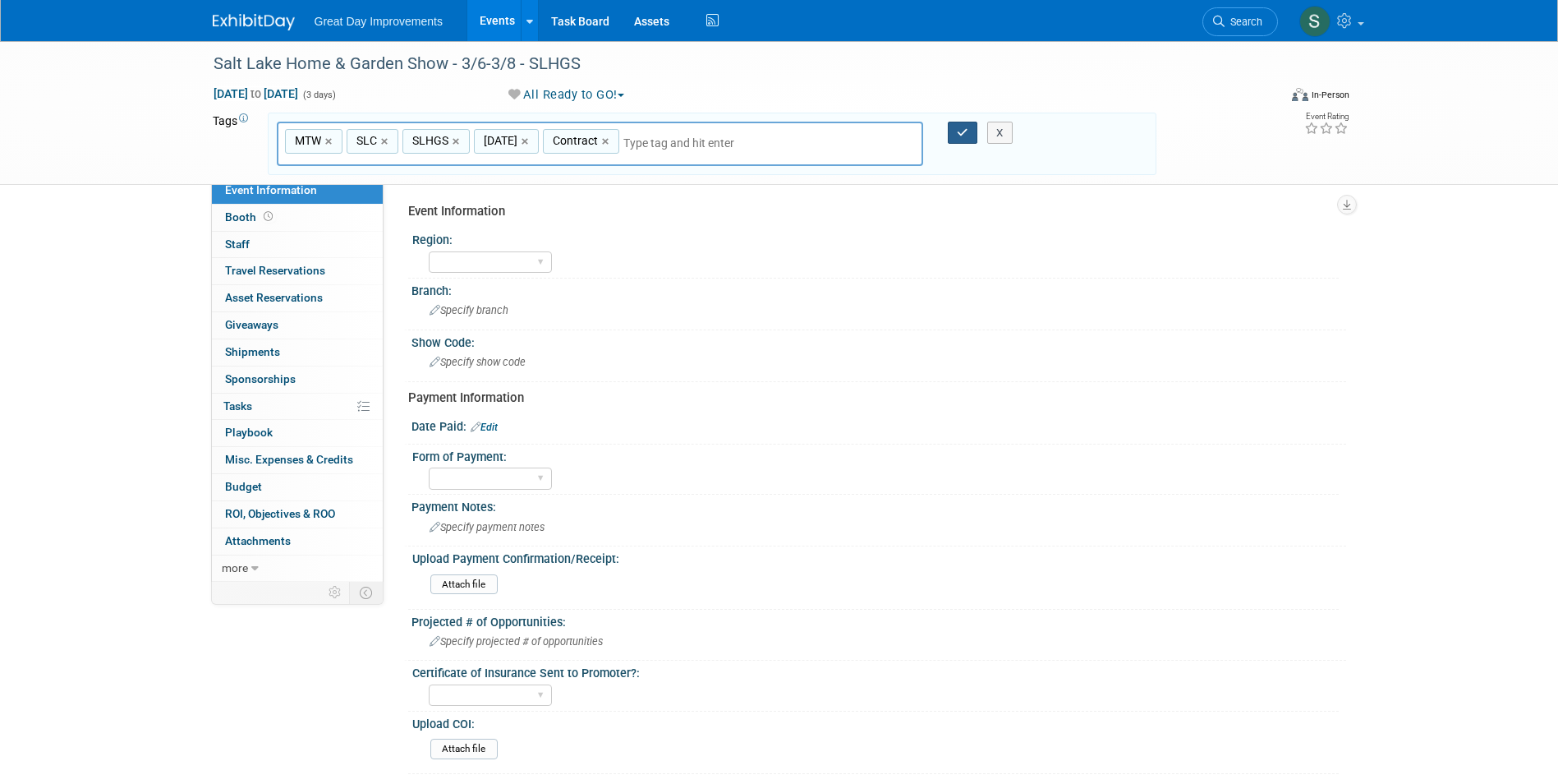
click at [954, 130] on button "button" at bounding box center [962, 132] width 29 height 23
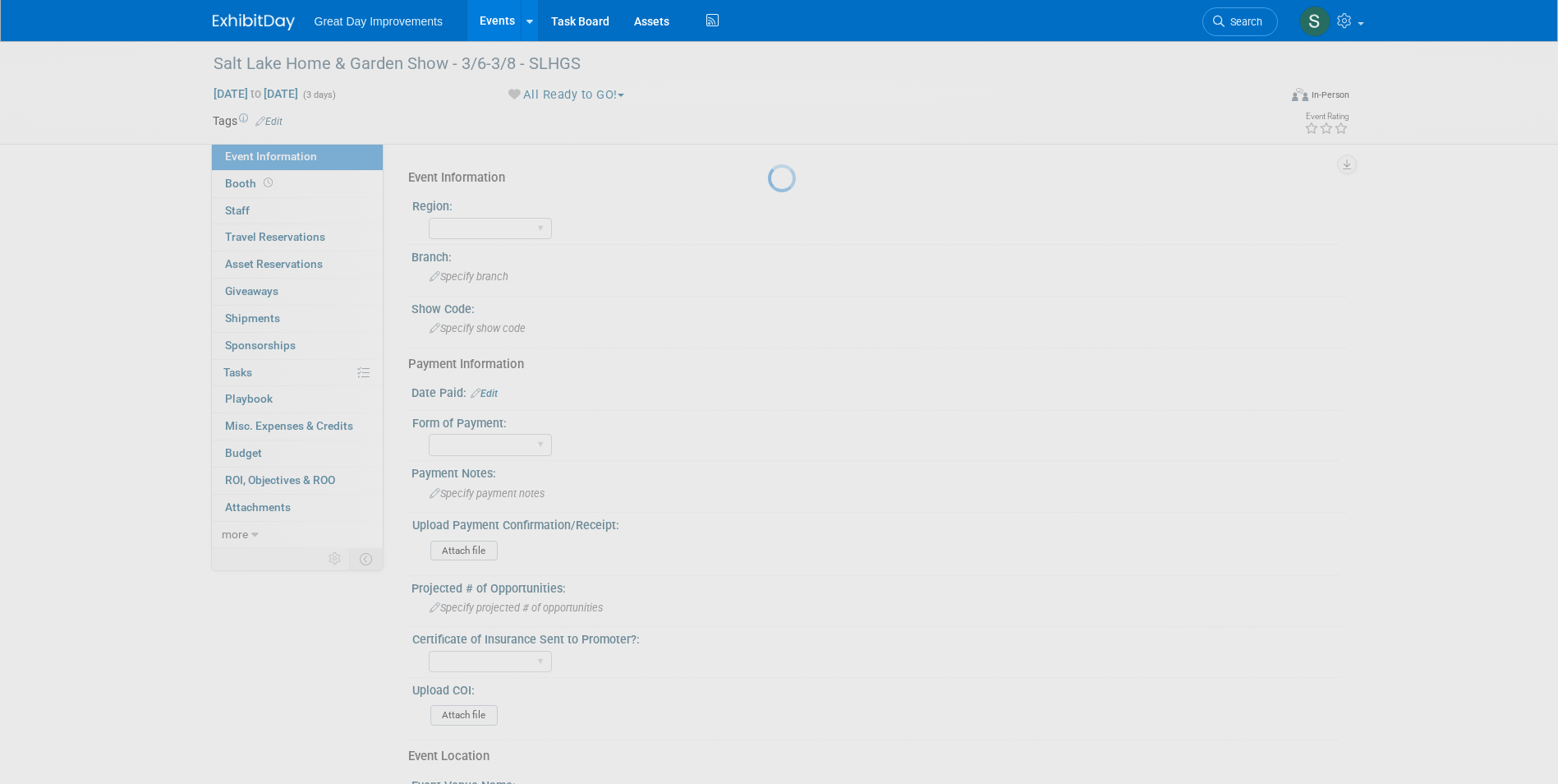
click at [459, 251] on div "Branch:" at bounding box center [879, 255] width 935 height 20
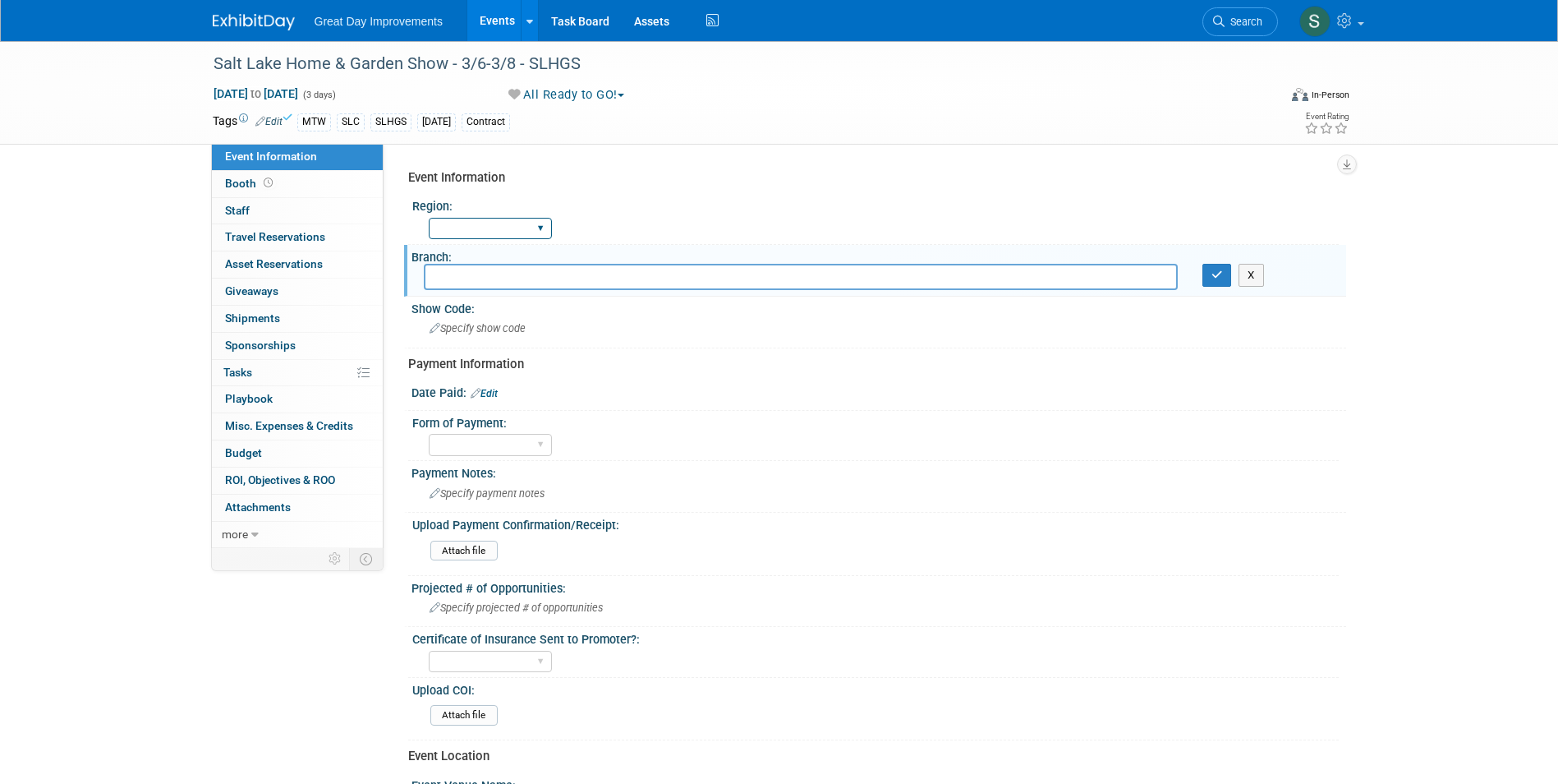
click at [460, 231] on select "GC MA MW MTW NE NEW OV PL PNW SA SE SC UMW FL" at bounding box center [490, 229] width 123 height 22
select select "MTW"
click at [428, 218] on select "GC MA MW MTW NE NEW OV PL PNW SA SE SC UMW FL" at bounding box center [490, 229] width 123 height 22
click at [499, 278] on input "text" at bounding box center [801, 277] width 754 height 26
type input "SLC"
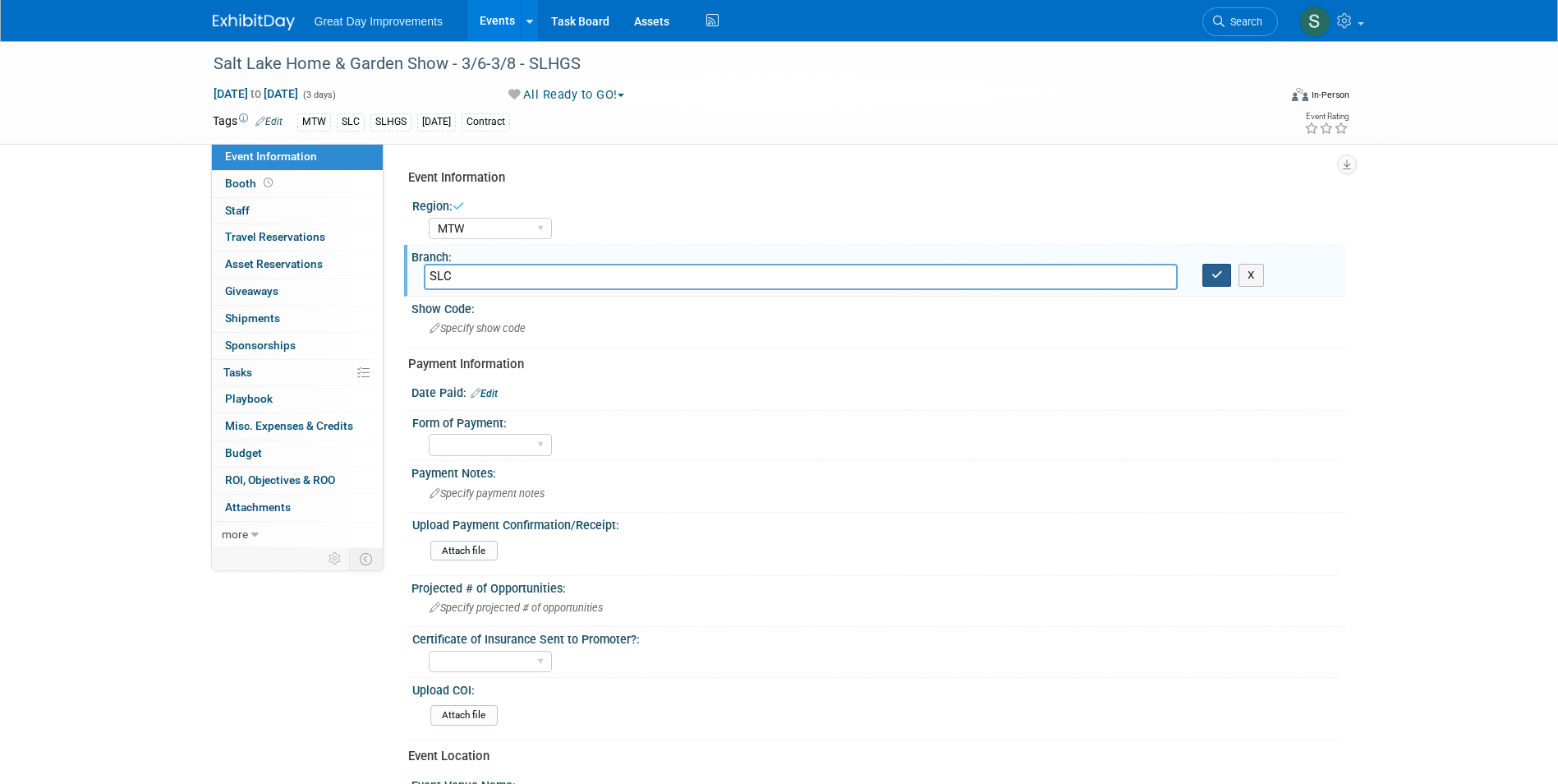
click at [1203, 286] on button "button" at bounding box center [1217, 275] width 29 height 23
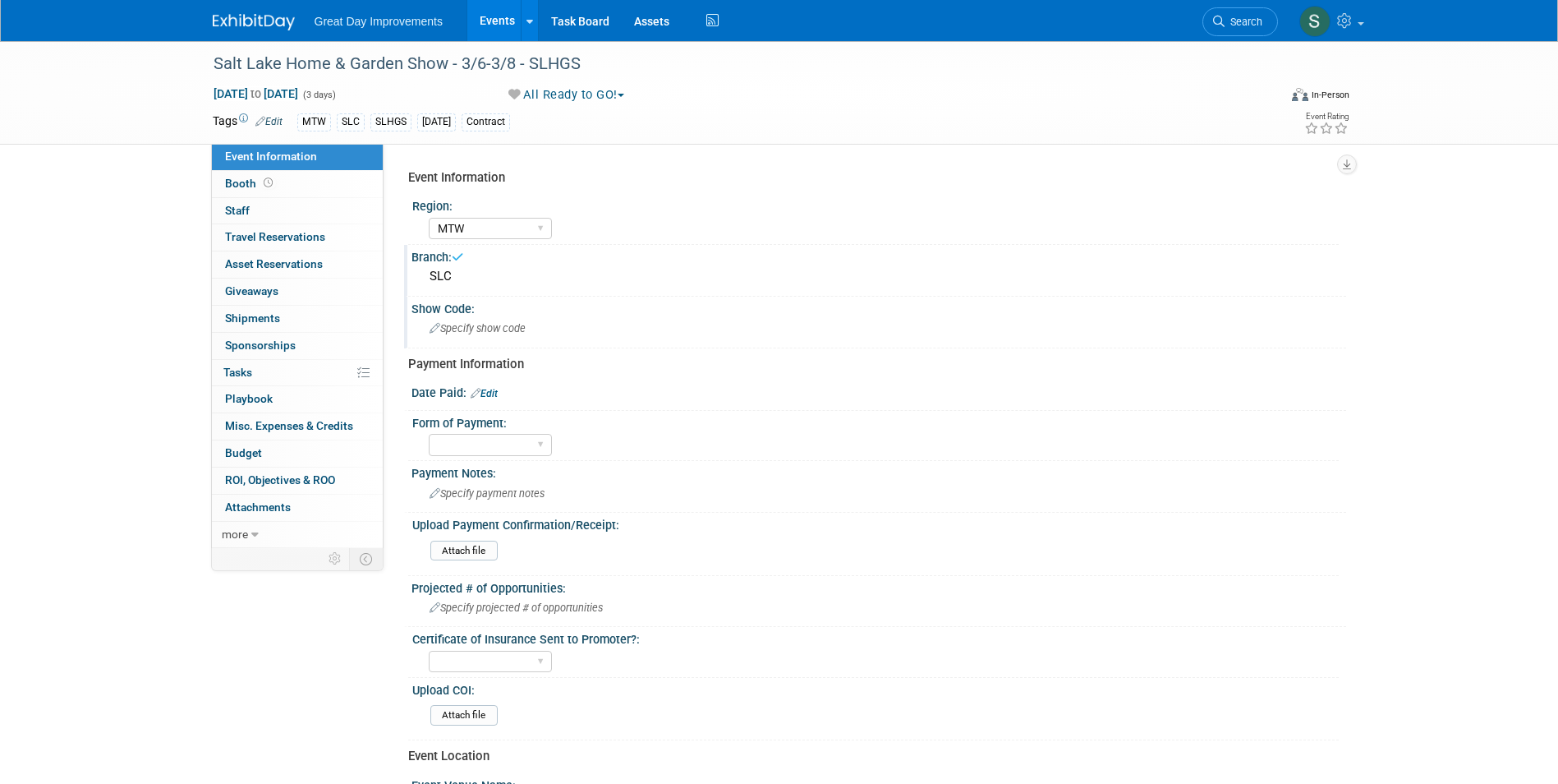
click at [640, 340] on div "Specify show code" at bounding box center [879, 328] width 910 height 26
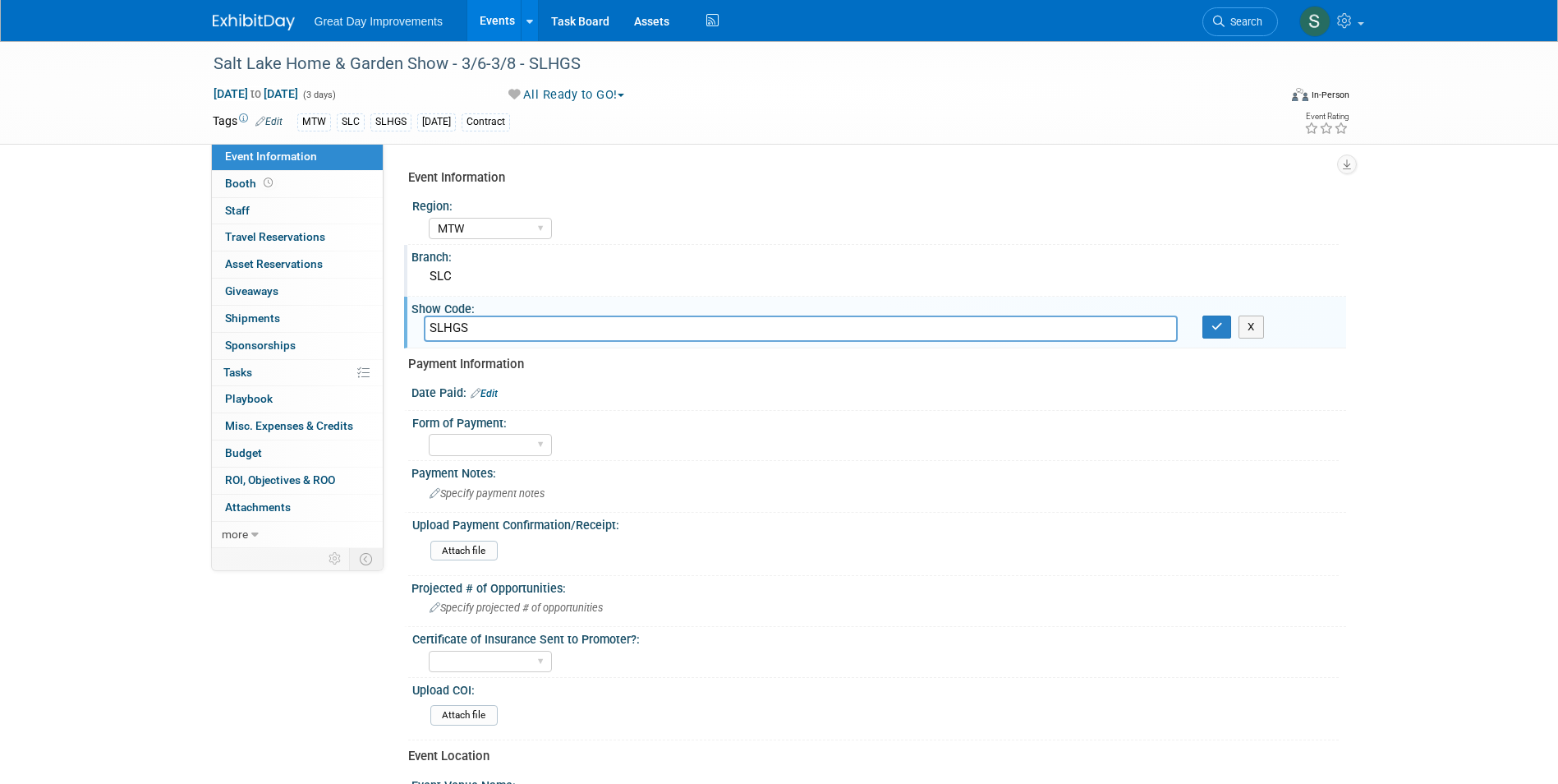
type input "SLHGS"
click at [1202, 315] on button "button" at bounding box center [1217, 326] width 29 height 23
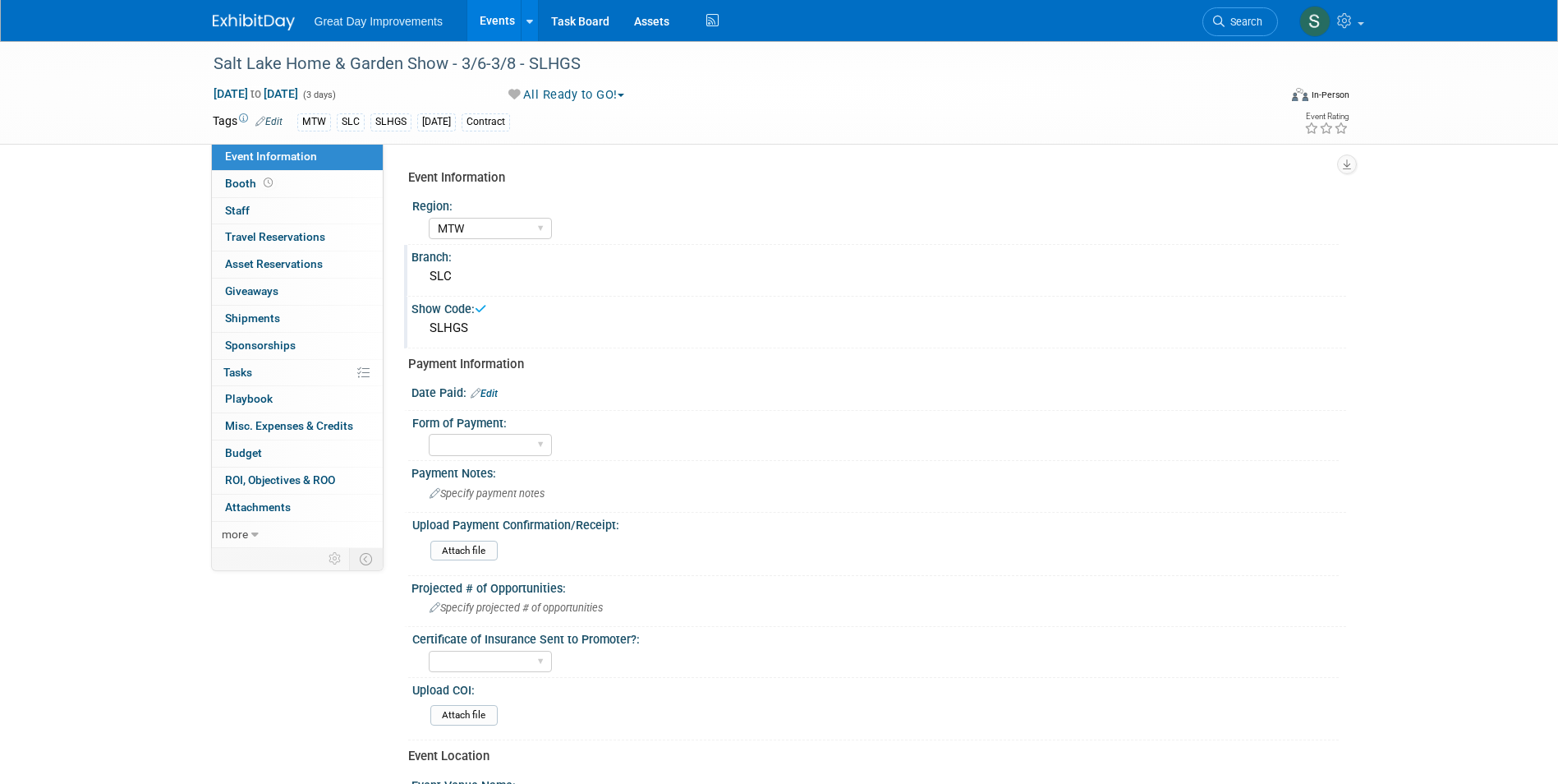
click at [260, 19] on img at bounding box center [253, 22] width 82 height 17
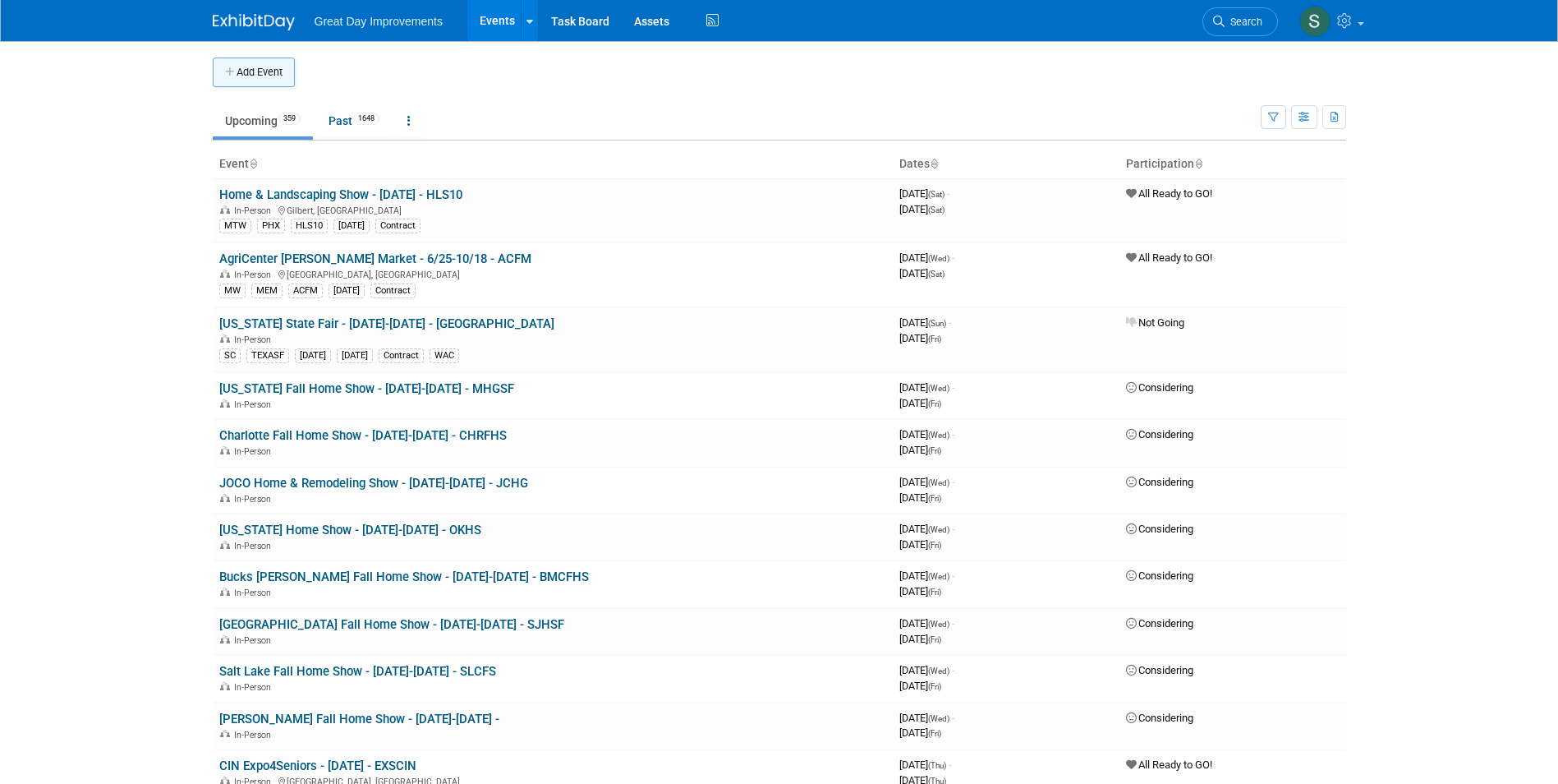
click at [259, 73] on button "Add Event" at bounding box center [253, 73] width 82 height 29
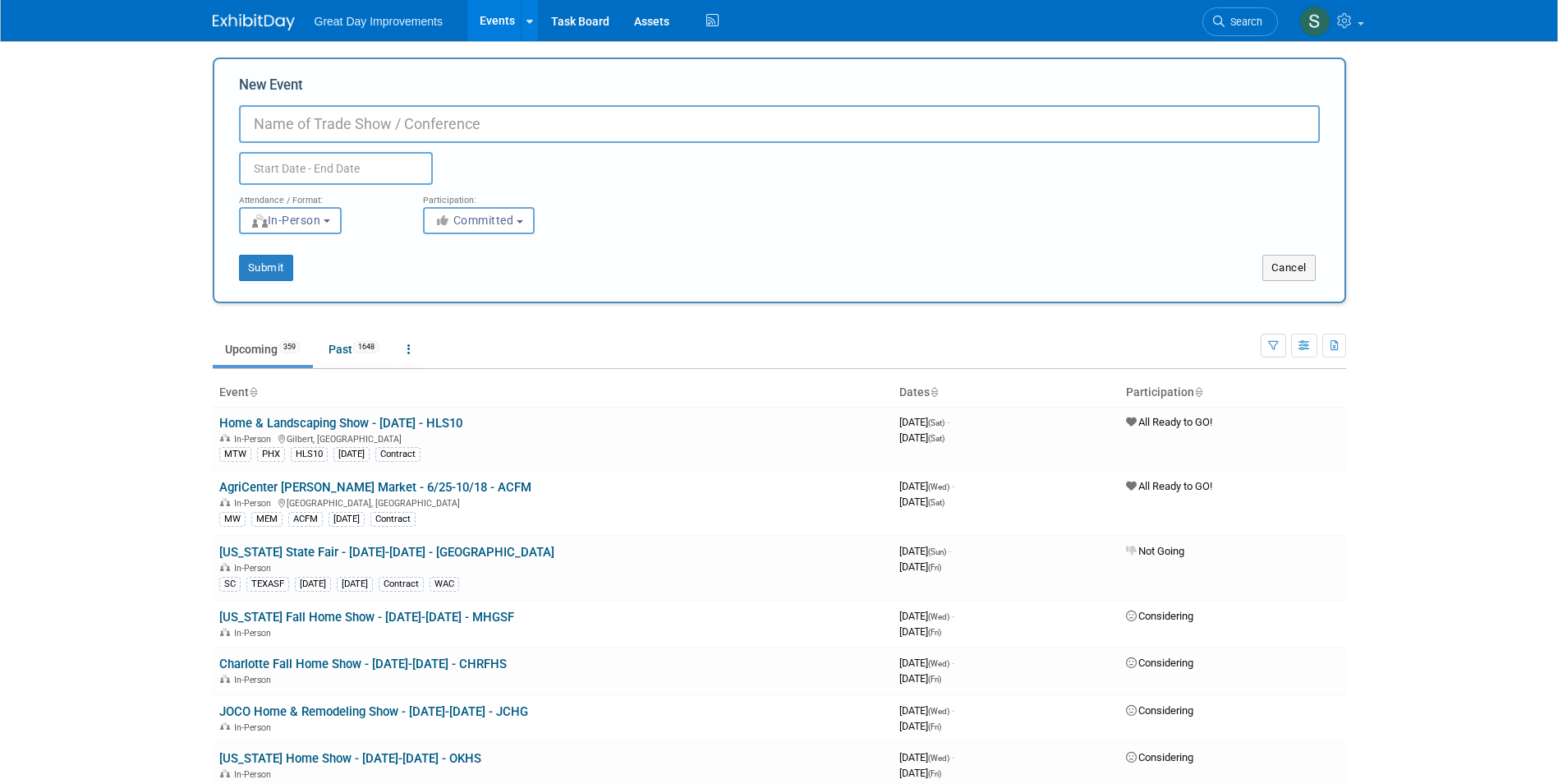
drag, startPoint x: 290, startPoint y: 128, endPoint x: 286, endPoint y: 113, distance: 15.5
click at [257, 107] on input "New Event" at bounding box center [779, 123] width 1081 height 38
click at [316, 109] on input "New Event" at bounding box center [779, 123] width 1081 height 38
paste input "Fall Home Show"
drag, startPoint x: 352, startPoint y: 235, endPoint x: 554, endPoint y: 136, distance: 225.0
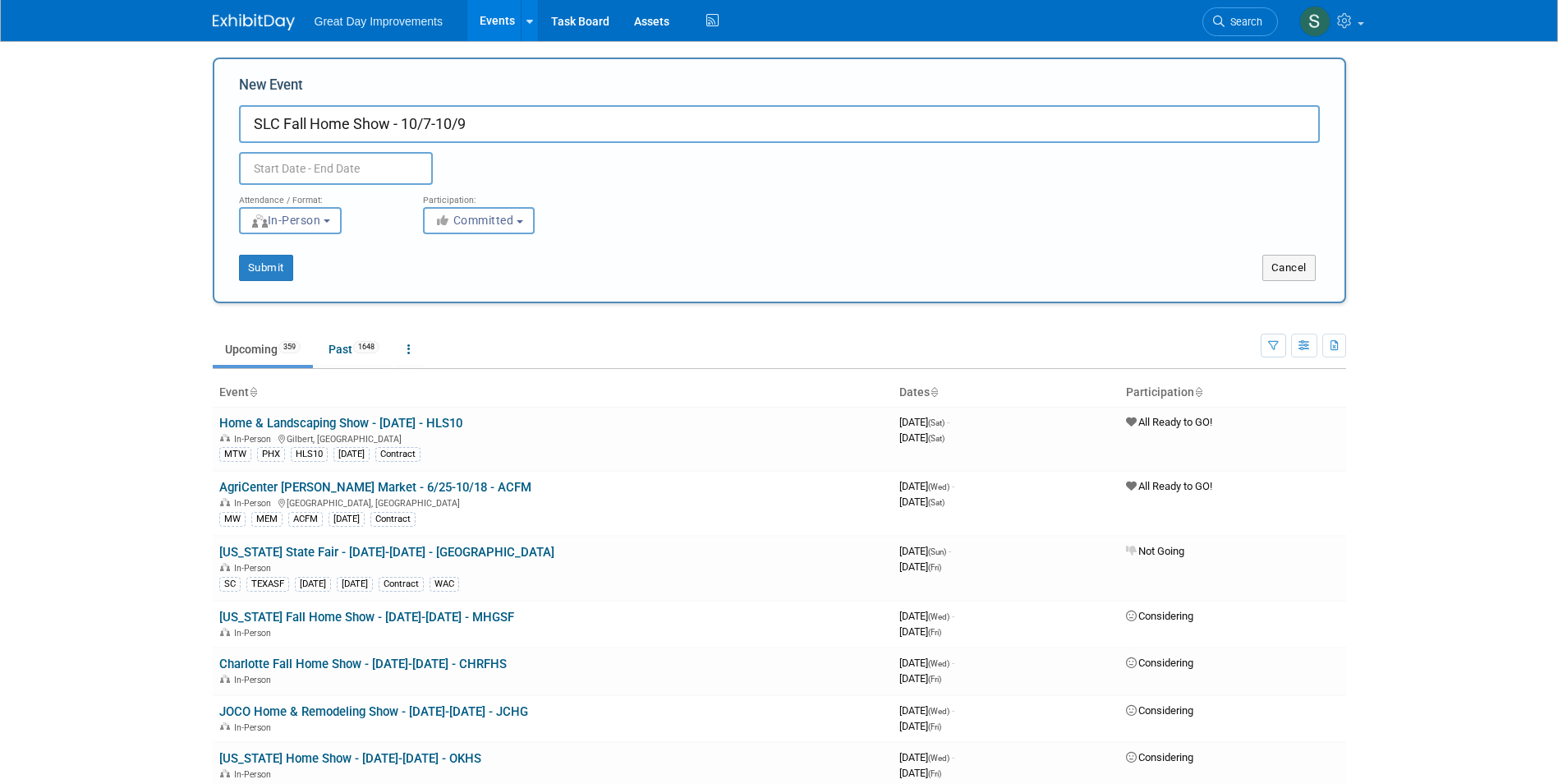
click at [554, 136] on input "SLC Fall Home Show - 10/7-10/9" at bounding box center [779, 123] width 1081 height 38
type input "SLC Fall Home Show - 10/7-10/9 -"
click at [483, 216] on span "Committed" at bounding box center [474, 220] width 80 height 13
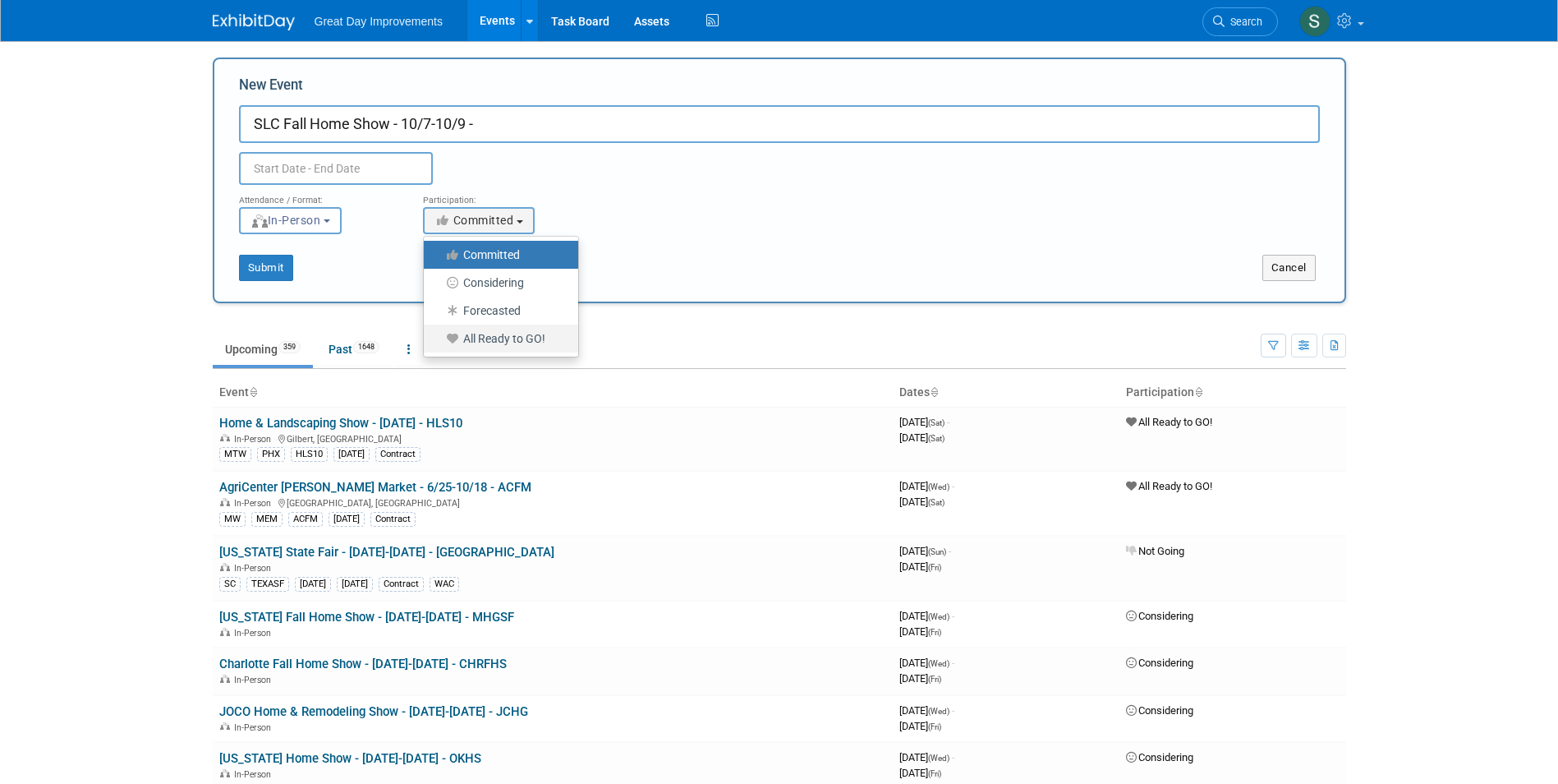
click at [516, 337] on label "All Ready to GO!" at bounding box center [496, 338] width 130 height 21
click at [438, 337] on input "All Ready to GO!" at bounding box center [434, 339] width 11 height 11
select select "102"
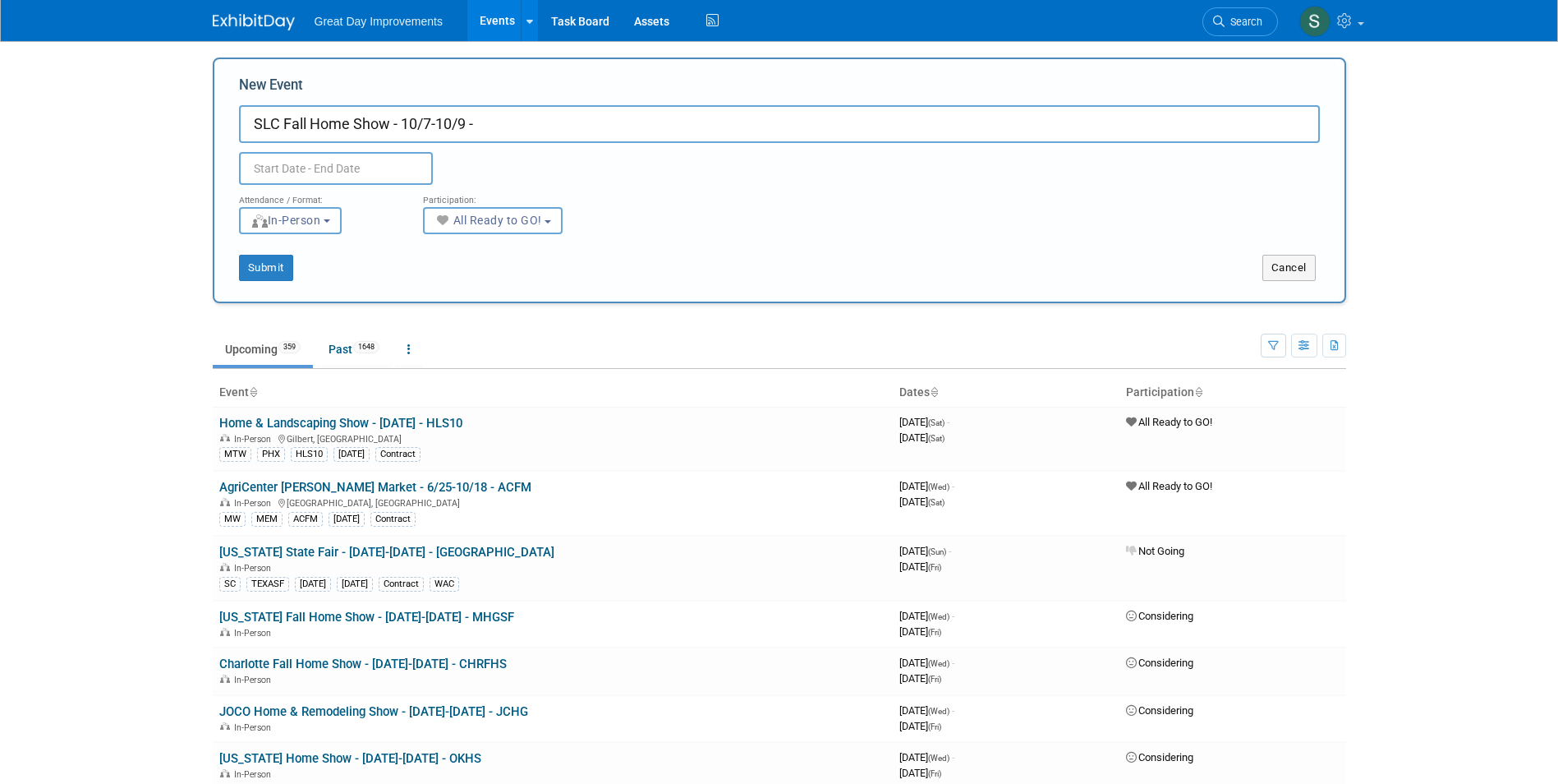
click at [607, 126] on input "SLC Fall Home Show - 10/7-10/9 -" at bounding box center [779, 123] width 1081 height 38
paste input "SLCFS"
type input "SLC Fall Home Show - 10/7-10/9 - SLCFS"
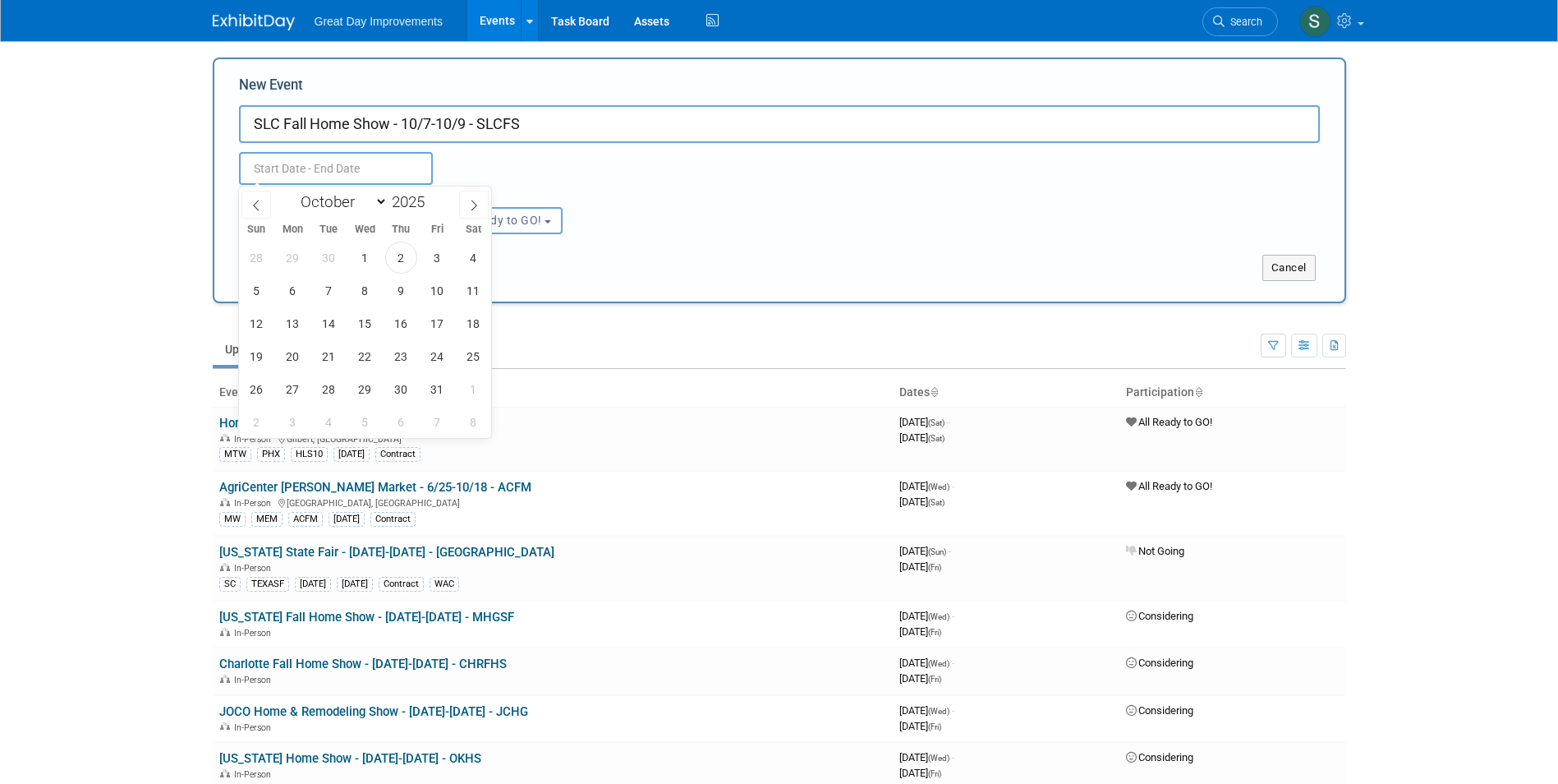
click at [378, 162] on input "text" at bounding box center [335, 168] width 194 height 33
click at [345, 195] on select "January February March April May June July August September October November De…" at bounding box center [340, 201] width 95 height 20
click at [437, 192] on span at bounding box center [431, 197] width 12 height 10
type input "2026"
click at [371, 290] on span "7" at bounding box center [365, 290] width 32 height 32
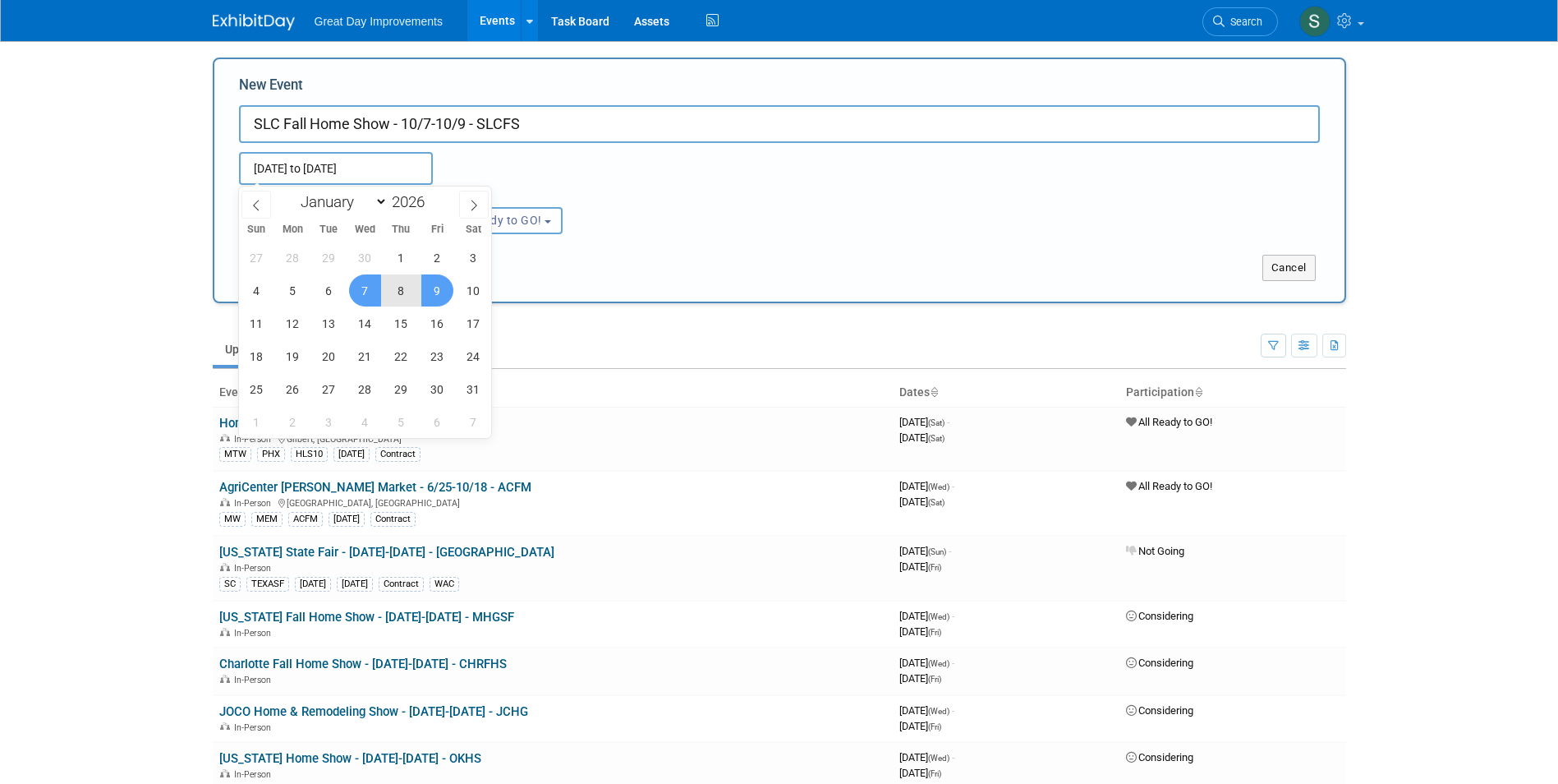
click at [424, 282] on span "9" at bounding box center [437, 290] width 32 height 32
type input "Oct 7, 2026 to Oct 9, 2026"
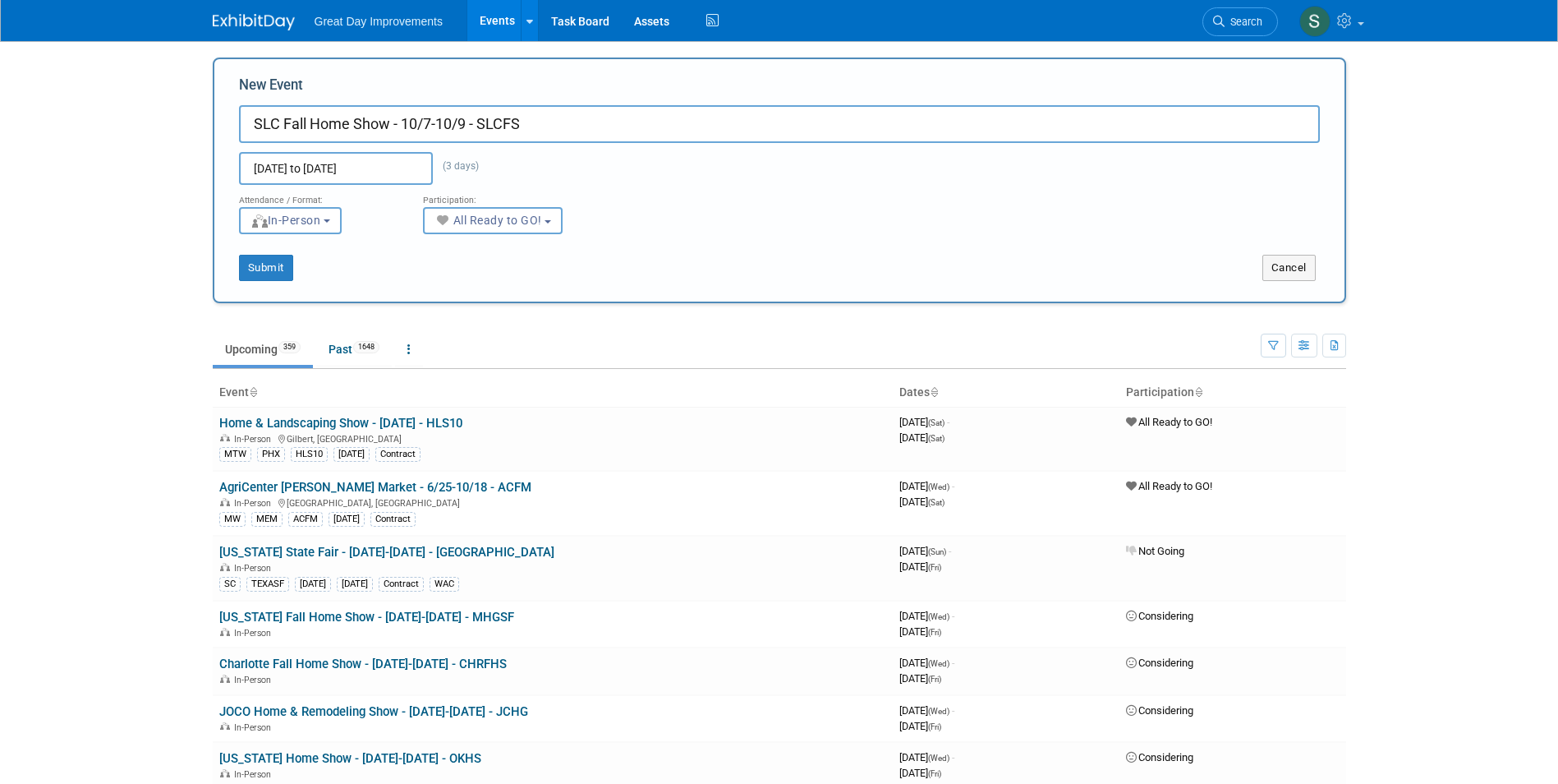
click at [607, 259] on div "Submit" at bounding box center [449, 267] width 471 height 27
click at [288, 264] on button "Submit" at bounding box center [266, 267] width 54 height 27
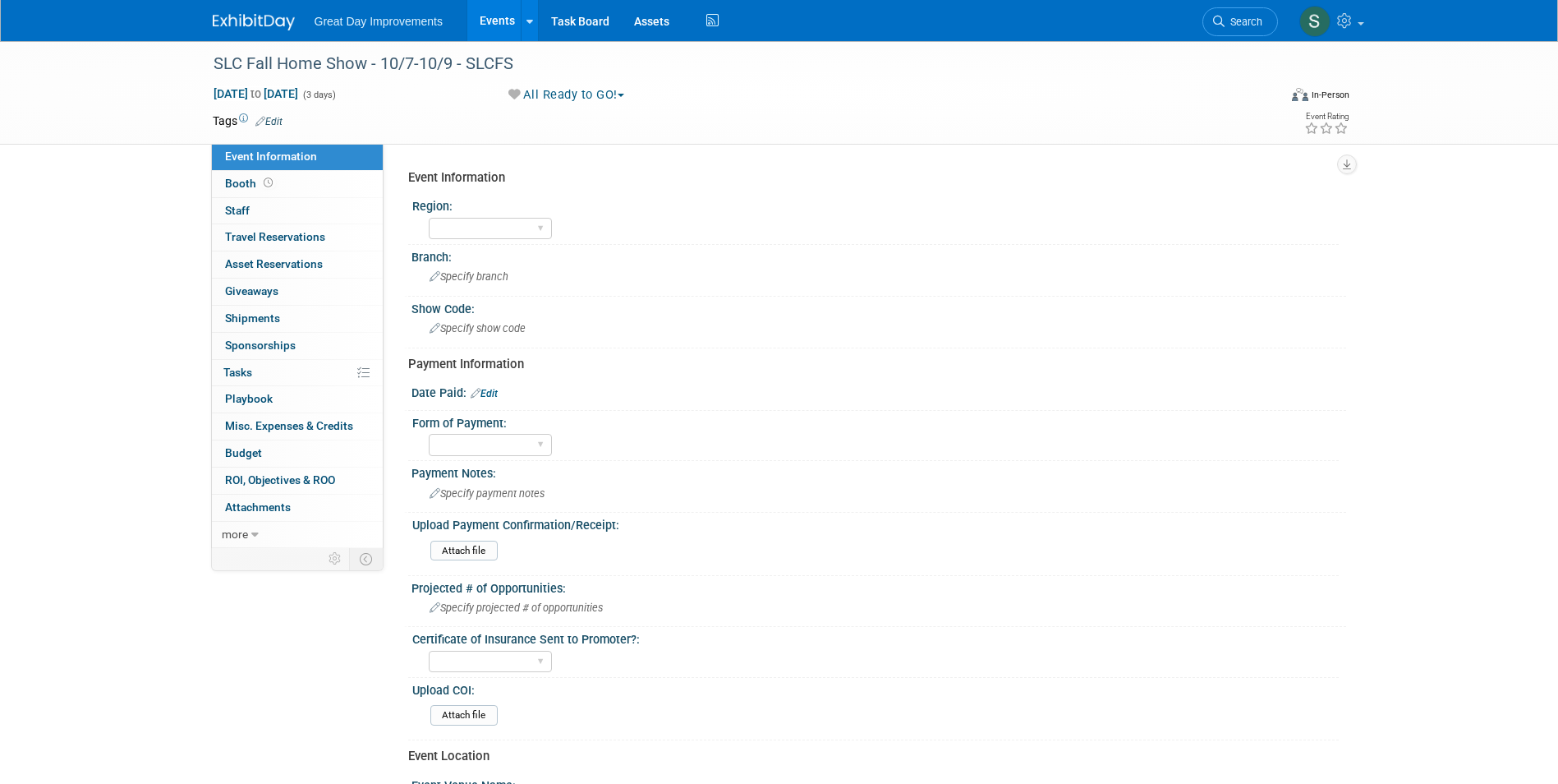
click at [273, 119] on link "Edit" at bounding box center [268, 121] width 27 height 12
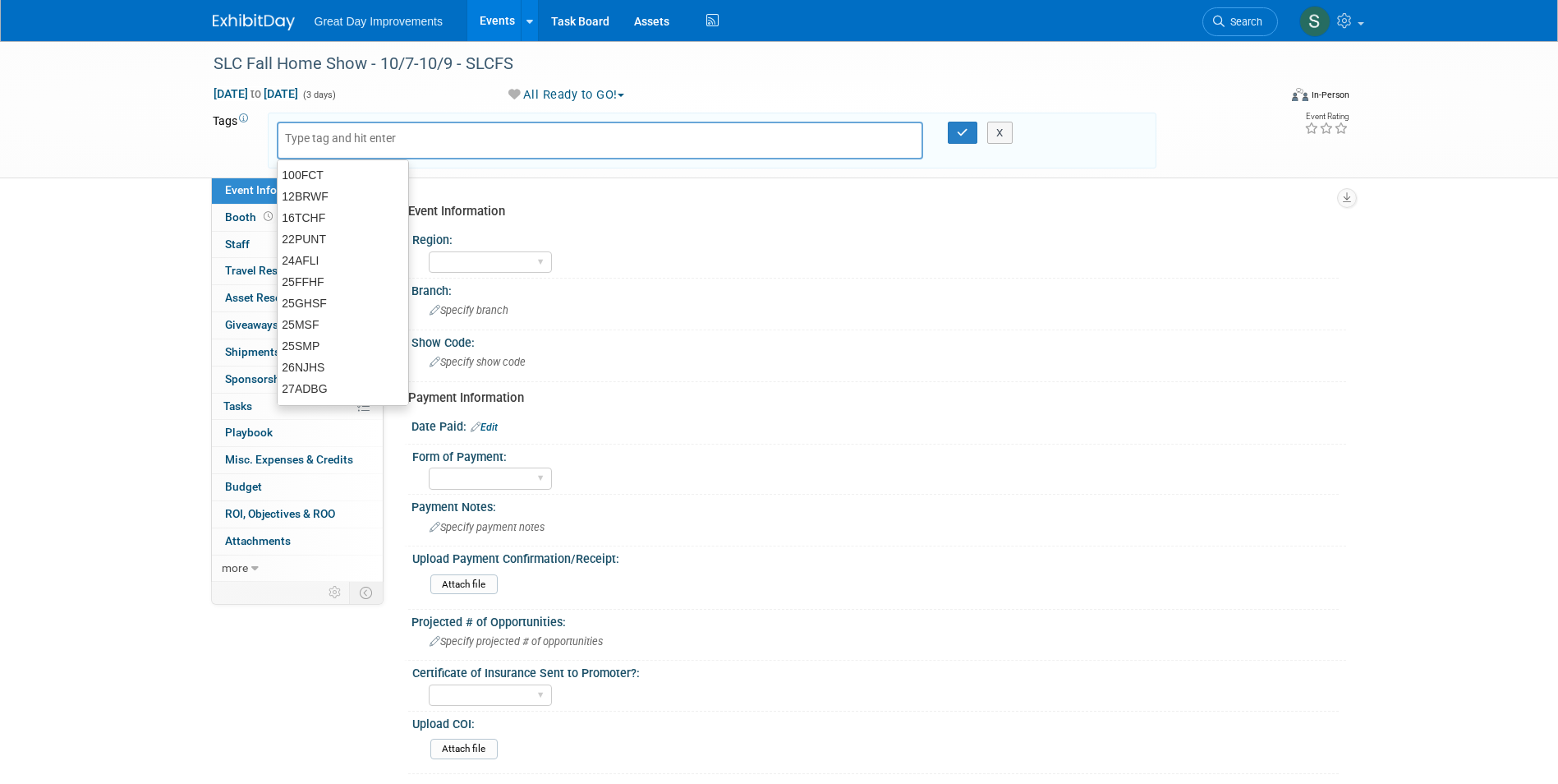
click at [375, 144] on input "text" at bounding box center [350, 138] width 131 height 17
type input "MTW"
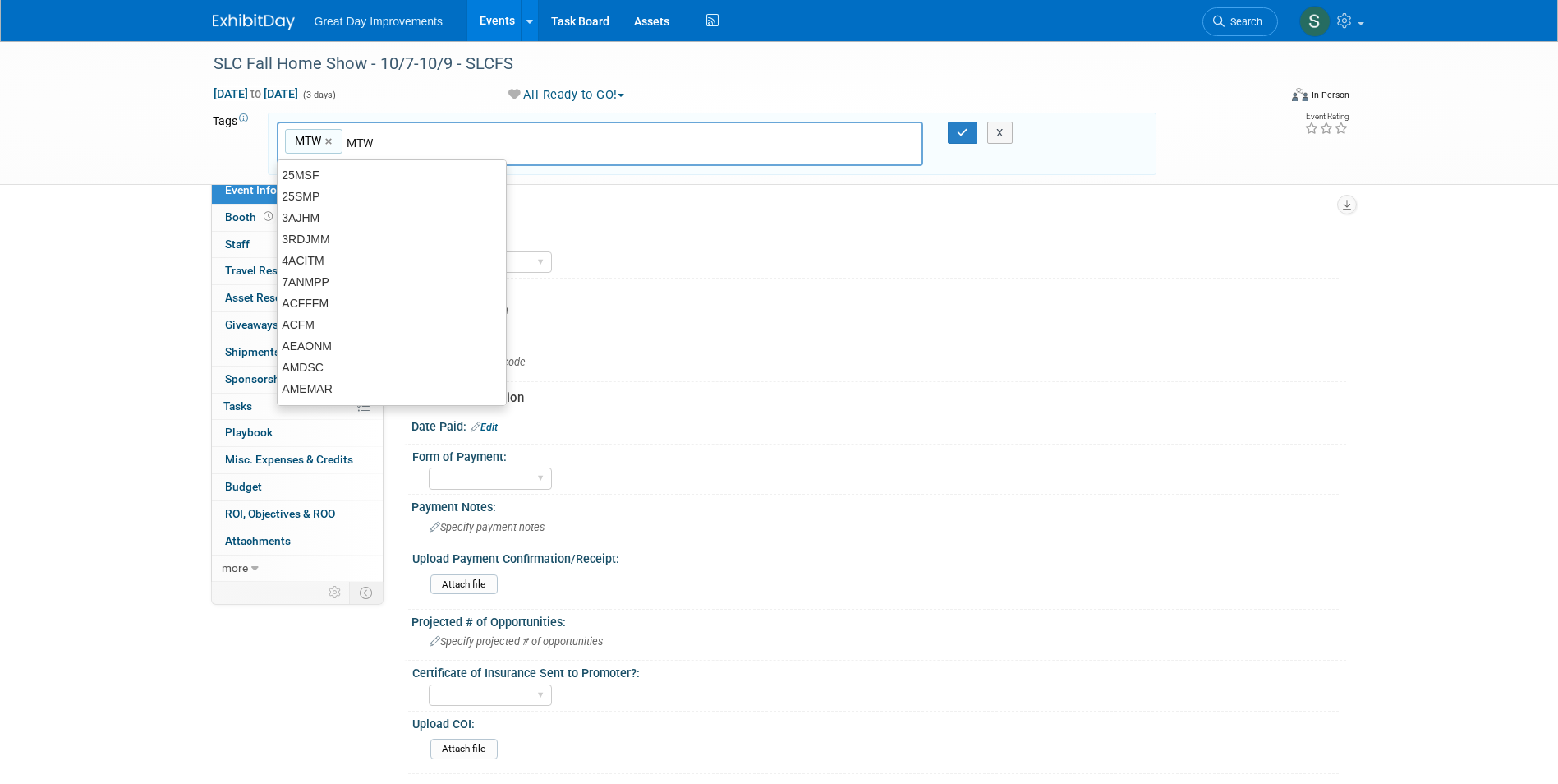
type input "MTW"
type input "SLCX"
type input "MTW, SLCX"
drag, startPoint x: 383, startPoint y: 141, endPoint x: 391, endPoint y: 144, distance: 8.5
click at [389, 142] on div "SLCX ×" at bounding box center [376, 142] width 59 height 26
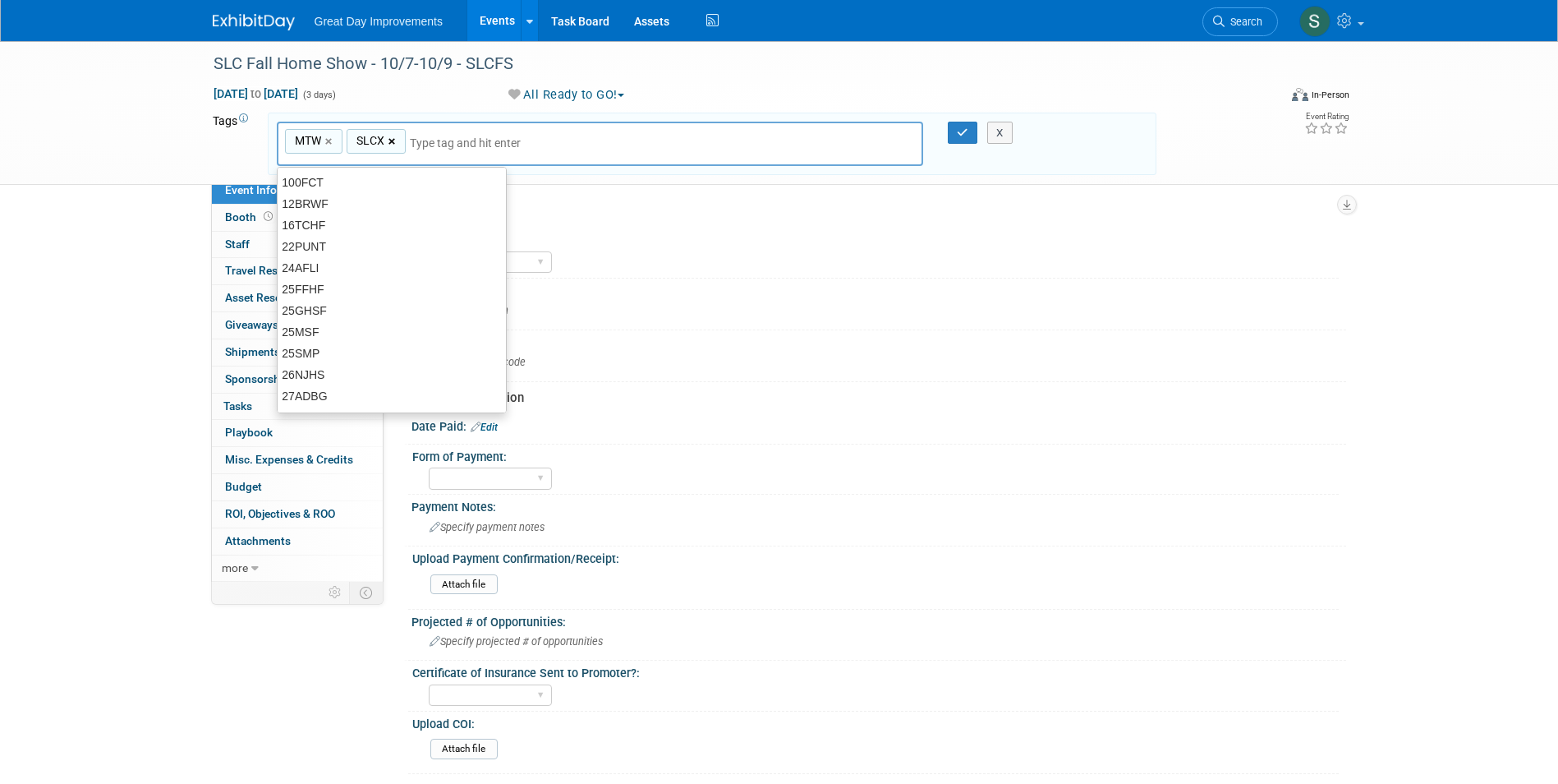
type input "SLCX"
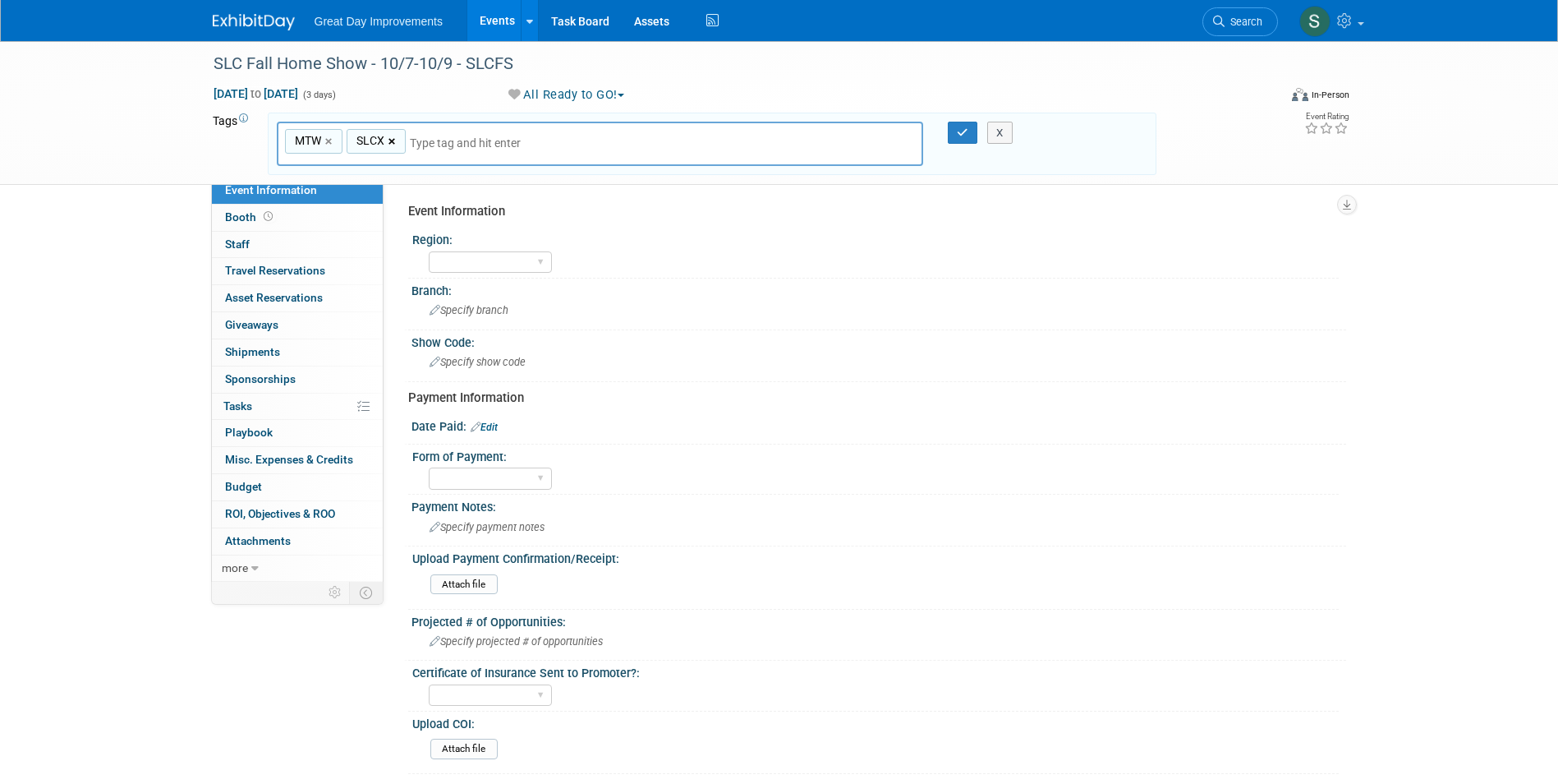
click at [391, 144] on link "×" at bounding box center [394, 142] width 11 height 19
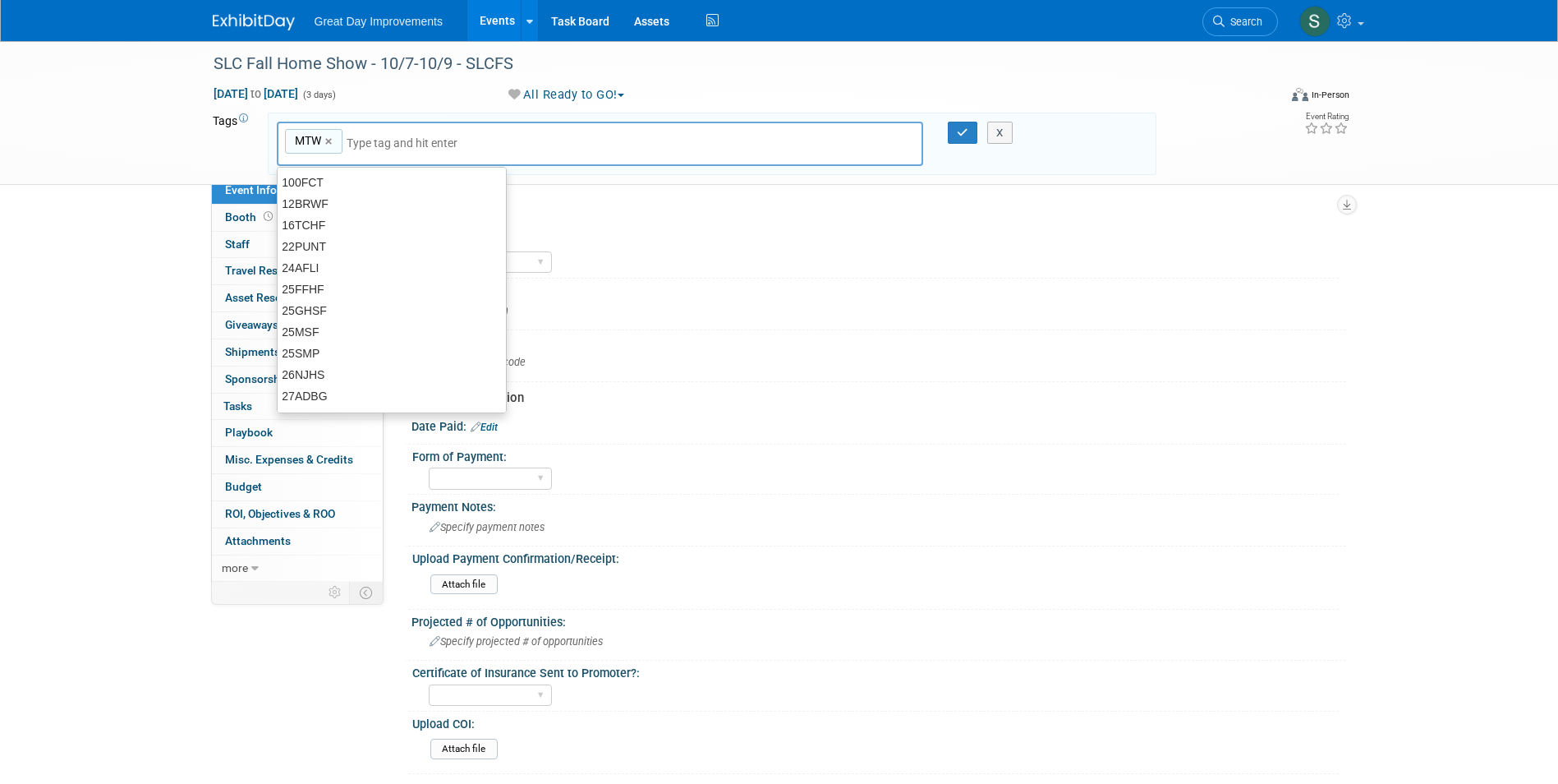
type input "MTW"
type input "SLC"
type input "MTW, SLC"
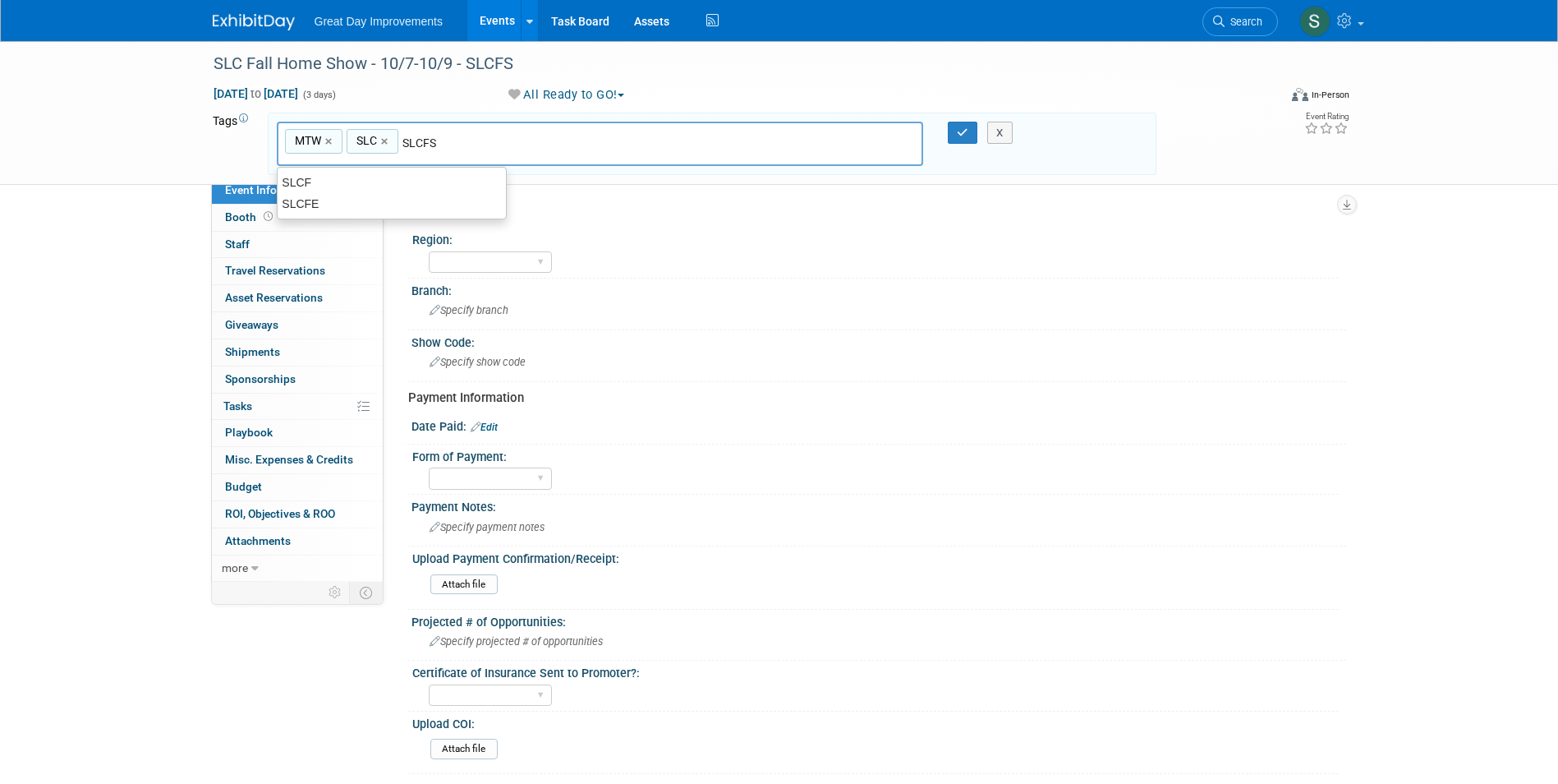
type input "SLCFS"
type input "MTW, SLC, SLCFS"
type input "Contract"
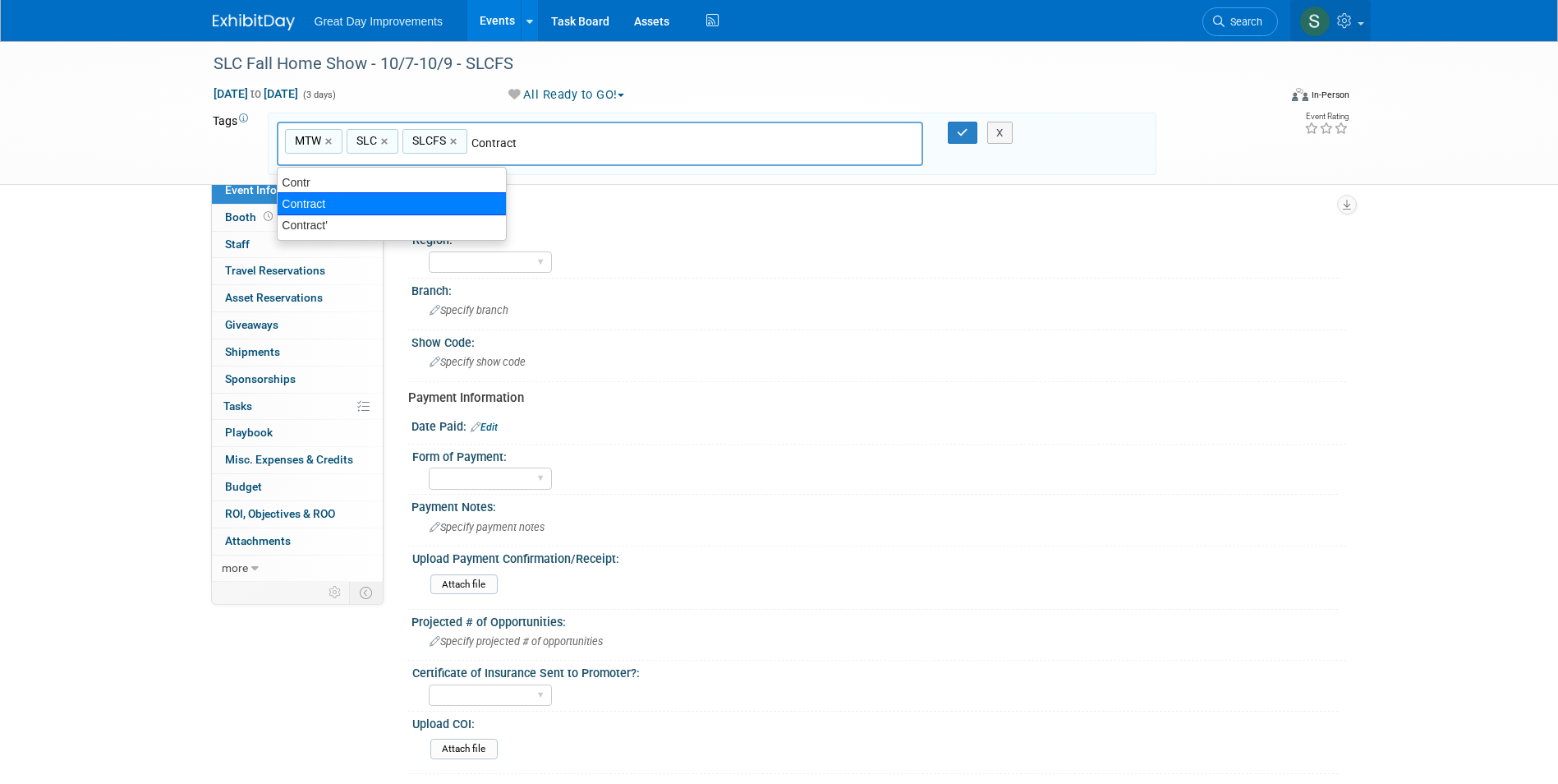
type input "MTW, SLC, SLCFS, Contract"
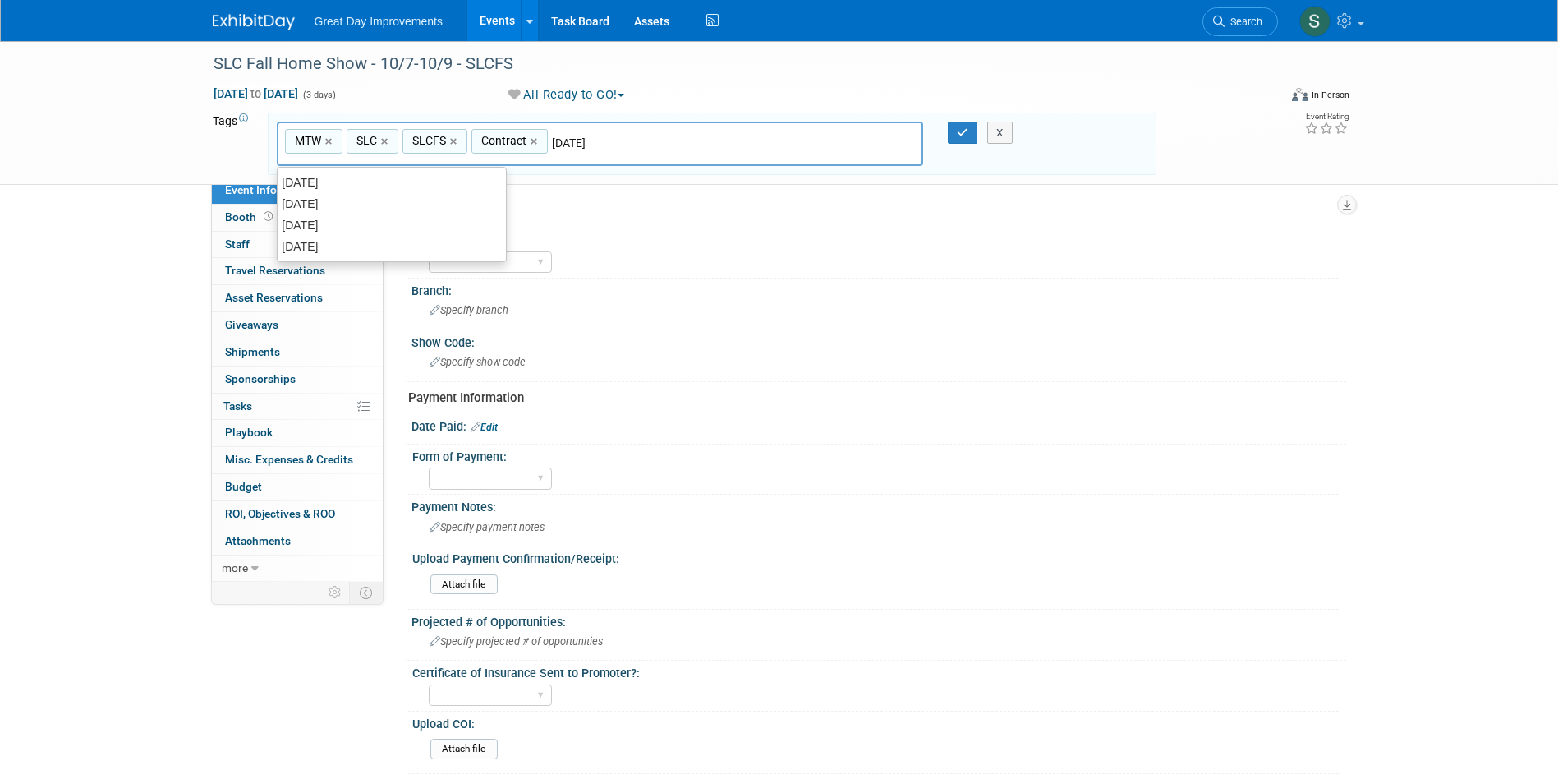
type input "[DATE]"
type input "MTW, SLC, SLCFS, Contract, OCT25"
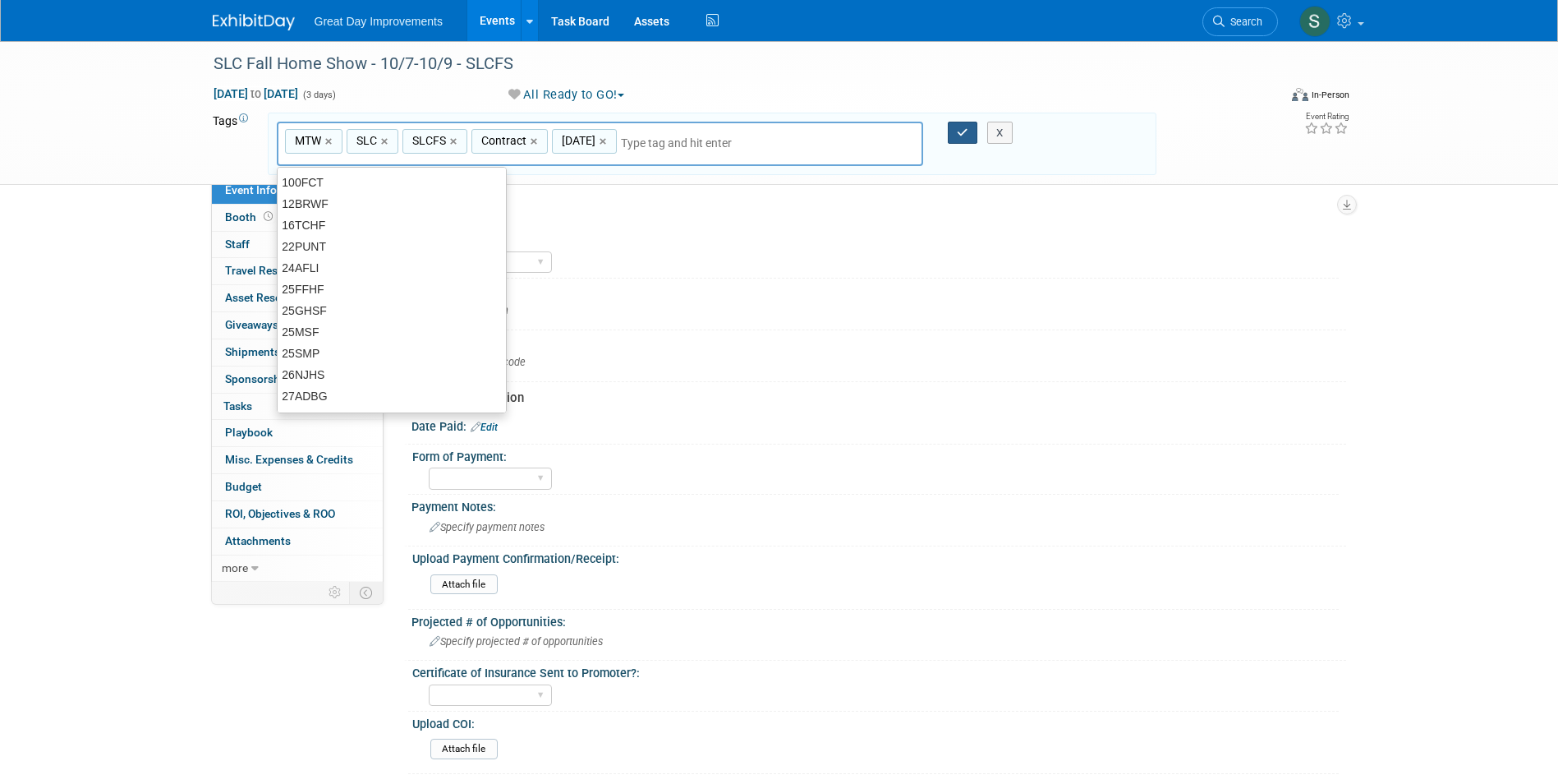
click at [961, 140] on button "button" at bounding box center [962, 132] width 29 height 23
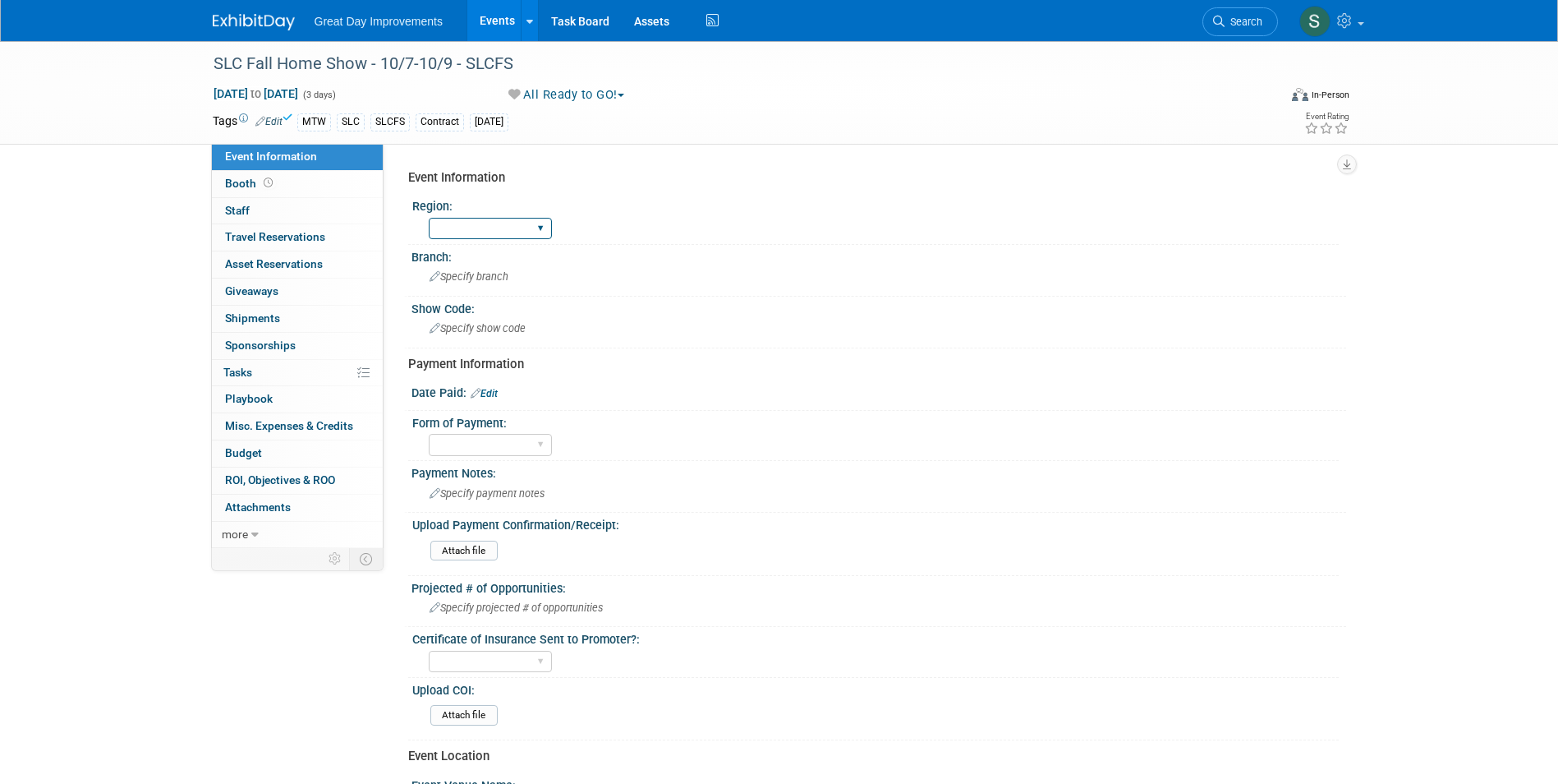
click at [452, 219] on div "Region: GC MA MW MTW NE NEW OV PL PNW SA SE SC UMW FL" at bounding box center [873, 219] width 931 height 51
drag, startPoint x: 452, startPoint y: 219, endPoint x: 455, endPoint y: 239, distance: 20.2
click at [455, 239] on select "GC MA MW MTW NE NEW OV PL PNW SA SE SC UMW FL" at bounding box center [490, 229] width 123 height 22
select select "MTW"
click at [428, 218] on select "GC MA MW MTW NE NEW OV PL PNW SA SE SC UMW FL" at bounding box center [490, 229] width 123 height 22
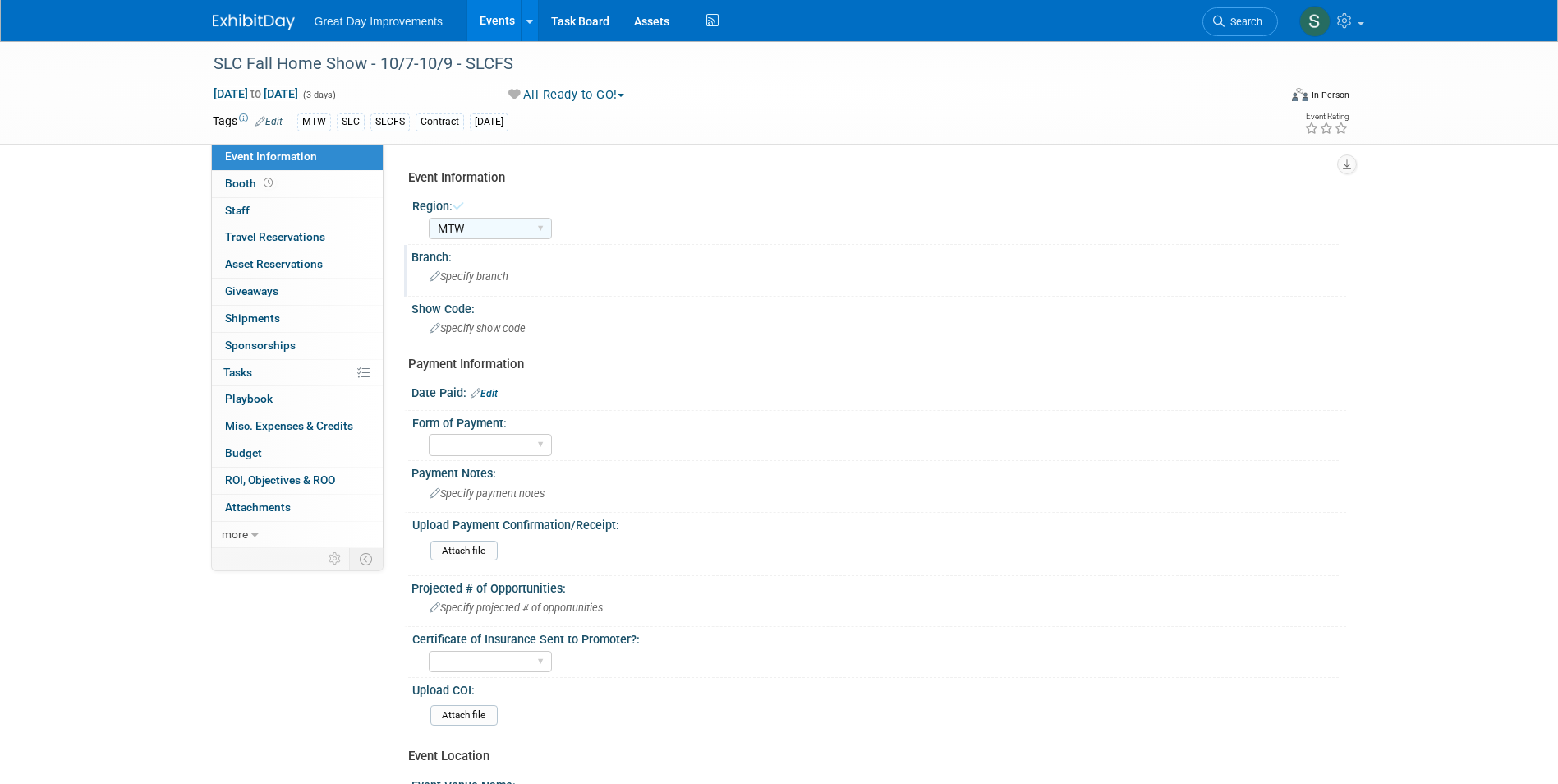
click at [489, 256] on div "Branch:" at bounding box center [879, 255] width 935 height 20
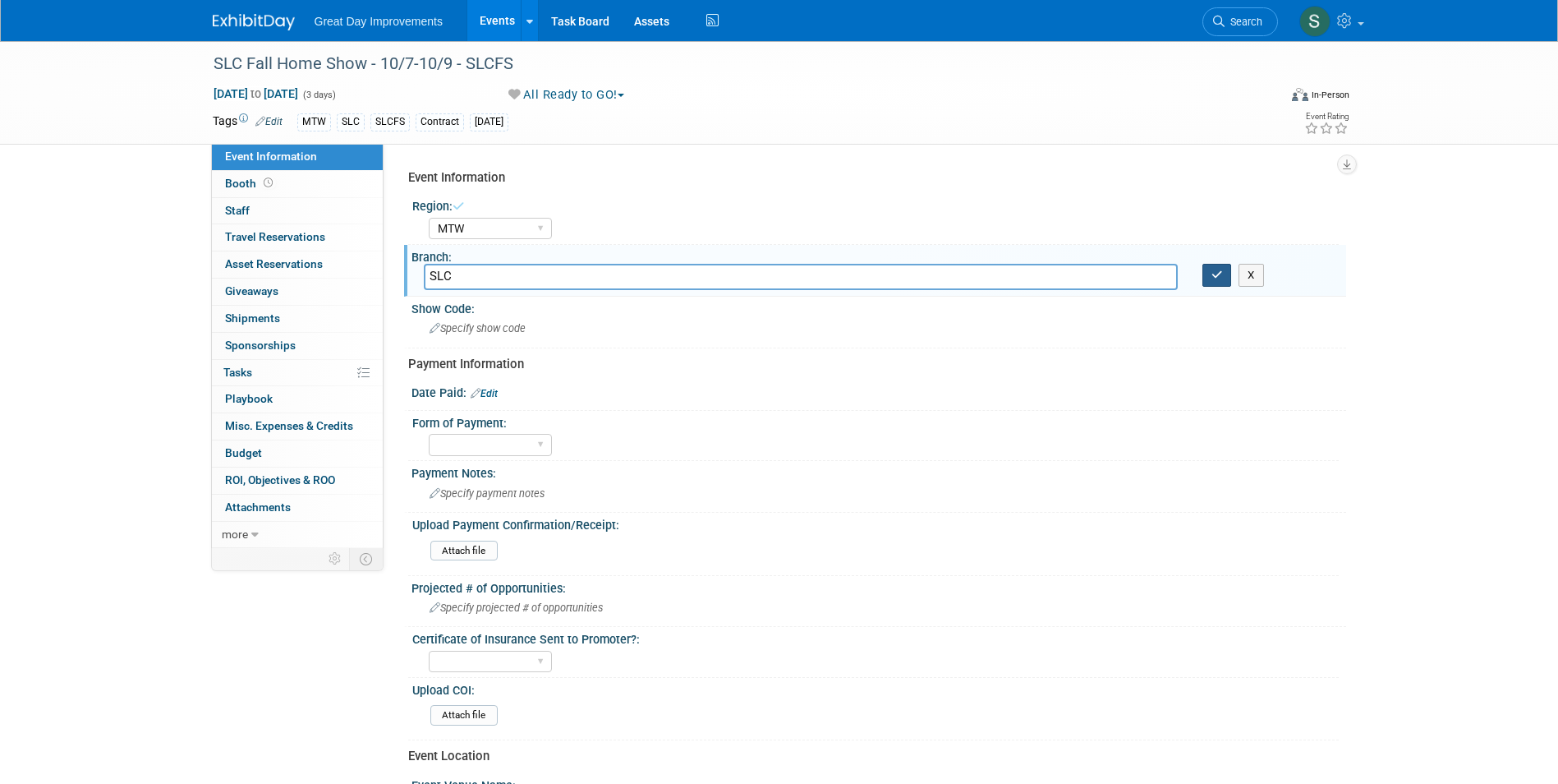
type input "SLC"
drag, startPoint x: 1224, startPoint y: 277, endPoint x: 1030, endPoint y: 297, distance: 195.0
click at [1224, 277] on button "button" at bounding box center [1217, 275] width 29 height 23
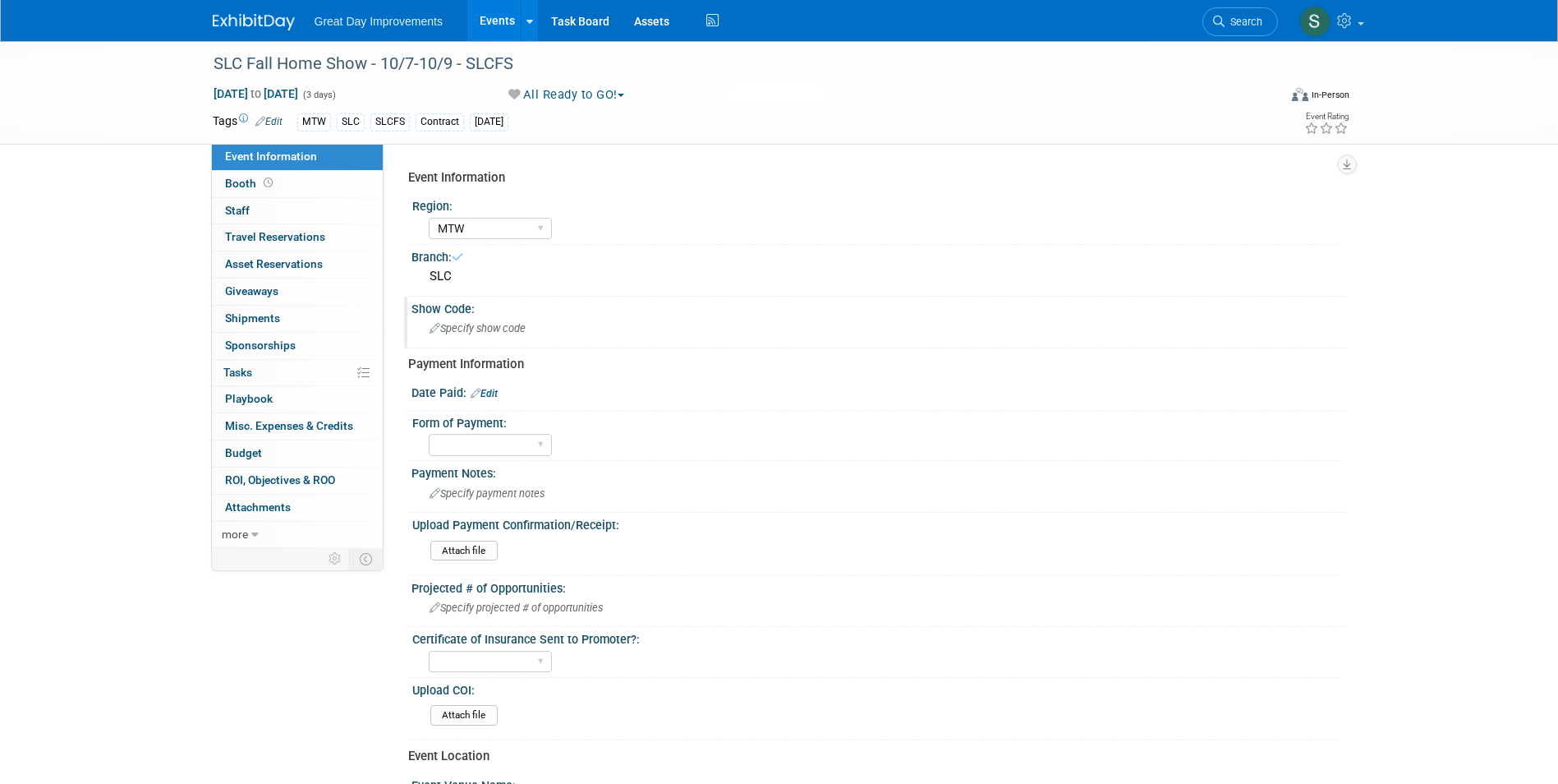
click at [658, 308] on div "Show Code:" at bounding box center [879, 307] width 935 height 20
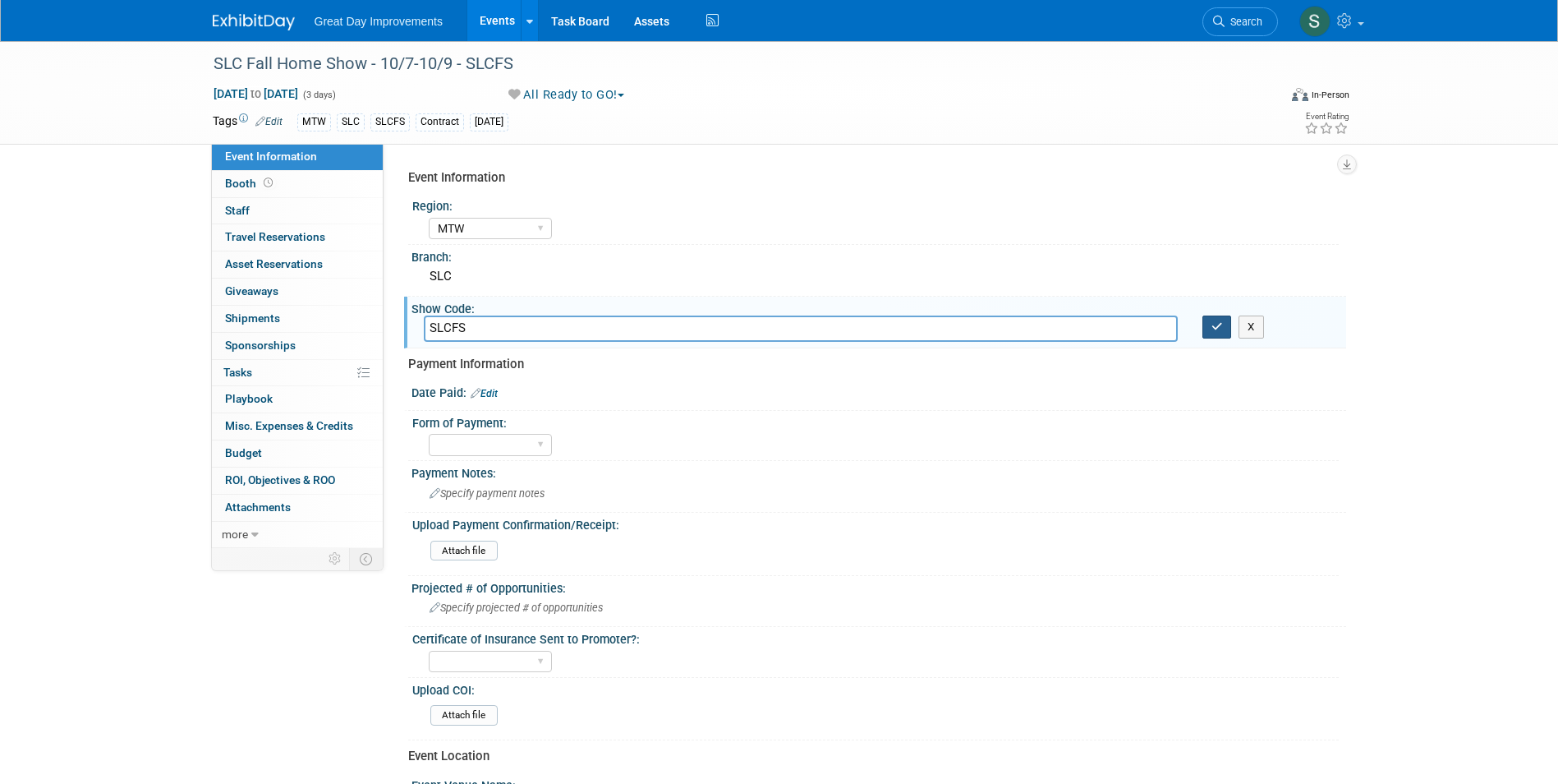
type input "SLCFS"
click at [1215, 329] on icon "button" at bounding box center [1217, 326] width 12 height 11
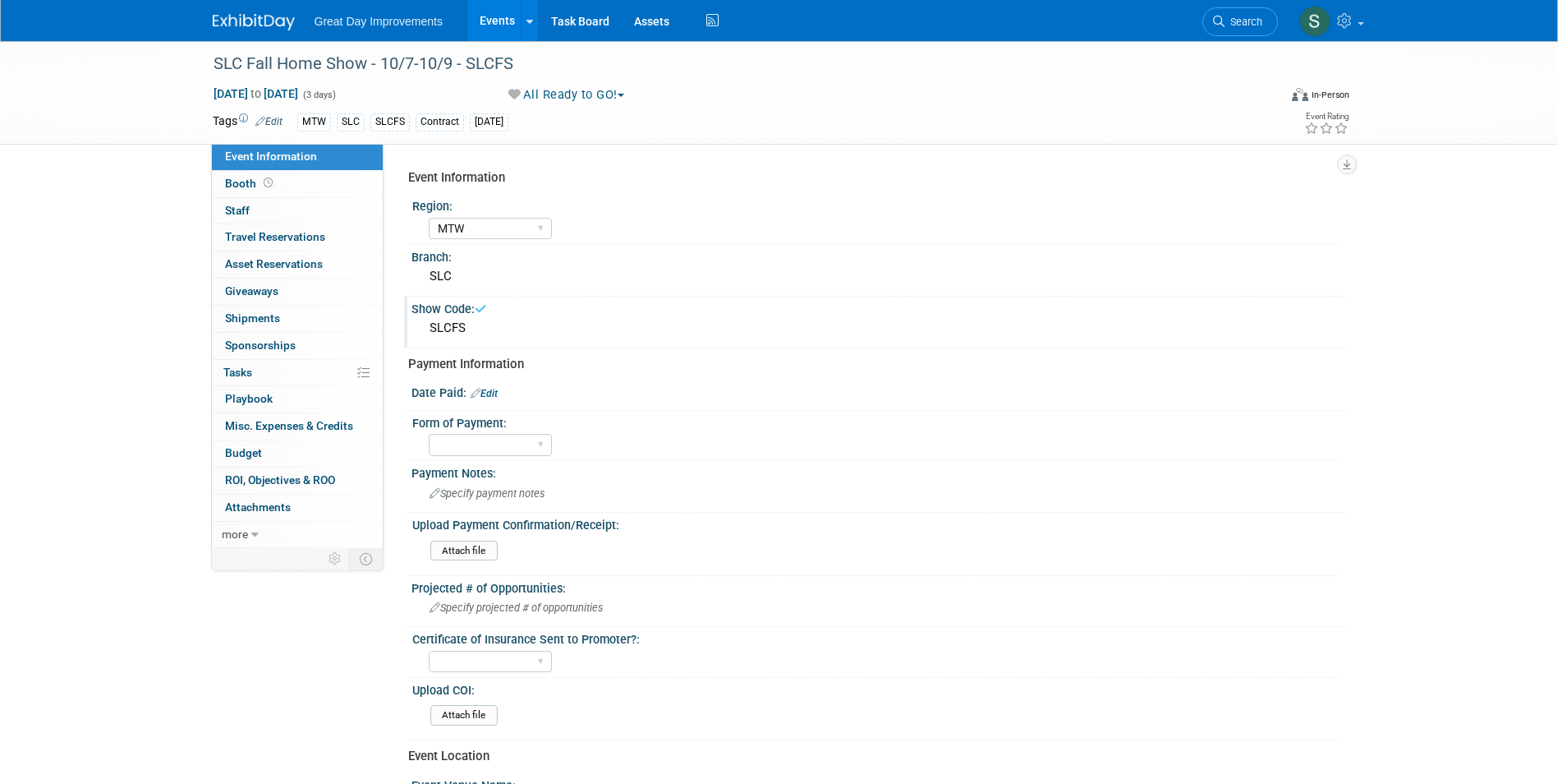
click at [239, 15] on img at bounding box center [253, 22] width 82 height 17
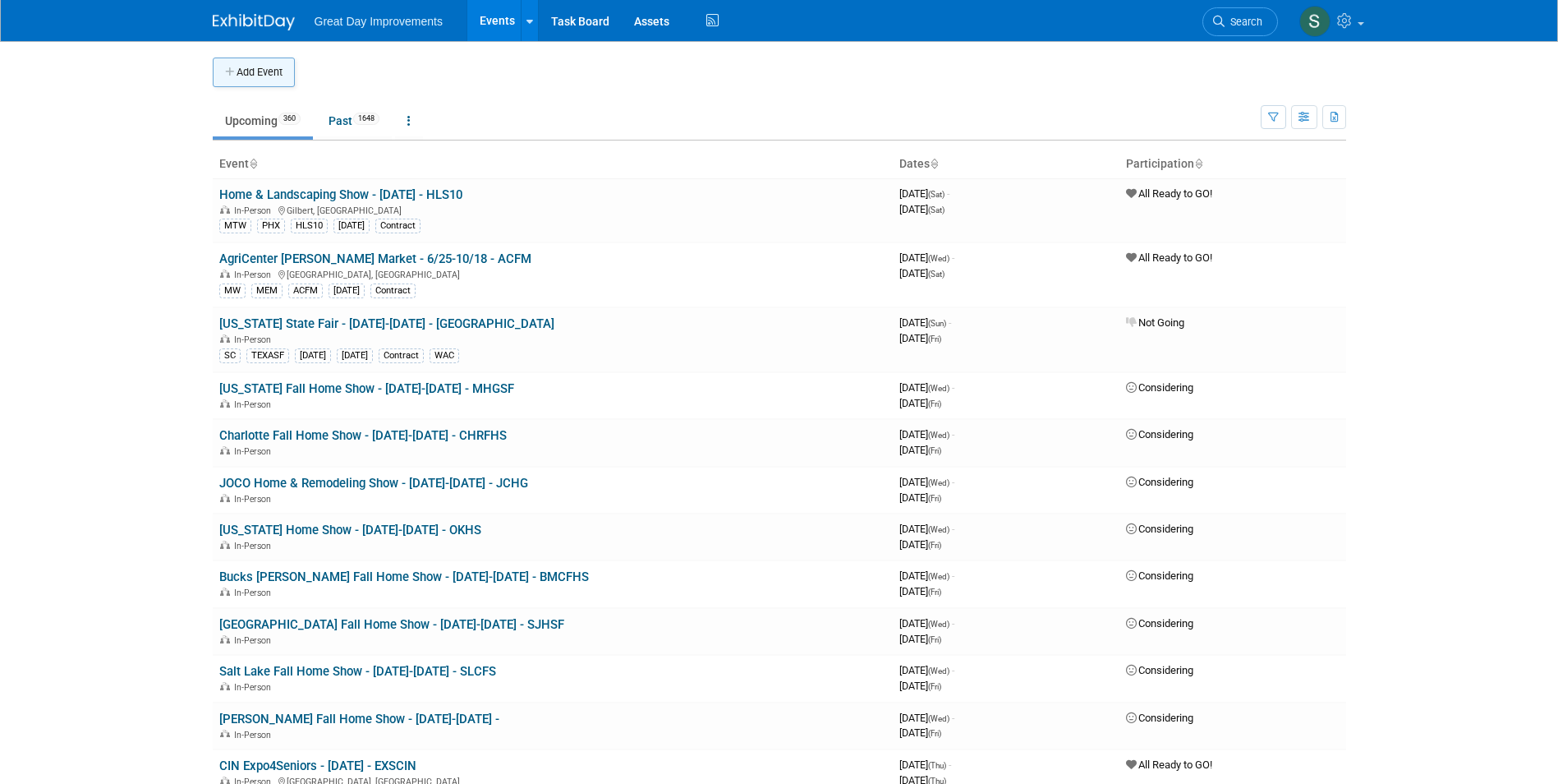
click at [260, 63] on button "Add Event" at bounding box center [253, 73] width 82 height 29
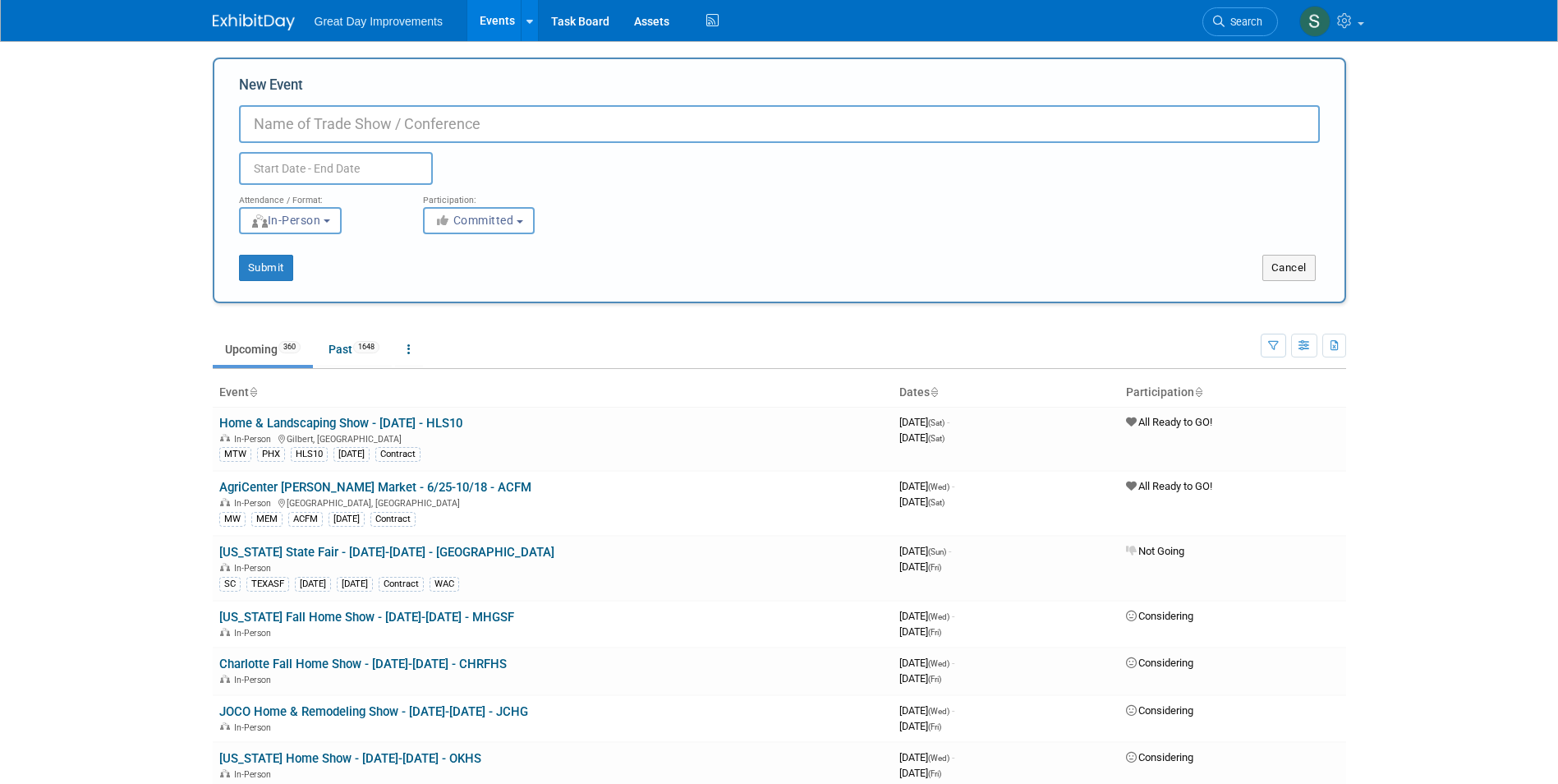
paste input "[US_STATE] Outdoor Expo"
type input "[US_STATE] Outdoor Expo - 5/1-5/3 - FLOE"
click at [489, 224] on span "Committed" at bounding box center [474, 220] width 80 height 13
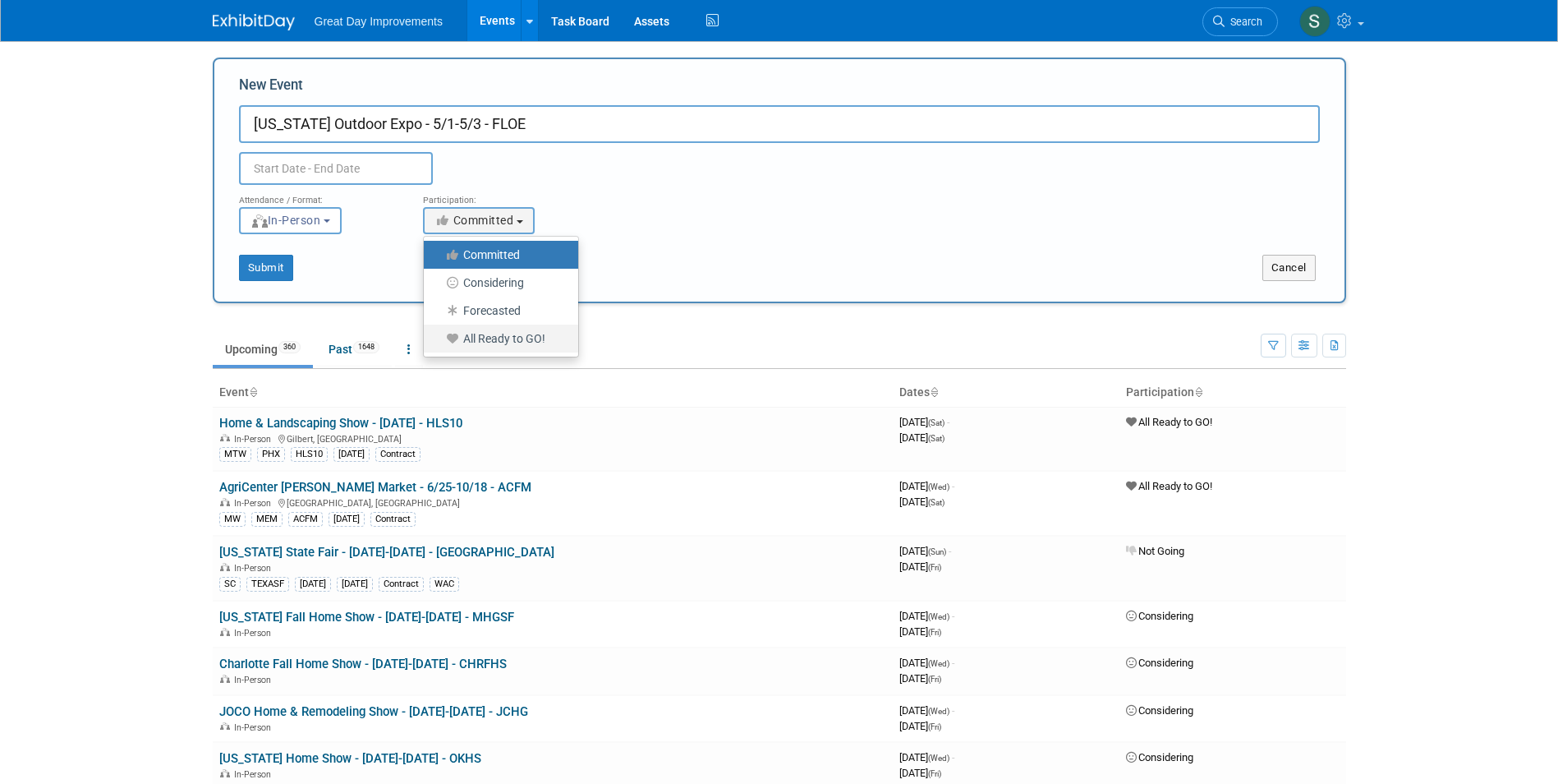
click at [479, 340] on label "All Ready to GO!" at bounding box center [496, 338] width 130 height 21
click at [438, 340] on input "All Ready to GO!" at bounding box center [434, 339] width 11 height 11
select select "102"
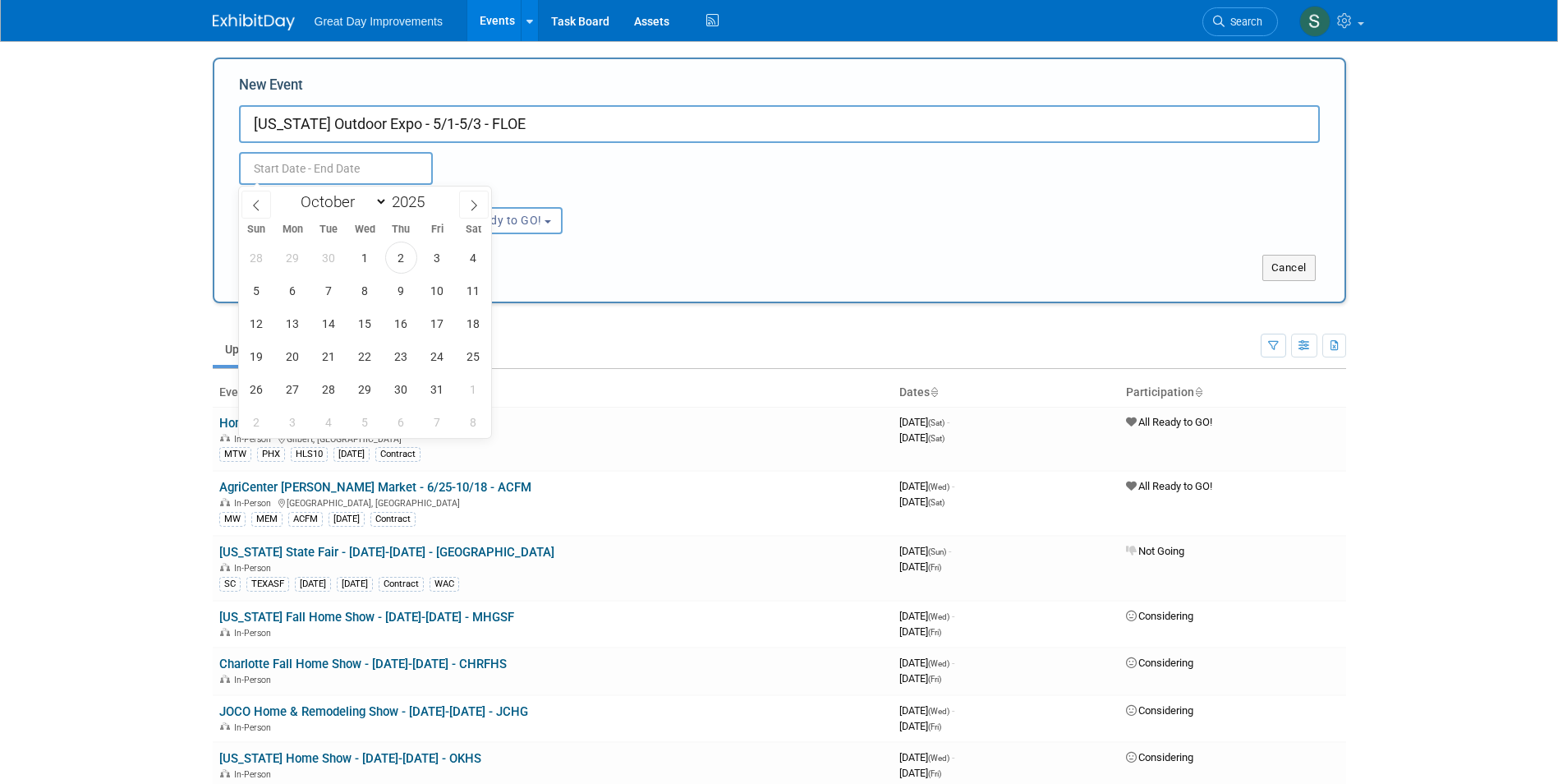
click at [366, 173] on input "text" at bounding box center [335, 168] width 194 height 33
click at [336, 214] on div "January February March April May June July August September October November [D…" at bounding box center [365, 312] width 253 height 251
click at [332, 203] on select "January February March April May June July August September October November De…" at bounding box center [340, 201] width 95 height 20
select select "4"
click at [293, 191] on select "January February March April May June July August September October November De…" at bounding box center [340, 201] width 95 height 20
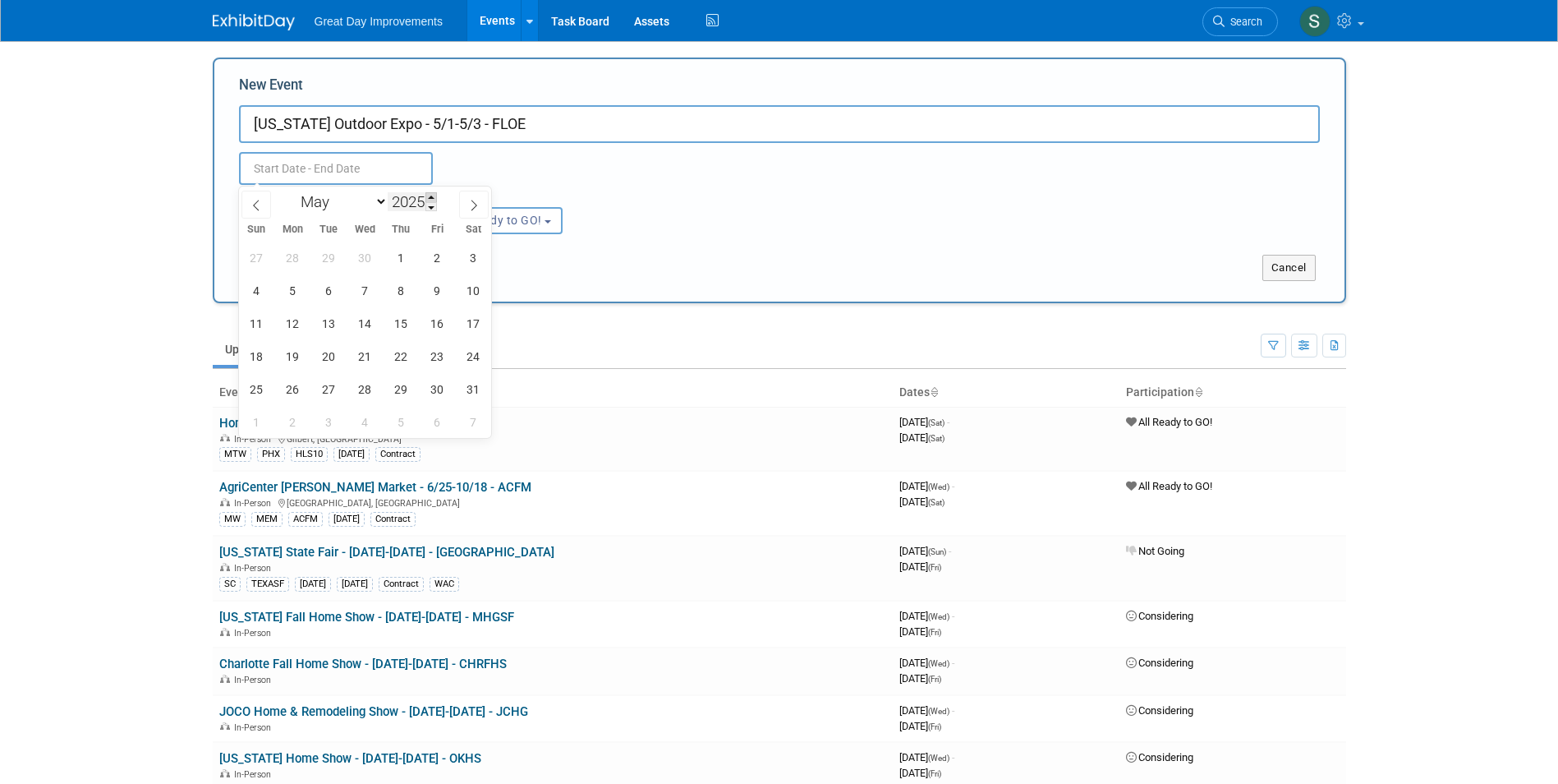
click at [433, 198] on span at bounding box center [431, 197] width 12 height 10
type input "2026"
click at [447, 256] on span "1" at bounding box center [437, 257] width 32 height 32
click at [270, 301] on div "26 27 28 29 30 1 2 3 4 5 6 7 8 9 10 11 12 13 14 15 16 17 18 19 20 21 22 23 24 2…" at bounding box center [365, 339] width 253 height 197
click at [261, 290] on span "3" at bounding box center [256, 290] width 32 height 32
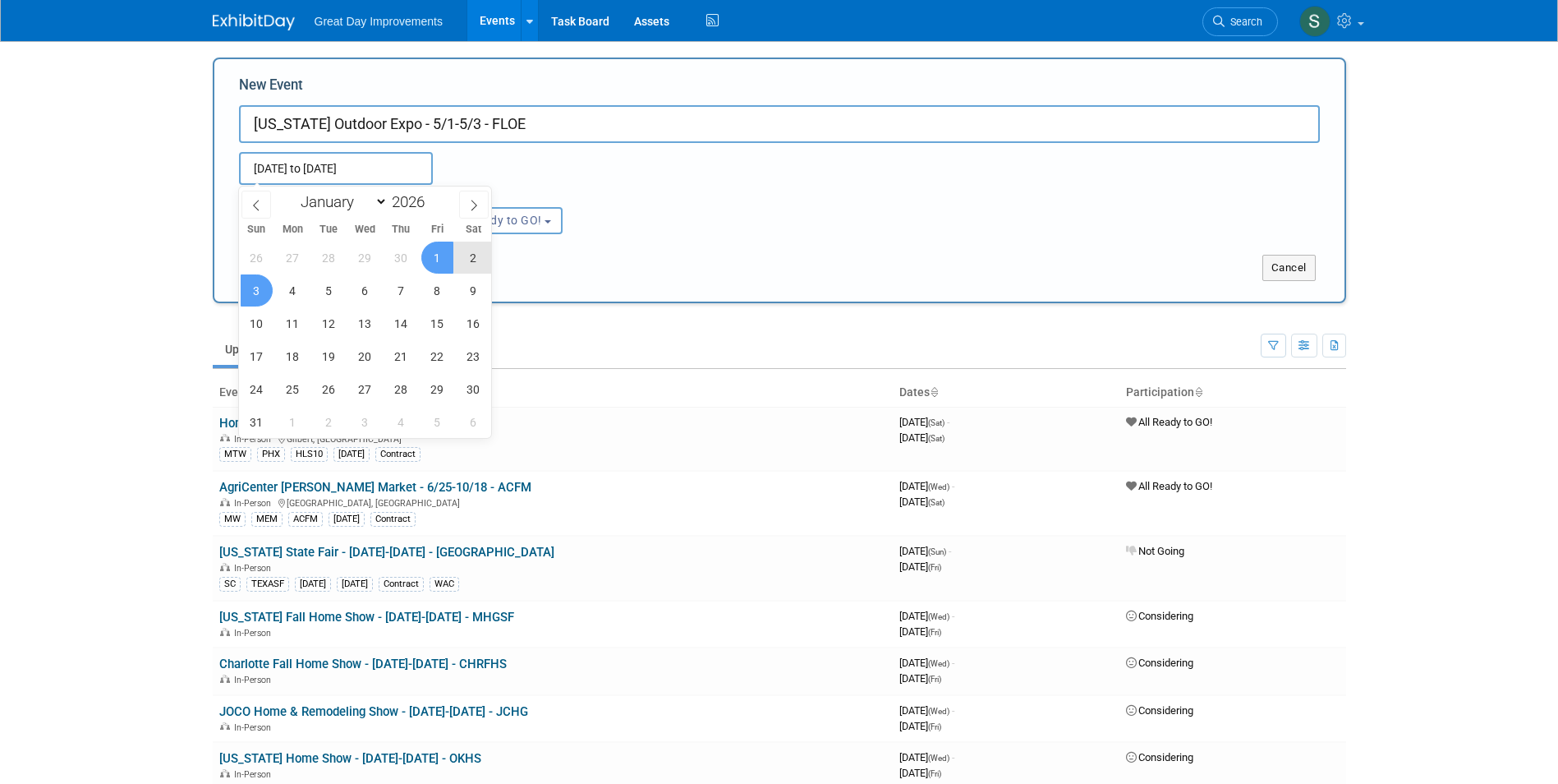
type input "[DATE] to [DATE]"
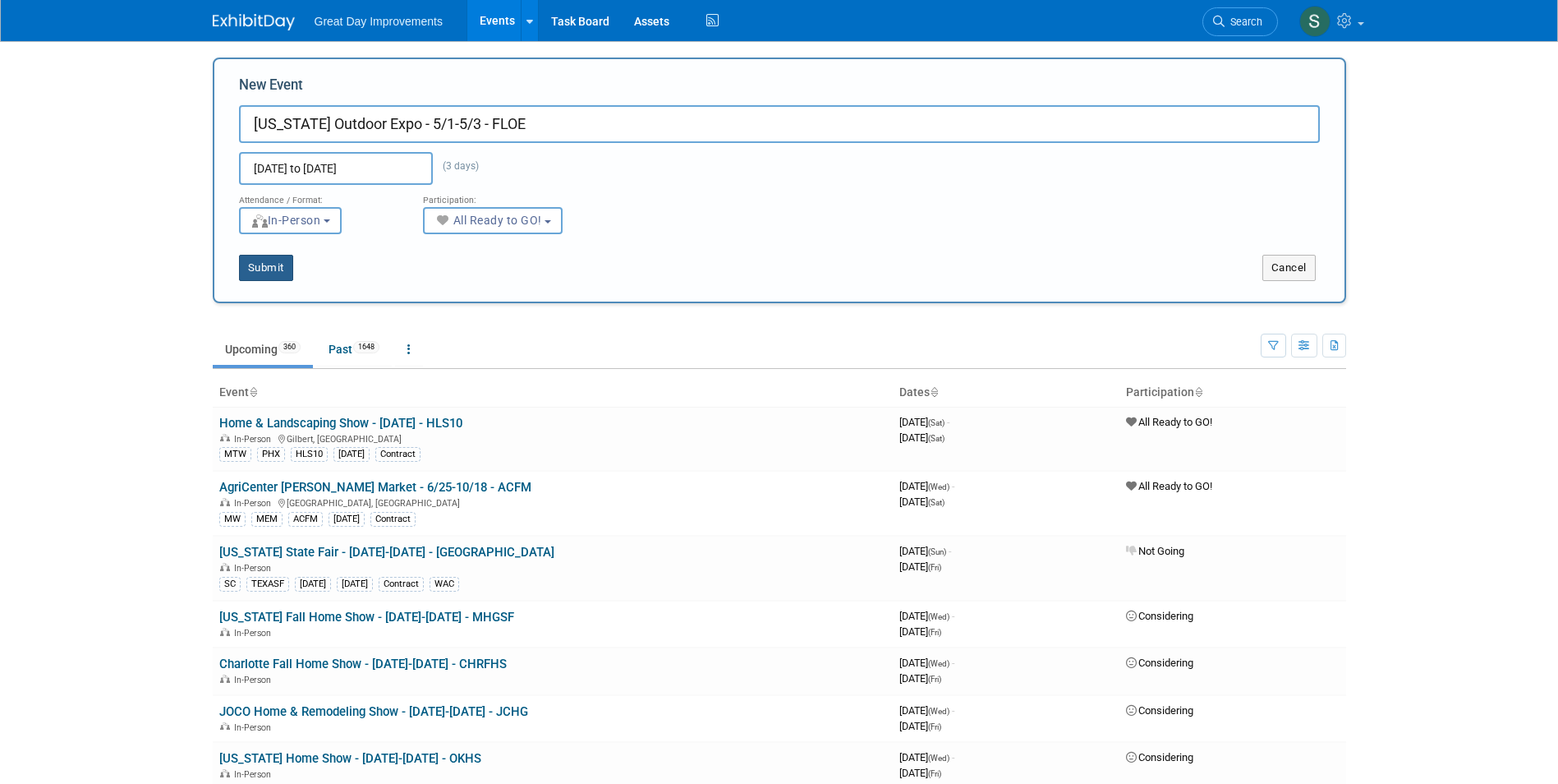
click at [267, 268] on button "Submit" at bounding box center [266, 267] width 54 height 27
type input "[US_STATE] Outdoor Expo - 5/1-5/3 - FLOE"
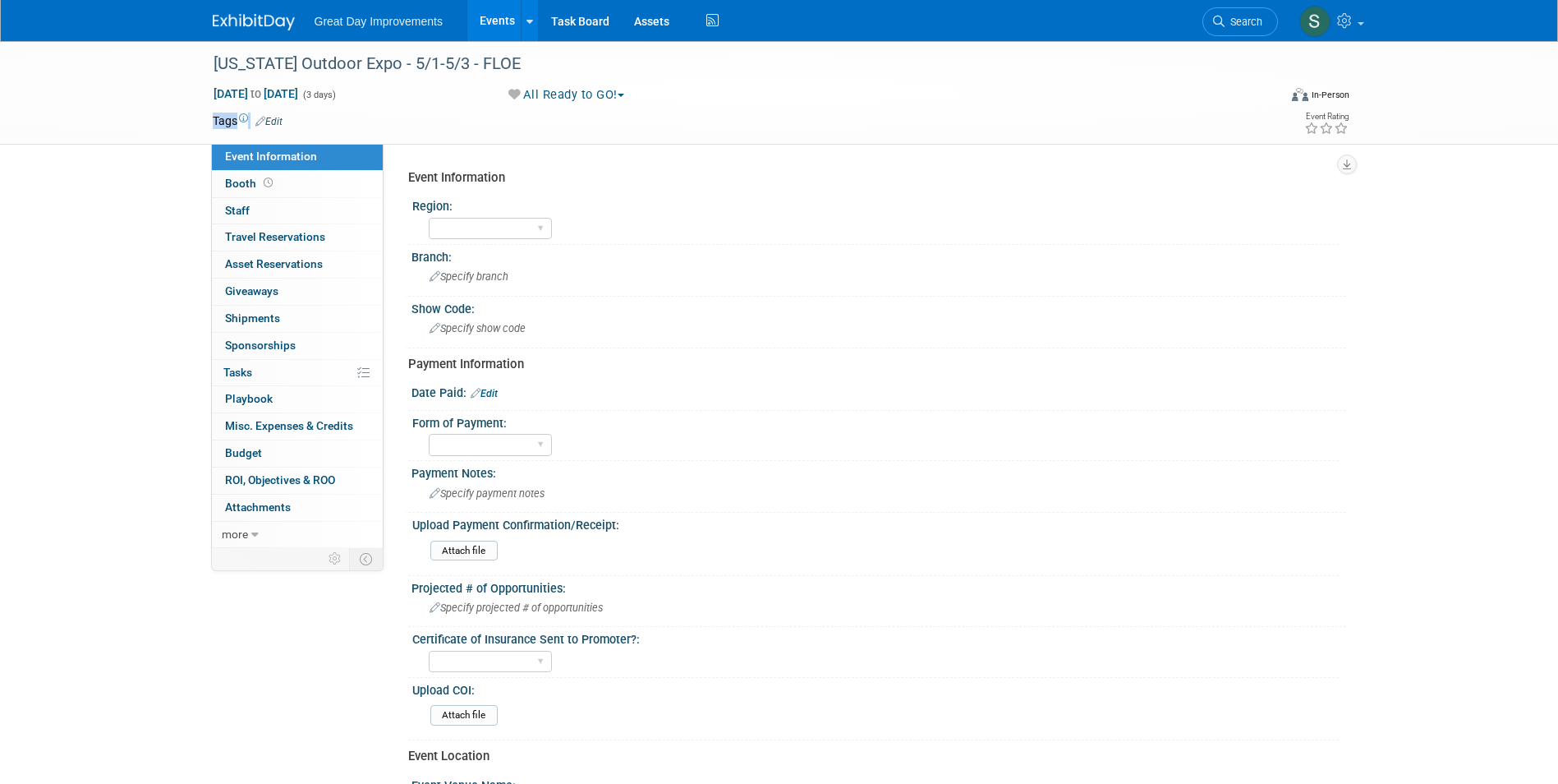
click at [273, 129] on div "Tags Edit" at bounding box center [684, 121] width 944 height 22
click at [273, 127] on span "Edit" at bounding box center [267, 120] width 32 height 13
click at [273, 123] on link "Edit" at bounding box center [268, 121] width 27 height 12
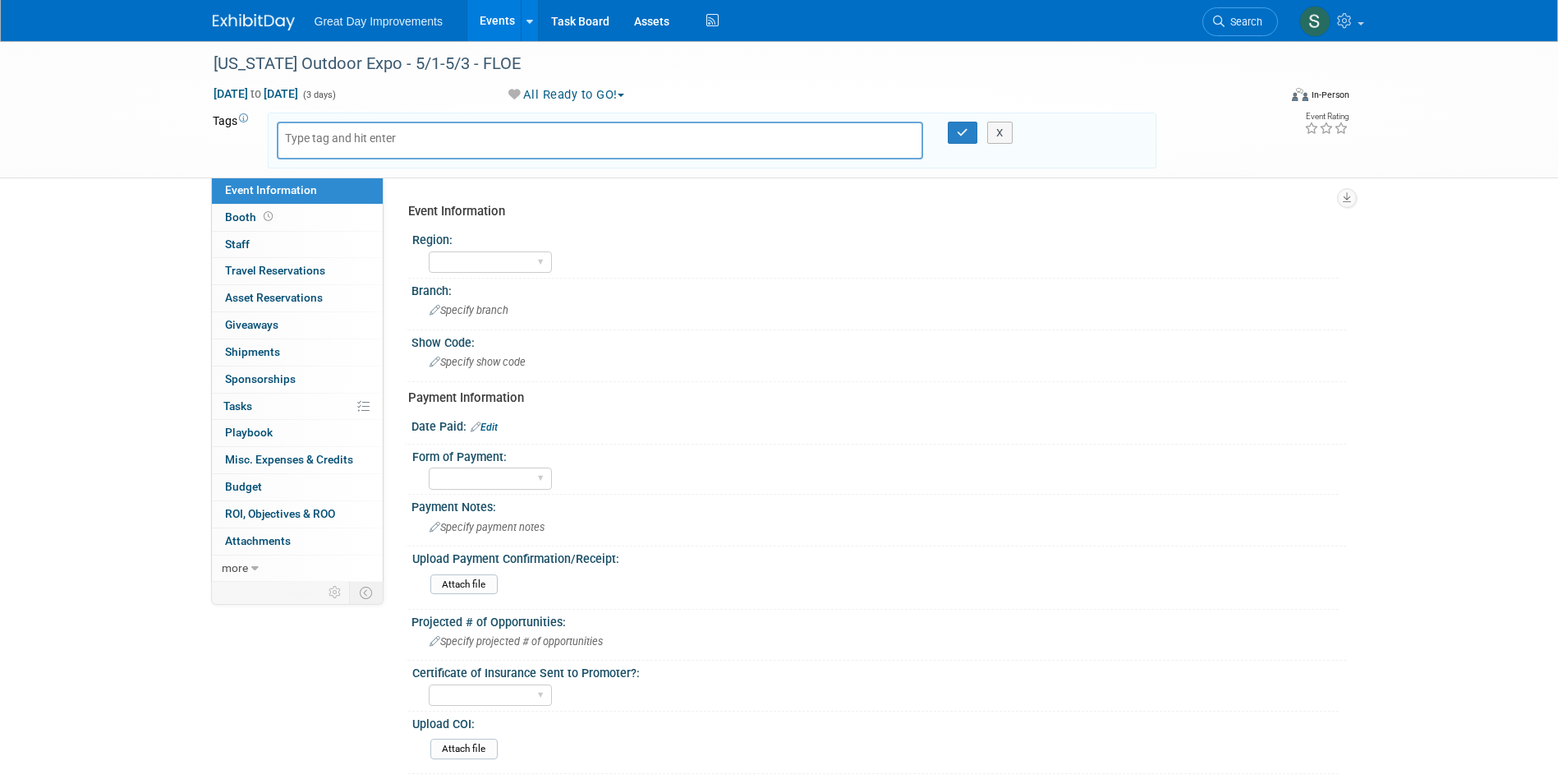
drag, startPoint x: 297, startPoint y: 142, endPoint x: 313, endPoint y: 146, distance: 16.5
click at [297, 142] on body "Great Day Improvements Events Add Event Bulk Upload Events Shareable Event Boar…" at bounding box center [779, 392] width 1558 height 784
click at [298, 140] on input "text" at bounding box center [350, 138] width 131 height 17
type input "FL"
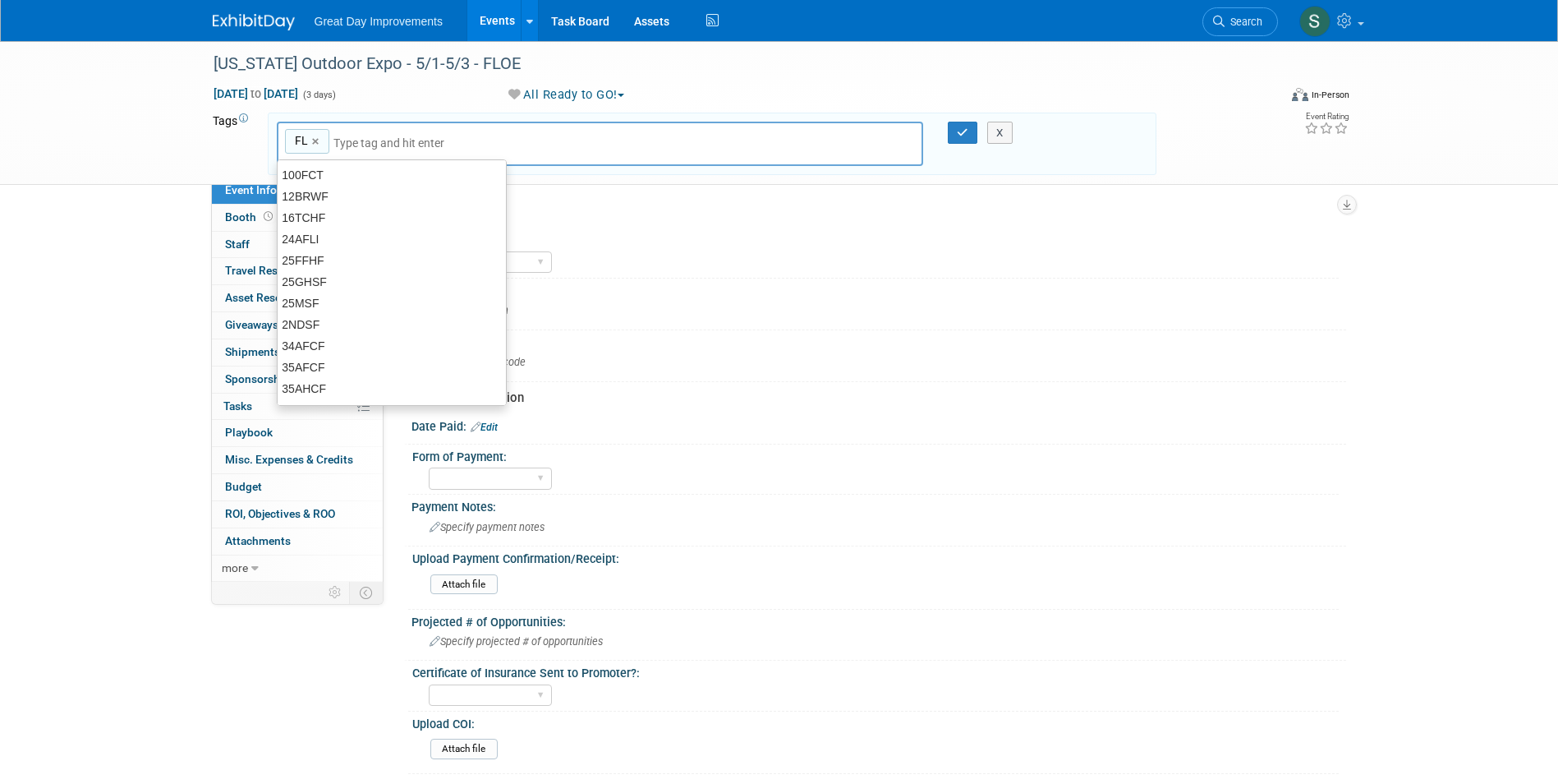
type input "FL"
type input "WPB"
type input "FL, WPB"
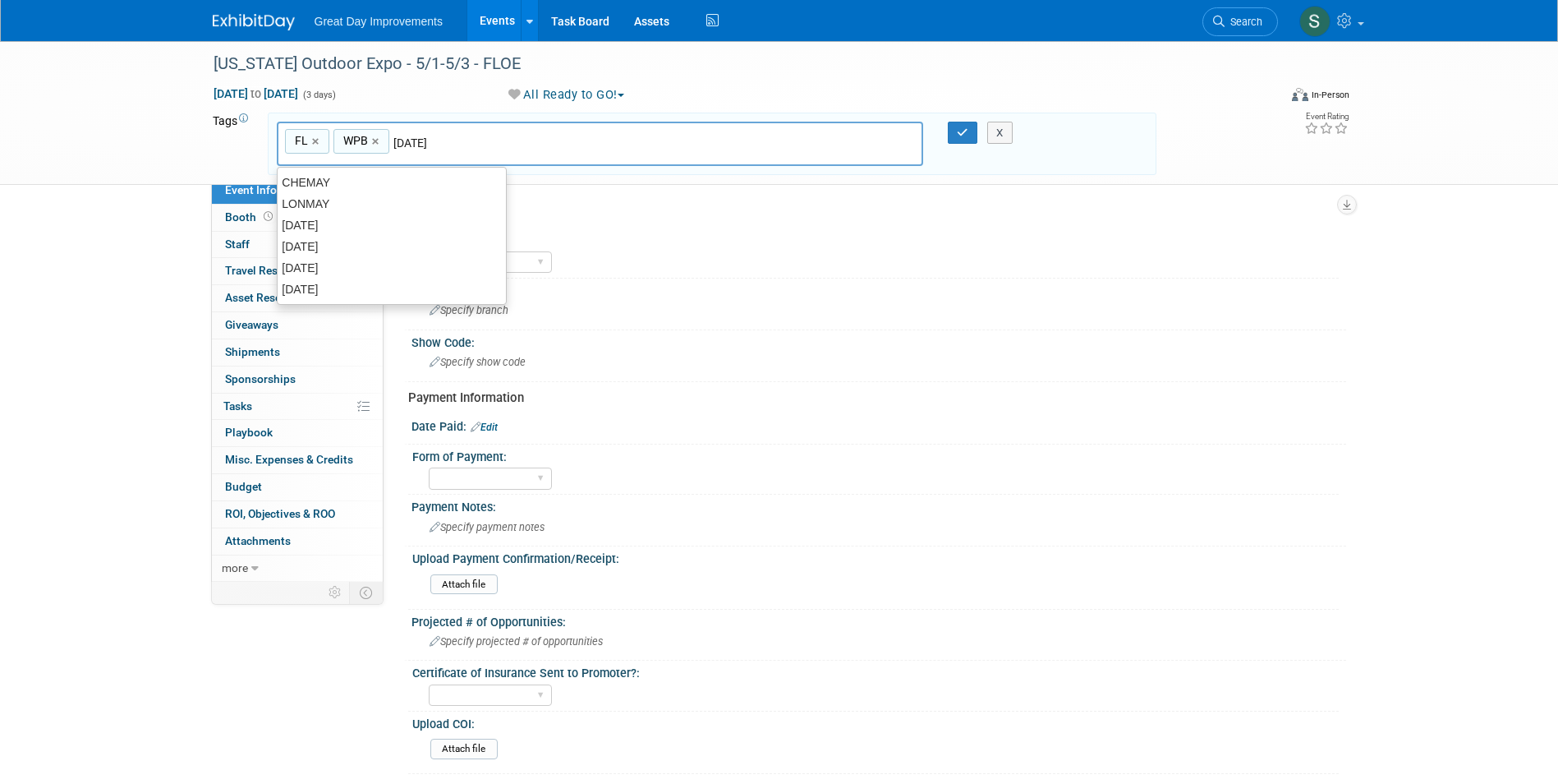
type input "[DATE]"
type input "FL, WPB, [DATE]"
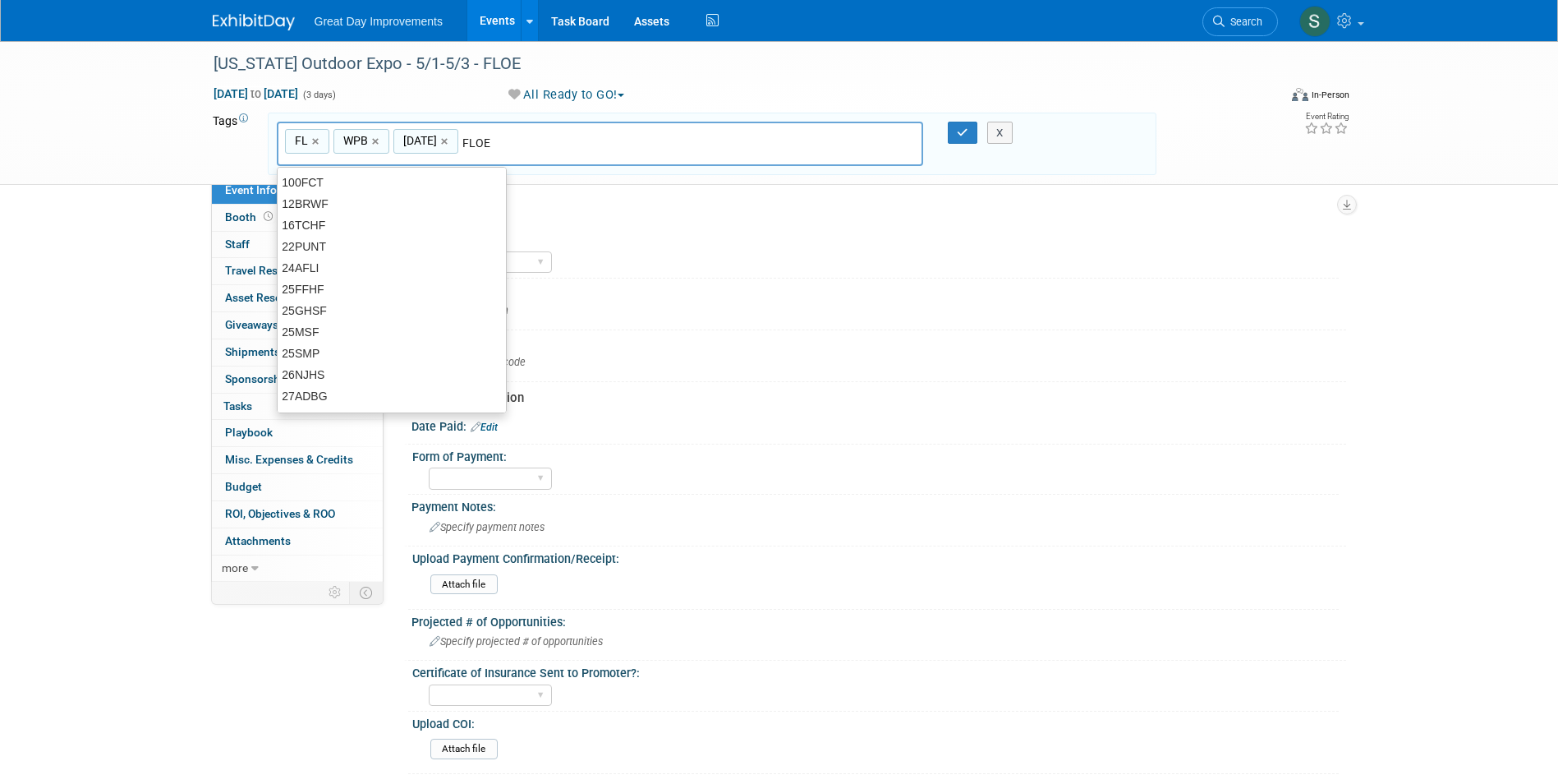
type input "FLOE"
type input "FL, WPB, MAY25, FLOE"
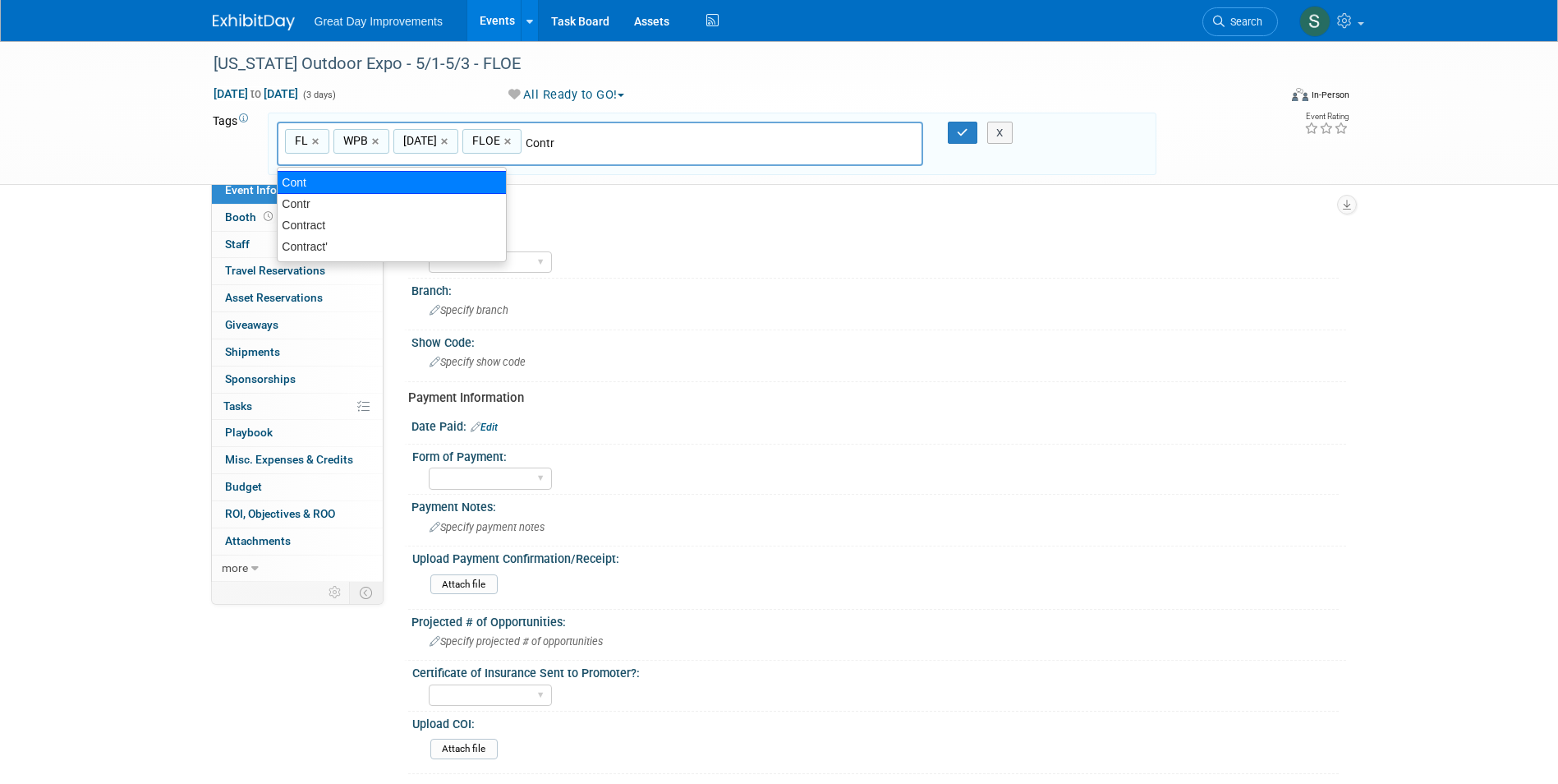
type input "Contract"
type input "FL, WPB, MAY25, FLOE, Contract"
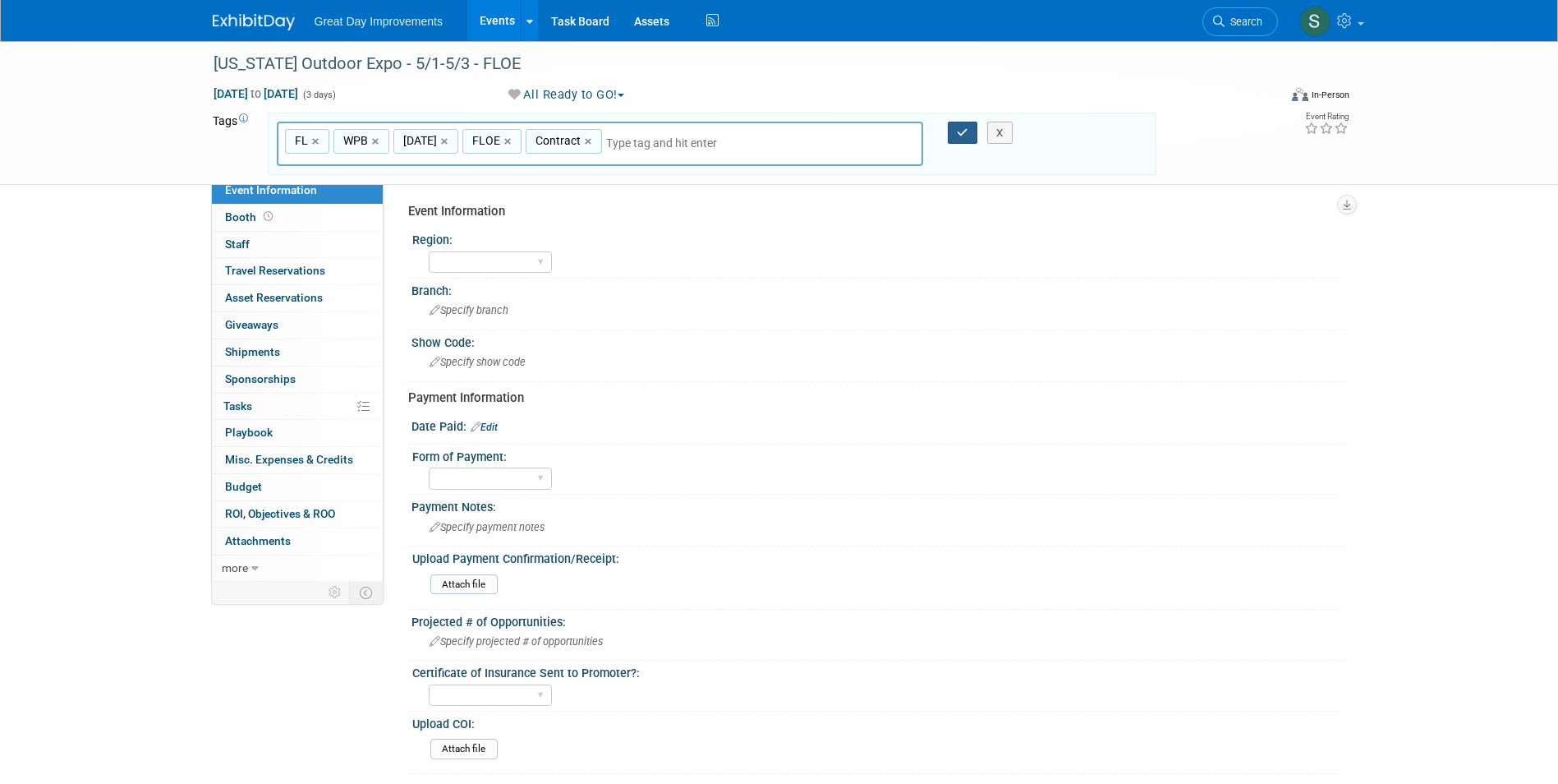
click at [966, 133] on icon "button" at bounding box center [962, 133] width 12 height 11
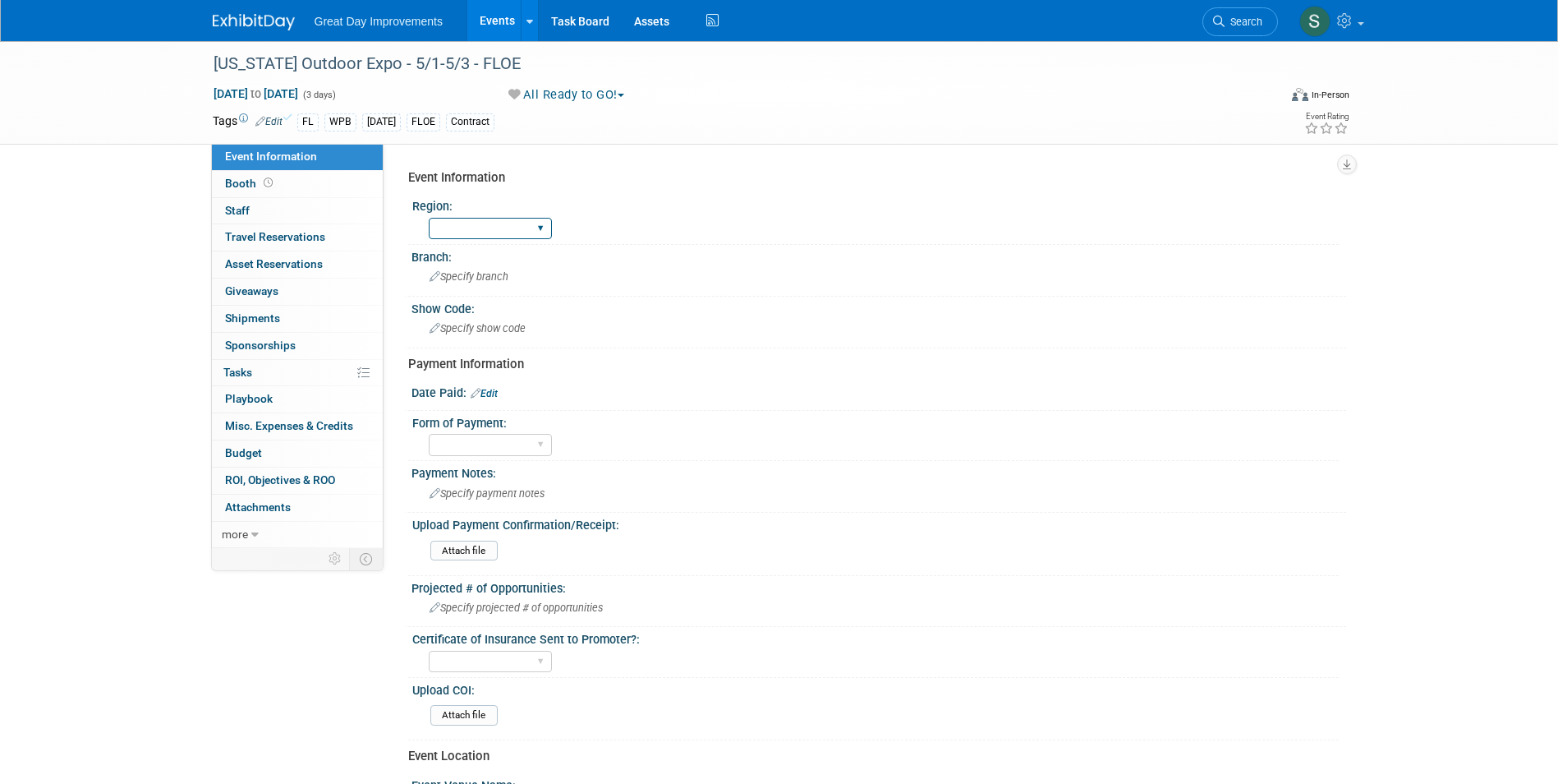
click at [506, 228] on select "GC MA MW MTW NE NEW OV PL PNW SA SE SC UMW FL" at bounding box center [490, 229] width 123 height 22
select select "FL"
click at [428, 218] on select "GC MA MW MTW NE NEW OV PL PNW SA SE SC UMW FL" at bounding box center [490, 229] width 123 height 22
click at [506, 282] on div "Specify branch" at bounding box center [879, 277] width 910 height 26
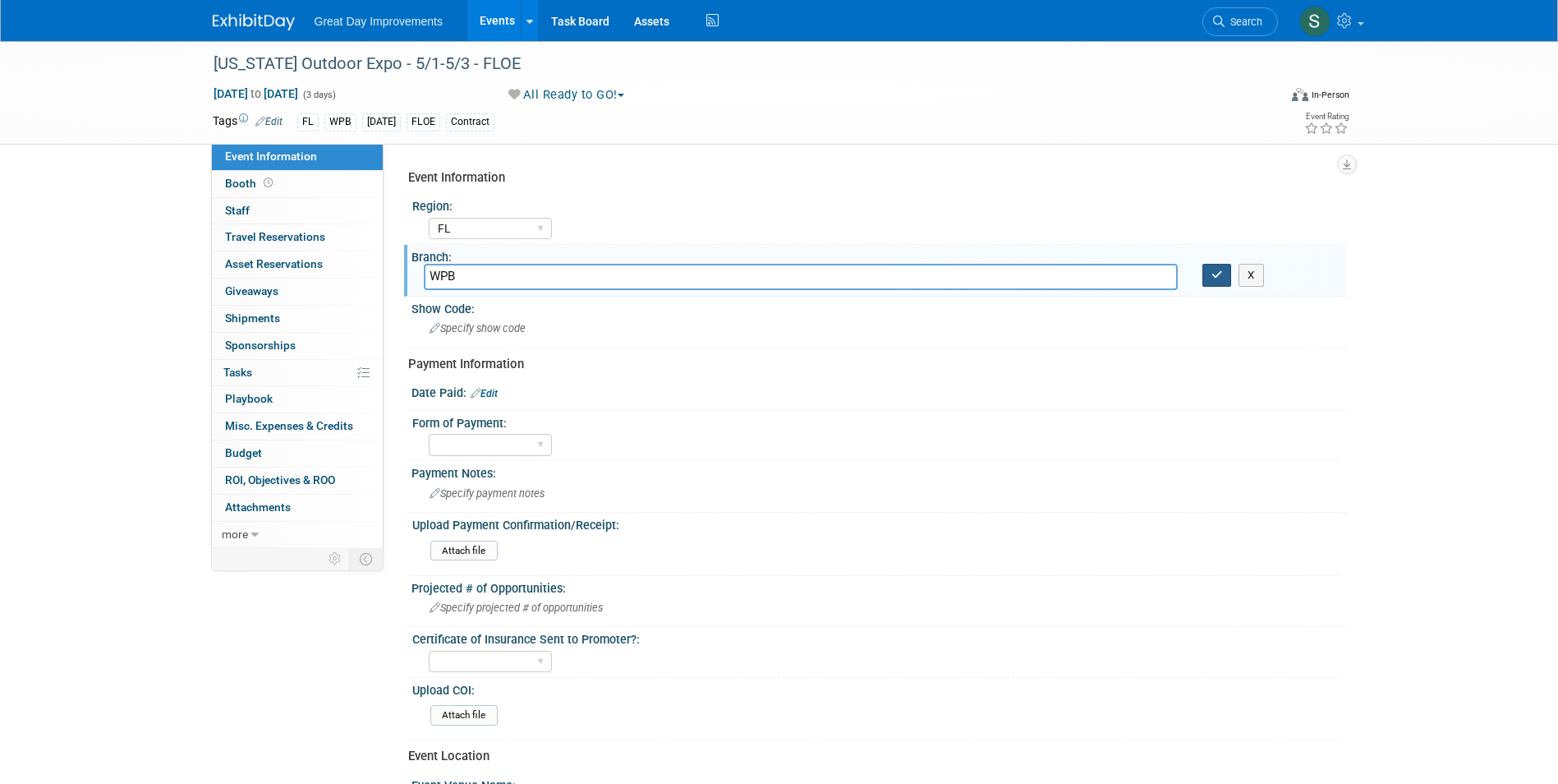
type input "WPB"
click at [1215, 278] on icon "button" at bounding box center [1217, 275] width 12 height 11
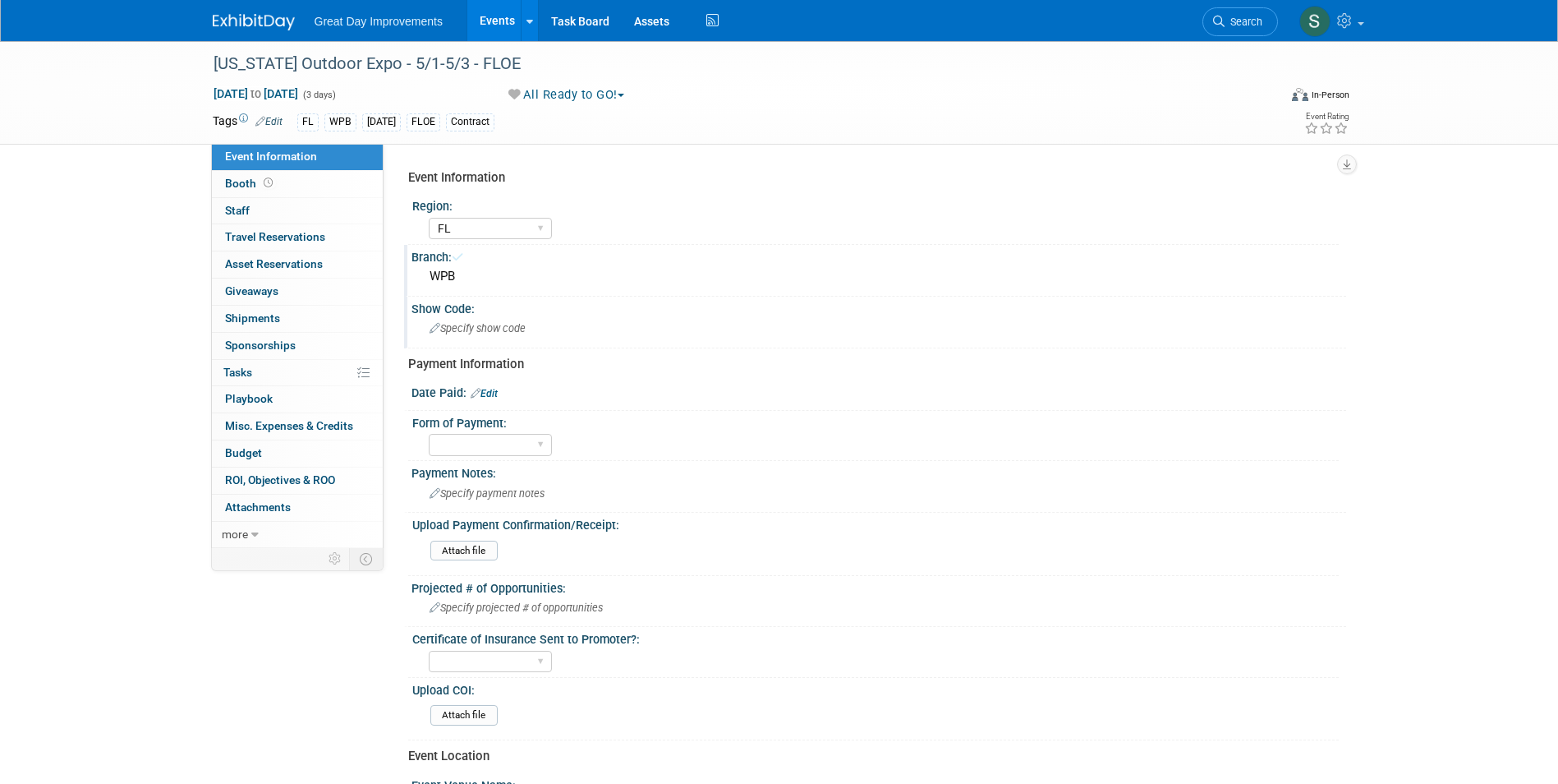
click at [549, 335] on div "Specify show code" at bounding box center [879, 328] width 910 height 26
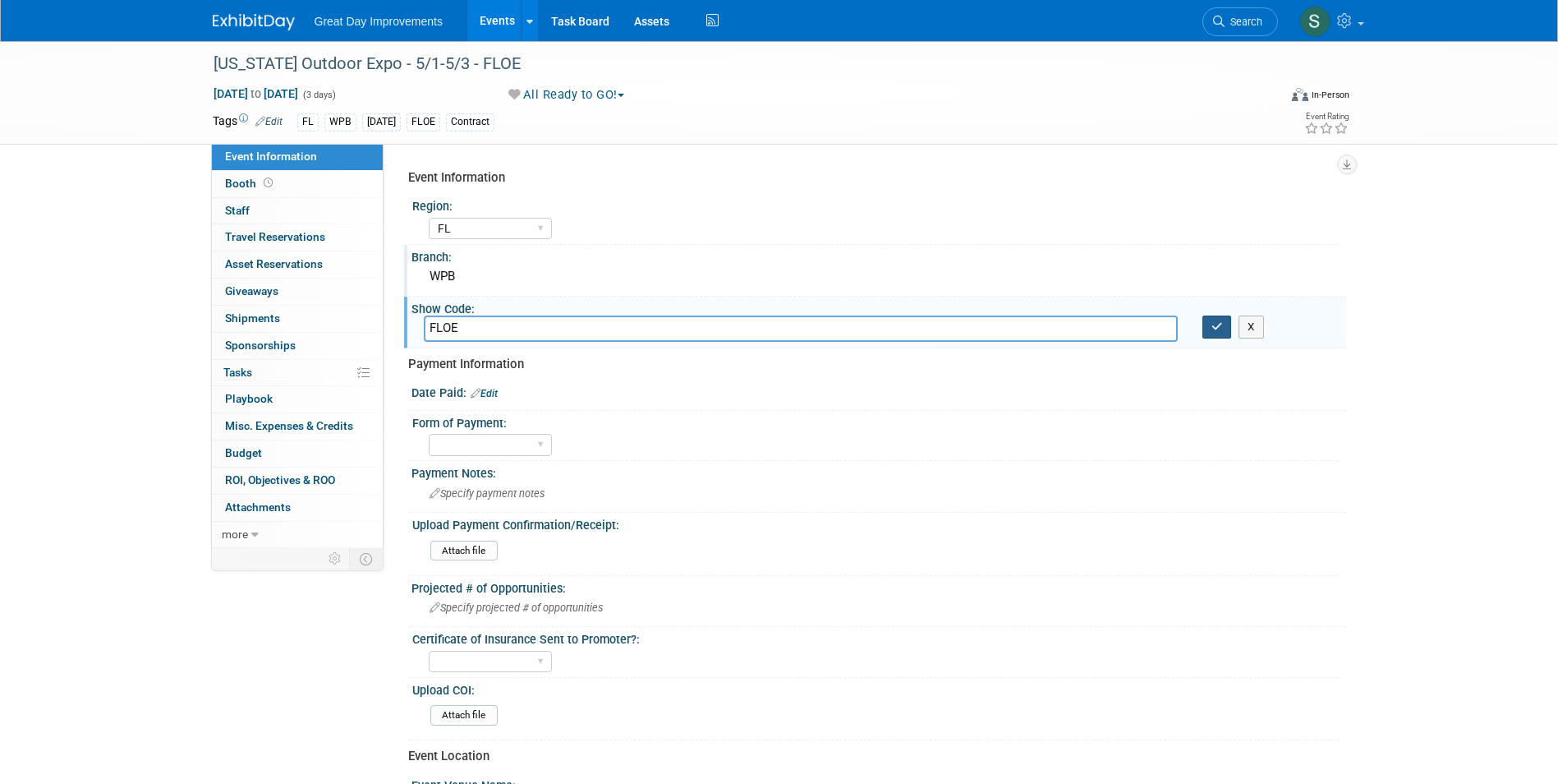
type input "FLOE"
click at [1211, 331] on icon "button" at bounding box center [1217, 326] width 12 height 11
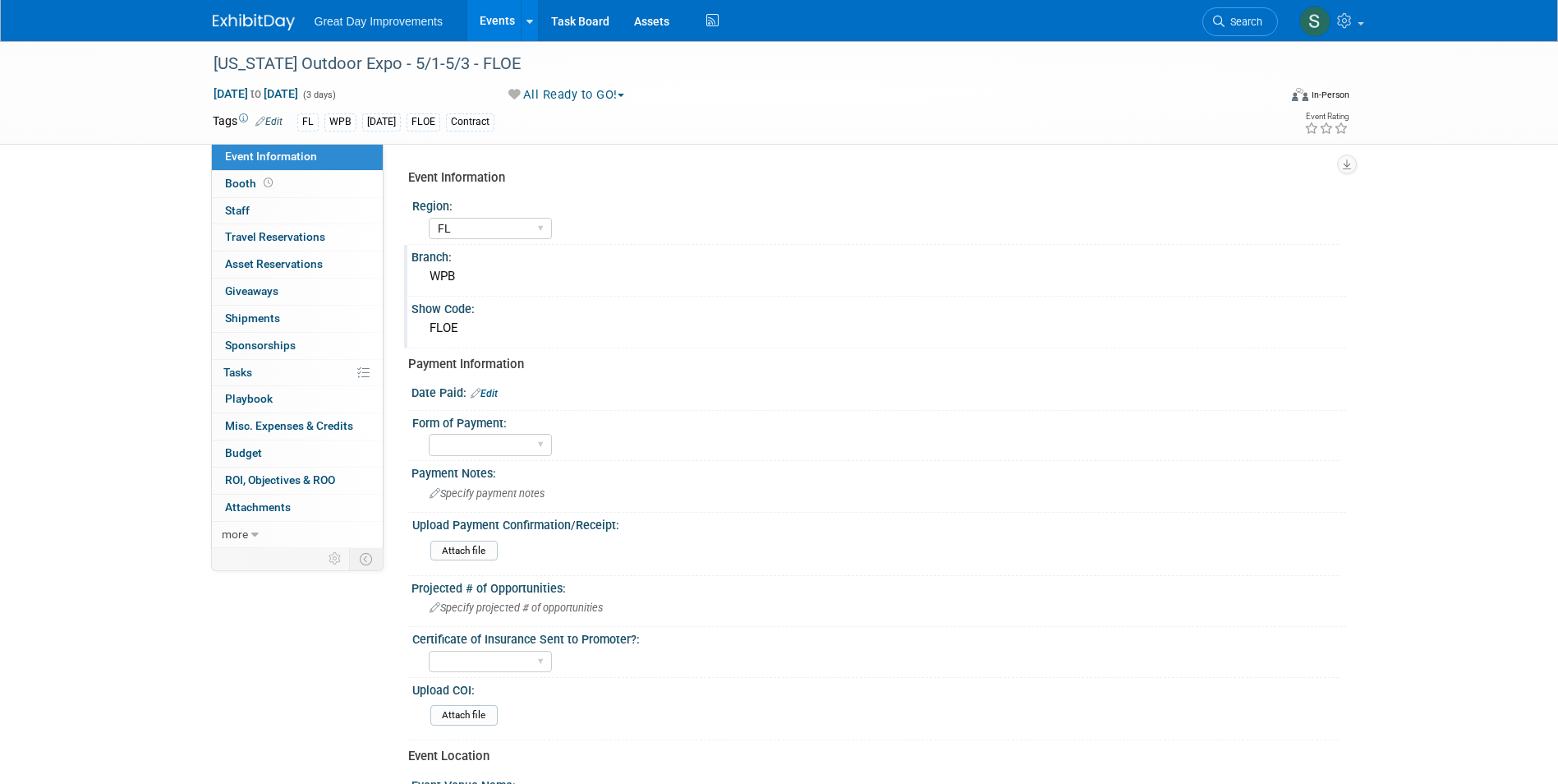
click at [263, 39] on div "Great Day Improvements Events Add Event Bulk Upload Events Shareable Event Boar…" at bounding box center [779, 20] width 1133 height 41
click at [267, 21] on img at bounding box center [253, 22] width 82 height 17
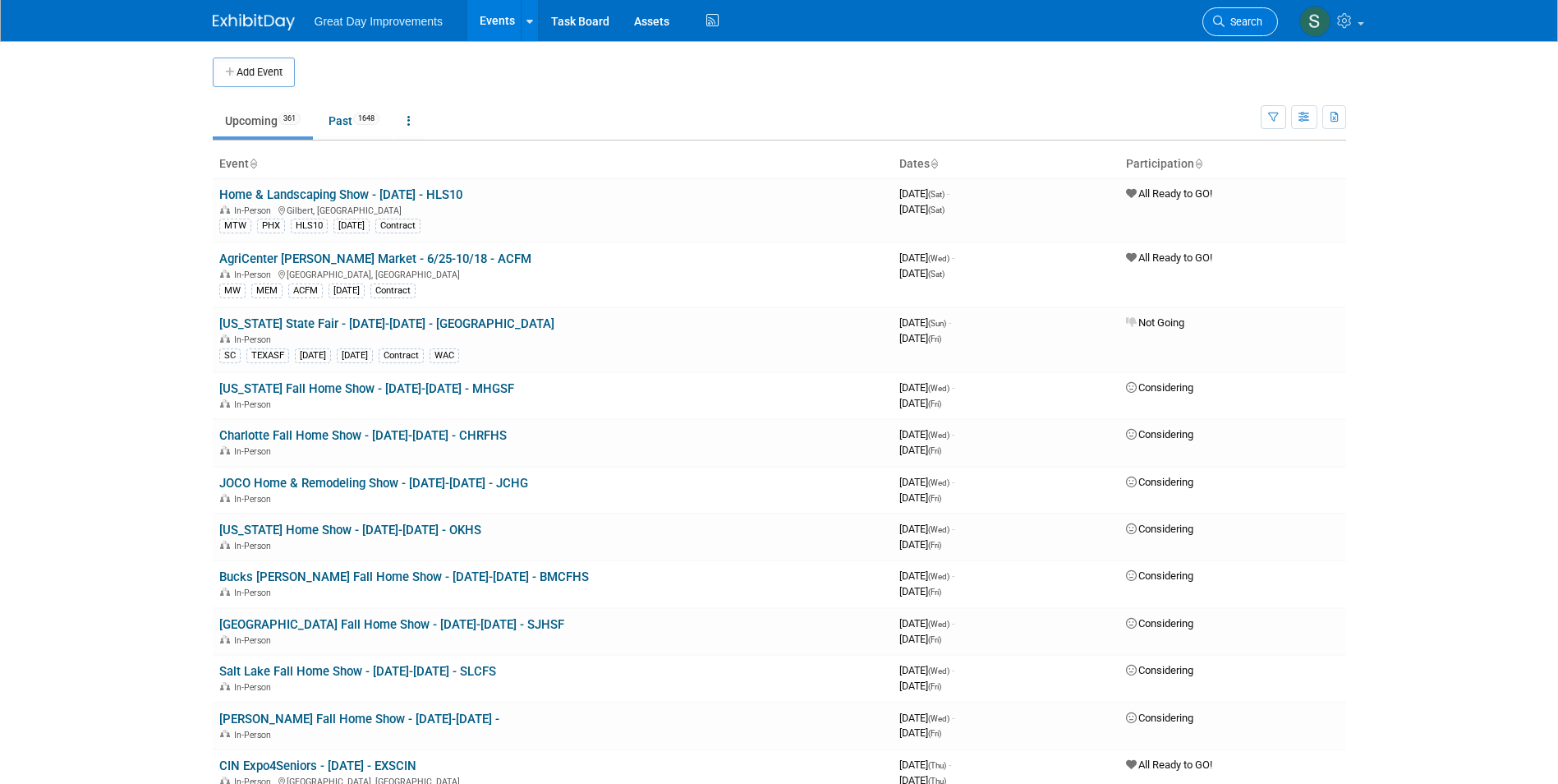
click at [1248, 22] on span "Search" at bounding box center [1243, 21] width 38 height 12
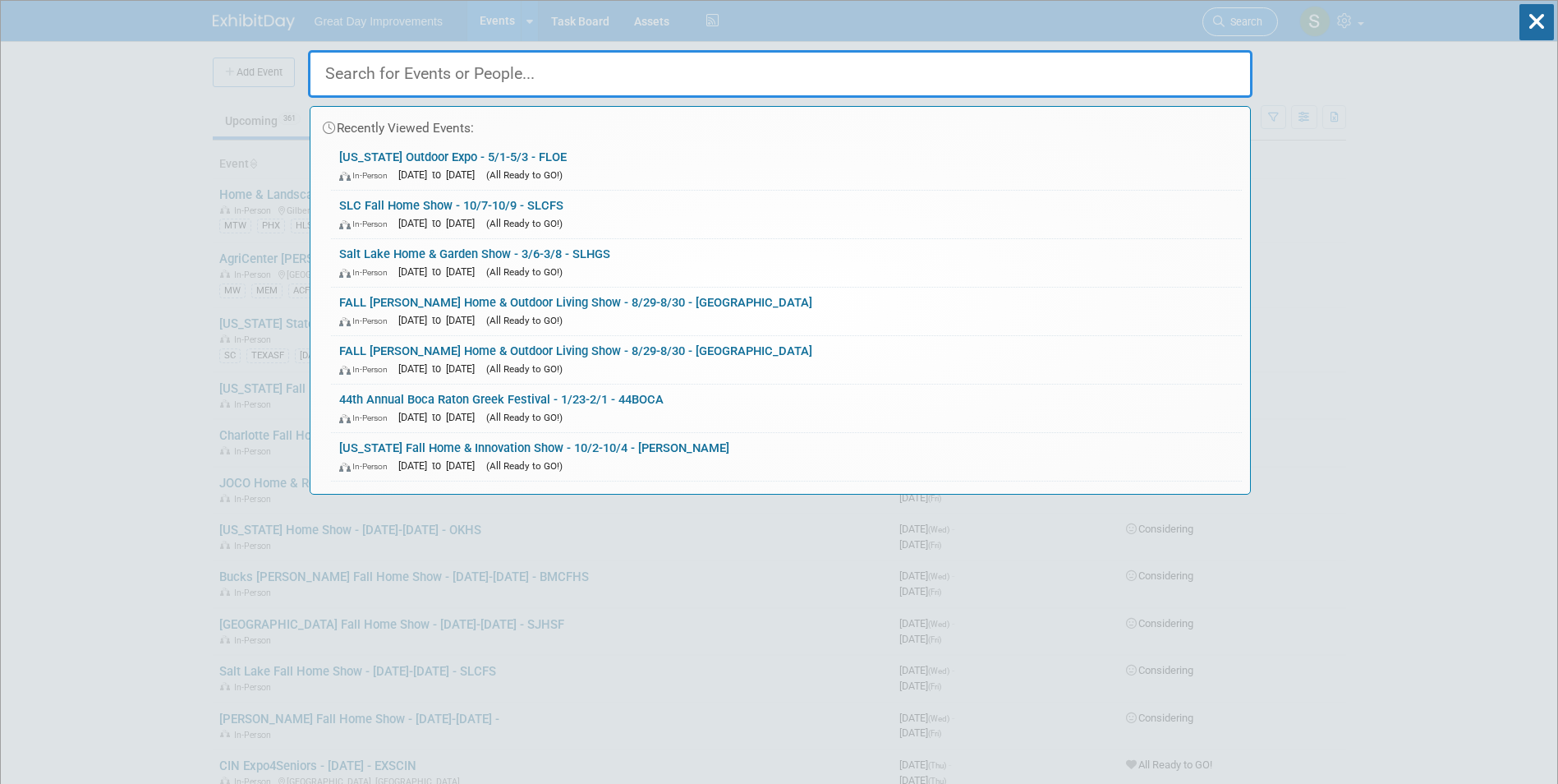
click at [1248, 22] on div "Recently Viewed Events: Florida Outdoor Expo - 5/1-5/3 - FLOE In-Person May 1, …" at bounding box center [780, 247] width 945 height 494
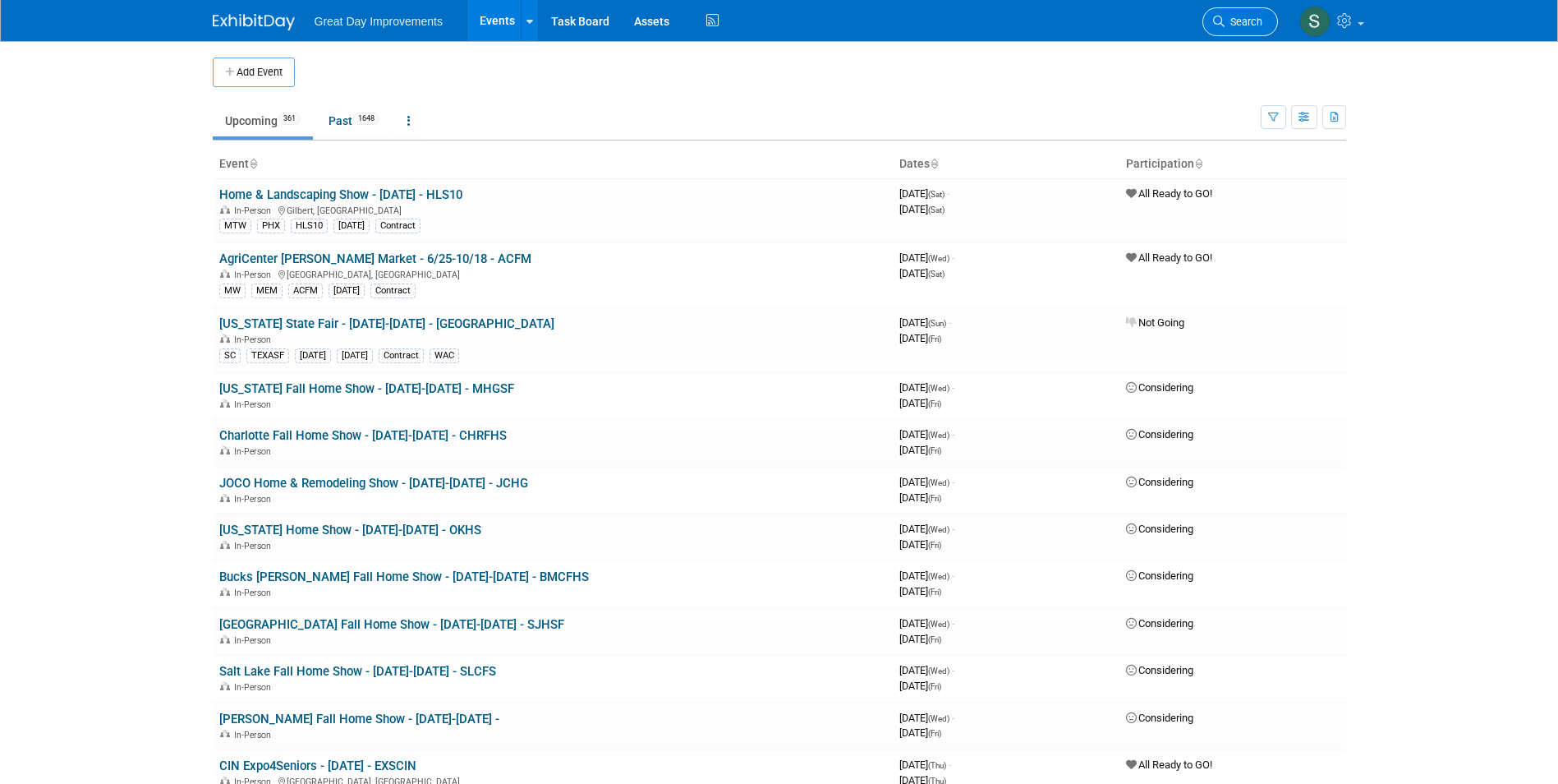
click at [1224, 25] on span "Search" at bounding box center [1243, 21] width 38 height 12
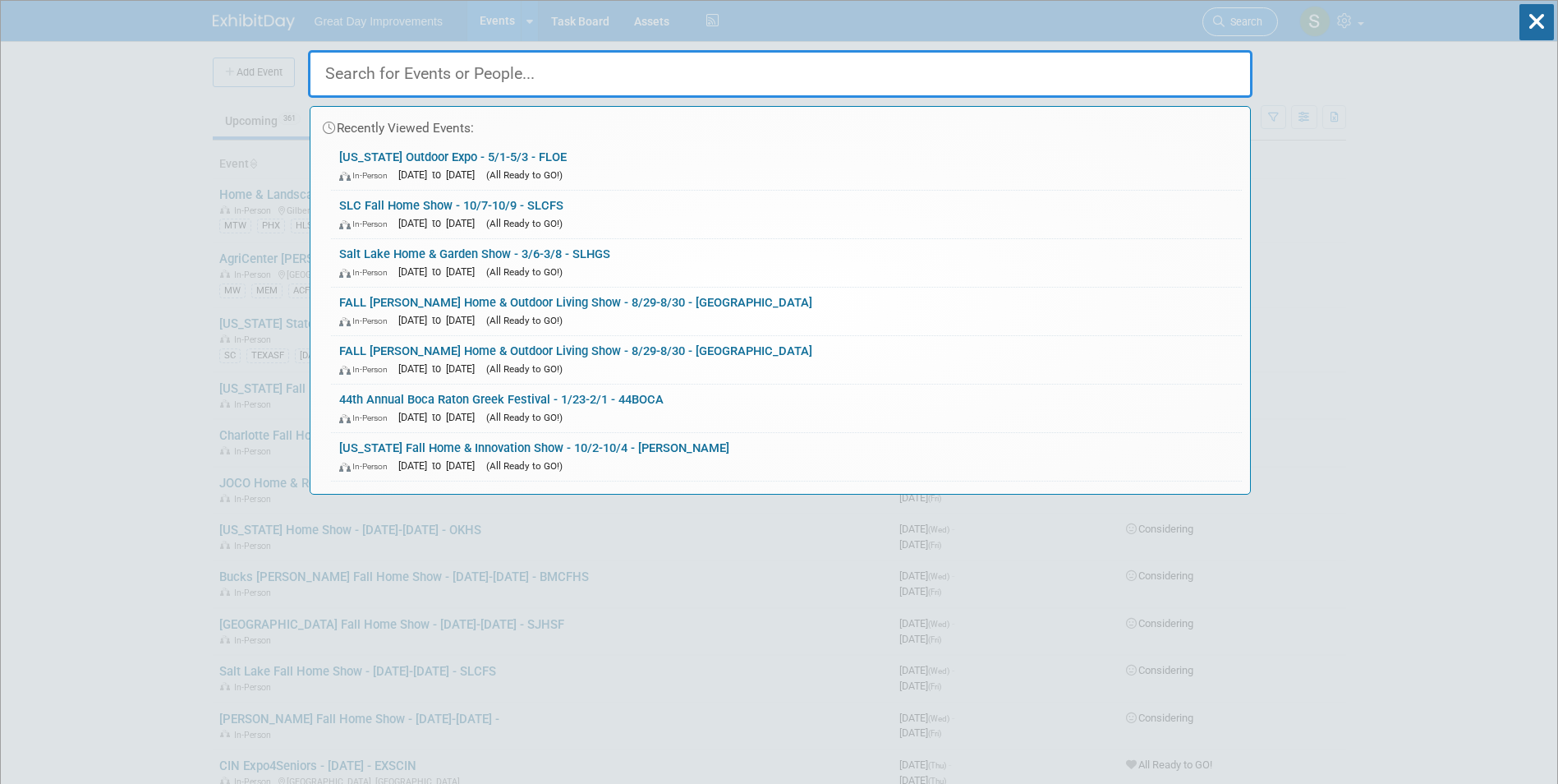
click at [1224, 25] on div "Recently Viewed Events: Florida Outdoor Expo - 5/1-5/3 - FLOE In-Person May 1, …" at bounding box center [780, 247] width 945 height 494
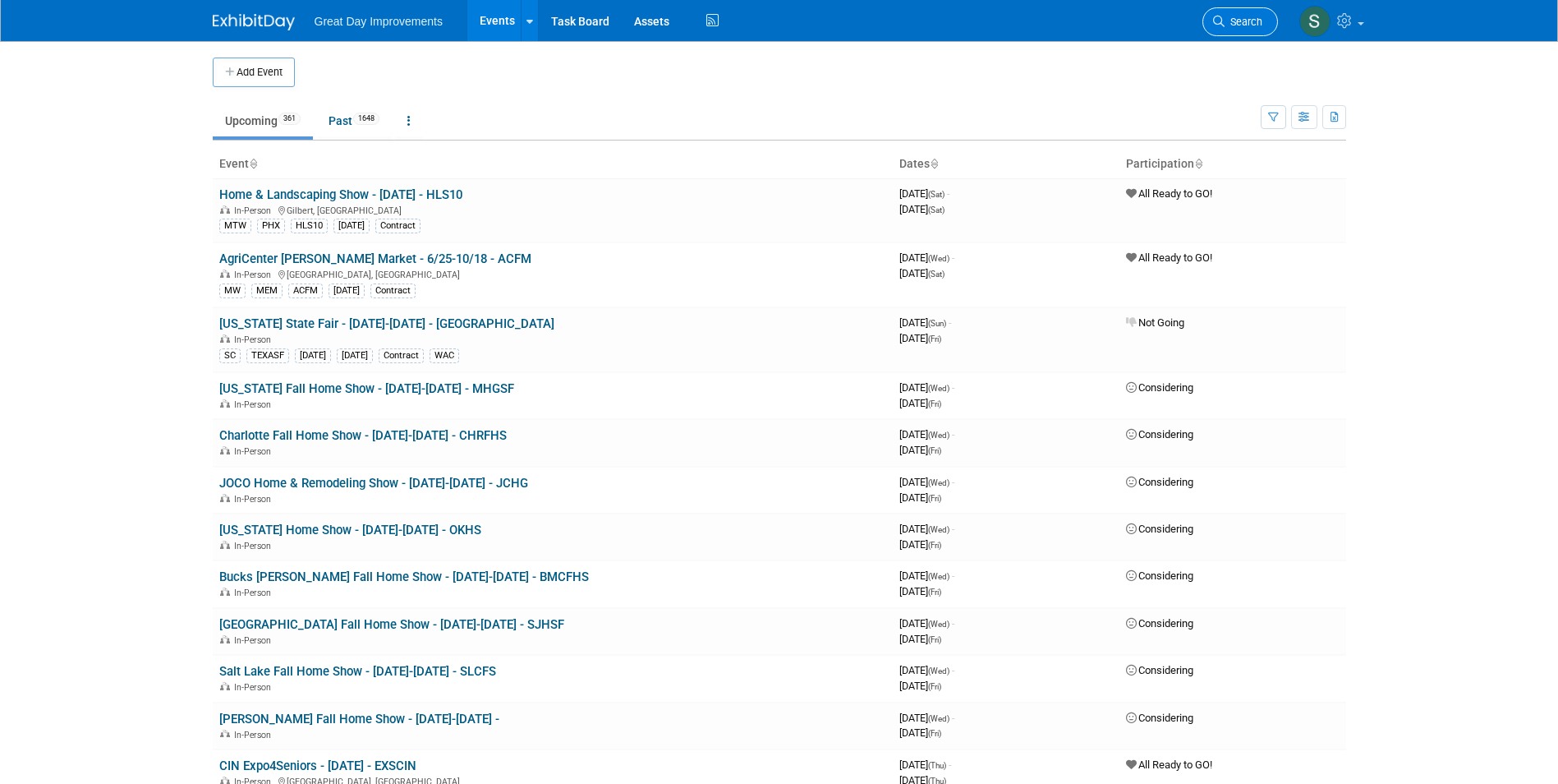
click at [1235, 19] on span "Search" at bounding box center [1243, 21] width 38 height 12
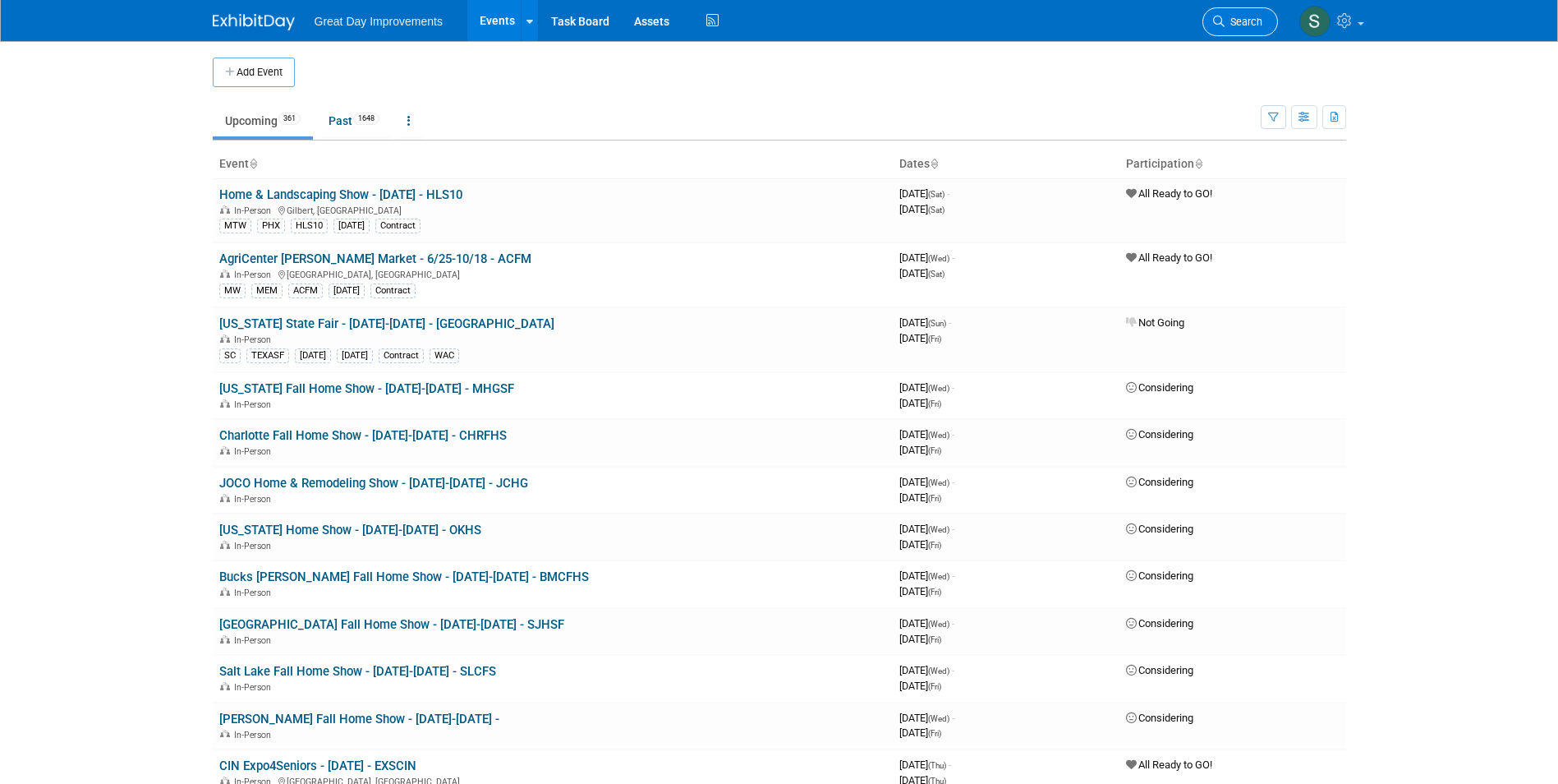
click at [1240, 29] on link "Search" at bounding box center [1240, 21] width 75 height 28
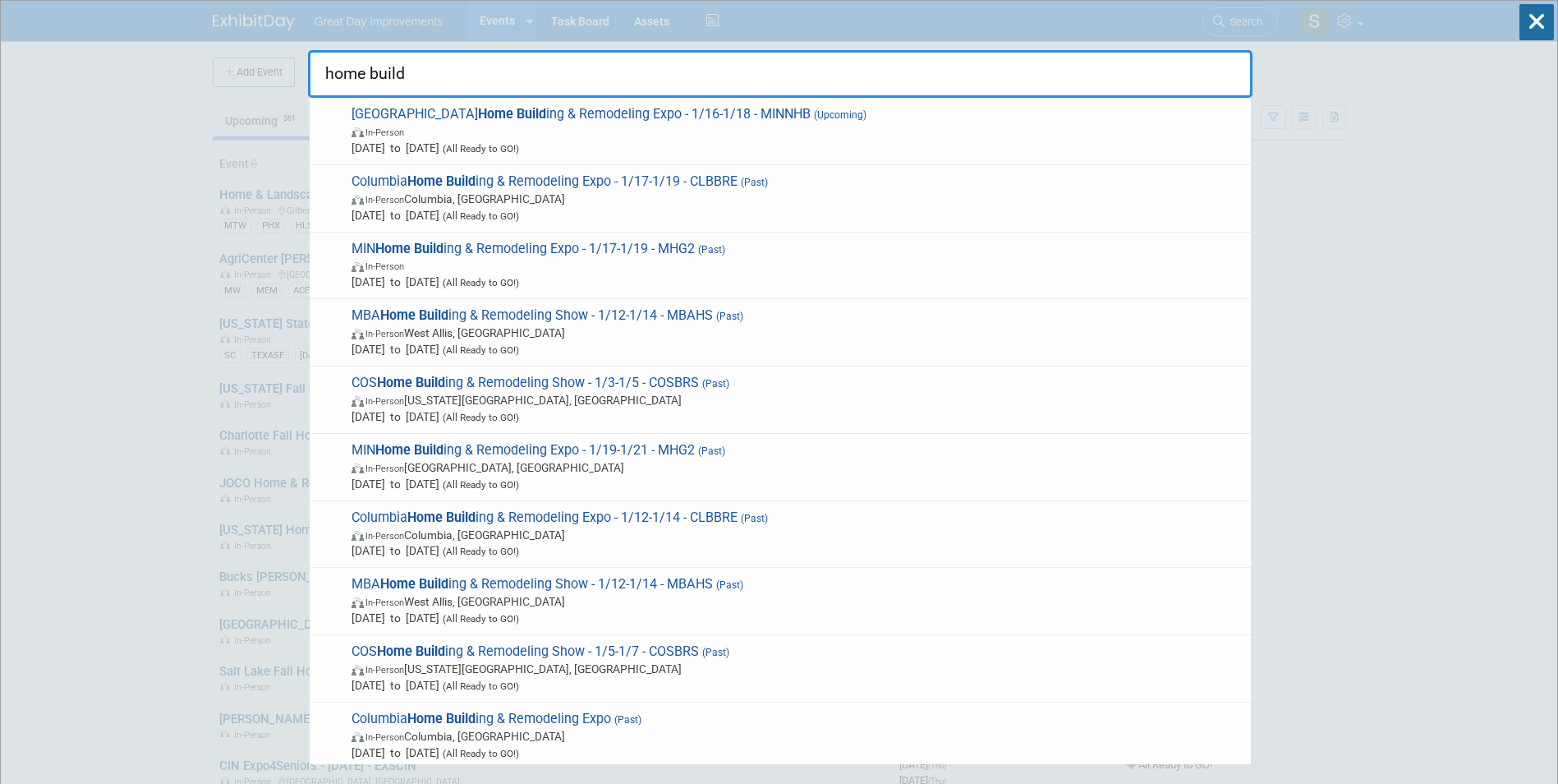
type input "home build"
drag, startPoint x: 582, startPoint y: 80, endPoint x: 154, endPoint y: 65, distance: 428.3
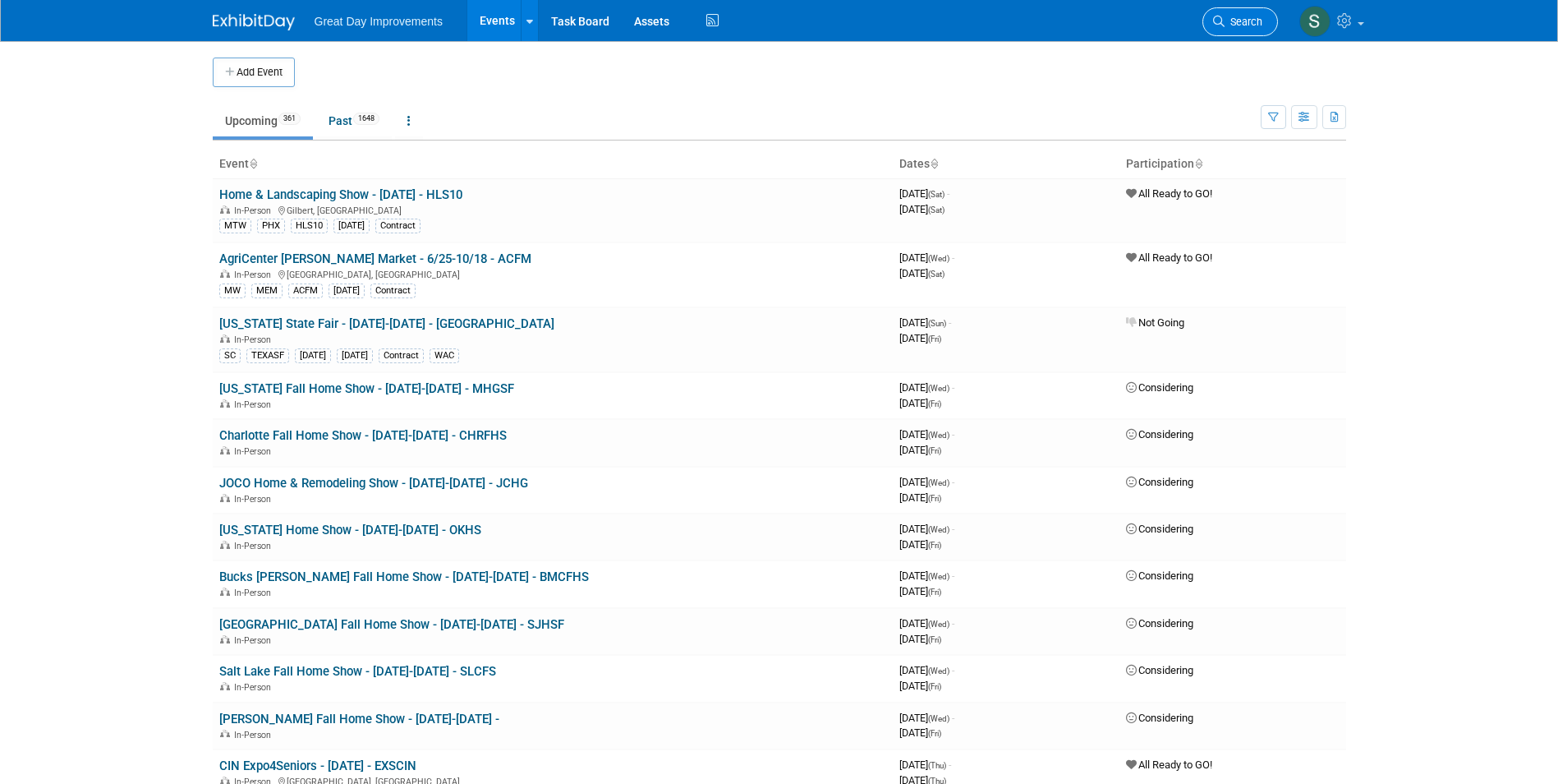
click at [1226, 31] on link "Search" at bounding box center [1240, 21] width 75 height 28
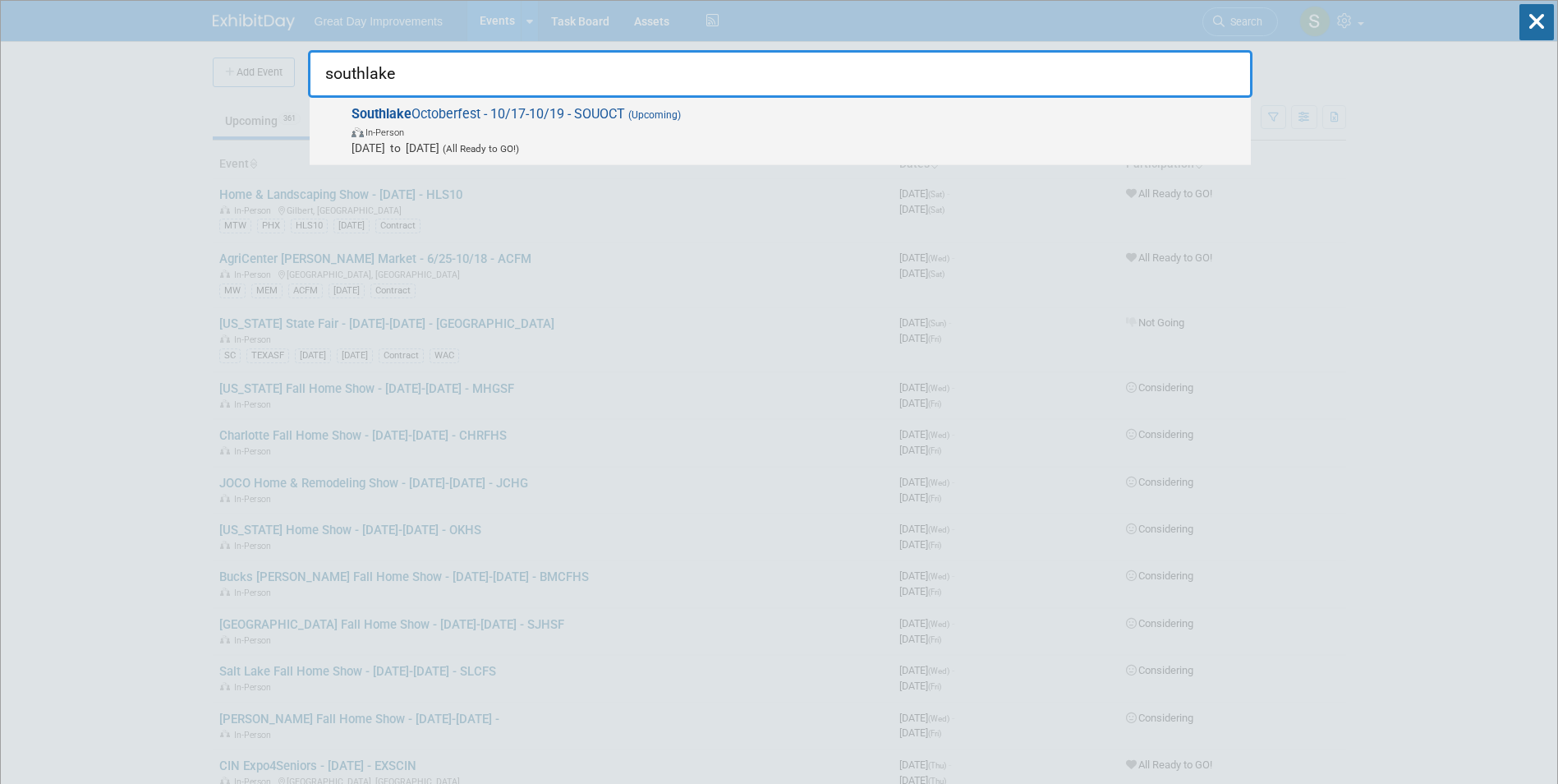
type input "southlake"
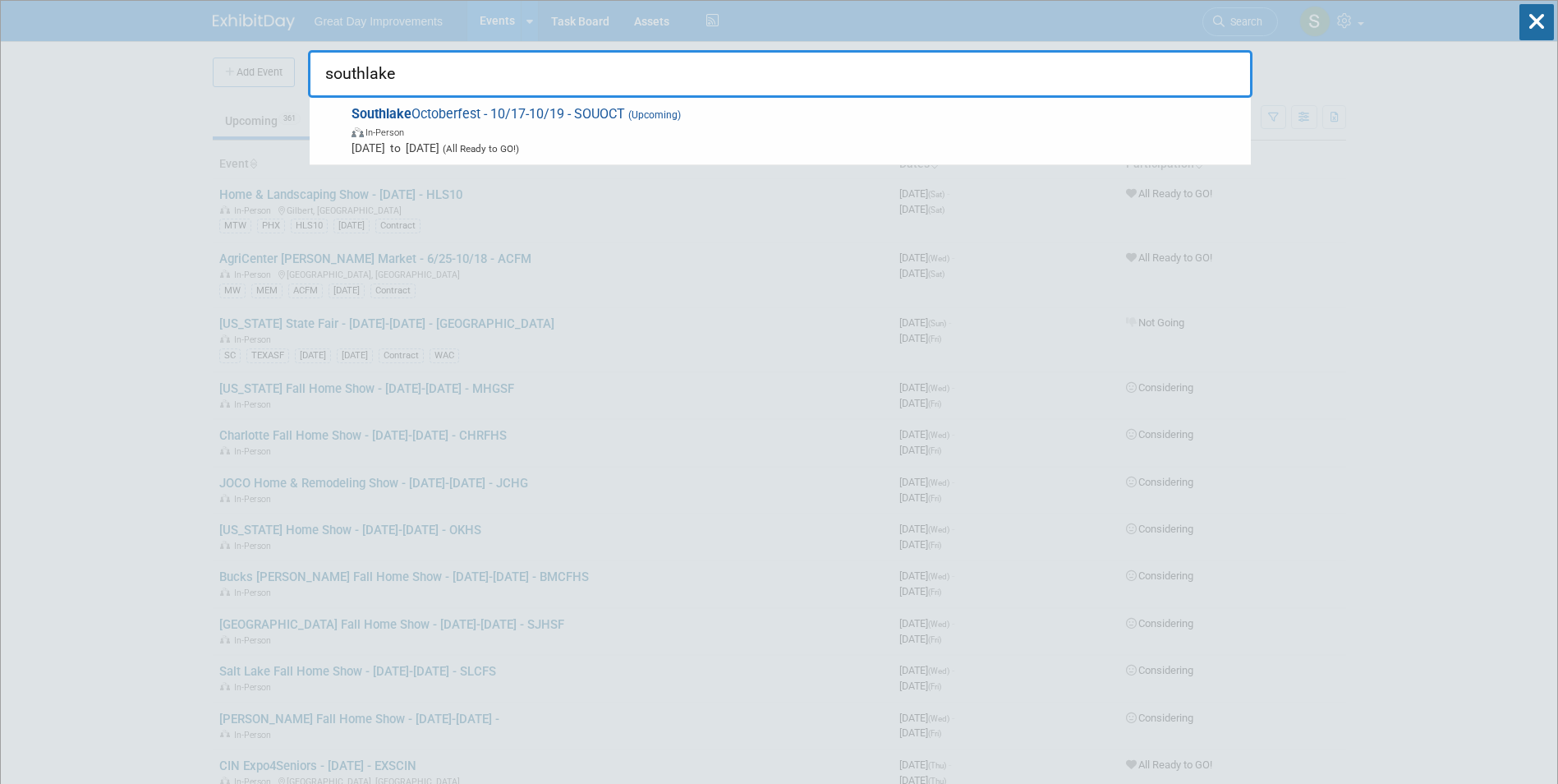
click at [718, 121] on span "Southlake Octoberfest - 10/17-10/19 - SOUOCT (Upcoming) In-Person Oct 17, 2025 …" at bounding box center [794, 131] width 896 height 51
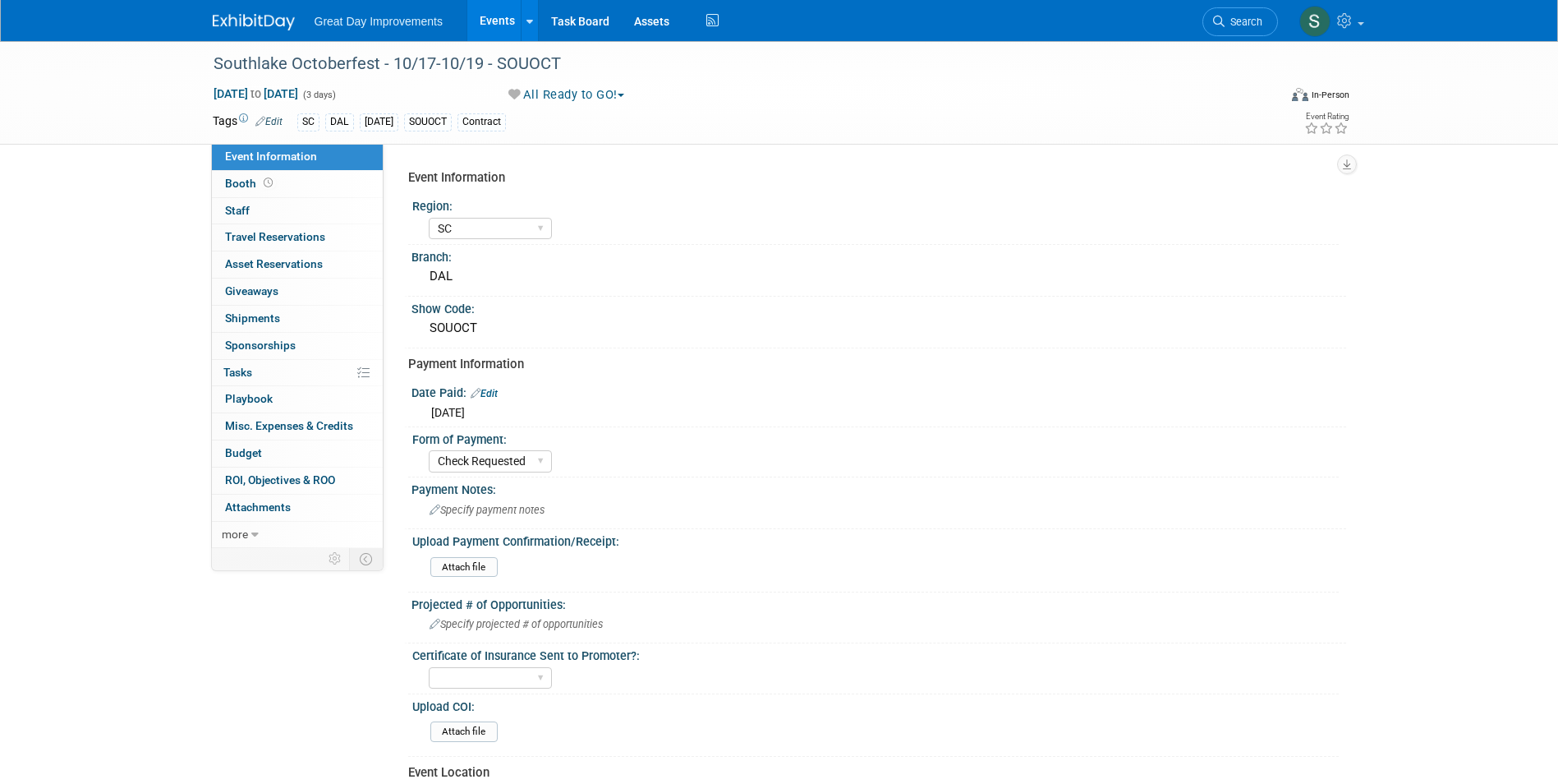
select select "SC"
select select "Check Requested"
